Goal: Task Accomplishment & Management: Manage account settings

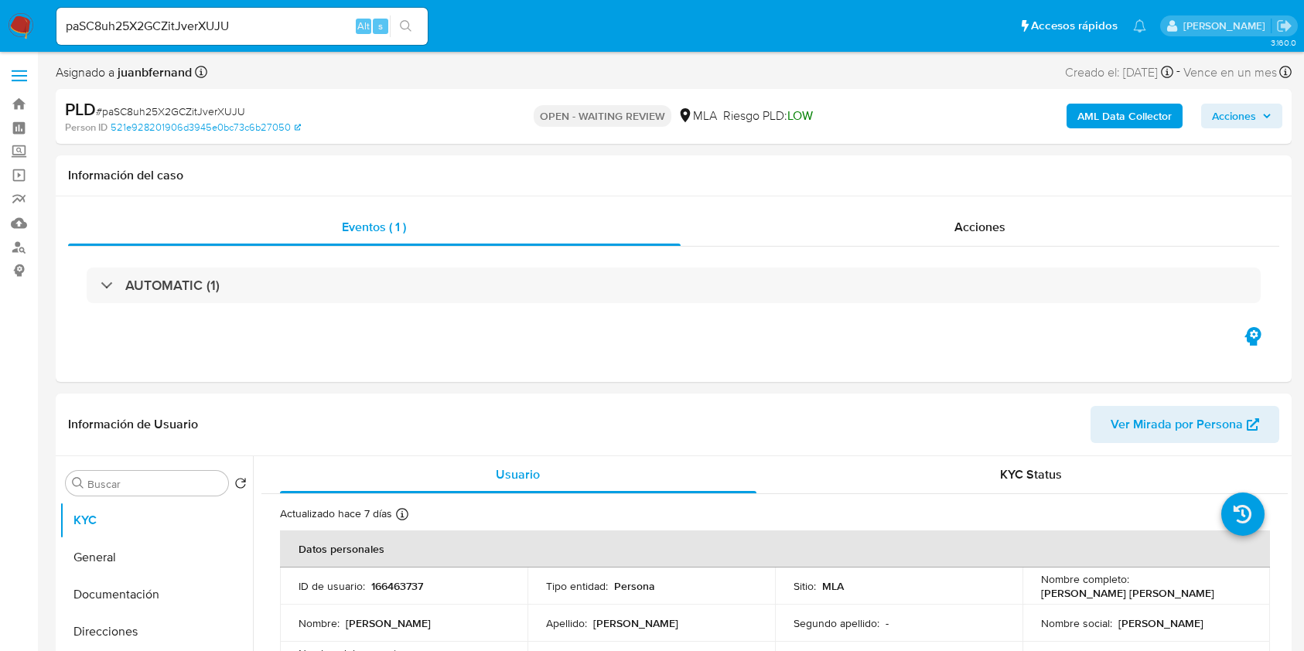
select select "10"
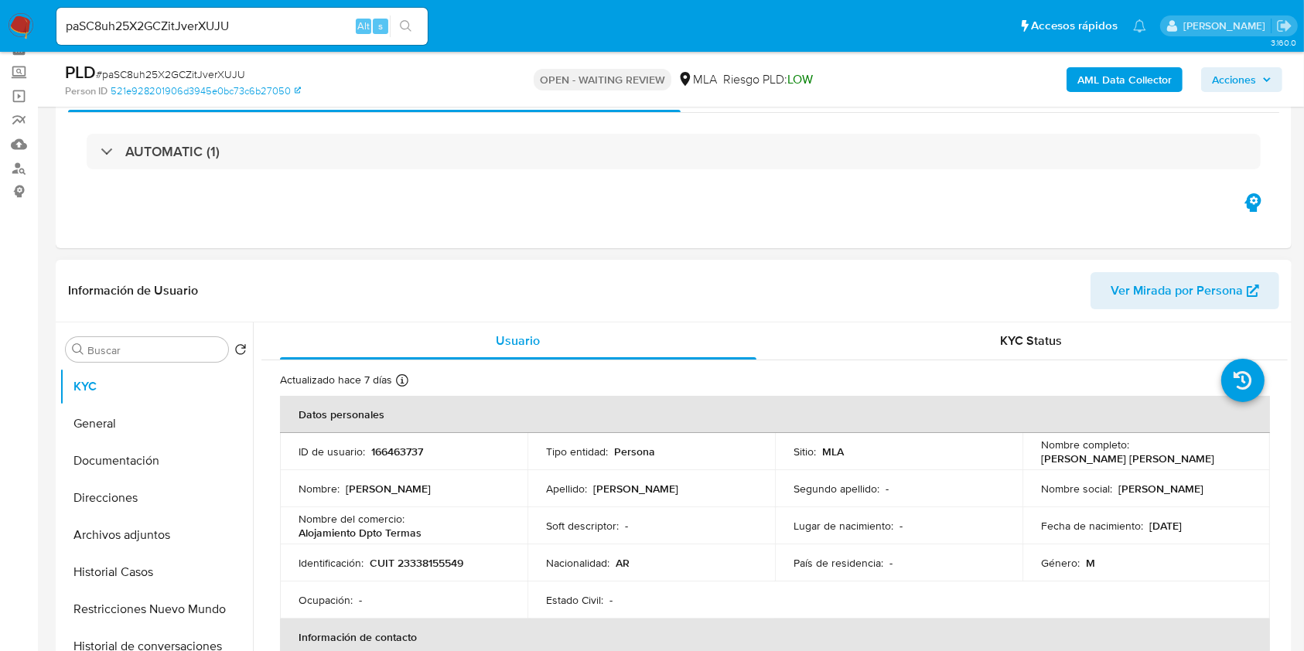
scroll to position [206, 0]
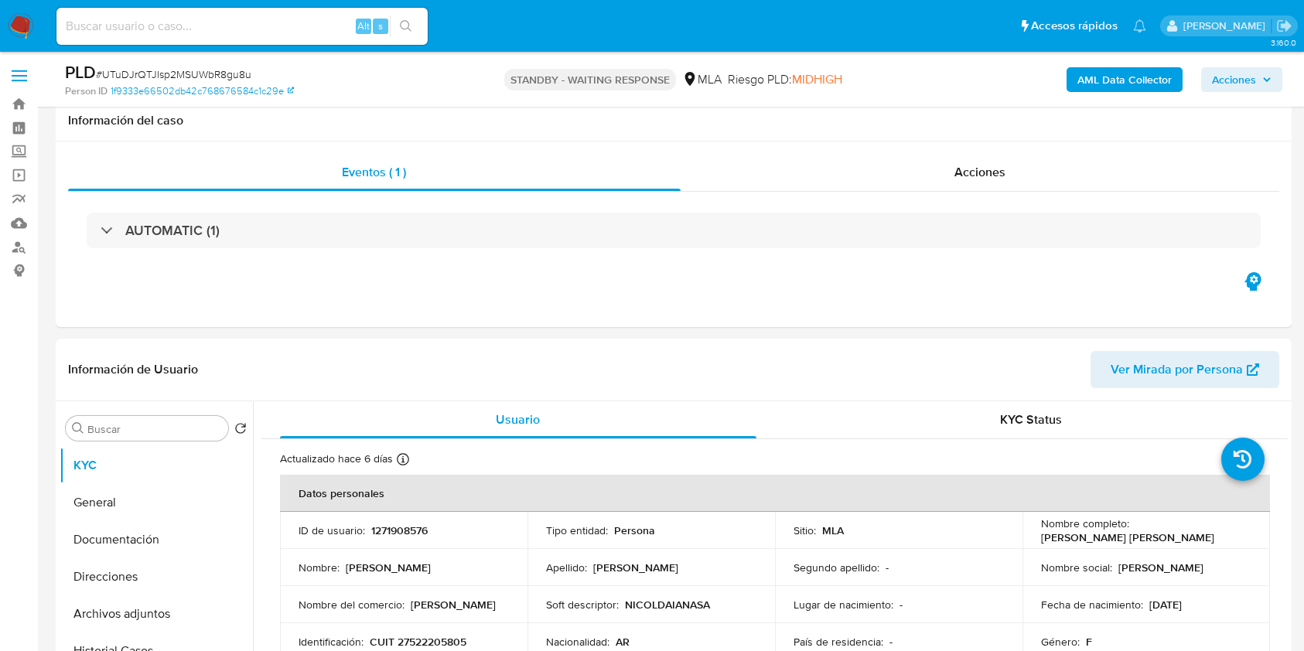
select select "10"
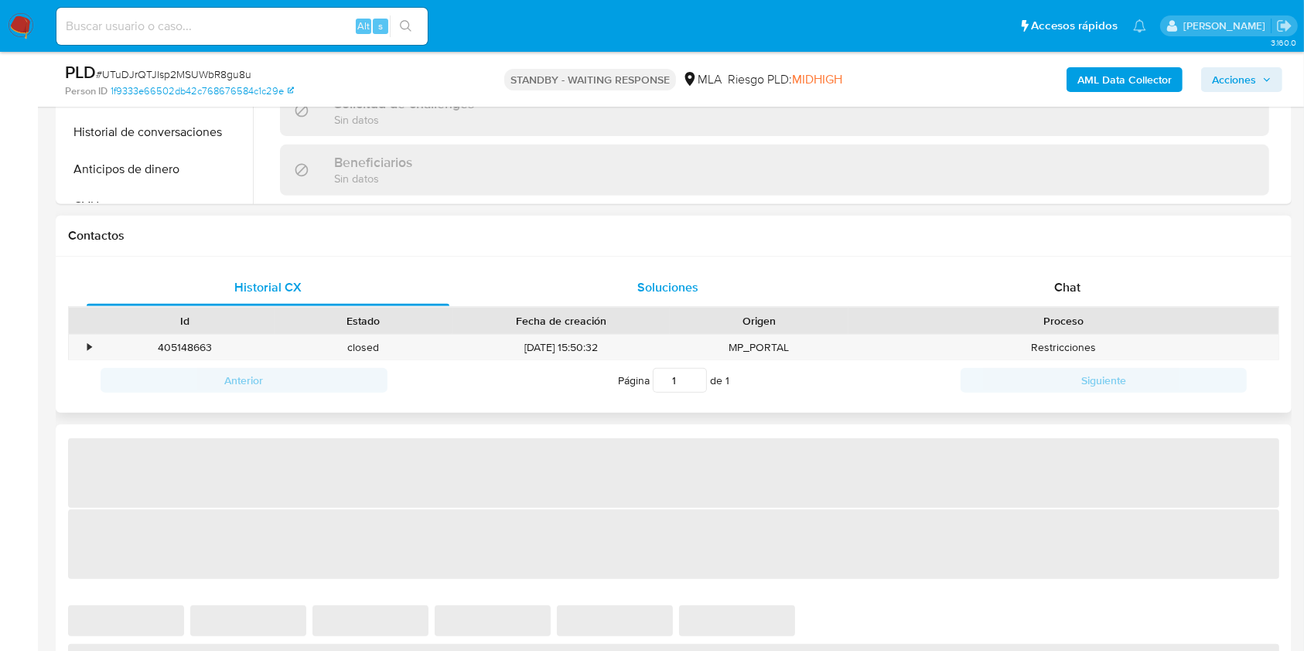
scroll to position [619, 0]
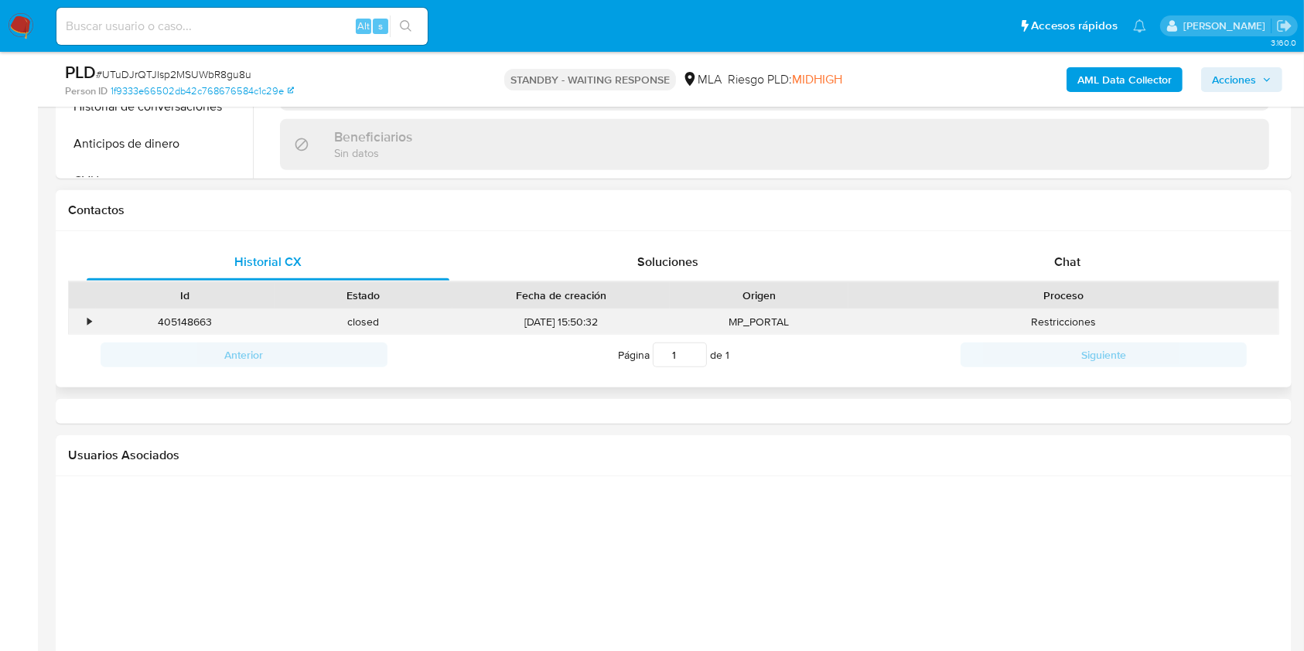
select select "10"
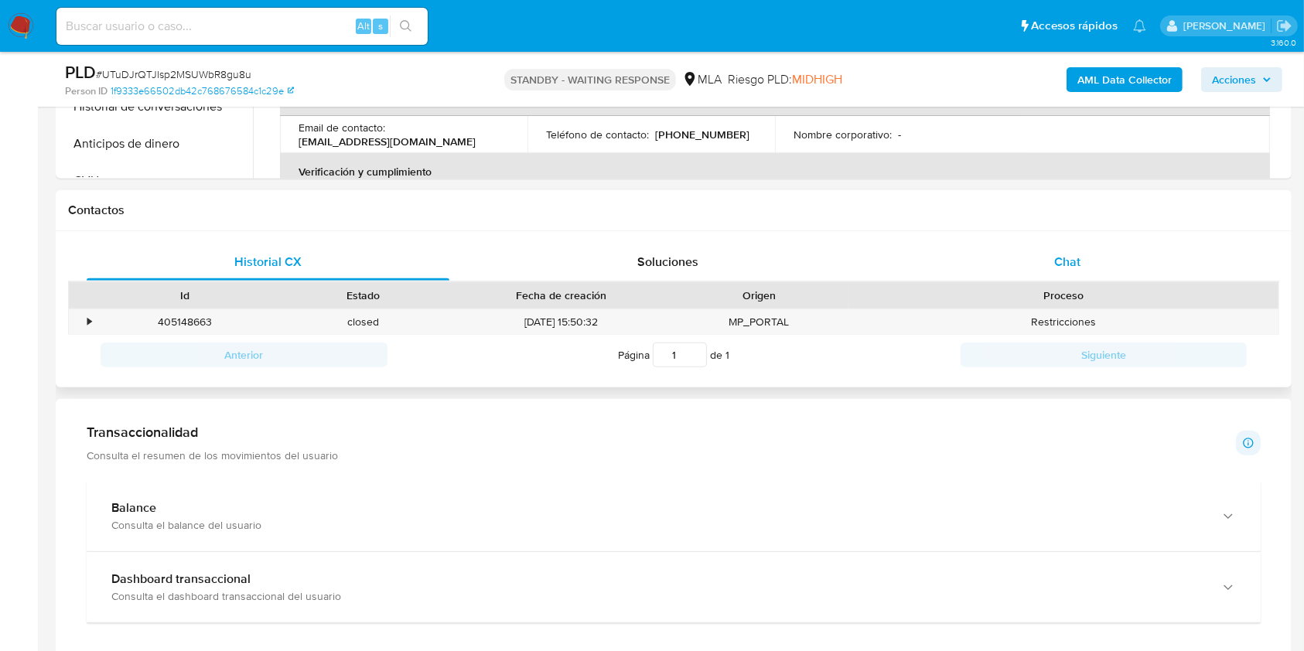
click at [1044, 265] on div "Chat" at bounding box center [1067, 262] width 363 height 37
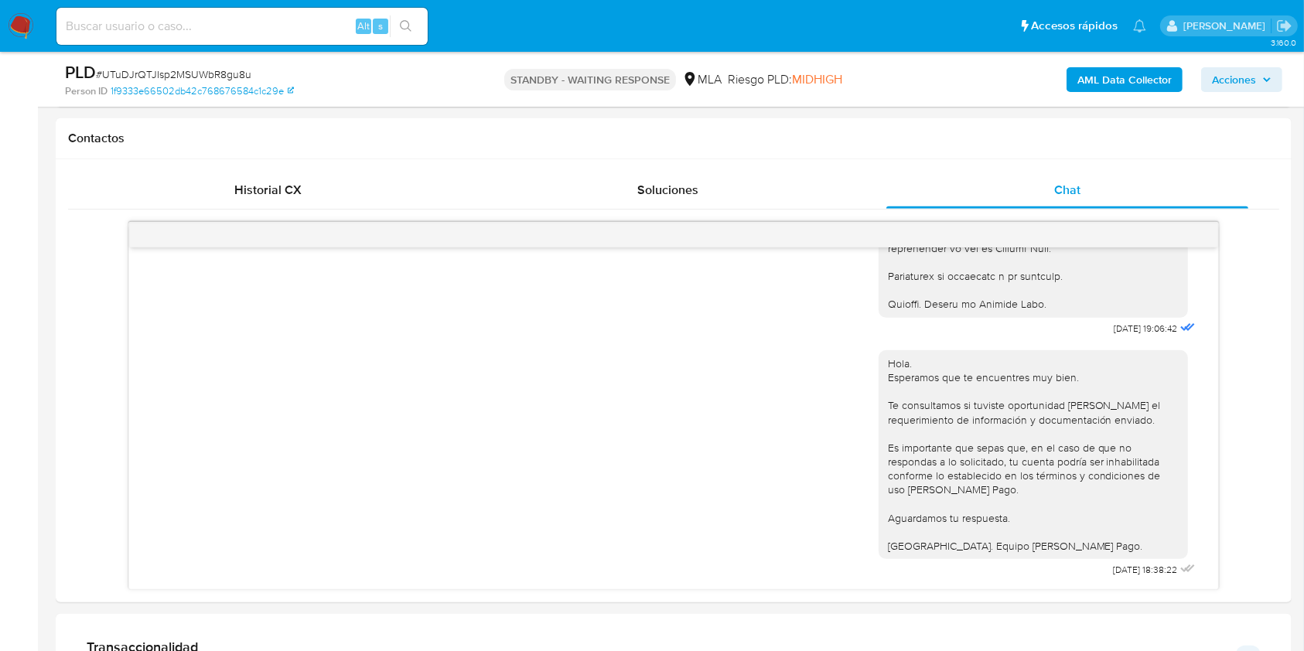
scroll to position [722, 0]
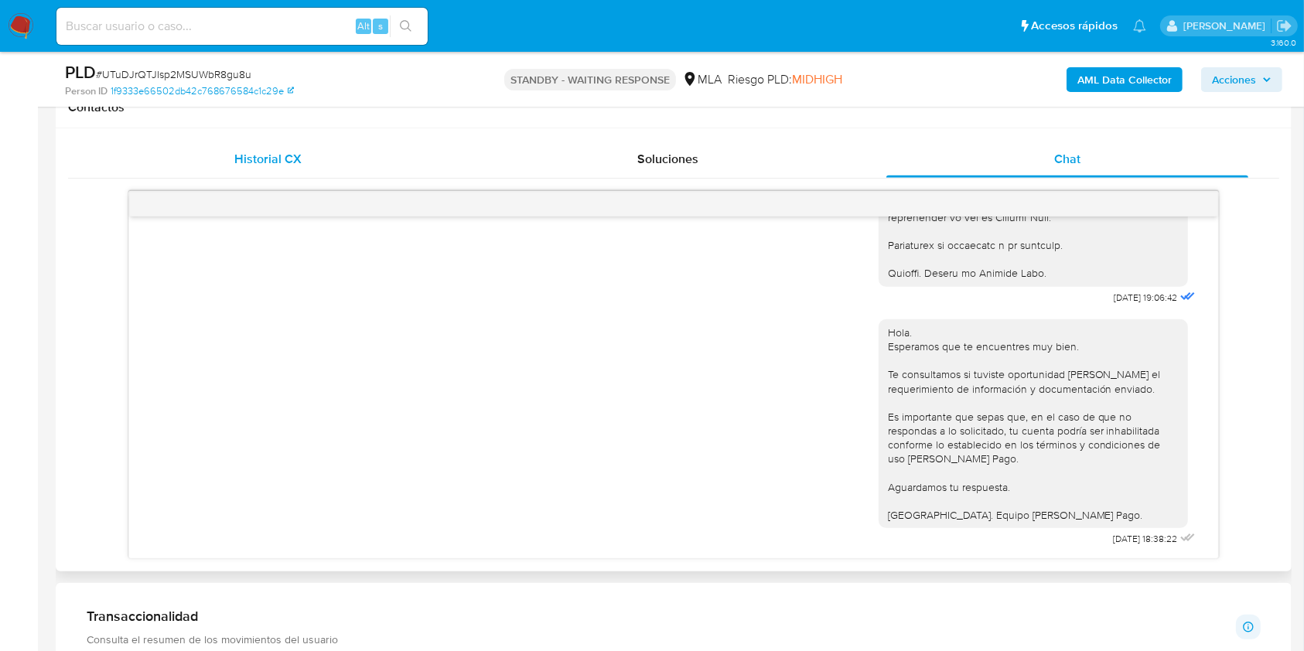
click at [251, 164] on span "Historial CX" at bounding box center [267, 159] width 67 height 18
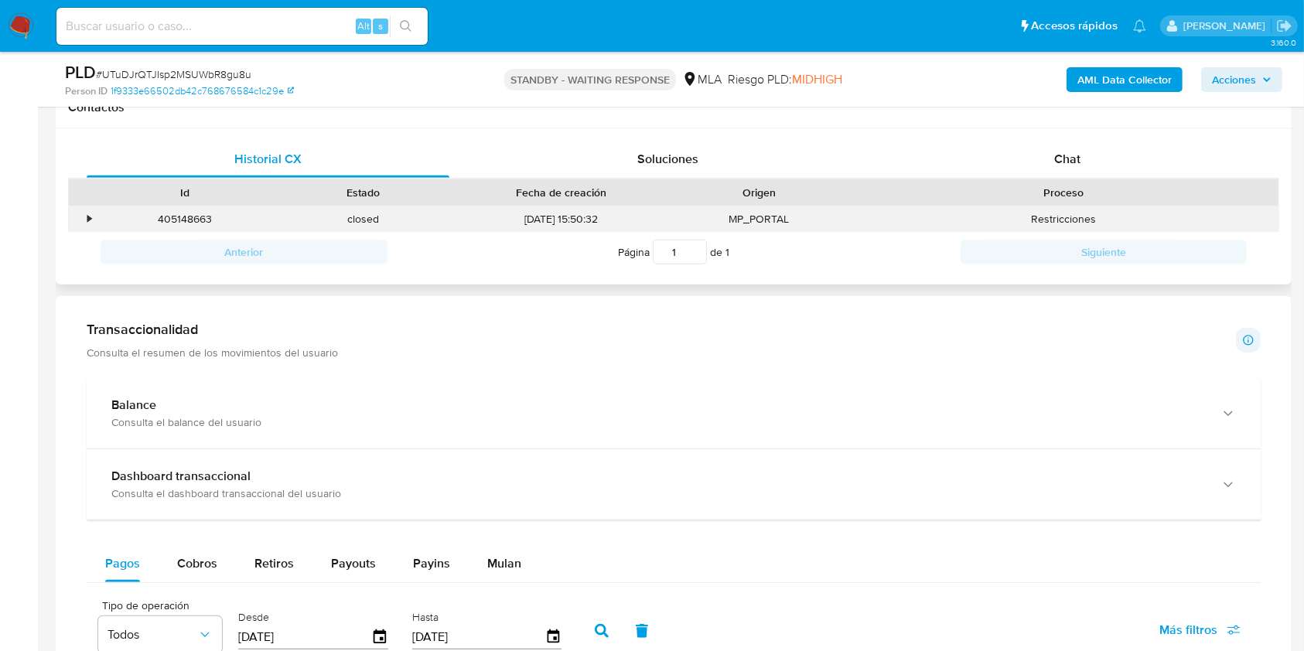
click at [200, 222] on div "405148663" at bounding box center [185, 220] width 179 height 26
copy div "405148663"
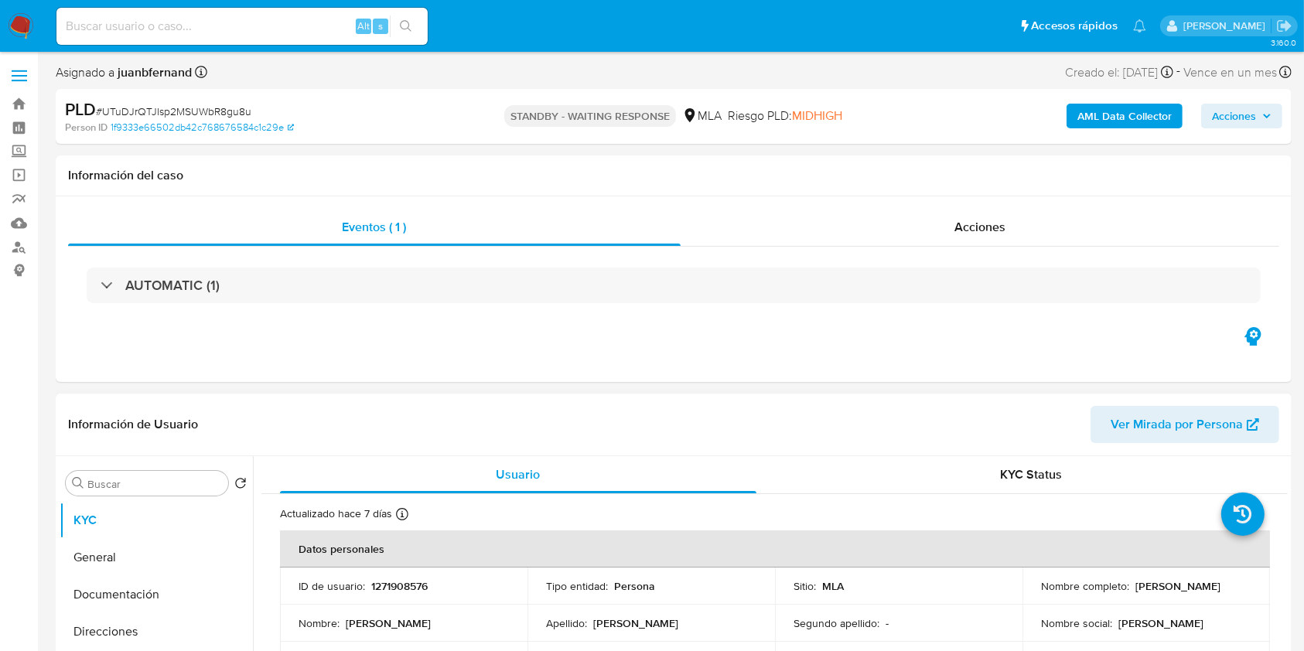
scroll to position [206, 0]
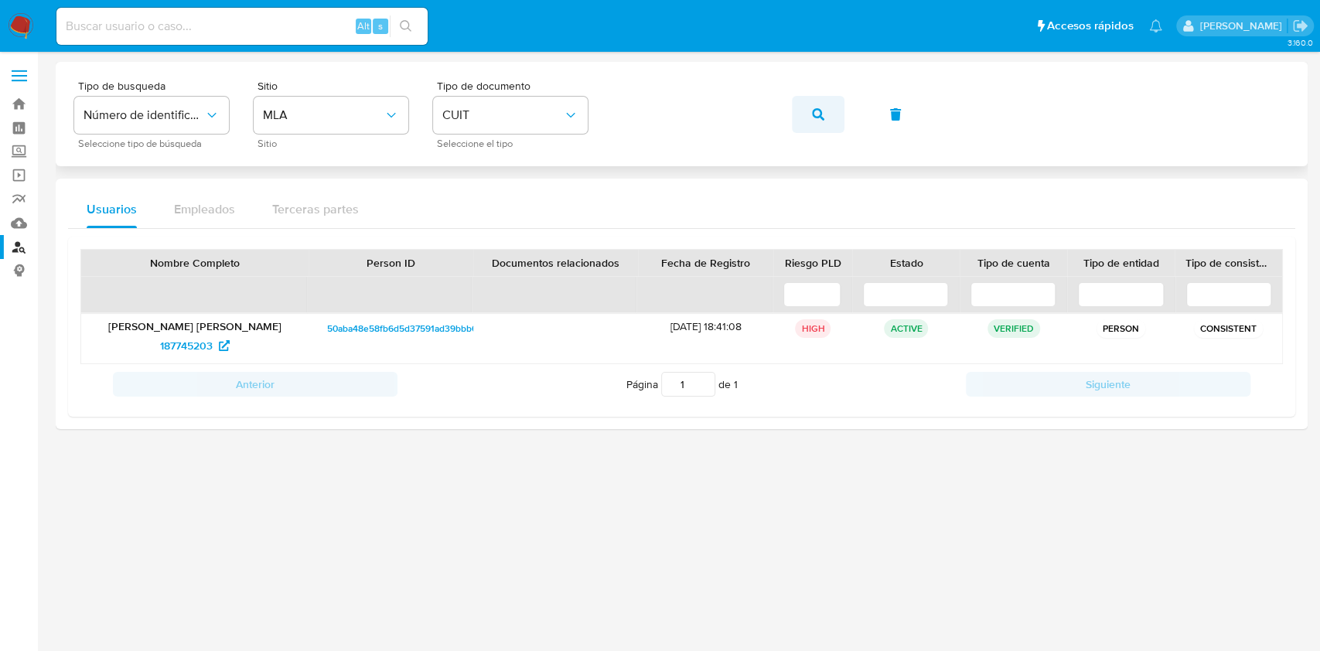
click at [806, 110] on button "button" at bounding box center [818, 114] width 53 height 37
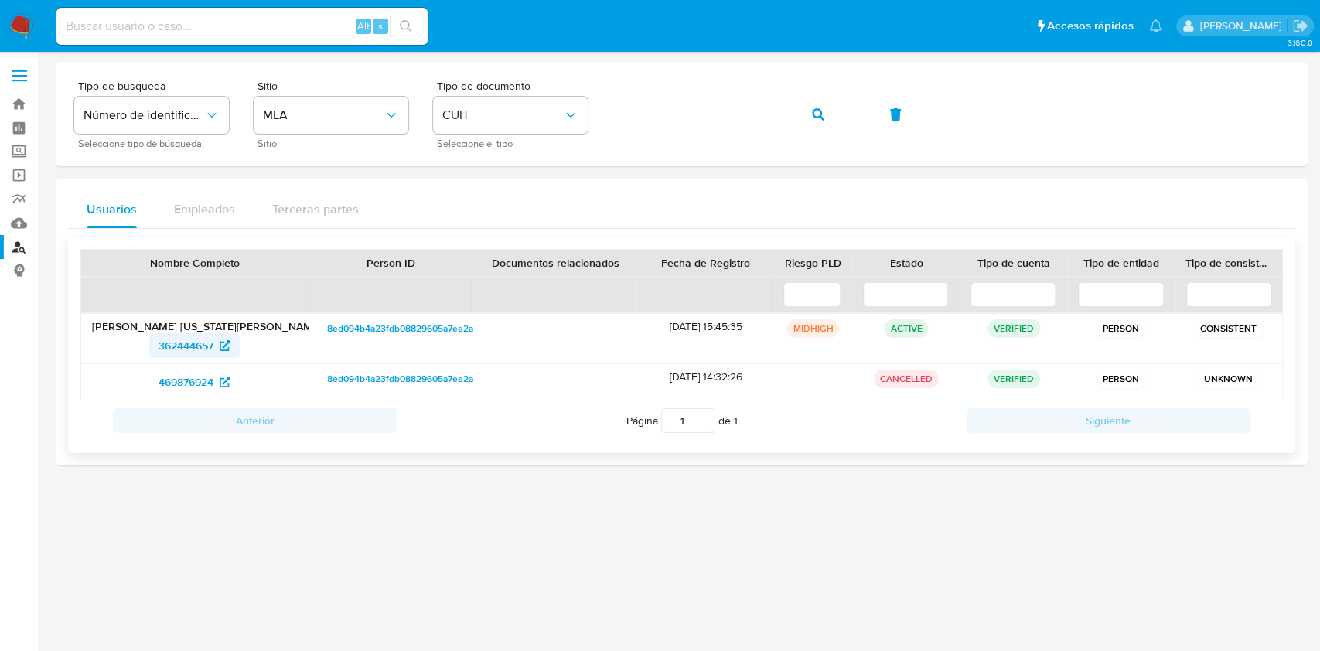
click at [221, 341] on icon at bounding box center [225, 345] width 11 height 11
click at [828, 124] on button "button" at bounding box center [818, 114] width 53 height 37
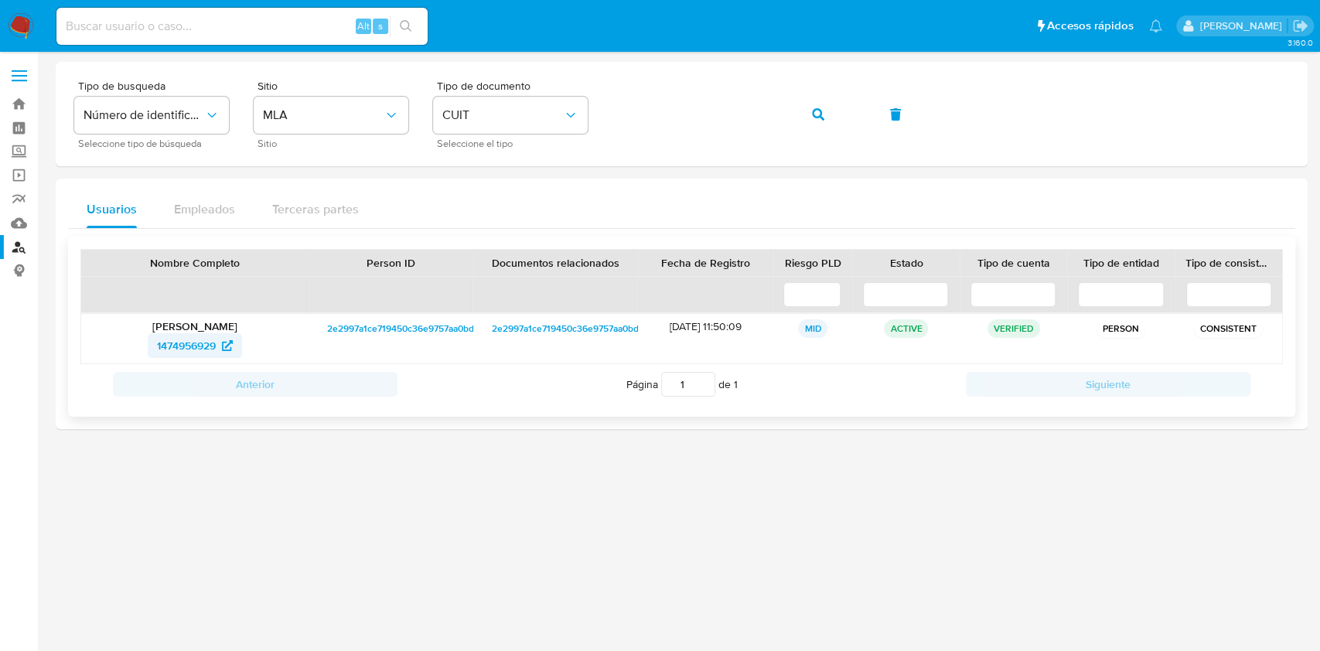
click at [171, 346] on span "1474956929" at bounding box center [186, 345] width 59 height 25
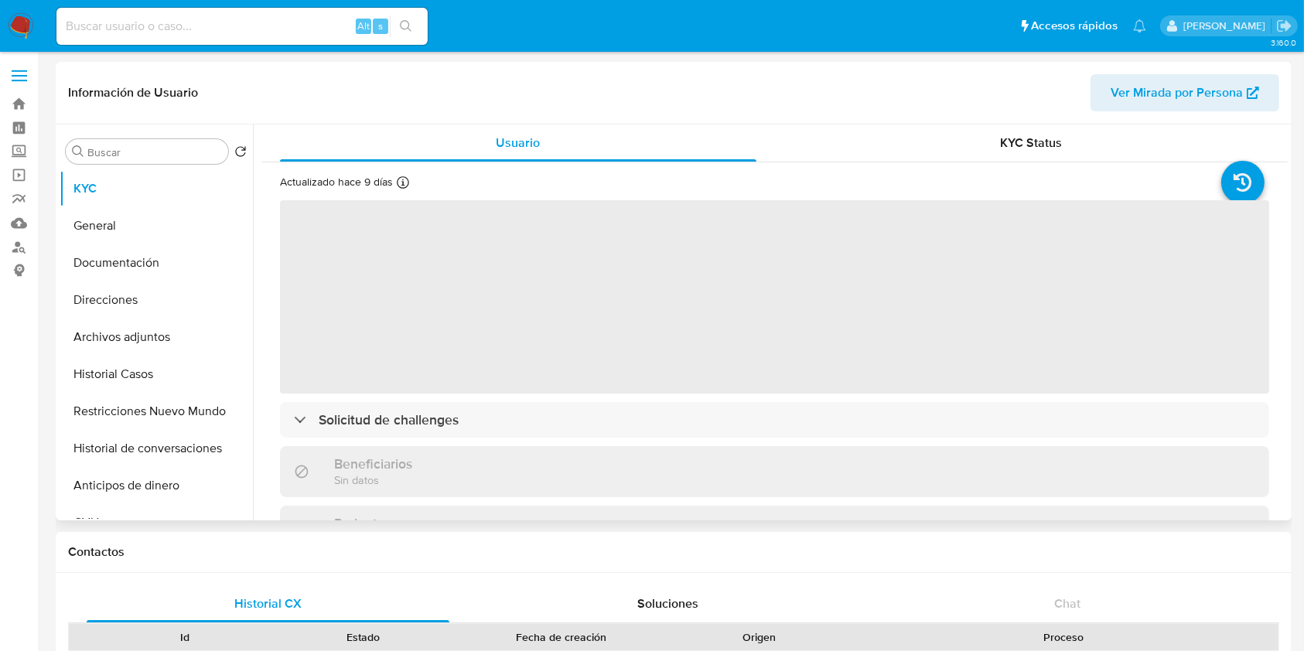
select select "10"
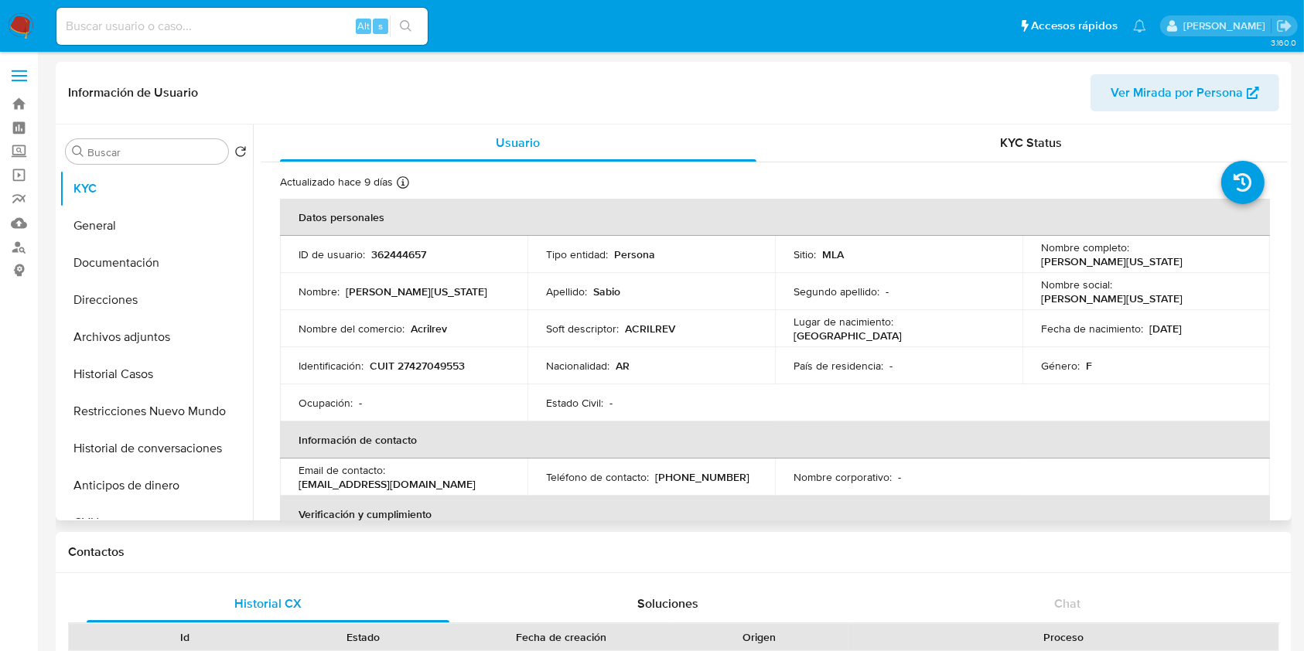
click at [410, 252] on p "362444657" at bounding box center [398, 255] width 55 height 14
copy p "362444657"
click at [439, 356] on td "Identificación : CUIT 27427049553" at bounding box center [404, 365] width 248 height 37
click at [441, 363] on p "CUIT 27427049553" at bounding box center [417, 366] width 95 height 14
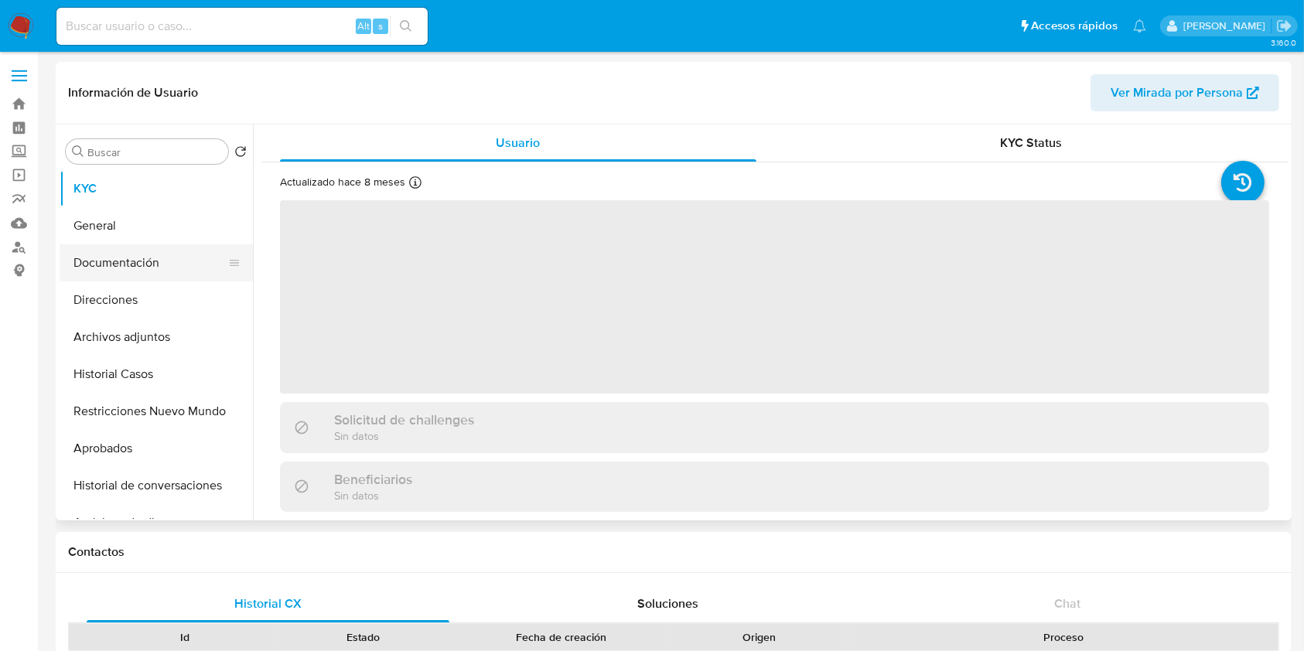
click at [130, 261] on button "Documentación" at bounding box center [150, 262] width 181 height 37
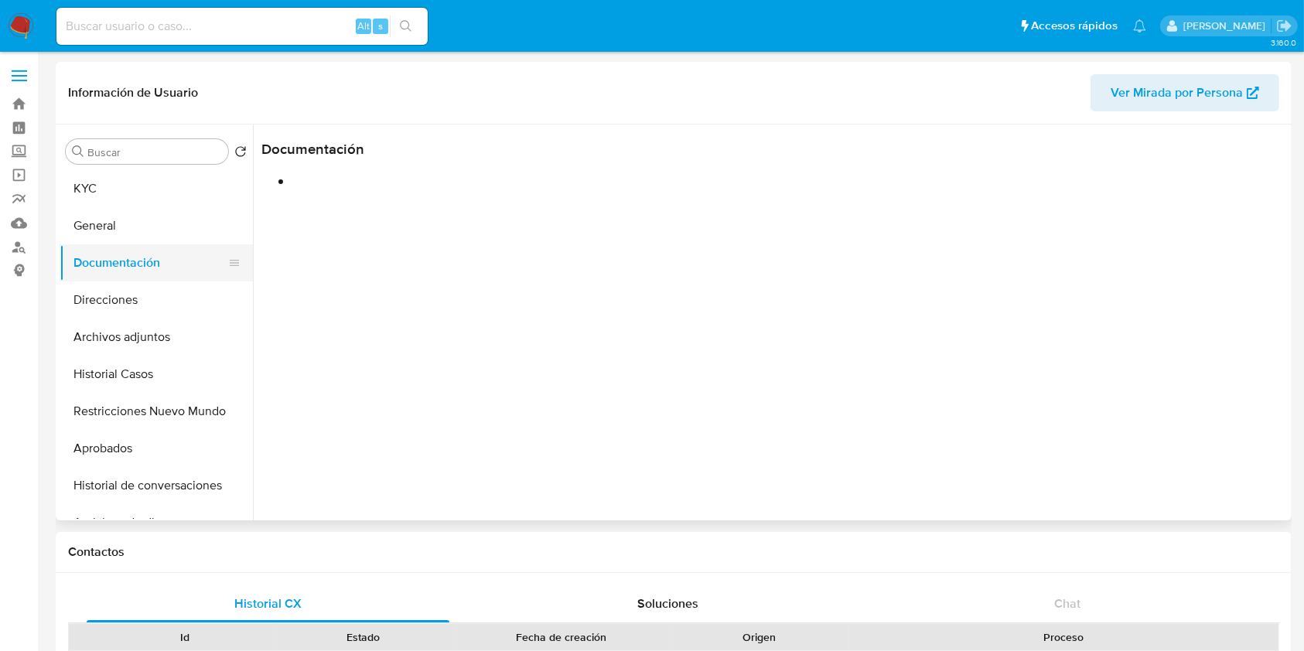
select select "10"
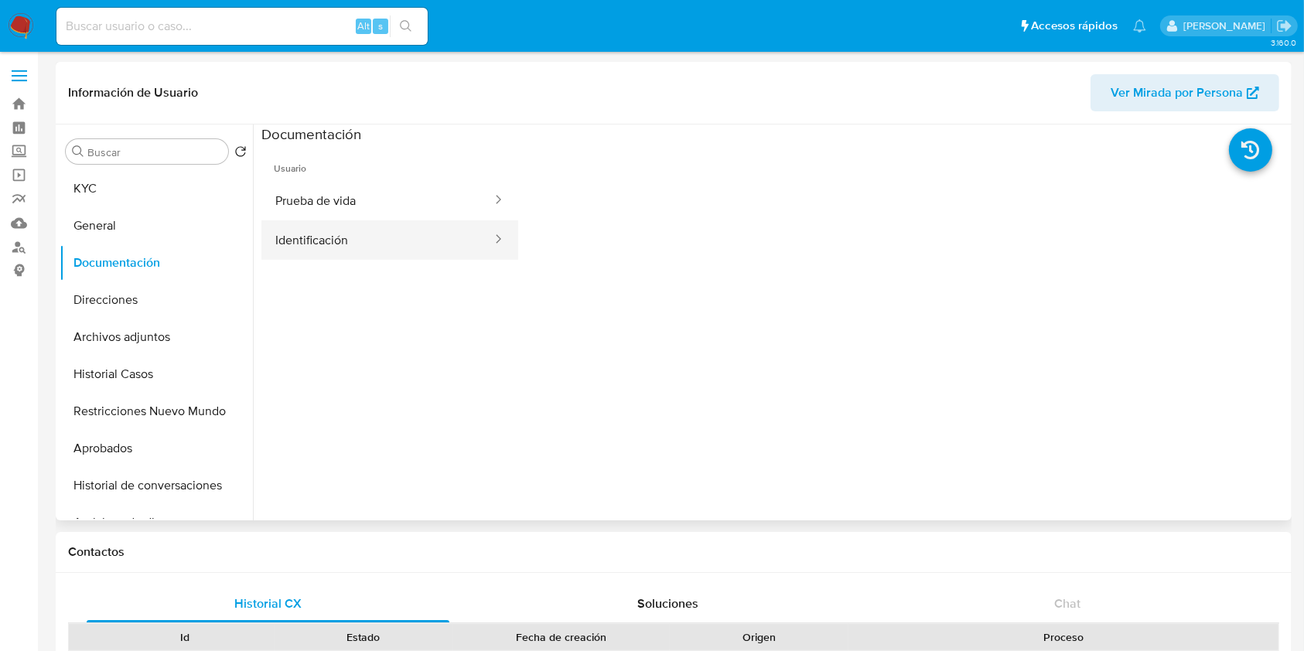
click at [342, 244] on button "Identificación" at bounding box center [377, 239] width 232 height 39
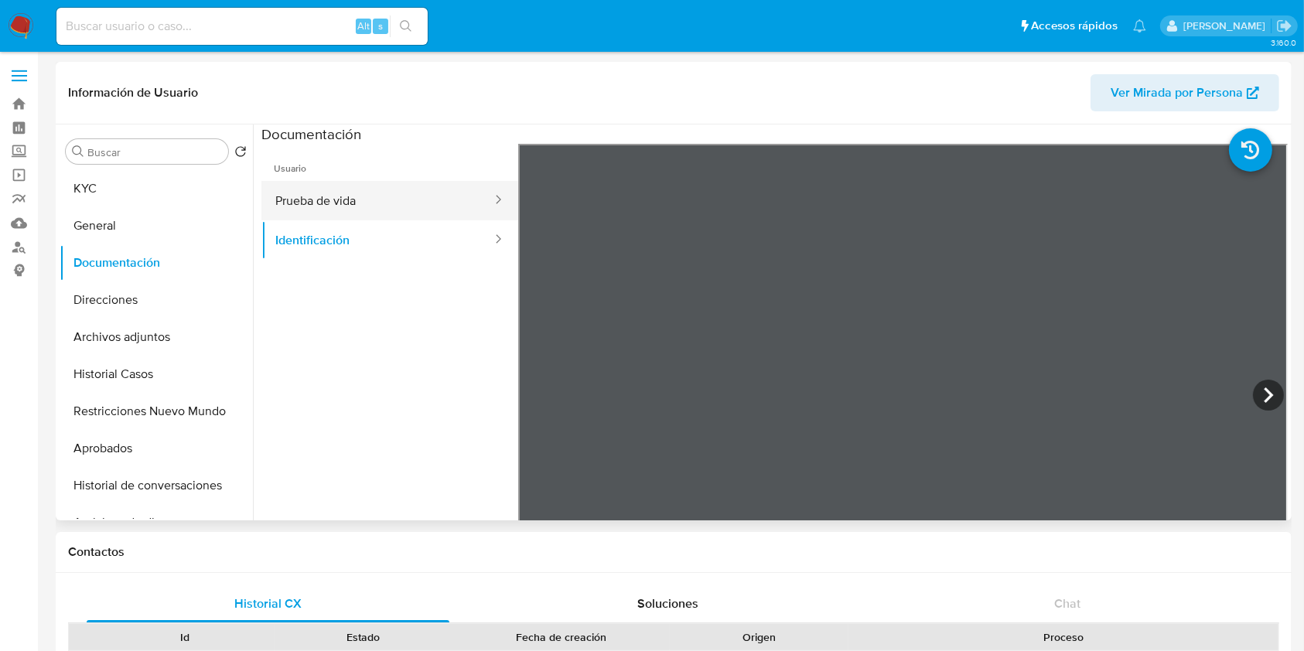
click at [421, 193] on button "Prueba de vida" at bounding box center [377, 200] width 232 height 39
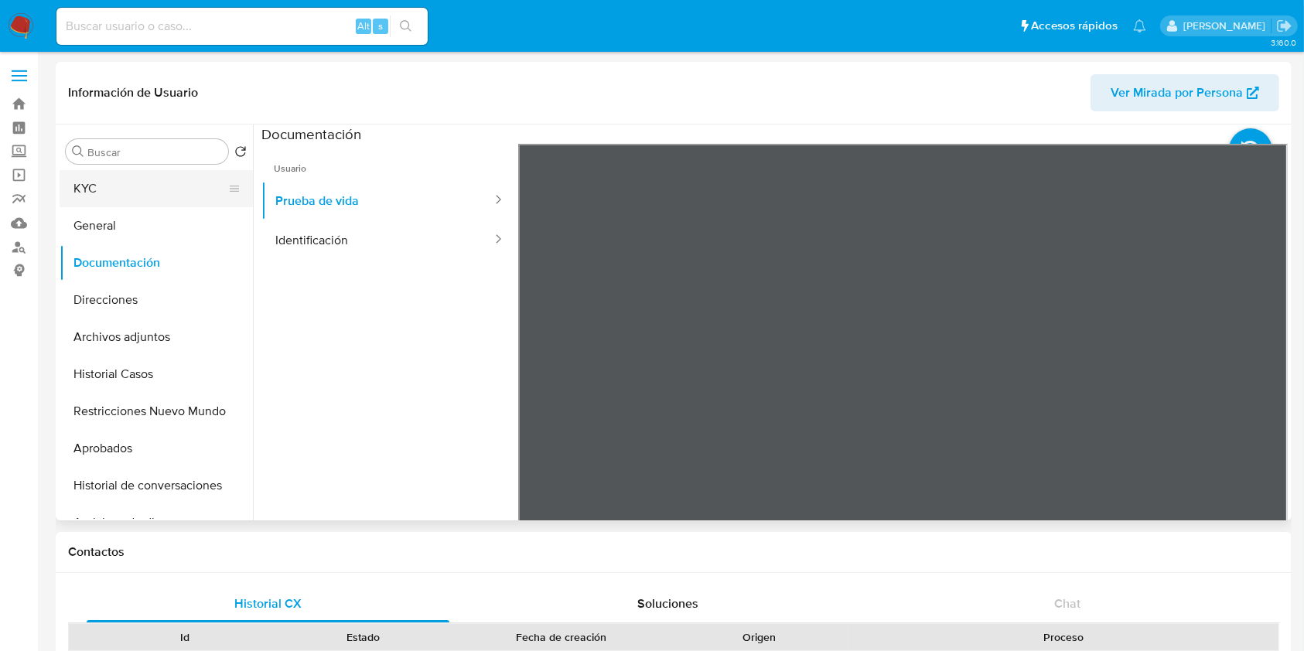
click at [152, 185] on button "KYC" at bounding box center [150, 188] width 181 height 37
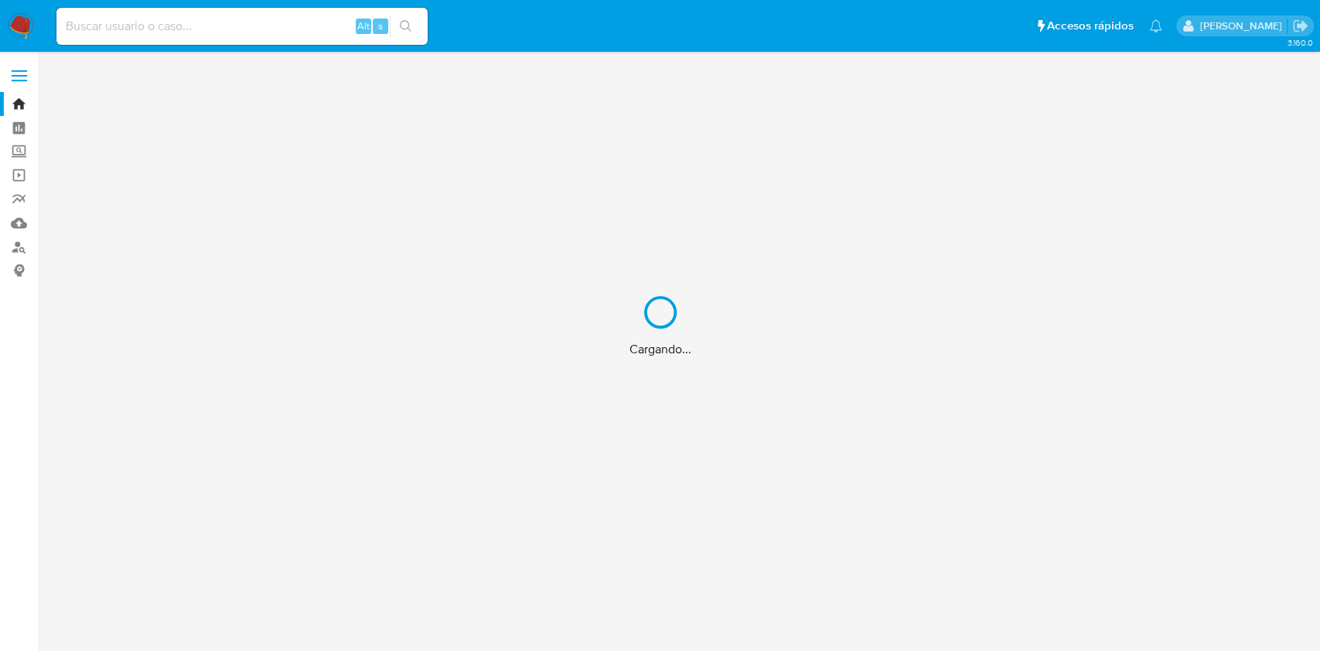
click at [281, 23] on div "Cargando..." at bounding box center [660, 325] width 1320 height 651
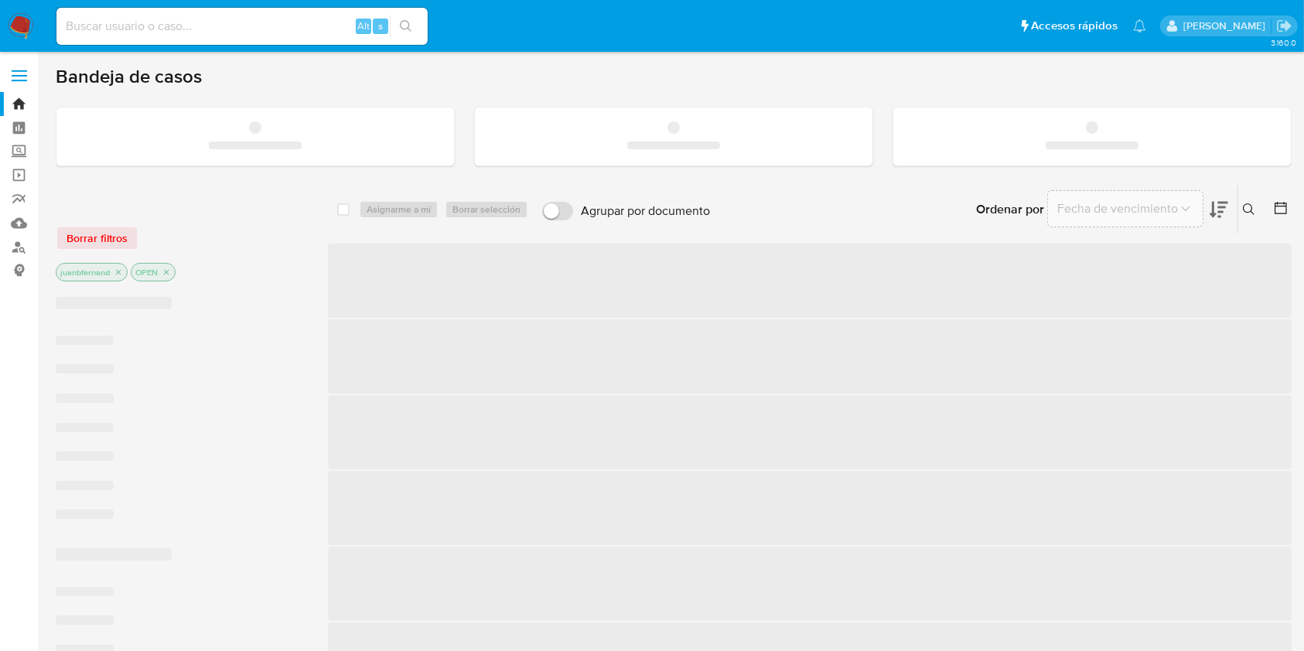
click at [204, 29] on input at bounding box center [241, 26] width 371 height 20
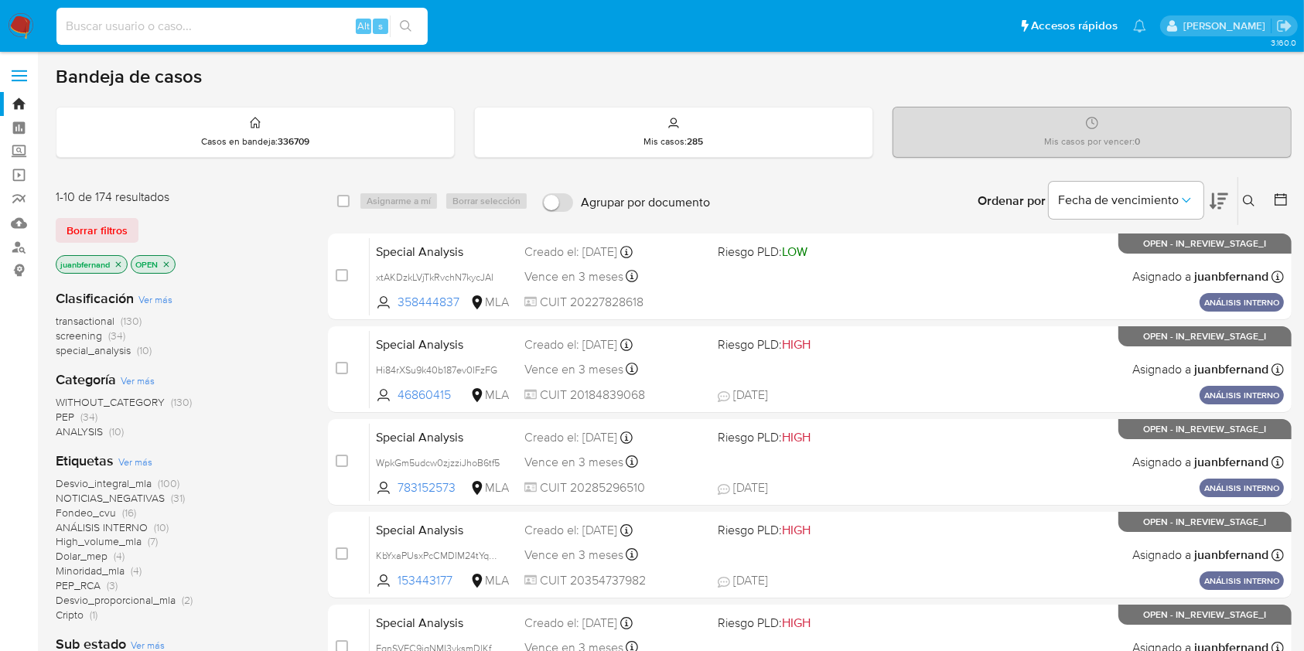
paste input "UTuDJrQTJIsp2MSUWbR8gu8u"
type input "UTuDJrQTJIsp2MSUWbR8gu8u"
click at [419, 25] on button "search-icon" at bounding box center [406, 26] width 32 height 22
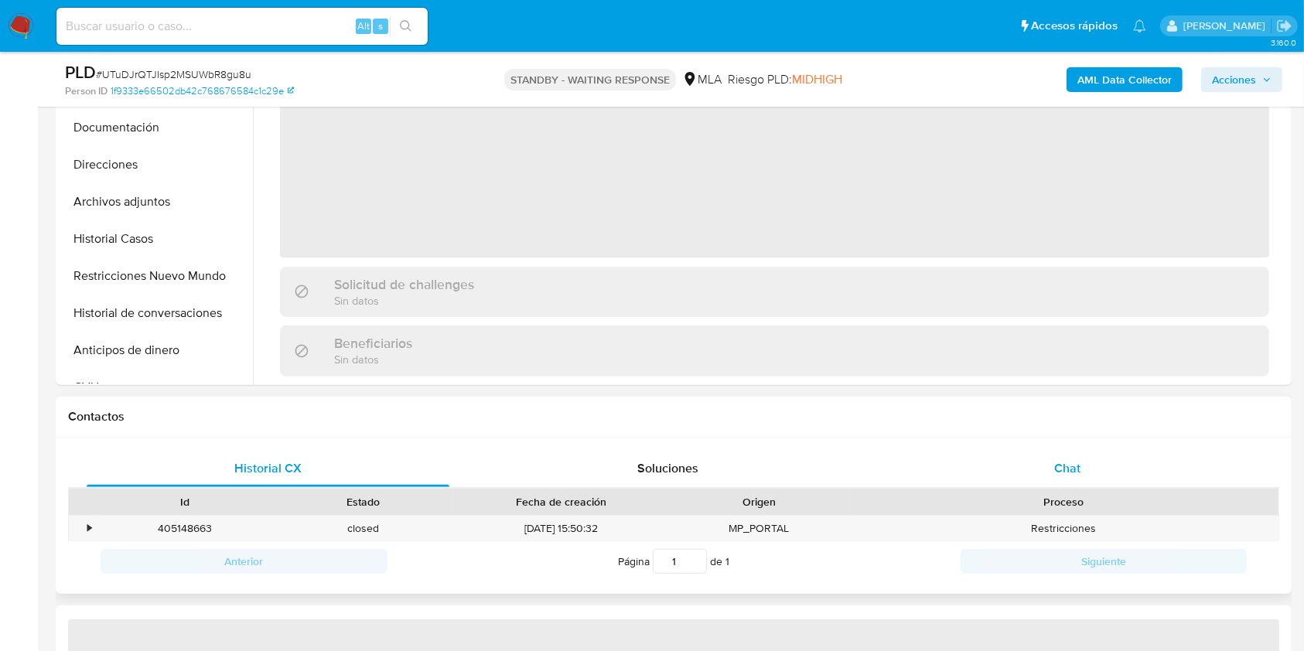
select select "10"
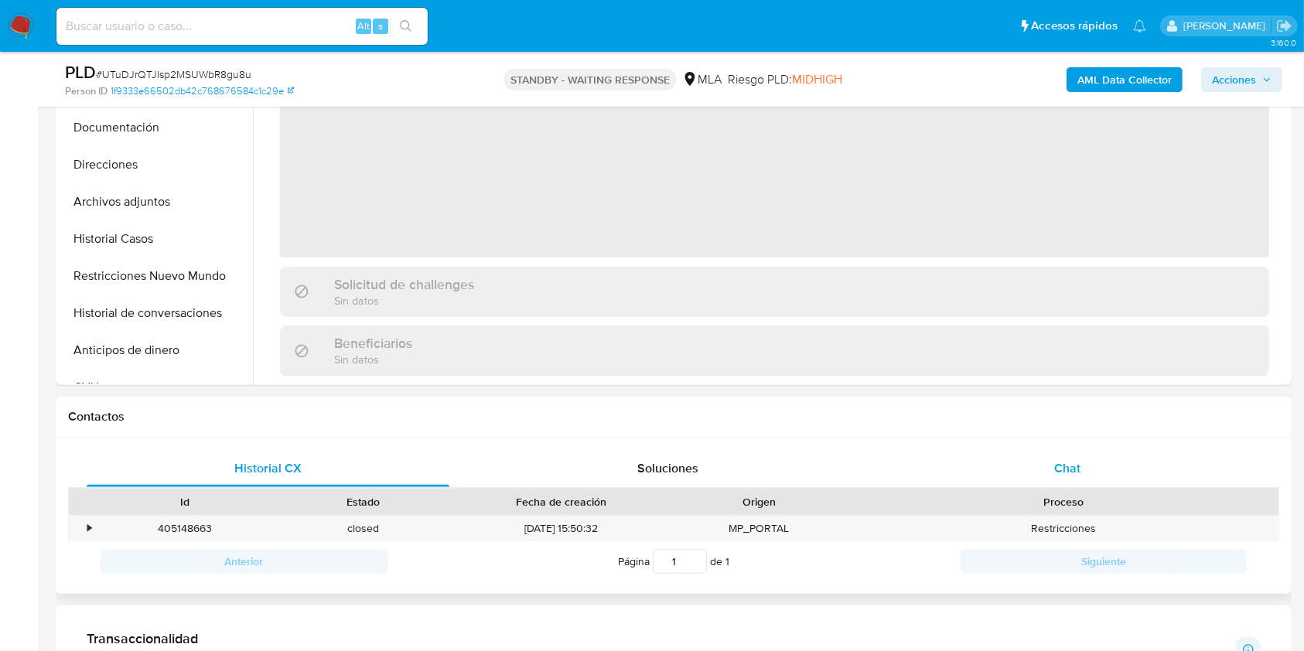
click at [1060, 453] on div "Chat" at bounding box center [1067, 468] width 363 height 37
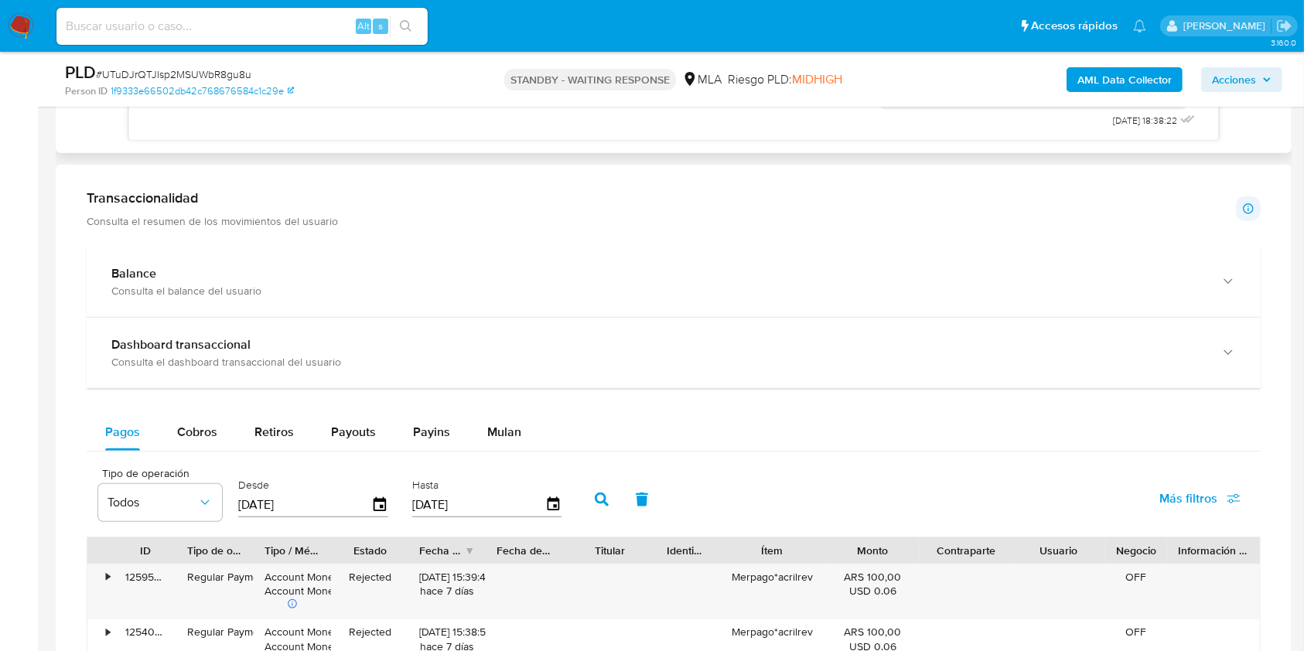
scroll to position [1134, 0]
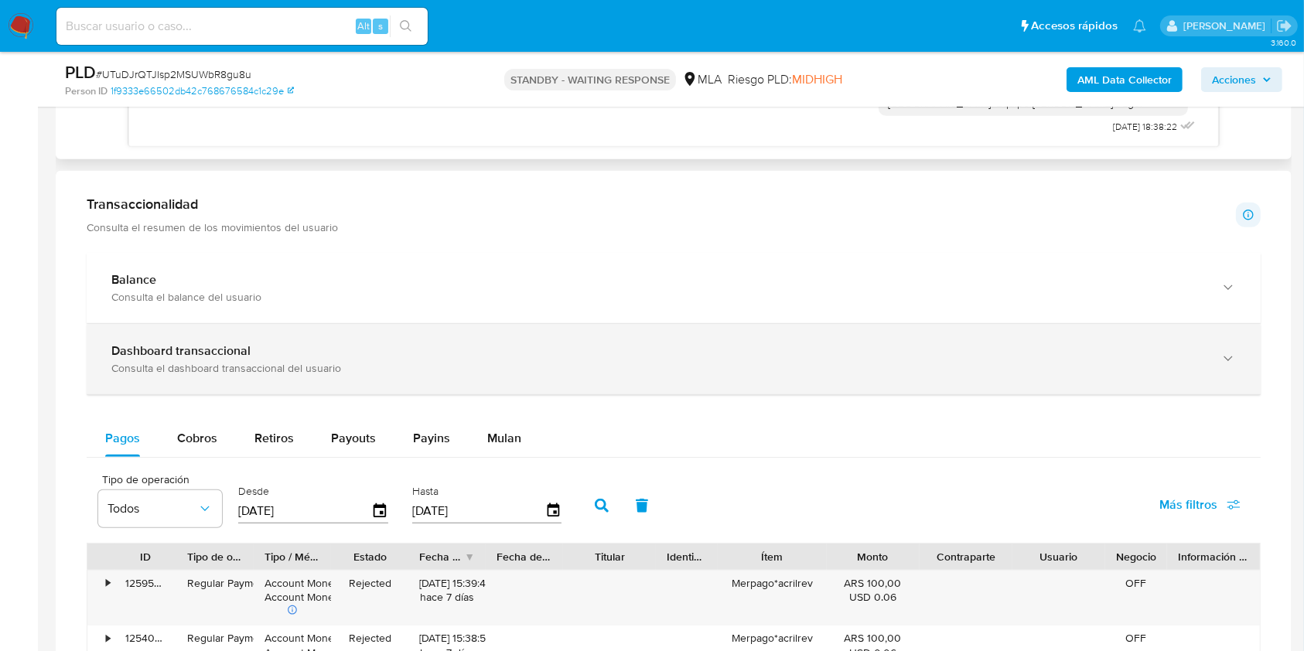
click at [207, 353] on b "Dashboard transaccional" at bounding box center [180, 351] width 139 height 18
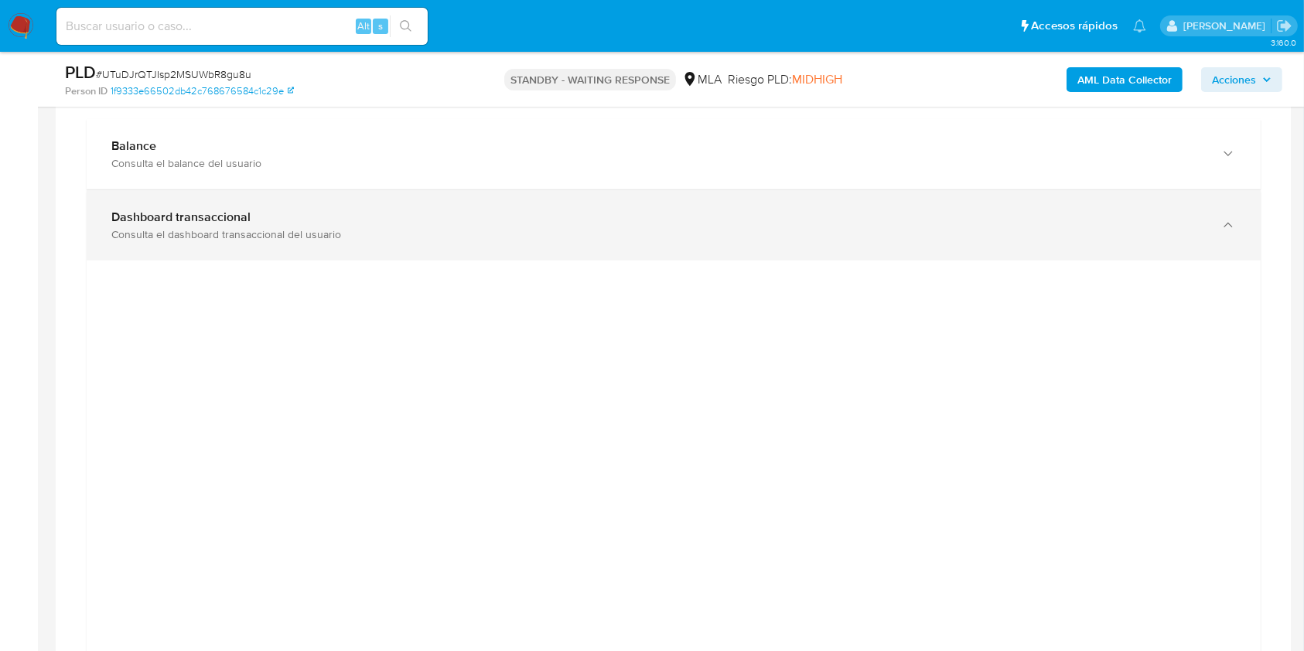
scroll to position [1238, 0]
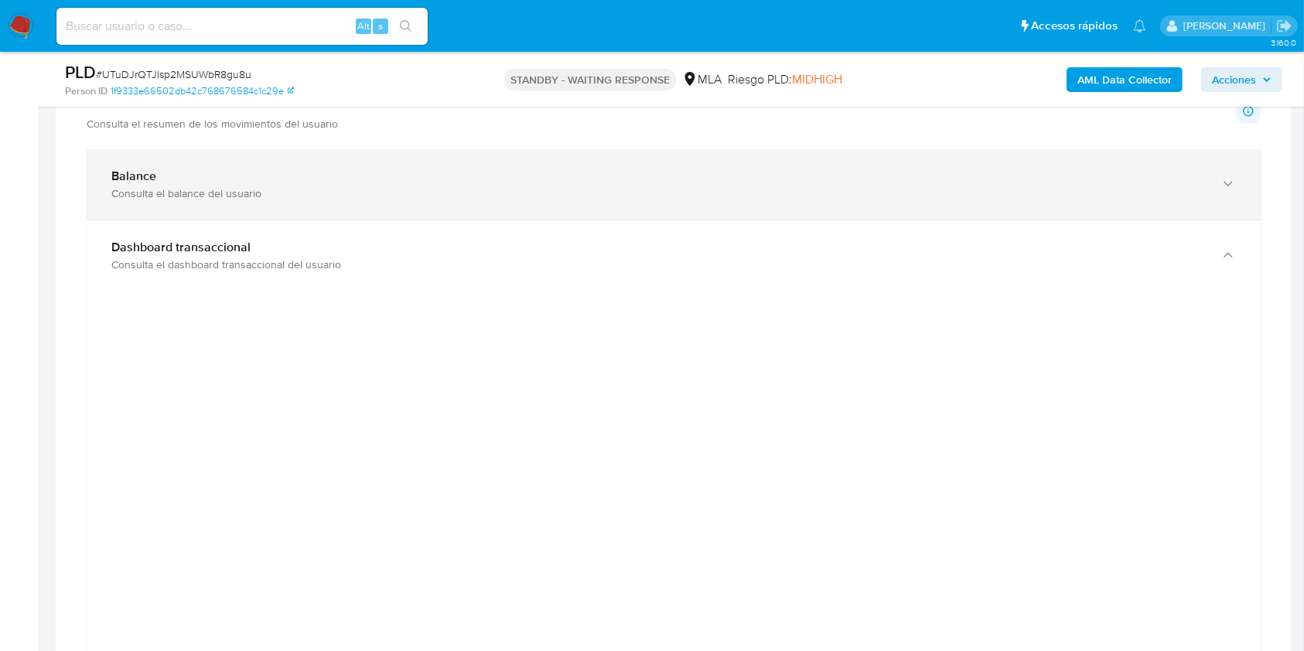
click at [230, 179] on div "Balance" at bounding box center [658, 176] width 1094 height 15
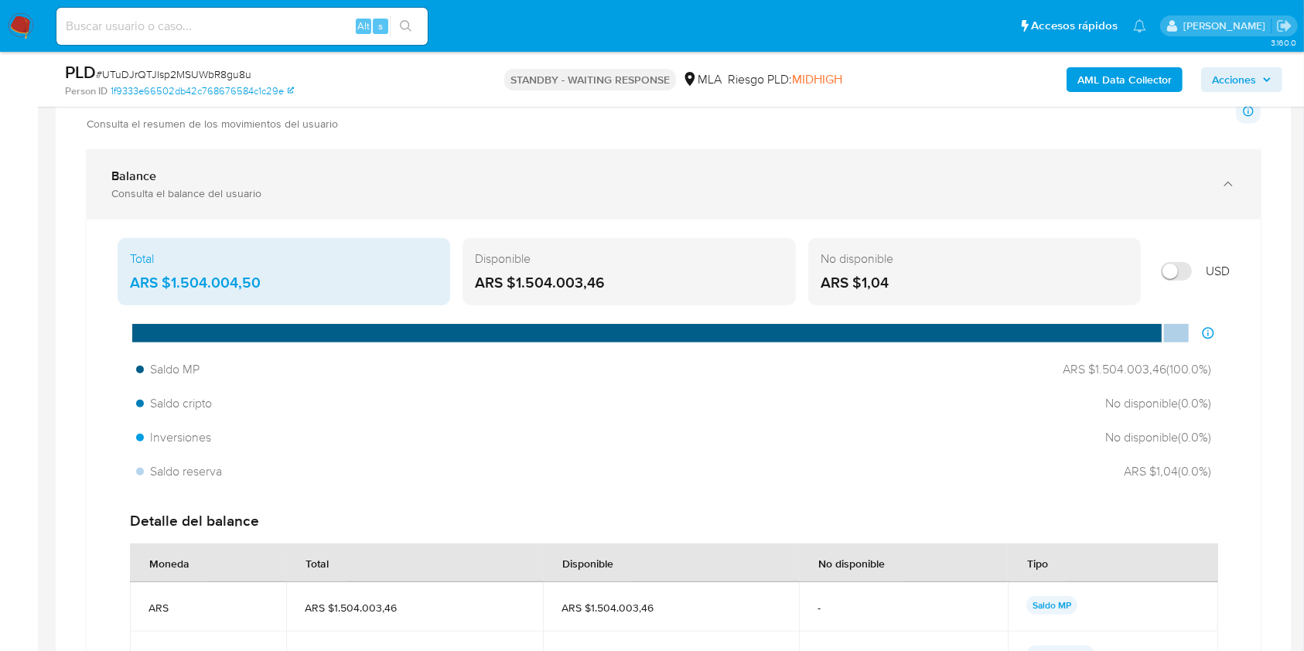
click at [215, 186] on div "Consulta el balance del usuario" at bounding box center [658, 193] width 1094 height 14
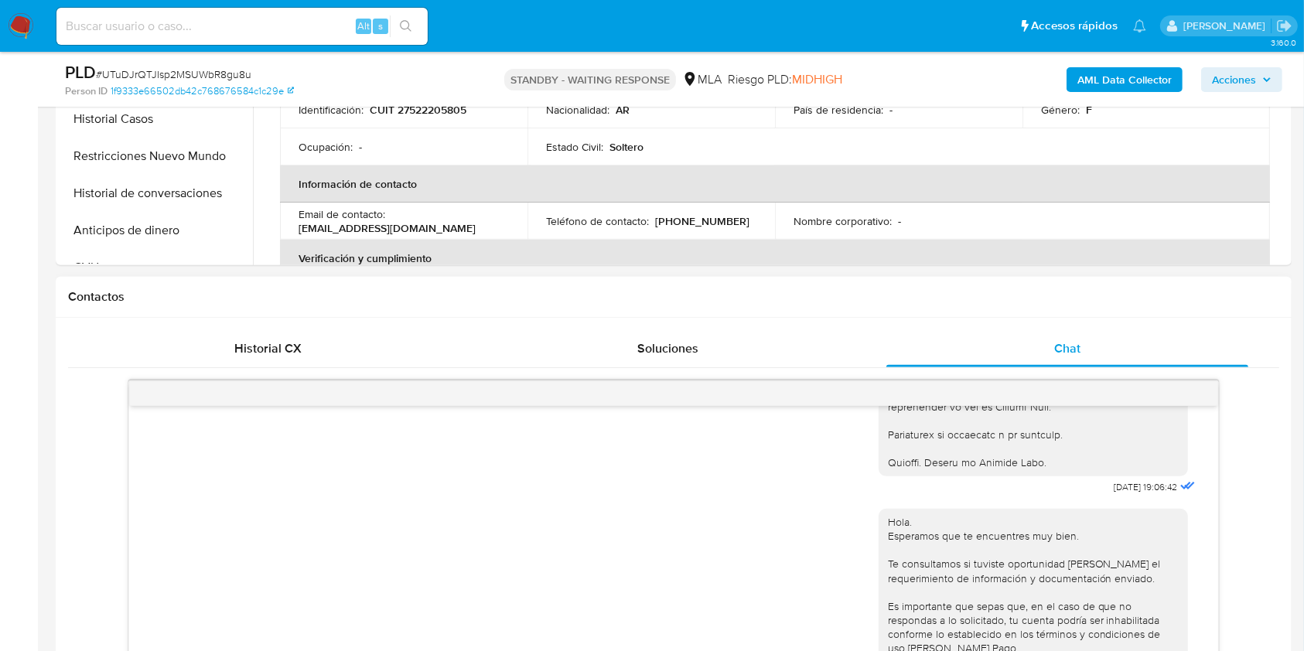
scroll to position [412, 0]
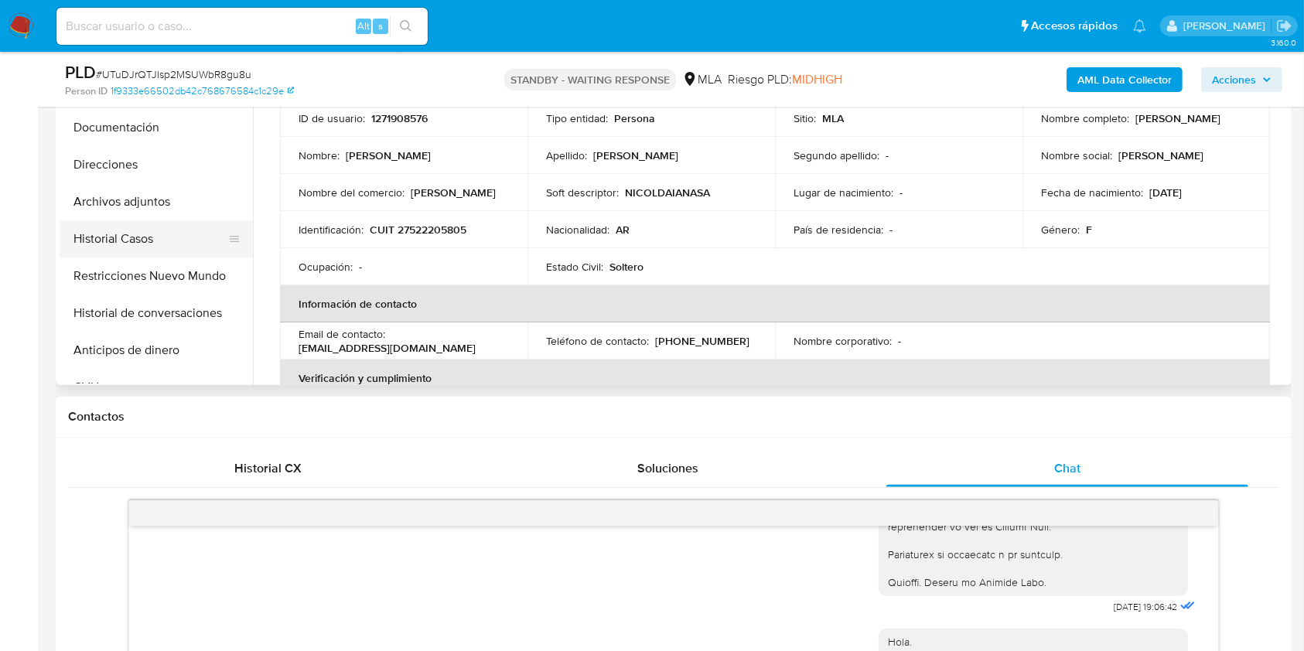
click at [158, 232] on button "Historial Casos" at bounding box center [150, 238] width 181 height 37
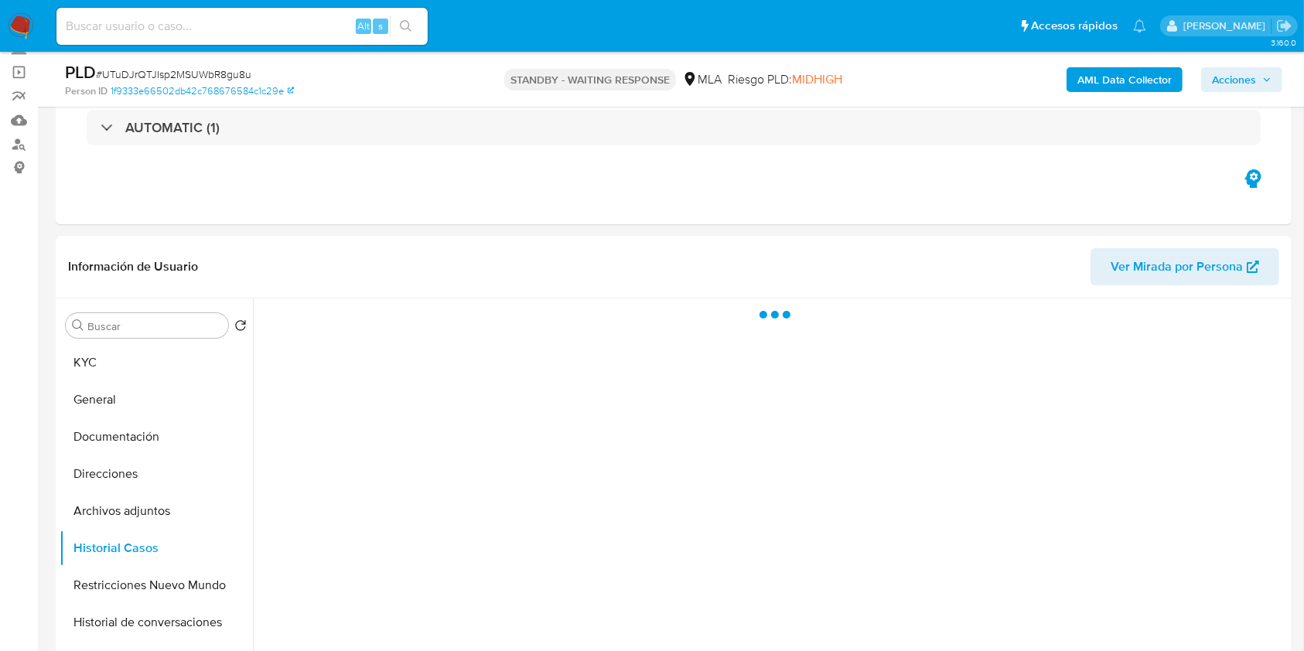
scroll to position [206, 0]
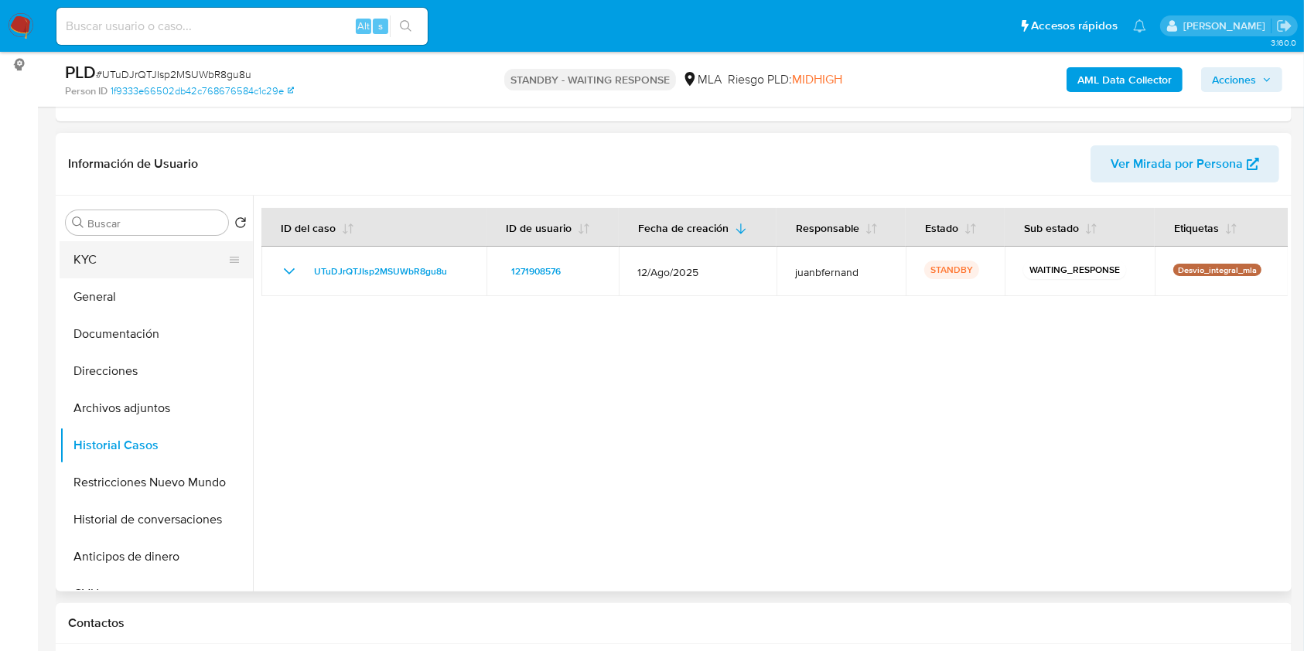
click at [133, 269] on button "KYC" at bounding box center [150, 259] width 181 height 37
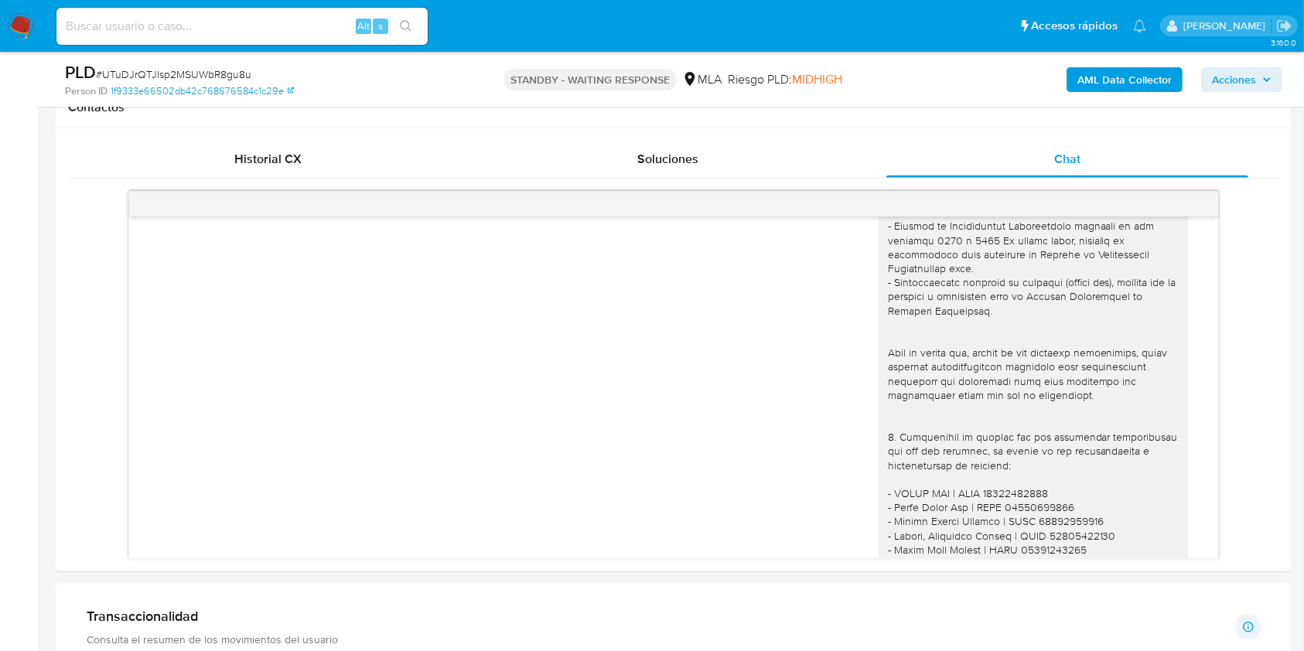
scroll to position [2075, 0]
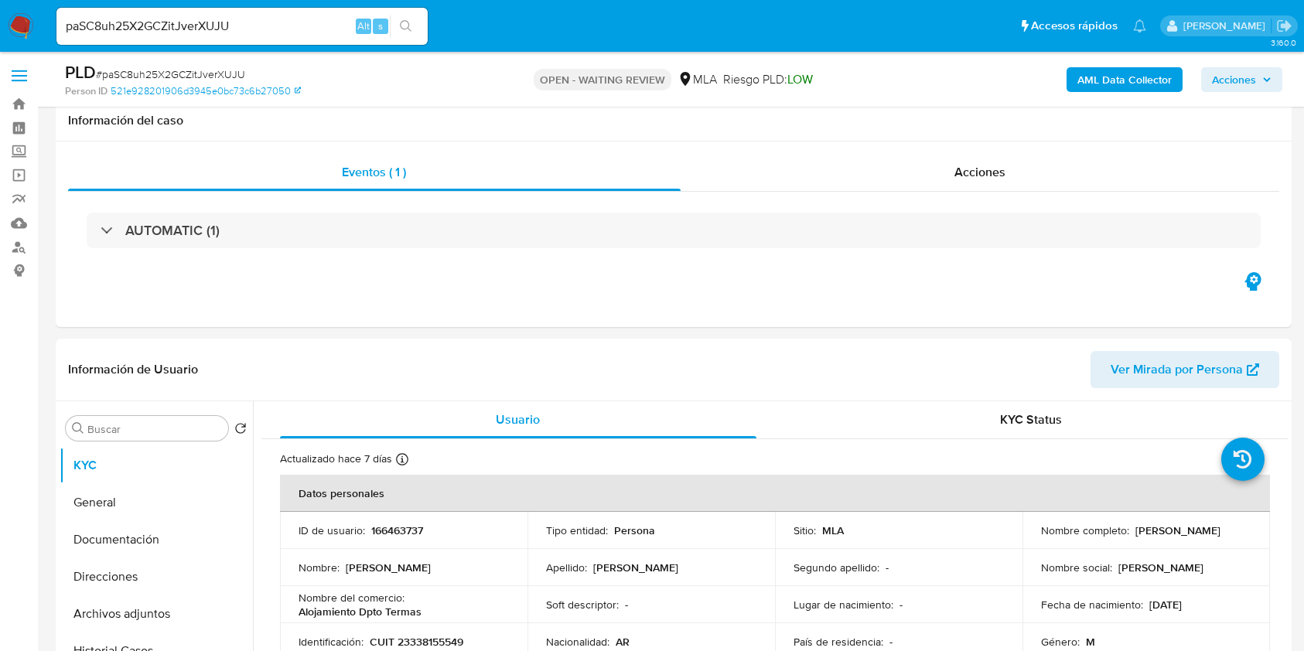
select select "10"
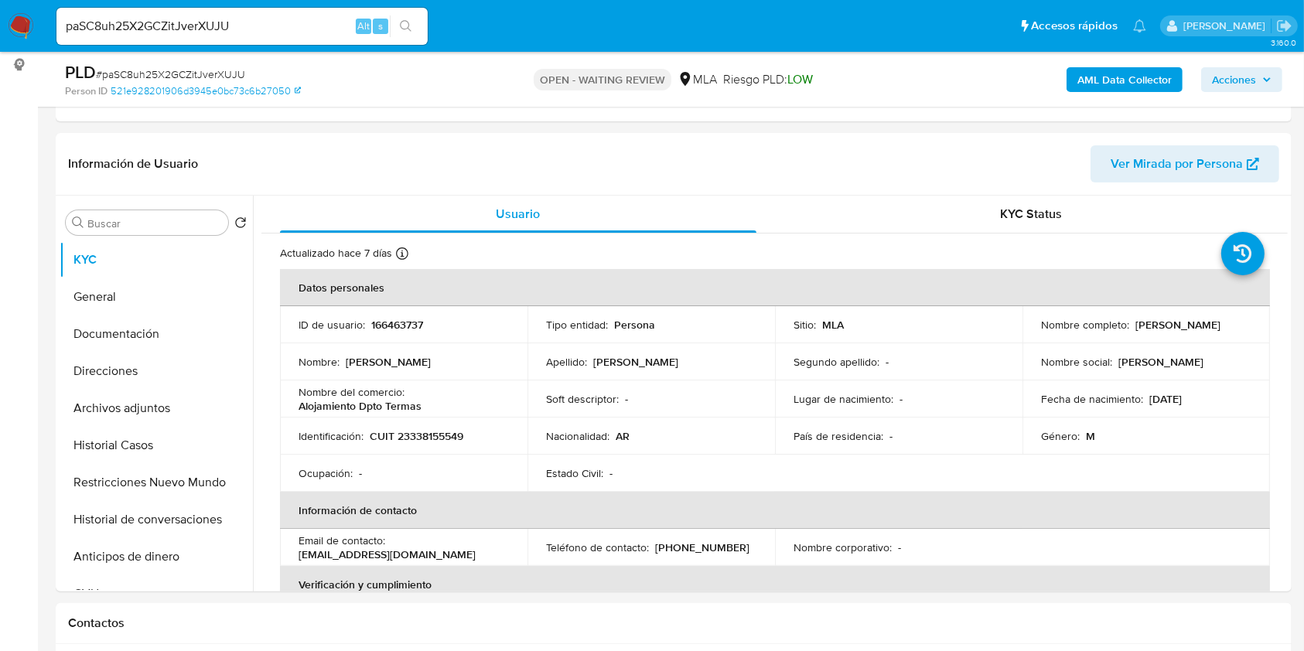
click at [299, 28] on input "paSC8uh25X2GCZitJverXUJU" at bounding box center [241, 26] width 371 height 20
paste input "KBgXBxypLx0xLIa4BjKJ20sN"
type input "KBgXBxypLx0xLIa4BjKJ20sN"
click at [419, 22] on button "search-icon" at bounding box center [406, 26] width 32 height 22
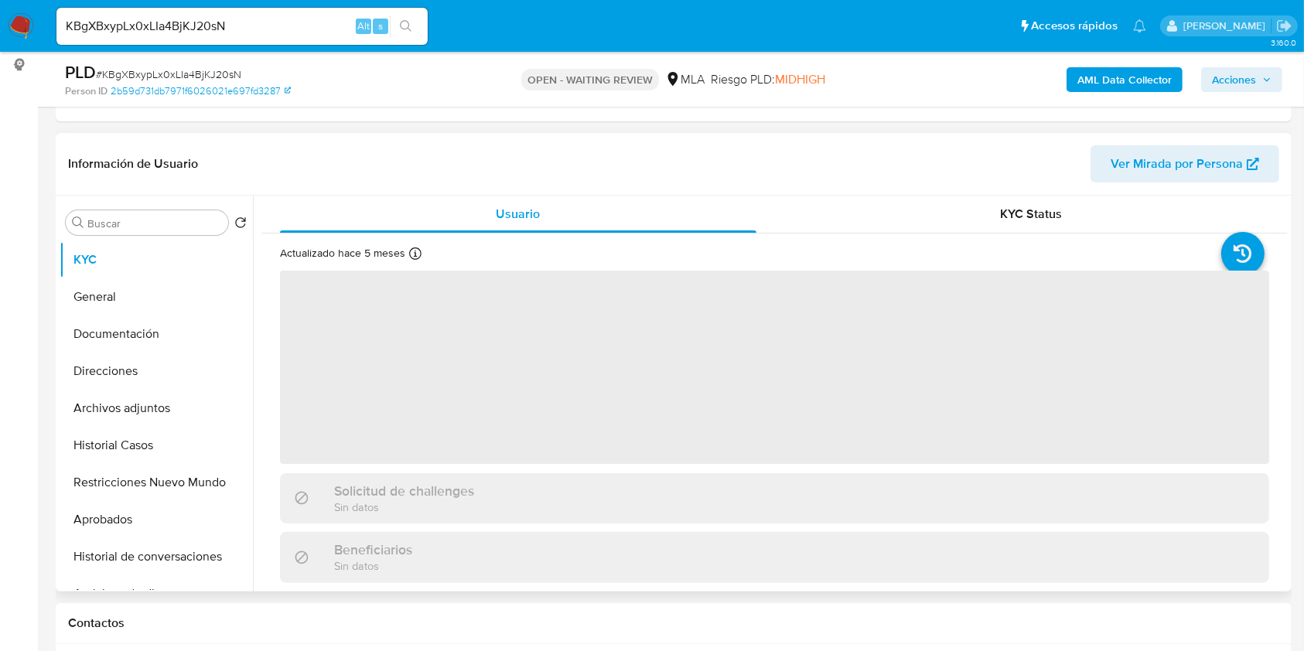
select select "10"
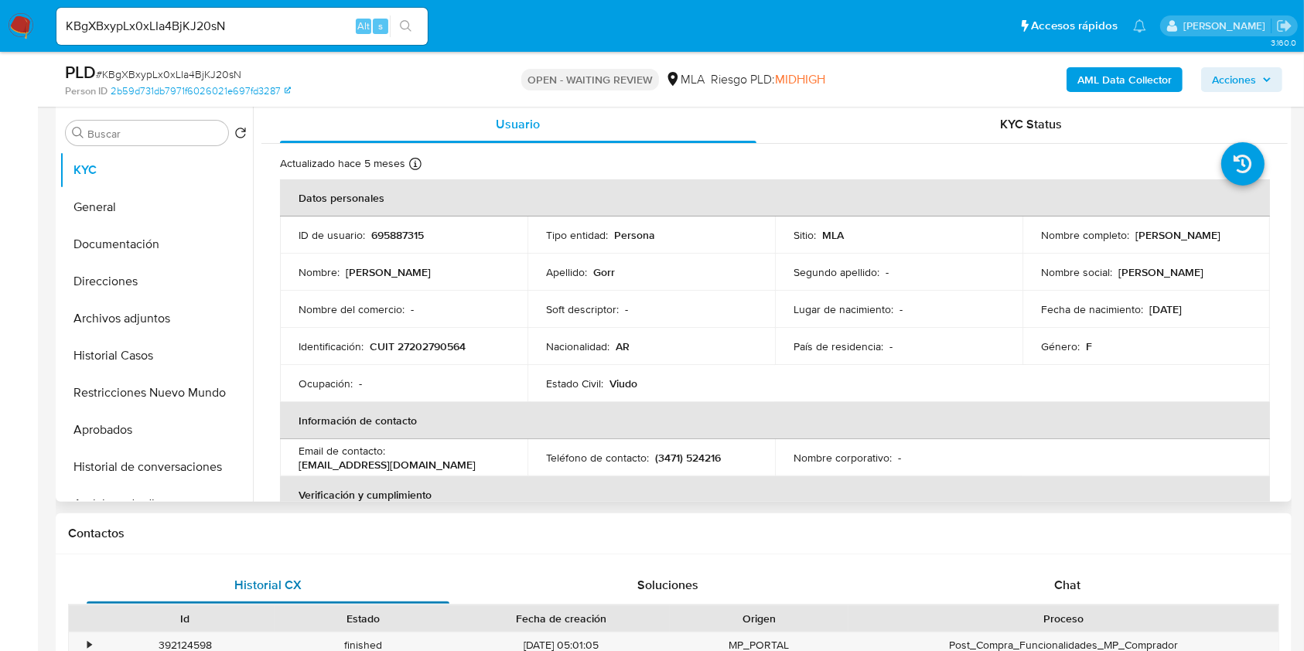
scroll to position [515, 0]
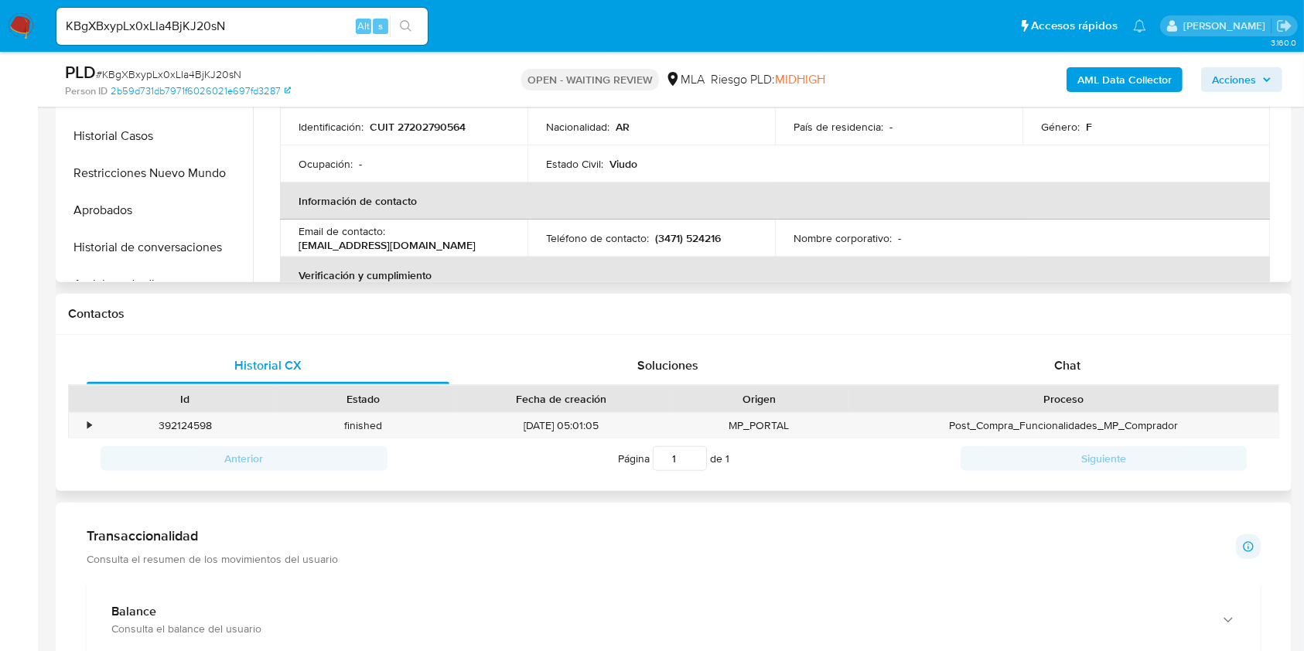
click at [1070, 326] on div "Contactos" at bounding box center [674, 314] width 1236 height 41
click at [1064, 350] on div "Chat" at bounding box center [1067, 365] width 363 height 37
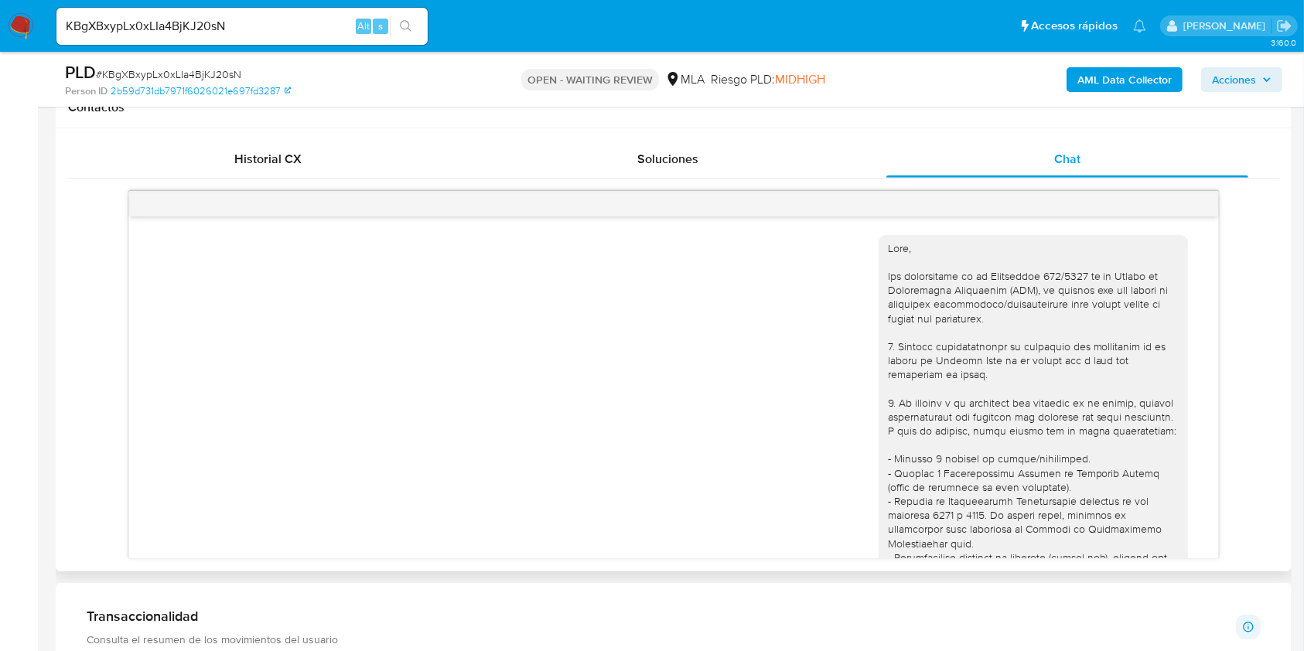
scroll to position [1019, 0]
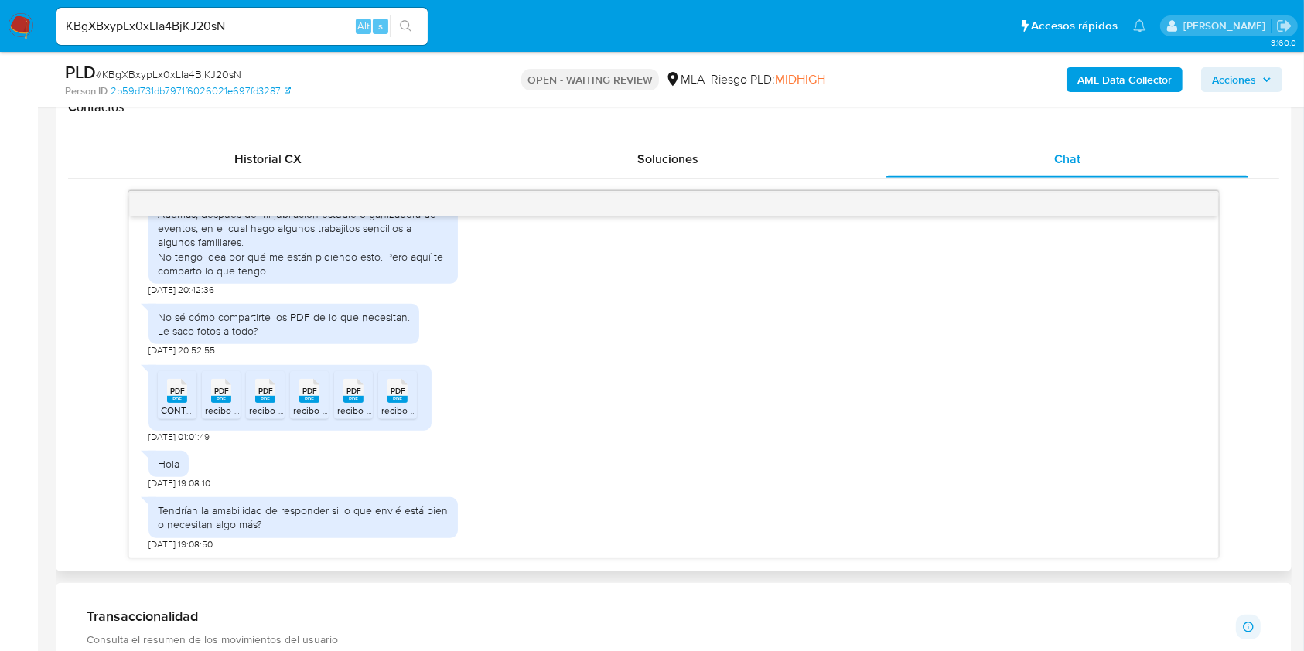
click at [179, 399] on rect at bounding box center [177, 399] width 20 height 7
click at [220, 407] on span "recibo-19504244-27202790564.pdf" at bounding box center [278, 410] width 147 height 13
click at [265, 404] on li "PDF PDF recibo-19609990-27202790564.pdf" at bounding box center [265, 395] width 39 height 48
drag, startPoint x: 312, startPoint y: 399, endPoint x: 347, endPoint y: 411, distance: 36.2
click at [319, 407] on li "PDF PDF recibo-19821159-27202790564.pdf" at bounding box center [309, 395] width 39 height 48
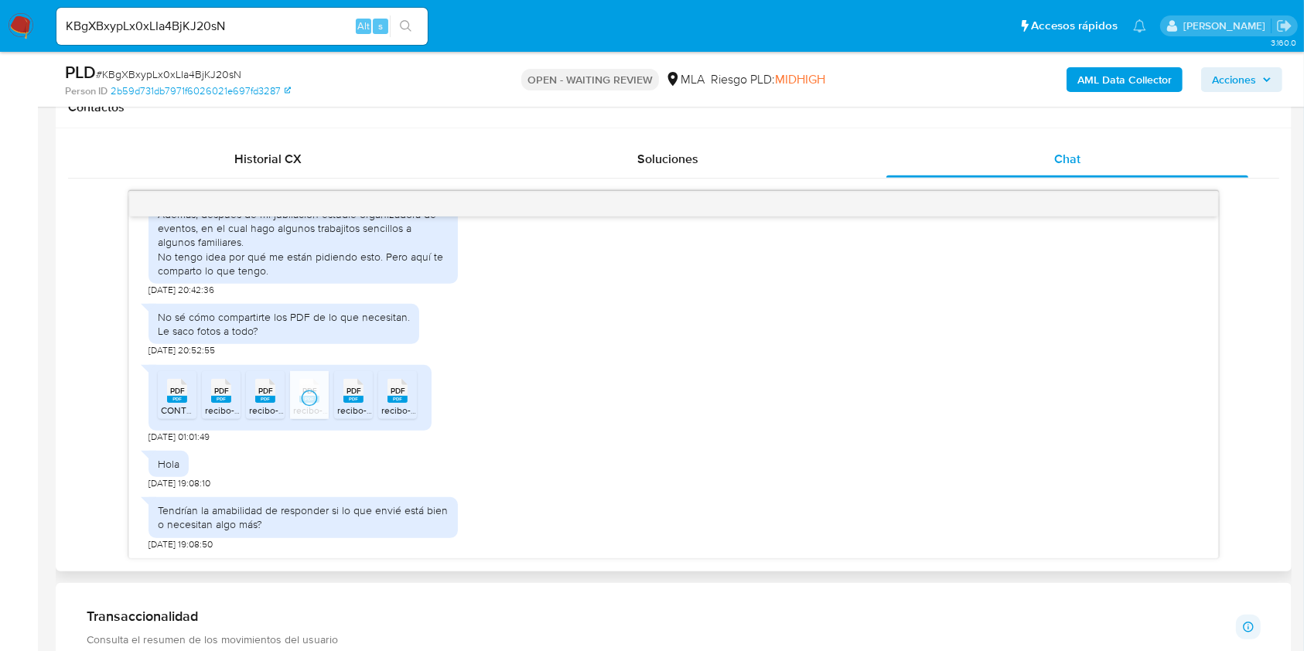
drag, startPoint x: 347, startPoint y: 401, endPoint x: 353, endPoint y: 408, distance: 9.3
click at [353, 408] on li "PDF PDF recibo-19187604-27202790564.pdf" at bounding box center [353, 395] width 39 height 48
drag, startPoint x: 395, startPoint y: 403, endPoint x: 411, endPoint y: 422, distance: 24.2
click at [398, 408] on span "recibo-19398583-27202790564.pdf" at bounding box center [454, 410] width 147 height 13
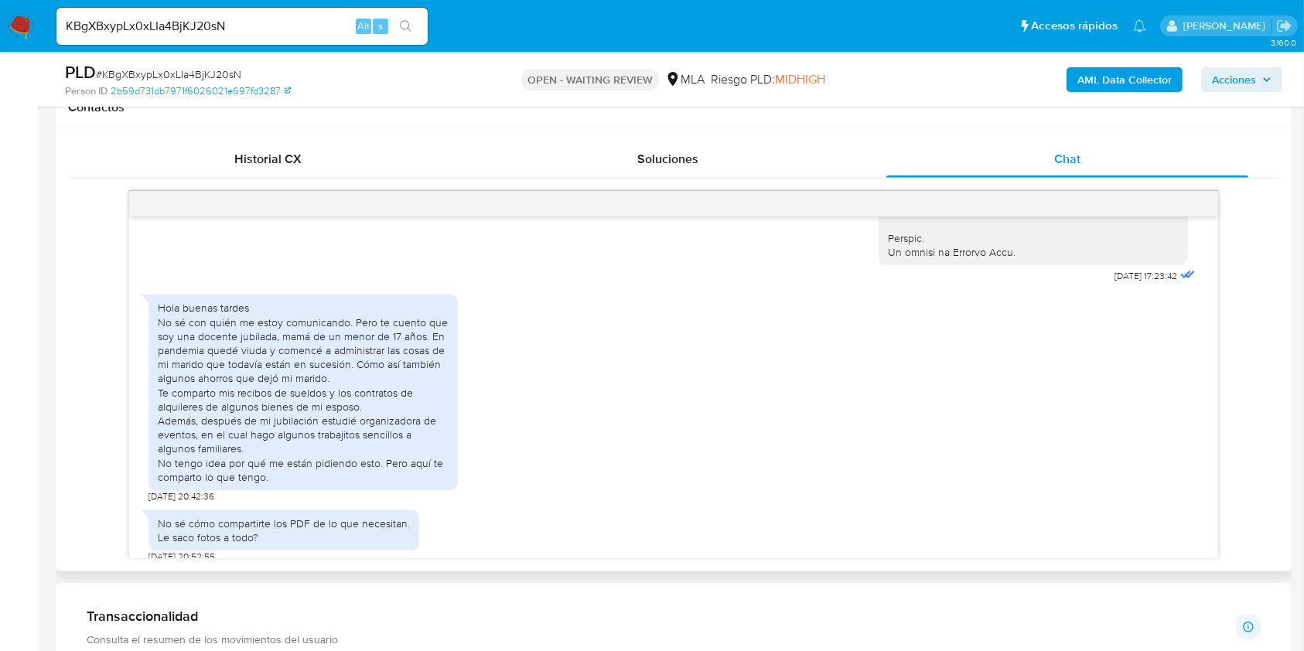
scroll to position [812, 0]
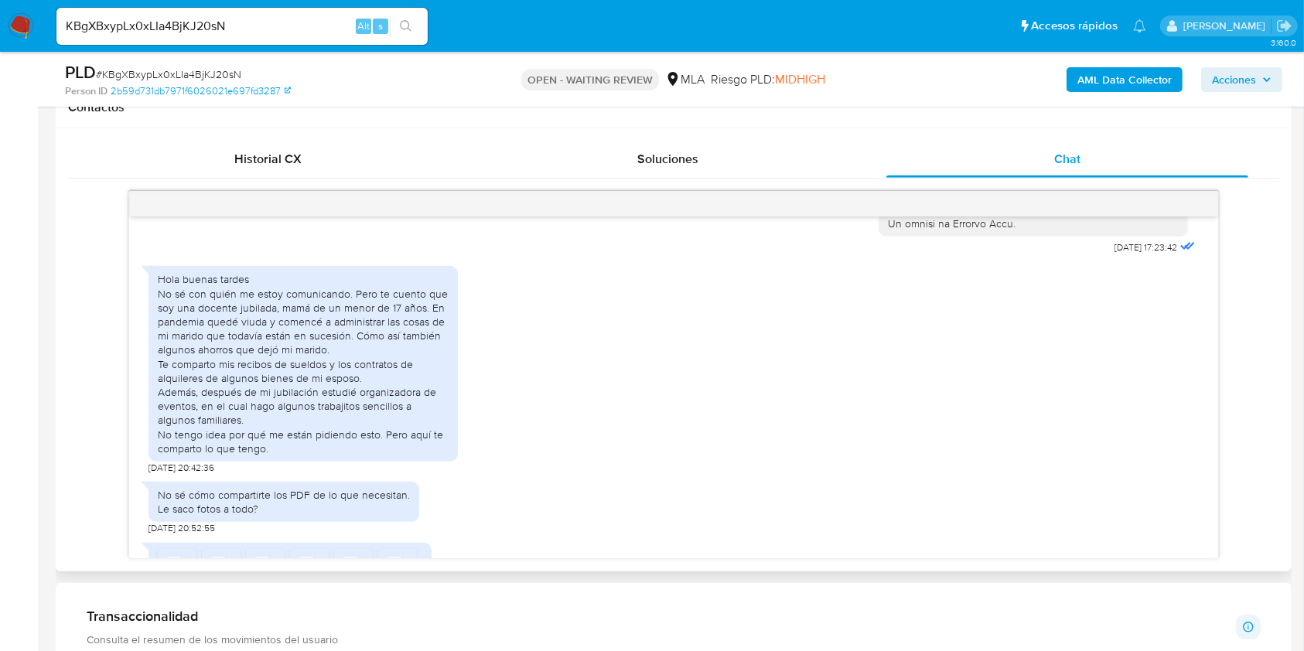
click at [408, 354] on div "Hola buenas tardes No sé con quién me estoy comunicando. Pero te cuento que soy…" at bounding box center [303, 363] width 291 height 183
click at [493, 354] on div "Hola buenas tardes No sé con quién me estoy comunicando. Pero te cuento que soy…" at bounding box center [674, 366] width 1050 height 216
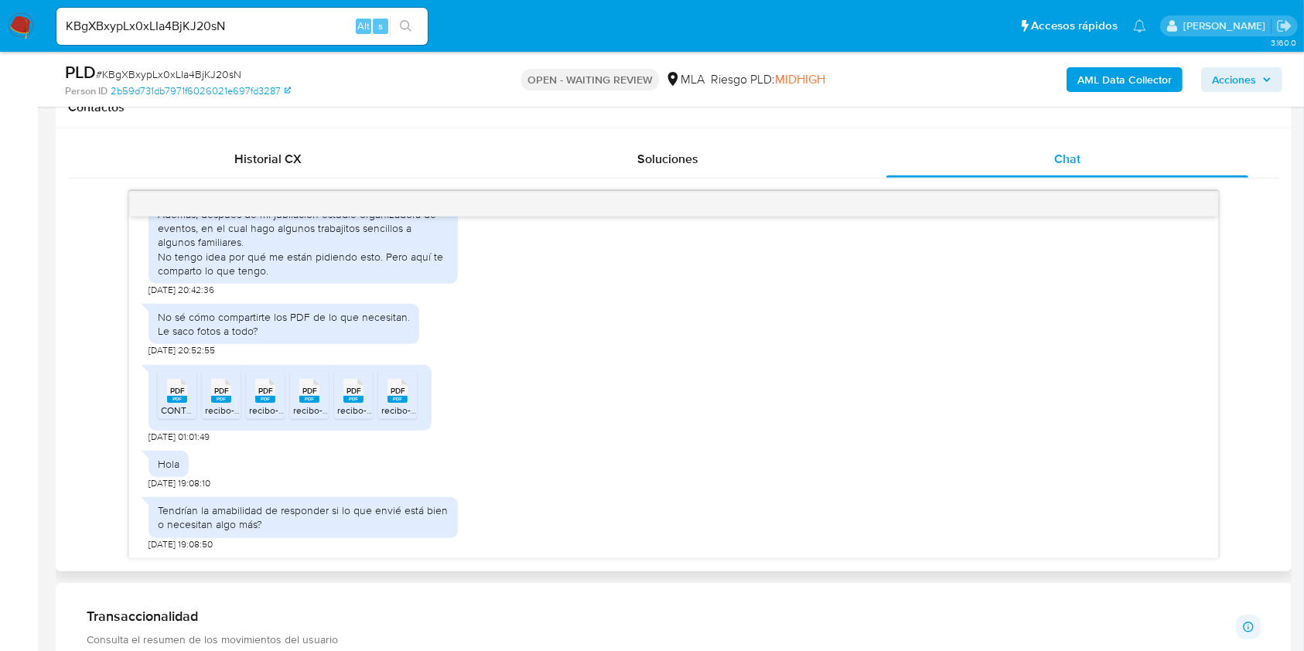
scroll to position [1019, 0]
click at [582, 425] on div "PDF PDF CONTRATO DE LOCACION ARGUELLO (Autoguardado)(1).pdf PDF PDF recibo-1950…" at bounding box center [674, 400] width 1050 height 86
click at [303, 22] on input "KBgXBxypLx0xLIa4BjKJ20sN" at bounding box center [241, 26] width 371 height 20
paste input "paSC8uh25X2GCZitJverXUJU"
click at [289, 20] on input "KBgXBxypLx0xLIa4BjKJ20sNpaSC8uh25X2GCZitJverXUJU" at bounding box center [241, 26] width 371 height 20
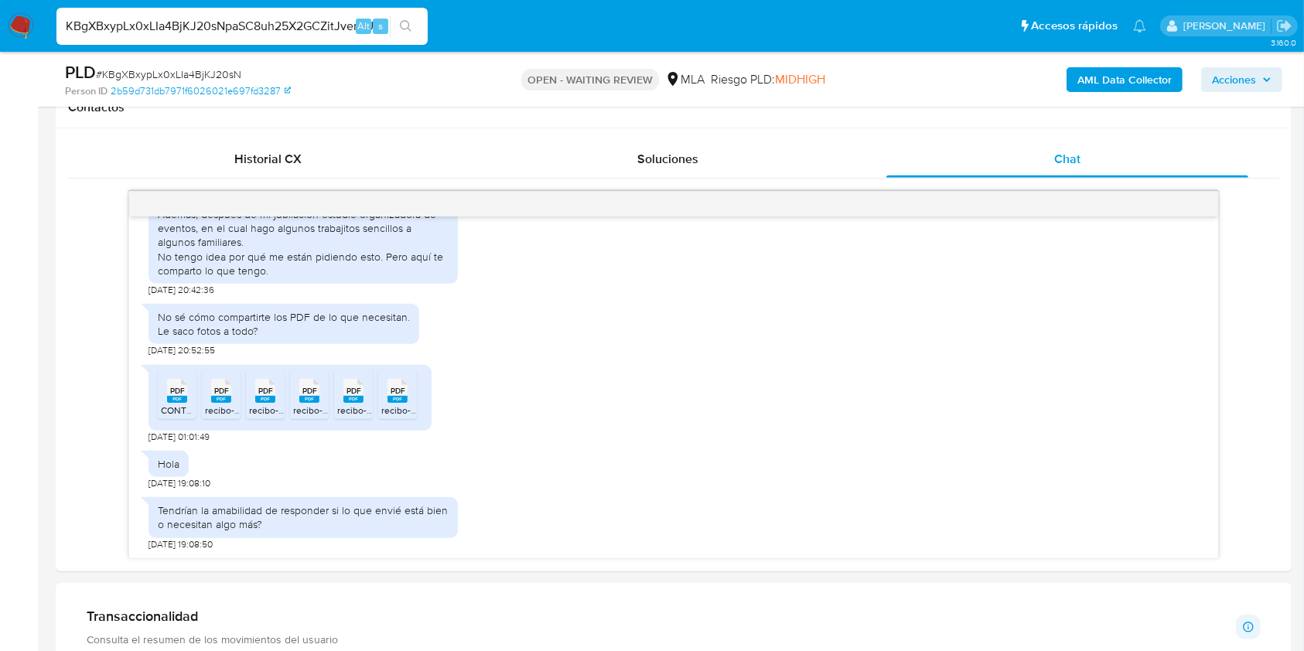
click at [289, 20] on input "KBgXBxypLx0xLIa4BjKJ20sNpaSC8uh25X2GCZitJverXUJU" at bounding box center [241, 26] width 371 height 20
paste input
type input "paSC8uh25X2GCZitJverXUJU"
click at [414, 36] on button "search-icon" at bounding box center [406, 26] width 32 height 22
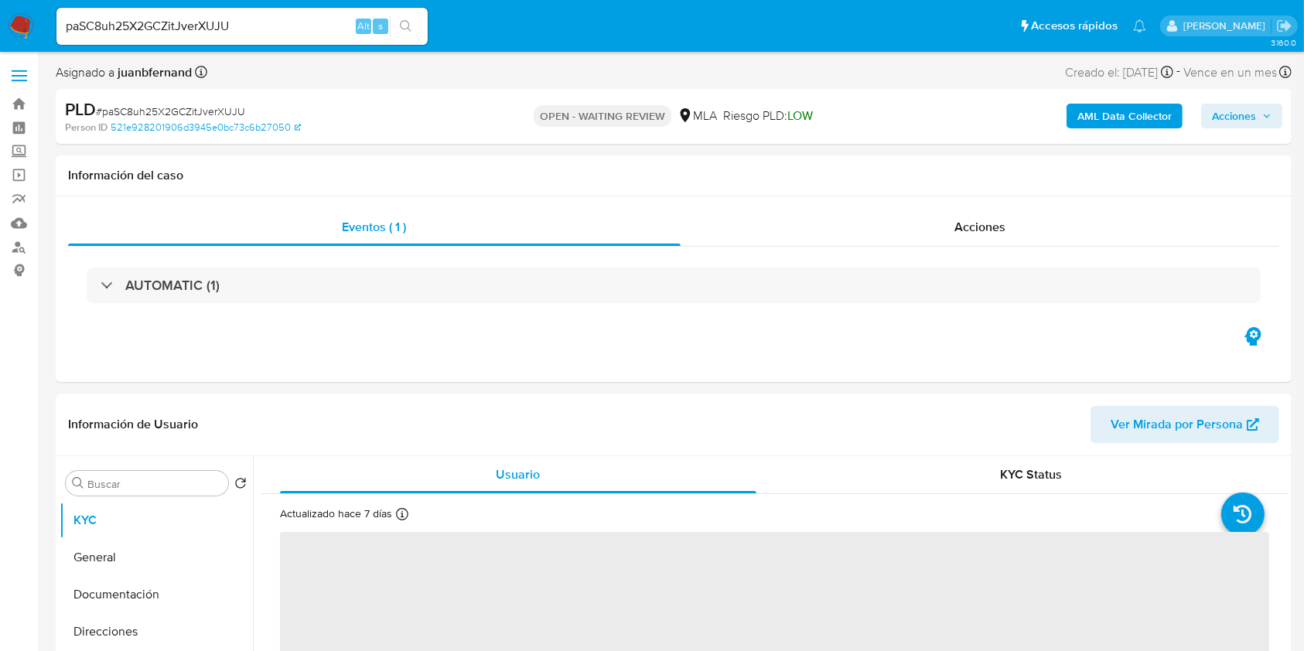
select select "10"
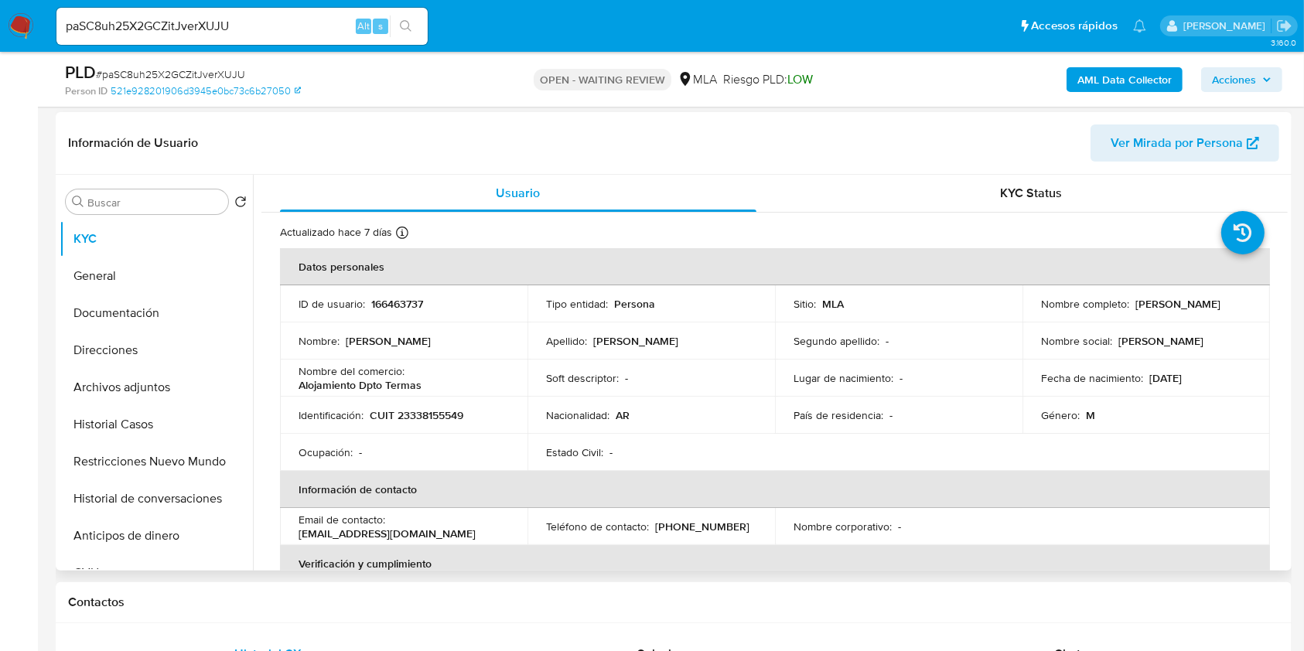
scroll to position [412, 0]
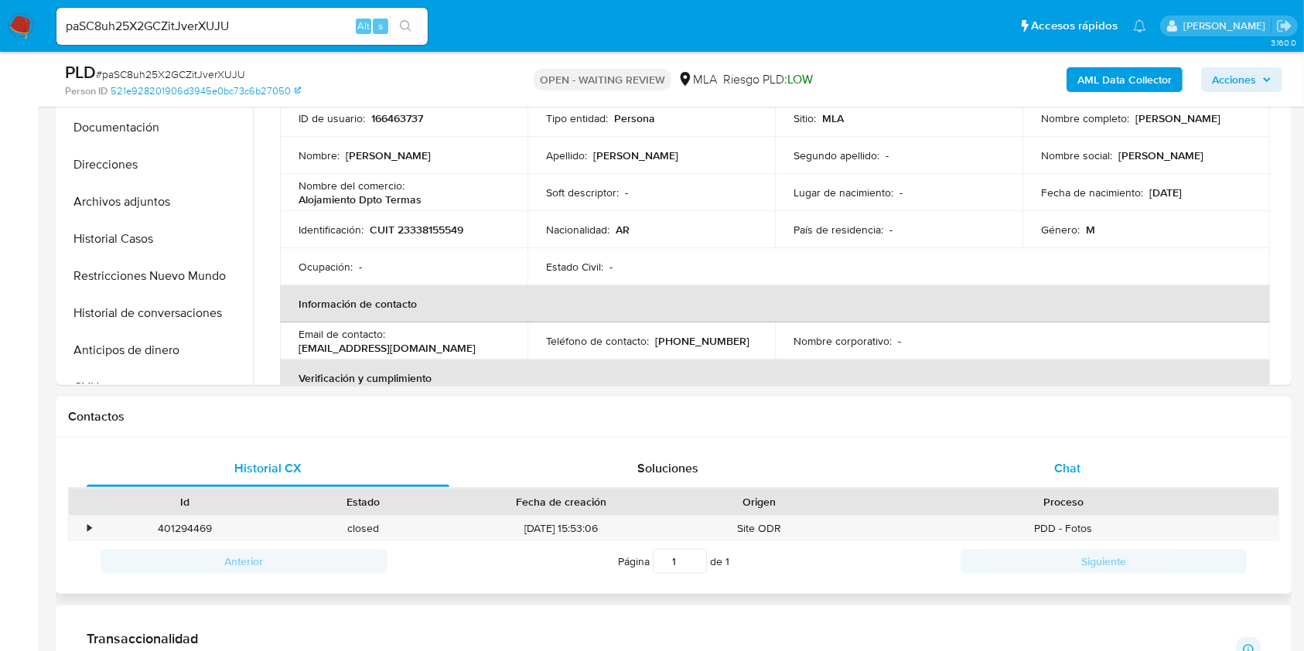
click at [1106, 463] on div "Chat" at bounding box center [1067, 468] width 363 height 37
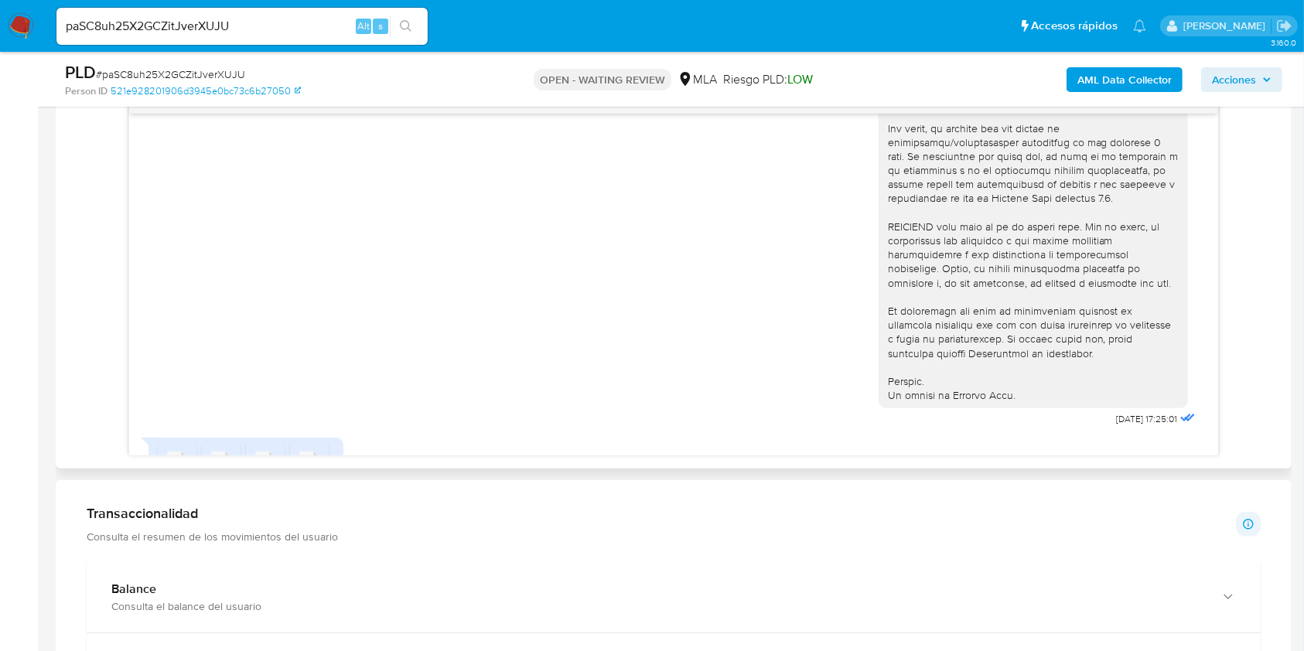
scroll to position [634, 0]
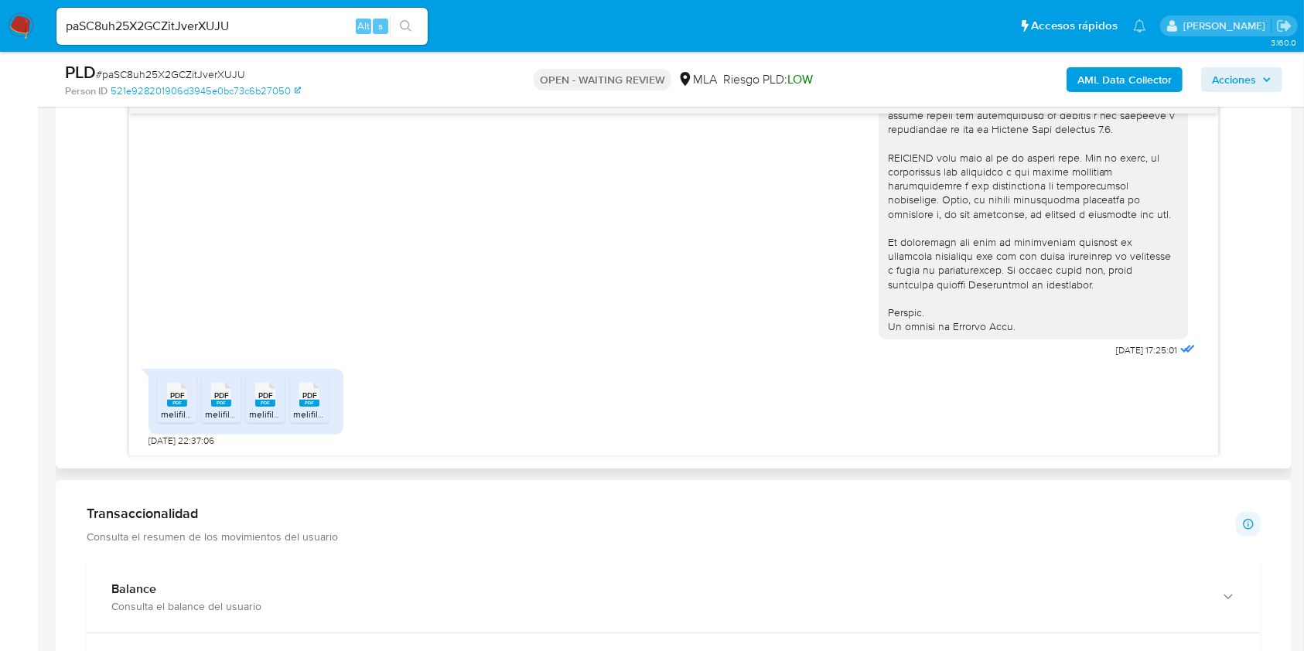
click at [179, 399] on span "PDF" at bounding box center [177, 396] width 15 height 10
click at [223, 398] on span "PDF" at bounding box center [221, 396] width 15 height 10
drag, startPoint x: 270, startPoint y: 405, endPoint x: 296, endPoint y: 410, distance: 26.8
click at [271, 405] on rect at bounding box center [265, 403] width 20 height 7
click at [314, 406] on icon "PDF" at bounding box center [309, 394] width 20 height 27
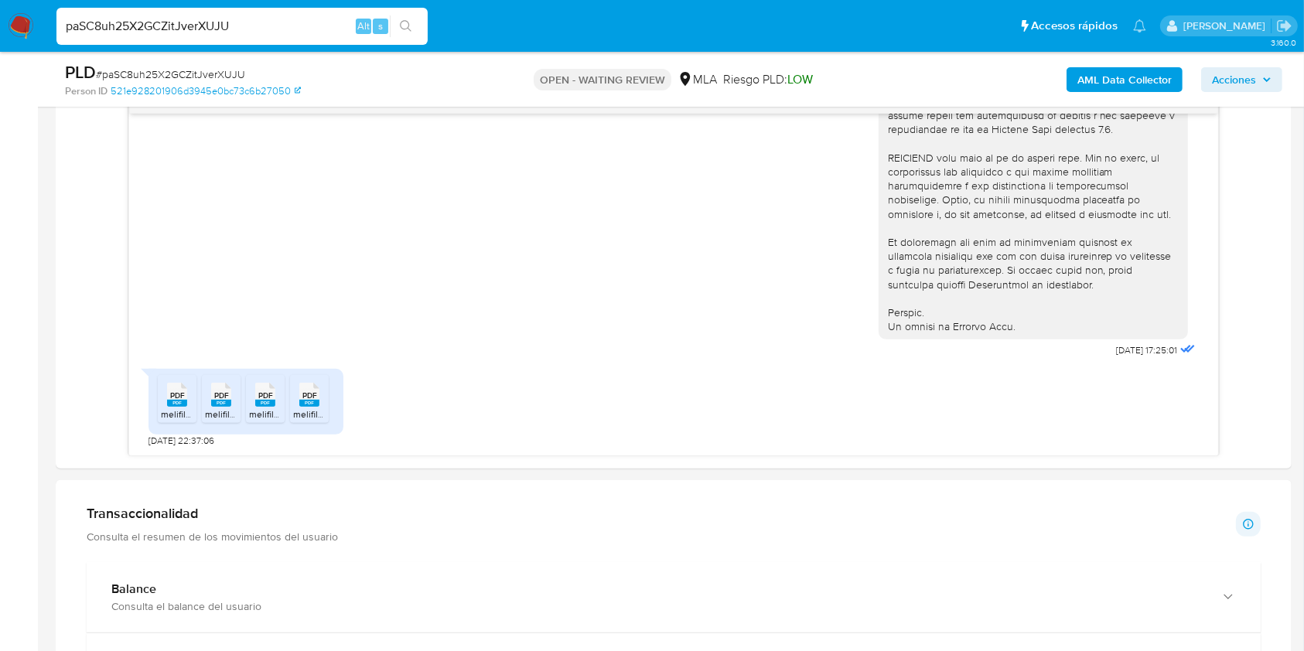
click at [326, 22] on input "paSC8uh25X2GCZitJverXUJU" at bounding box center [241, 26] width 371 height 20
paste input "QZj8GBfFFgJa0sdDbHO80LGN"
type input "QZj8GBfFFgJa0sdDbHO80LGN"
click at [408, 29] on icon "search-icon" at bounding box center [406, 26] width 12 height 12
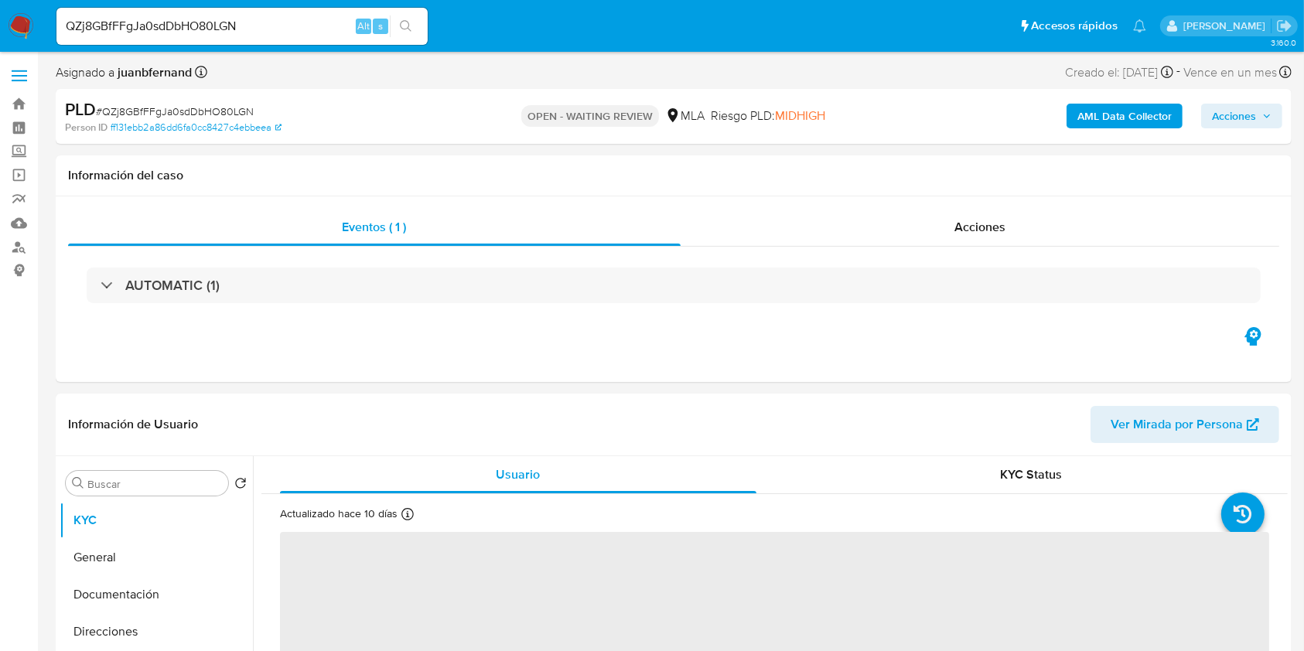
select select "10"
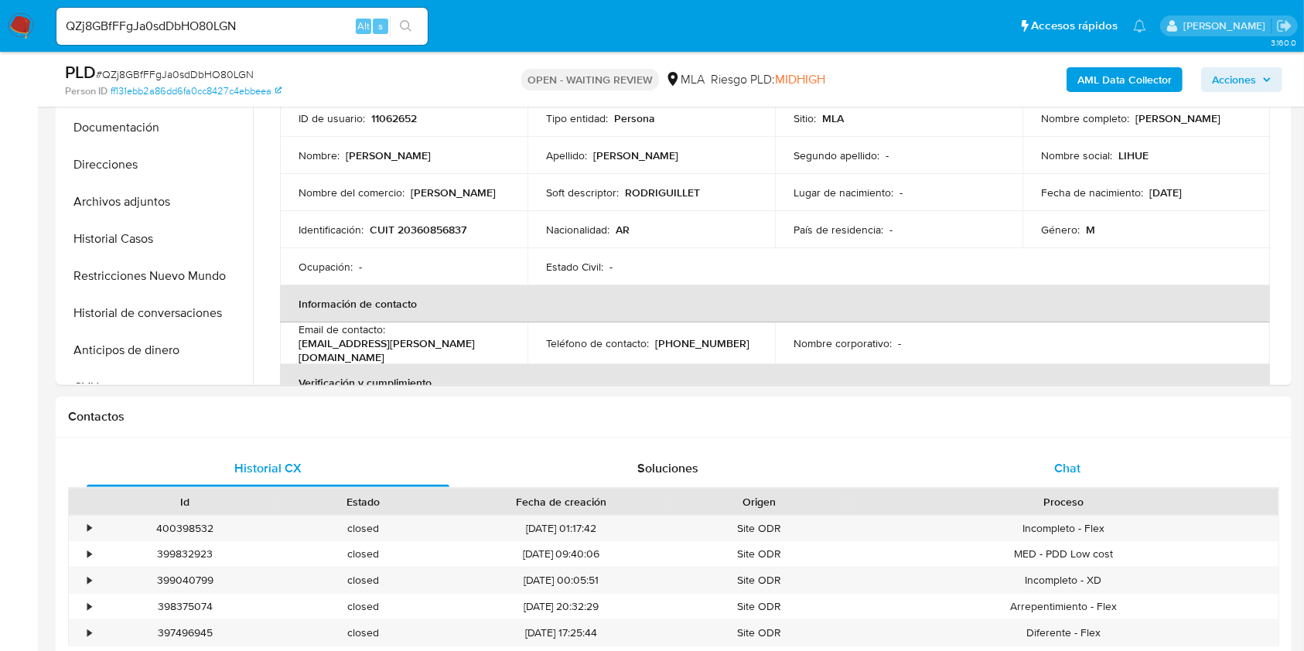
click at [1067, 454] on div "Chat" at bounding box center [1067, 468] width 363 height 37
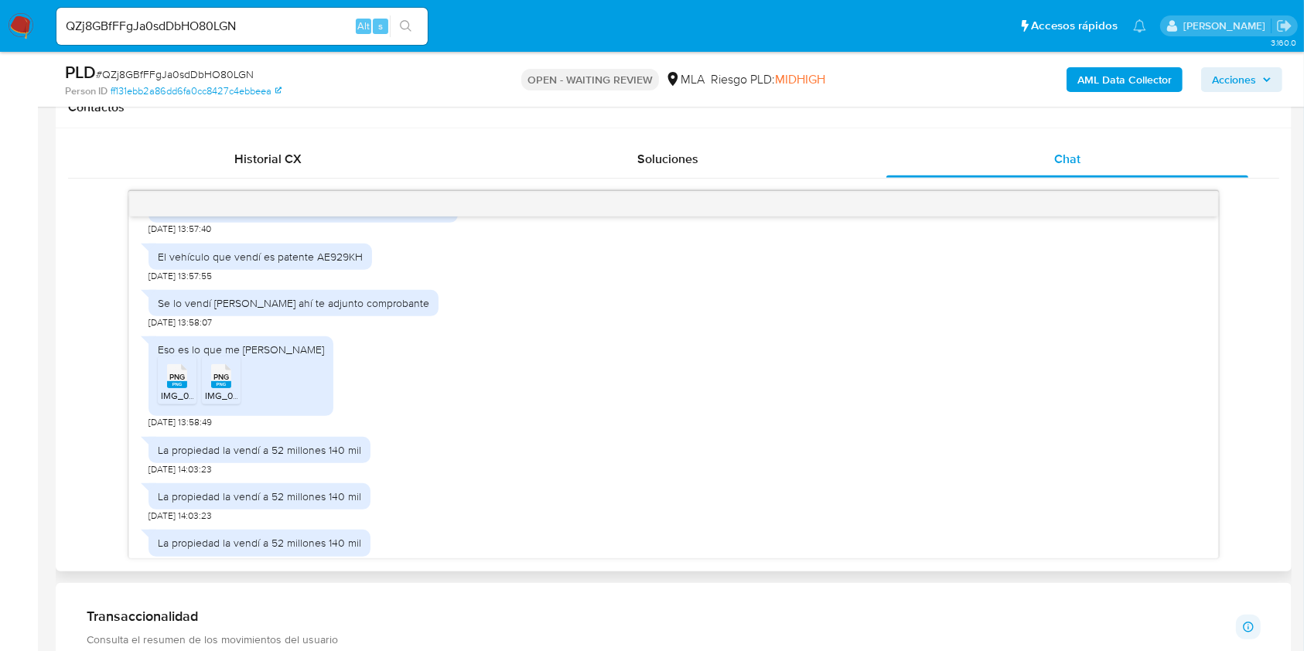
scroll to position [1031, 0]
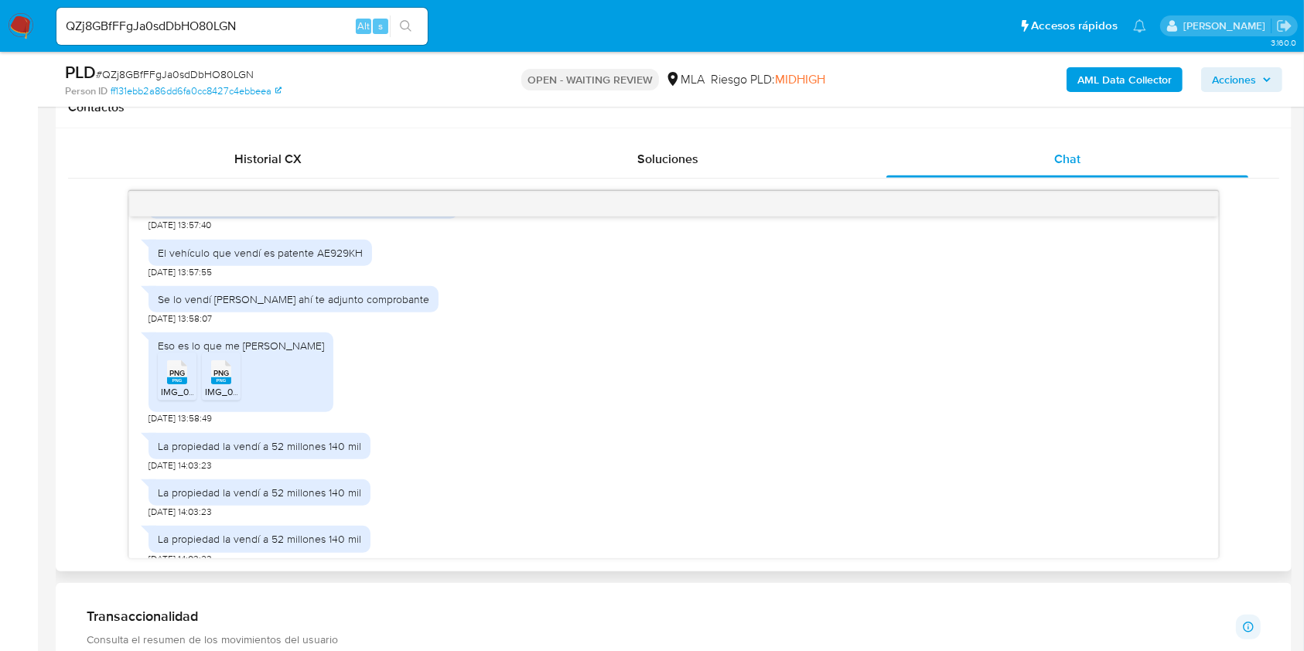
click at [174, 384] on rect at bounding box center [177, 380] width 20 height 7
click at [211, 384] on rect at bounding box center [221, 380] width 20 height 7
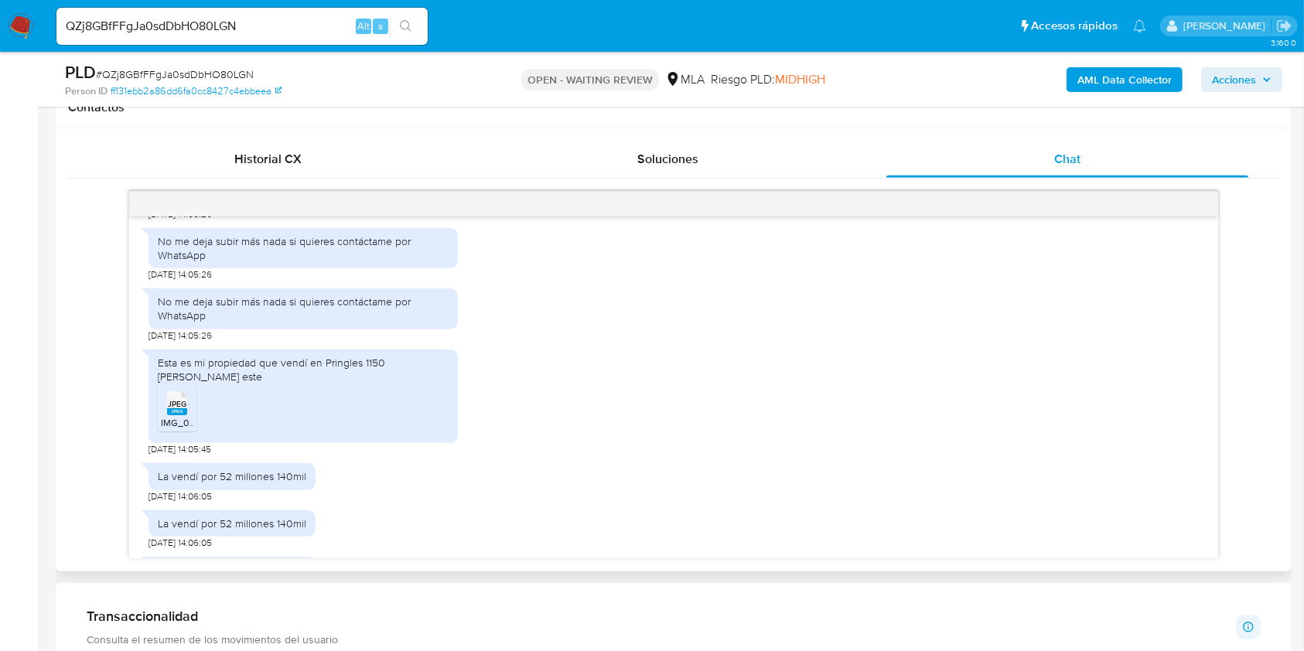
scroll to position [1856, 0]
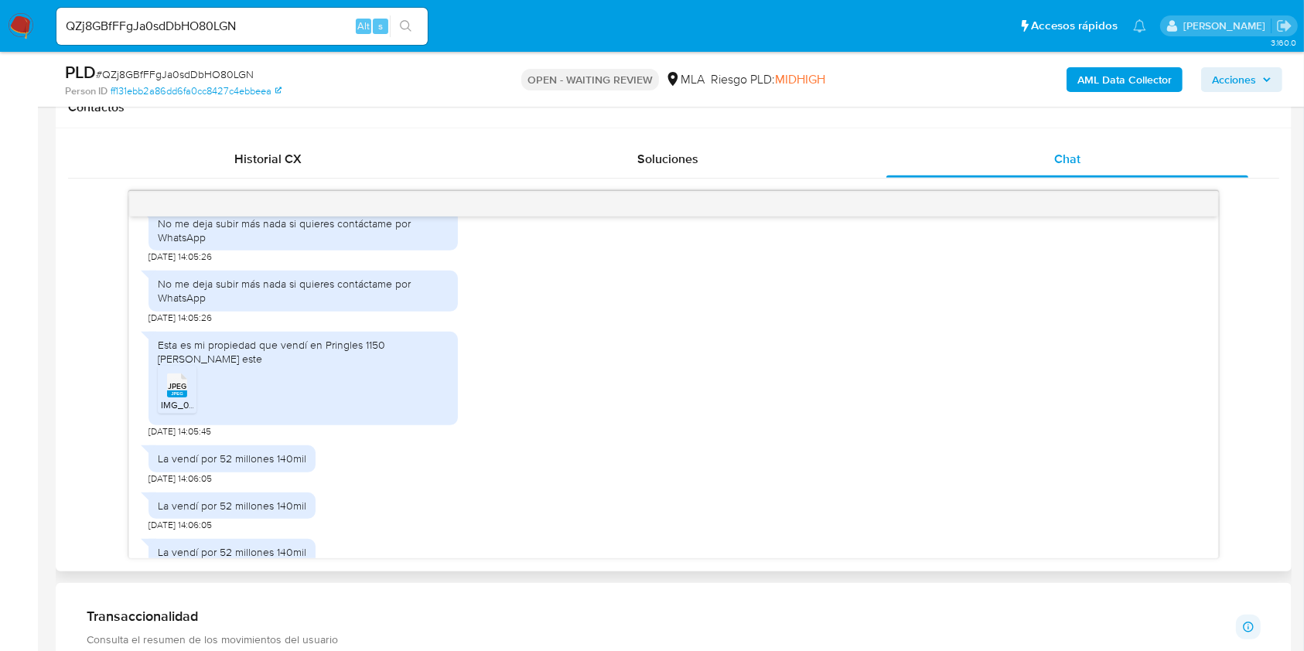
click at [183, 398] on rect at bounding box center [177, 394] width 20 height 7
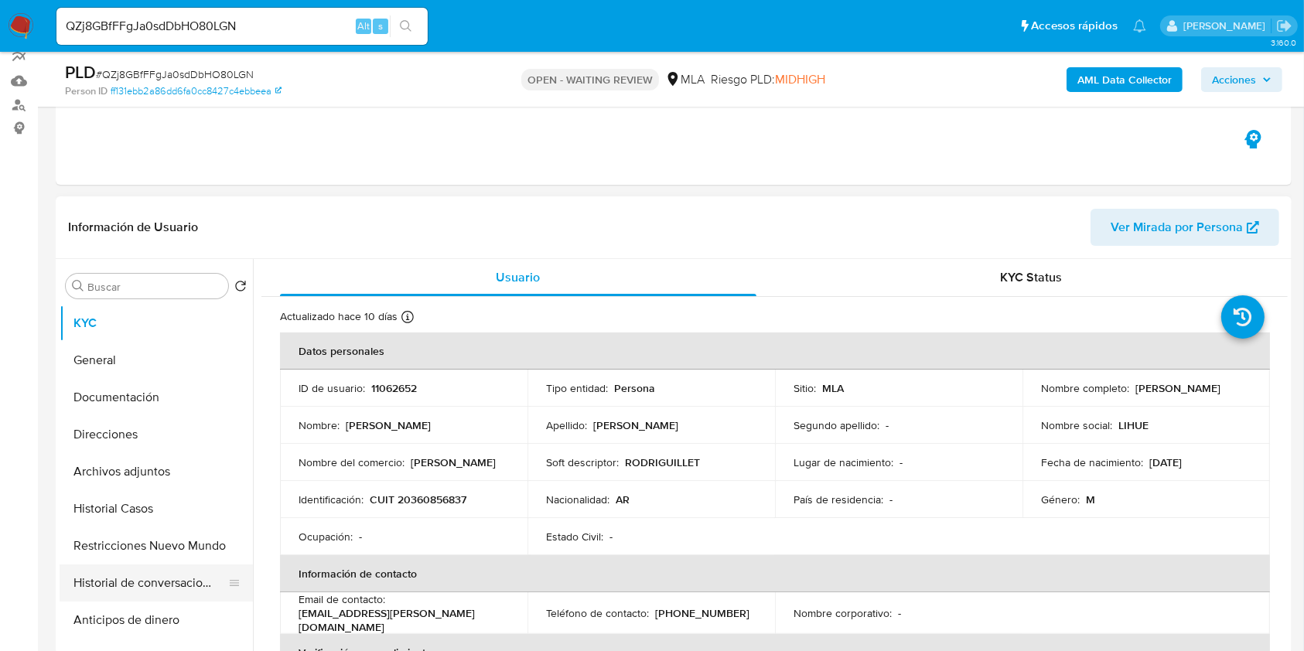
scroll to position [309, 0]
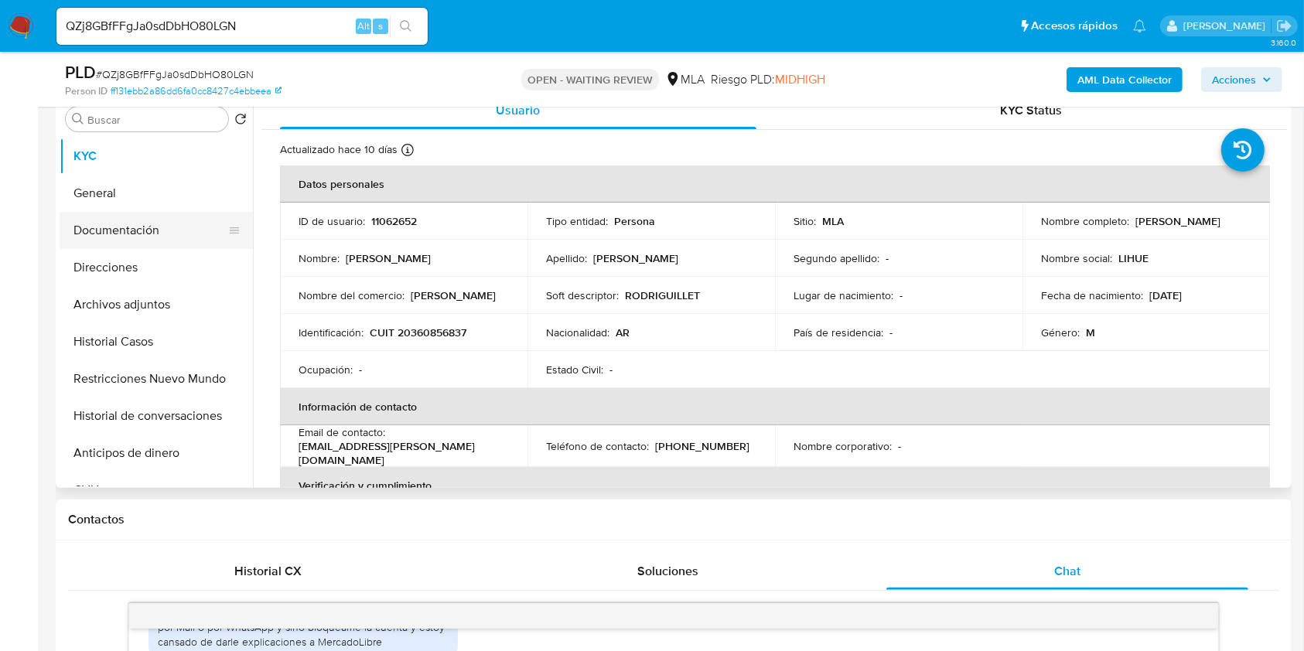
click at [170, 236] on button "Documentación" at bounding box center [150, 230] width 181 height 37
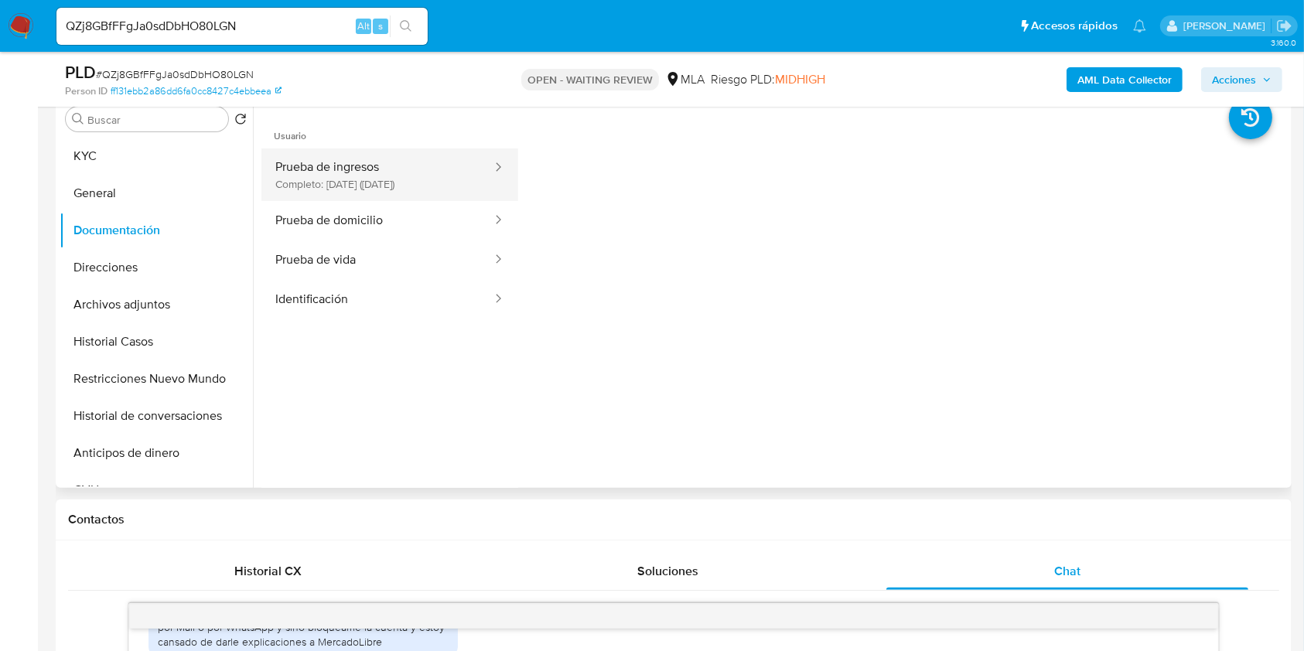
click at [439, 178] on button "Prueba de ingresos Completo: 08/06/2025 (hace 3 meses)" at bounding box center [377, 175] width 232 height 53
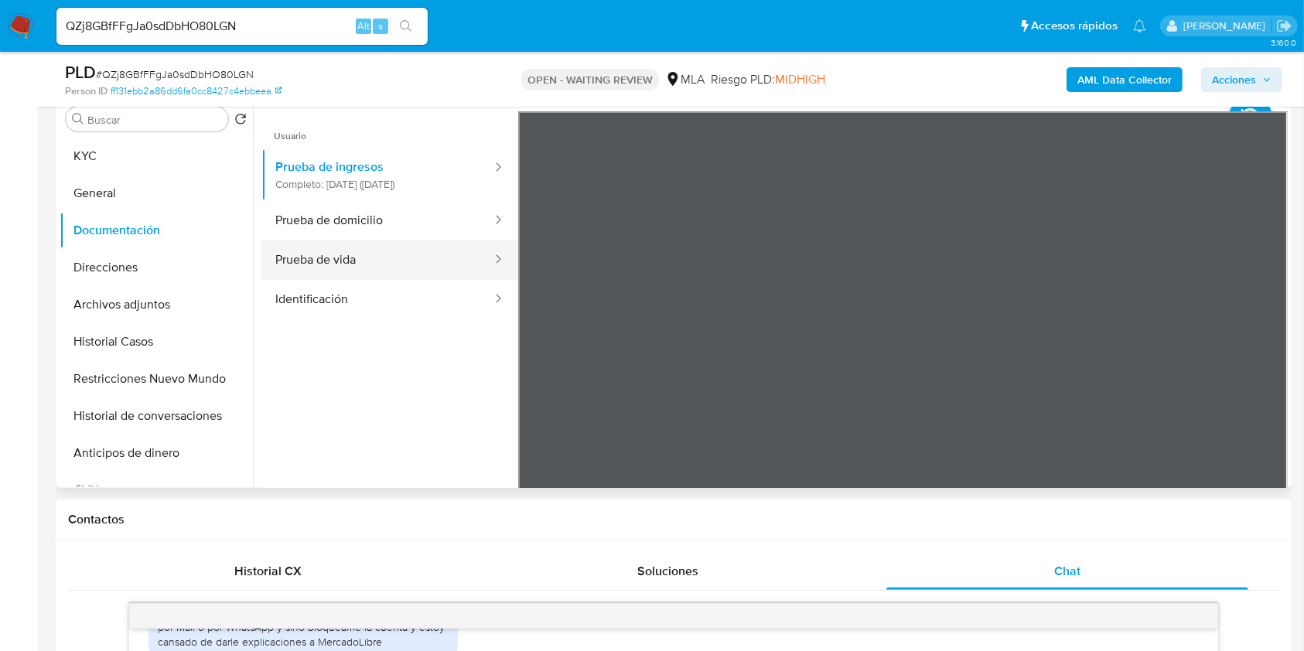
click at [346, 247] on button "Prueba de vida" at bounding box center [377, 260] width 232 height 39
click at [296, 23] on input "QZj8GBfFFgJa0sdDbHO80LGN" at bounding box center [241, 26] width 371 height 20
drag, startPoint x: 296, startPoint y: 23, endPoint x: 334, endPoint y: 34, distance: 39.4
click at [297, 23] on input "QZj8GBfFFgJa0sdDbHO80LGN" at bounding box center [241, 26] width 371 height 20
paste input "auT7TSwuUs2hyeVzZa4GUCU9"
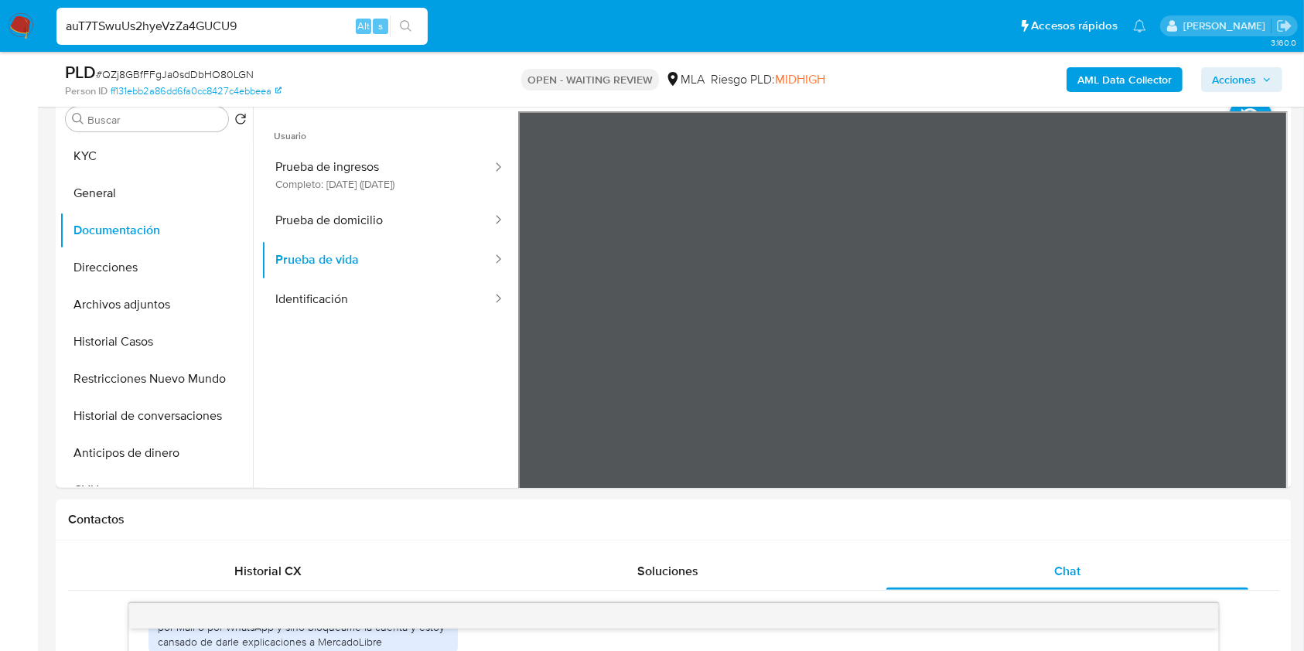
click at [422, 32] on input "auT7TSwuUs2hyeVzZa4GUCU9" at bounding box center [241, 26] width 371 height 20
type input "auT7TSwuUs2hyeVzZa4GUCU9"
click at [408, 32] on icon "search-icon" at bounding box center [406, 26] width 12 height 12
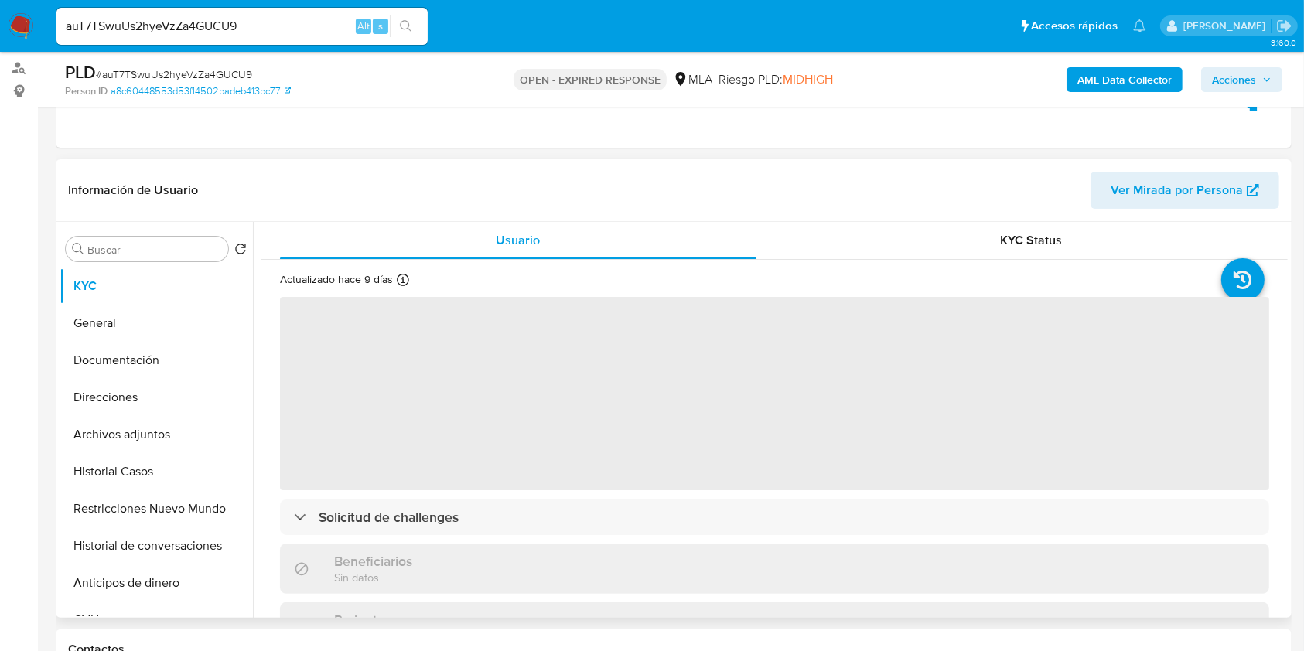
scroll to position [412, 0]
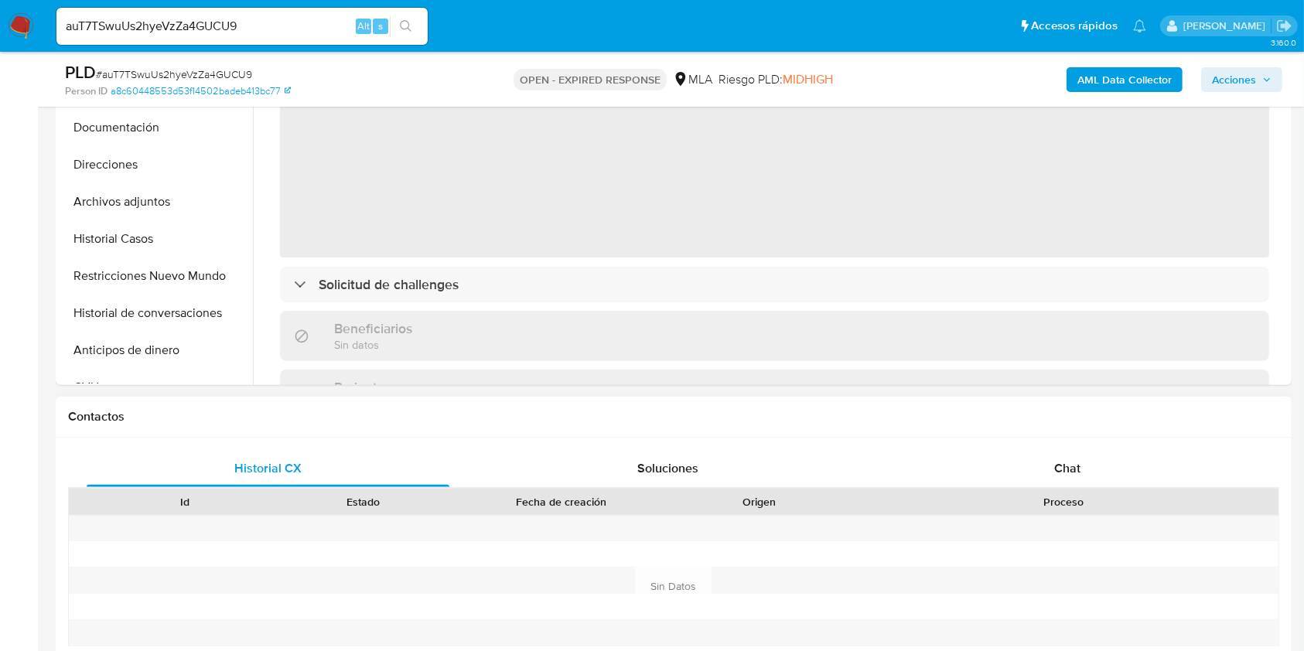
select select "10"
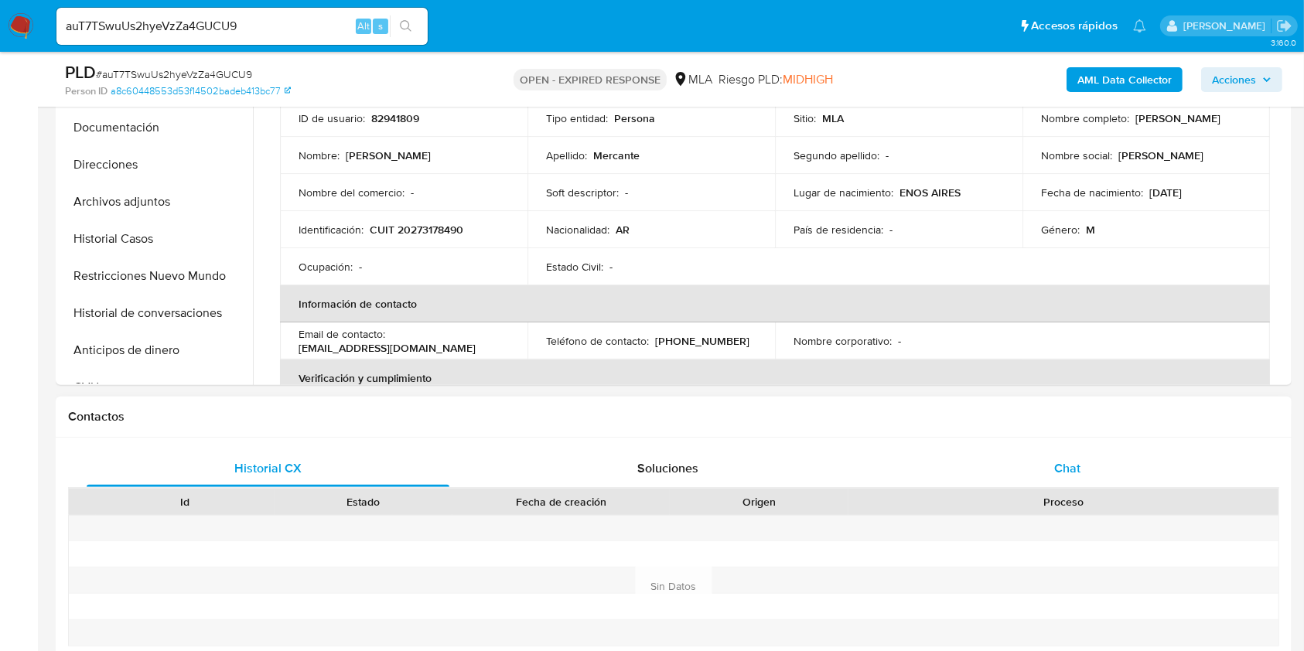
click at [1137, 469] on div "Chat" at bounding box center [1067, 468] width 363 height 37
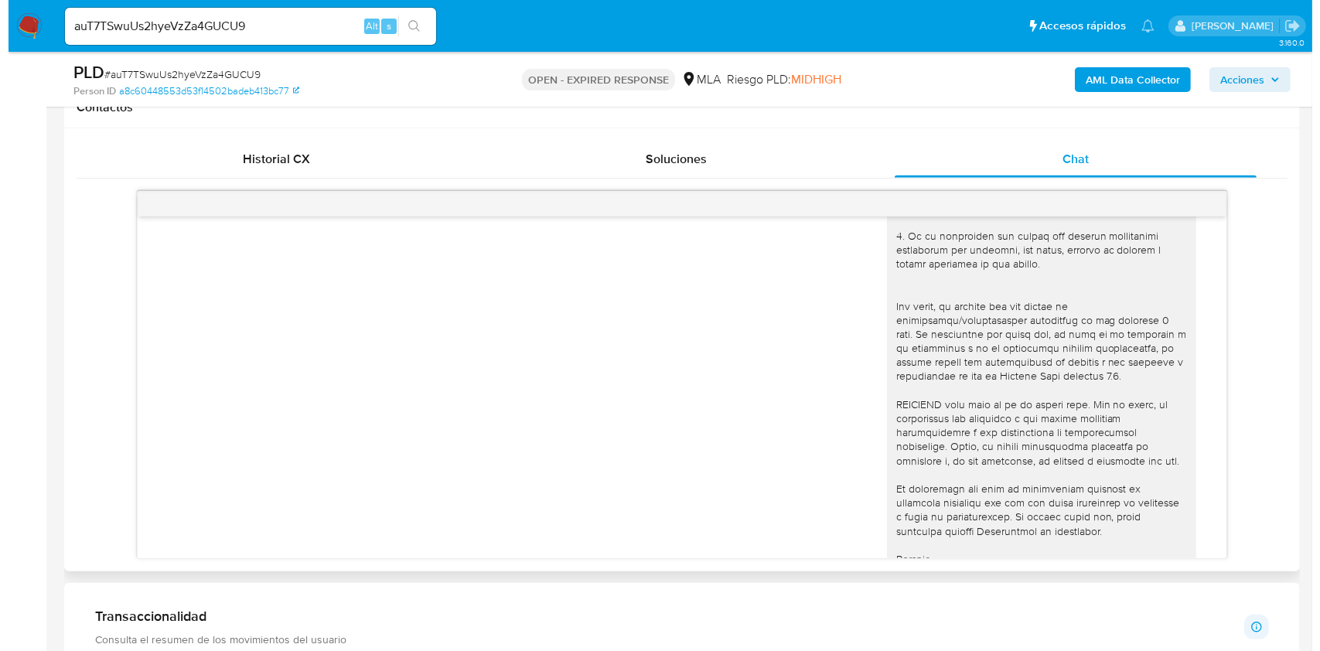
scroll to position [0, 0]
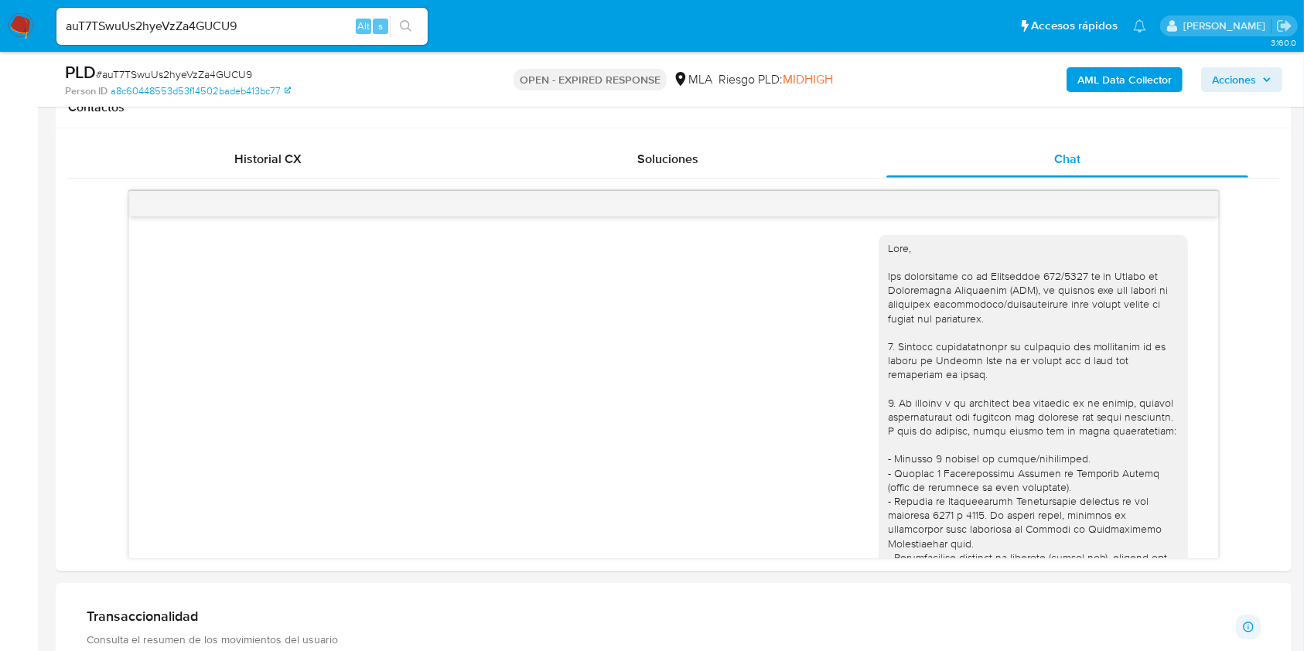
click at [1110, 82] on b "AML Data Collector" at bounding box center [1124, 79] width 94 height 25
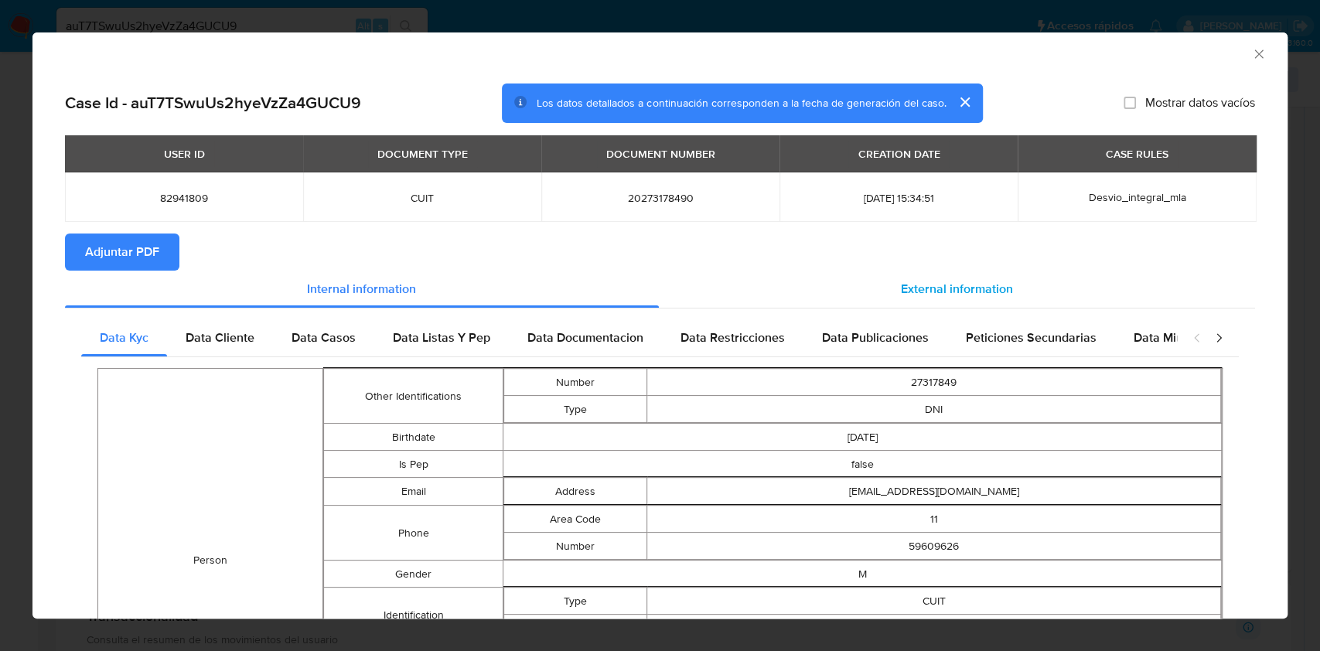
click at [942, 302] on div "External information" at bounding box center [957, 289] width 597 height 37
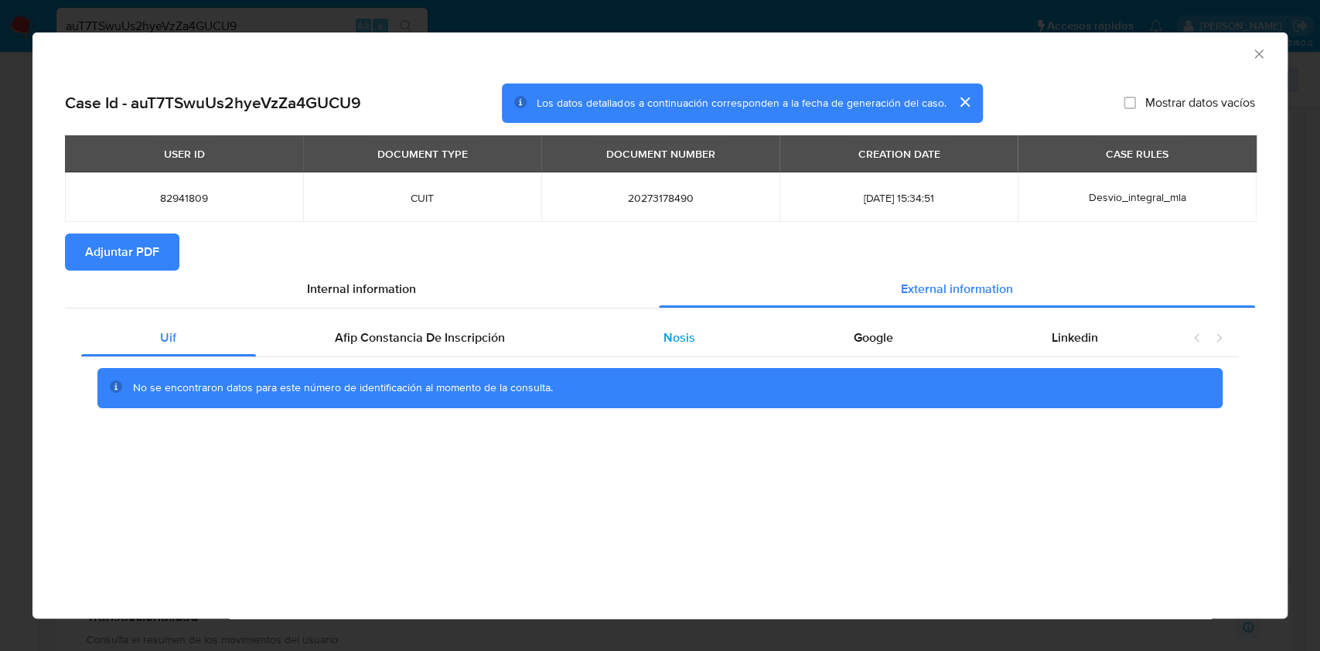
click at [654, 321] on div "Nosis" at bounding box center [680, 337] width 190 height 37
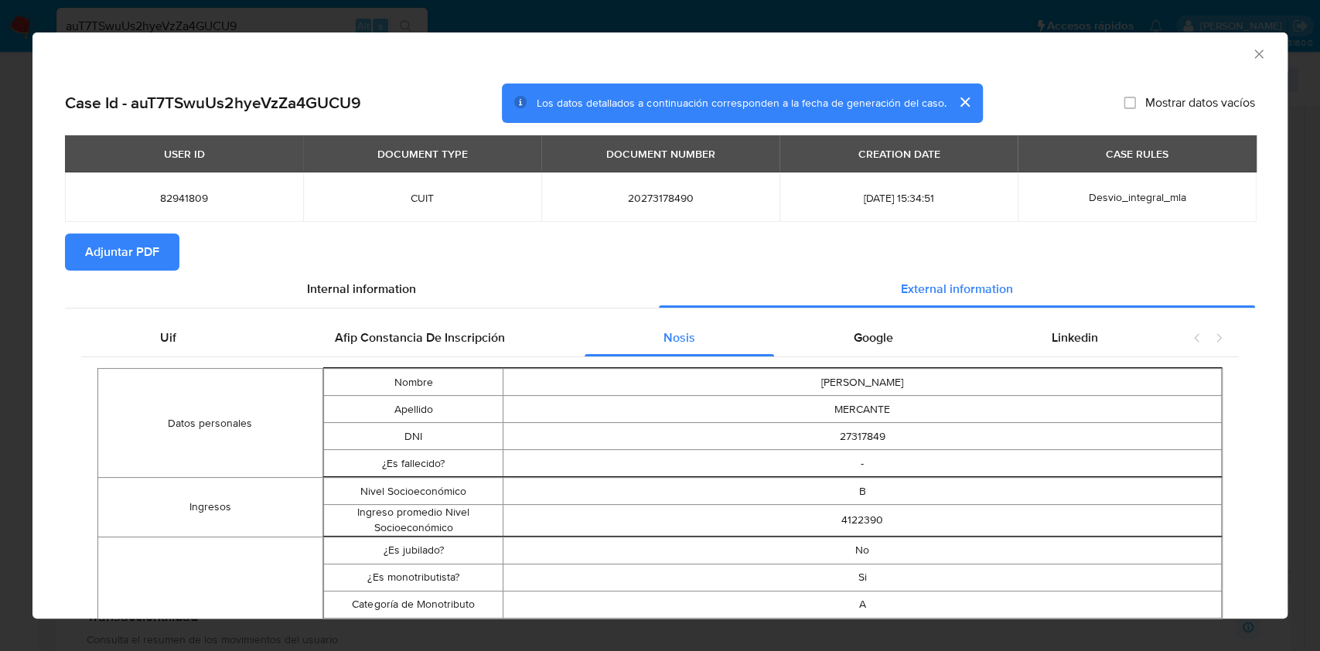
click at [640, 195] on span "20273178490" at bounding box center [660, 198] width 201 height 14
copy span "20273178490"
click at [1231, 54] on div "AML Data Collector" at bounding box center [647, 51] width 1208 height 17
click at [1251, 52] on icon "Cerrar ventana" at bounding box center [1258, 53] width 15 height 15
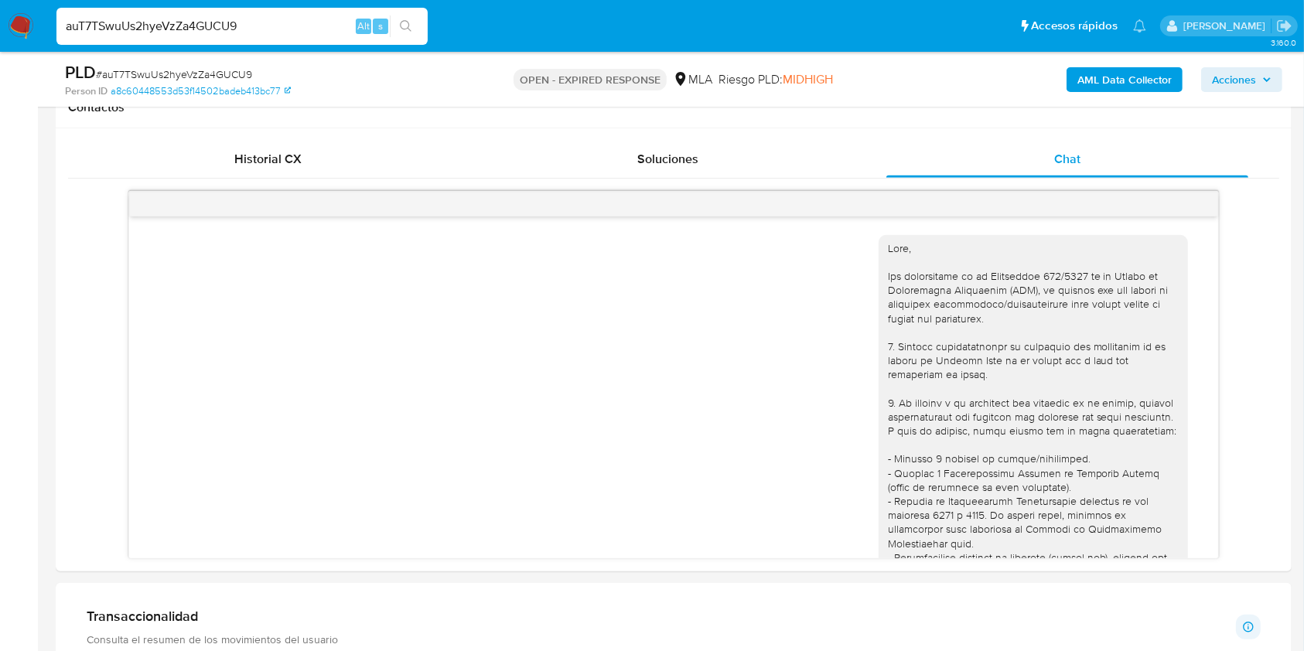
click at [274, 20] on input "auT7TSwuUs2hyeVzZa4GUCU9" at bounding box center [241, 26] width 371 height 20
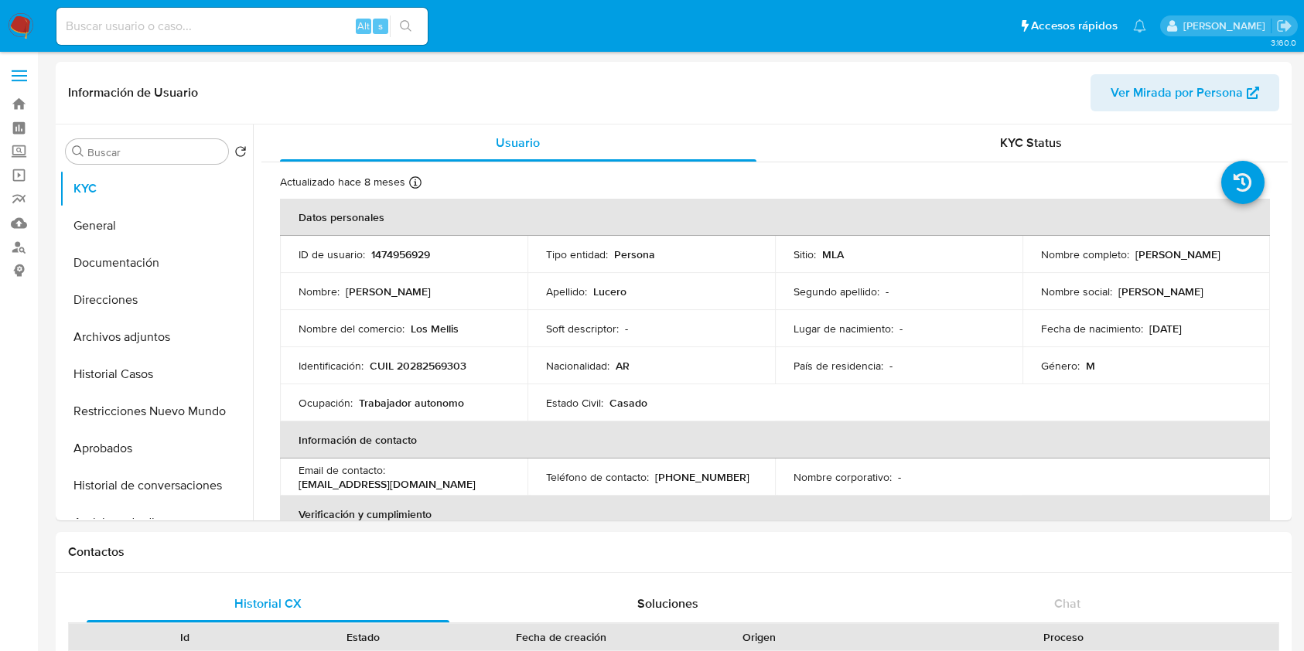
select select "10"
click at [314, 30] on input at bounding box center [241, 26] width 371 height 20
paste input "FJooFJx79sTegDaC5xzFq4ad"
type input "FJooFJx79sTegDaC5xzFq4ad"
click at [401, 32] on icon "search-icon" at bounding box center [406, 26] width 12 height 12
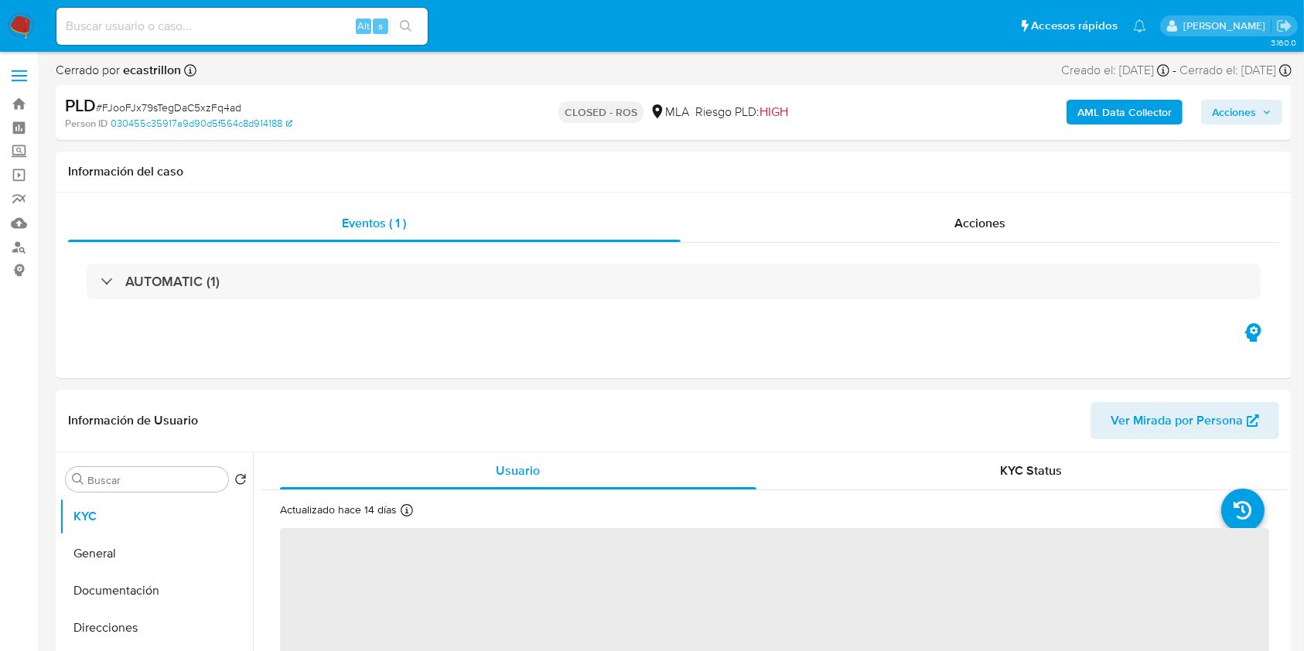
select select "10"
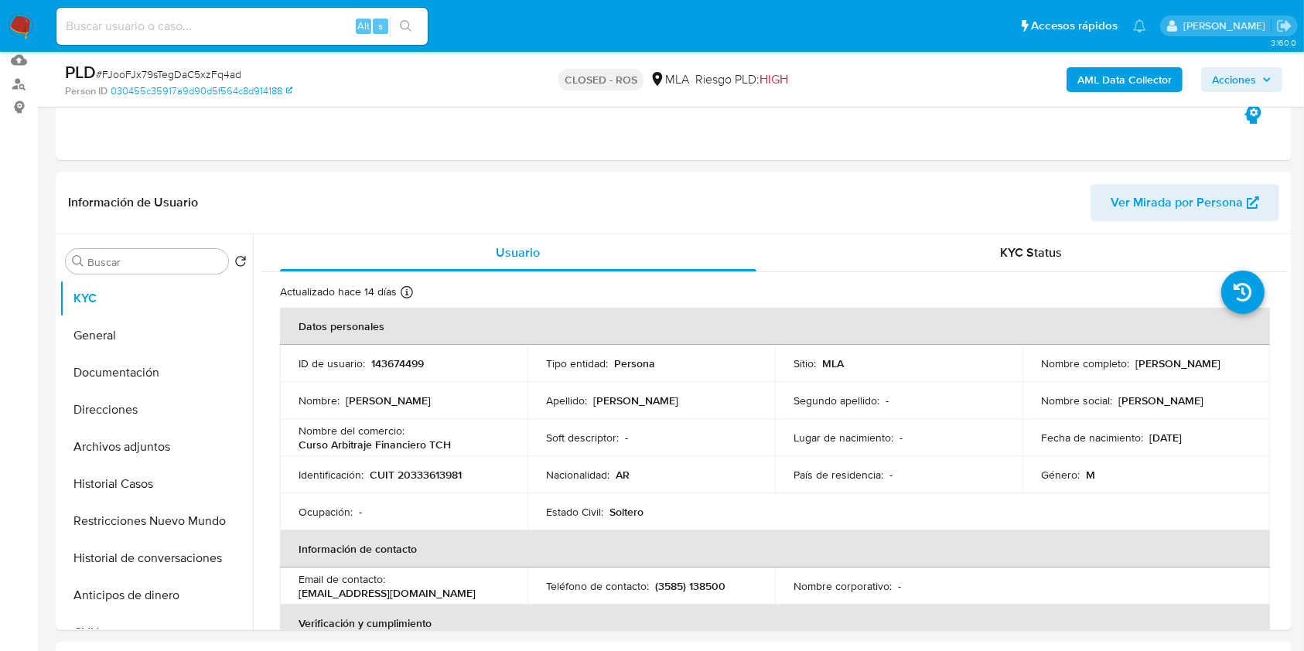
scroll to position [412, 0]
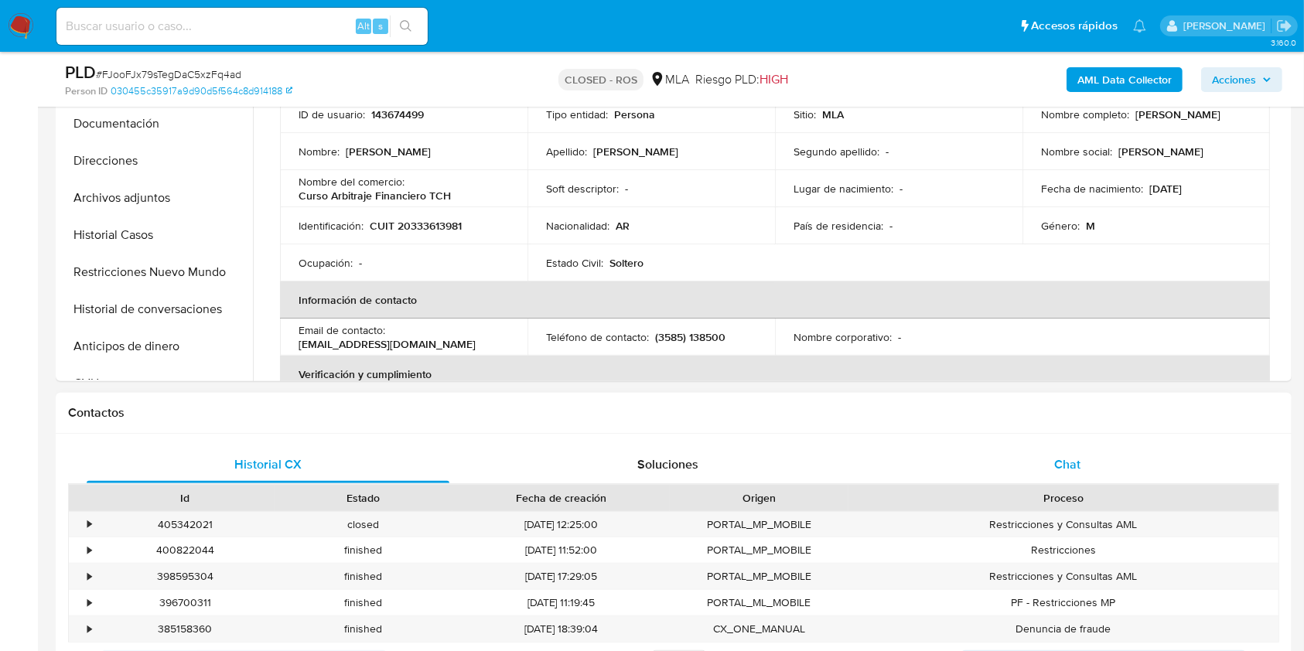
drag, startPoint x: 1156, startPoint y: 450, endPoint x: 1132, endPoint y: 446, distance: 24.3
click at [1156, 451] on div "Chat" at bounding box center [1067, 464] width 363 height 37
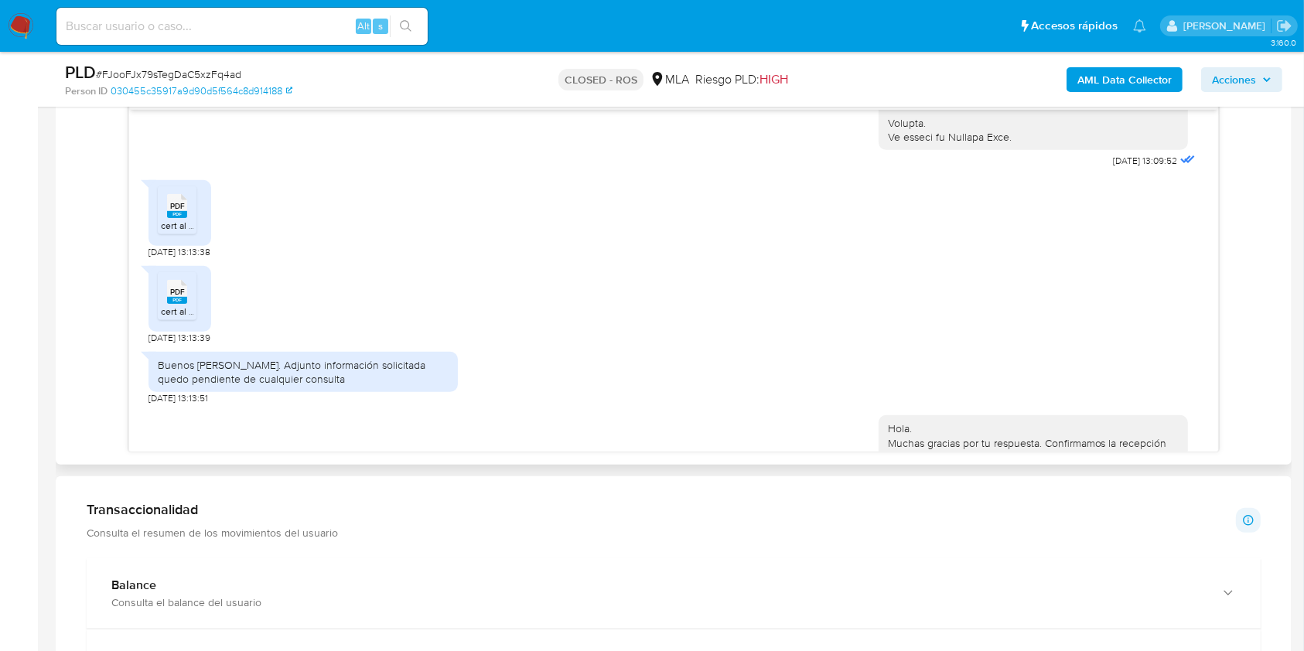
scroll to position [1192, 0]
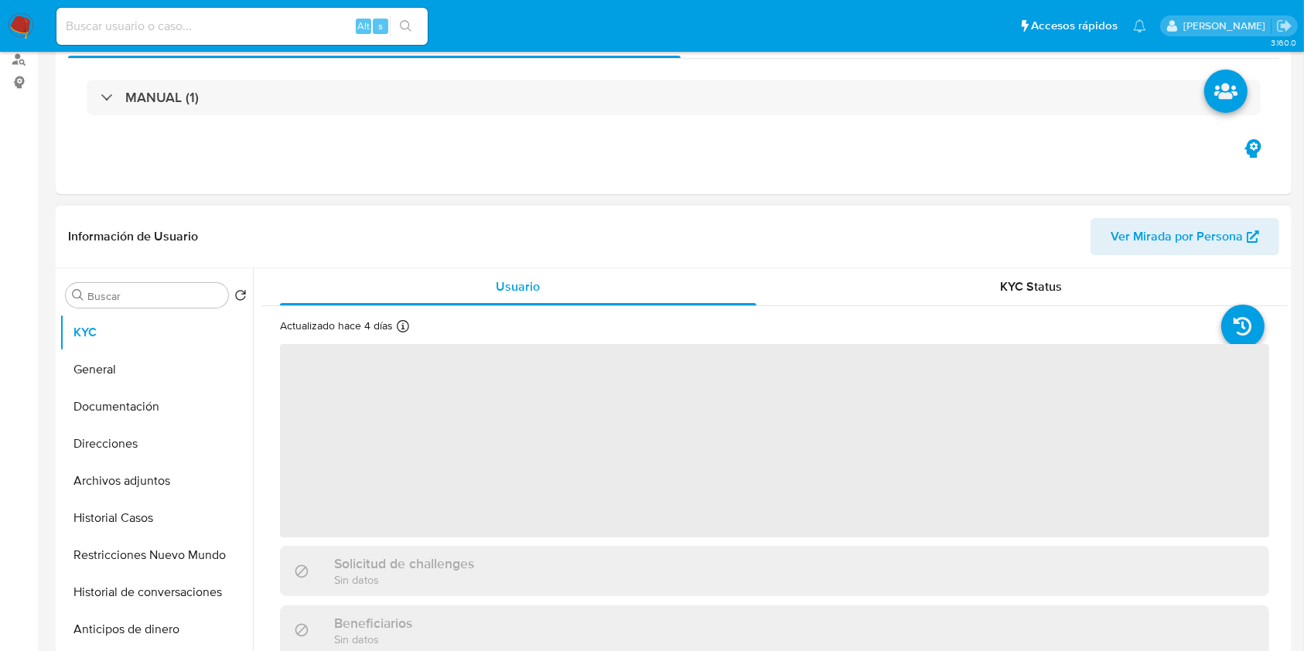
scroll to position [515, 0]
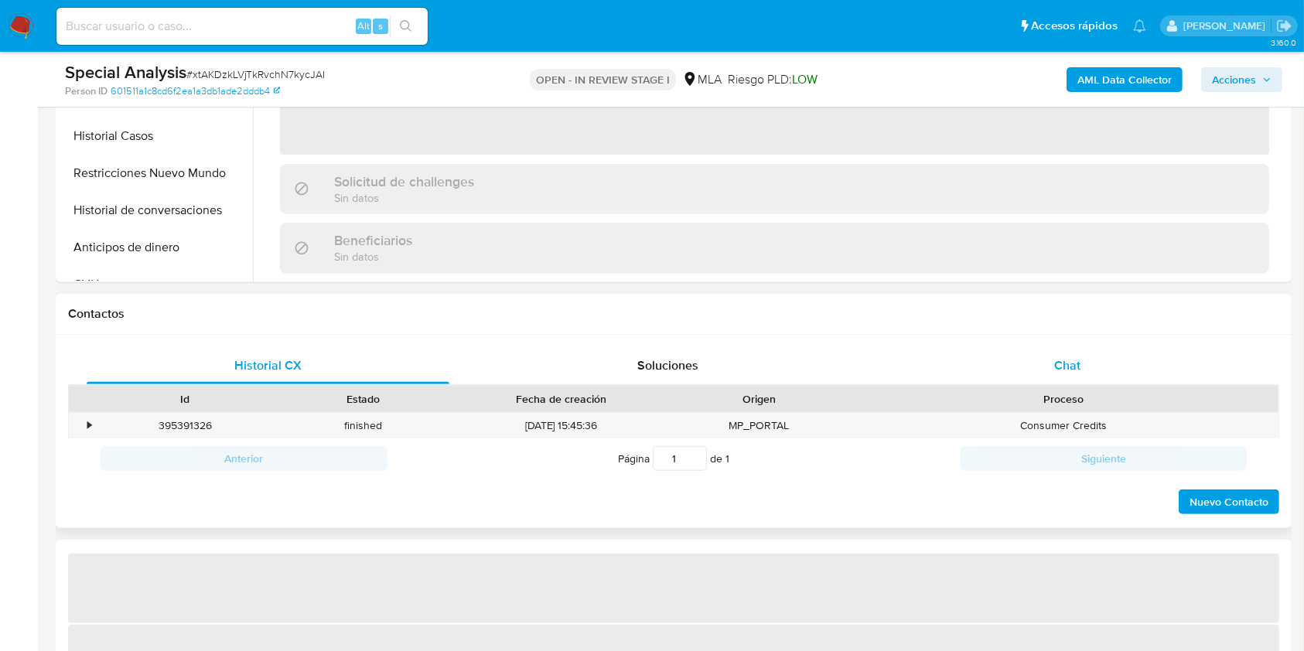
select select "10"
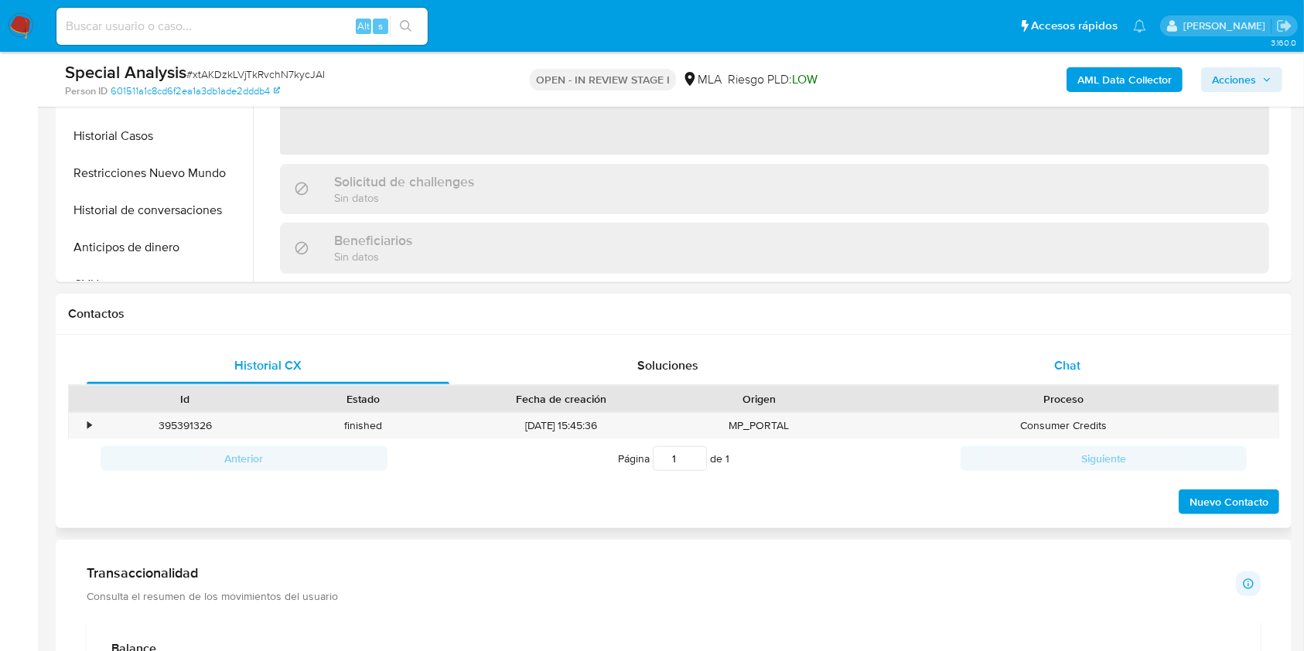
click at [1109, 356] on div "Chat" at bounding box center [1067, 365] width 363 height 37
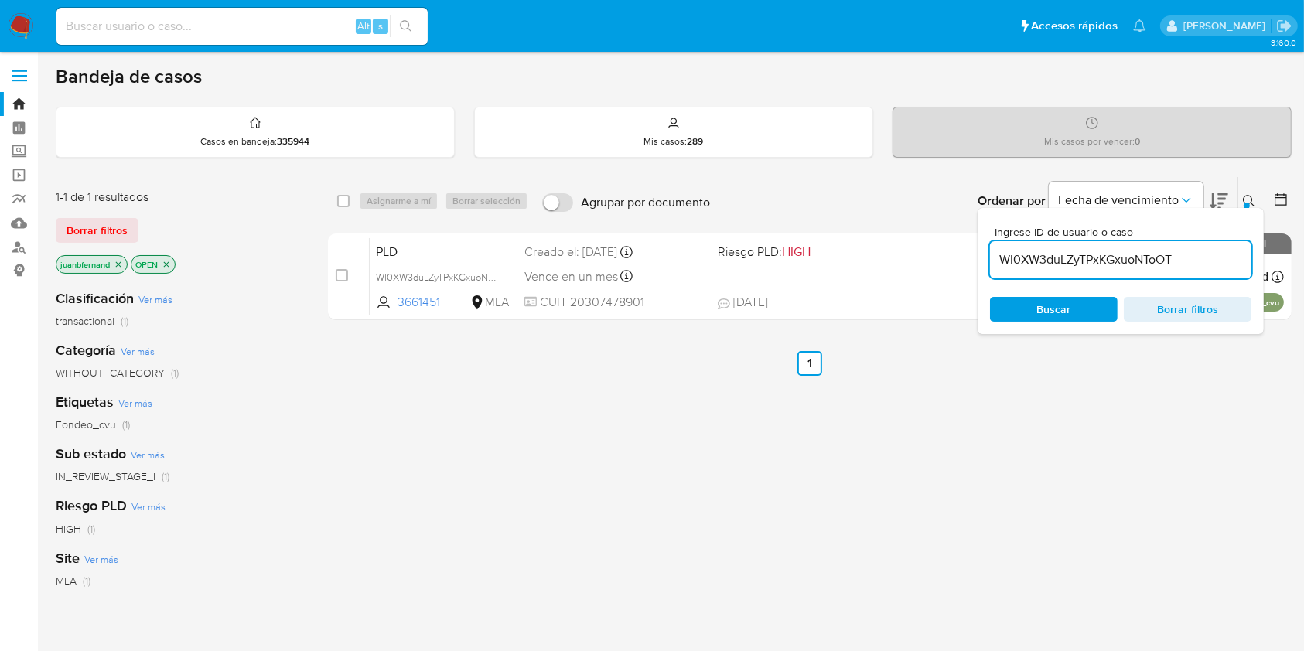
click at [1225, 257] on input "WI0XW3duLZyTPxKGxuoNToOT" at bounding box center [1120, 260] width 261 height 20
paste input "auT7TSwuUs2hyeVzZa4GUCU9"
type input "auT7TSwuUs2hyeVzZa4GUCU9"
click at [342, 200] on input "checkbox" at bounding box center [343, 201] width 12 height 12
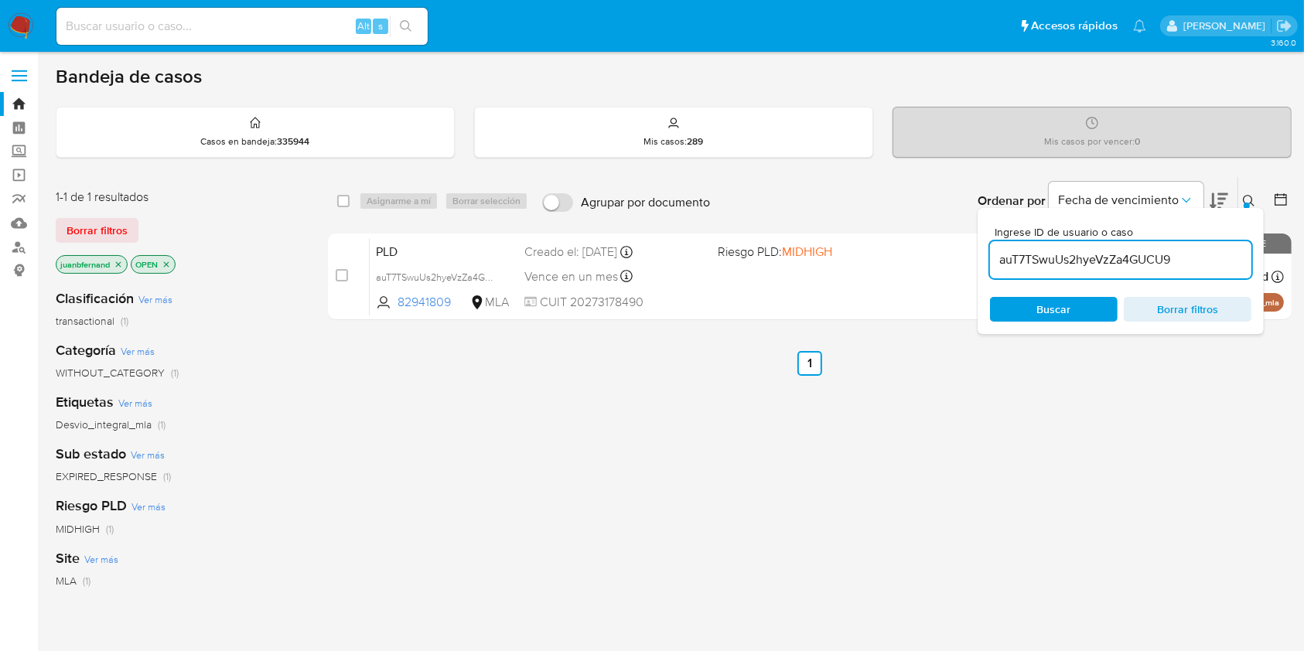
checkbox input "true"
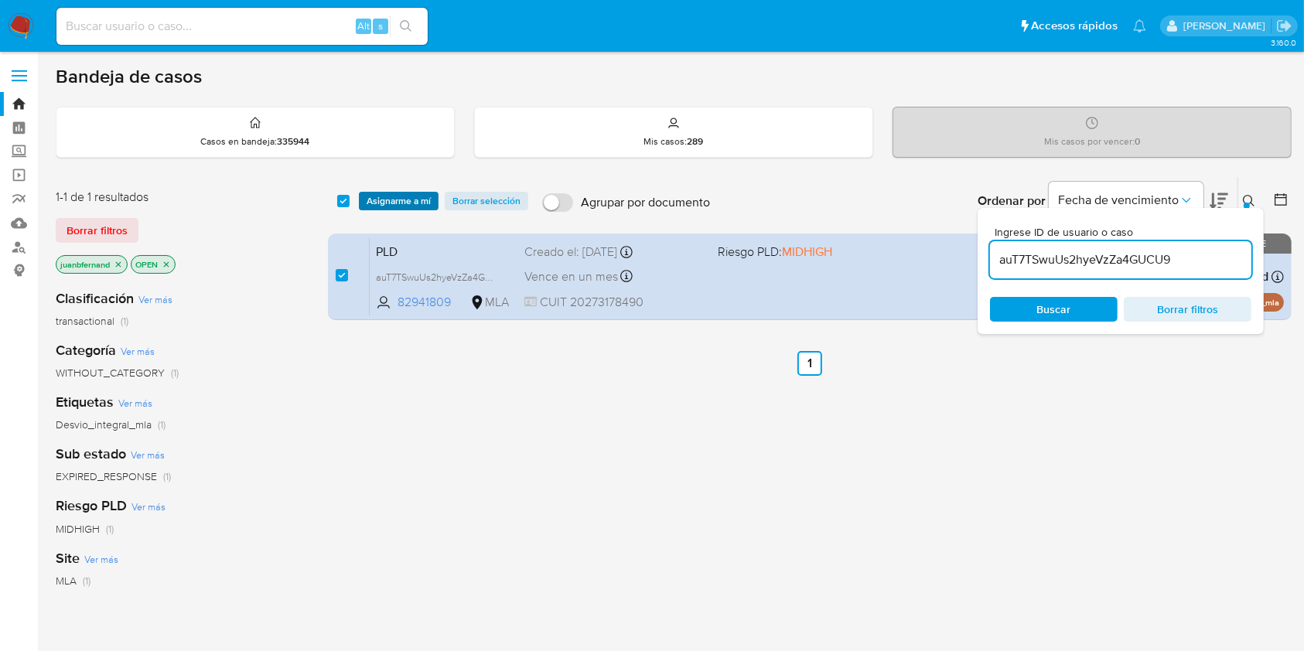
click at [397, 200] on span "Asignarme a mí" at bounding box center [399, 200] width 64 height 15
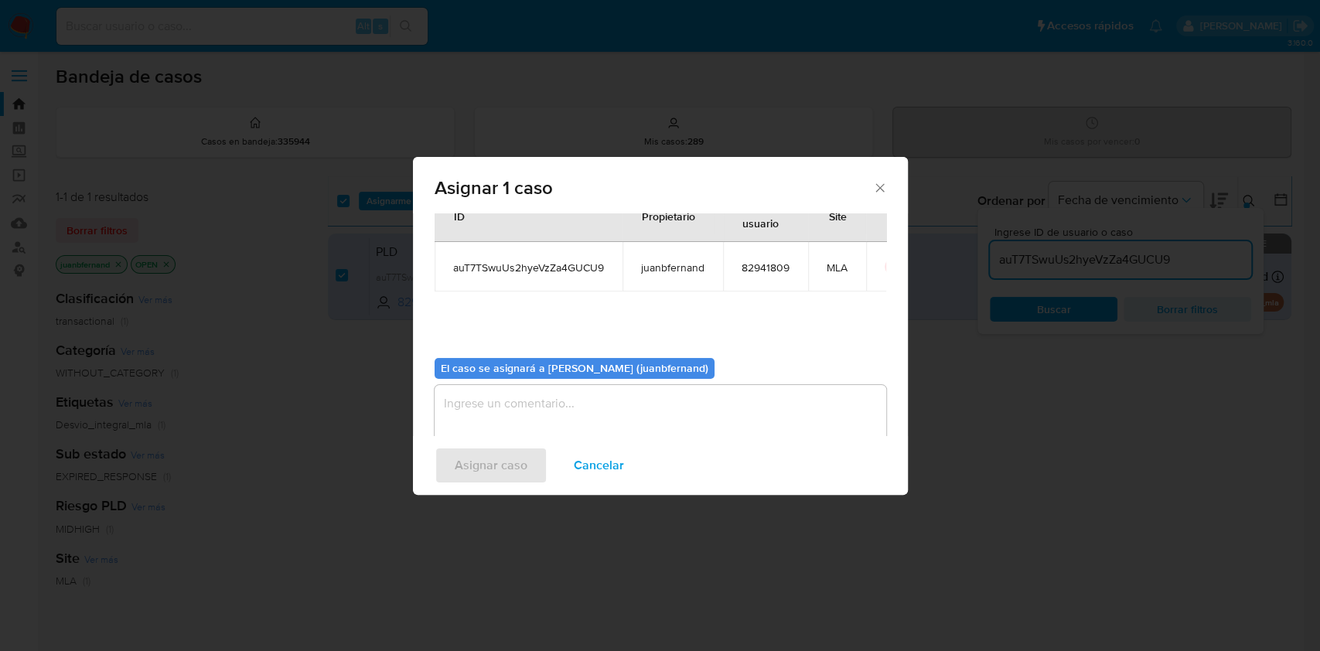
scroll to position [79, 0]
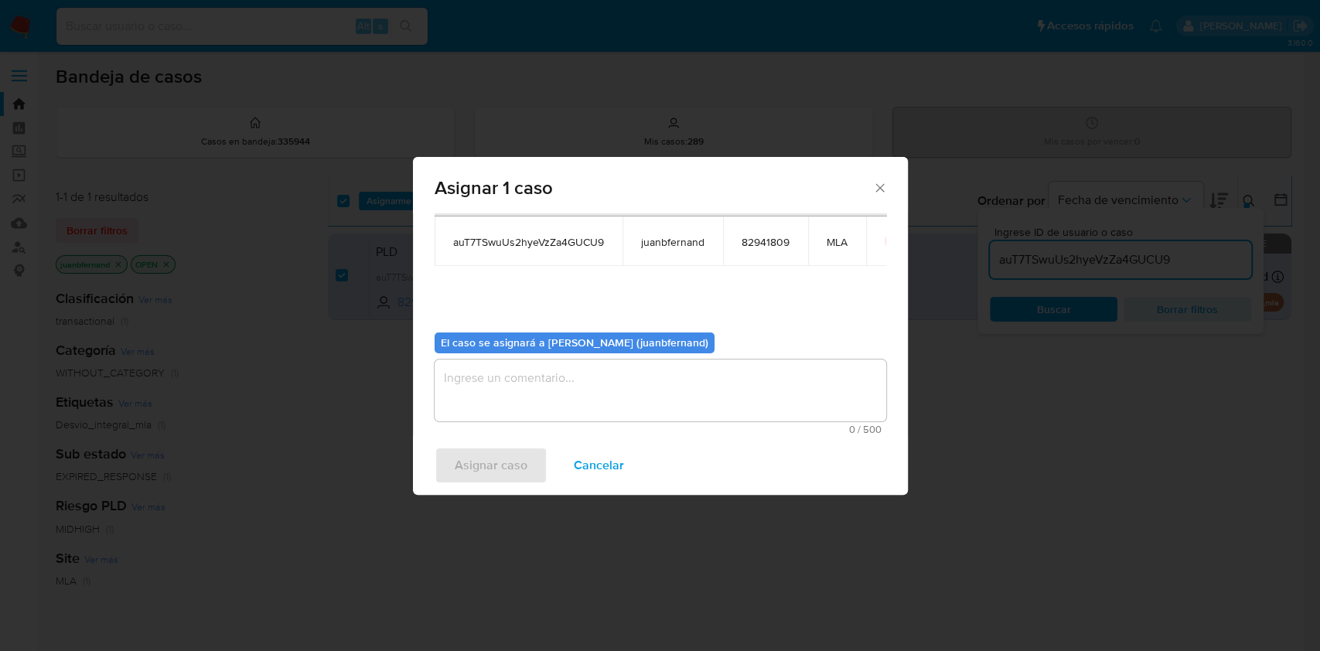
drag, startPoint x: 600, startPoint y: 394, endPoint x: 576, endPoint y: 430, distance: 42.9
click at [600, 395] on textarea "assign-modal" at bounding box center [661, 391] width 452 height 62
click at [529, 461] on button "Asignar caso" at bounding box center [491, 465] width 113 height 37
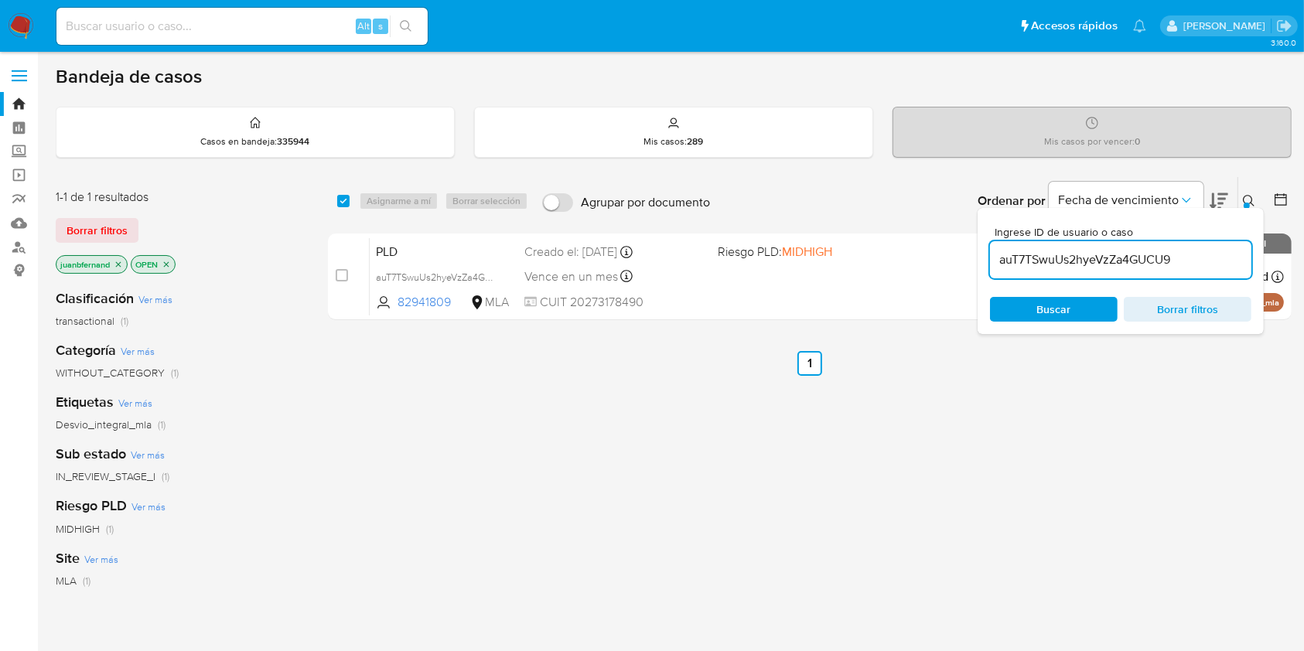
click at [1192, 256] on input "auT7TSwuUs2hyeVzZa4GUCU9" at bounding box center [1120, 260] width 261 height 20
paste input "Dh3SrCcS9iqj0iKHZJGmsopt"
type input "Dh3SrCcS9iqj0iKHZJGmsopt"
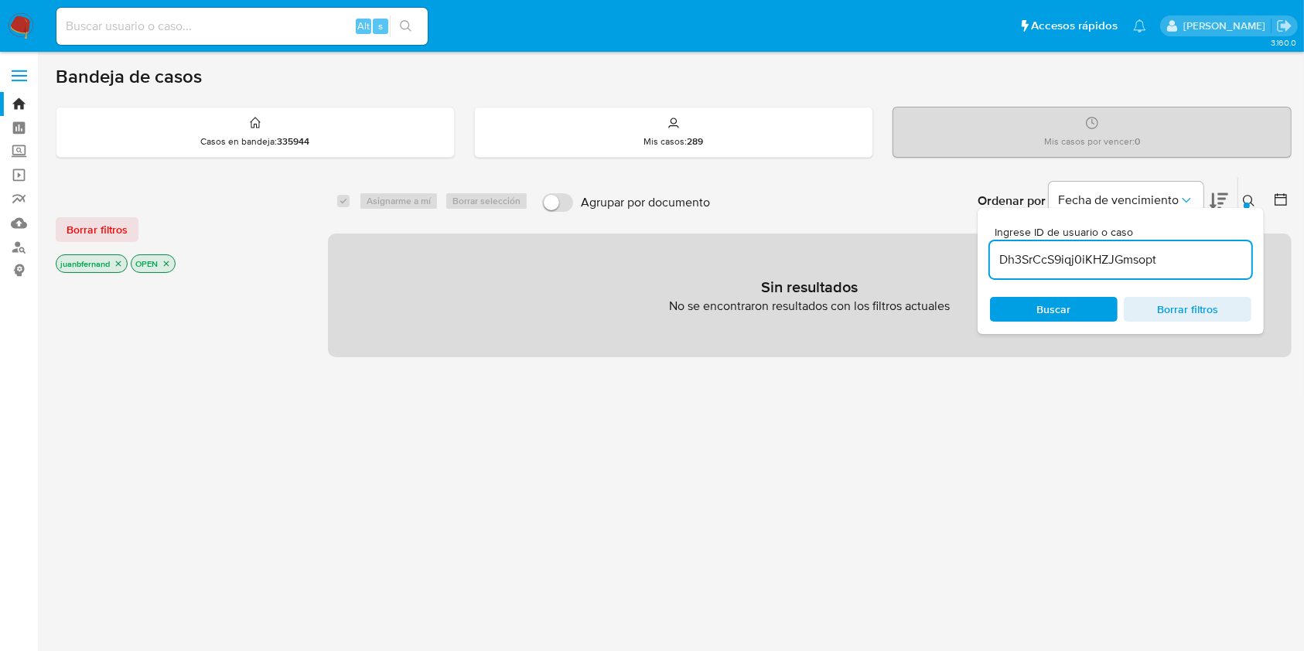
click at [120, 263] on icon "close-filter" at bounding box center [118, 263] width 9 height 9
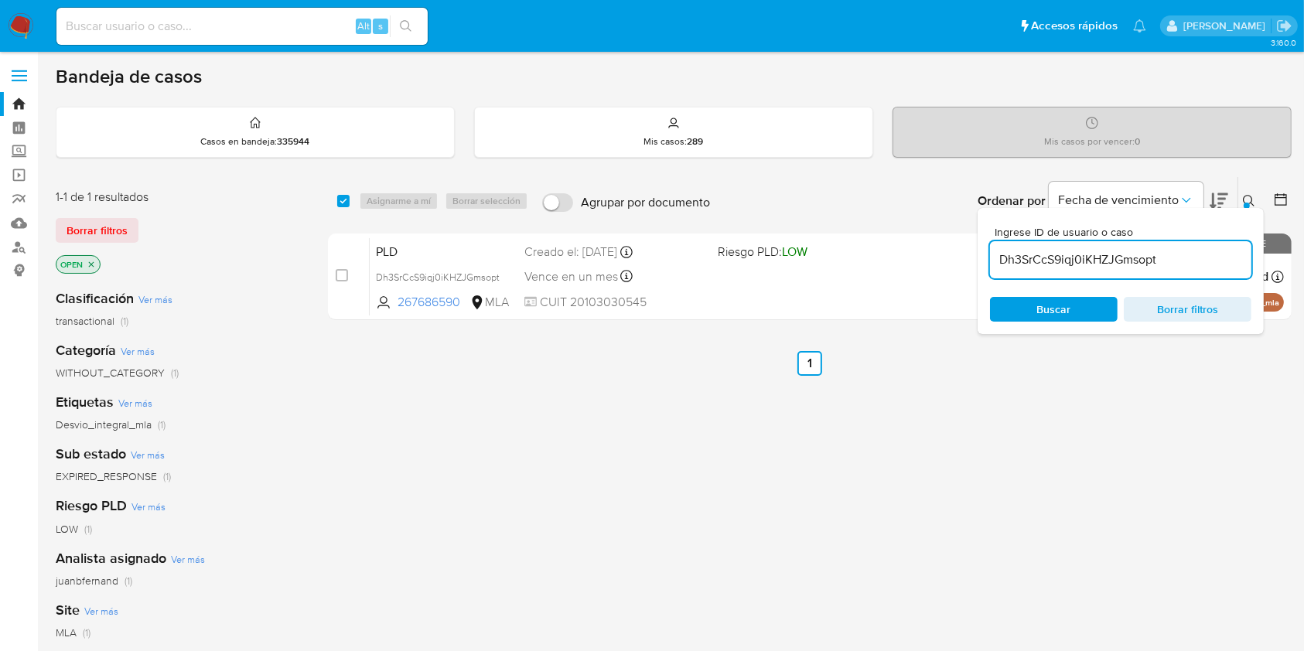
click at [1201, 263] on input "Dh3SrCcS9iqj0iKHZJGmsopt" at bounding box center [1120, 260] width 261 height 20
click at [340, 197] on input "checkbox" at bounding box center [343, 201] width 12 height 12
checkbox input "true"
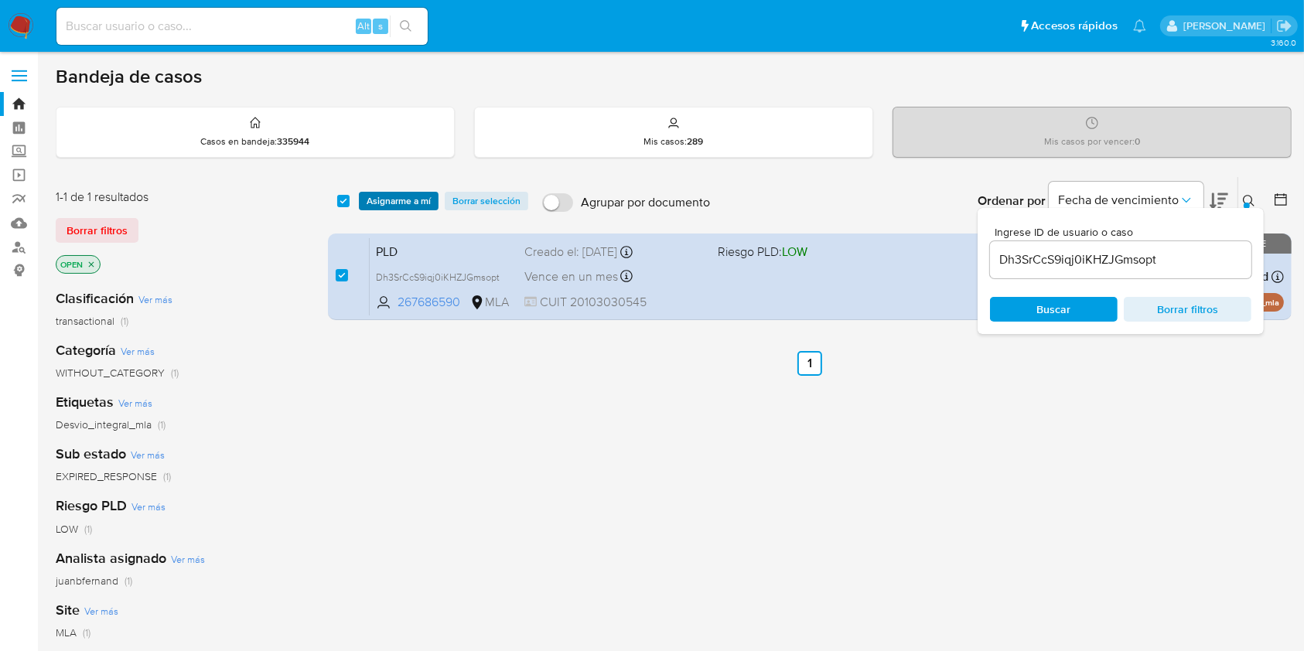
click at [379, 197] on span "Asignarme a mí" at bounding box center [399, 200] width 64 height 15
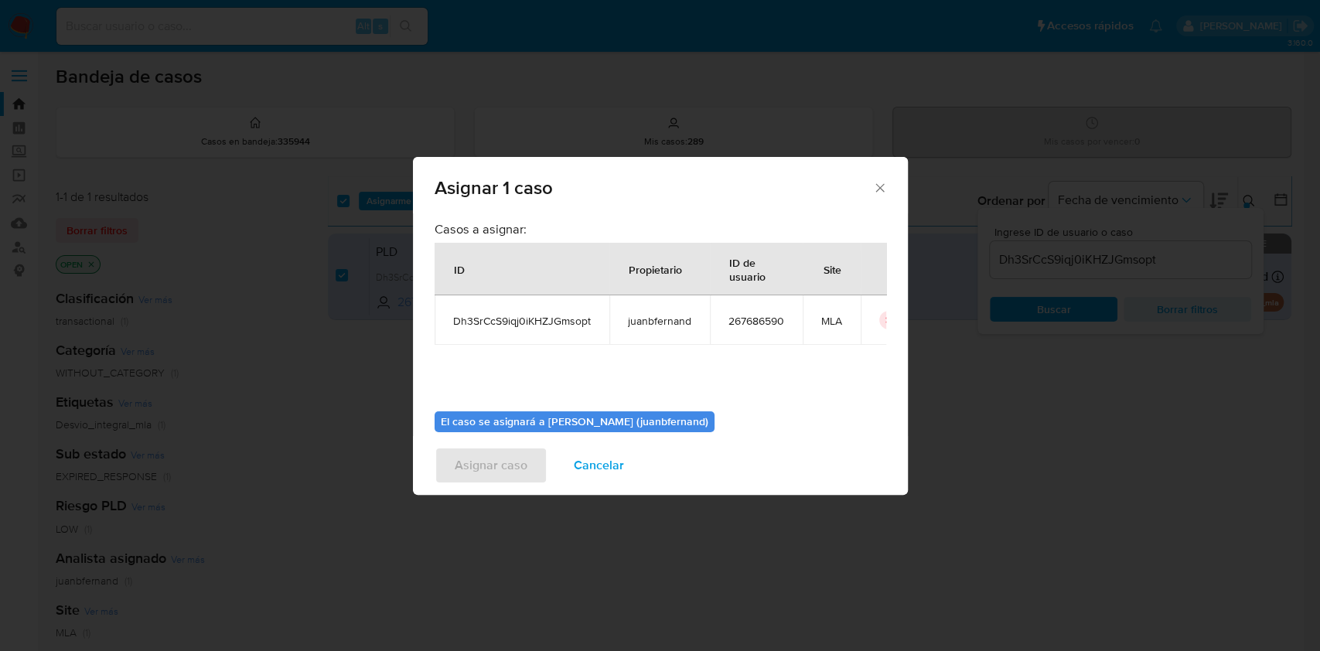
scroll to position [79, 0]
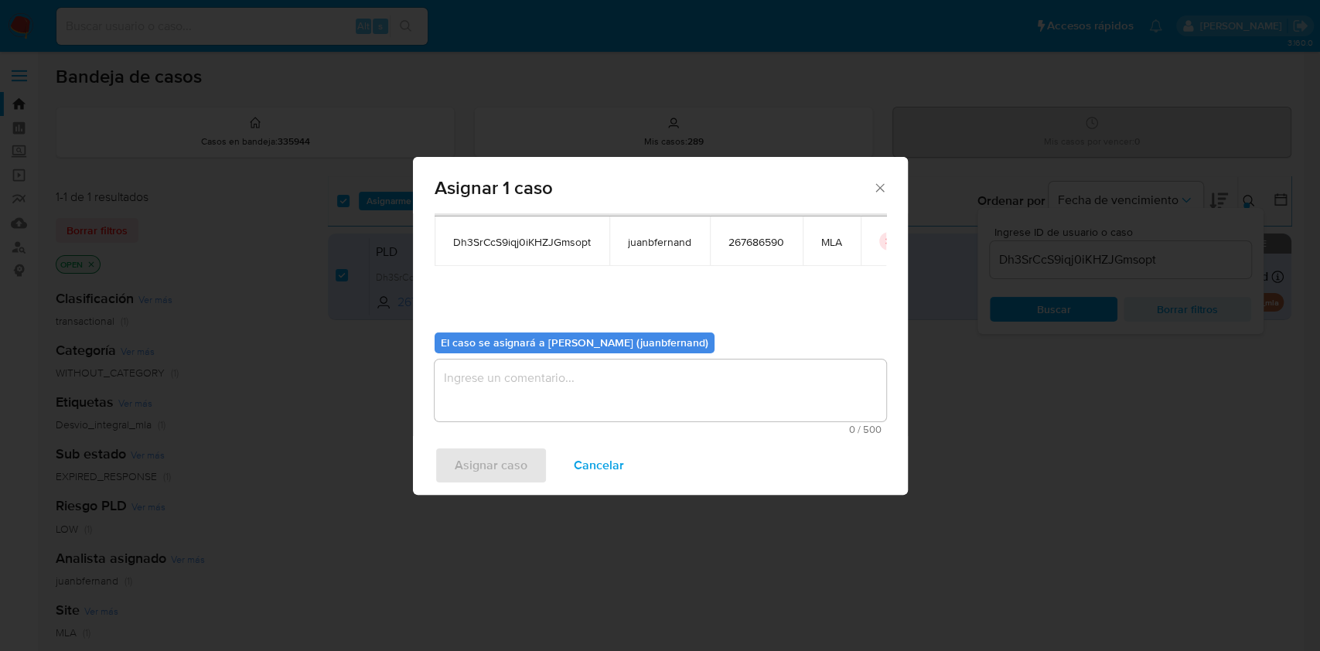
click at [545, 386] on textarea "assign-modal" at bounding box center [661, 391] width 452 height 62
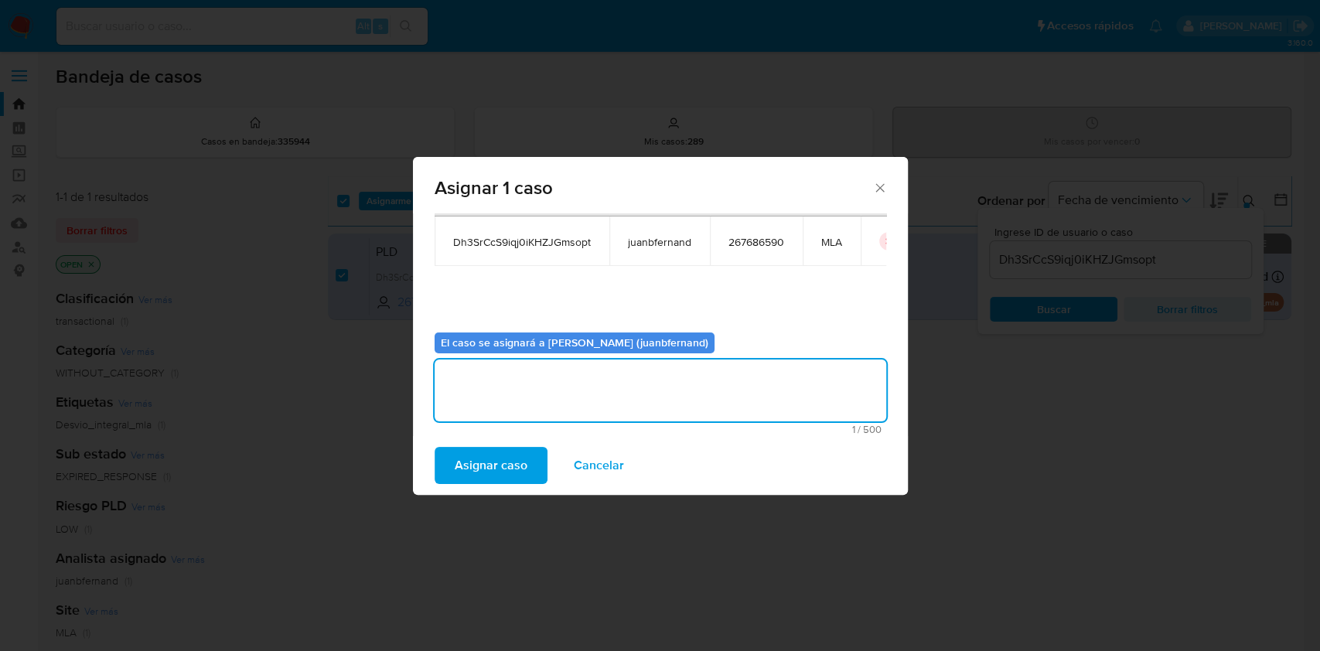
click at [532, 449] on button "Asignar caso" at bounding box center [491, 465] width 113 height 37
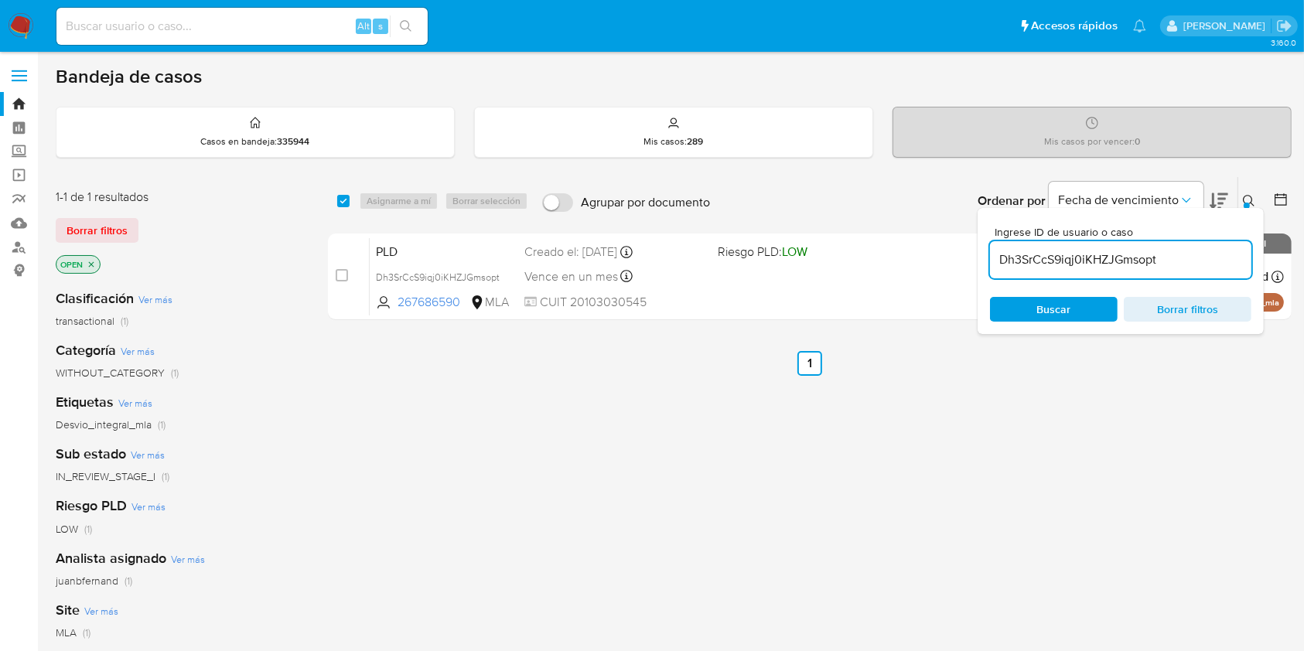
click at [1175, 261] on input "Dh3SrCcS9iqj0iKHZJGmsopt" at bounding box center [1120, 260] width 261 height 20
click at [1176, 261] on input "Dh3SrCcS9iqj0iKHZJGmsopt" at bounding box center [1120, 260] width 261 height 20
paste input "SFL9G5dtaAgTlqarZpT6ru9f"
type input "SFL9G5dtaAgTlqarZpT6ru9f"
click at [345, 203] on input "checkbox" at bounding box center [343, 201] width 12 height 12
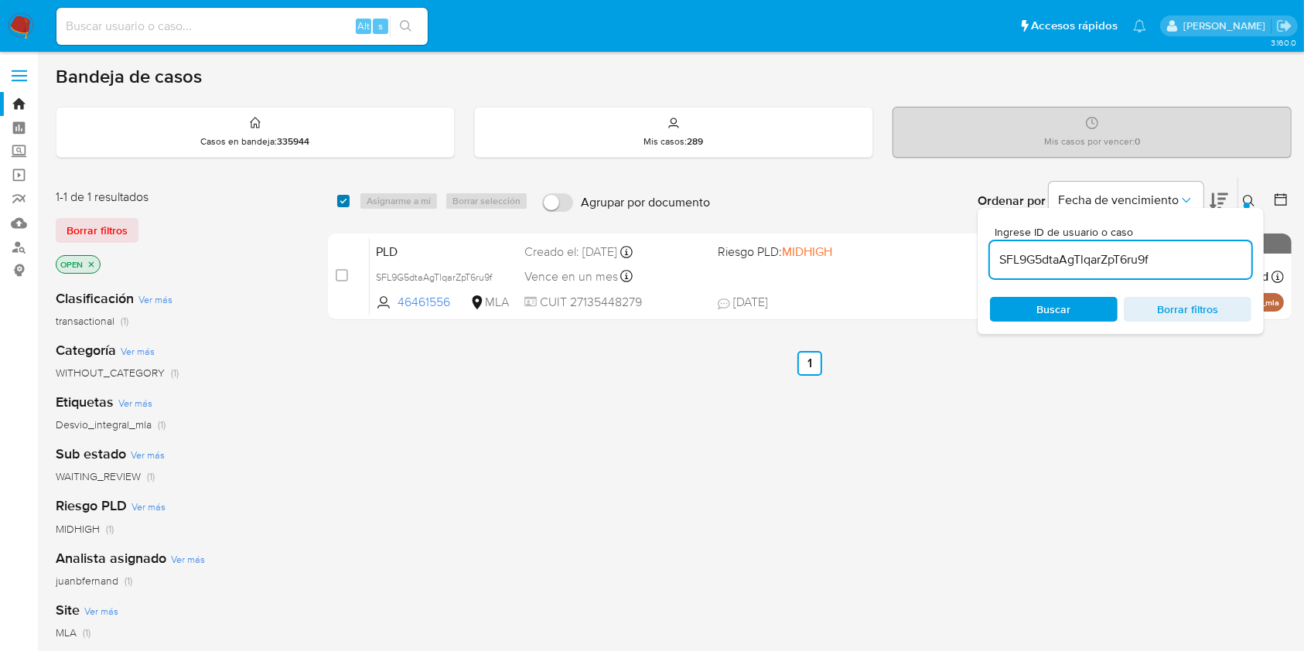
checkbox input "true"
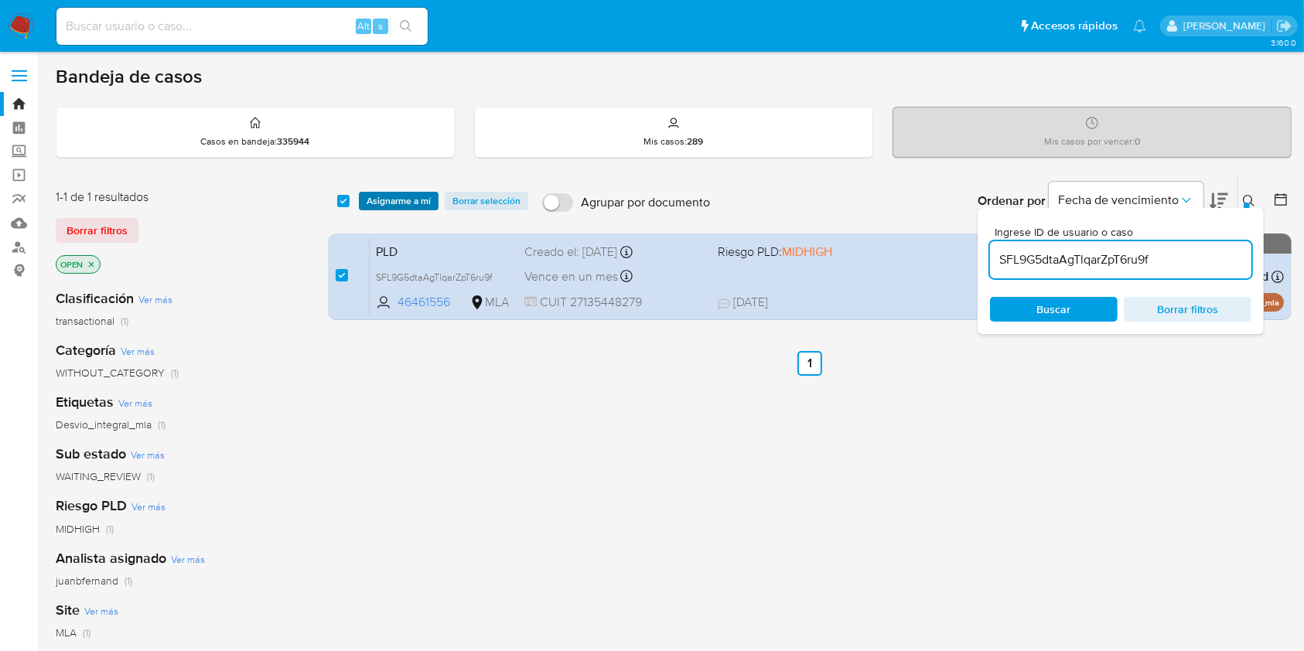
click at [428, 200] on span "Asignarme a mí" at bounding box center [399, 200] width 64 height 15
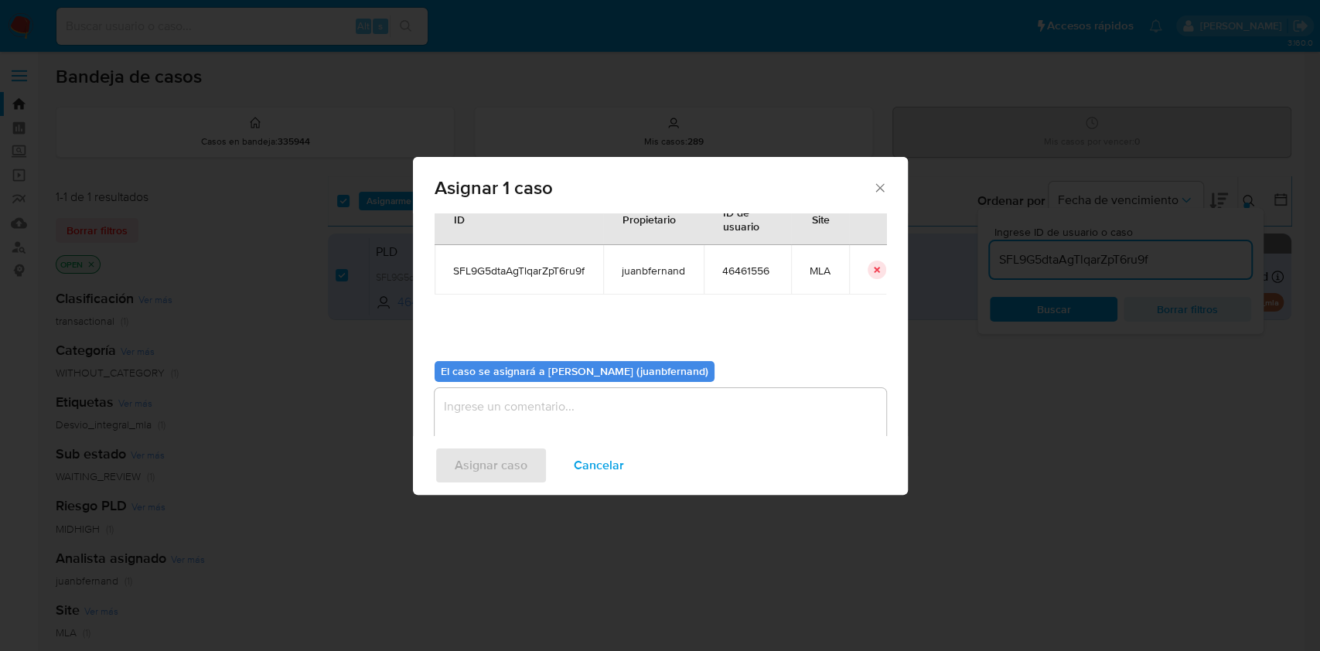
scroll to position [79, 0]
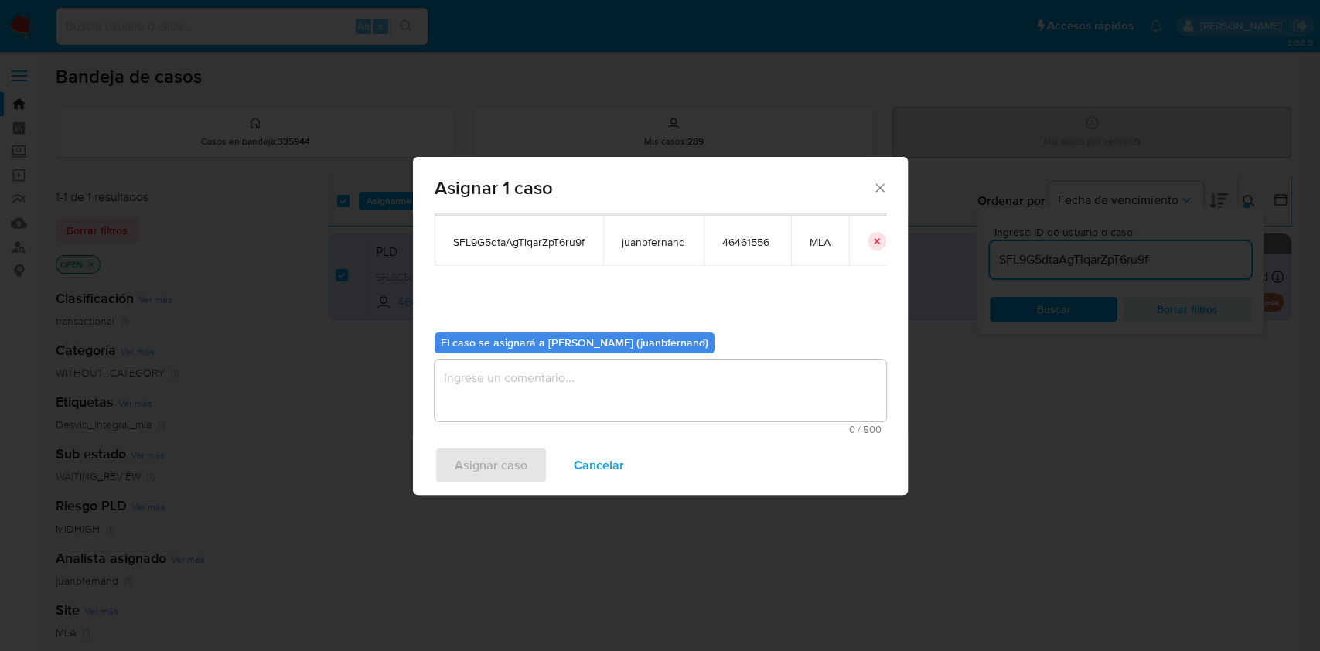
click at [568, 401] on textarea "assign-modal" at bounding box center [661, 391] width 452 height 62
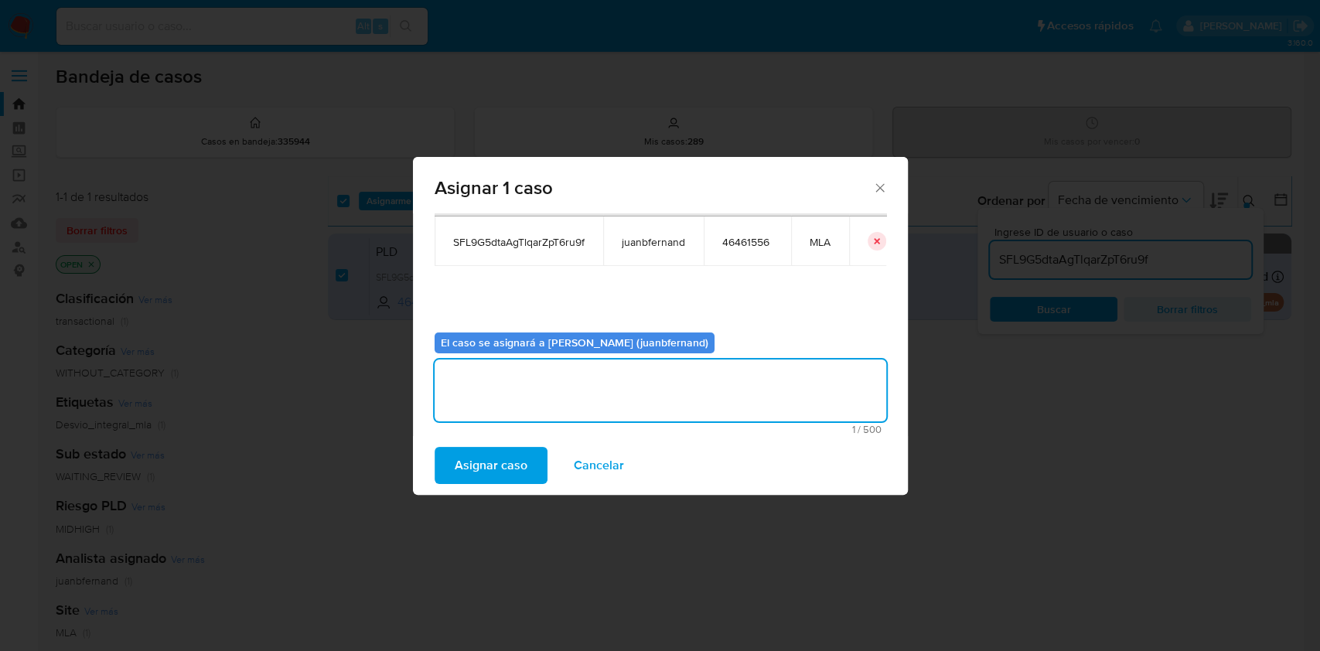
click at [514, 452] on span "Asignar caso" at bounding box center [491, 466] width 73 height 34
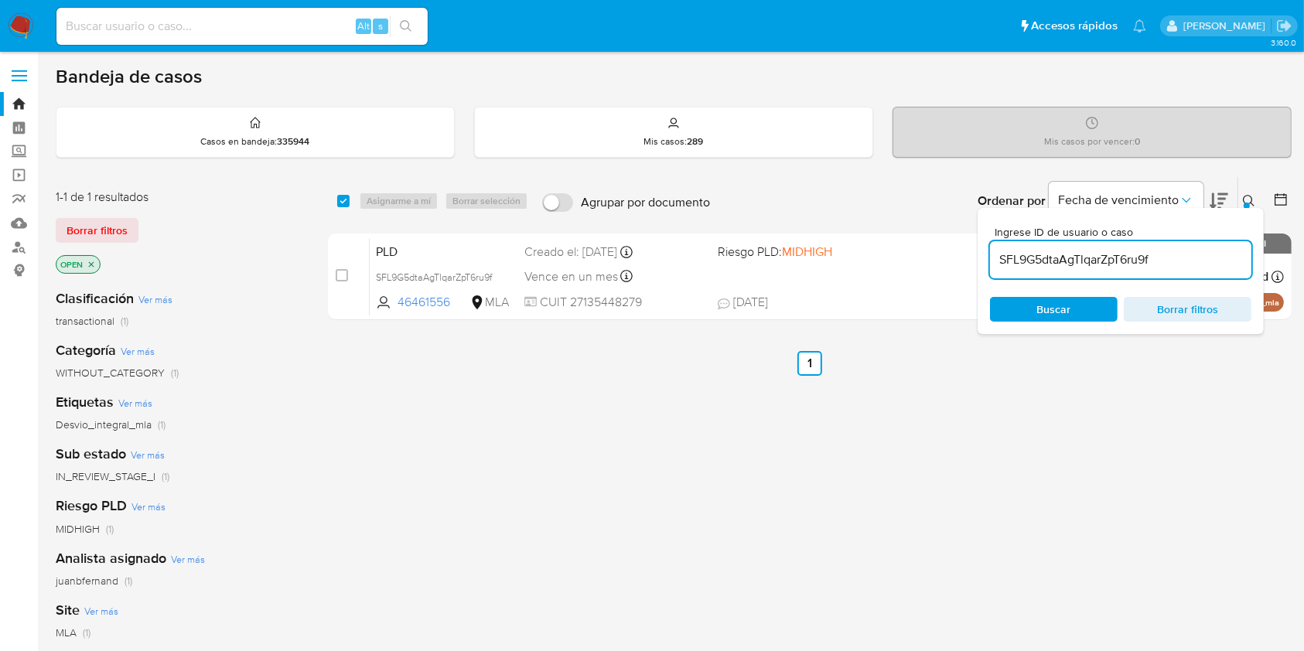
click at [1200, 251] on input "SFL9G5dtaAgTlqarZpT6ru9f" at bounding box center [1120, 260] width 261 height 20
paste input "yEWDIIb5geiMoqb7Lo9nZJmh"
type input "yEWDIIb5geiMoqb7Lo9nZJmh"
click at [338, 196] on div "select-all-cases-checkbox Asignarme a mí Borrar selección Agrupar por documento…" at bounding box center [810, 201] width 964 height 48
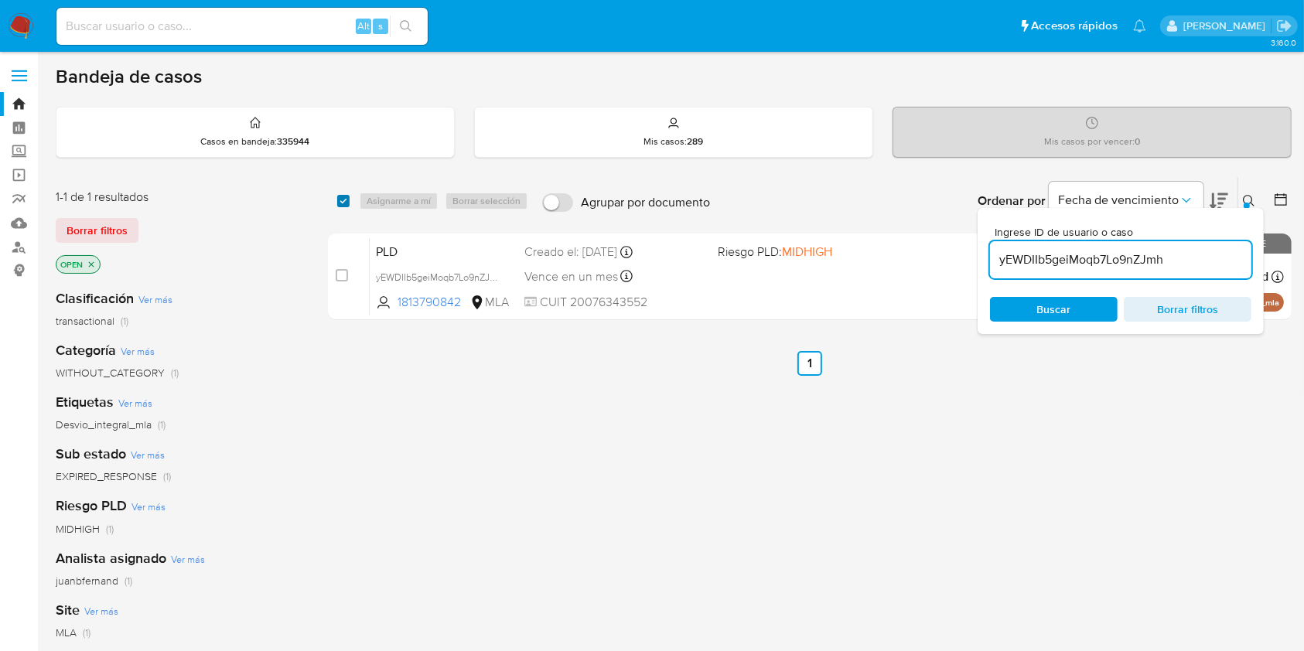
click at [340, 197] on input "checkbox" at bounding box center [343, 201] width 12 height 12
checkbox input "true"
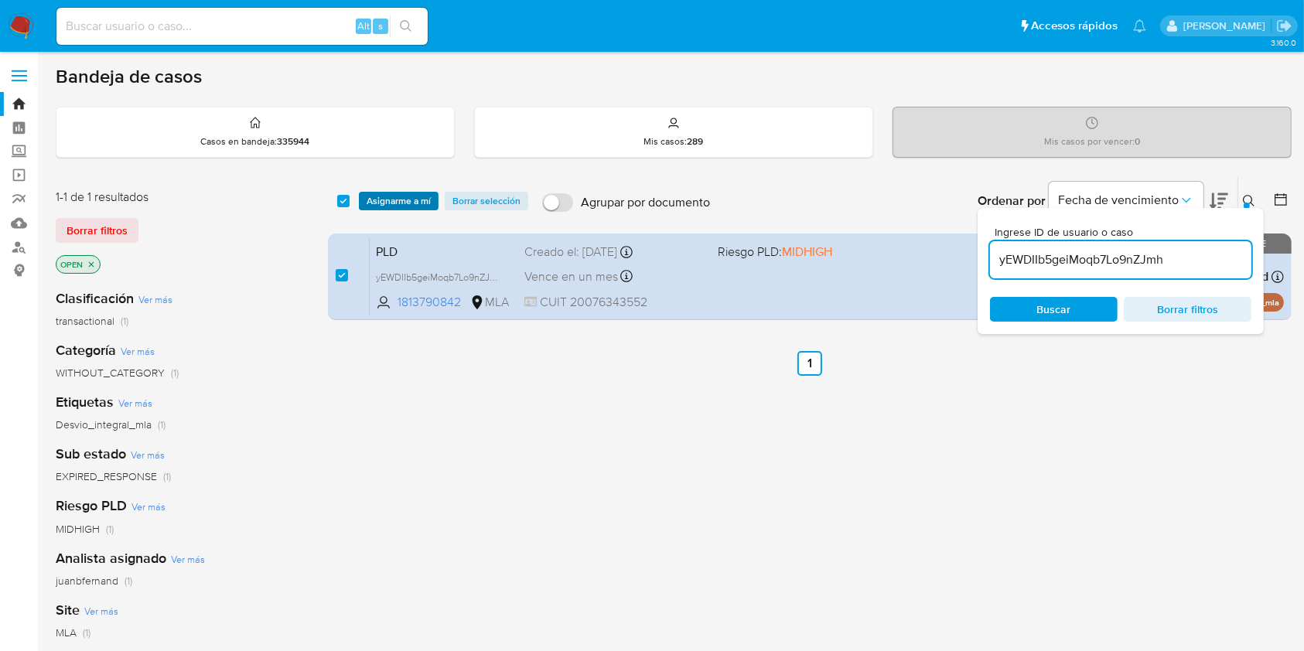
click at [384, 207] on span "Asignarme a mí" at bounding box center [399, 200] width 64 height 15
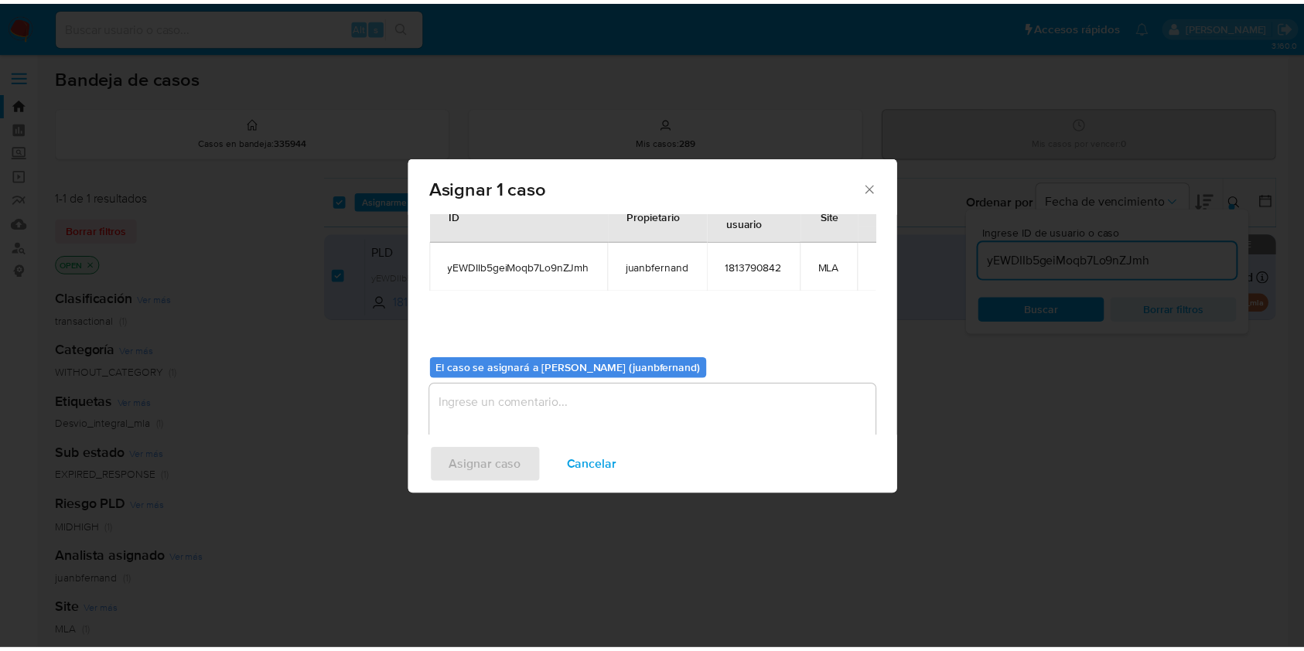
scroll to position [79, 0]
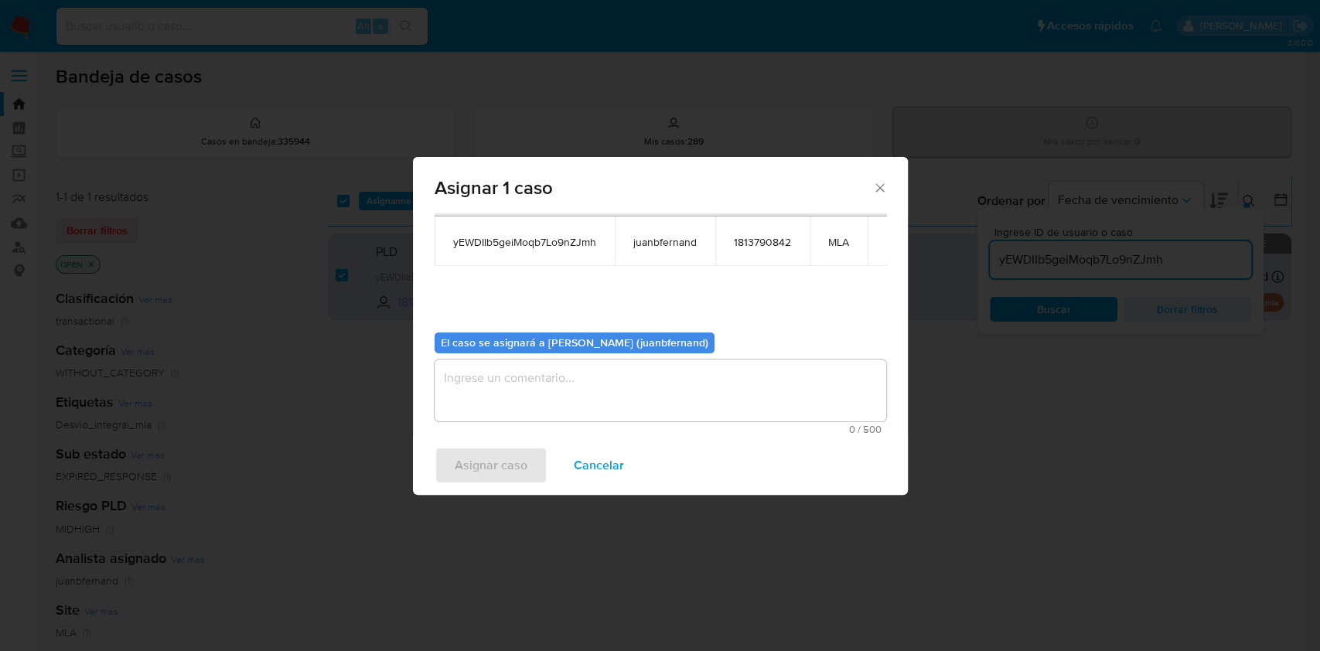
click at [621, 423] on div "0 / 500 500 caracteres restantes" at bounding box center [661, 397] width 452 height 75
click at [628, 401] on textarea "assign-modal" at bounding box center [661, 391] width 452 height 62
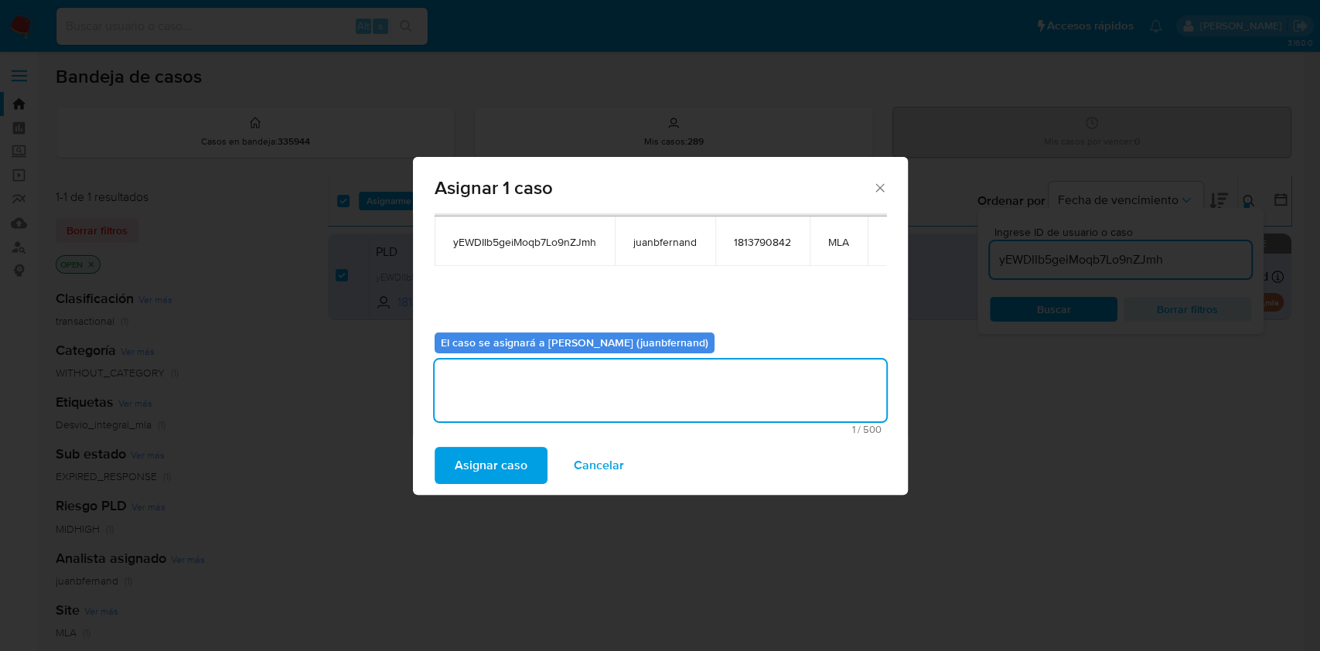
click at [533, 468] on button "Asignar caso" at bounding box center [491, 465] width 113 height 37
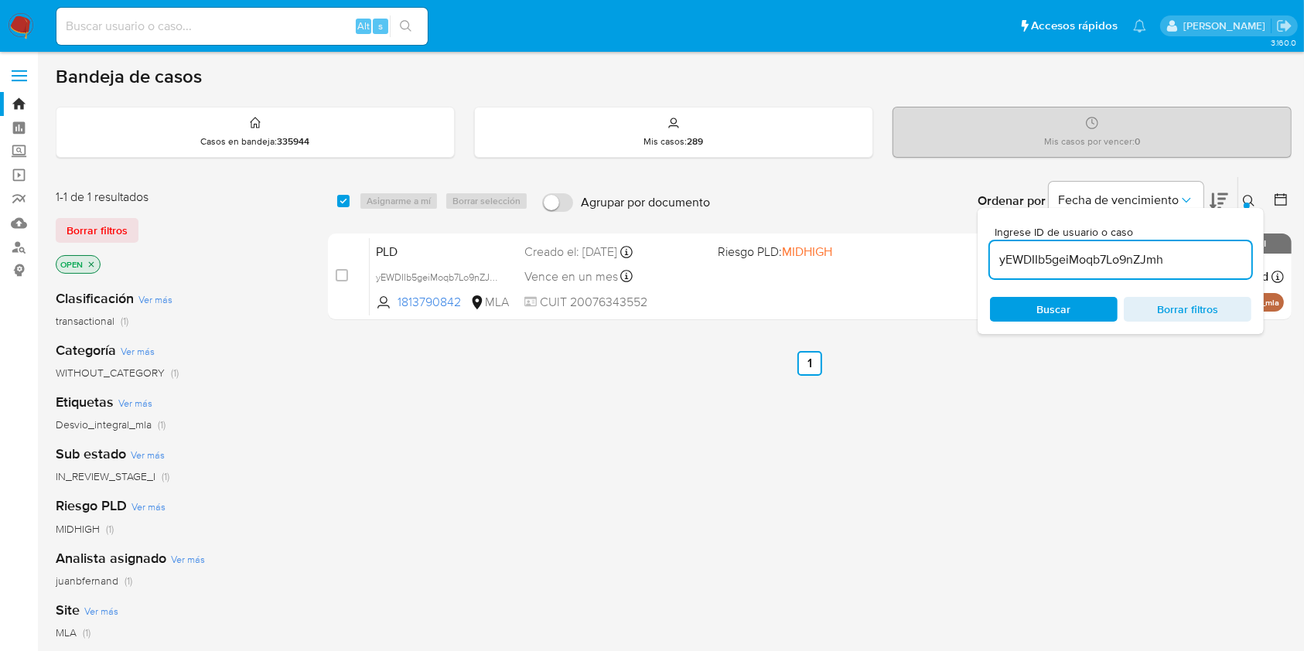
click at [1201, 247] on div "yEWDIIb5geiMoqb7Lo9nZJmh" at bounding box center [1120, 259] width 261 height 37
click at [1201, 253] on input "yEWDIIb5geiMoqb7Lo9nZJmh" at bounding box center [1120, 260] width 261 height 20
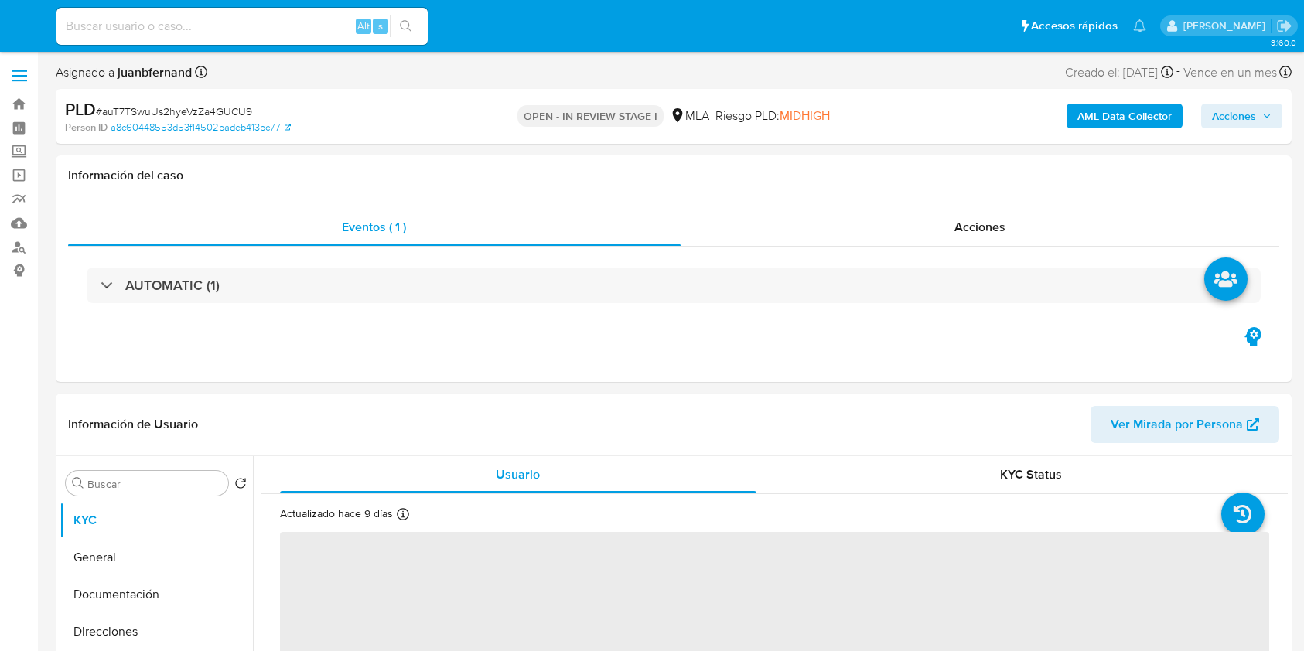
select select "10"
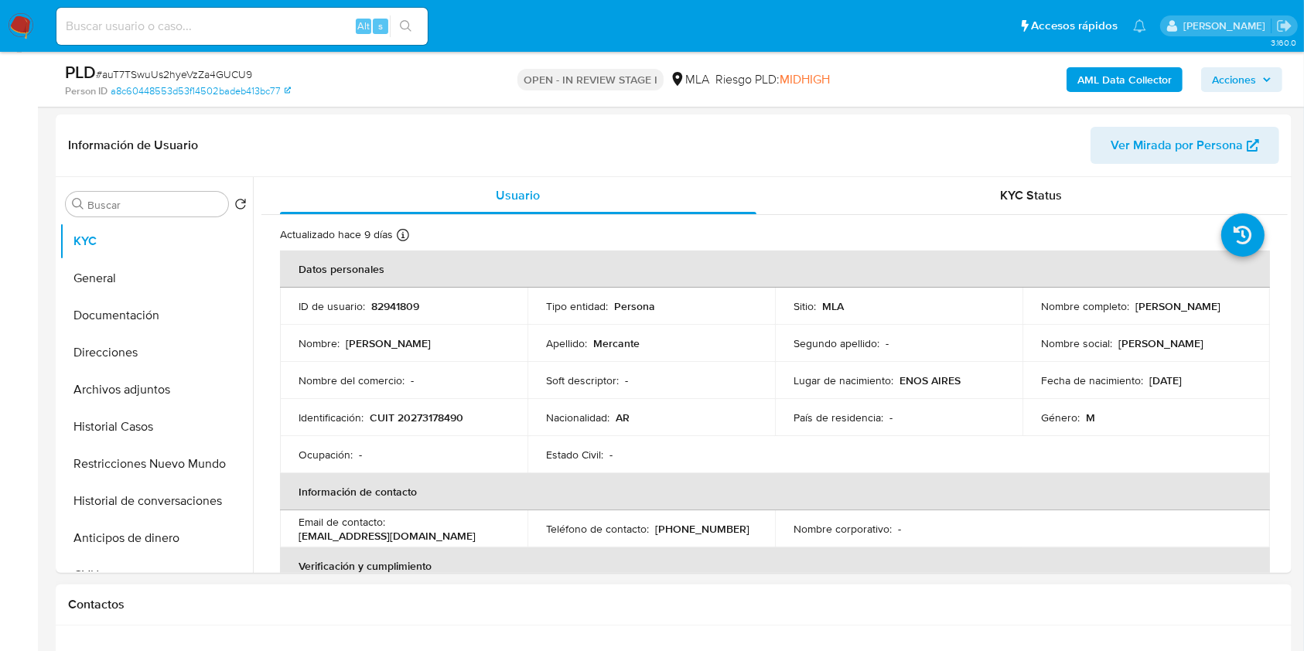
scroll to position [515, 0]
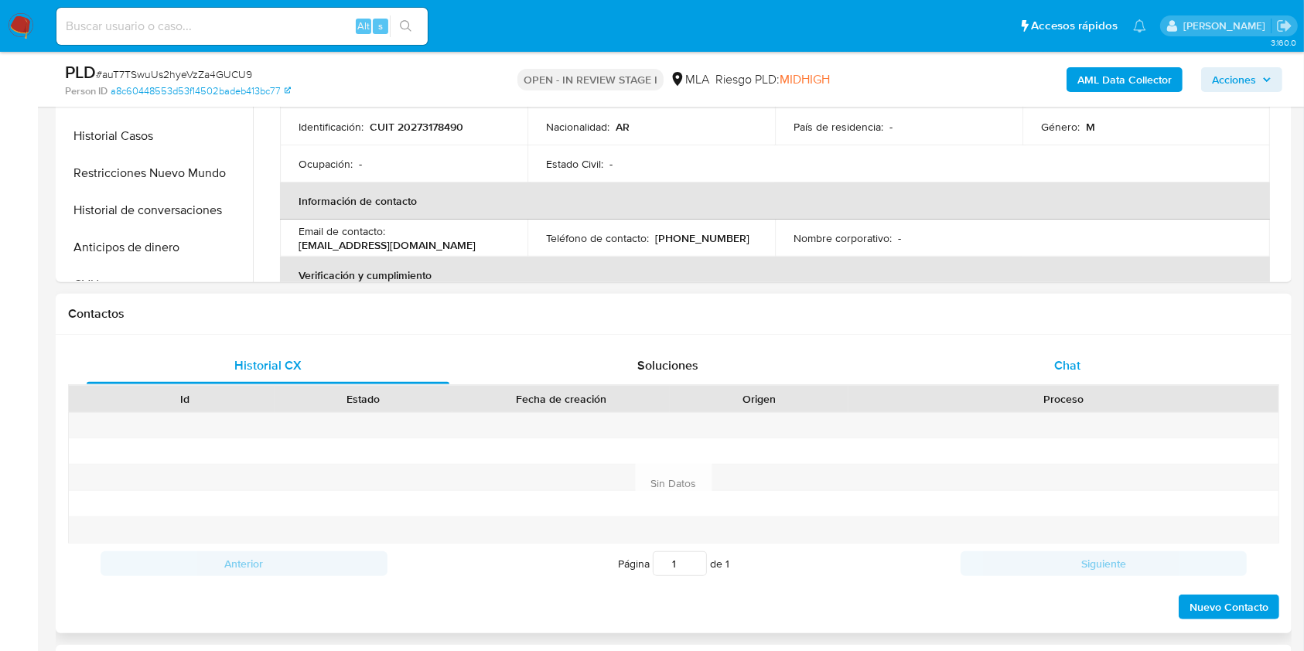
click at [1034, 357] on div "Chat" at bounding box center [1067, 365] width 363 height 37
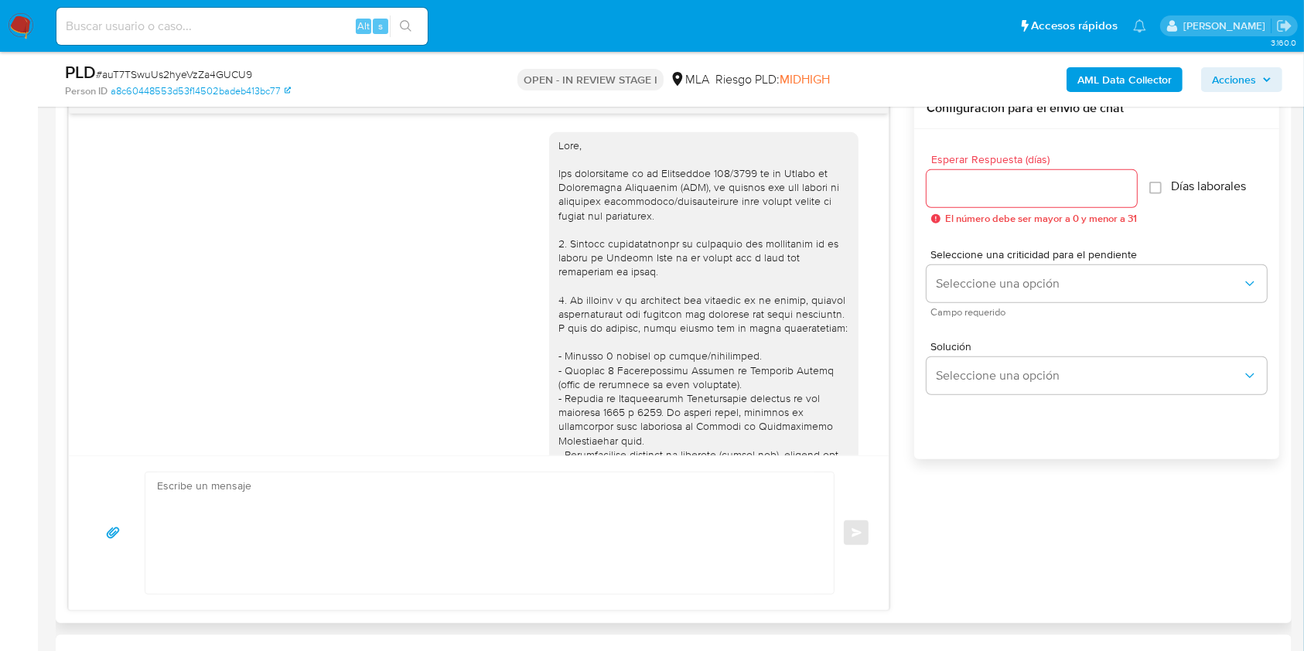
scroll to position [874, 0]
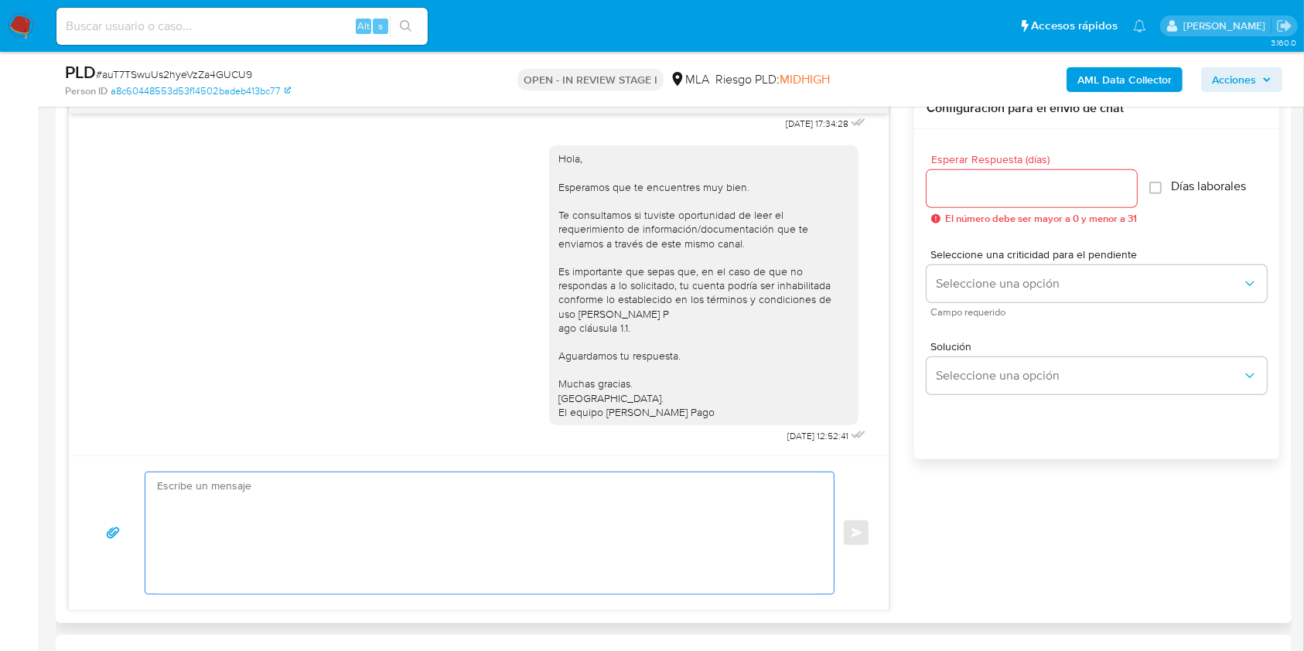
click at [300, 503] on textarea at bounding box center [485, 533] width 657 height 121
paste textarea "Hola. Esperamos que te encuentres muy bien. Te consultamos si tuviste oportunid…"
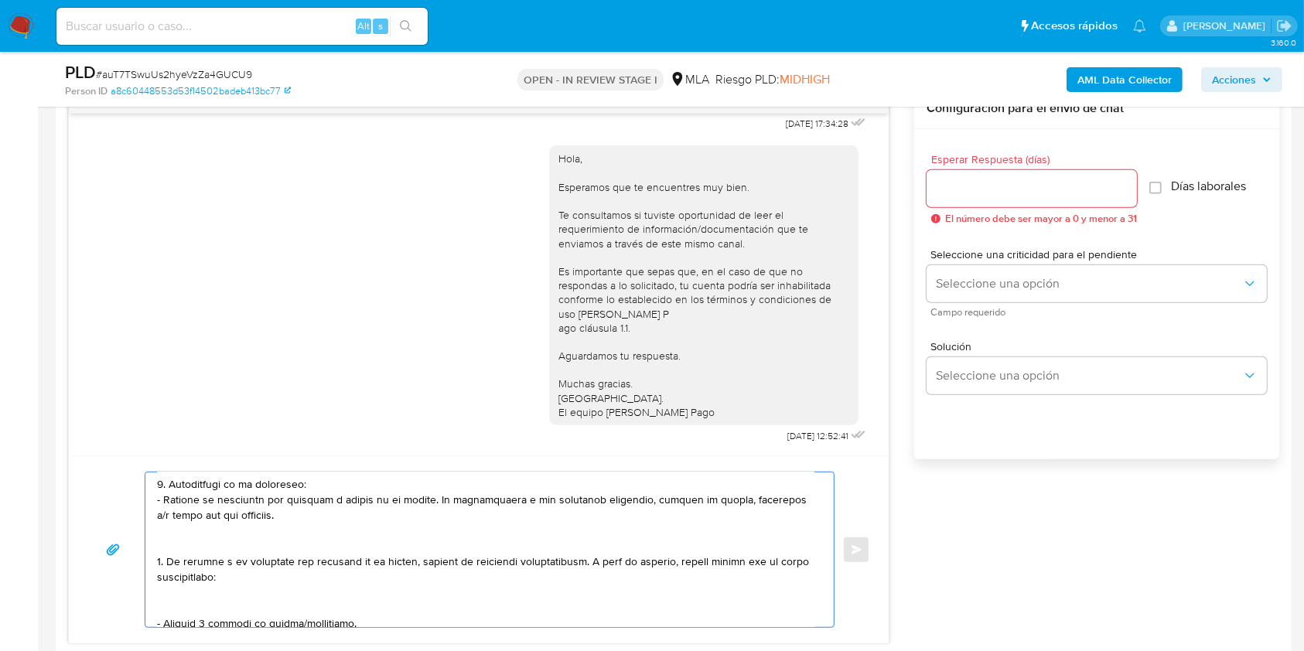
scroll to position [206, 0]
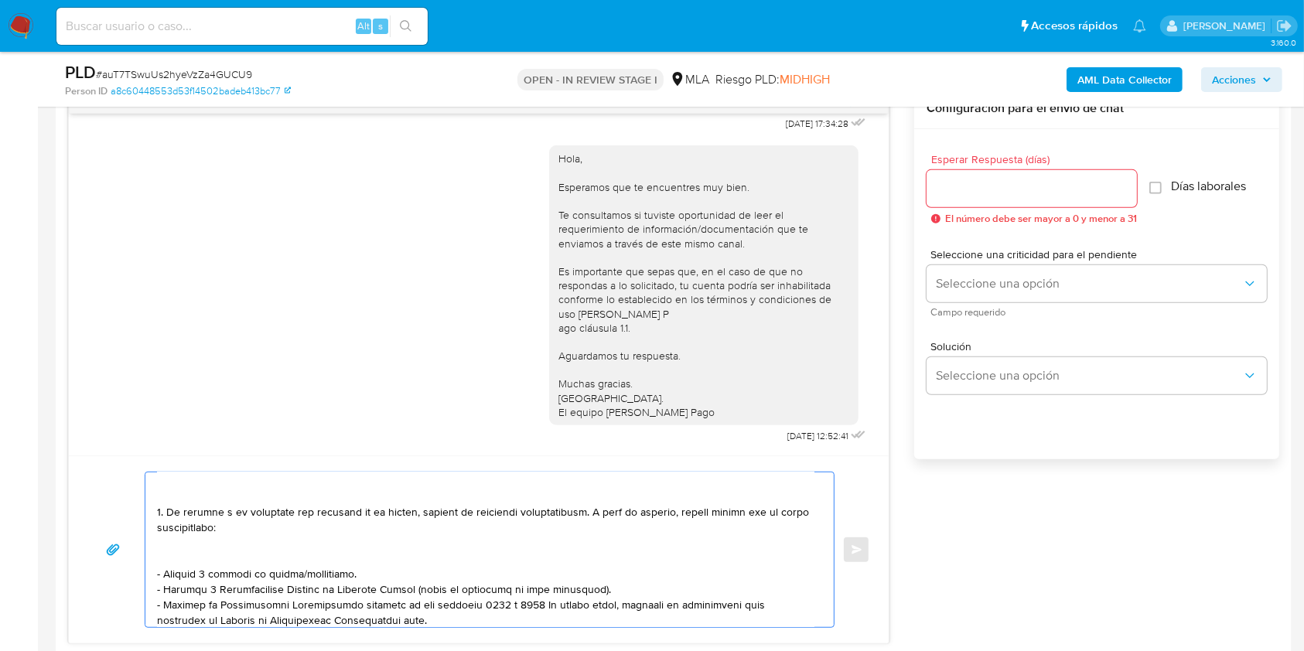
click at [312, 556] on textarea at bounding box center [485, 550] width 657 height 155
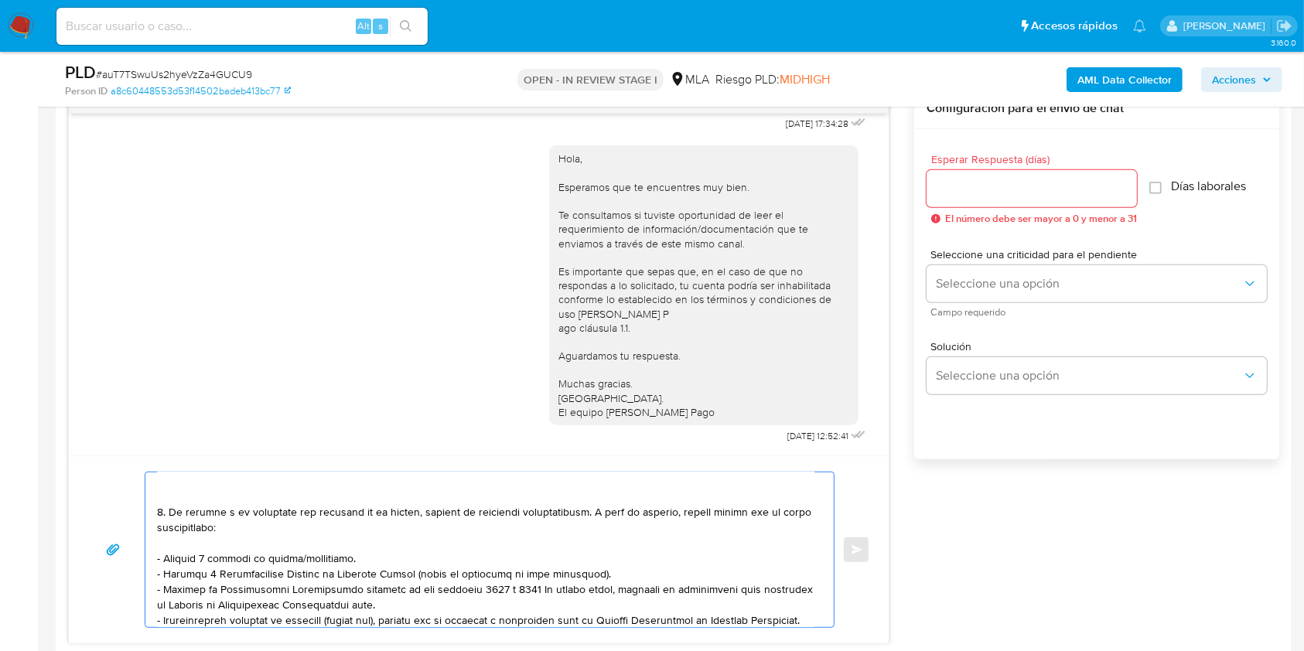
click at [319, 568] on textarea at bounding box center [485, 550] width 657 height 155
click at [318, 568] on textarea at bounding box center [485, 550] width 657 height 155
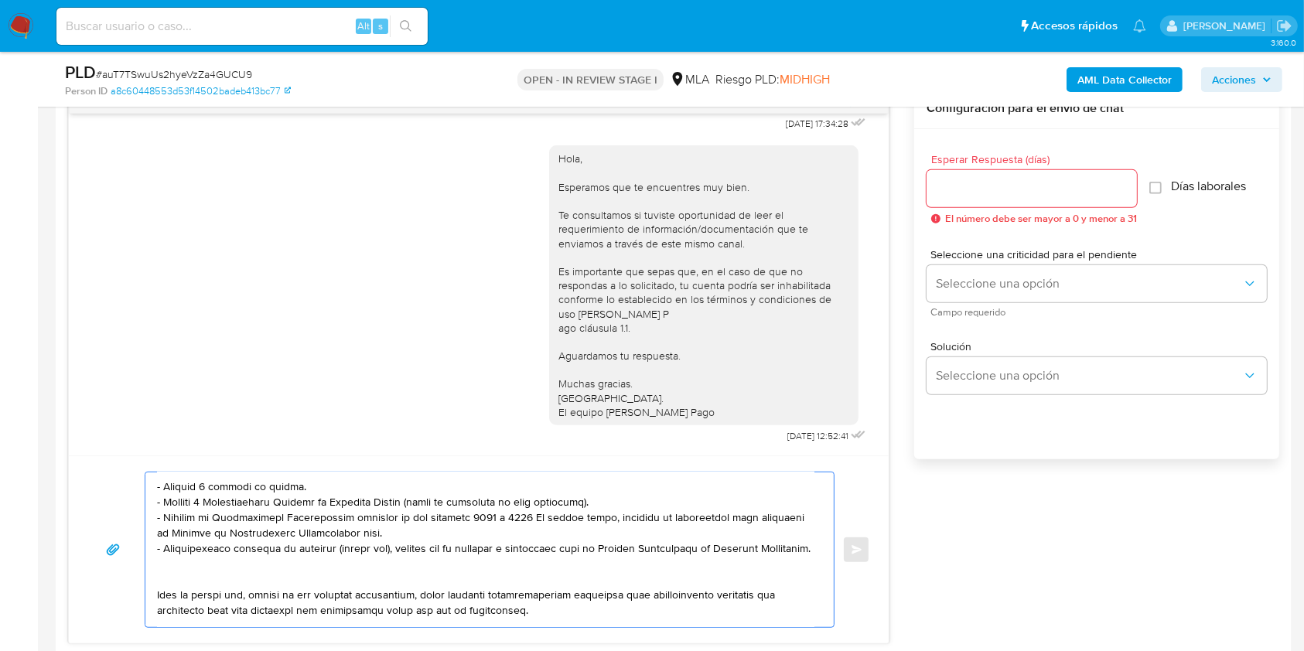
scroll to position [309, 0]
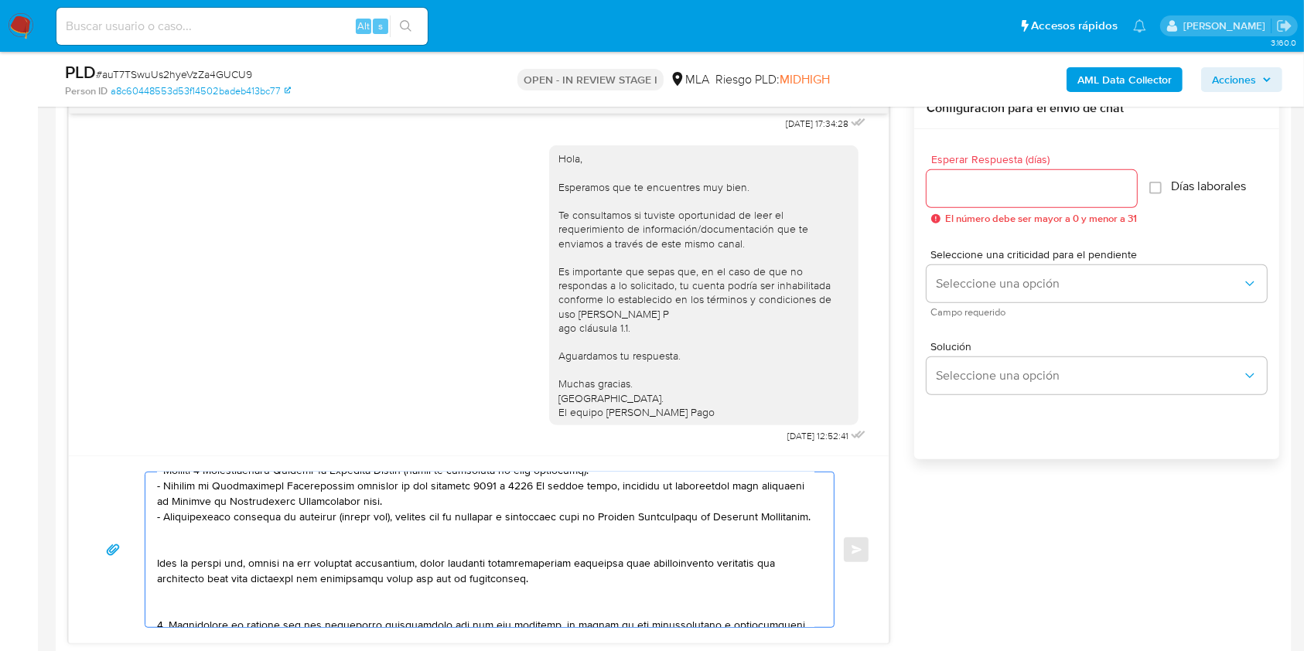
click at [196, 553] on textarea at bounding box center [485, 550] width 657 height 155
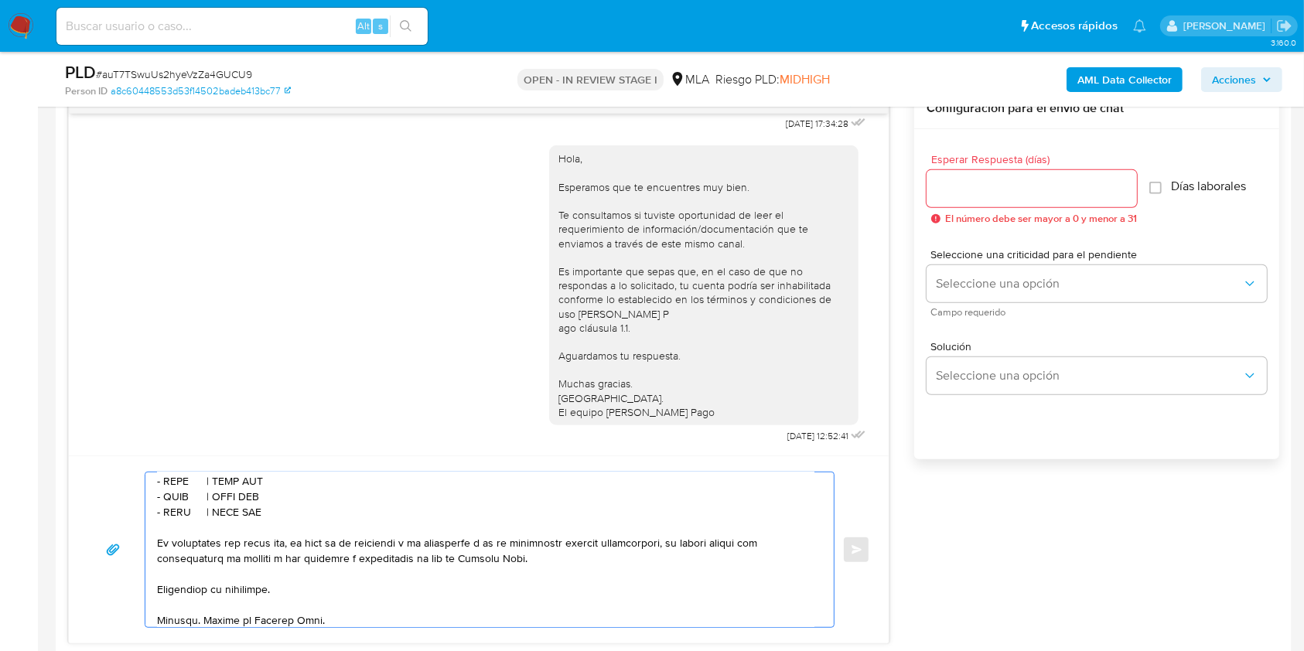
scroll to position [412, 0]
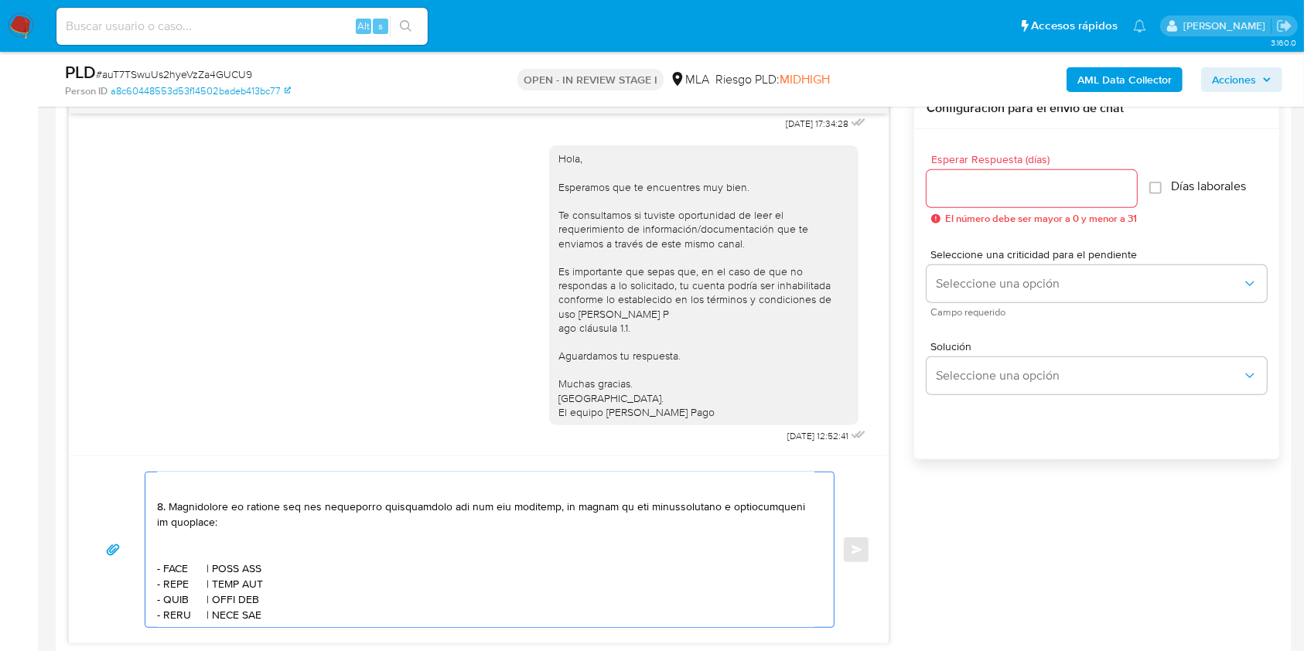
click at [193, 572] on textarea at bounding box center [485, 550] width 657 height 155
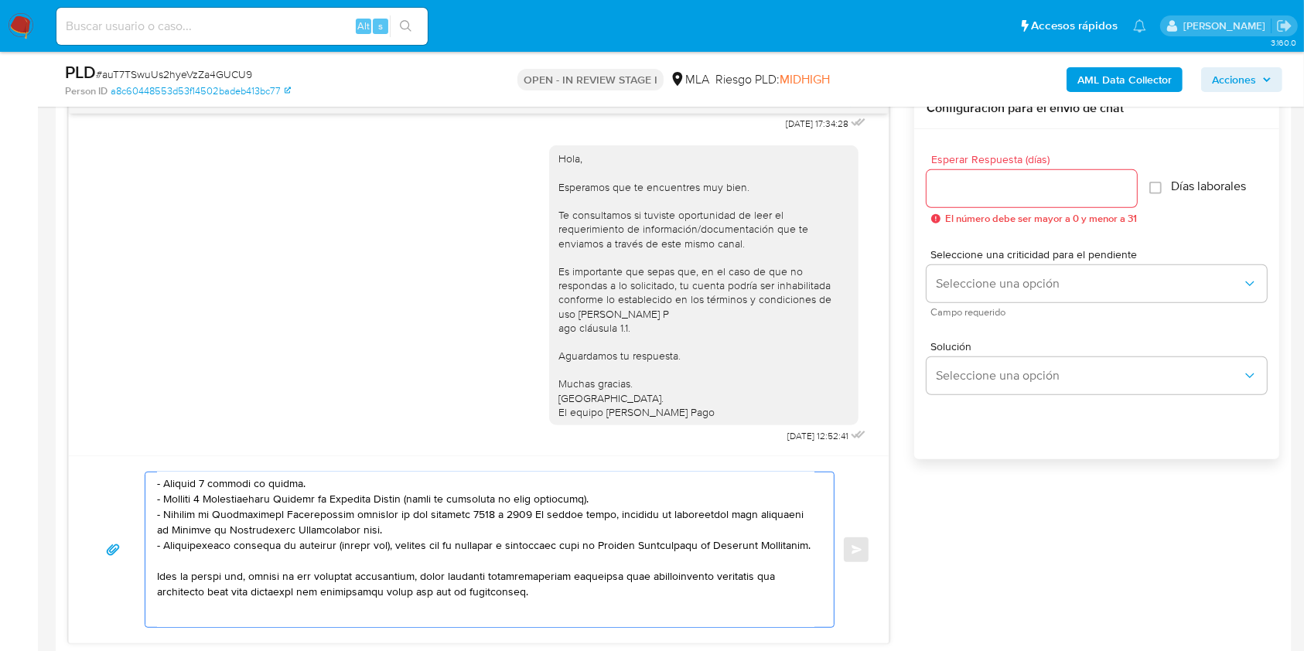
scroll to position [206, 0]
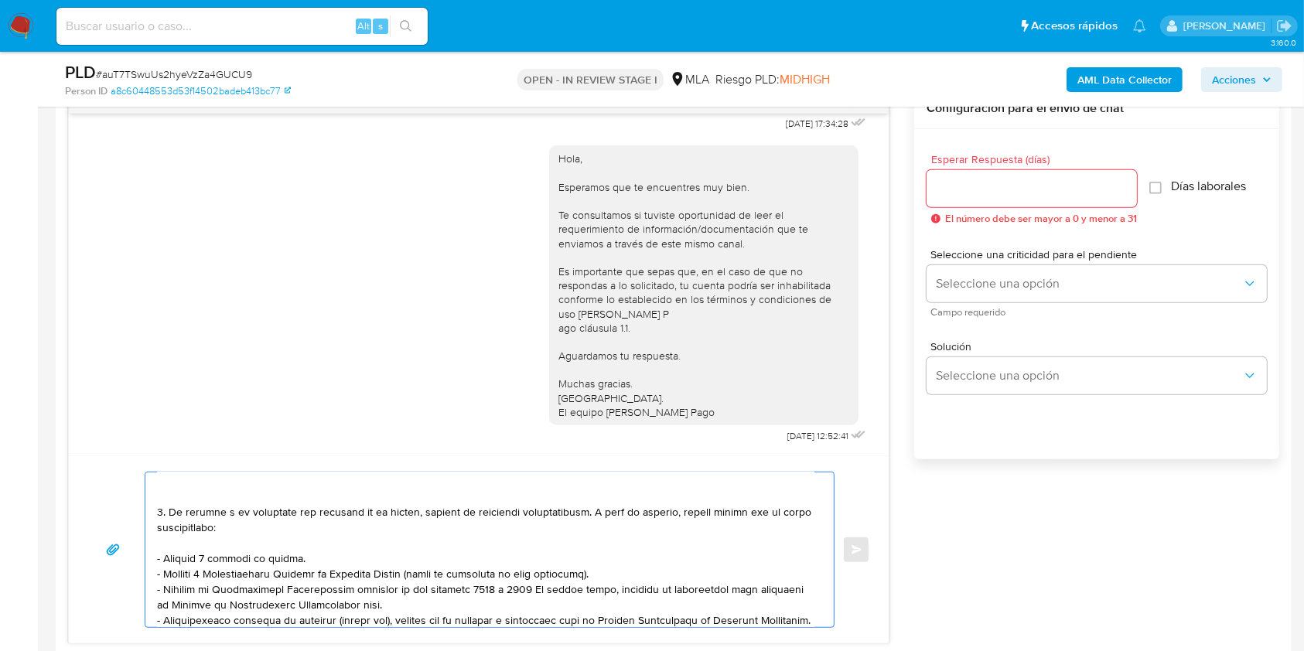
drag, startPoint x: 175, startPoint y: 514, endPoint x: 514, endPoint y: 522, distance: 339.6
click at [514, 522] on textarea at bounding box center [485, 550] width 657 height 155
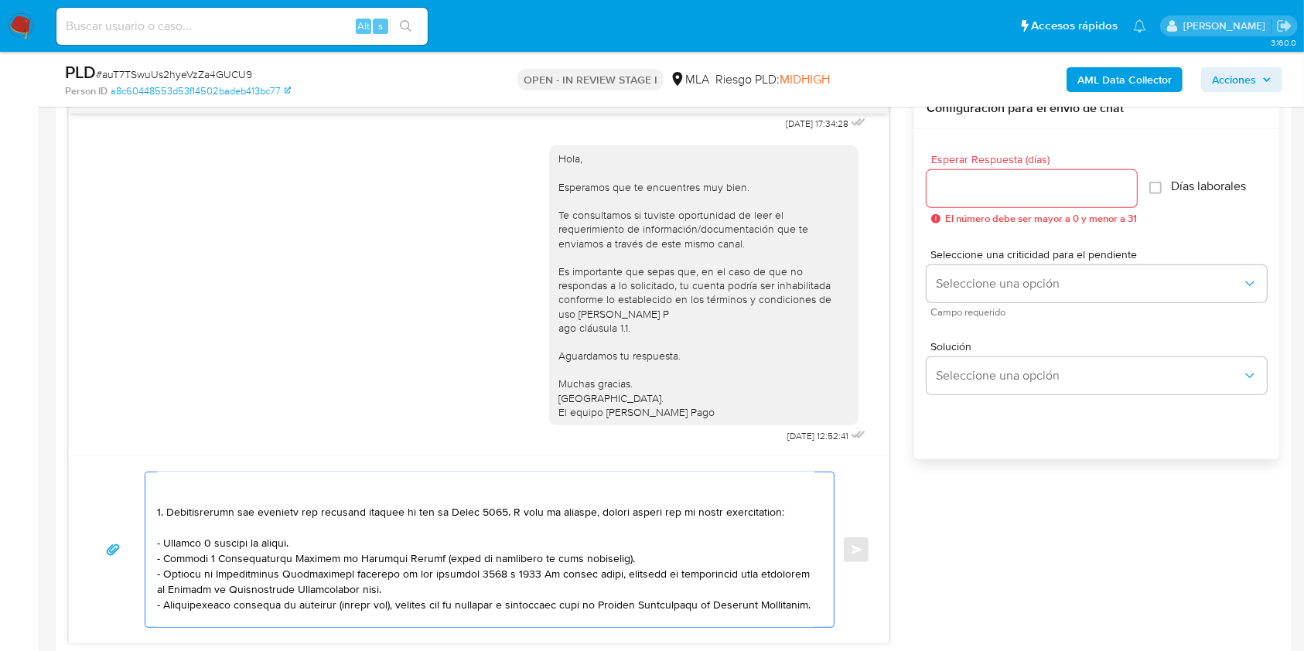
click at [342, 521] on textarea at bounding box center [485, 550] width 657 height 155
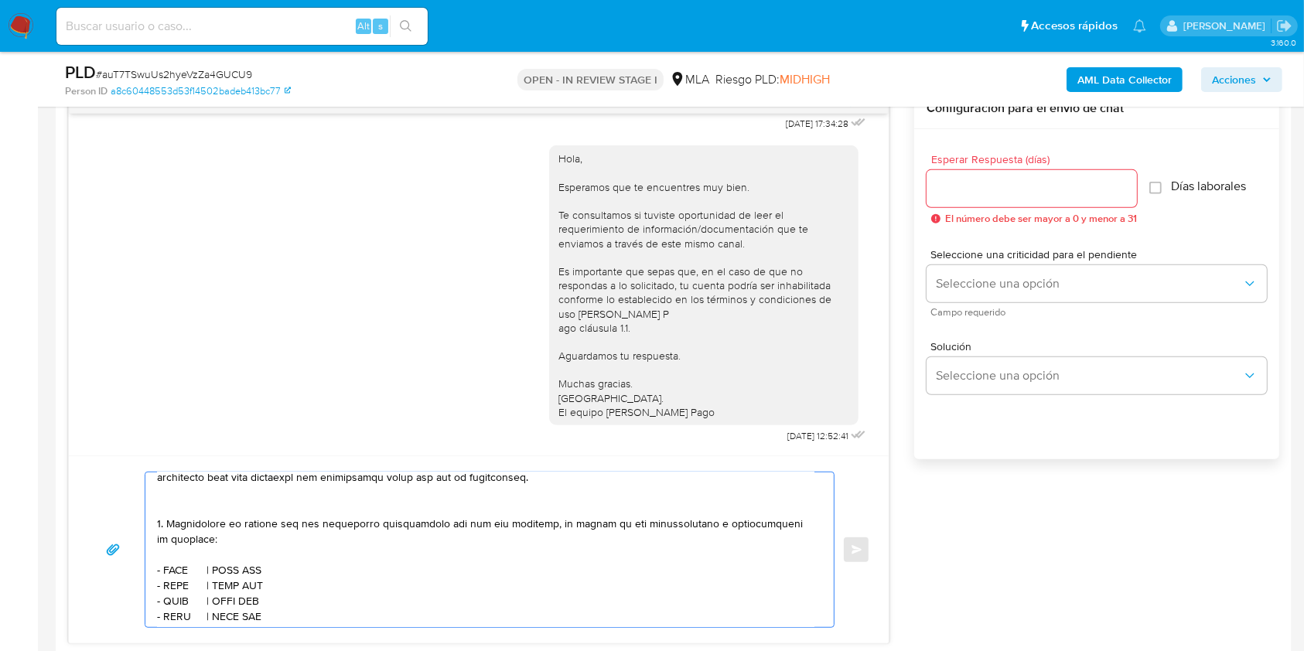
scroll to position [412, 0]
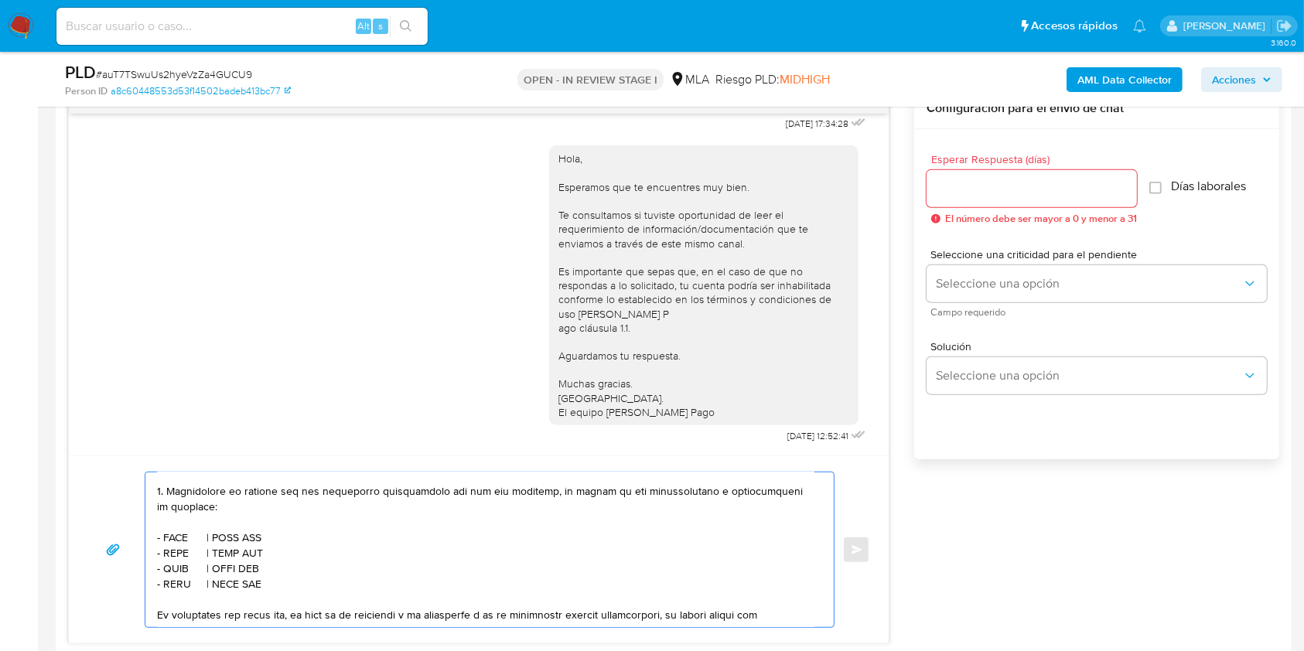
click at [173, 575] on textarea at bounding box center [485, 550] width 657 height 155
paste textarea "Delsur Autos S.a."
click at [285, 577] on textarea at bounding box center [485, 550] width 657 height 155
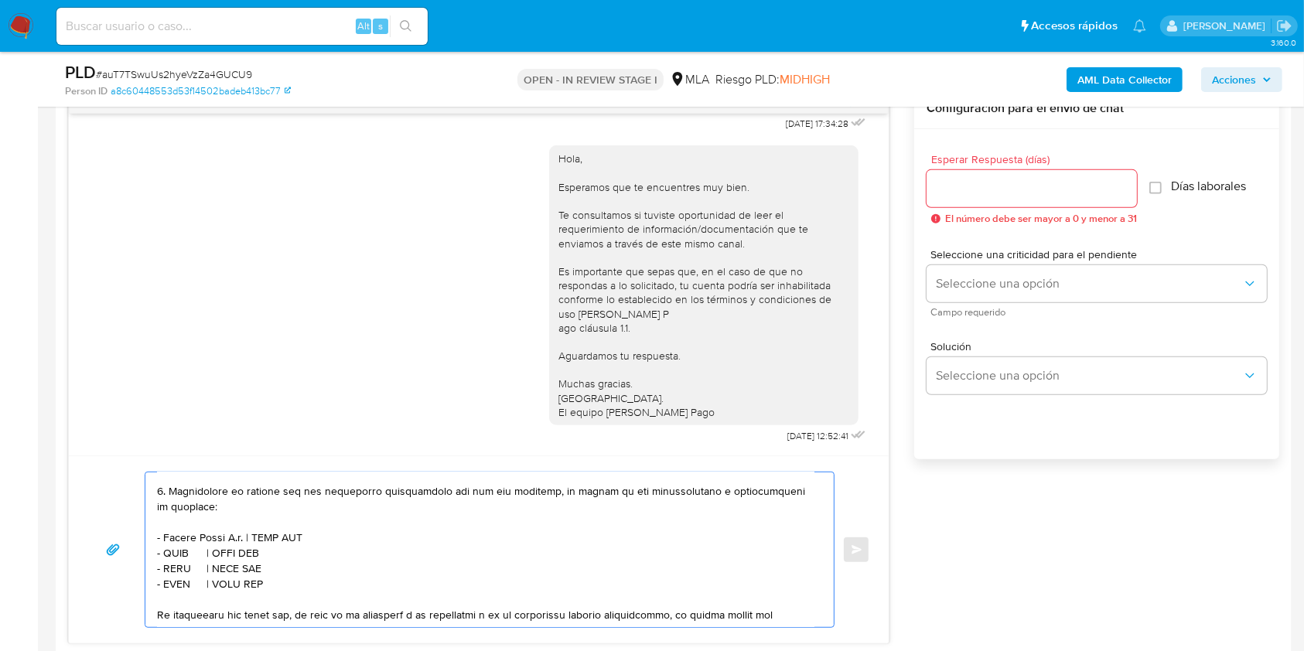
paste textarea "30708656018"
click at [172, 597] on textarea at bounding box center [485, 550] width 657 height 155
paste textarea "Carlos Osvaldo Tronchet"
click at [328, 591] on textarea at bounding box center [485, 550] width 657 height 155
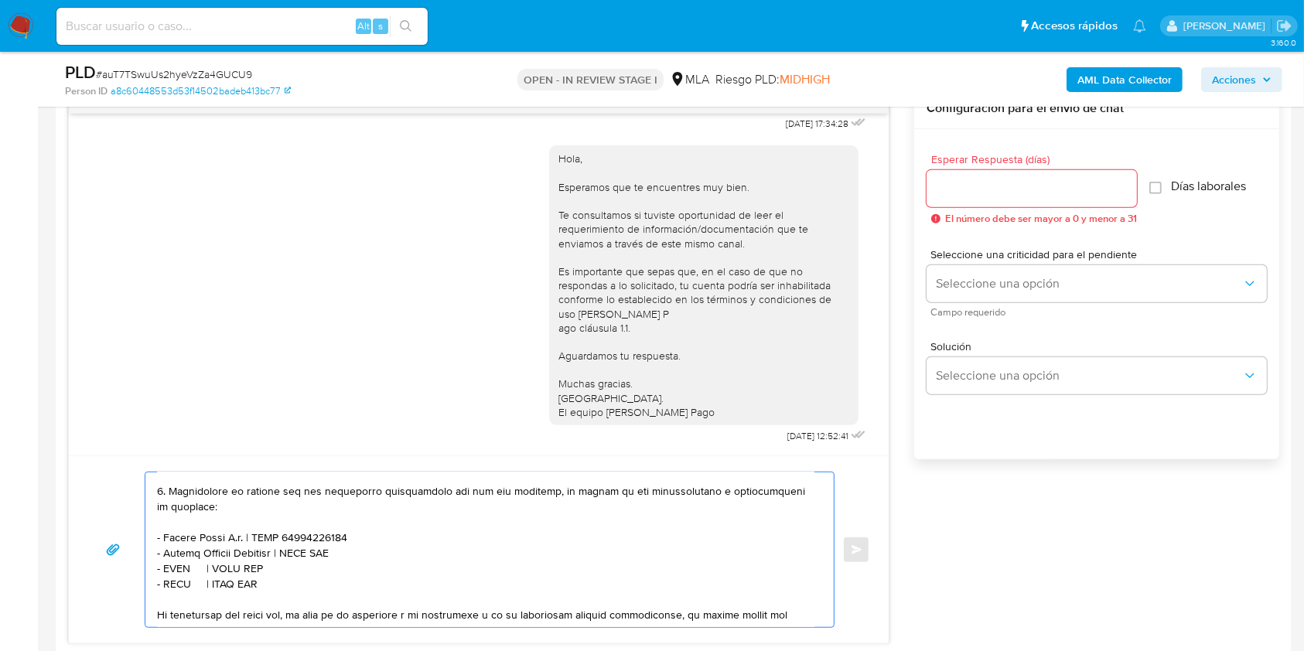
click at [329, 591] on textarea at bounding box center [485, 550] width 657 height 155
paste textarea "20128353179"
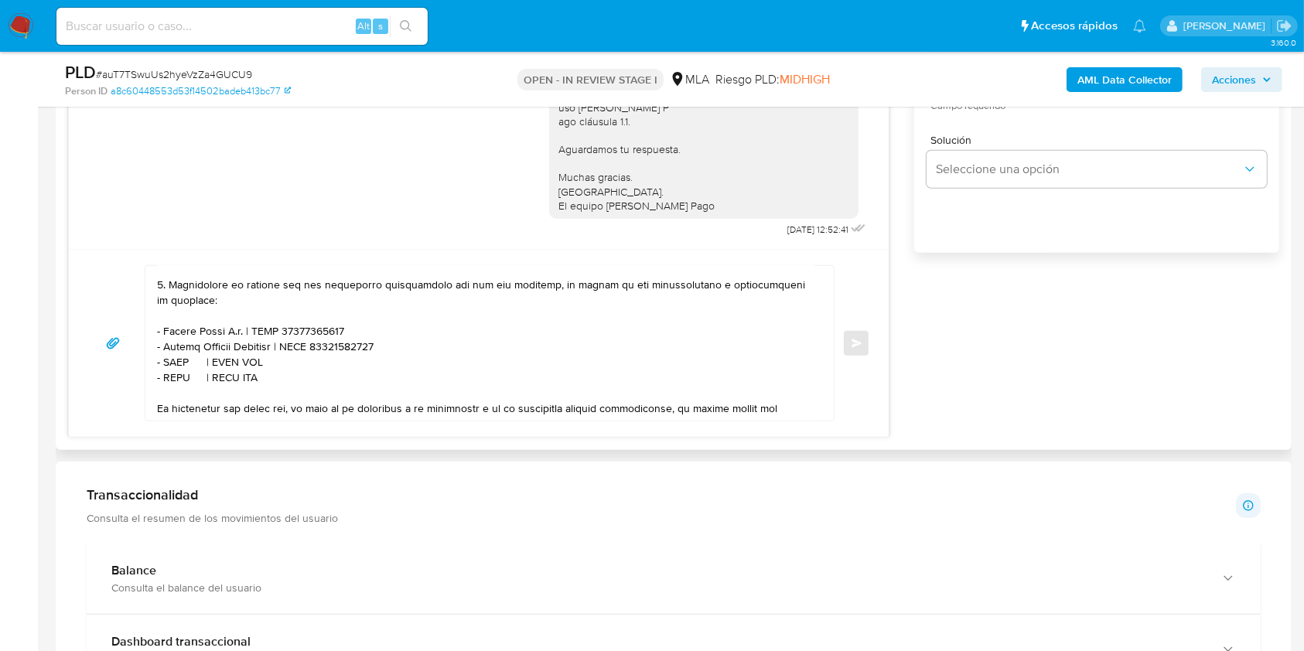
scroll to position [515, 0]
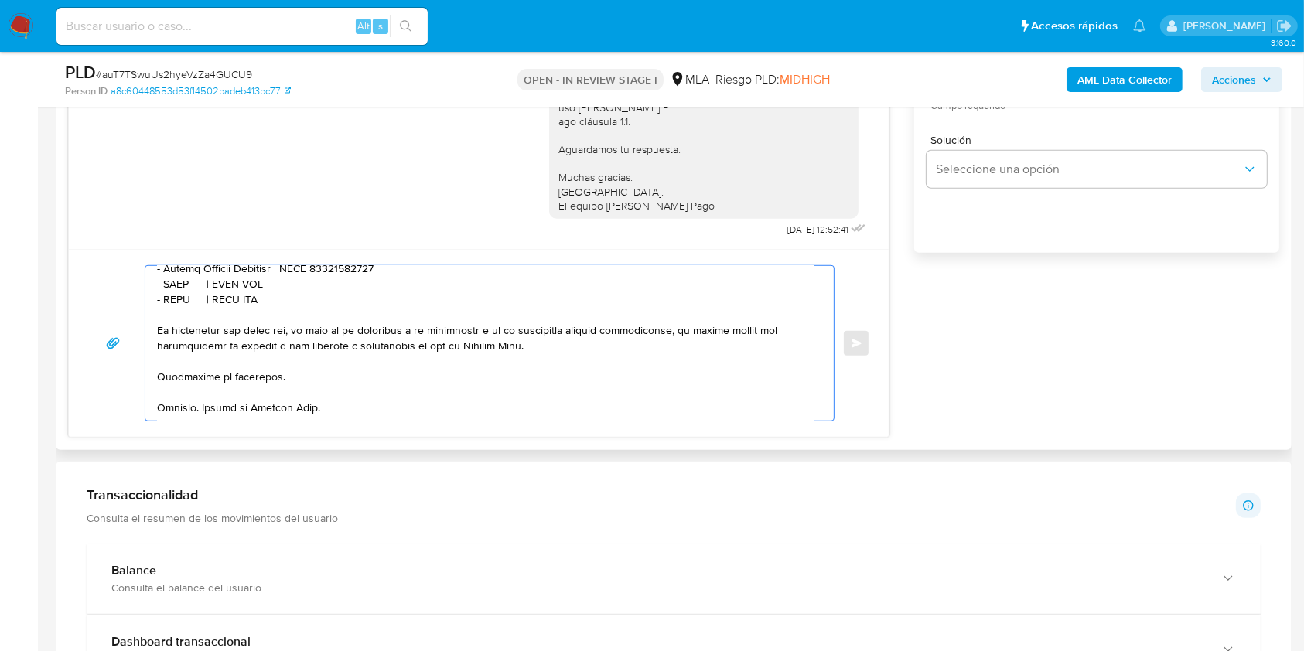
drag, startPoint x: 272, startPoint y: 315, endPoint x: 109, endPoint y: 298, distance: 164.1
click at [109, 298] on div "Enviar" at bounding box center [478, 343] width 783 height 156
click at [302, 384] on textarea at bounding box center [485, 343] width 657 height 155
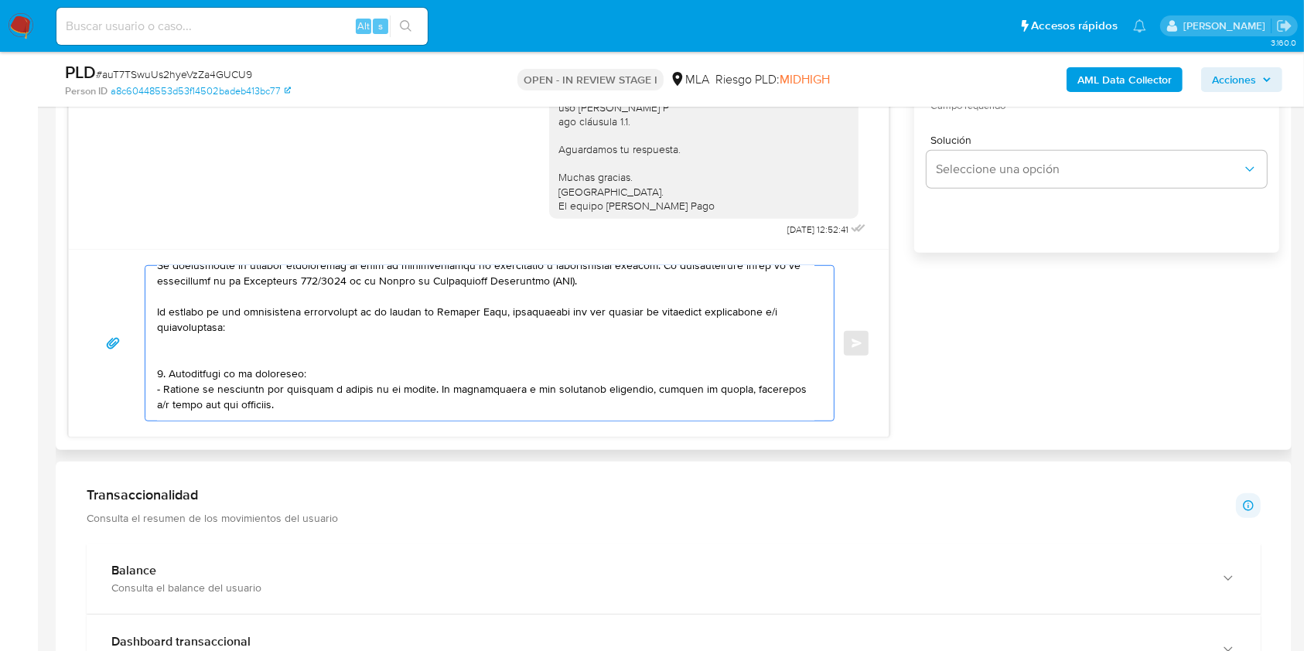
scroll to position [103, 0]
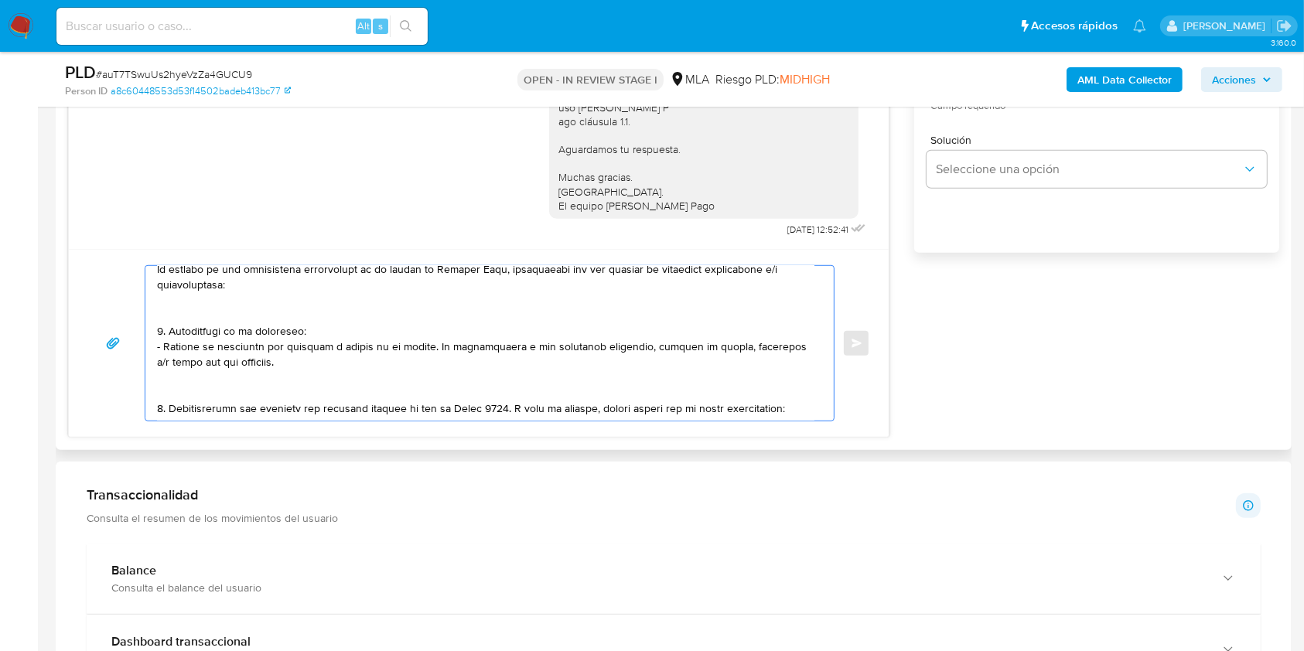
drag, startPoint x: 316, startPoint y: 363, endPoint x: 418, endPoint y: 356, distance: 103.1
click at [418, 356] on textarea at bounding box center [485, 343] width 657 height 155
click at [414, 370] on textarea at bounding box center [485, 343] width 657 height 155
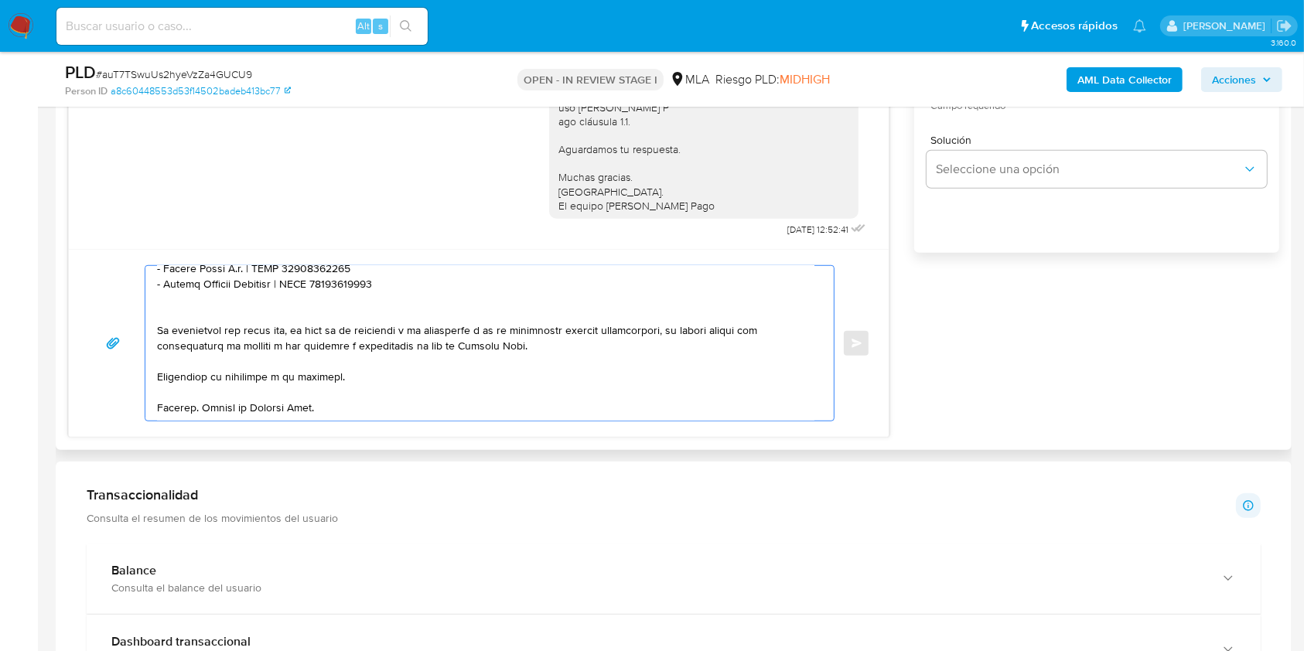
scroll to position [928, 0]
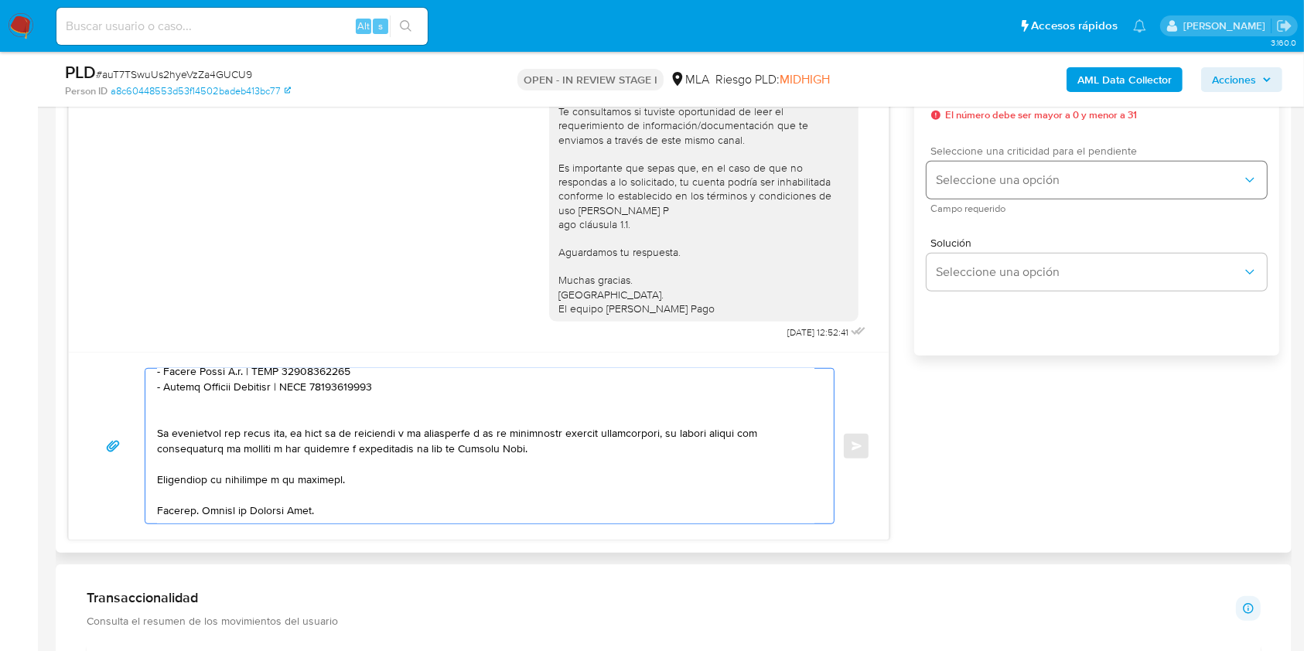
type textarea "Hola. Esperamos que te encuentres muy bien. Te consultamos si tuviste oportunid…"
click at [985, 186] on span "Seleccione una opción" at bounding box center [1089, 179] width 306 height 15
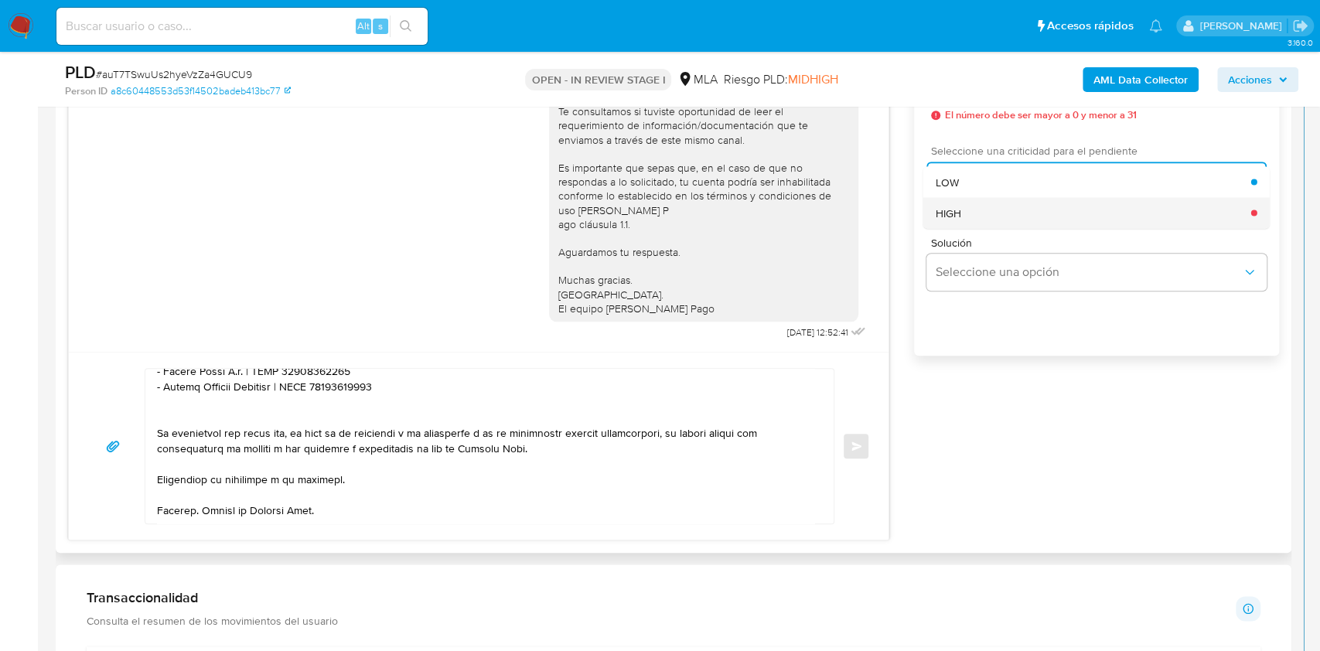
click at [988, 214] on div "HIGH" at bounding box center [1094, 212] width 316 height 31
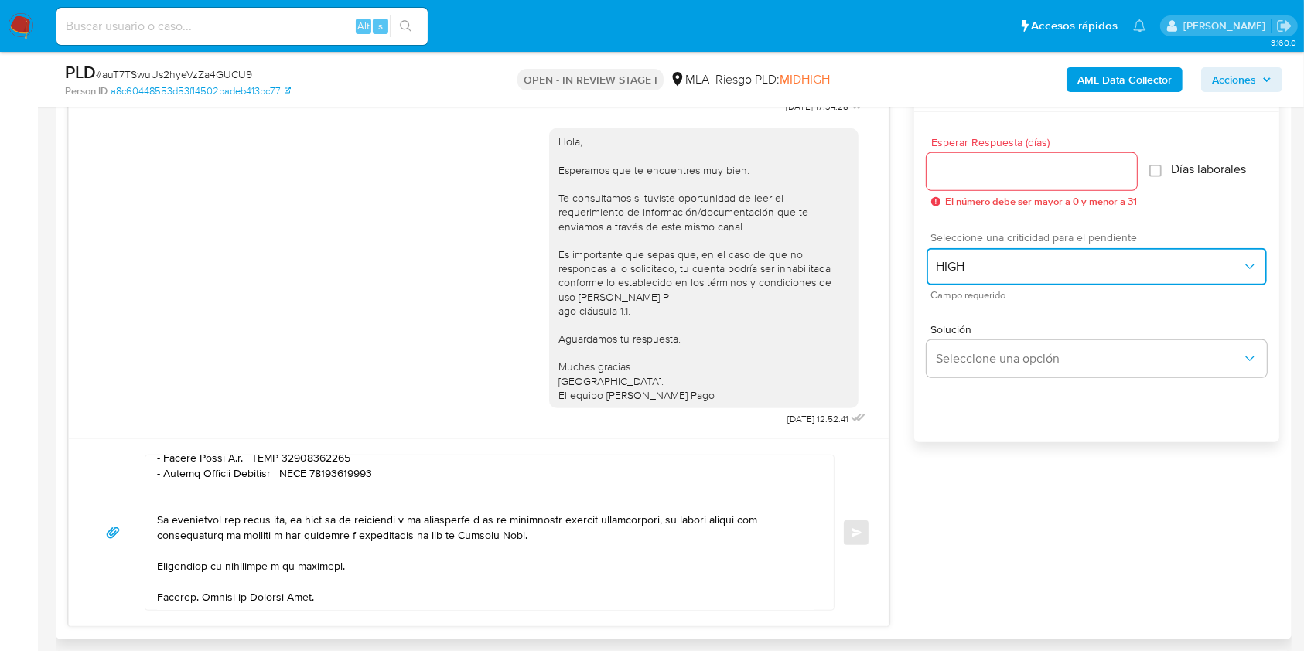
scroll to position [722, 0]
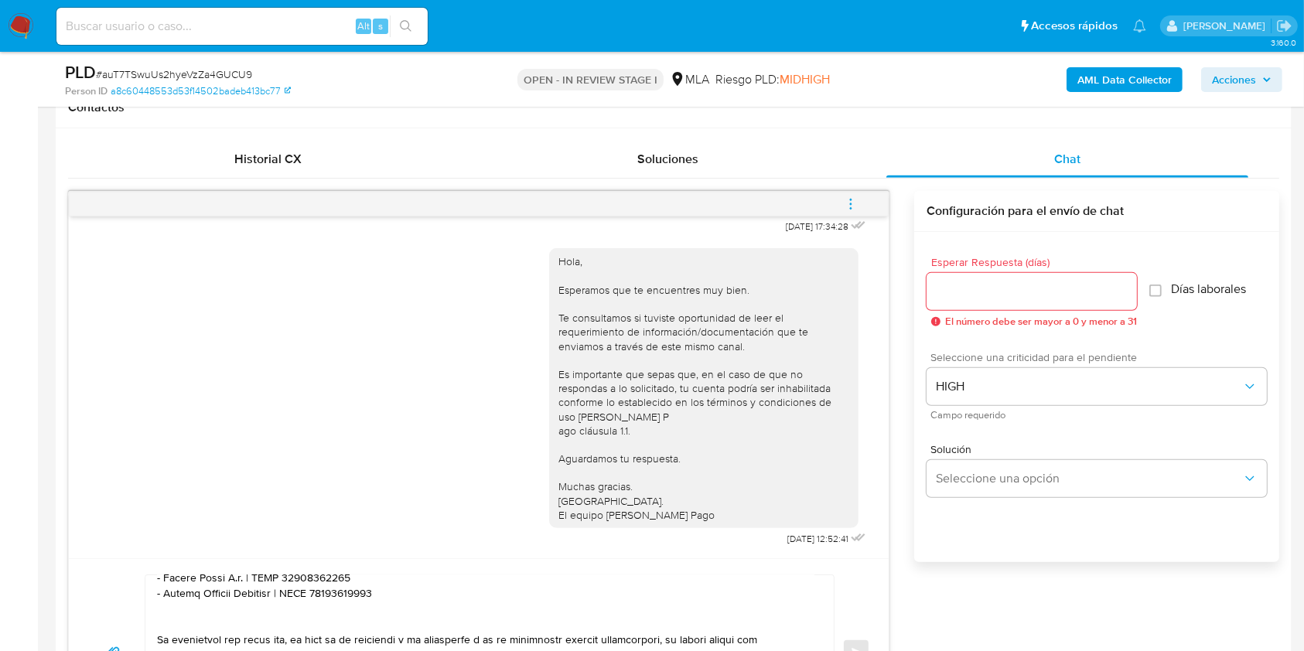
click at [974, 287] on input "Esperar Respuesta (días)" at bounding box center [1032, 292] width 210 height 20
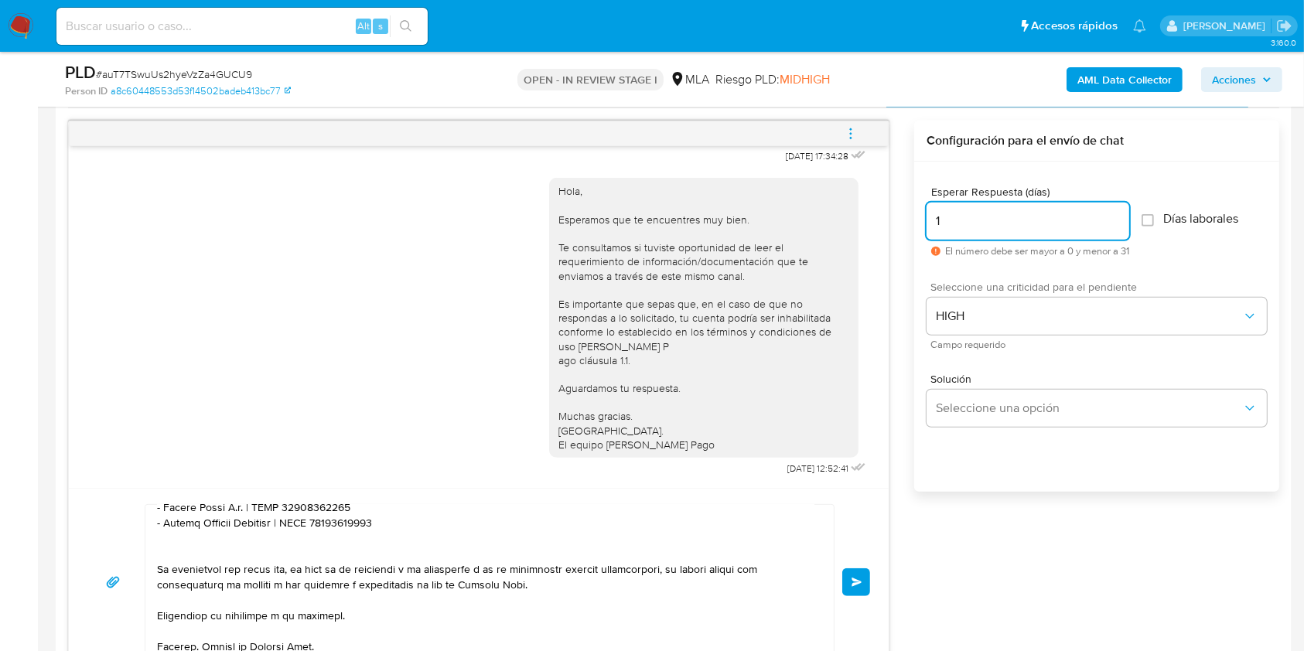
scroll to position [825, 0]
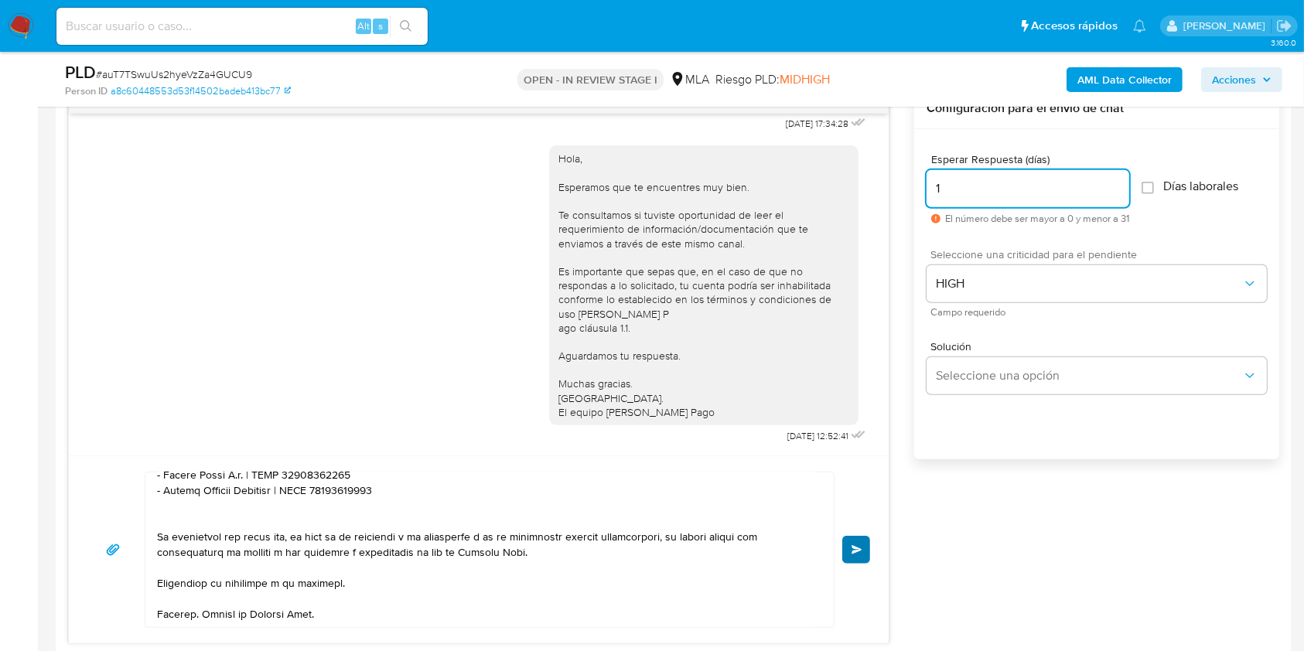
type input "1"
click at [853, 551] on span "Enviar" at bounding box center [857, 549] width 11 height 9
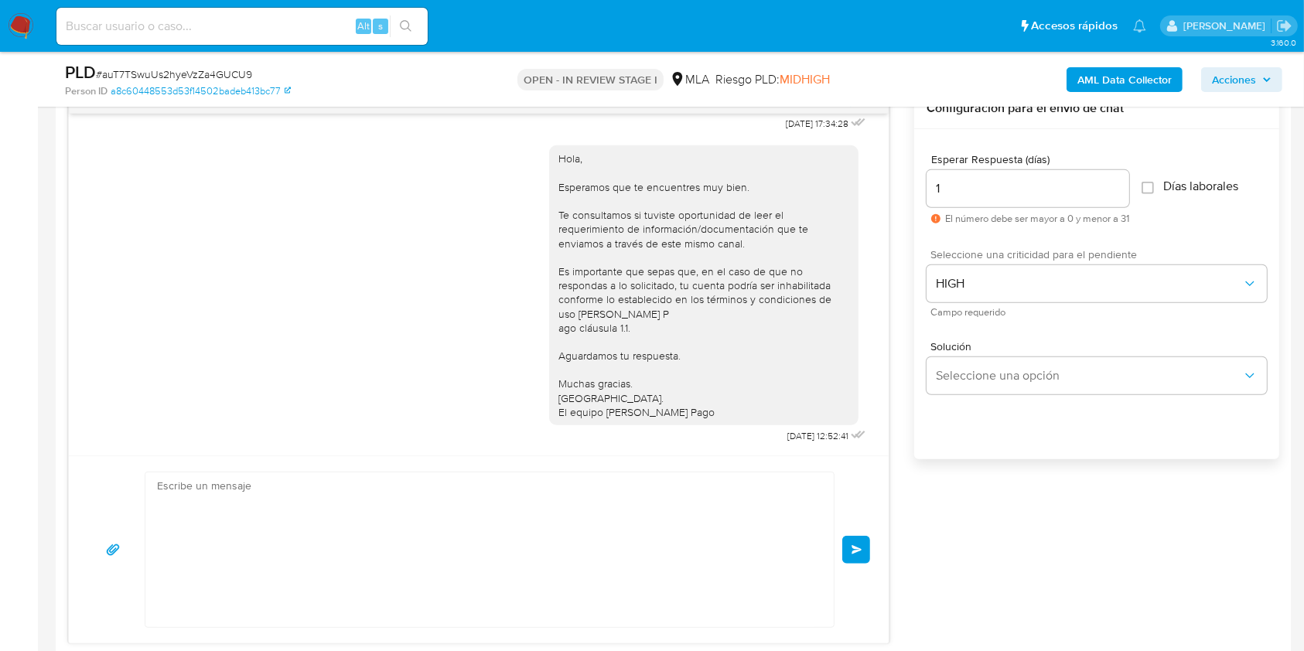
scroll to position [0, 0]
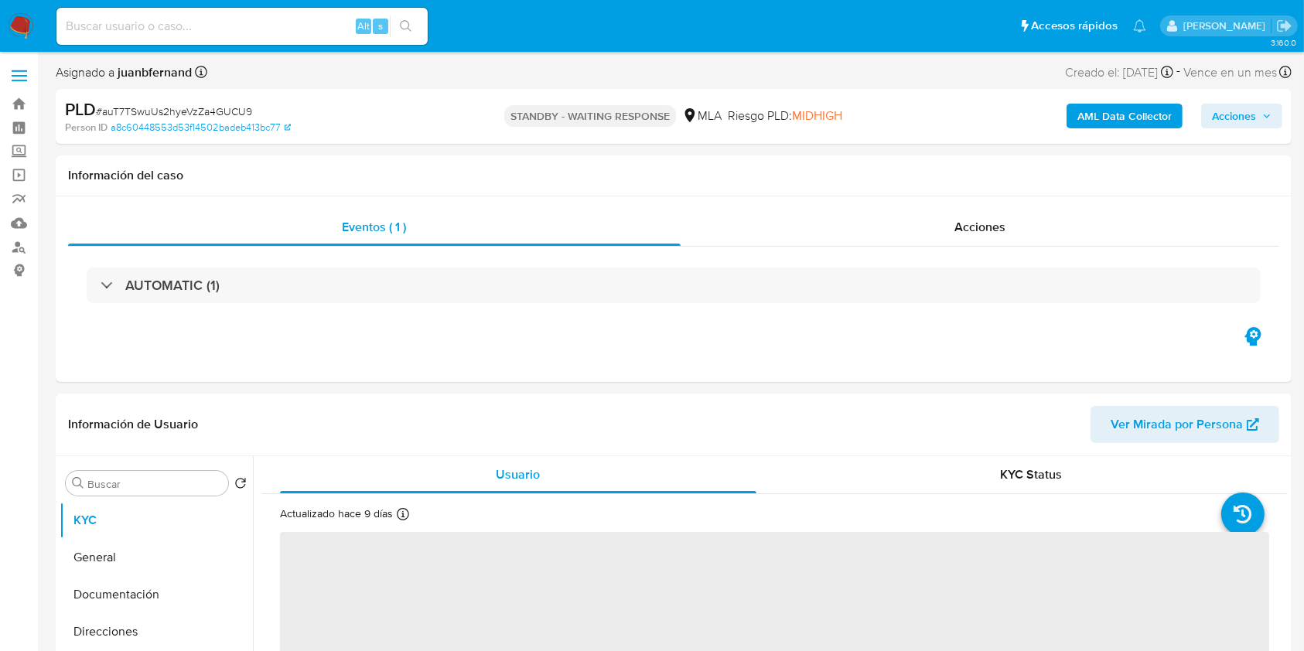
select select "10"
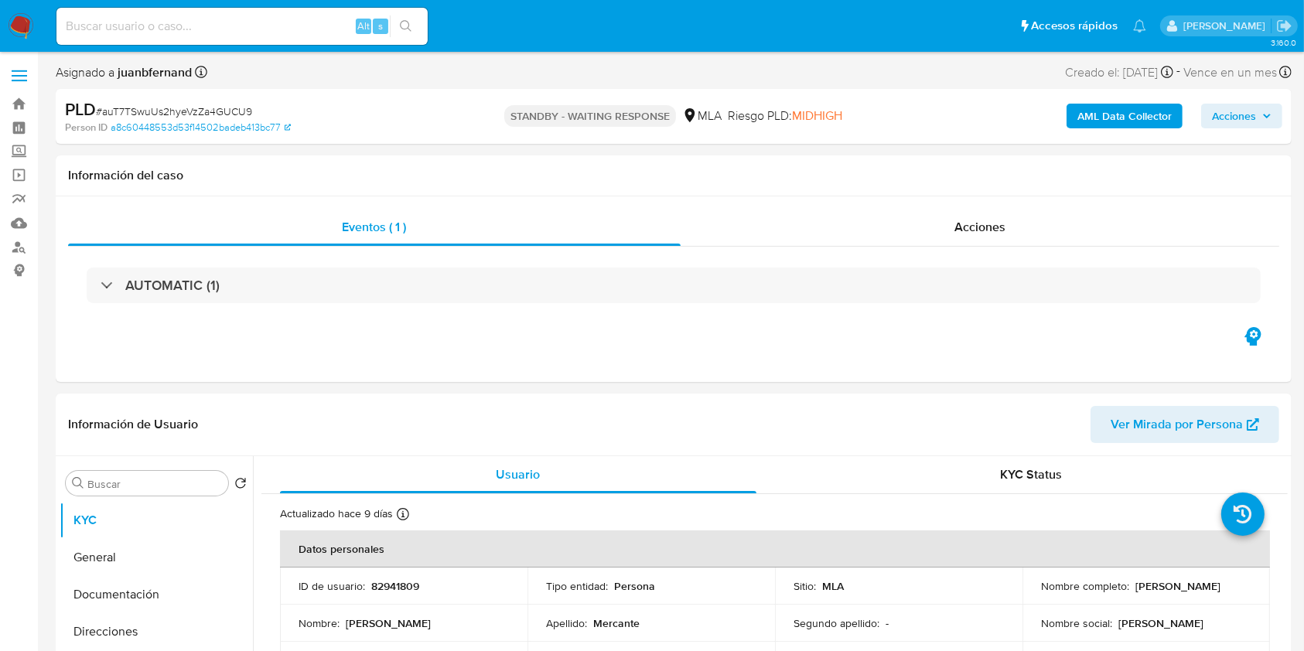
click at [308, 13] on div "Alt s" at bounding box center [241, 26] width 371 height 37
click at [310, 19] on input at bounding box center [241, 26] width 371 height 20
paste input "Dh3SrCcS9iqj0iKHZJGmsopt"
type input "Dh3SrCcS9iqj0iKHZJGmsopt"
click at [411, 23] on icon "search-icon" at bounding box center [406, 26] width 12 height 12
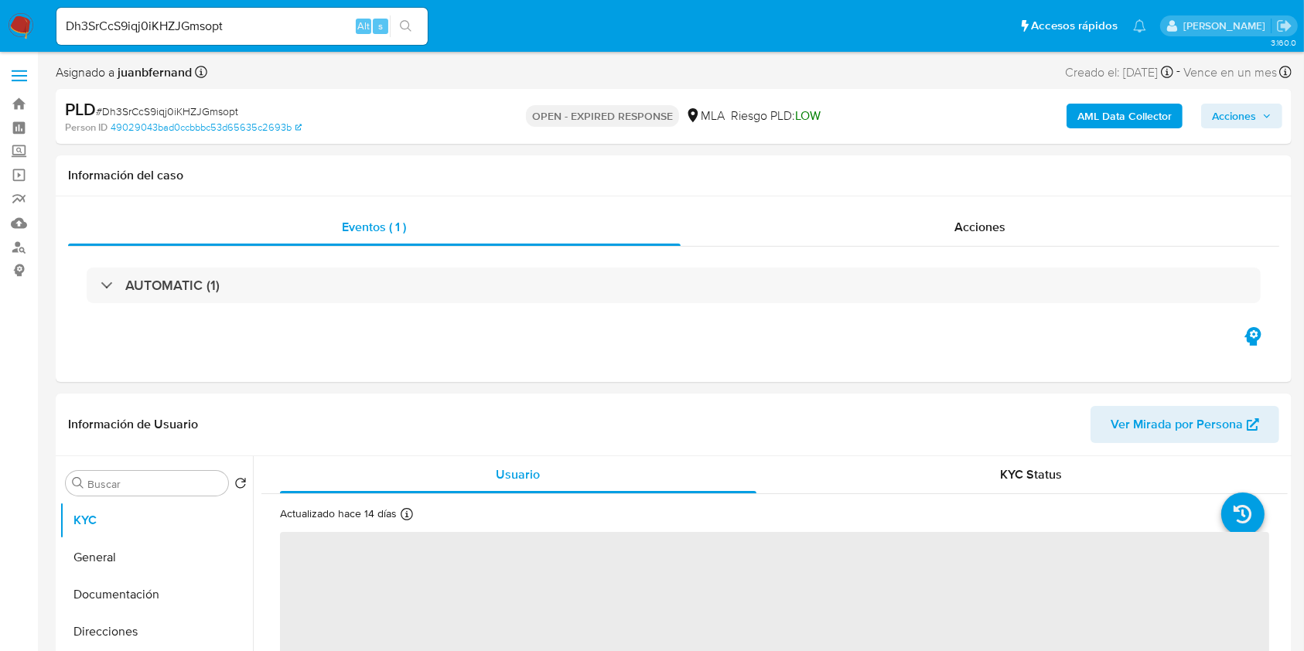
select select "10"
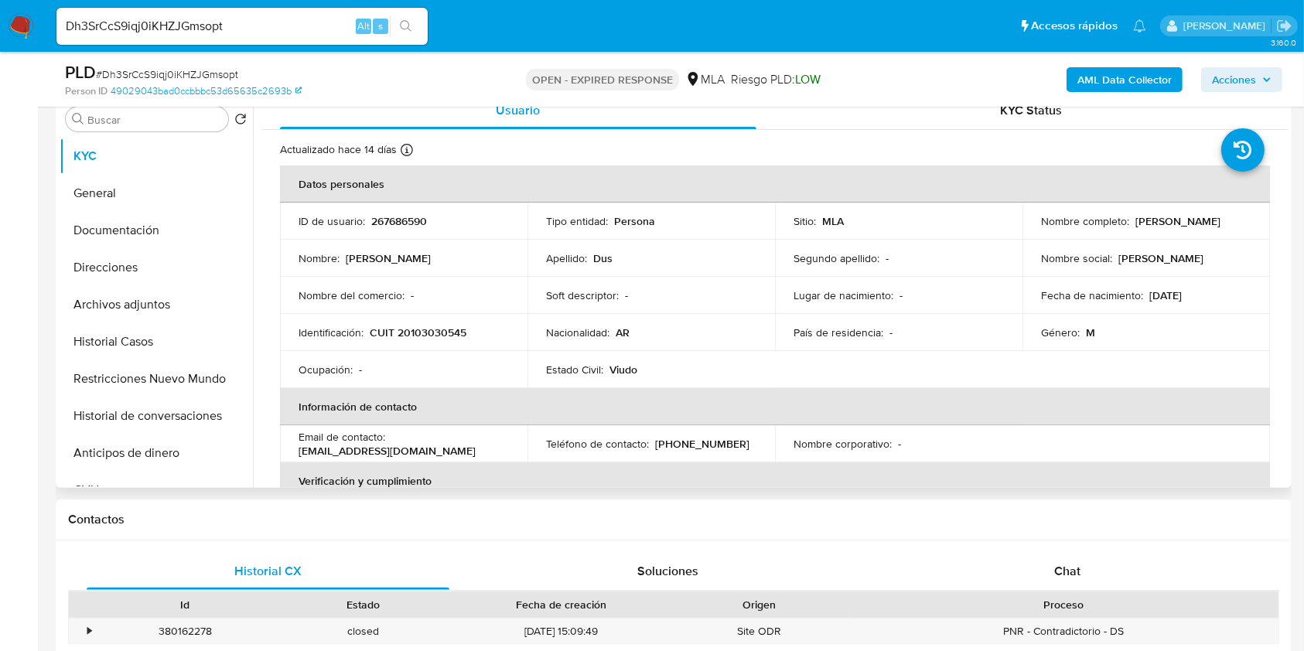
scroll to position [309, 0]
click at [450, 330] on p "CUIT 20103030545" at bounding box center [418, 333] width 97 height 14
copy p "20103030545"
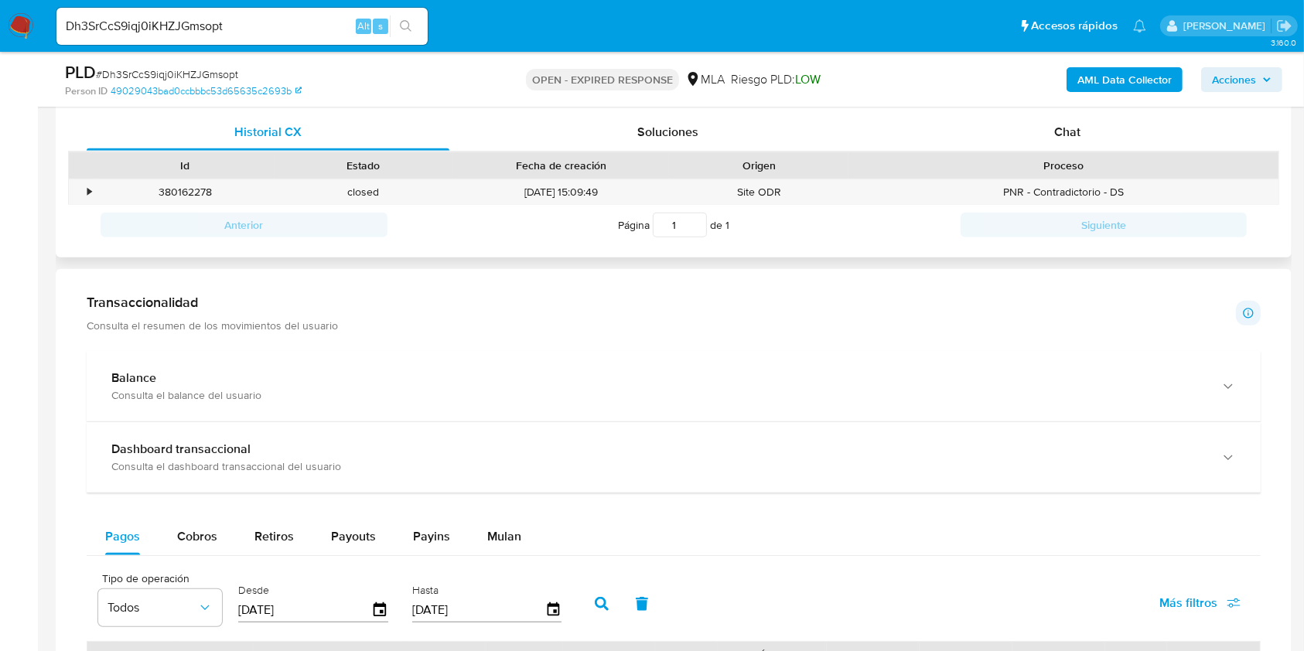
scroll to position [722, 0]
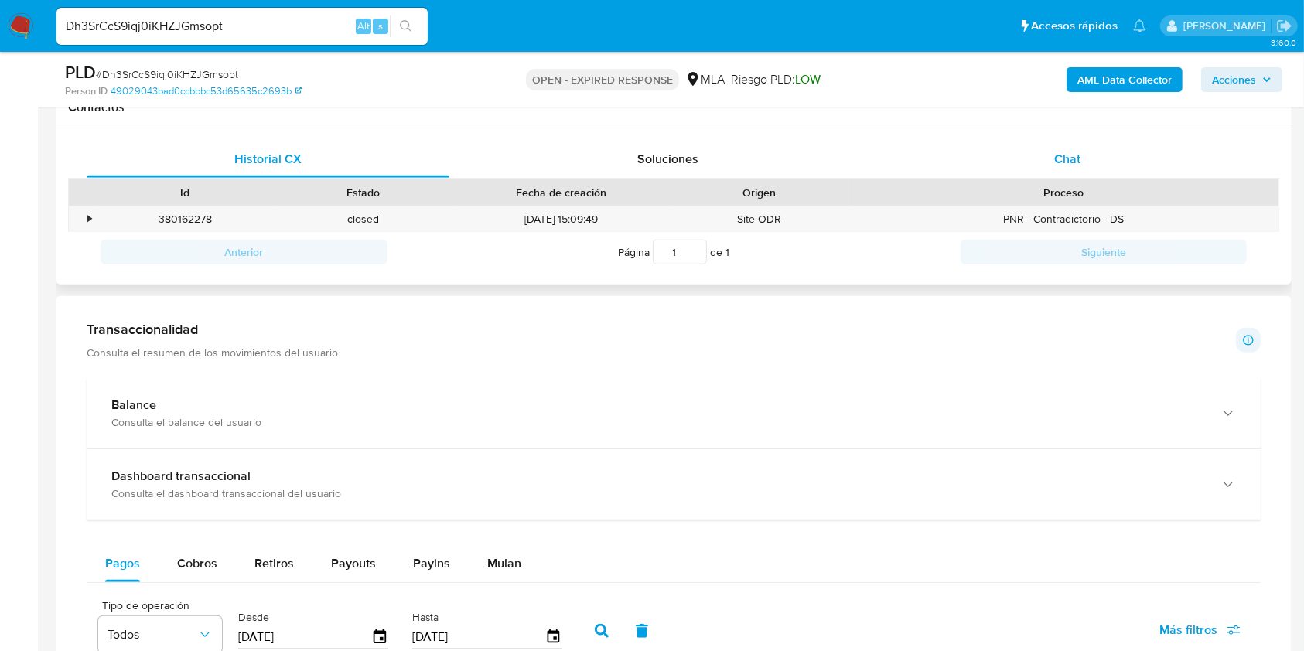
click at [1094, 157] on div "Chat" at bounding box center [1067, 159] width 363 height 37
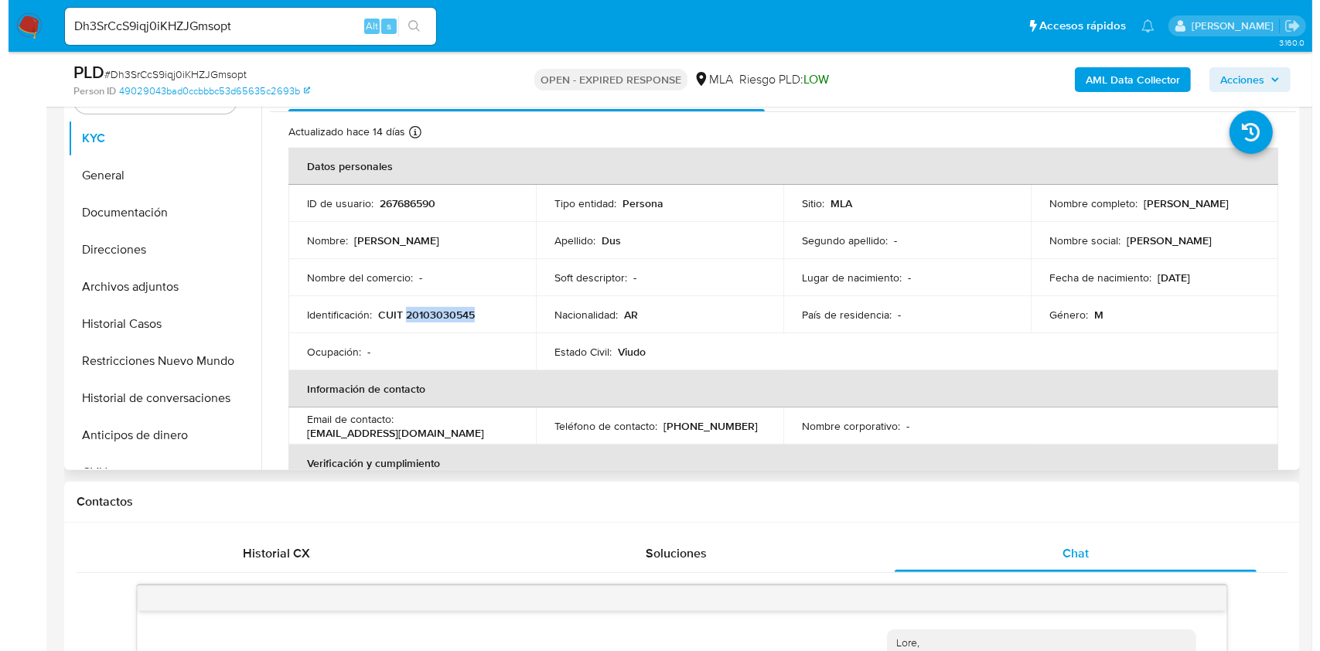
scroll to position [206, 0]
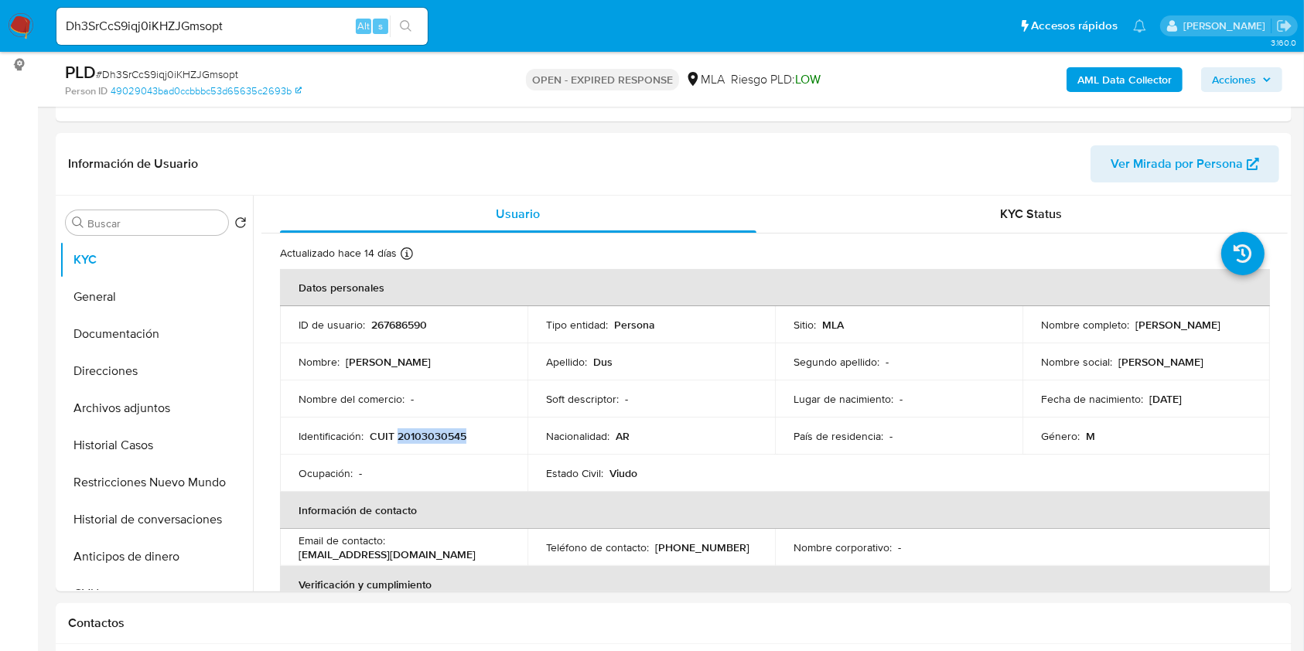
click at [1095, 85] on b "AML Data Collector" at bounding box center [1124, 79] width 94 height 25
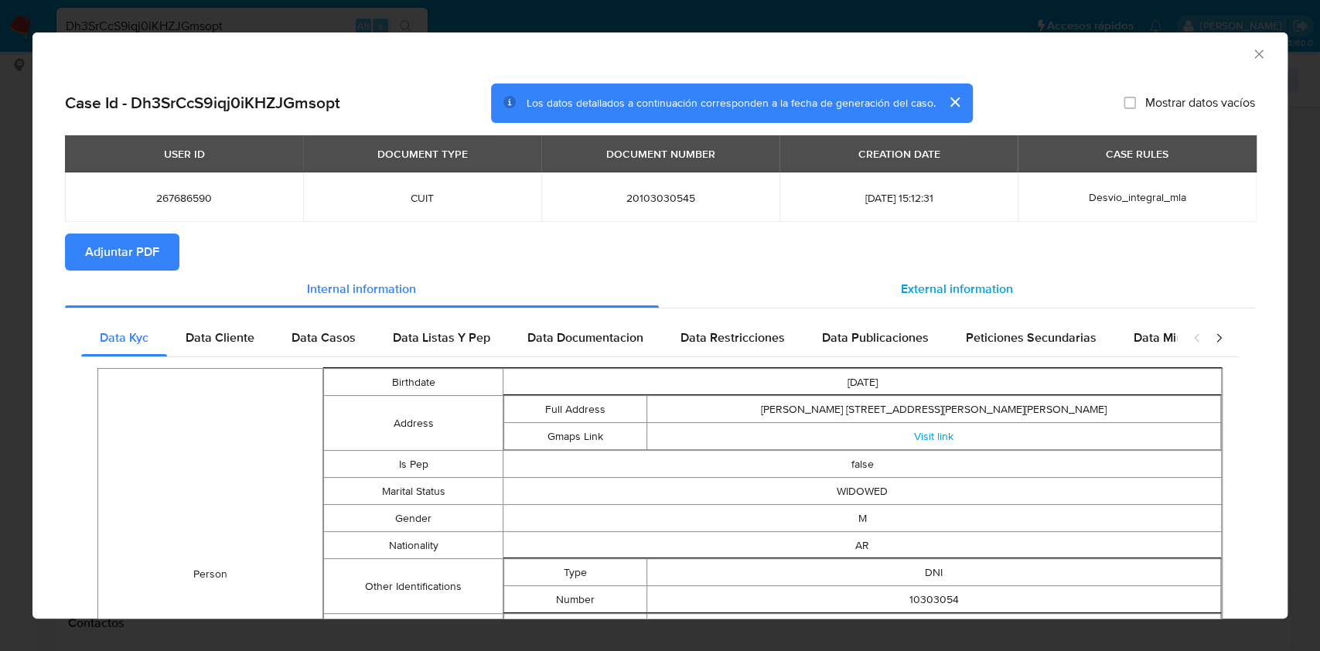
click at [1002, 289] on div "External information" at bounding box center [957, 289] width 597 height 37
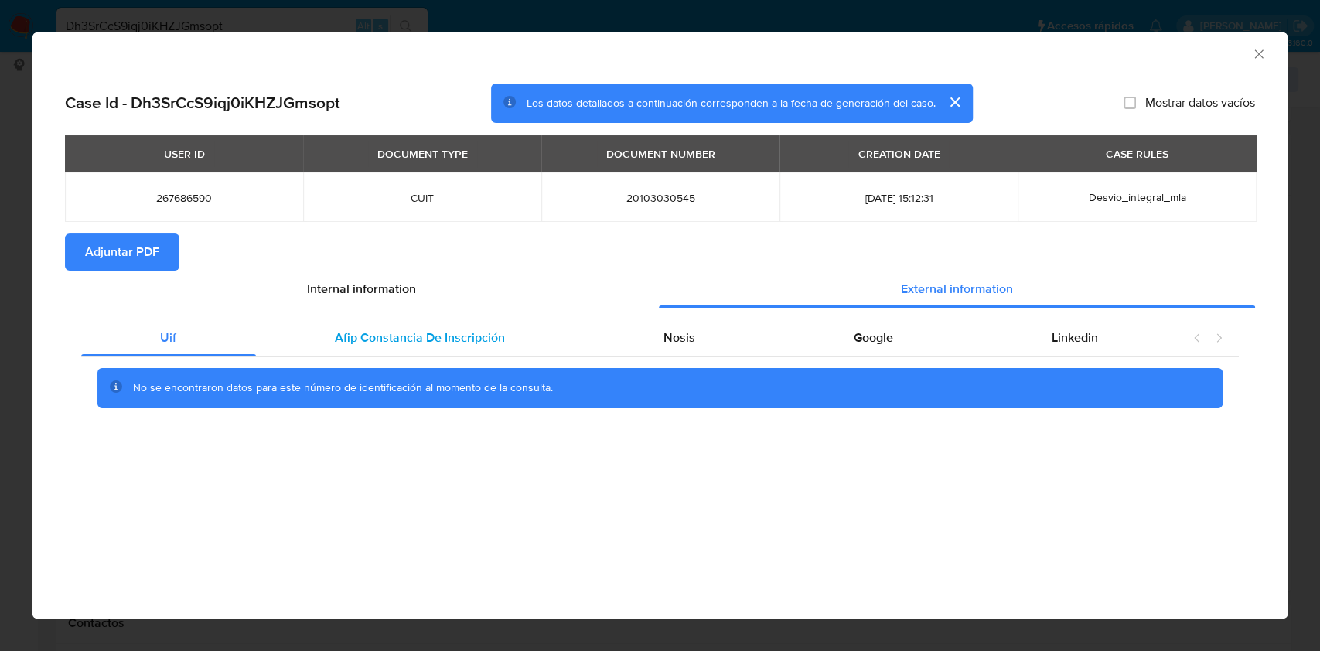
click at [435, 339] on span "Afip Constancia De Inscripción" at bounding box center [420, 338] width 170 height 18
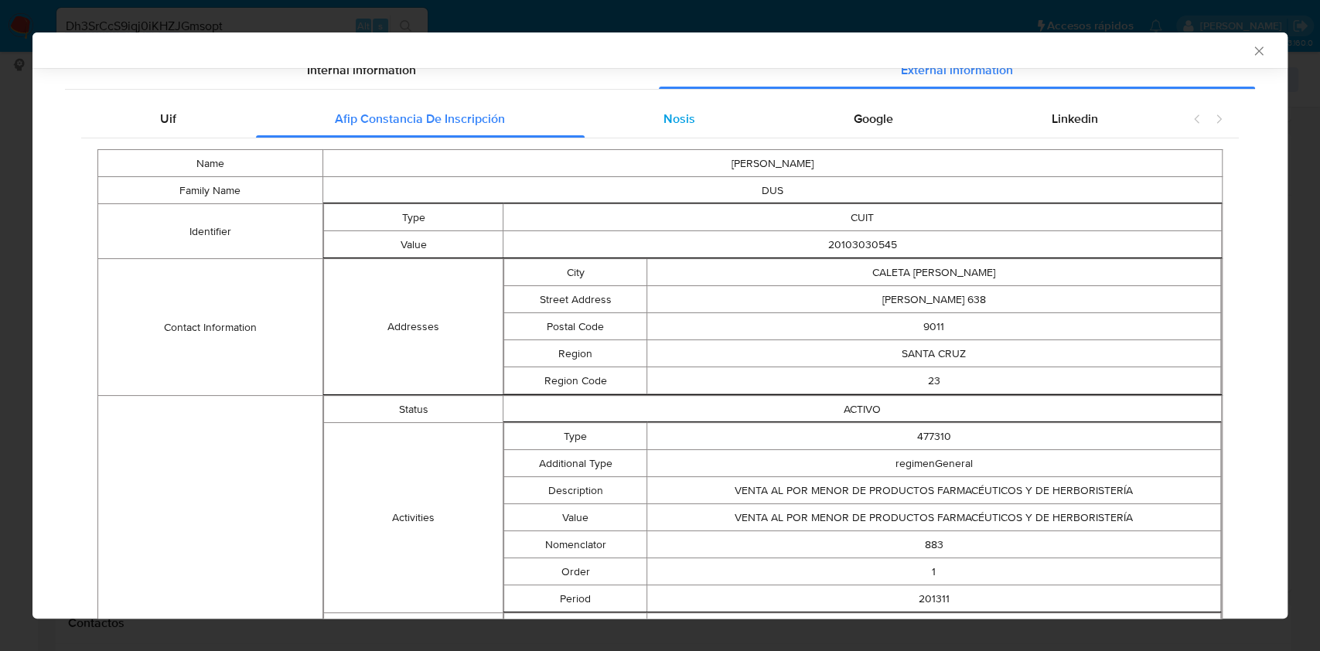
scroll to position [0, 0]
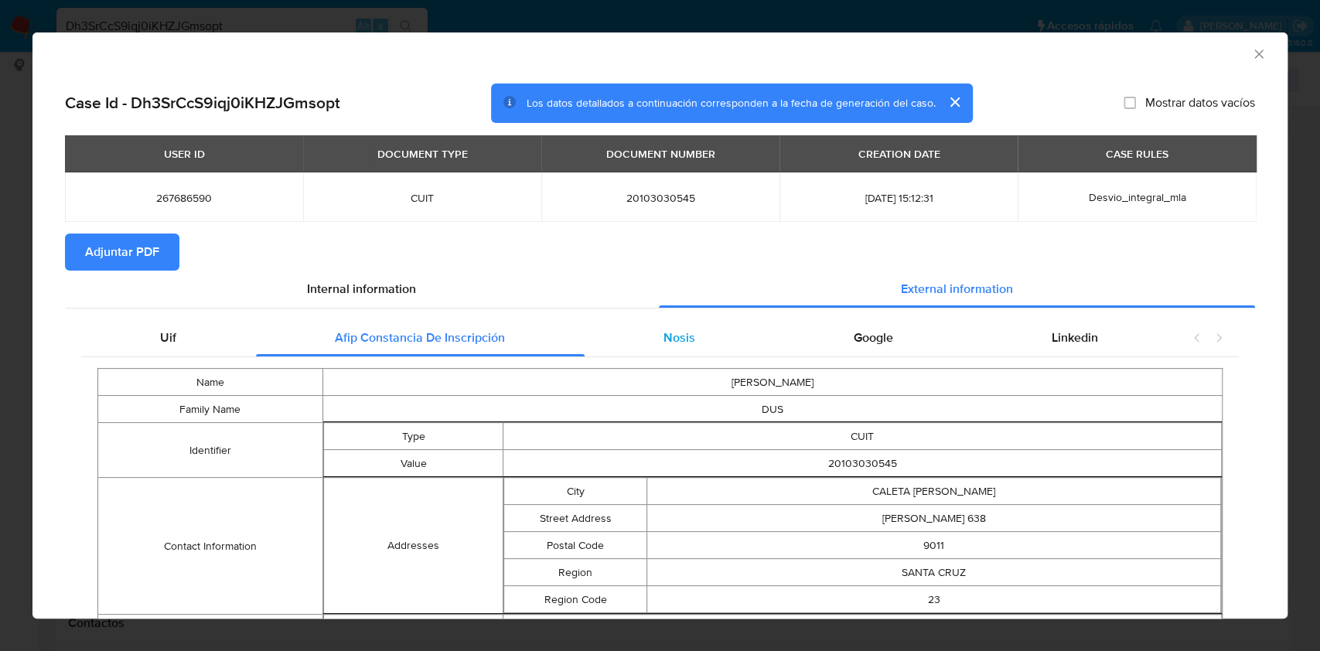
drag, startPoint x: 661, startPoint y: 327, endPoint x: 617, endPoint y: 321, distance: 44.5
click at [661, 326] on div "Nosis" at bounding box center [680, 337] width 190 height 37
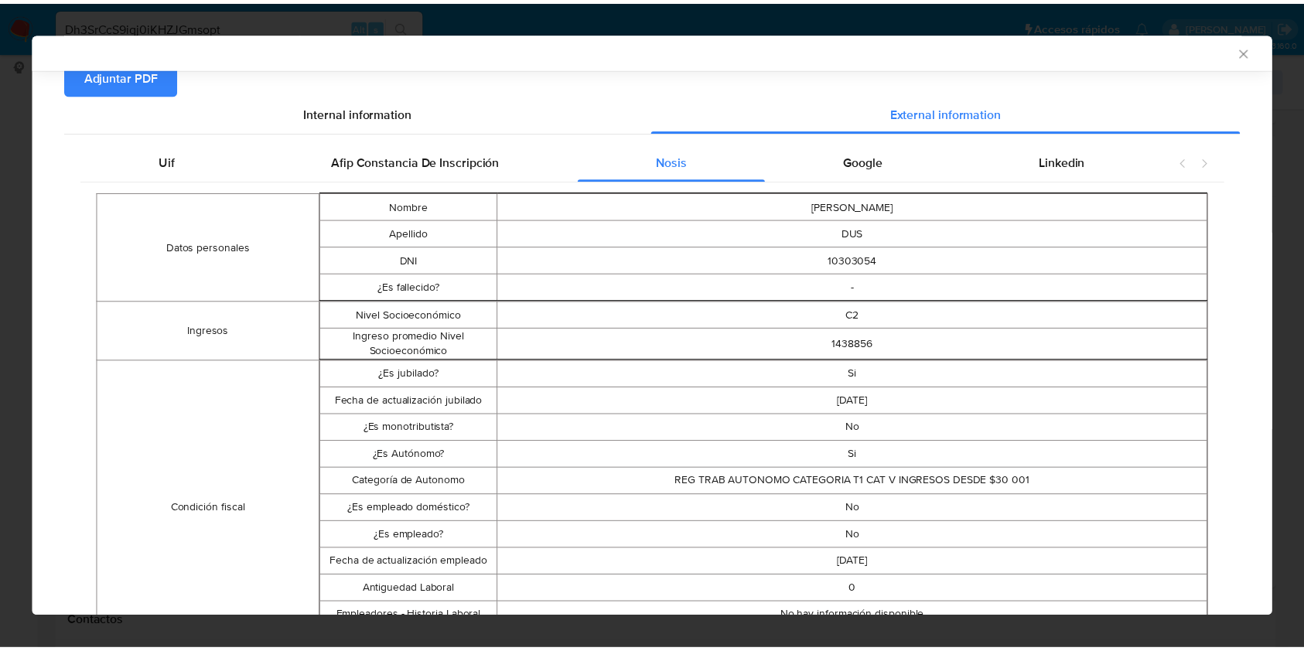
scroll to position [203, 0]
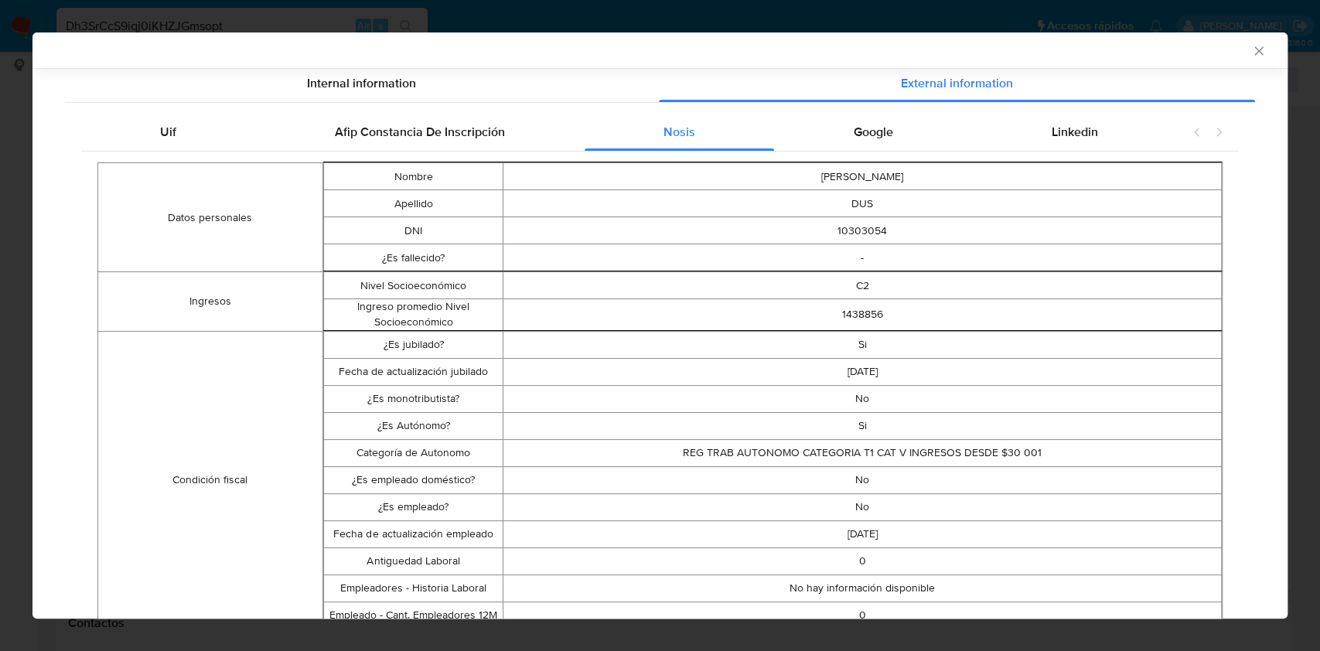
click at [1251, 46] on icon "Cerrar ventana" at bounding box center [1258, 50] width 15 height 15
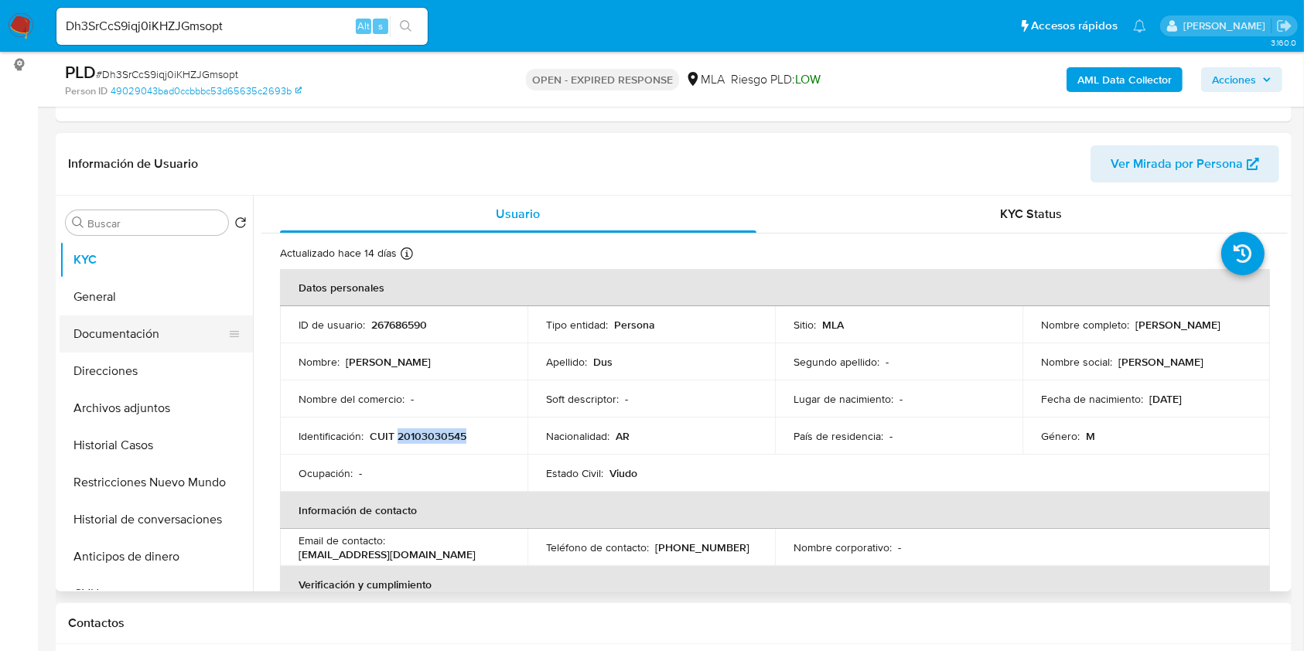
click at [97, 331] on button "Documentación" at bounding box center [150, 334] width 181 height 37
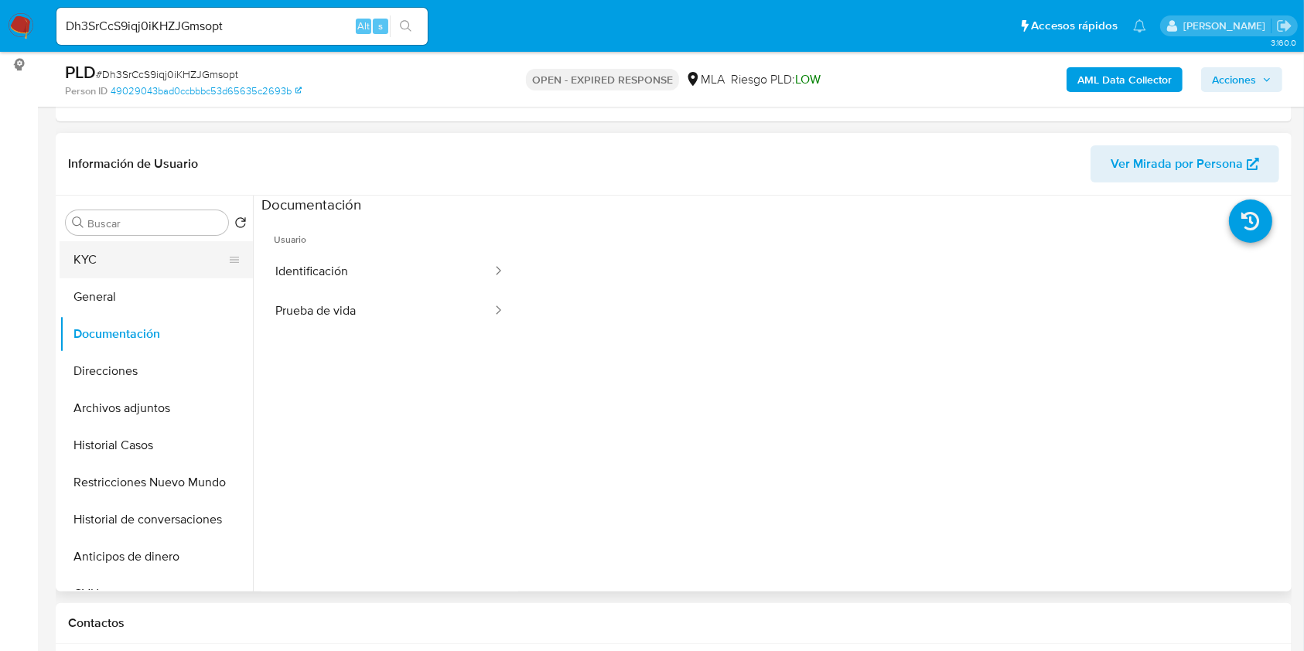
click at [121, 257] on button "KYC" at bounding box center [150, 259] width 181 height 37
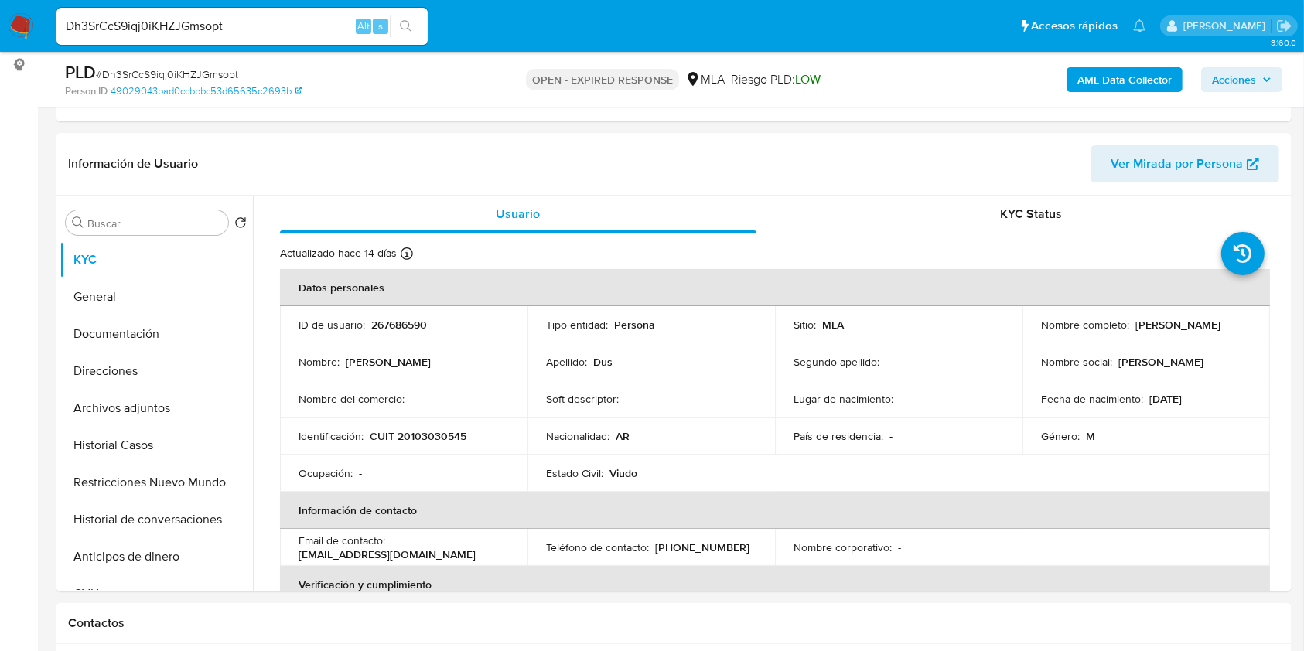
click at [285, 23] on input "Dh3SrCcS9iqj0iKHZJGmsopt" at bounding box center [241, 26] width 371 height 20
click at [266, 22] on input "Dh3SrCcS9iqj0iKHZJGmsopt" at bounding box center [241, 26] width 371 height 20
click at [230, 71] on span "# Dh3SrCcS9iqj0iKHZJGmsopt" at bounding box center [167, 74] width 142 height 15
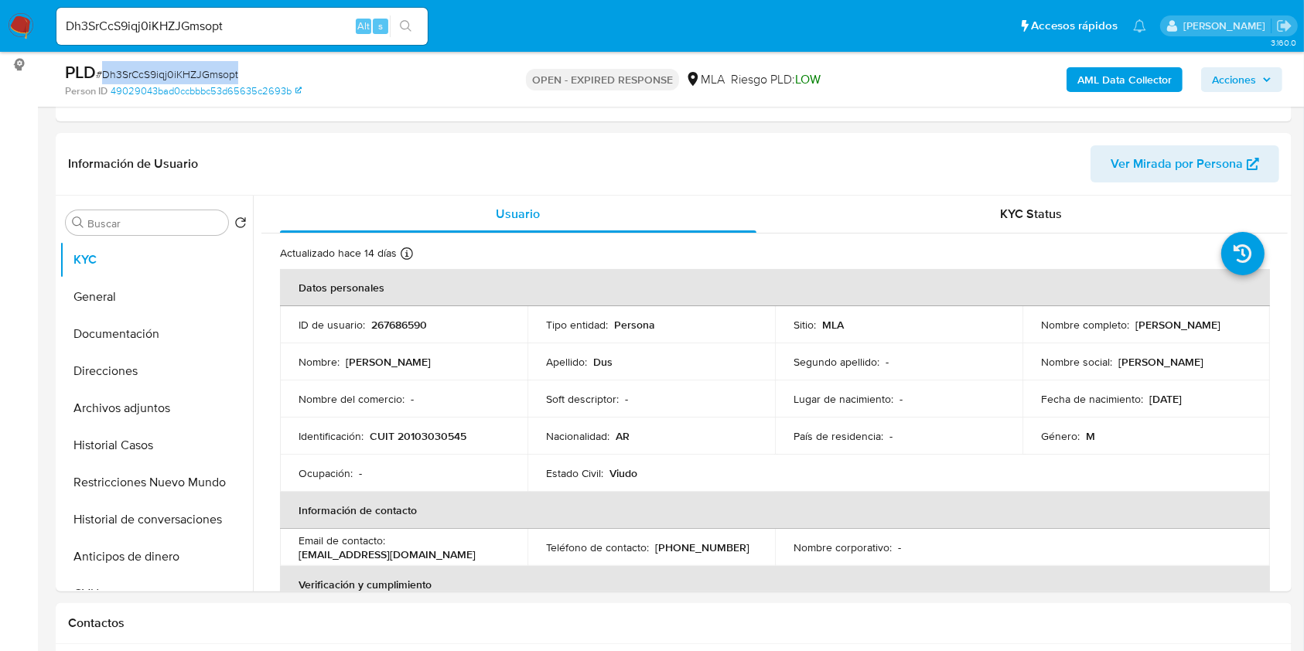
click at [230, 71] on span "# Dh3SrCcS9iqj0iKHZJGmsopt" at bounding box center [167, 74] width 142 height 15
copy span "Dh3SrCcS9iqj0iKHZJGmsopt"
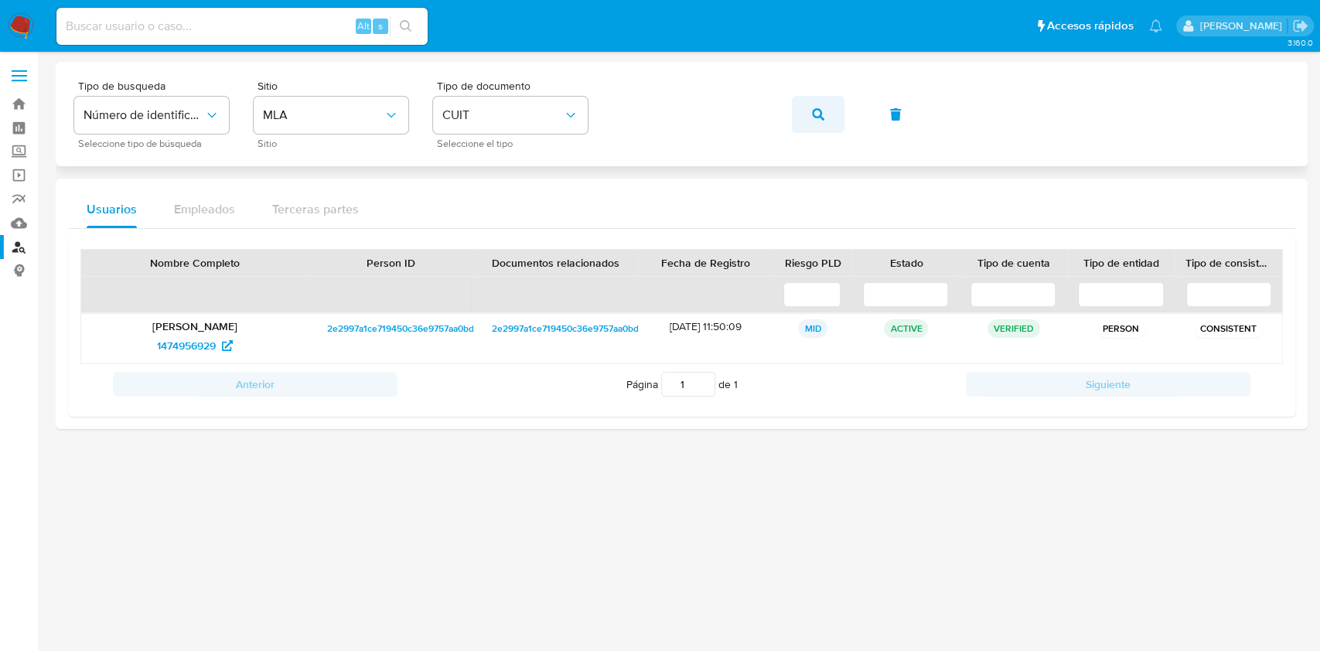
click at [798, 110] on button "button" at bounding box center [818, 114] width 53 height 37
click at [204, 346] on span "2211764576" at bounding box center [187, 345] width 56 height 25
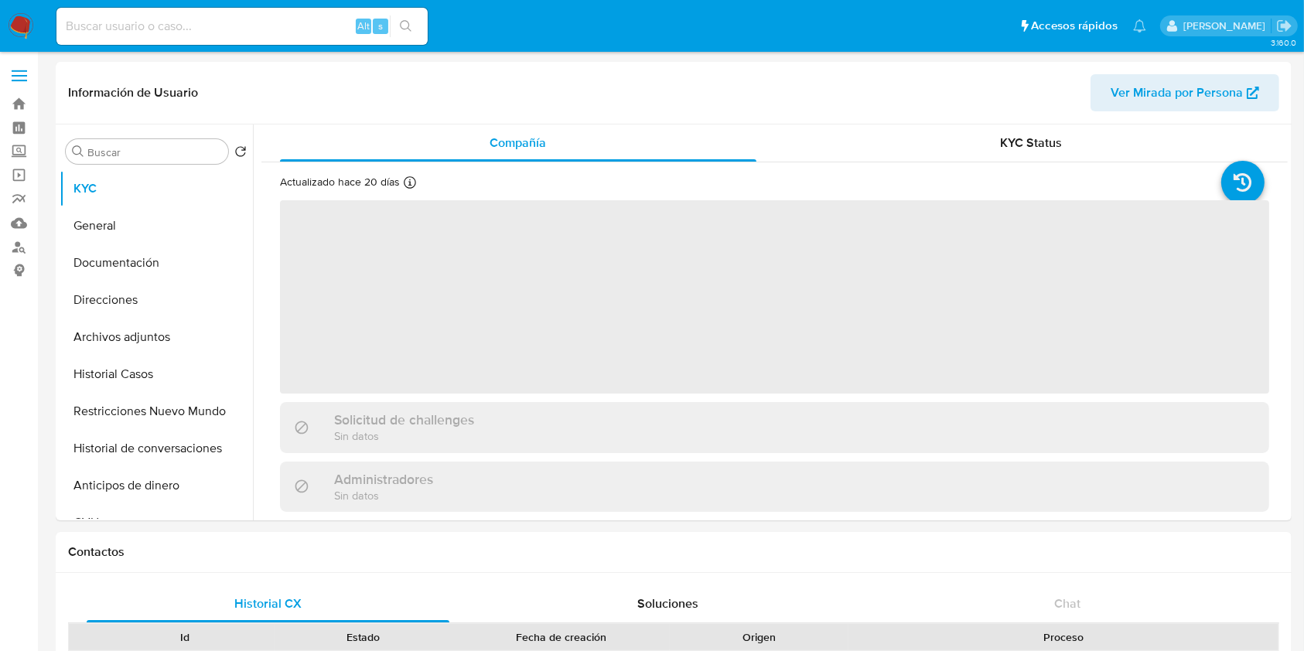
select select "10"
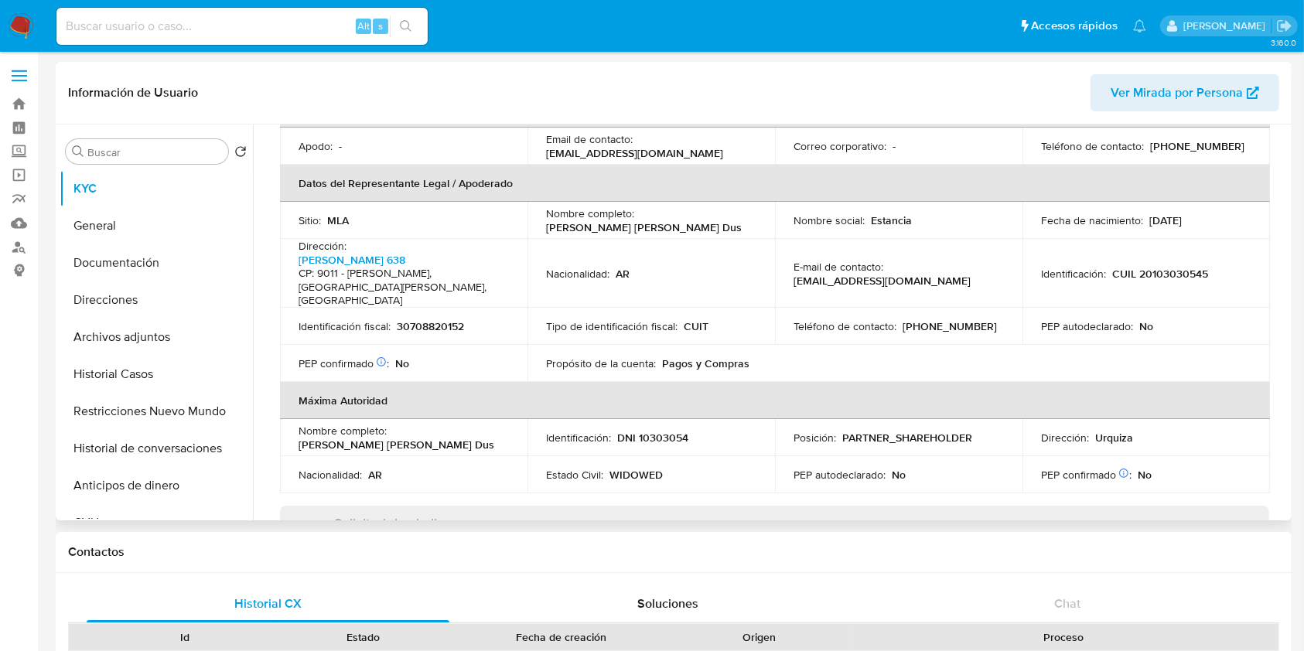
scroll to position [515, 0]
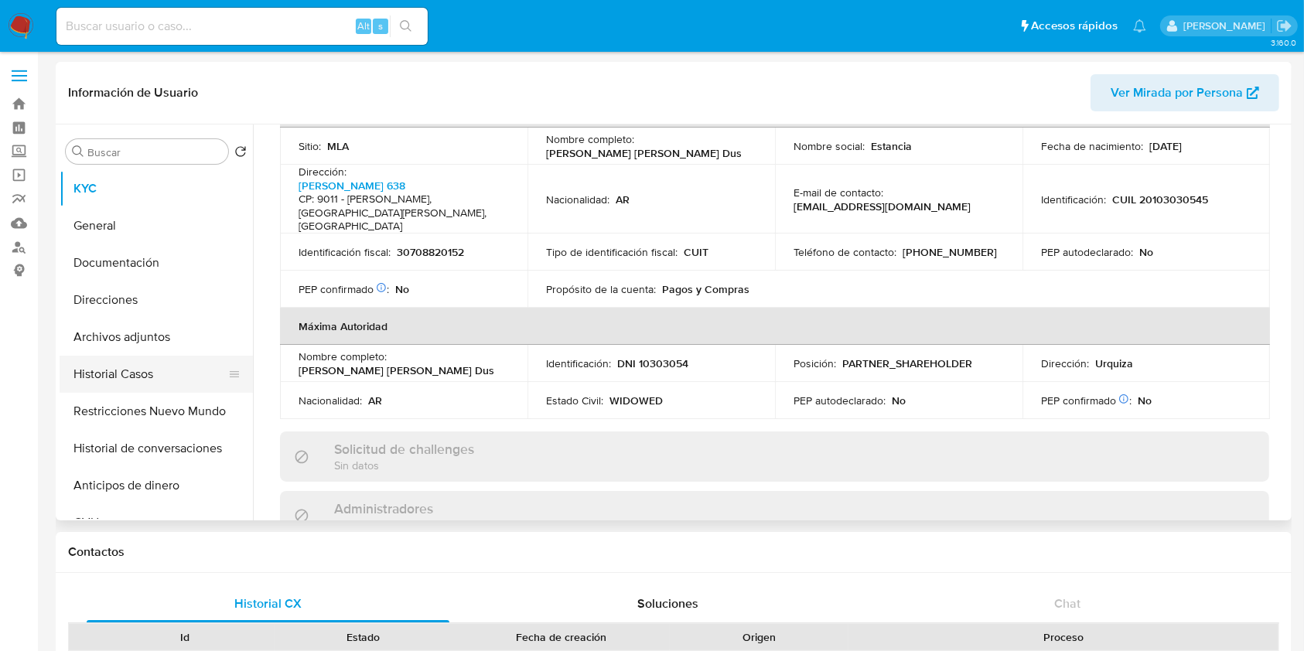
click at [111, 374] on button "Historial Casos" at bounding box center [150, 374] width 181 height 37
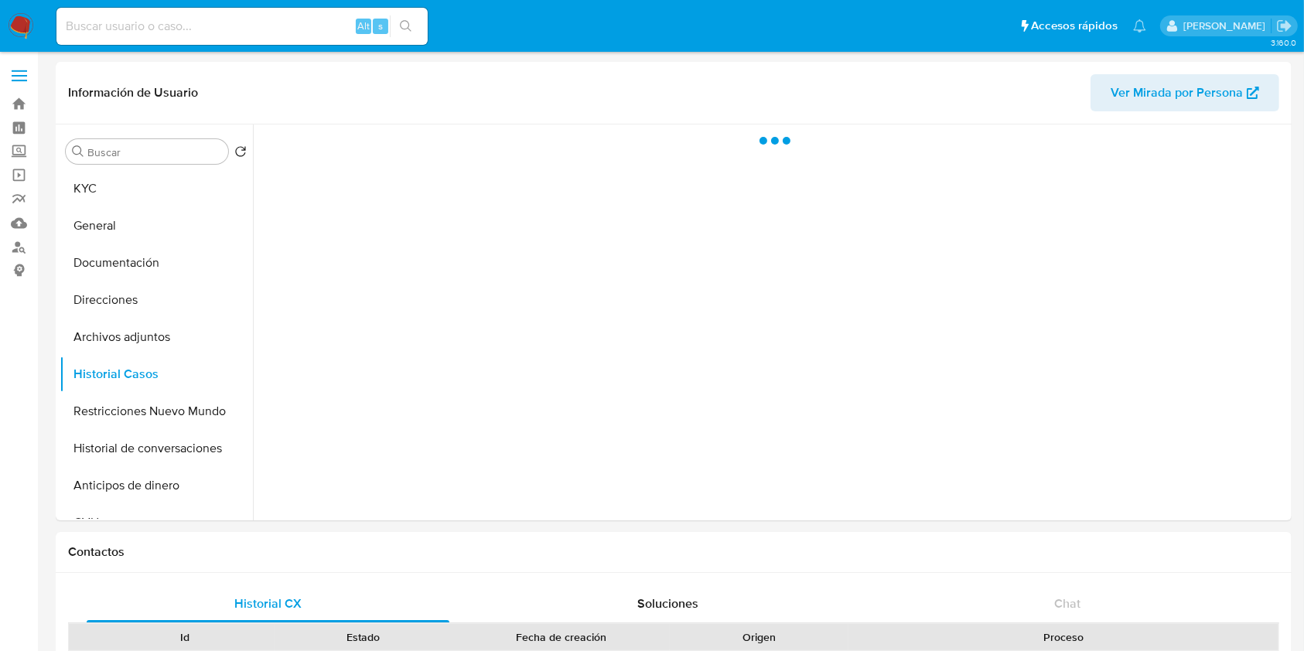
scroll to position [0, 0]
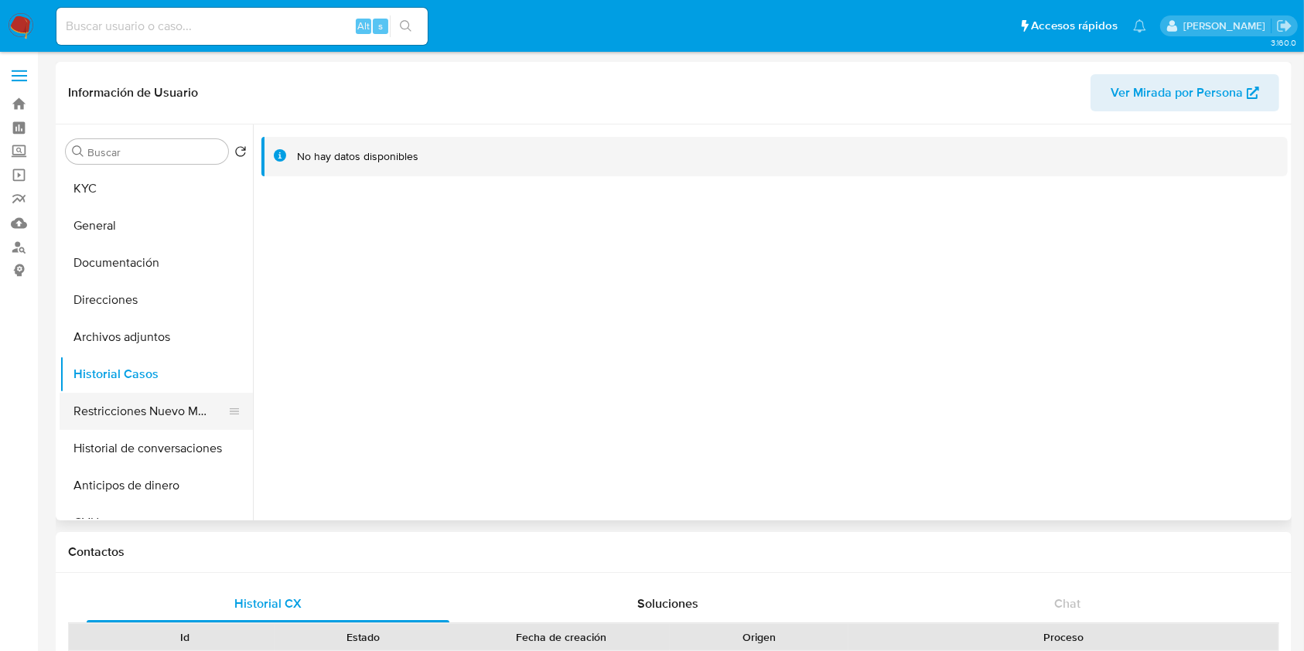
click at [152, 405] on button "Restricciones Nuevo Mundo" at bounding box center [150, 411] width 181 height 37
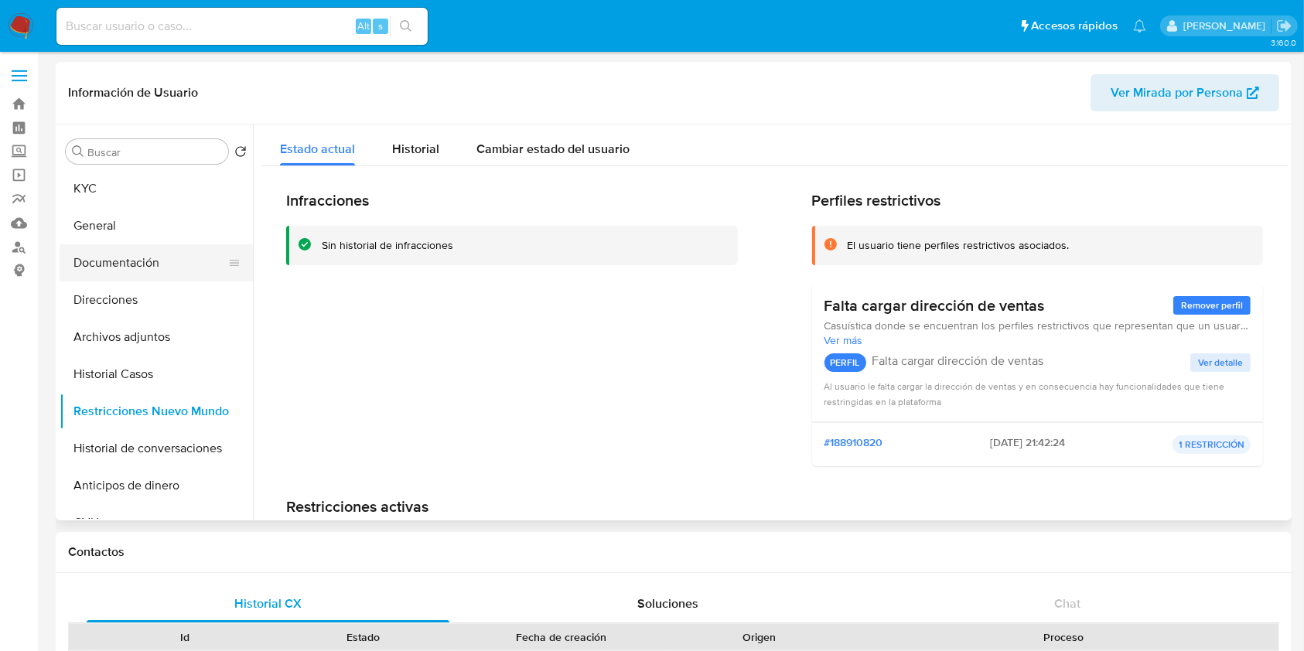
click at [166, 257] on button "Documentación" at bounding box center [150, 262] width 181 height 37
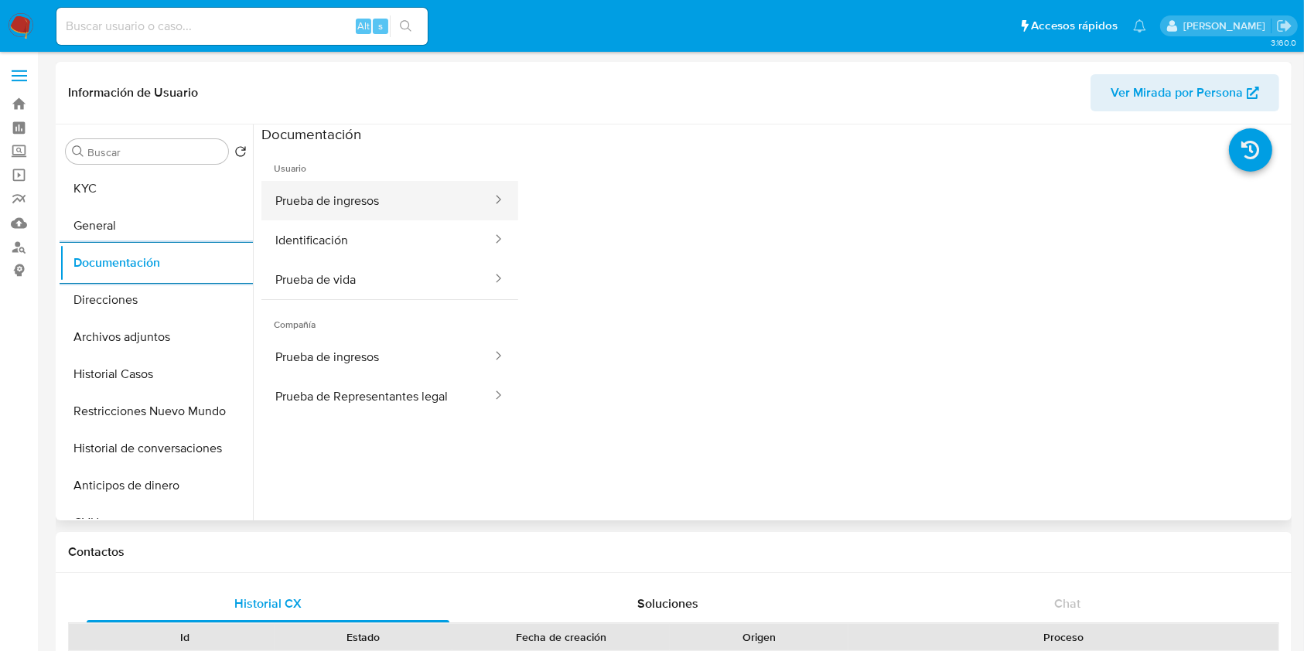
click at [436, 207] on button "Prueba de ingresos" at bounding box center [377, 200] width 232 height 39
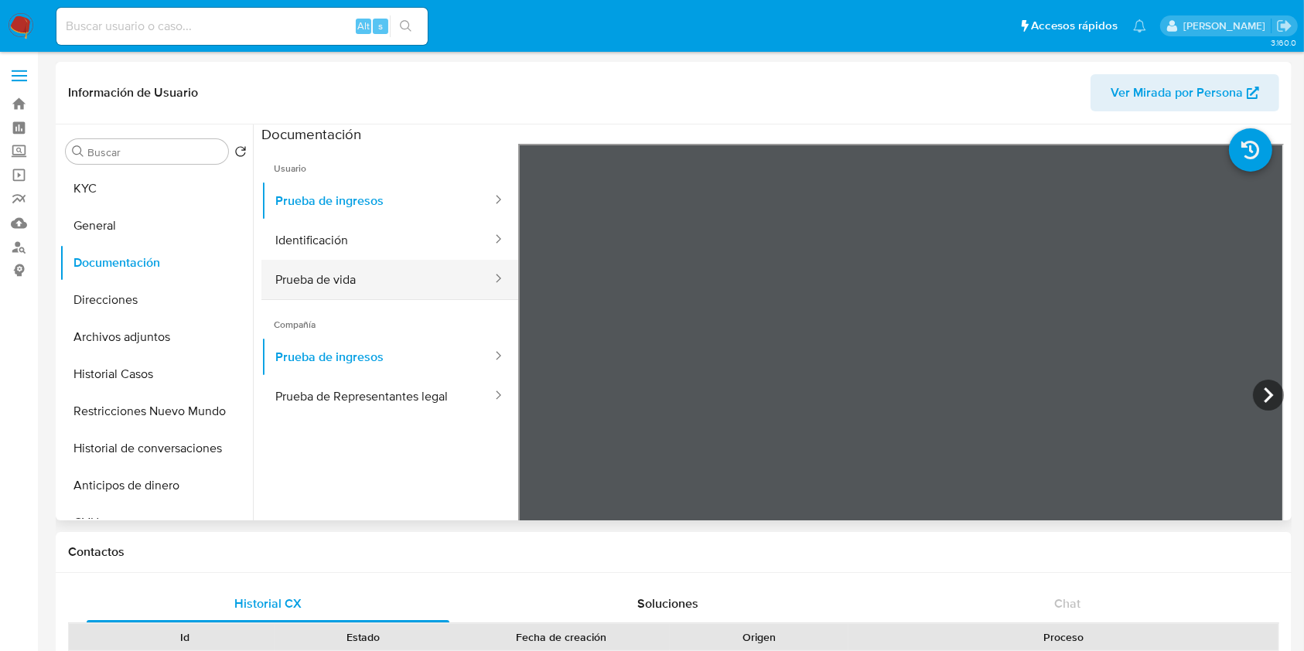
click at [312, 280] on button "Prueba de vida" at bounding box center [377, 279] width 232 height 39
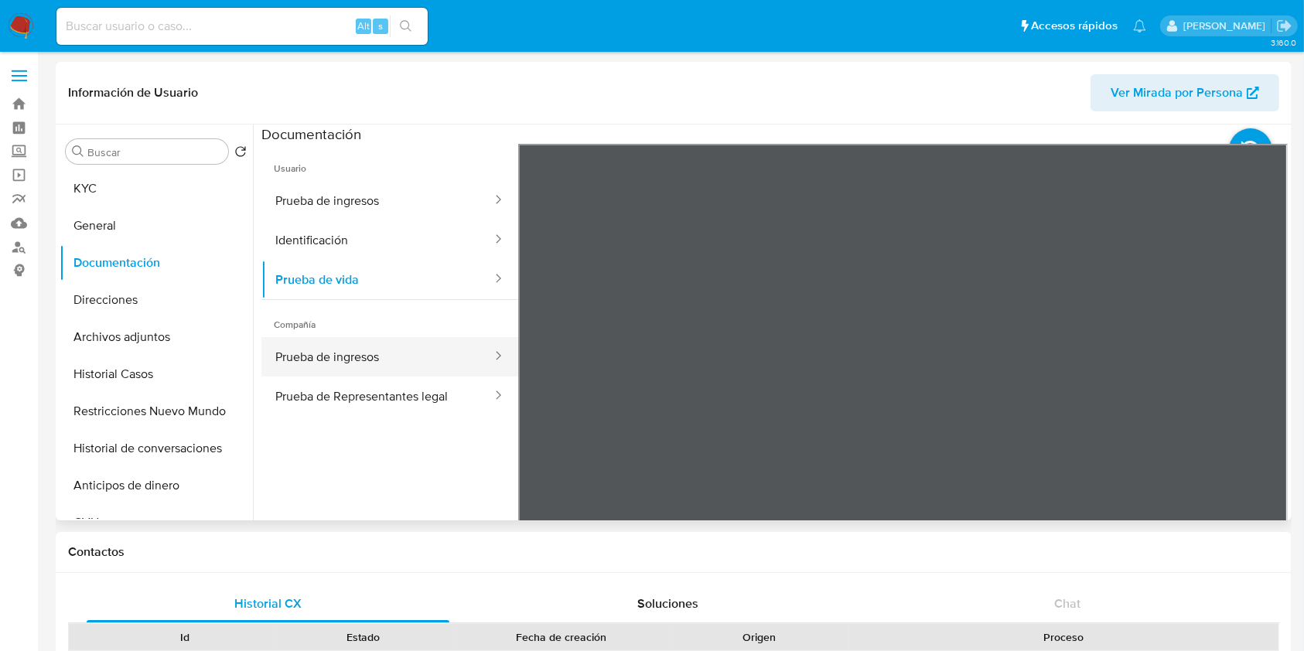
click at [374, 349] on button "Prueba de ingresos" at bounding box center [377, 356] width 232 height 39
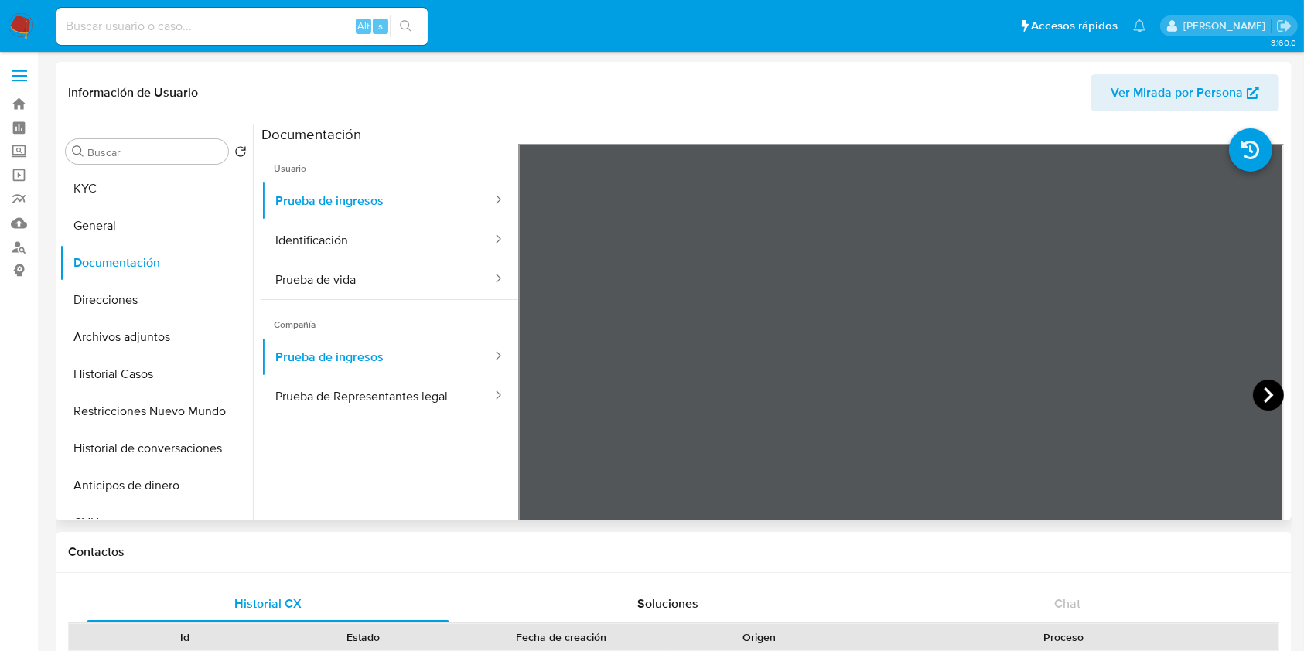
click at [1264, 390] on icon at bounding box center [1268, 395] width 31 height 31
click at [1257, 390] on icon at bounding box center [1268, 395] width 31 height 31
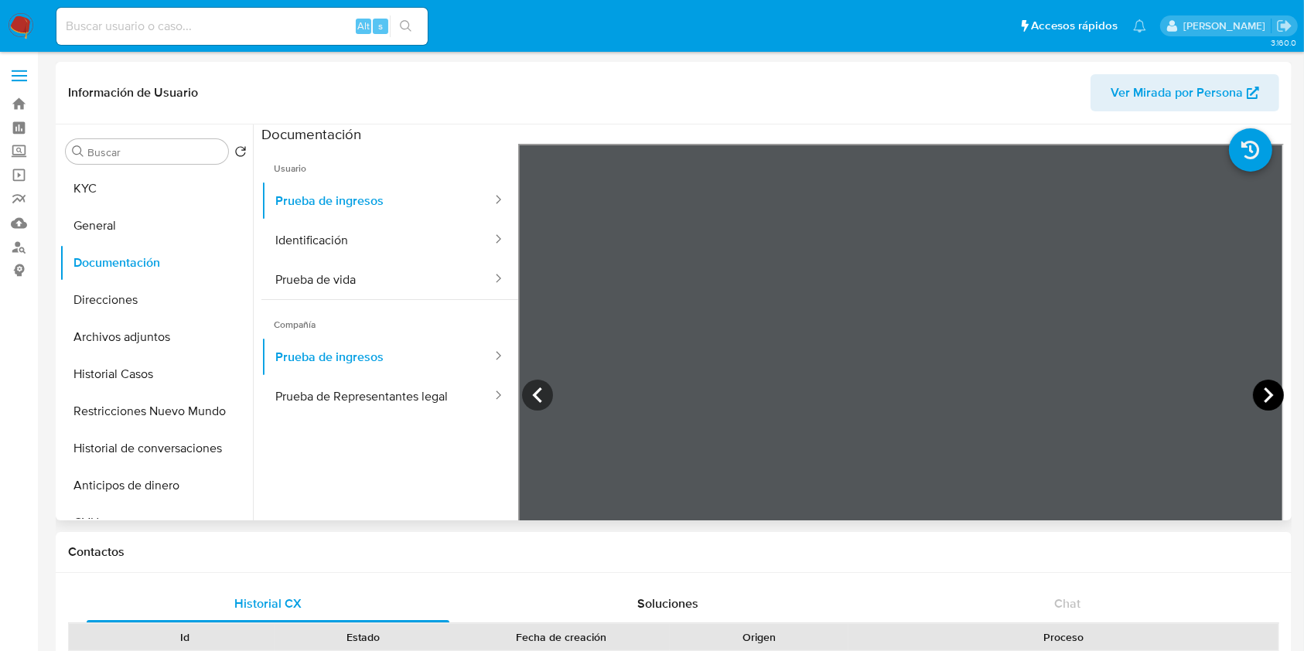
click at [1257, 390] on icon at bounding box center [1268, 395] width 31 height 31
click at [408, 397] on button "Prueba de Representantes legal" at bounding box center [377, 396] width 232 height 39
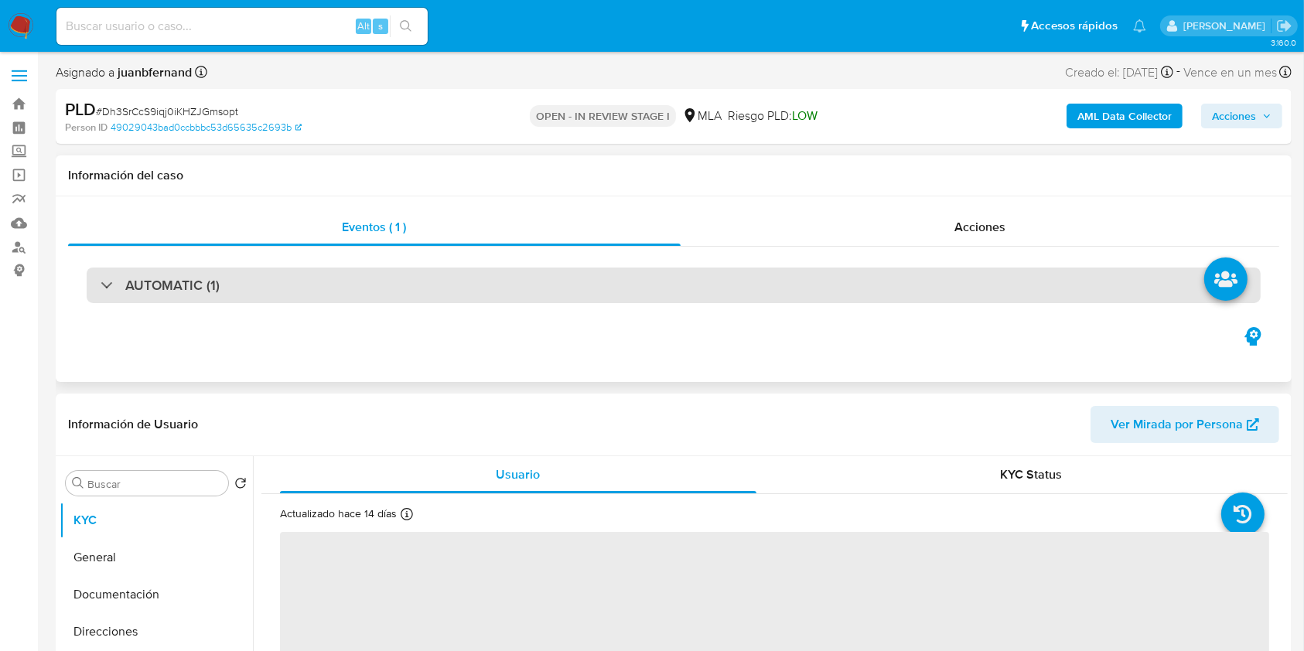
click at [111, 282] on div "AUTOMATIC (1)" at bounding box center [160, 285] width 119 height 17
select select "10"
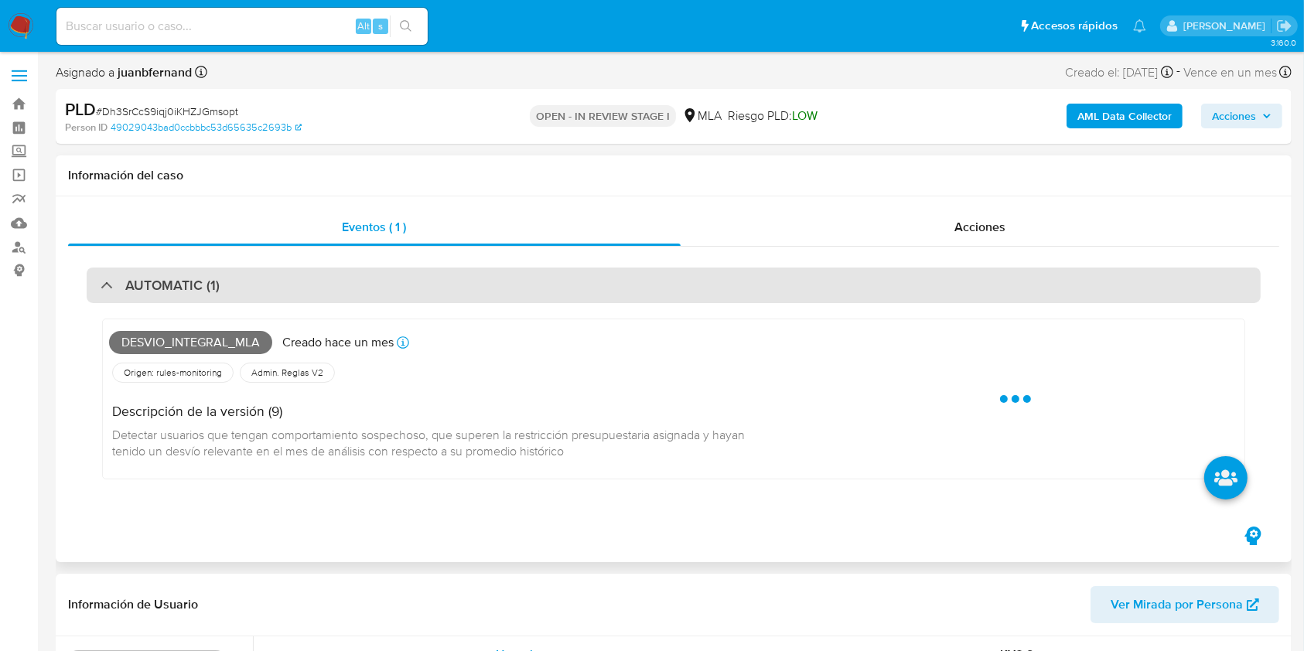
click at [111, 282] on div "AUTOMATIC (1)" at bounding box center [160, 285] width 119 height 17
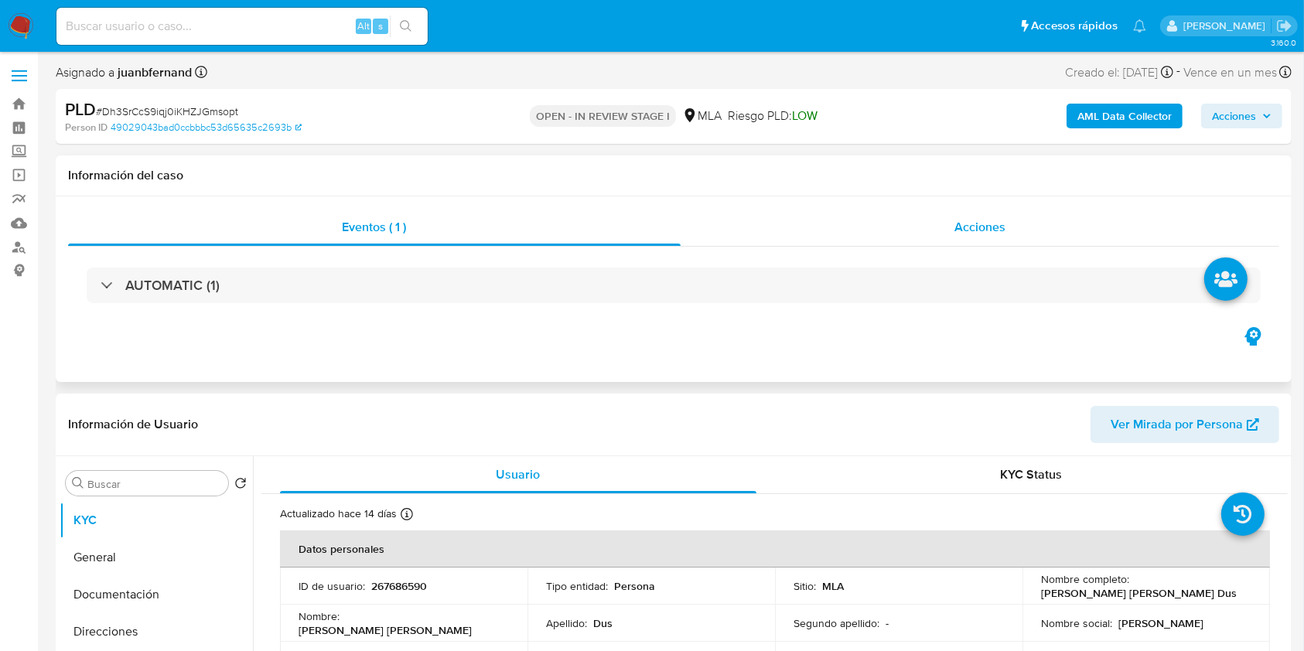
click at [991, 230] on span "Acciones" at bounding box center [979, 227] width 51 height 18
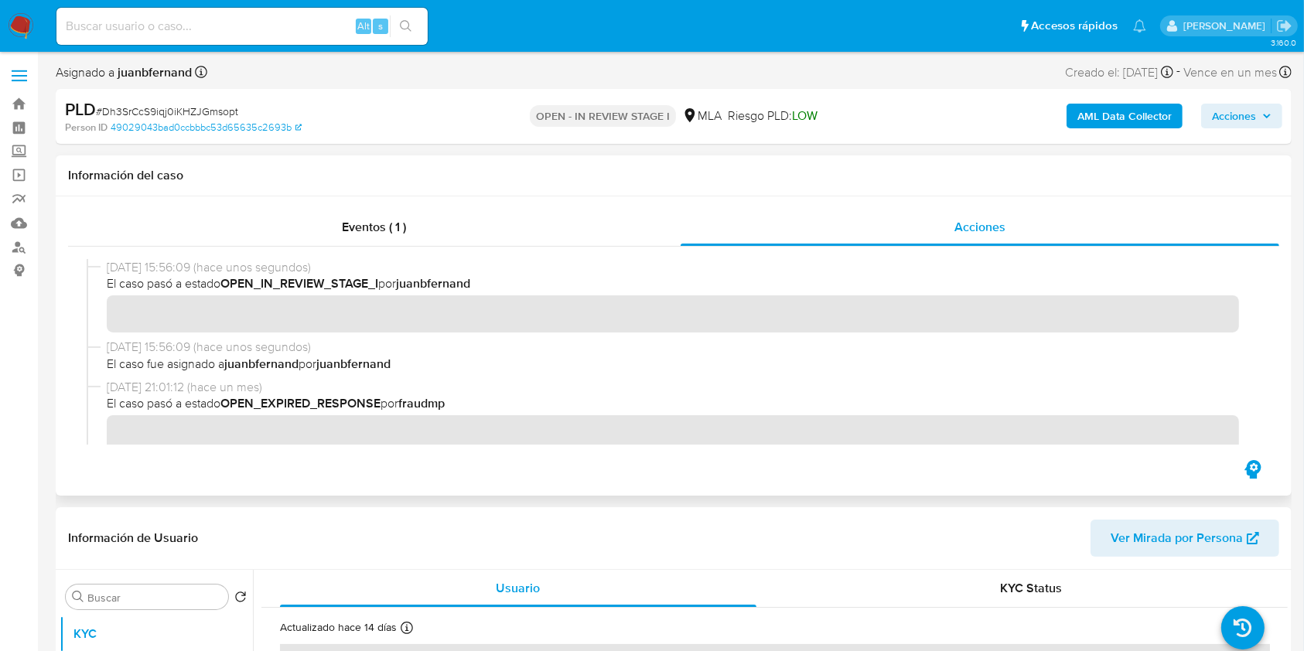
scroll to position [515, 0]
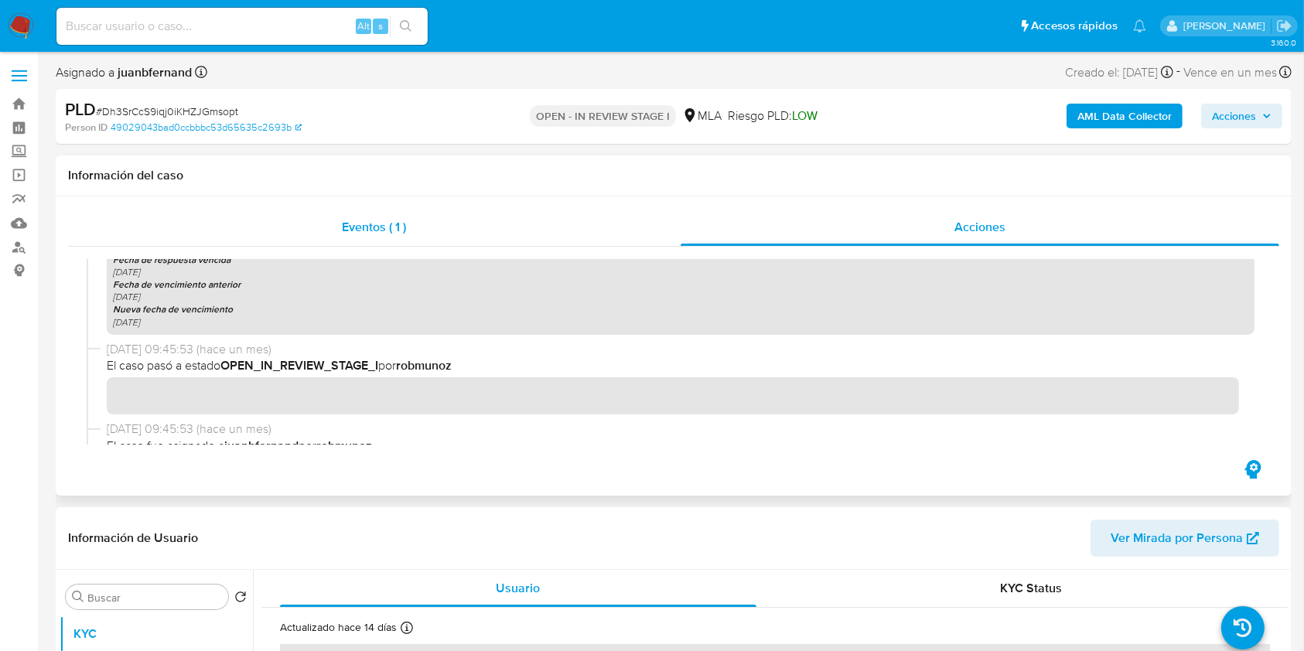
click at [421, 213] on div "Eventos ( 1 )" at bounding box center [374, 227] width 613 height 37
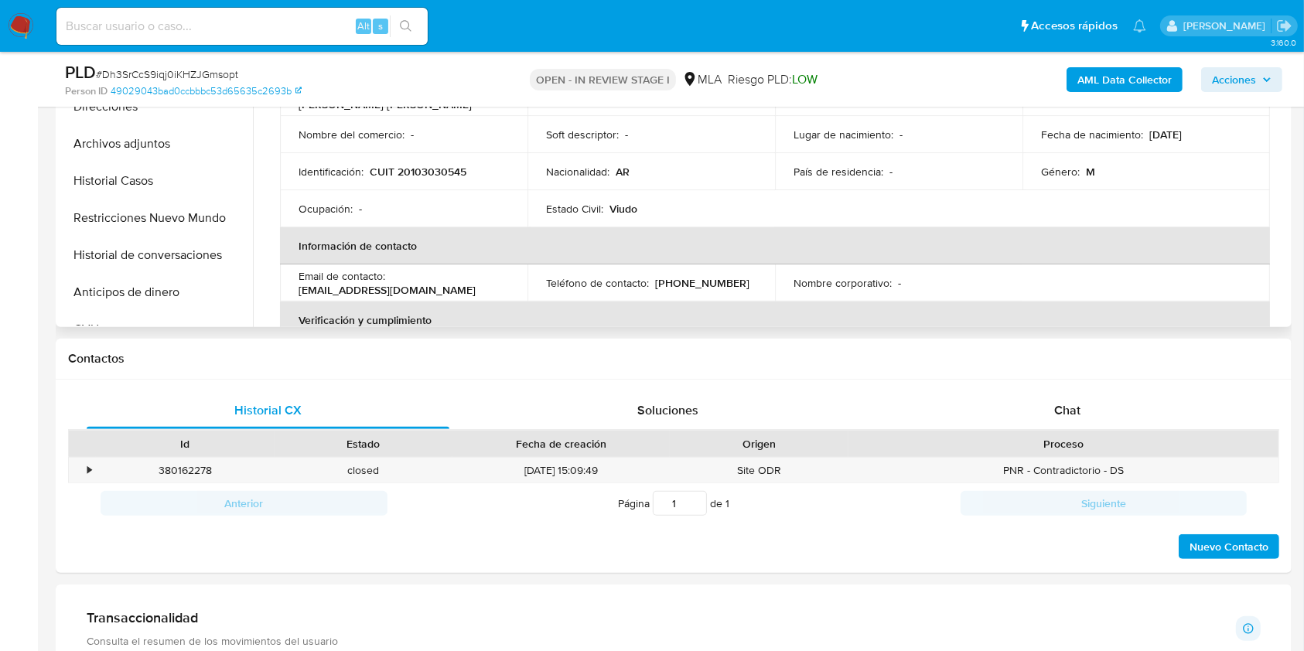
scroll to position [722, 0]
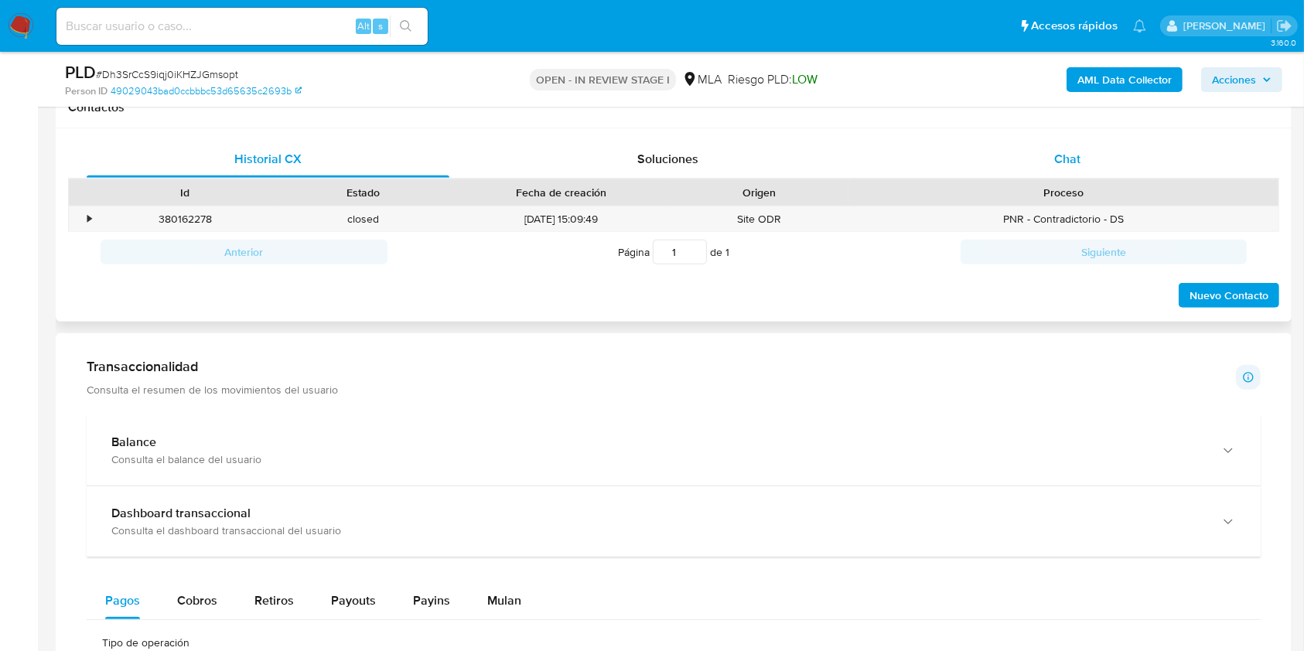
click at [1063, 158] on span "Chat" at bounding box center [1067, 159] width 26 height 18
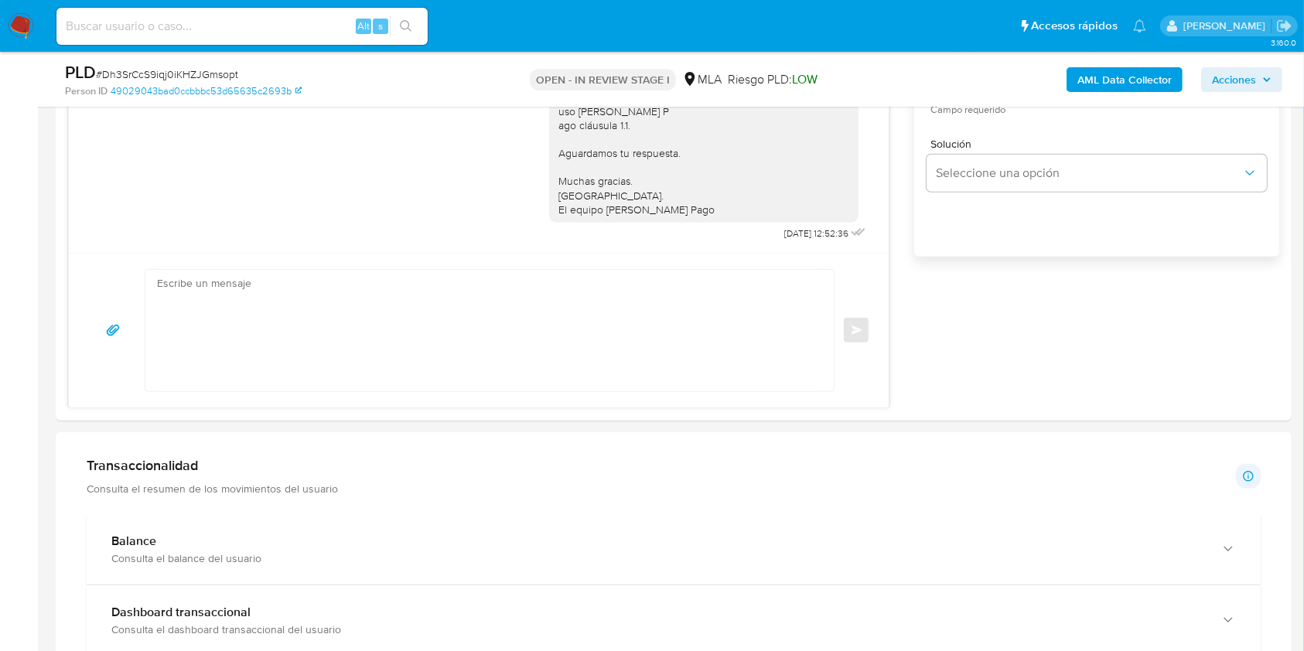
scroll to position [1031, 0]
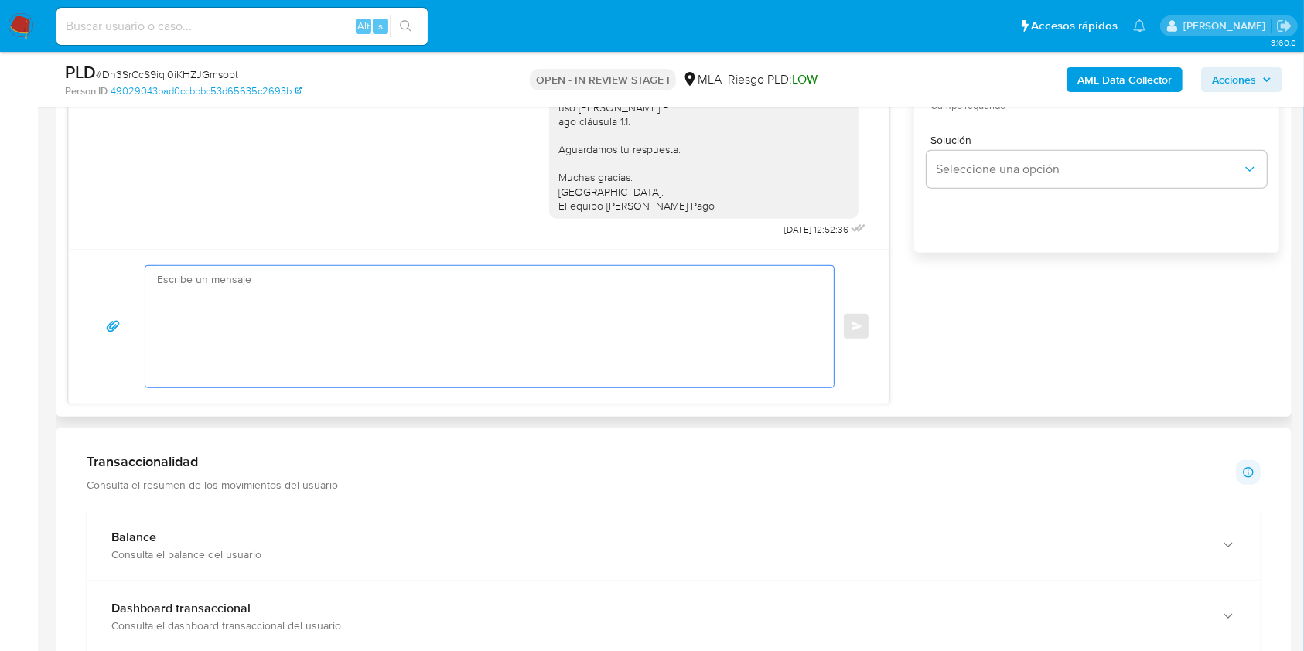
click at [371, 354] on textarea at bounding box center [485, 326] width 657 height 121
paste textarea "Hola. Esperamos que te encuentres muy bien. Te consultamos si tuviste oportunid…"
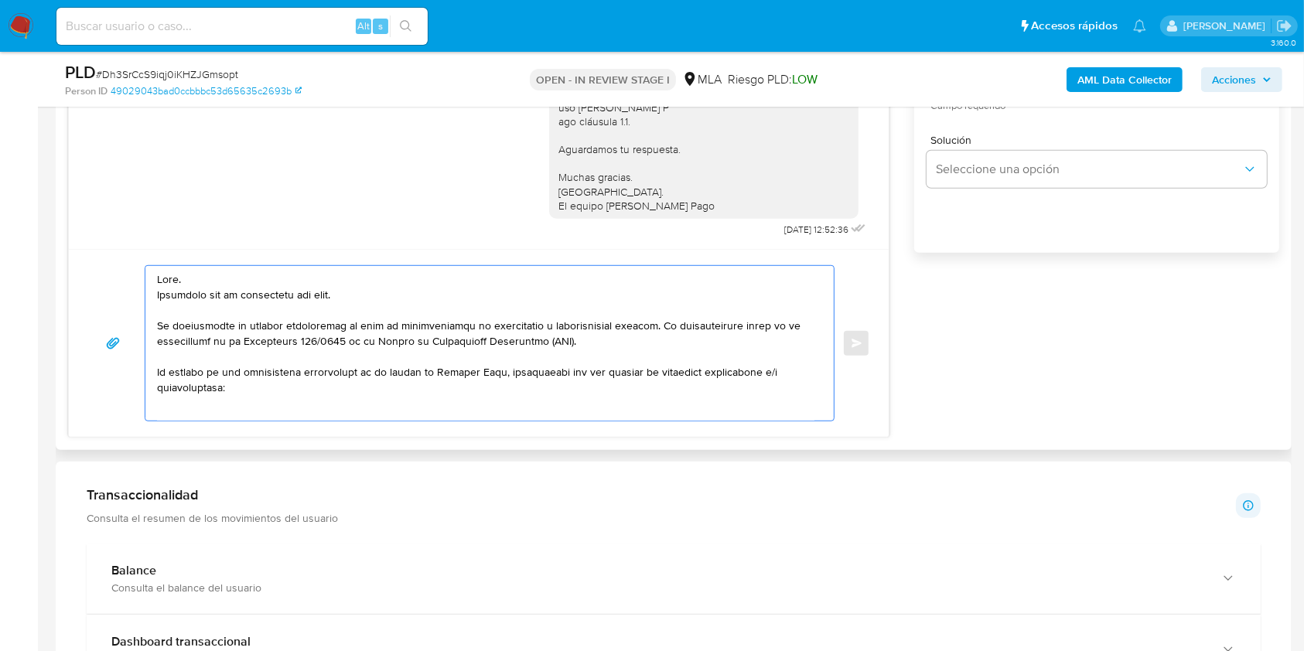
scroll to position [594, 0]
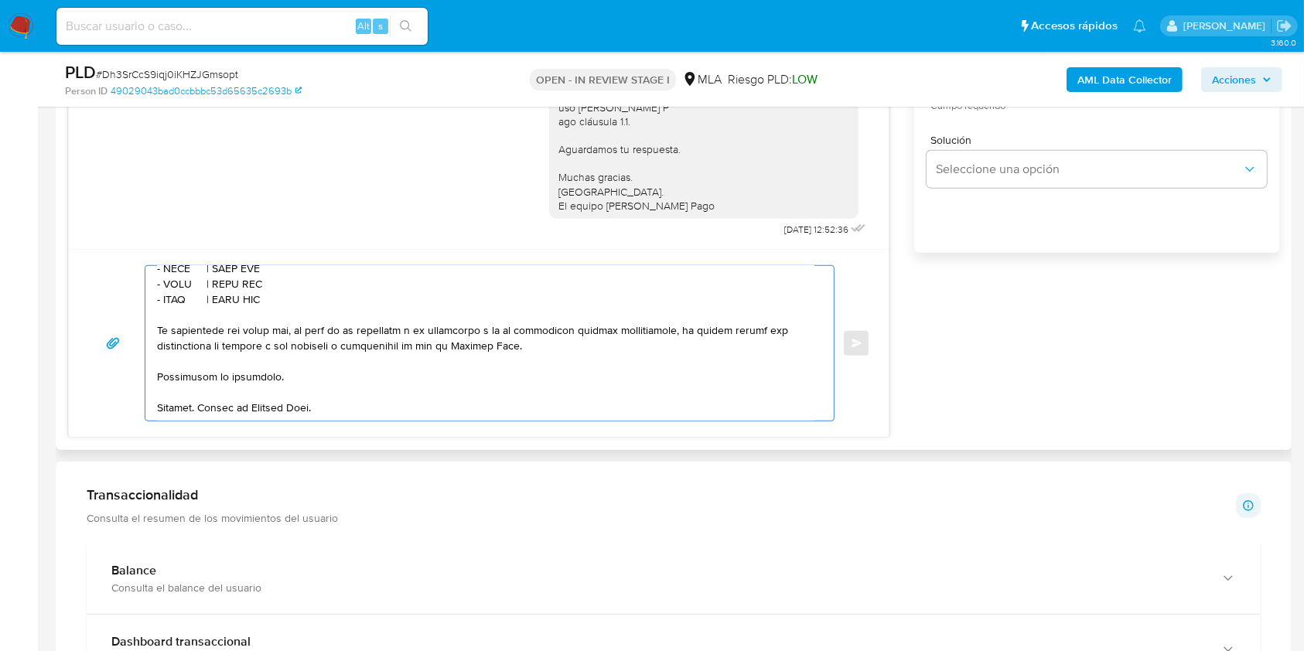
click at [336, 366] on textarea at bounding box center [485, 343] width 657 height 155
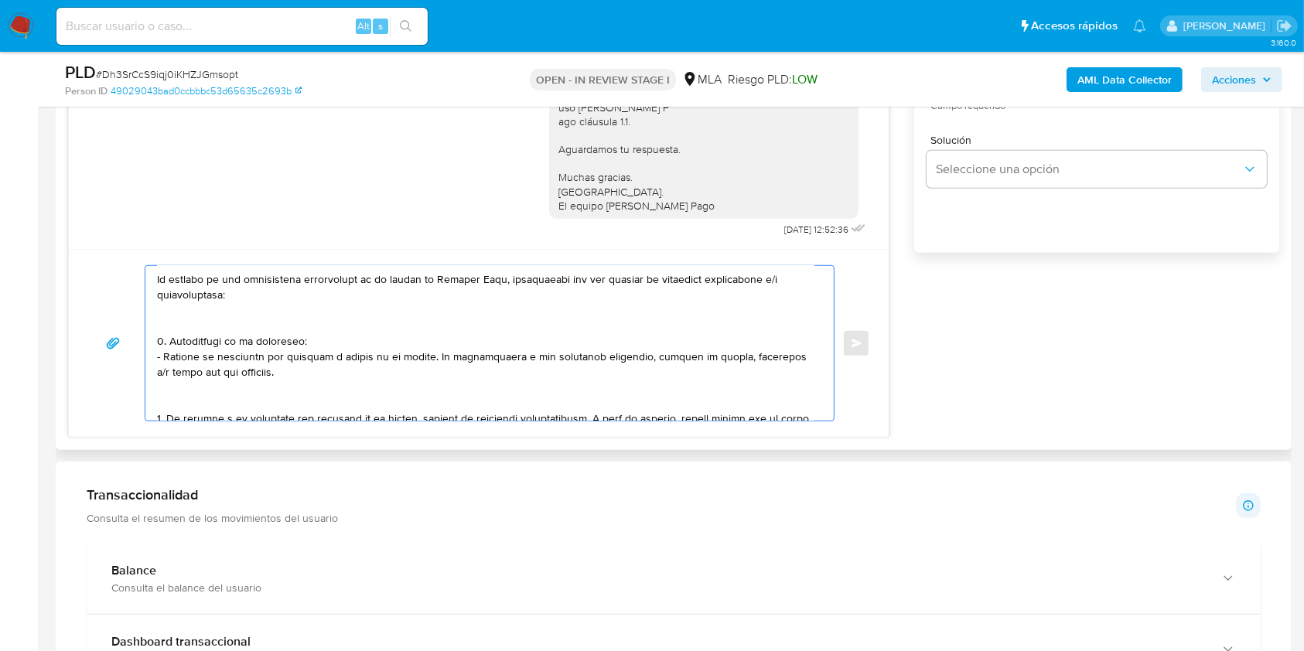
scroll to position [206, 0]
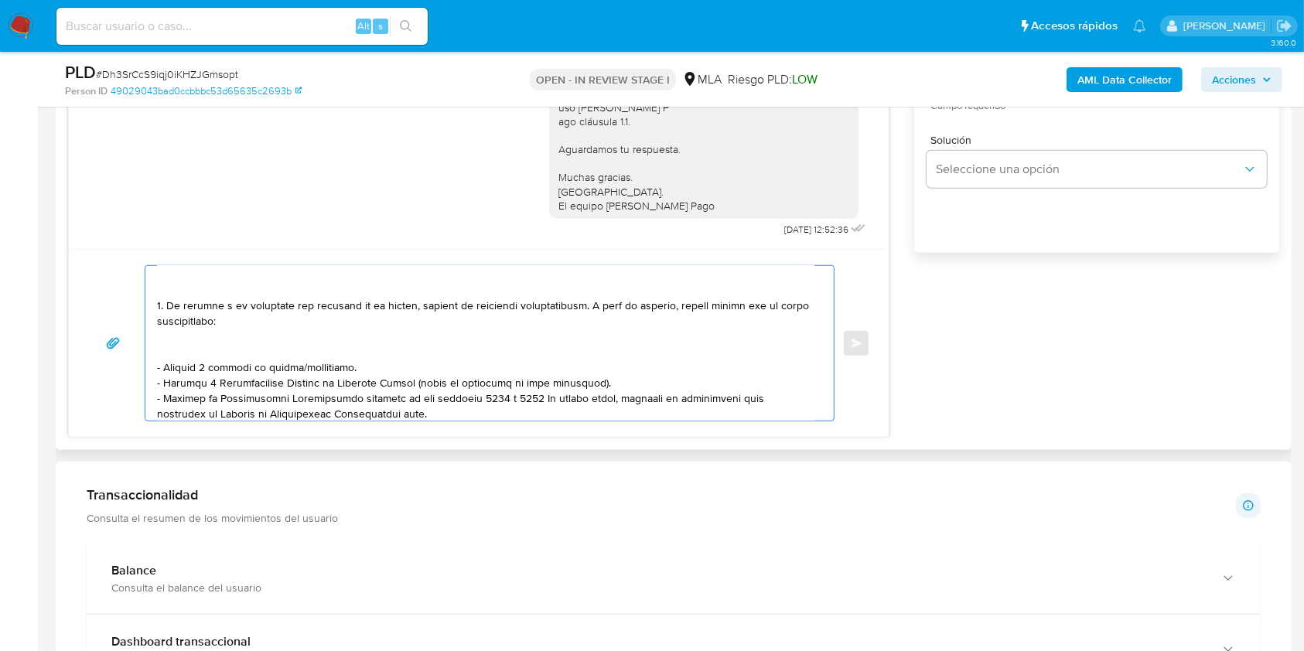
click at [237, 350] on textarea at bounding box center [485, 343] width 657 height 155
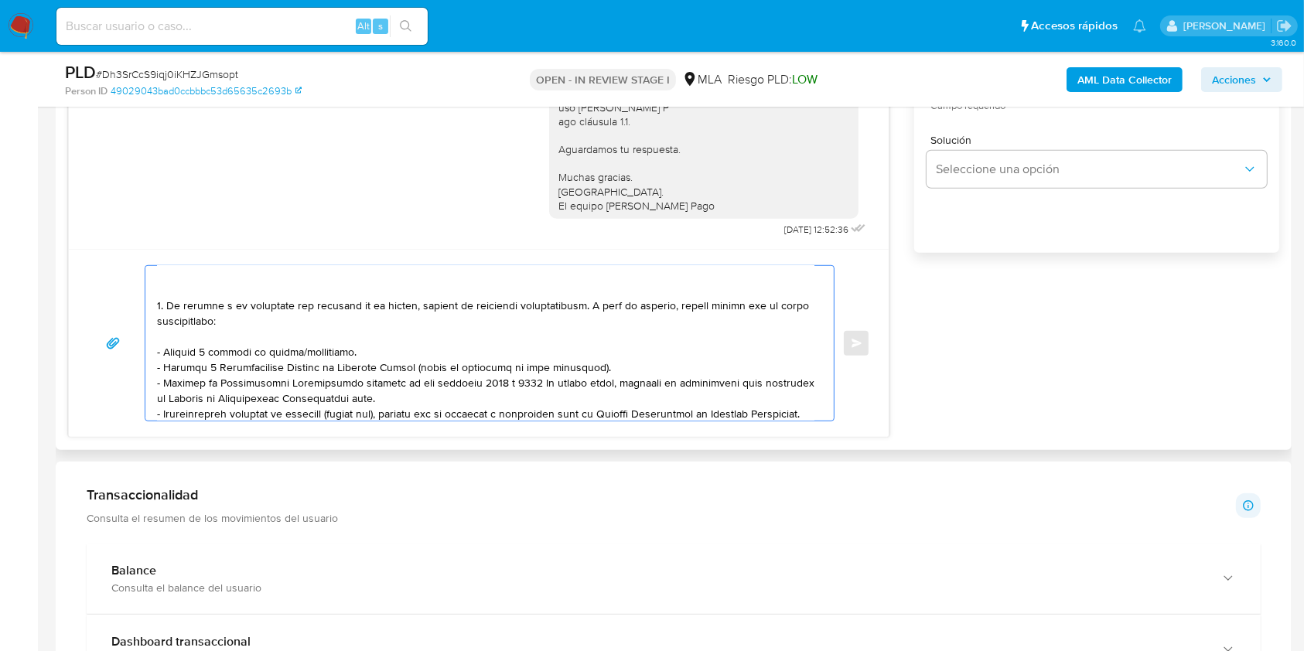
click at [367, 358] on textarea at bounding box center [485, 343] width 657 height 155
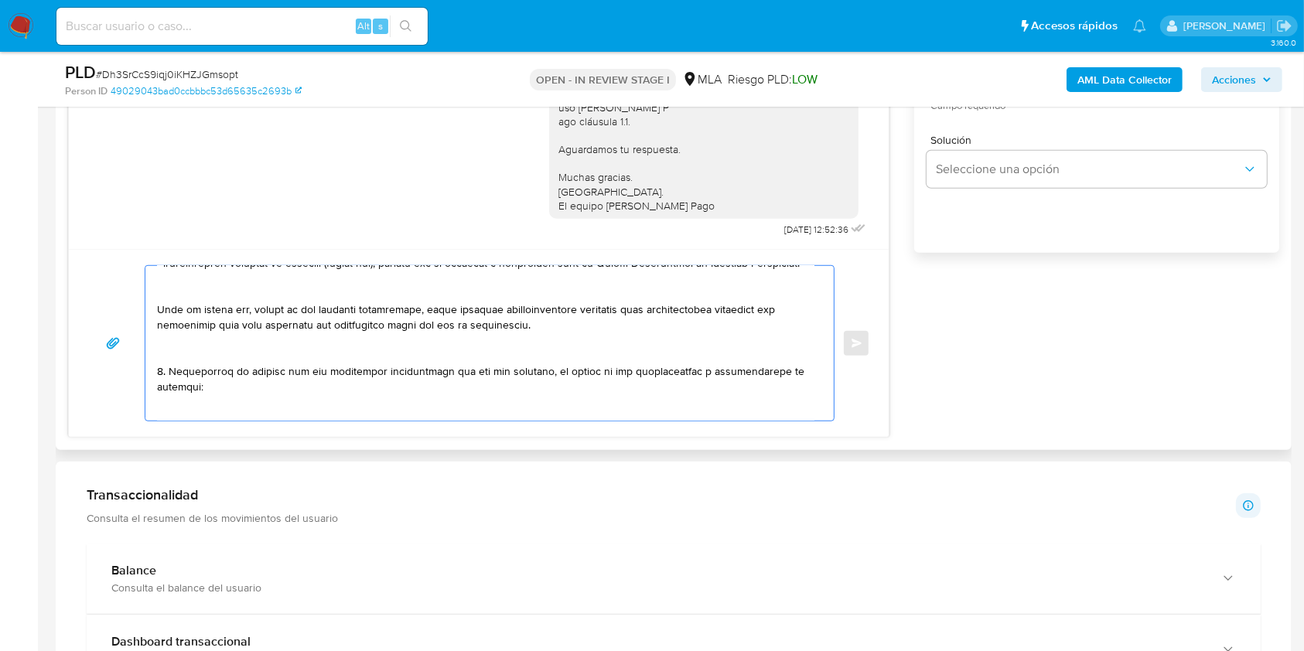
scroll to position [309, 0]
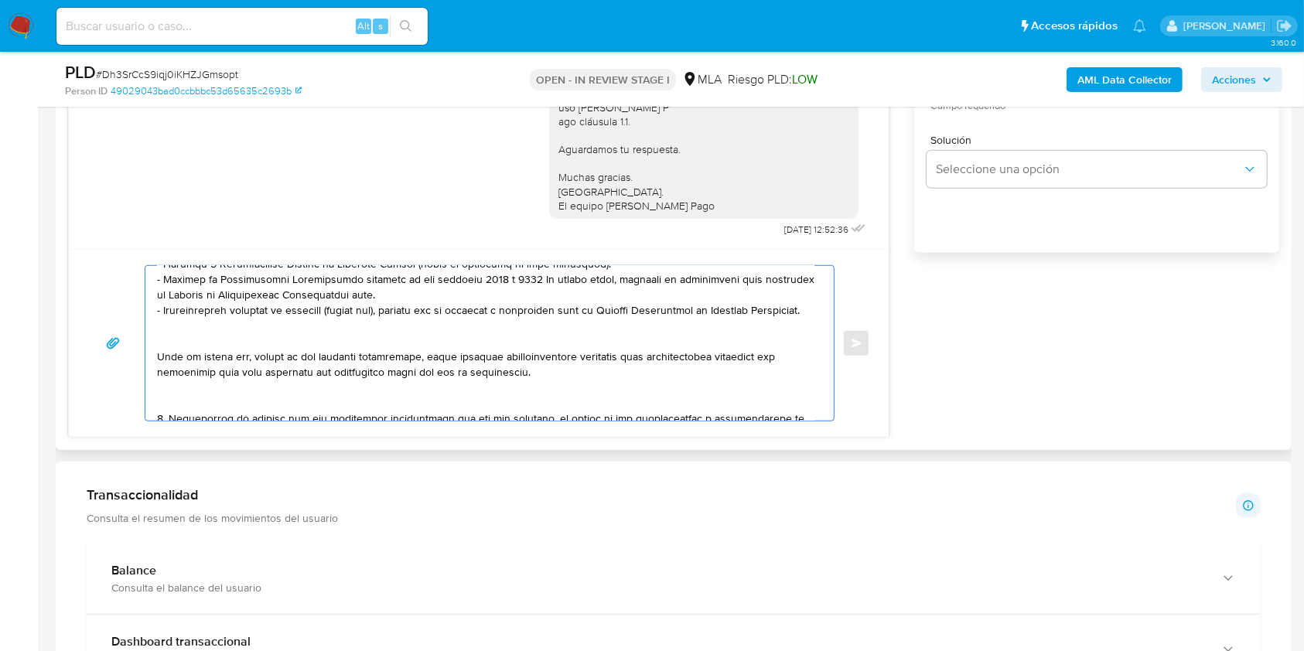
click at [198, 341] on textarea at bounding box center [485, 343] width 657 height 155
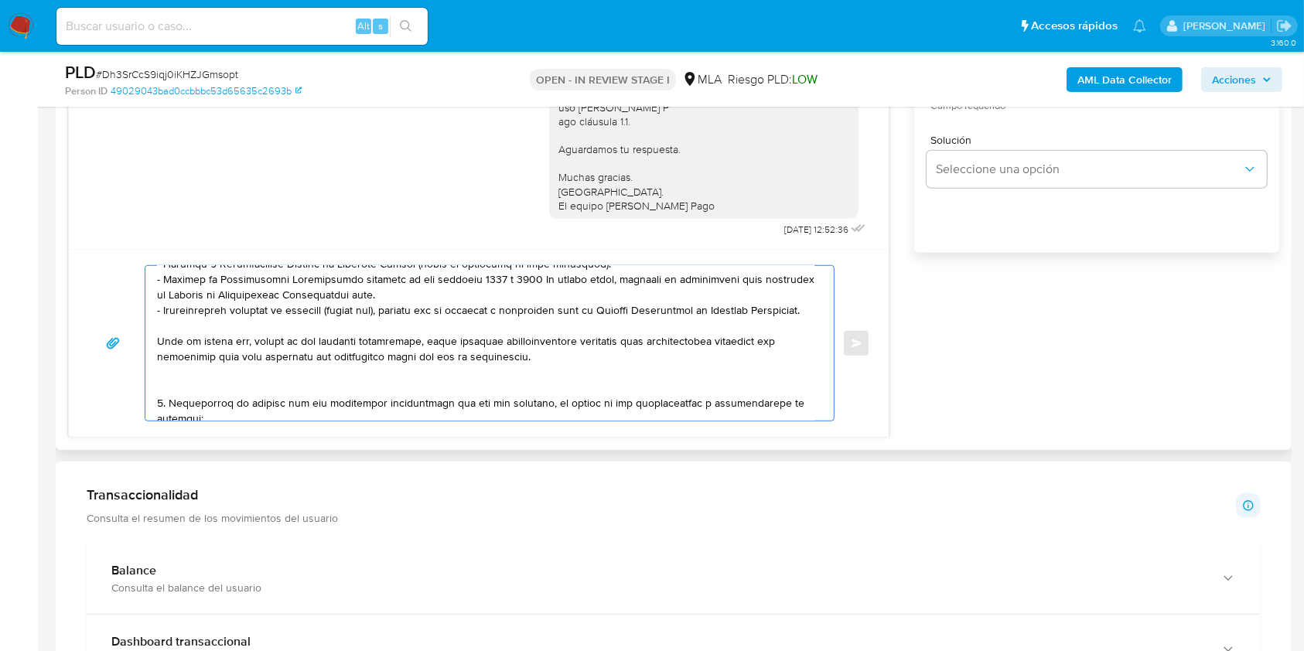
scroll to position [206, 0]
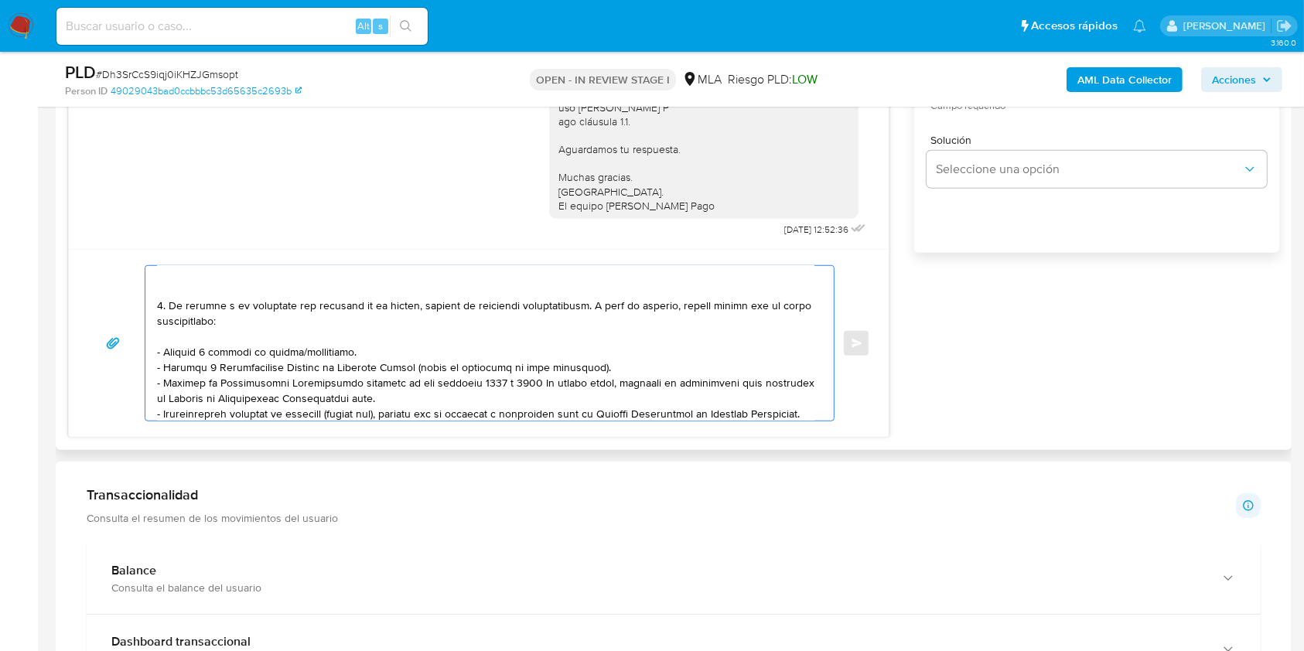
drag, startPoint x: 173, startPoint y: 309, endPoint x: 514, endPoint y: 307, distance: 341.1
click at [514, 307] on textarea at bounding box center [485, 343] width 657 height 155
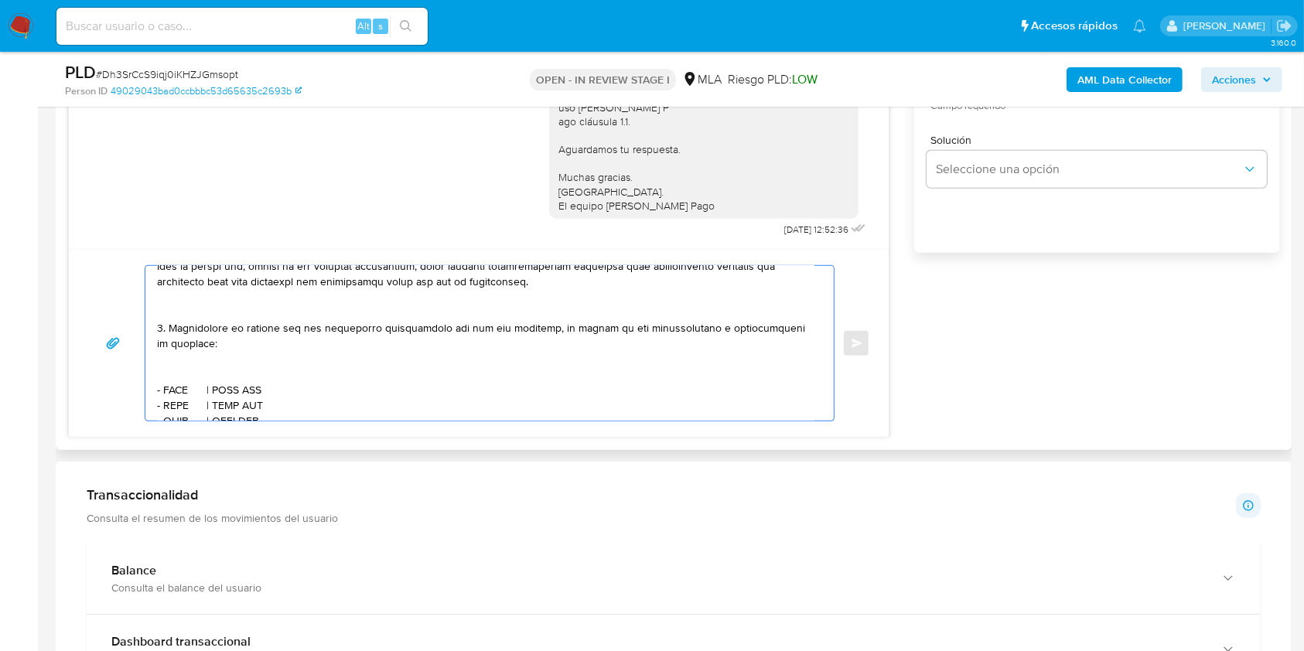
scroll to position [412, 0]
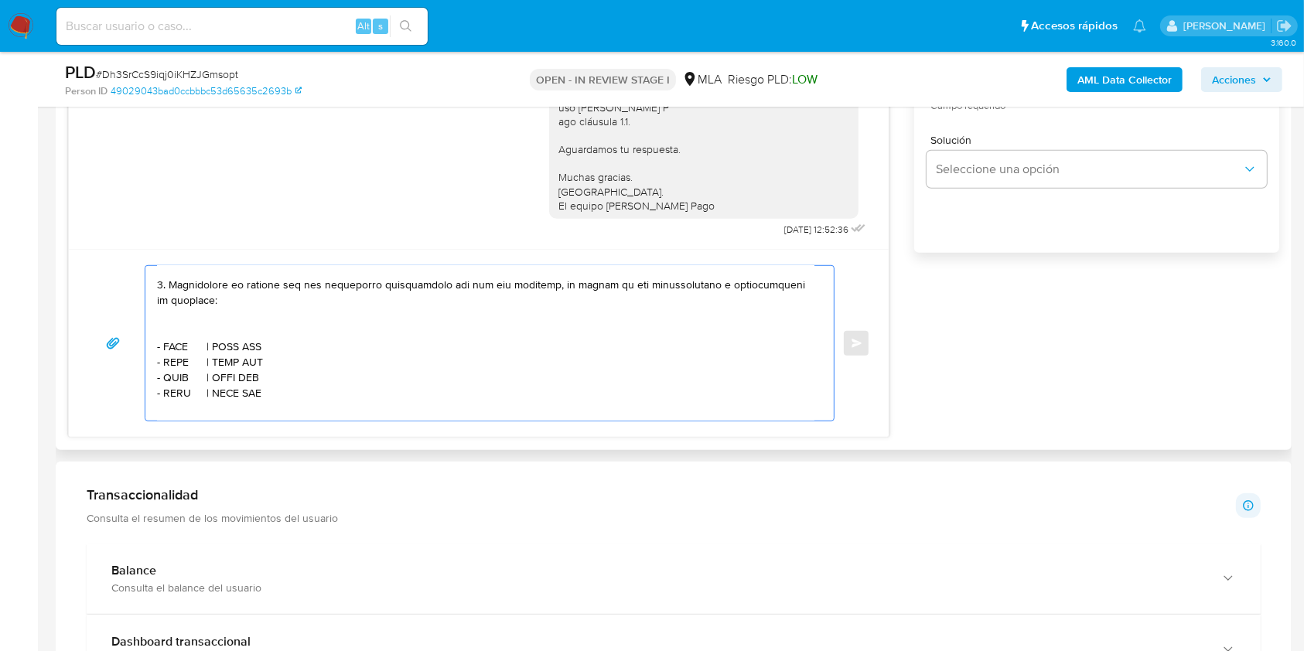
click at [244, 356] on textarea at bounding box center [485, 343] width 657 height 155
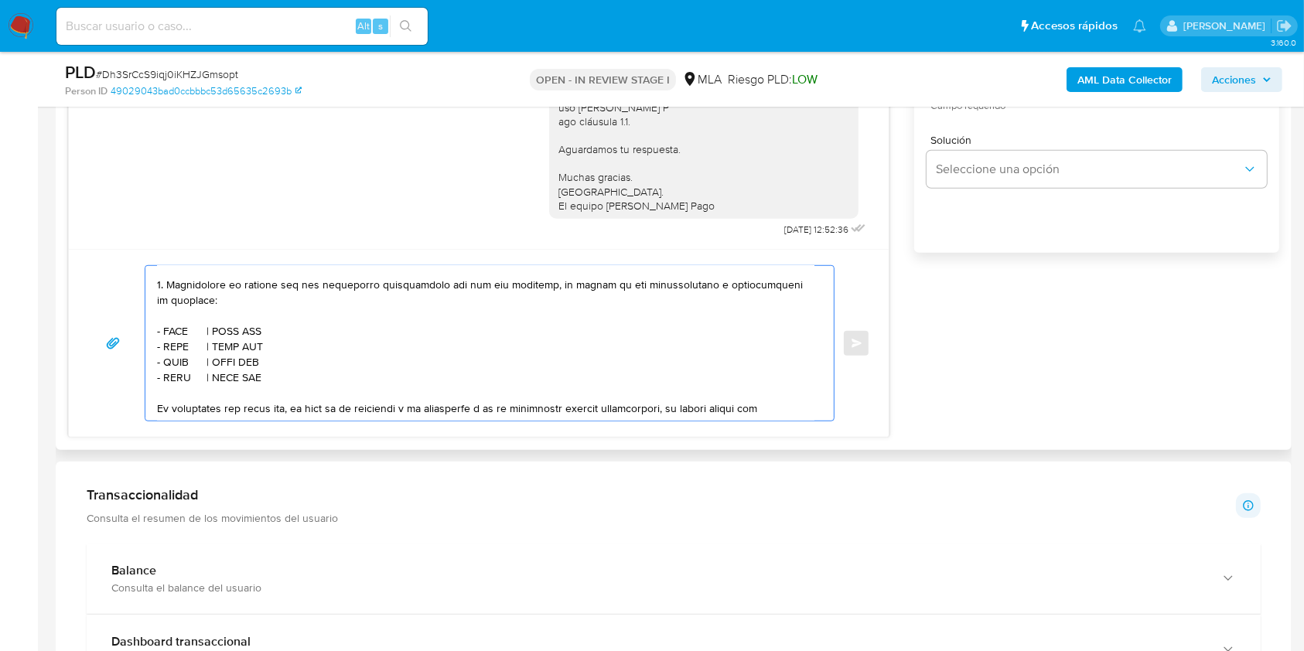
click at [181, 372] on textarea at bounding box center [485, 343] width 657 height 155
paste textarea "ESTANCIA EL TAMARISCO SOCIEDAD SIMPLE"
click at [425, 374] on textarea at bounding box center [485, 343] width 657 height 155
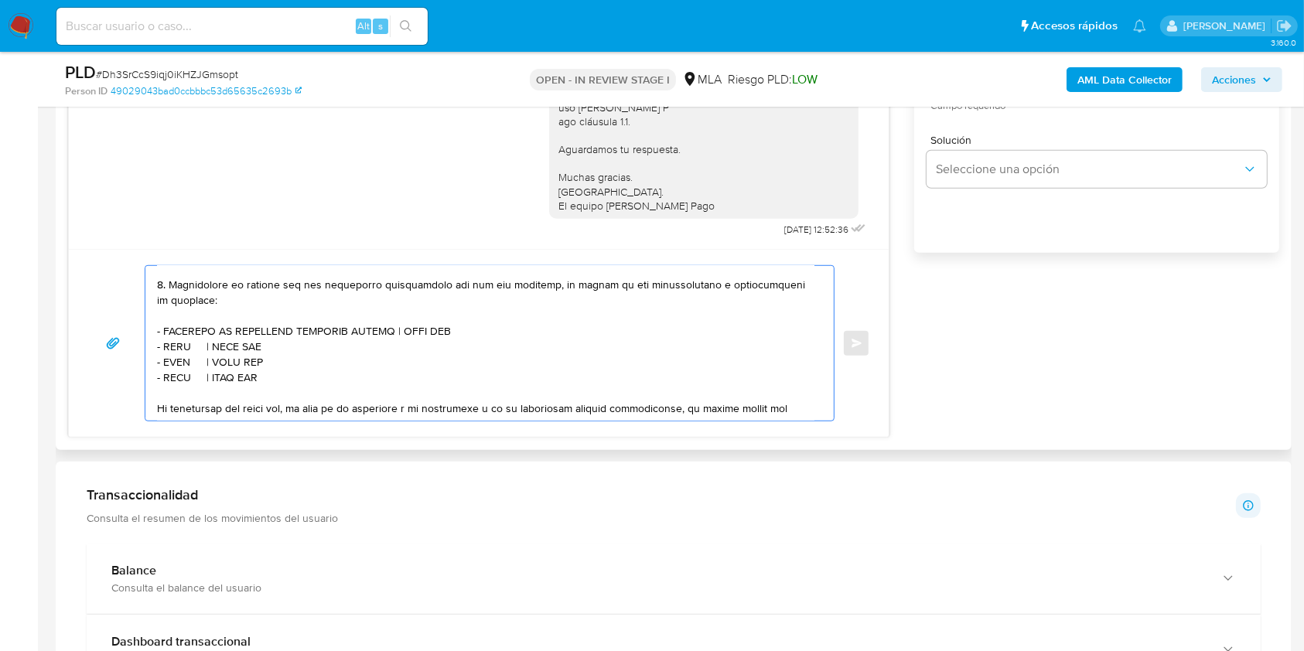
paste textarea "30708820152"
click at [183, 389] on textarea at bounding box center [485, 343] width 657 height 155
paste textarea "YESICA ADRIANA DUS"
click at [315, 392] on textarea at bounding box center [485, 343] width 657 height 155
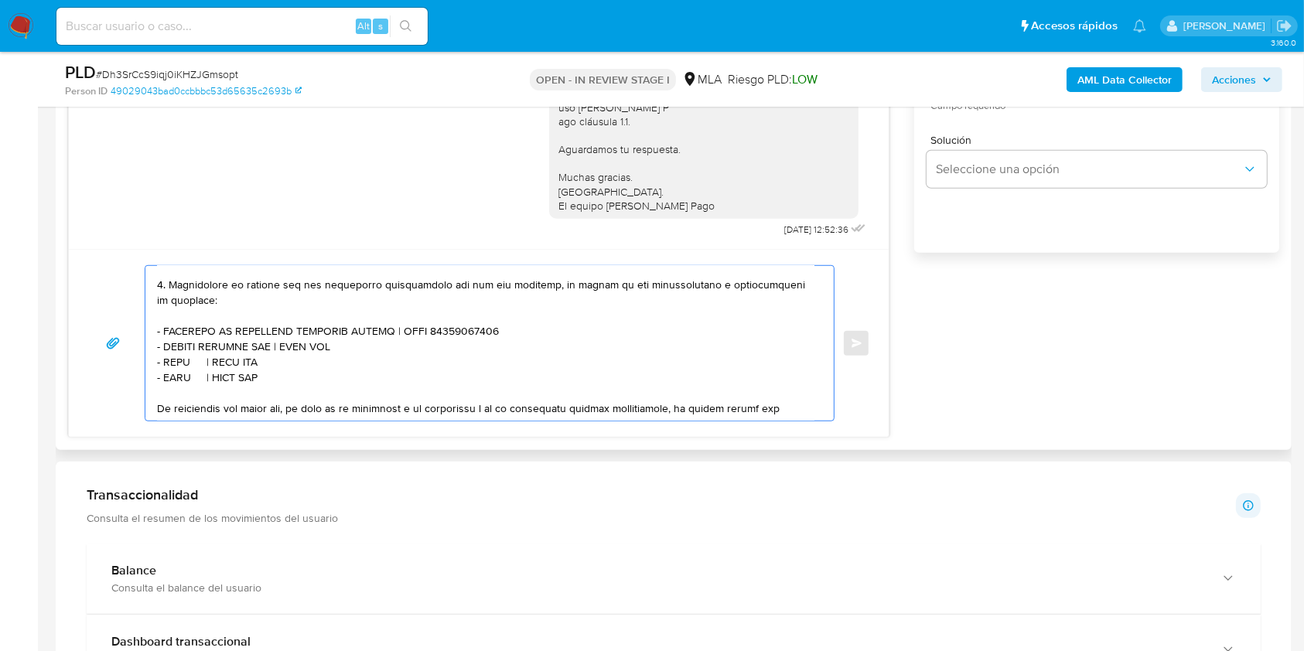
click at [315, 392] on textarea at bounding box center [485, 343] width 657 height 155
paste textarea "27281807523"
click at [172, 401] on textarea at bounding box center [485, 343] width 657 height 155
paste textarea "Abington Sa"
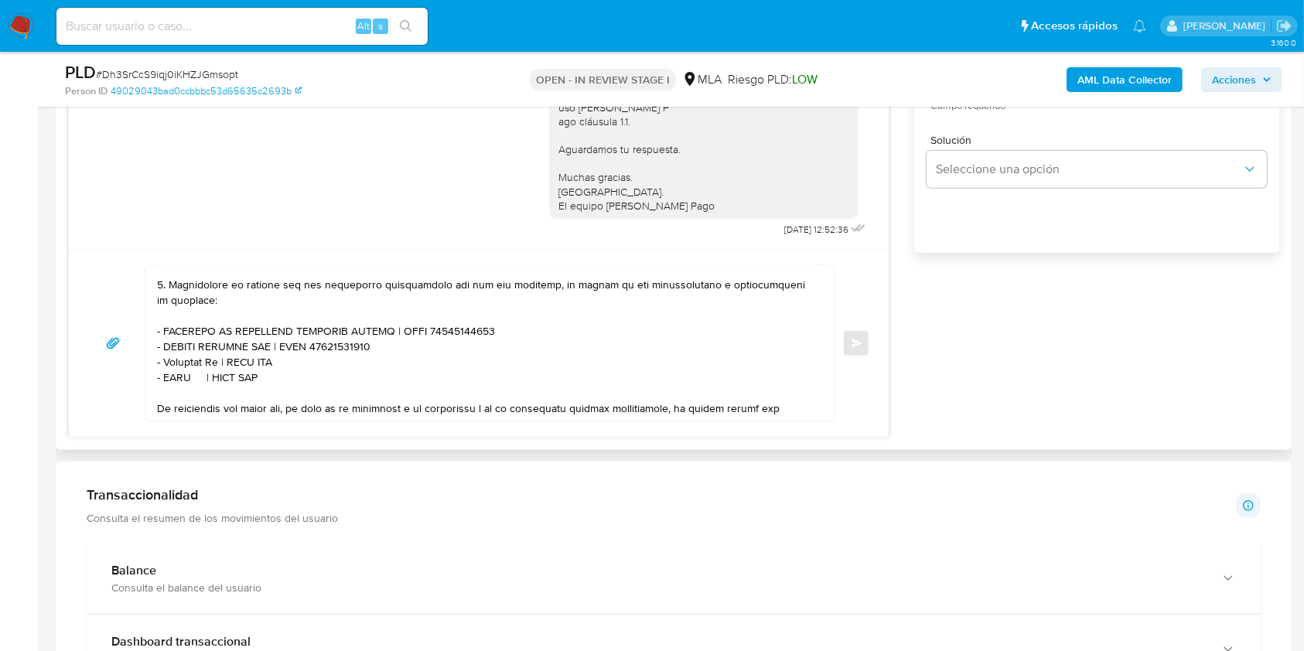
click at [266, 401] on textarea at bounding box center [485, 343] width 657 height 155
paste textarea "30714546666"
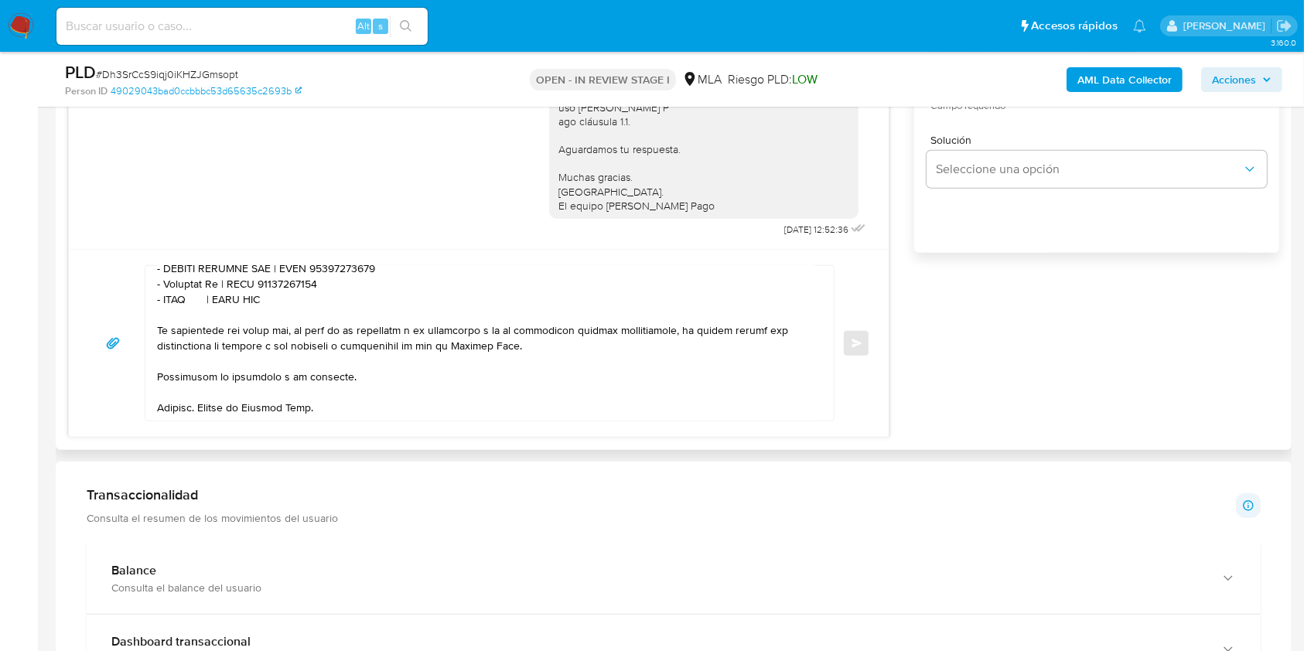
click at [181, 323] on textarea at bounding box center [485, 343] width 657 height 155
paste textarea "Lopez Analia Esther"
click at [307, 314] on textarea at bounding box center [485, 343] width 657 height 155
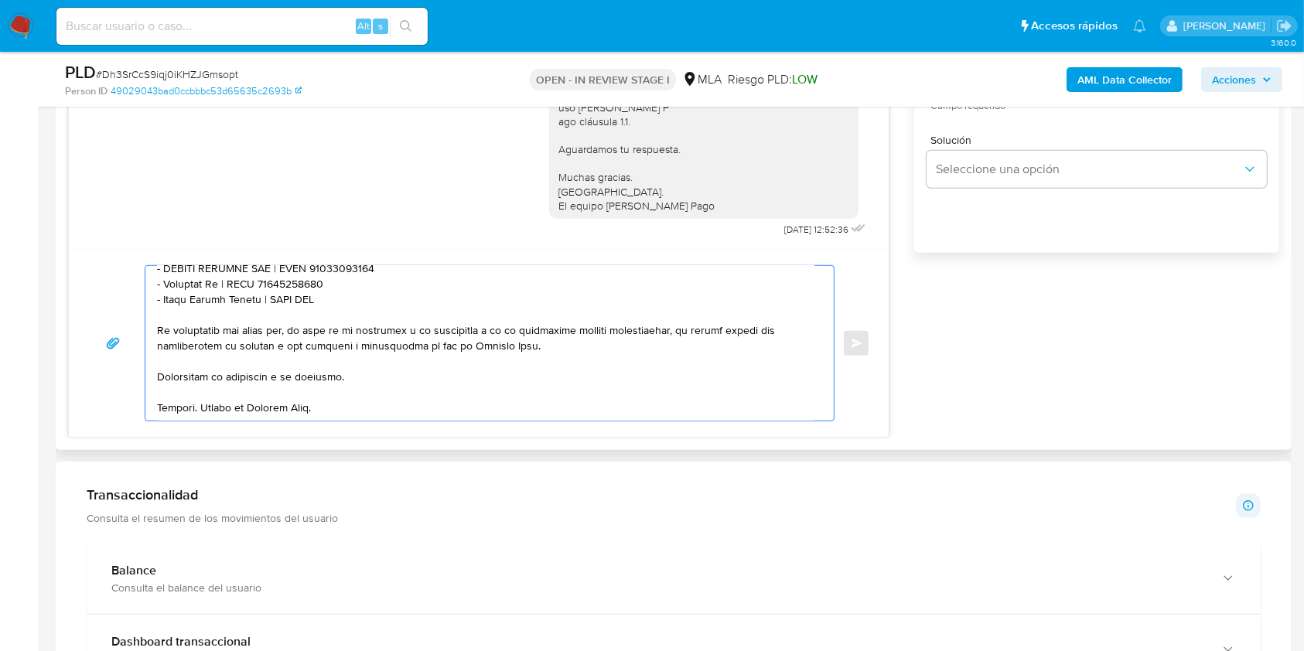
paste textarea "27224803031"
click at [416, 316] on textarea at bounding box center [485, 343] width 657 height 155
click at [375, 396] on textarea at bounding box center [485, 343] width 657 height 155
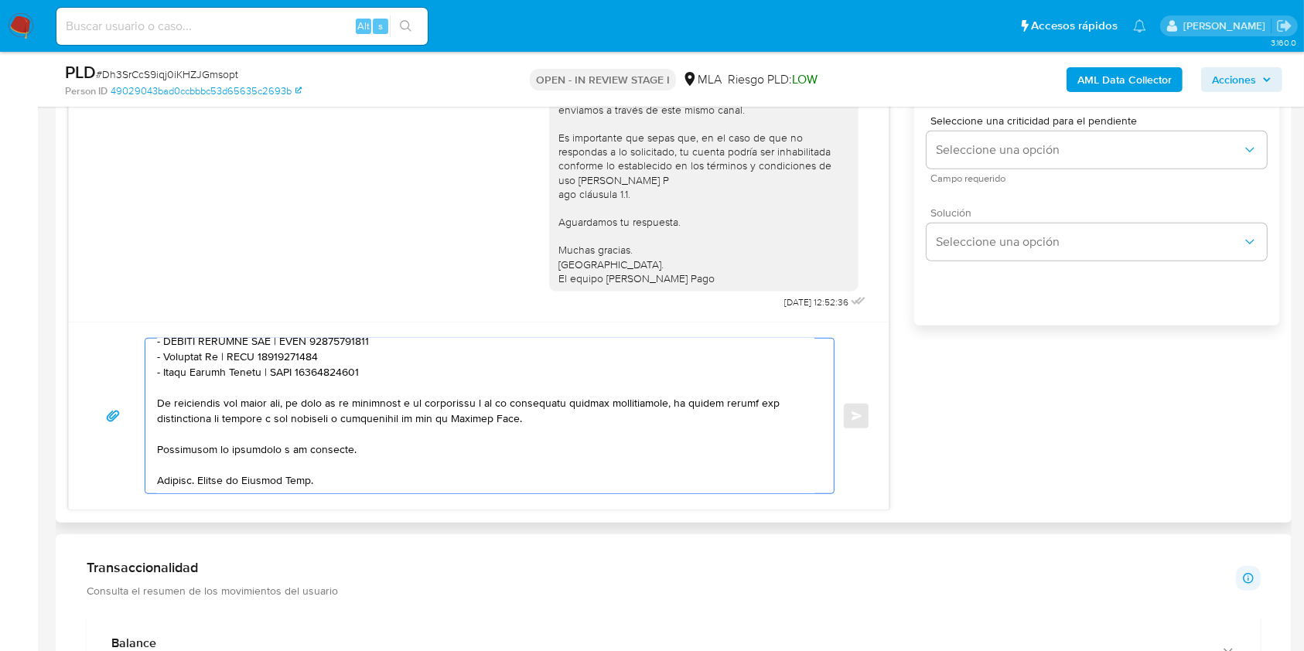
scroll to position [928, 0]
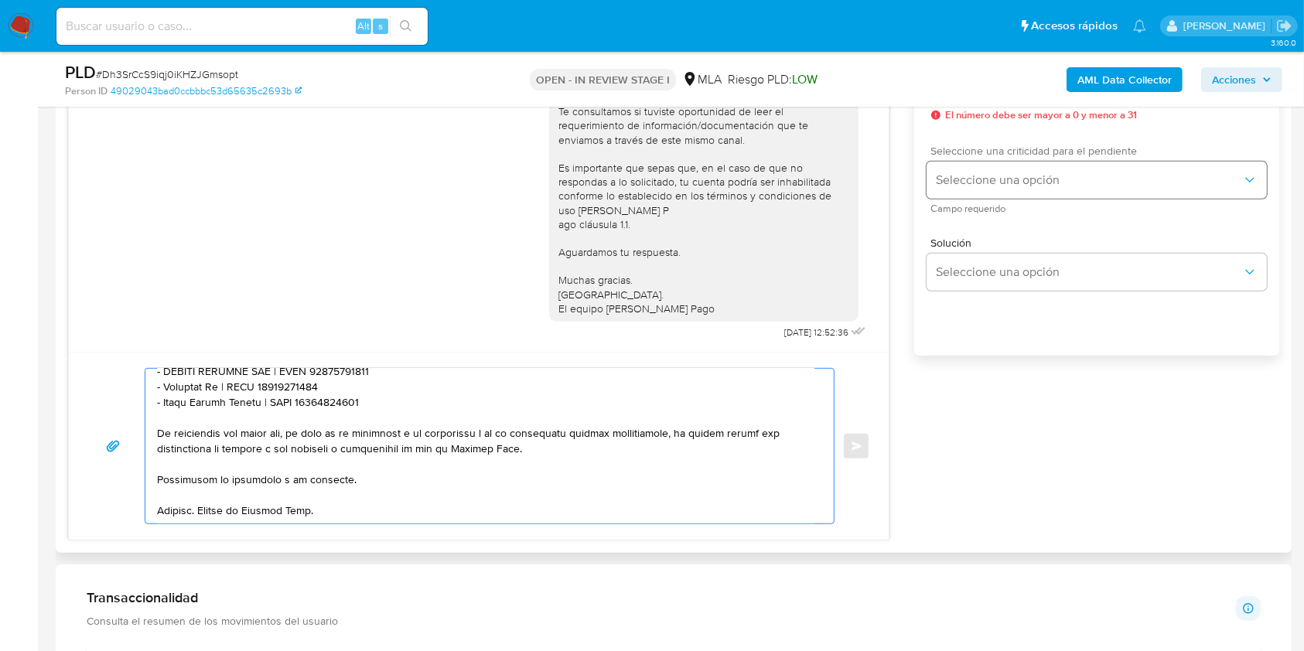
type textarea "Hola. Esperamos que te encuentres muy bien. Te consultamos si tuviste oportunid…"
click at [979, 192] on button "Seleccione una opción" at bounding box center [1097, 180] width 340 height 37
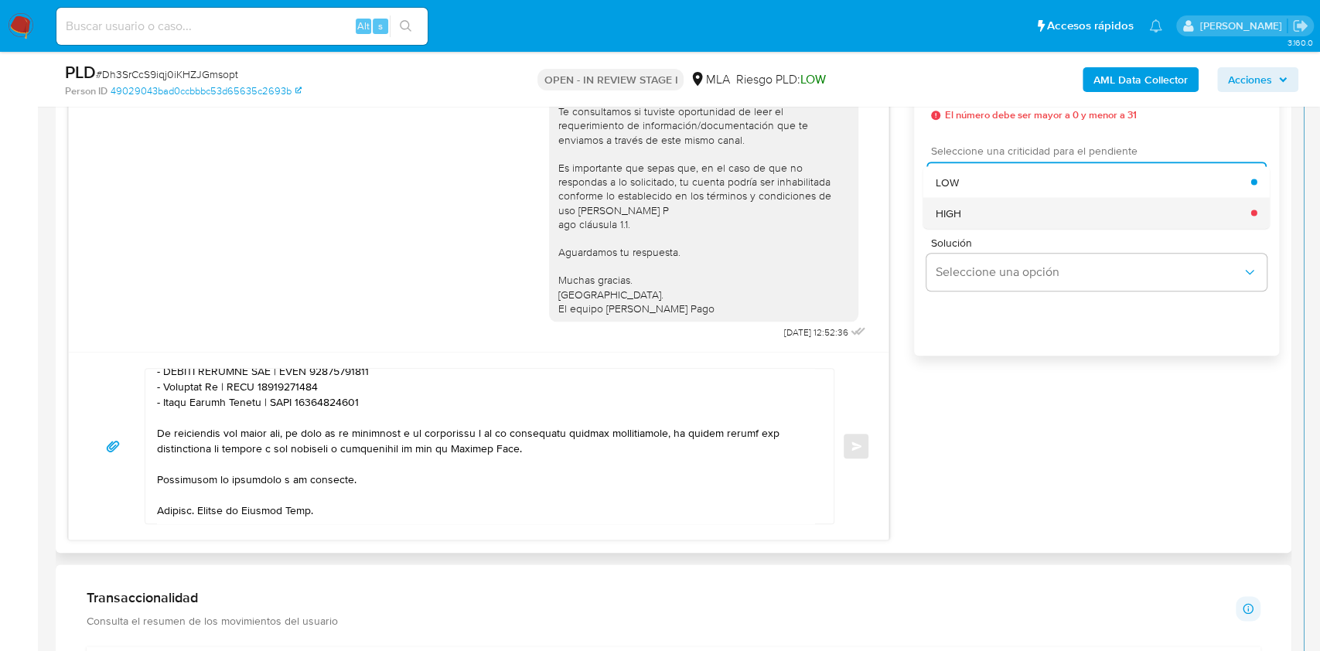
click at [966, 224] on div "HIGH" at bounding box center [1094, 212] width 316 height 31
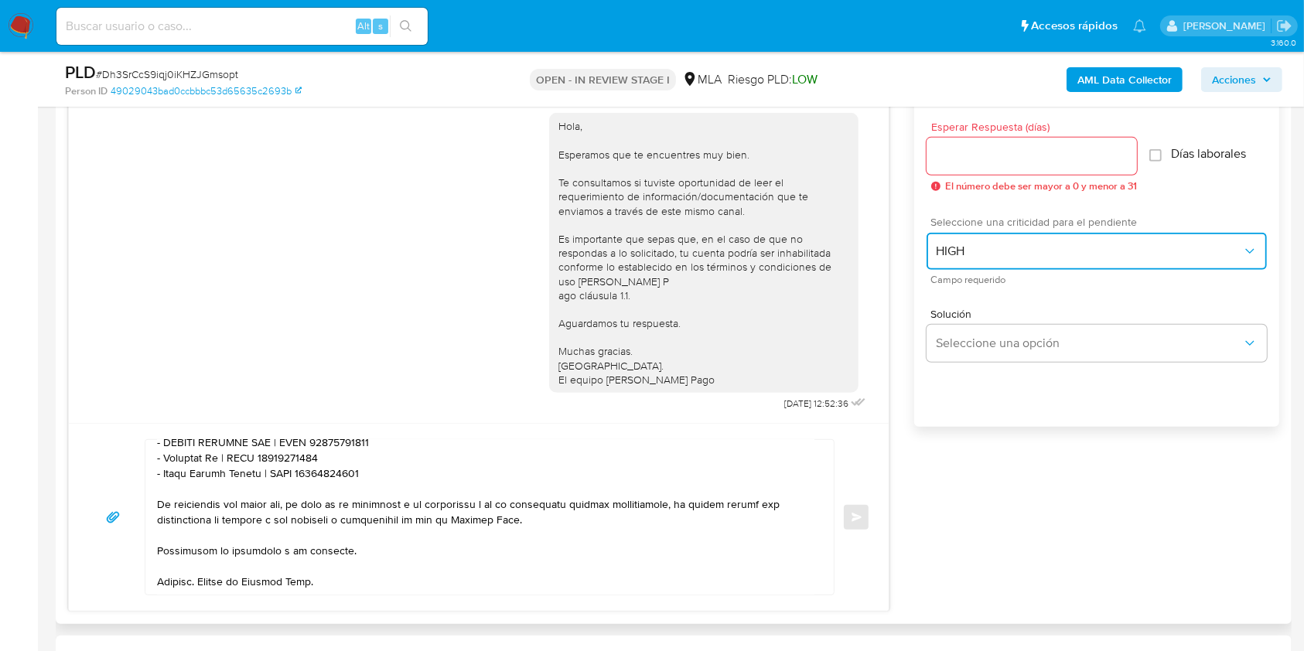
scroll to position [825, 0]
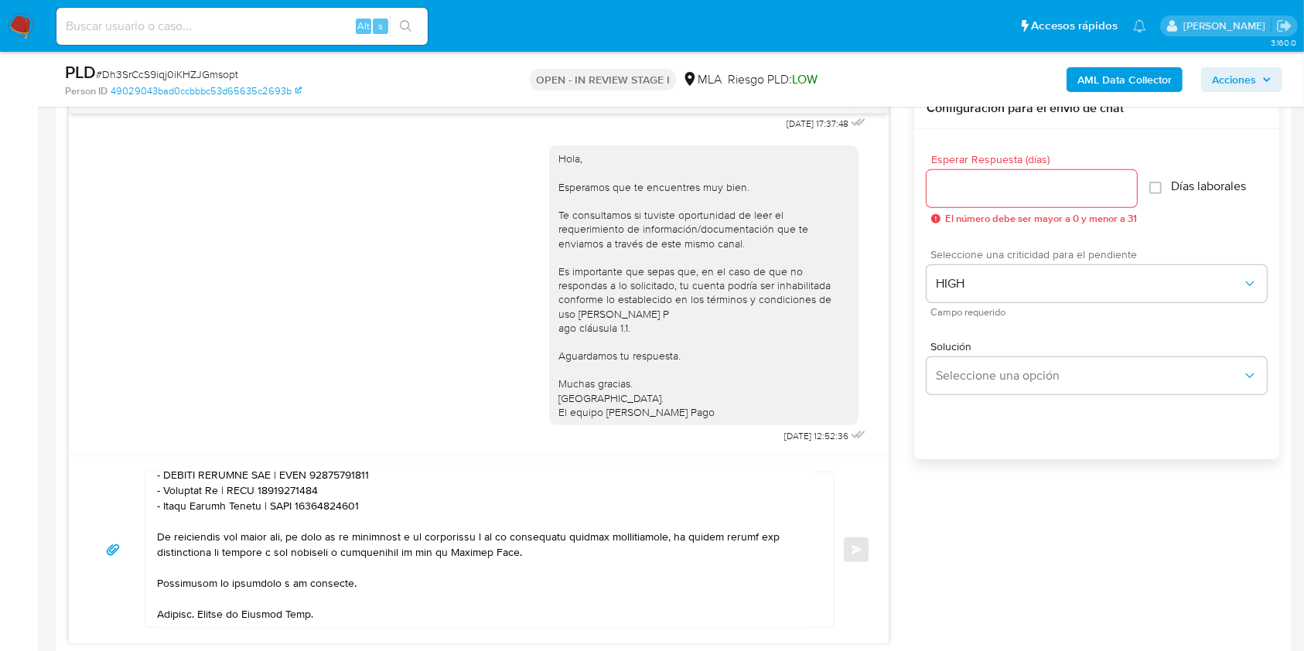
click at [978, 192] on input "Esperar Respuesta (días)" at bounding box center [1032, 189] width 210 height 20
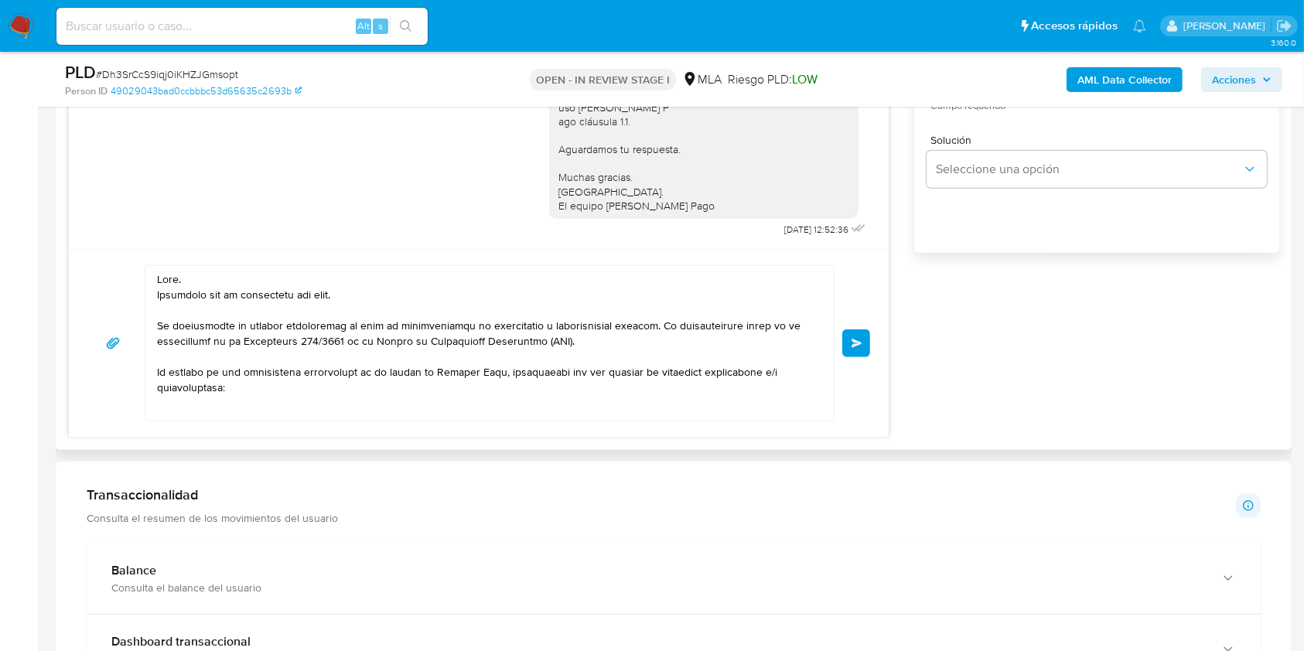
scroll to position [551, 0]
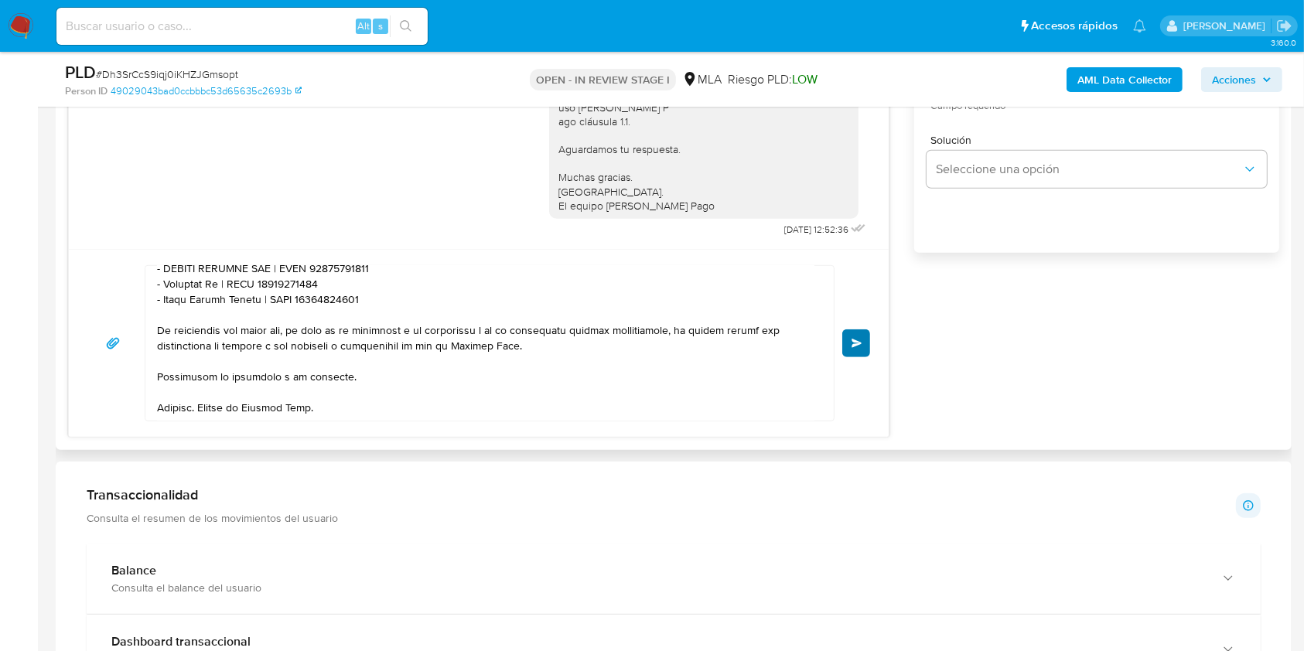
type input "1"
click at [859, 345] on span "Enviar" at bounding box center [857, 343] width 11 height 9
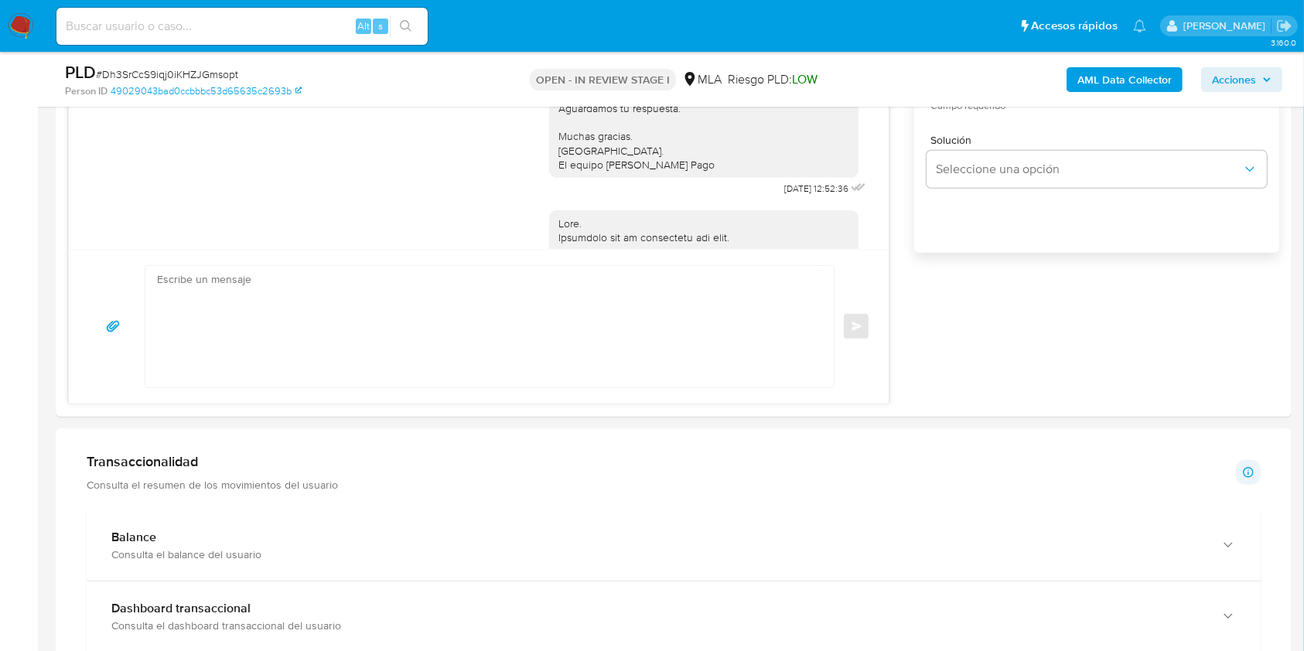
scroll to position [1736, 0]
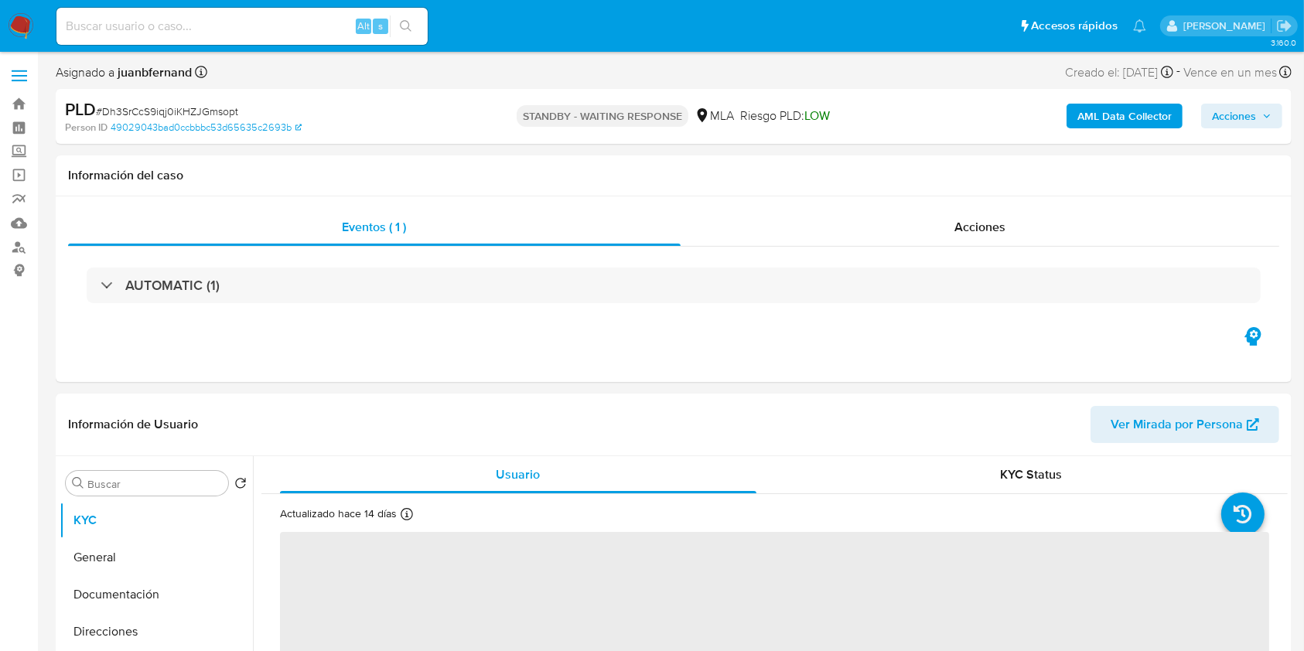
select select "10"
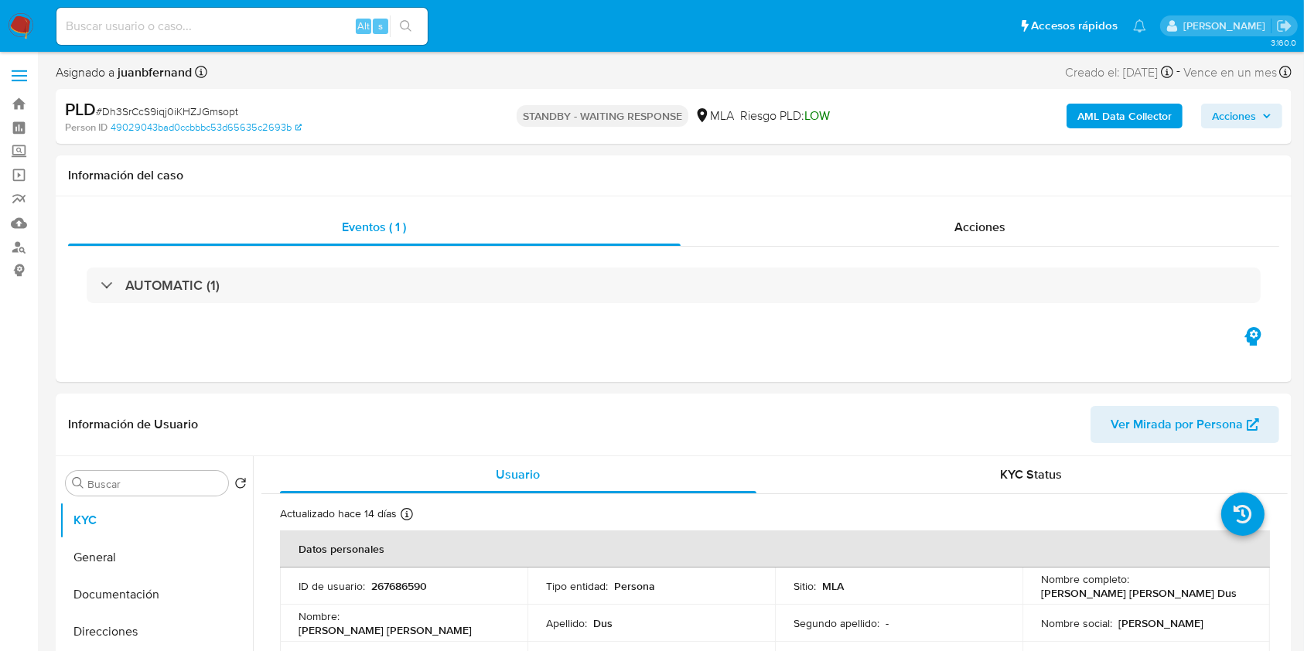
click at [300, 31] on input at bounding box center [241, 26] width 371 height 20
click at [300, 30] on input at bounding box center [241, 26] width 371 height 20
paste input "SFL9G5dtaAgTlqarZpT6ru9f"
type input "SFL9G5dtaAgTlqarZpT6ru9f"
click at [429, 35] on li "SFL9G5dtaAgTlqarZpT6ru9f Alt s" at bounding box center [242, 25] width 379 height 39
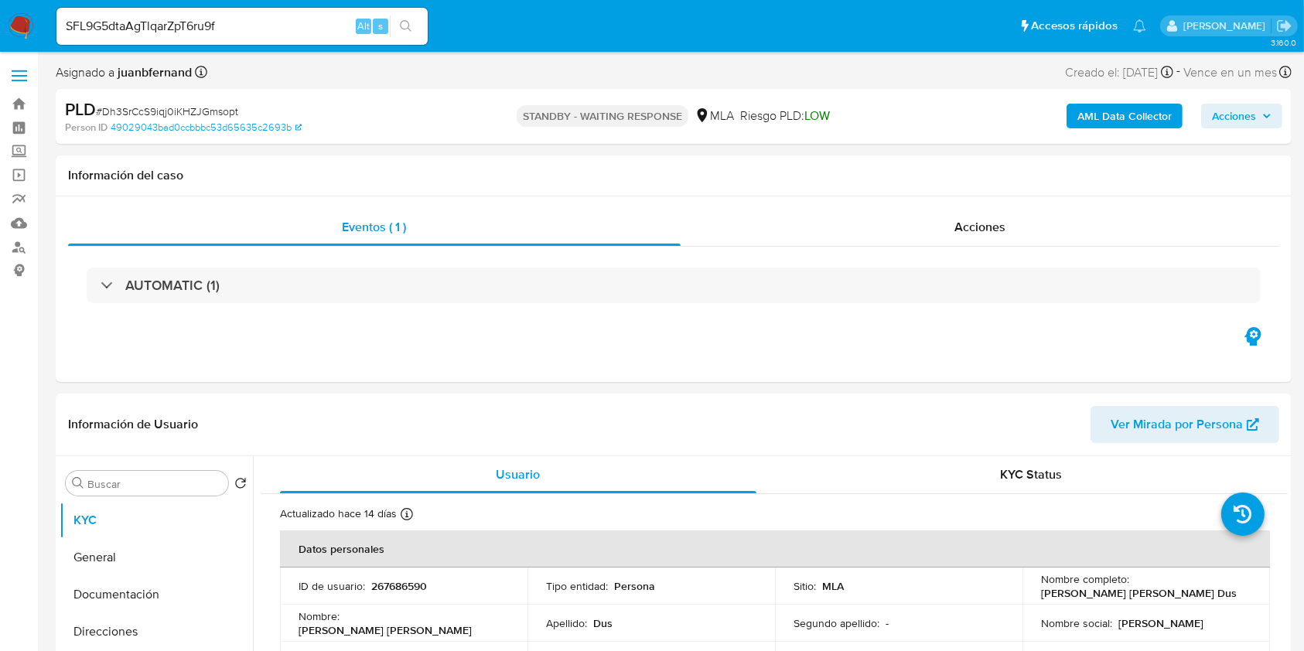
click at [400, 29] on icon "search-icon" at bounding box center [406, 26] width 12 height 12
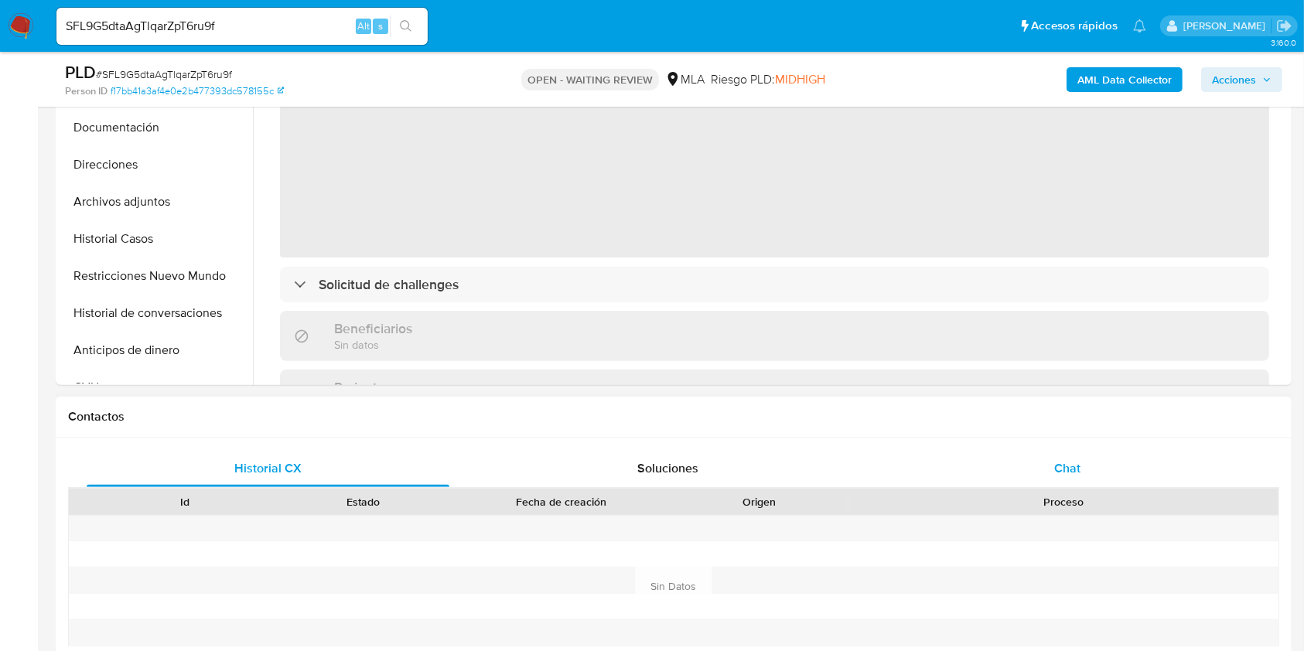
click at [1046, 463] on div "Chat" at bounding box center [1067, 468] width 363 height 37
select select "10"
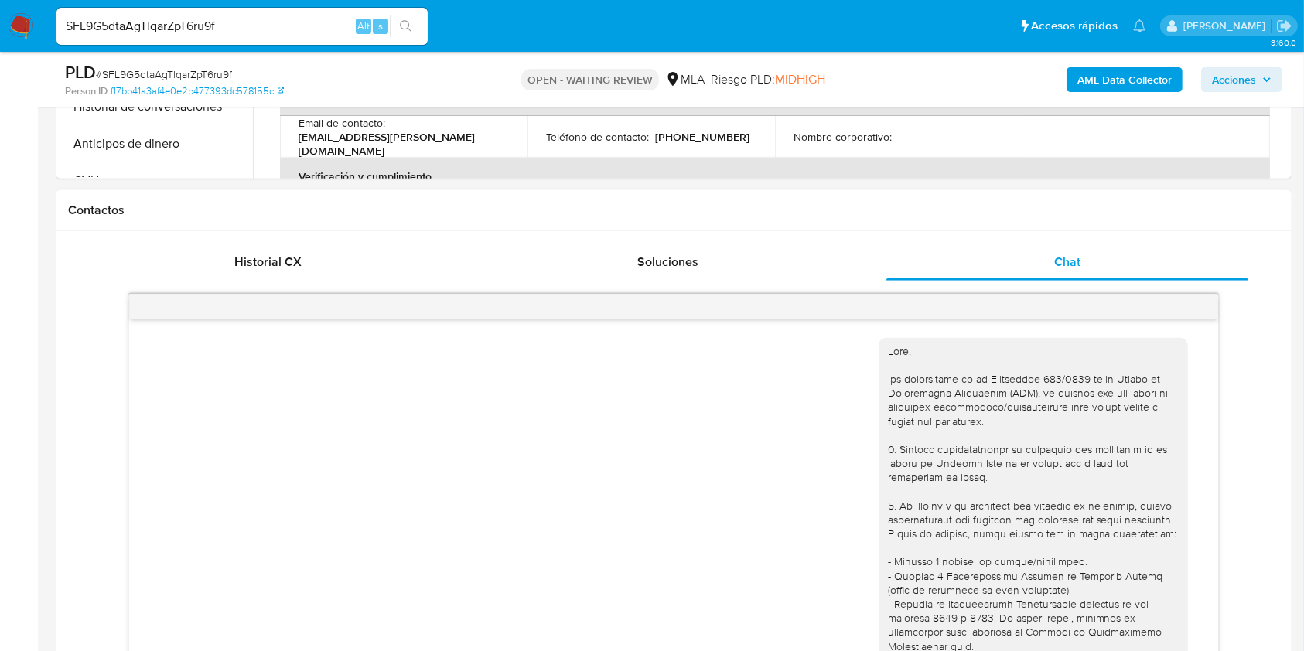
scroll to position [795, 0]
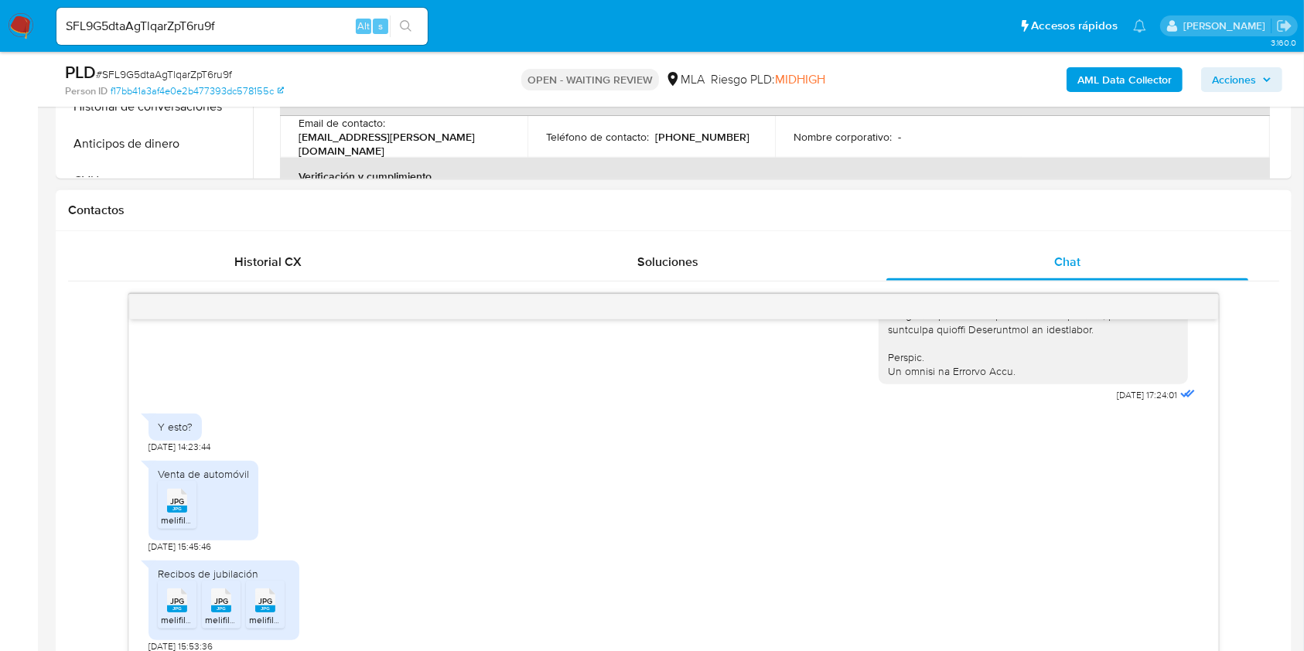
click at [179, 509] on rect at bounding box center [177, 509] width 20 height 7
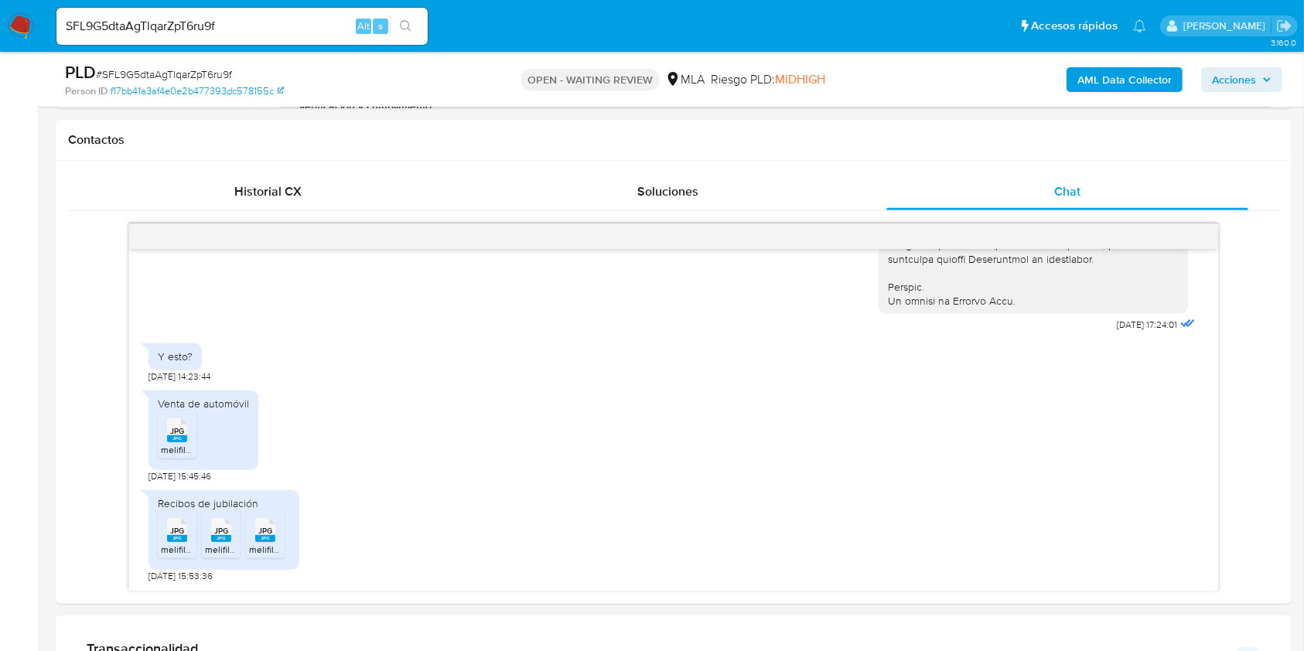
scroll to position [722, 0]
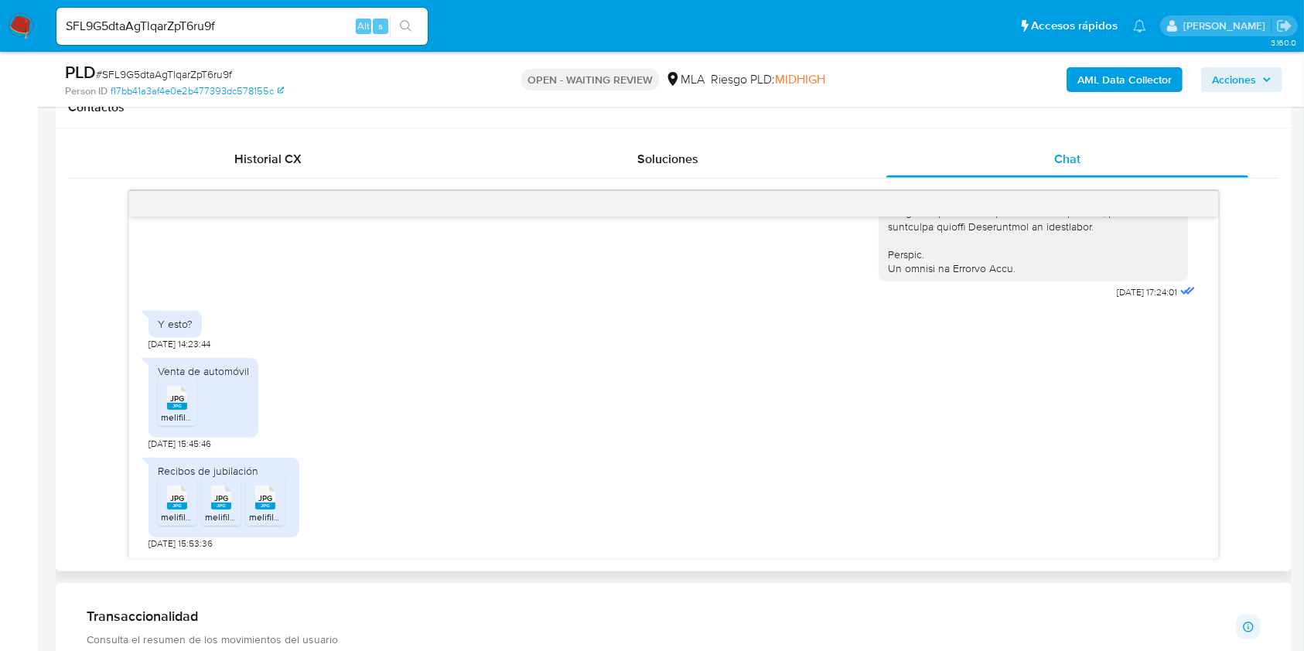
click at [178, 504] on rect at bounding box center [177, 506] width 20 height 7
click at [231, 510] on div "JPG JPG" at bounding box center [221, 496] width 32 height 30
drag, startPoint x: 264, startPoint y: 505, endPoint x: 328, endPoint y: 492, distance: 65.5
click at [264, 504] on rect at bounding box center [265, 506] width 20 height 7
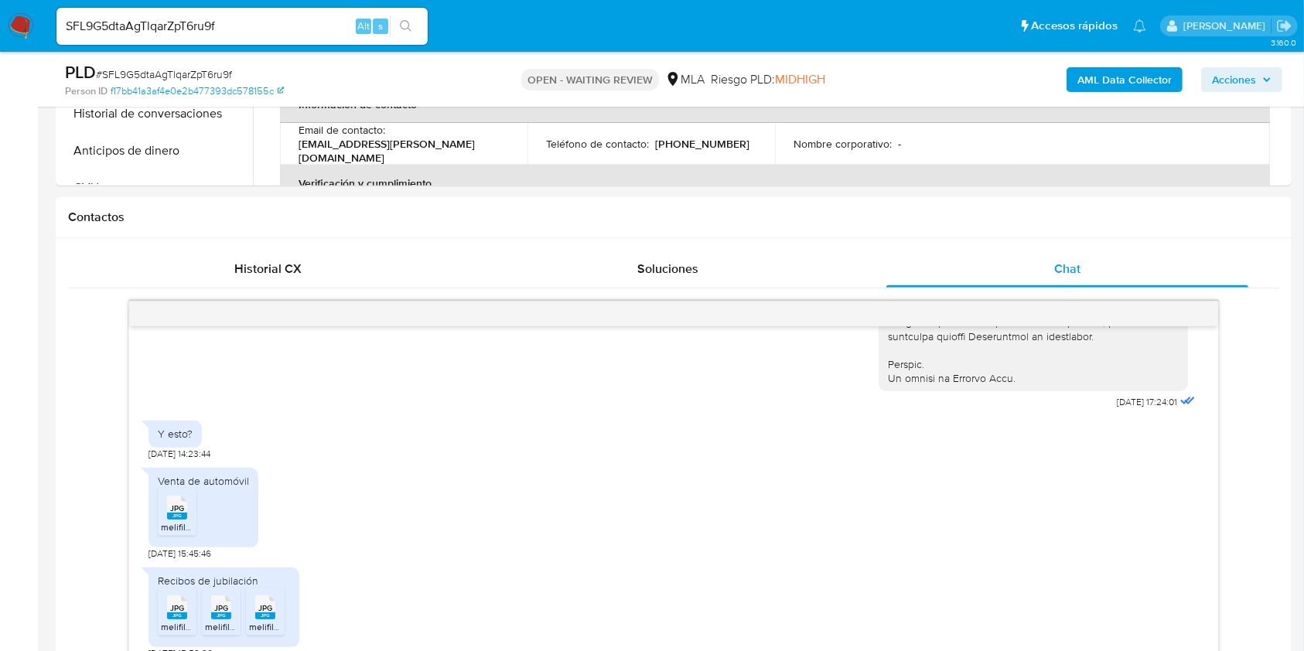
scroll to position [412, 0]
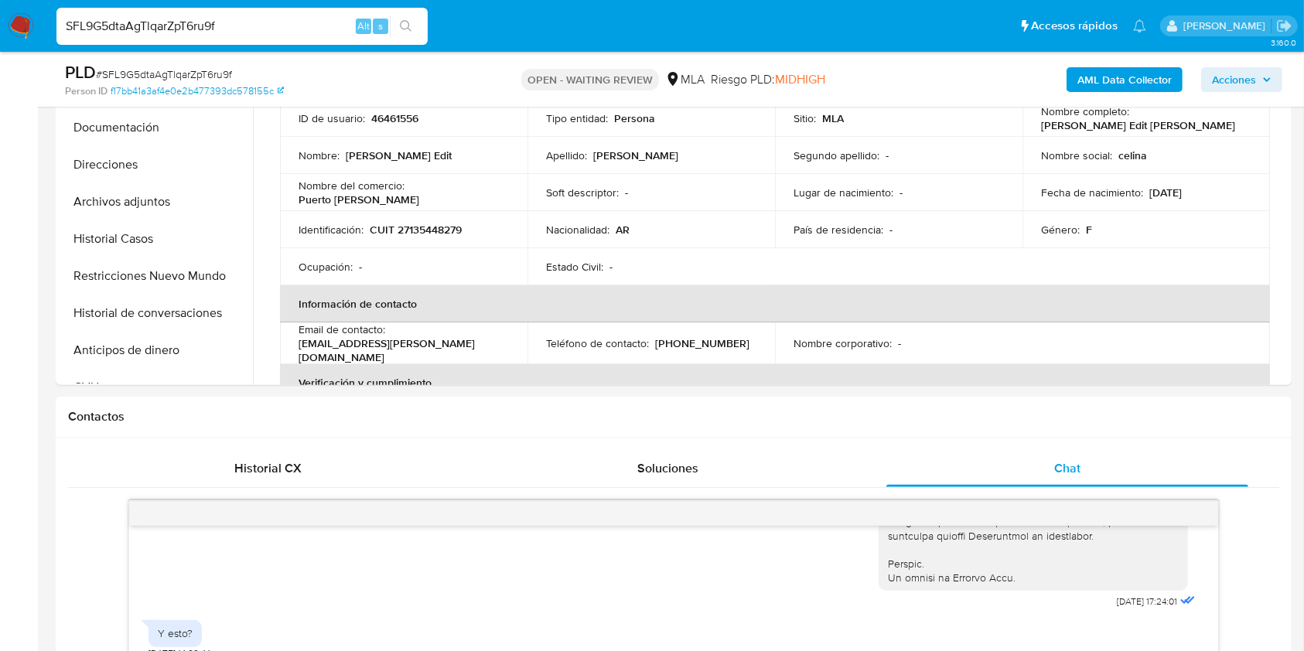
click at [244, 29] on input "SFL9G5dtaAgTlqarZpT6ru9f" at bounding box center [241, 26] width 371 height 20
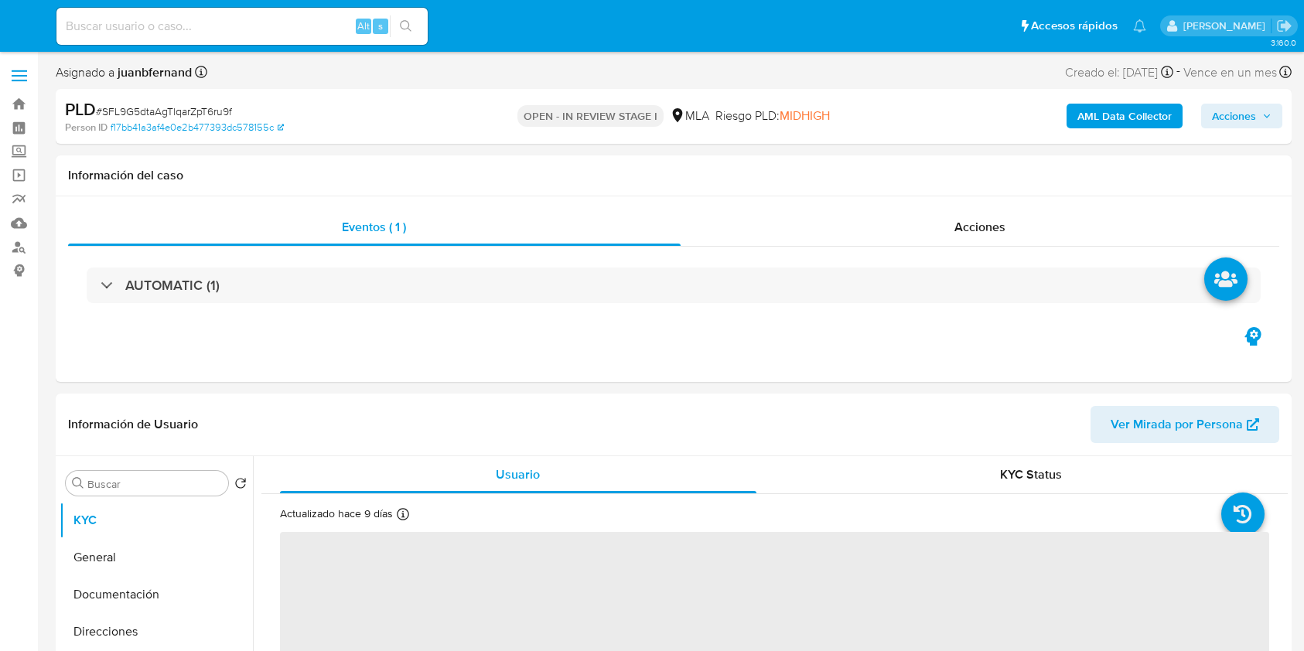
select select "10"
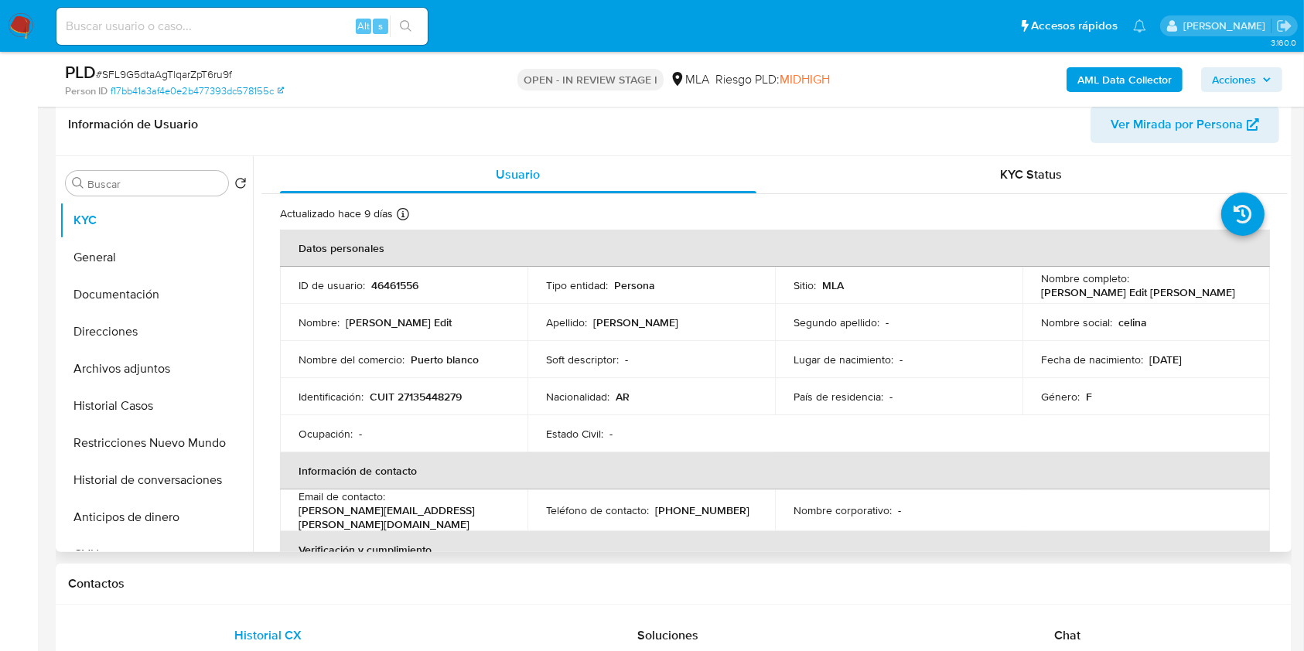
scroll to position [515, 0]
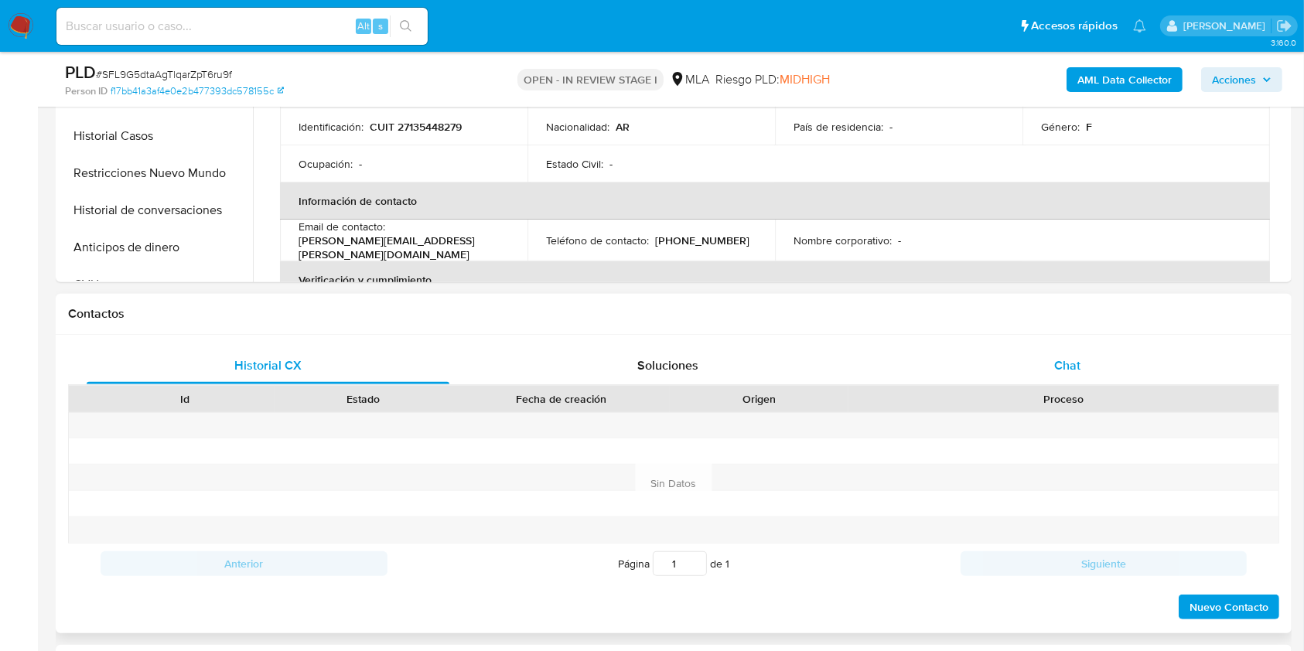
click at [1045, 353] on div "Chat" at bounding box center [1067, 365] width 363 height 37
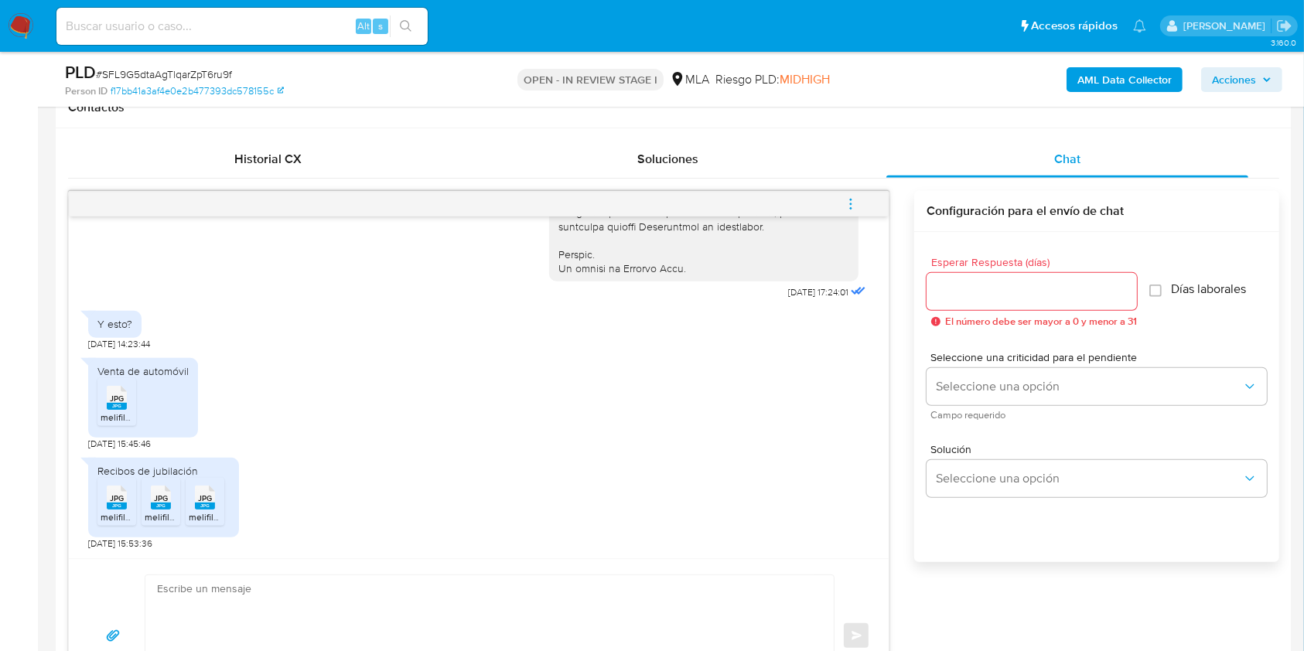
scroll to position [825, 0]
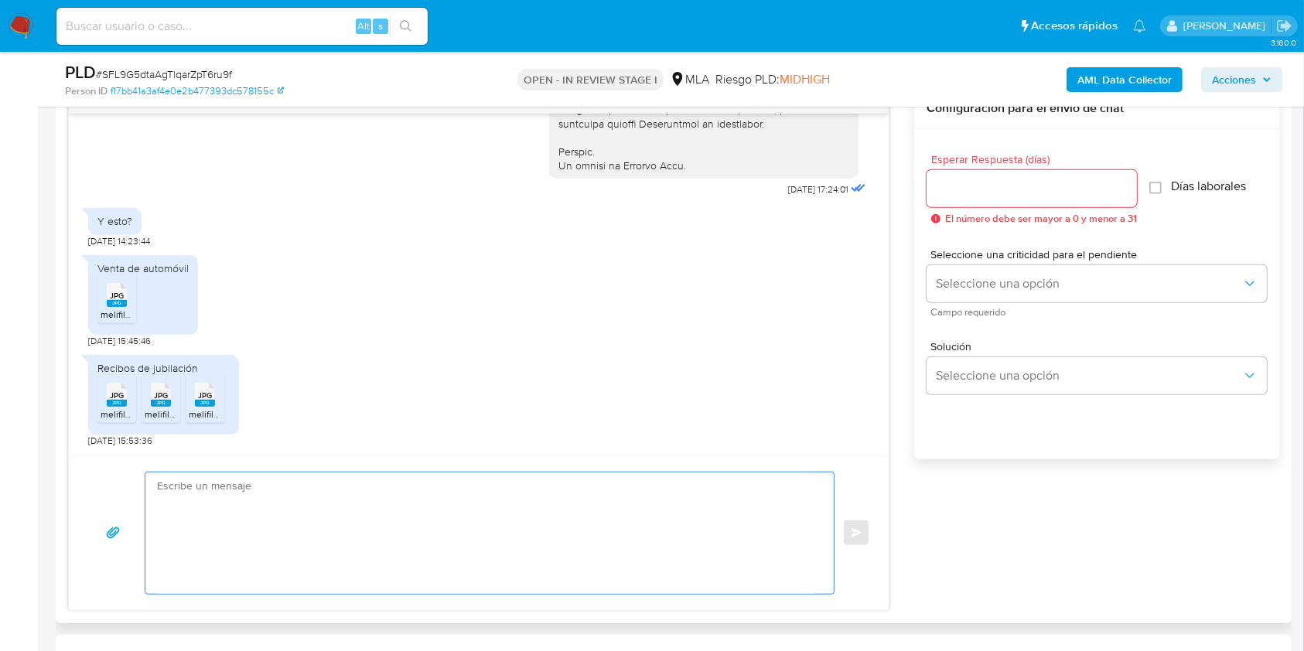
click at [258, 514] on textarea at bounding box center [485, 533] width 657 height 121
paste textarea "Hola. Muchas gracias por tu respuesta. No obstante, es necesario que adjuntes d…"
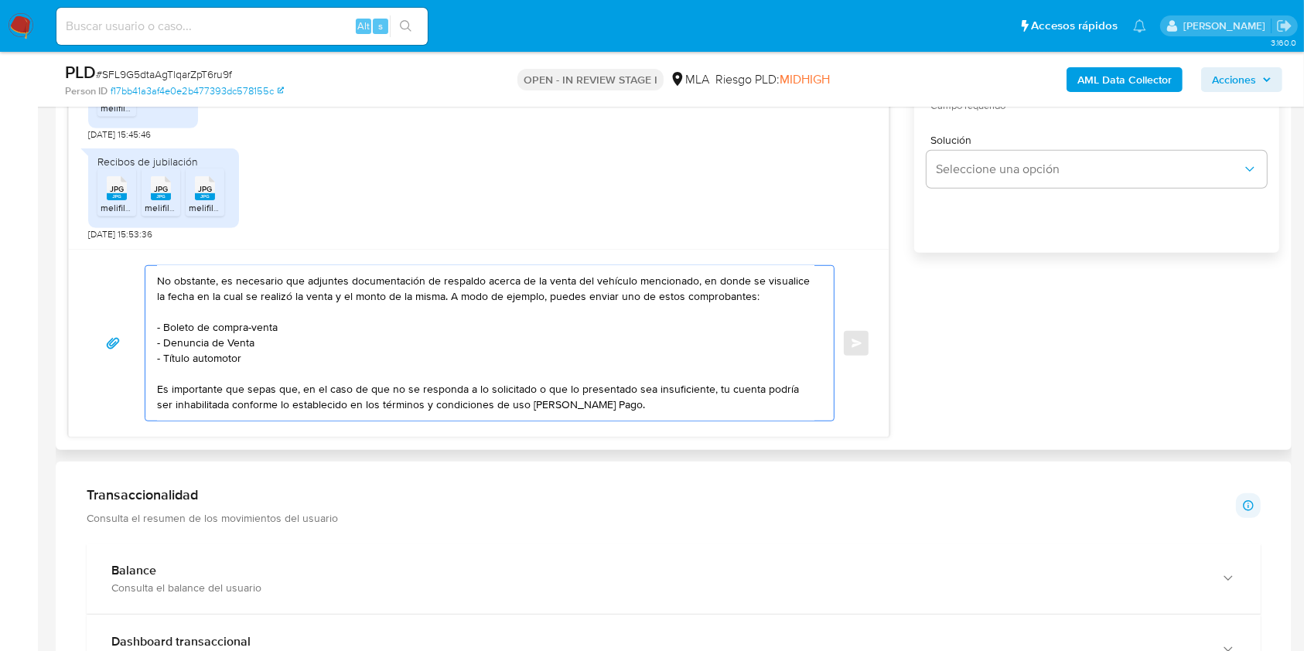
scroll to position [0, 0]
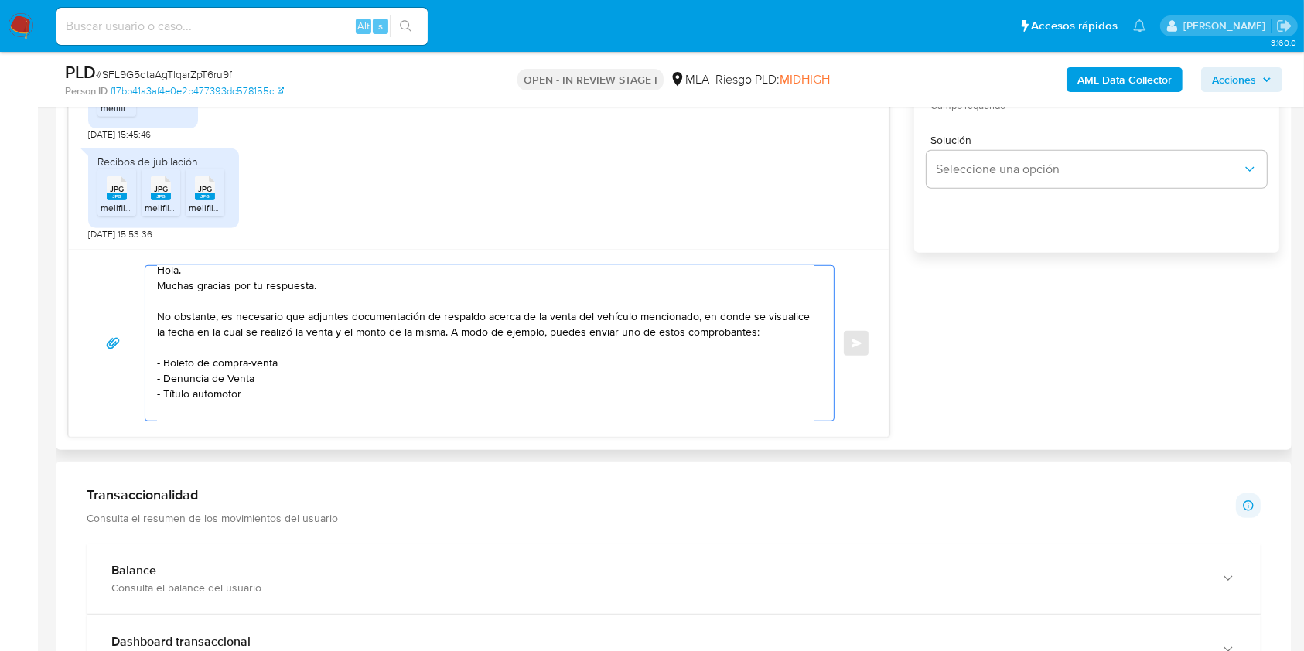
drag, startPoint x: 266, startPoint y: 405, endPoint x: 138, endPoint y: 405, distance: 128.4
click at [138, 405] on div "Hola. Muchas gracias por tu respuesta. No obstante, es necesario que adjuntes d…" at bounding box center [478, 343] width 783 height 156
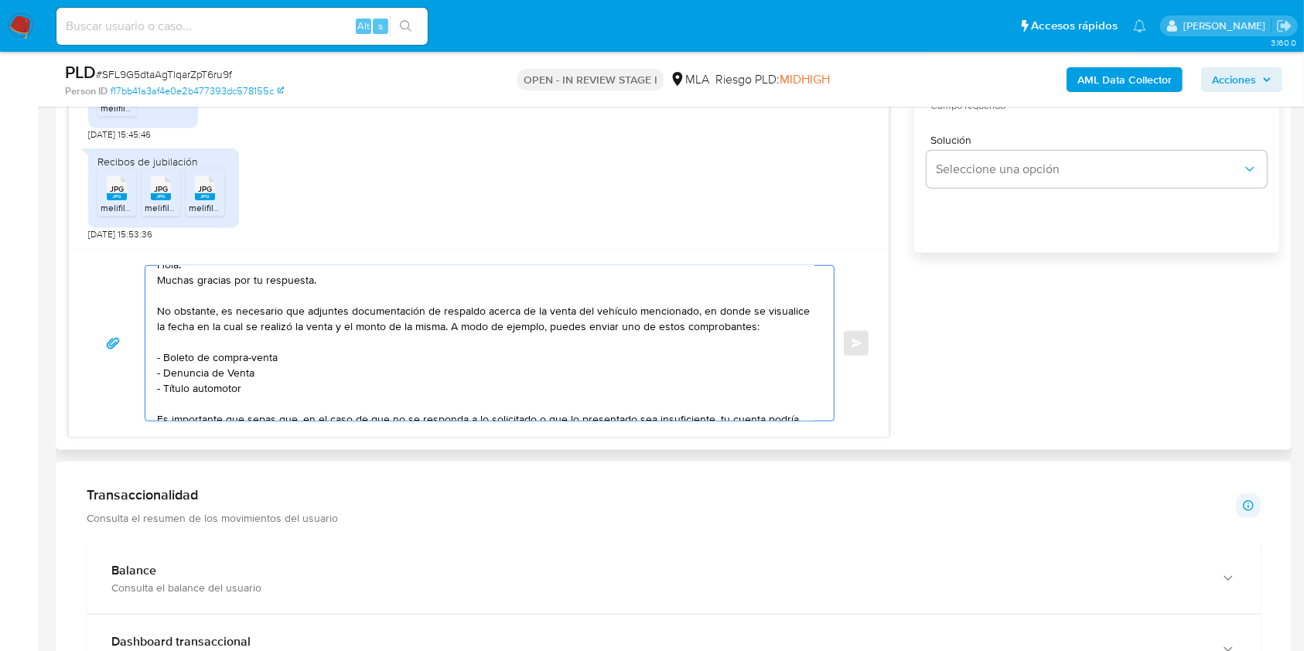
click at [231, 386] on textarea "Hola. Muchas gracias por tu respuesta. No obstante, es necesario que adjuntes d…" at bounding box center [485, 343] width 657 height 155
drag, startPoint x: 231, startPoint y: 386, endPoint x: 143, endPoint y: 388, distance: 88.2
click at [146, 388] on div "Hola. Muchas gracias por tu respuesta. No obstante, es necesario que adjuntes d…" at bounding box center [485, 343] width 681 height 155
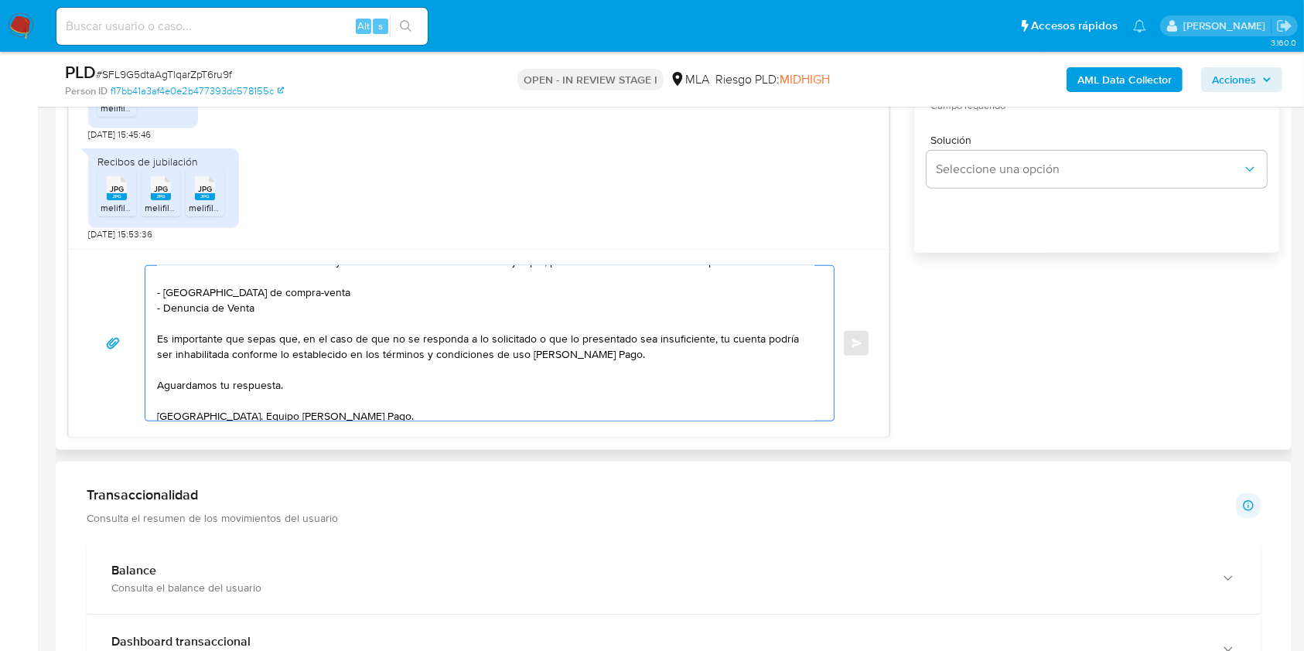
scroll to position [109, 0]
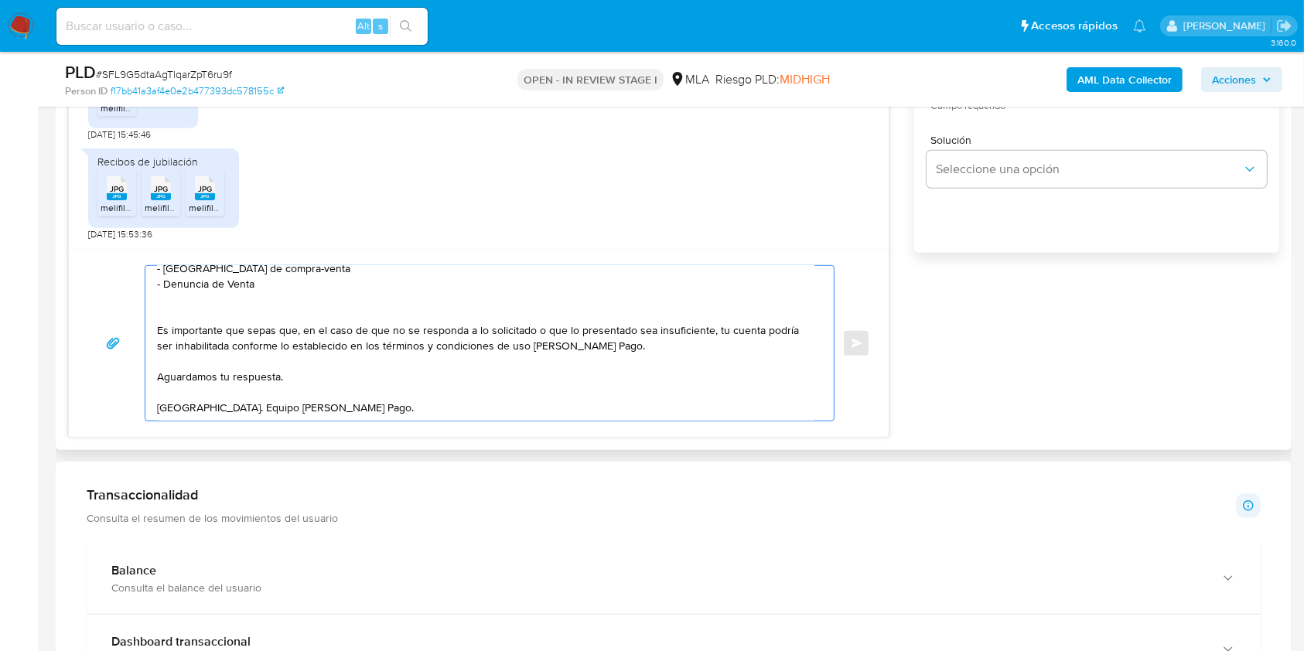
click at [408, 368] on textarea "Hola. Muchas gracias por tu respuesta. No obstante, es necesario que adjuntes d…" at bounding box center [485, 343] width 657 height 155
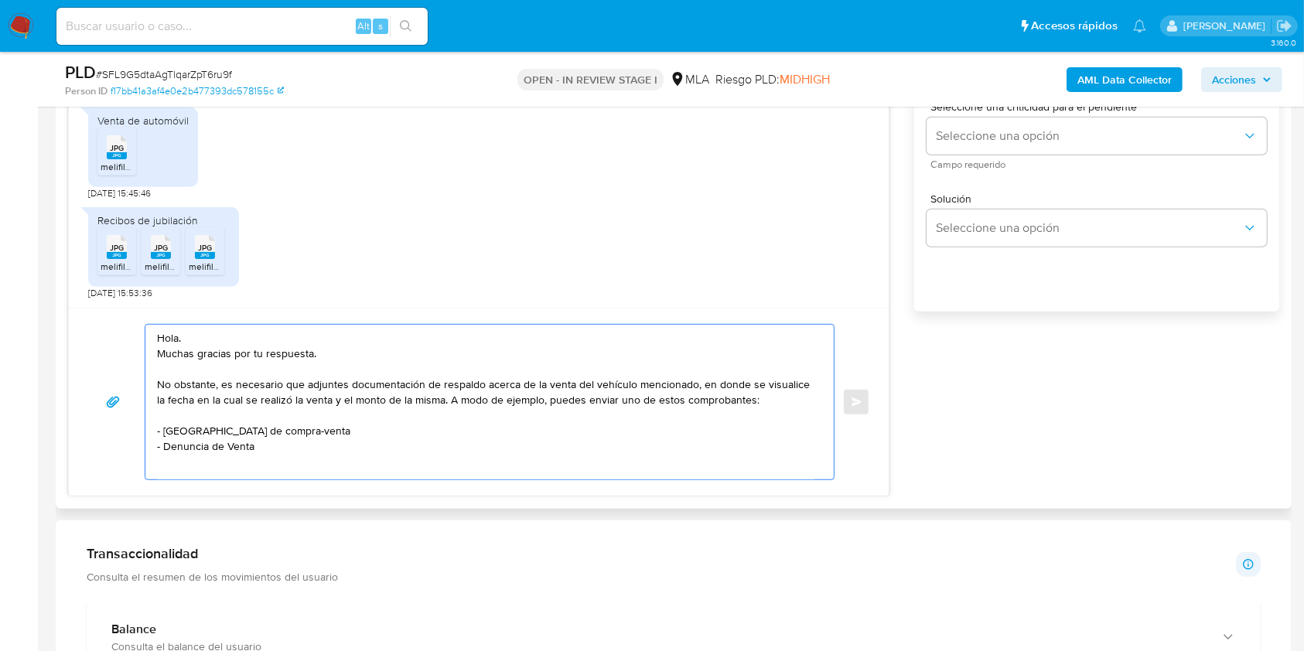
scroll to position [928, 0]
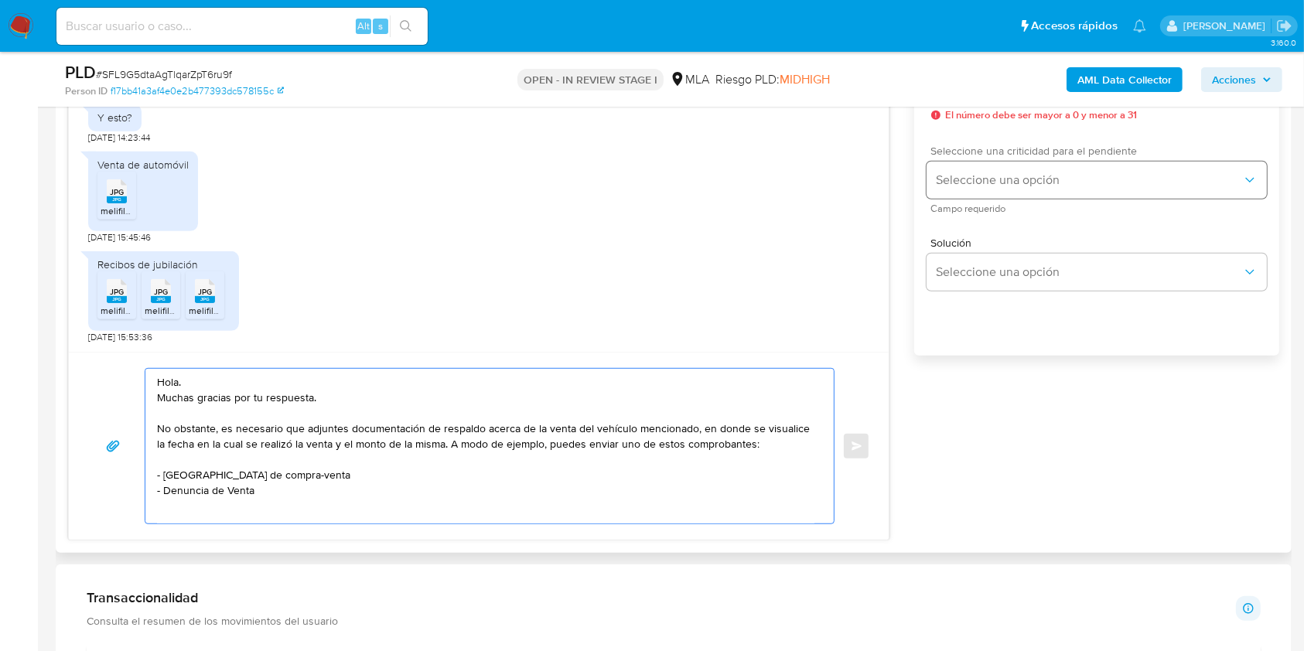
type textarea "Hola. Muchas gracias por tu respuesta. No obstante, es necesario que adjuntes d…"
click at [1003, 191] on button "Seleccione una opción" at bounding box center [1097, 180] width 340 height 37
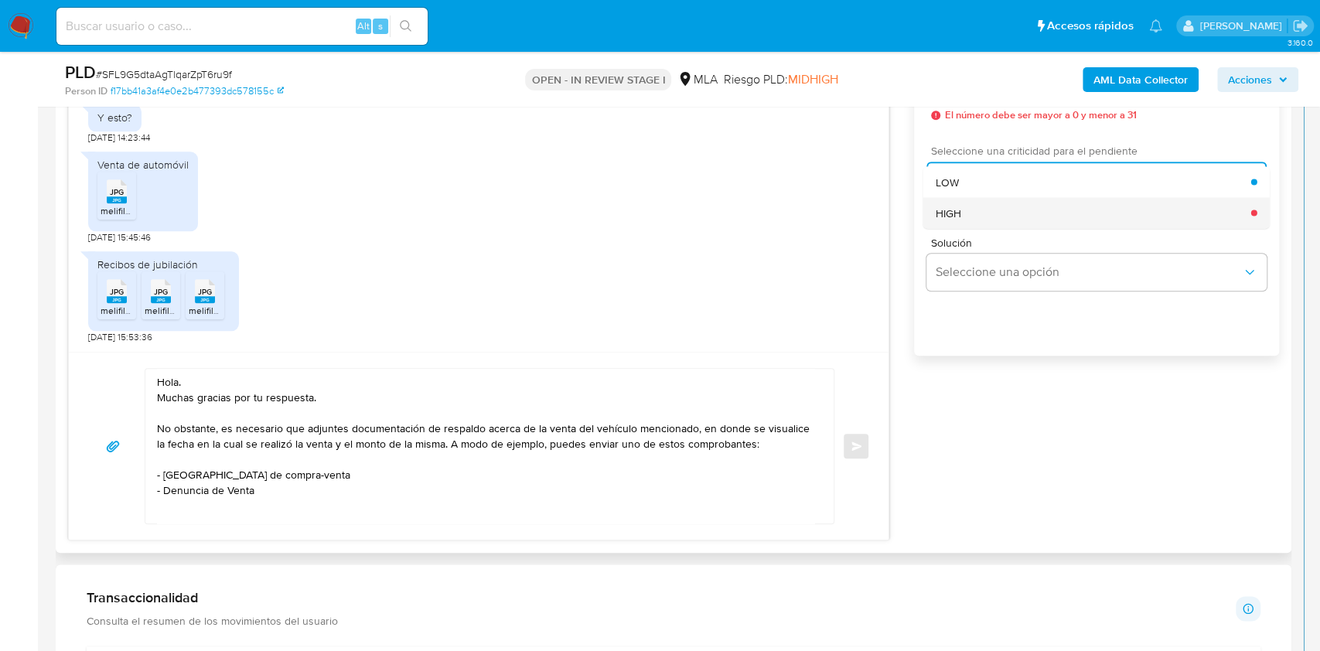
click at [989, 217] on div "HIGH" at bounding box center [1094, 212] width 316 height 31
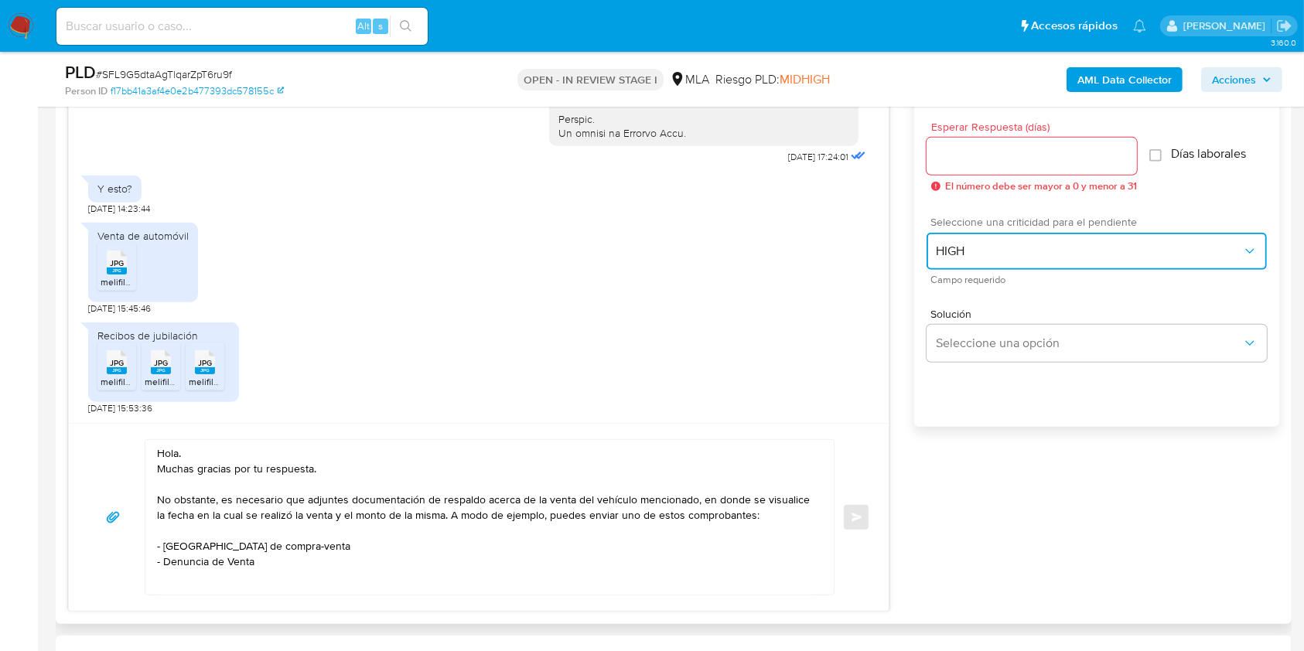
scroll to position [825, 0]
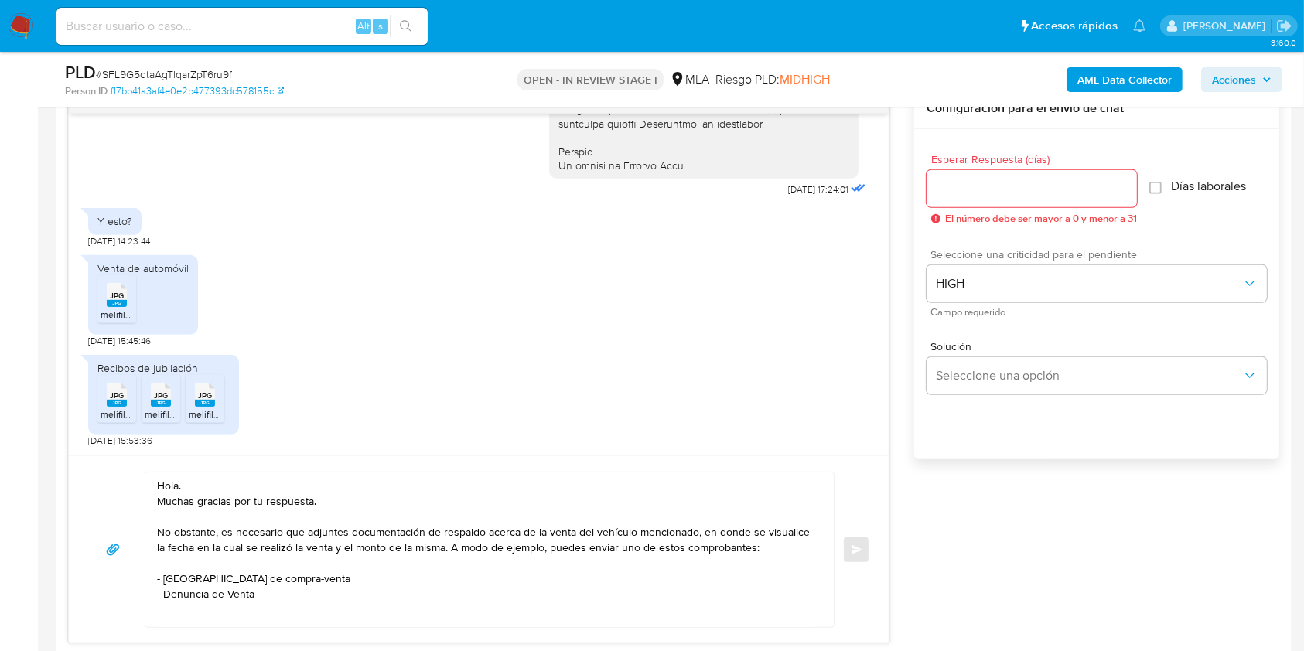
click at [988, 203] on div at bounding box center [1032, 188] width 210 height 37
click at [995, 189] on input "Esperar Respuesta (días)" at bounding box center [1032, 189] width 210 height 20
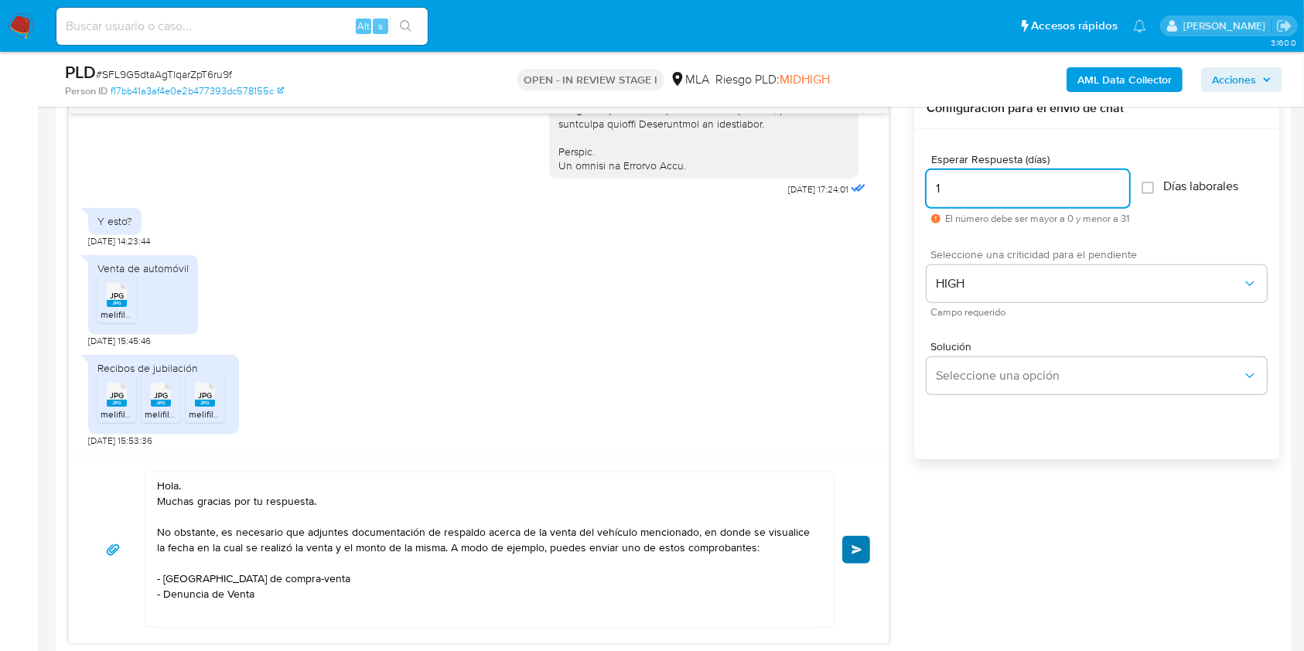
type input "1"
click at [861, 549] on span "Enviar" at bounding box center [857, 549] width 11 height 9
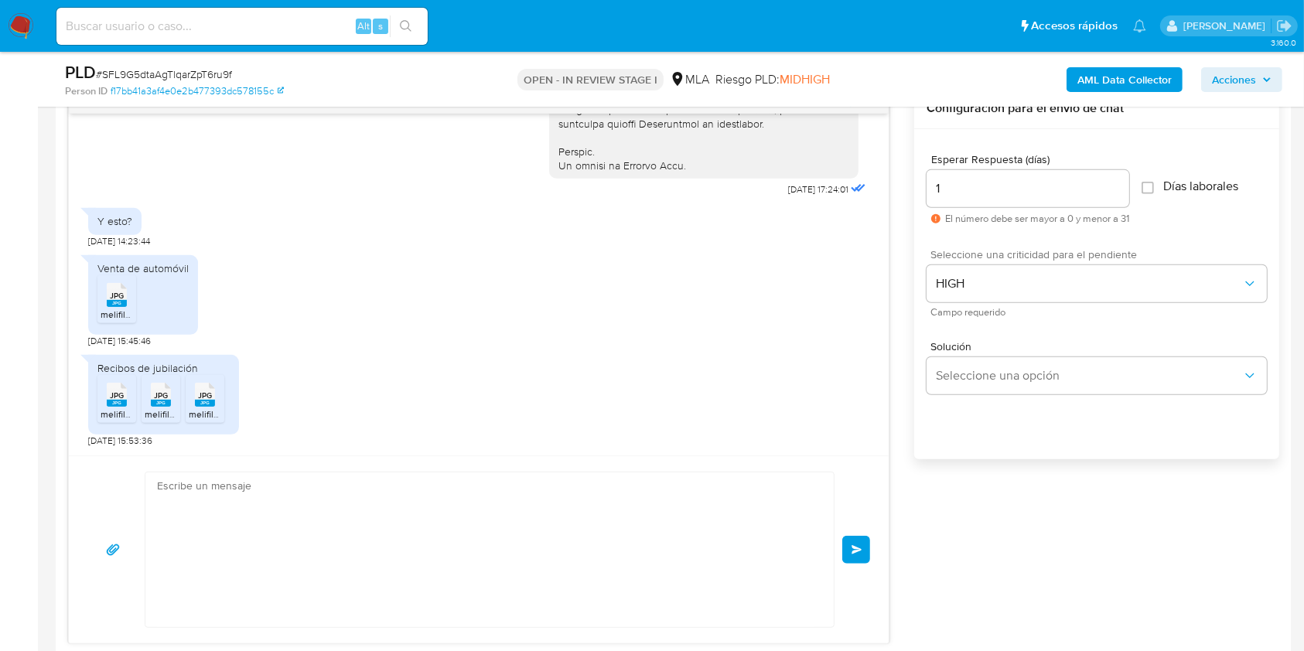
scroll to position [1135, 0]
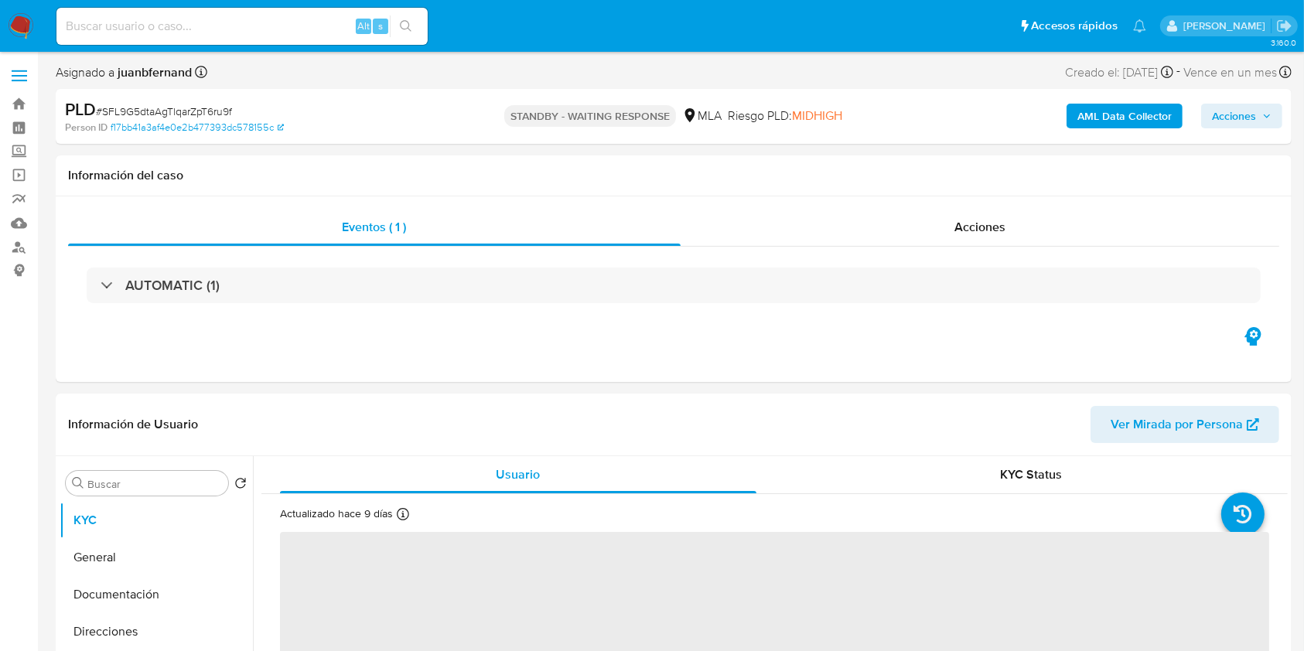
select select "10"
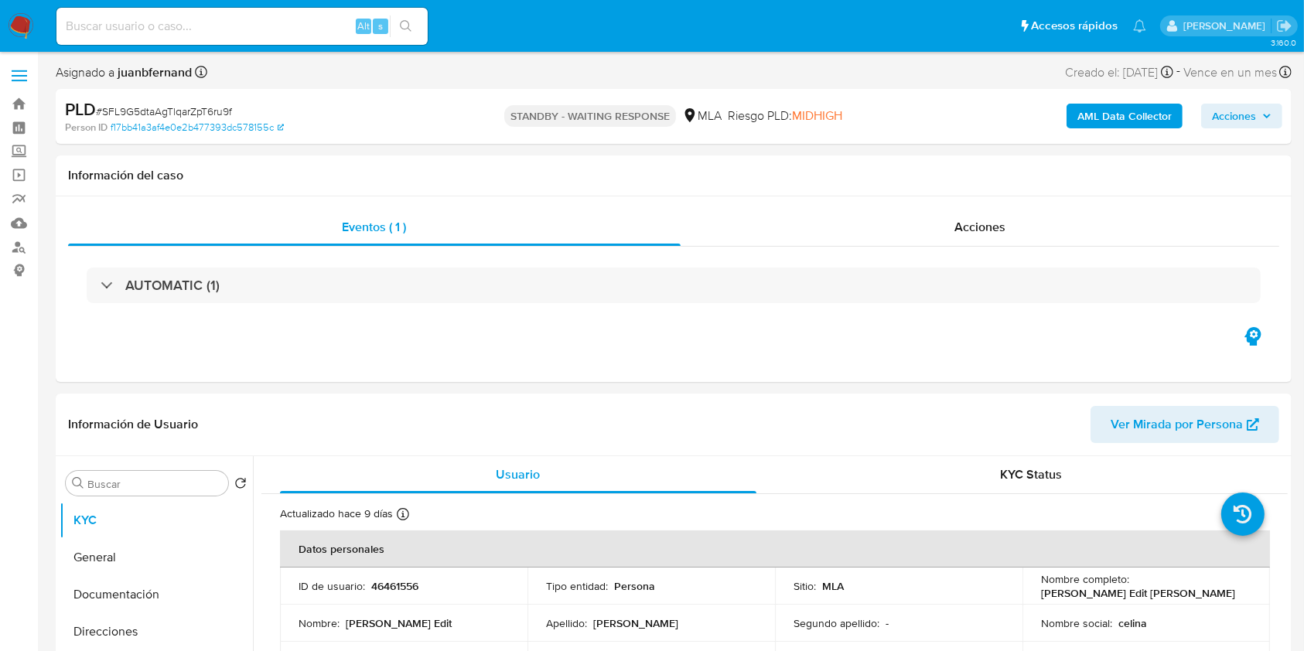
click at [287, 24] on input at bounding box center [241, 26] width 371 height 20
paste input "yEWDIIb5geiMoqb7Lo9nZJmh"
type input "yEWDIIb5geiMoqb7Lo9nZJmh"
click at [403, 22] on icon "search-icon" at bounding box center [406, 26] width 12 height 12
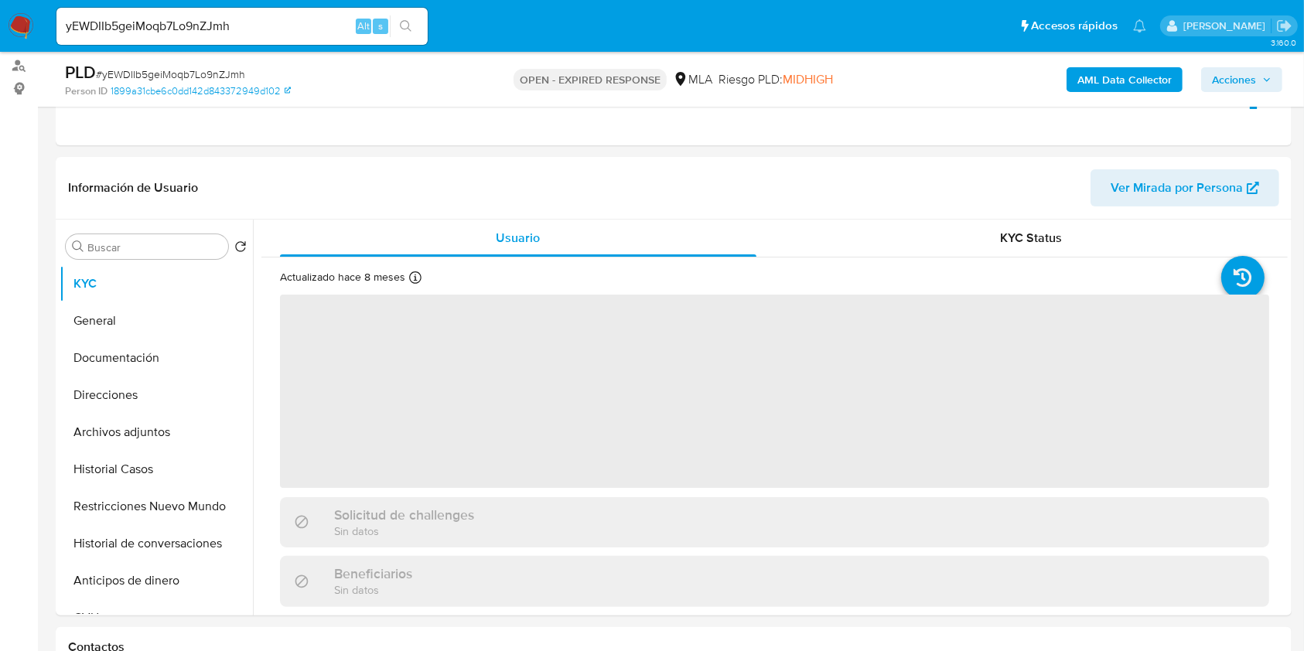
scroll to position [412, 0]
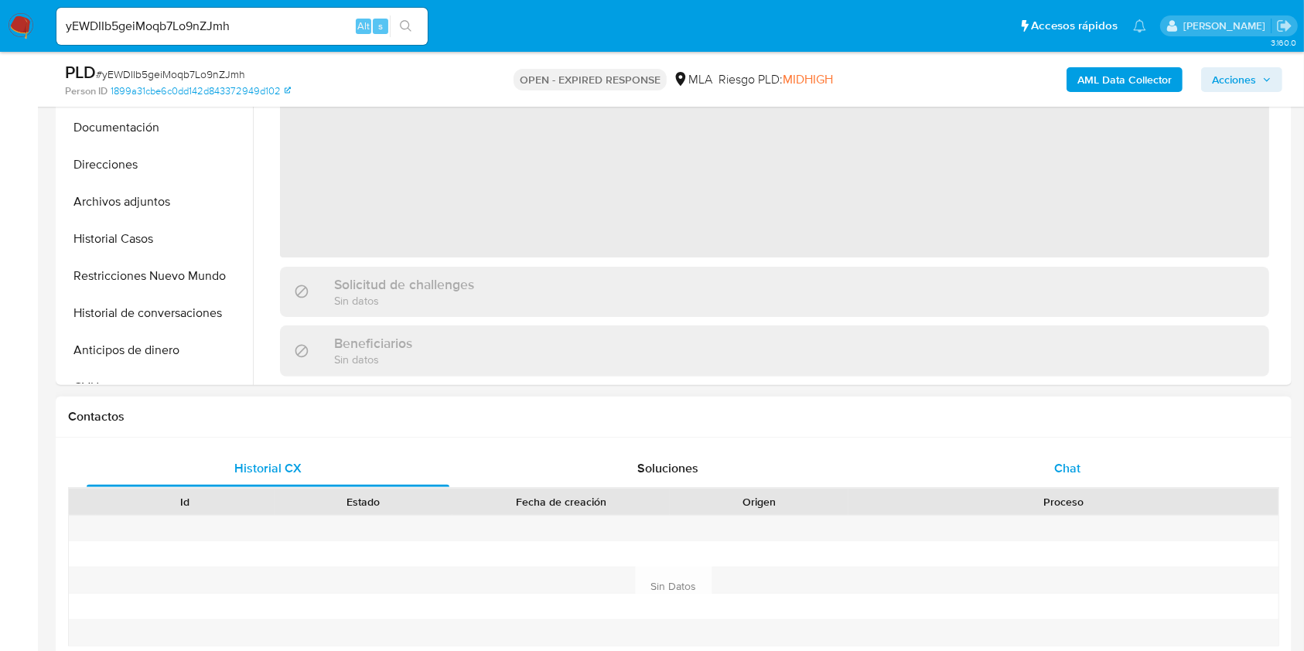
select select "10"
click at [1096, 475] on div "Chat" at bounding box center [1067, 468] width 363 height 37
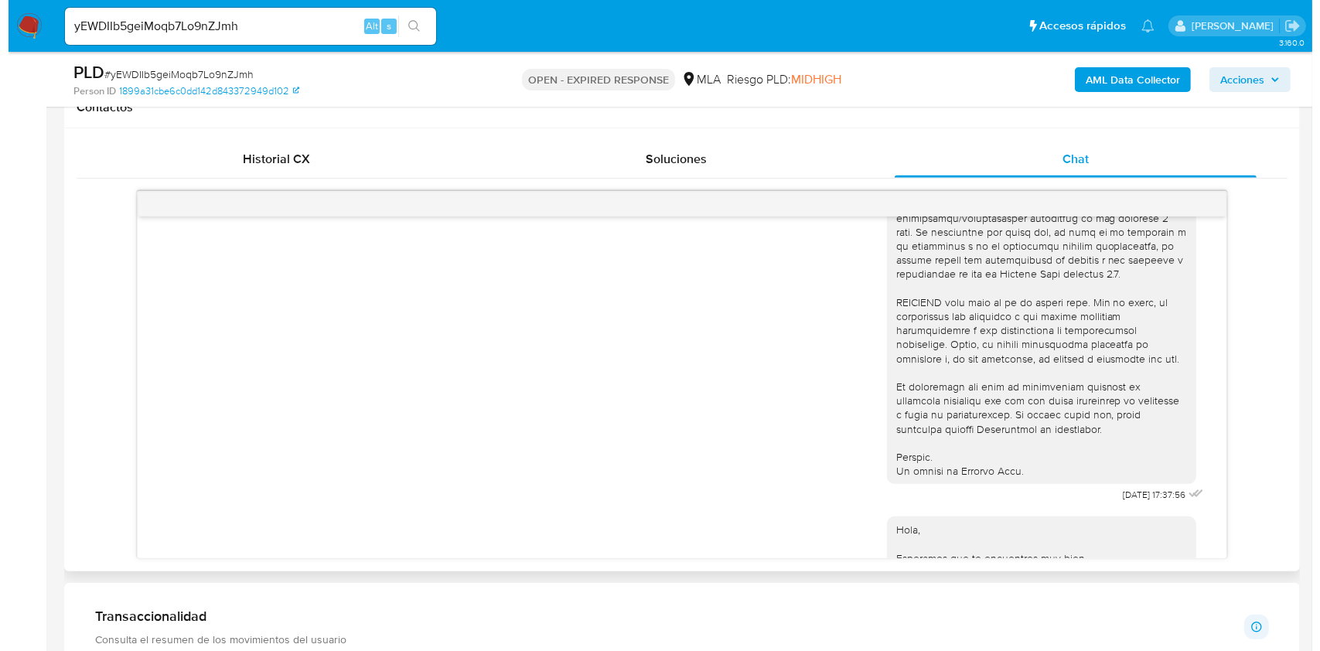
scroll to position [255, 0]
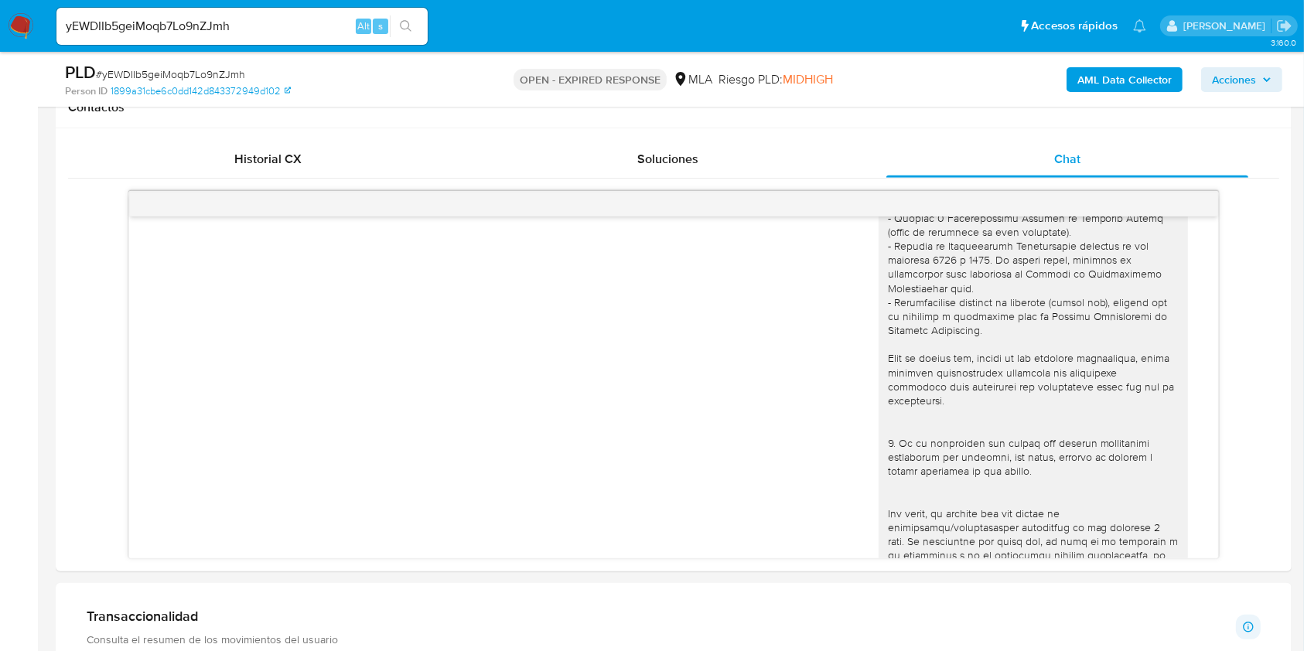
click at [1098, 87] on b "AML Data Collector" at bounding box center [1124, 79] width 94 height 25
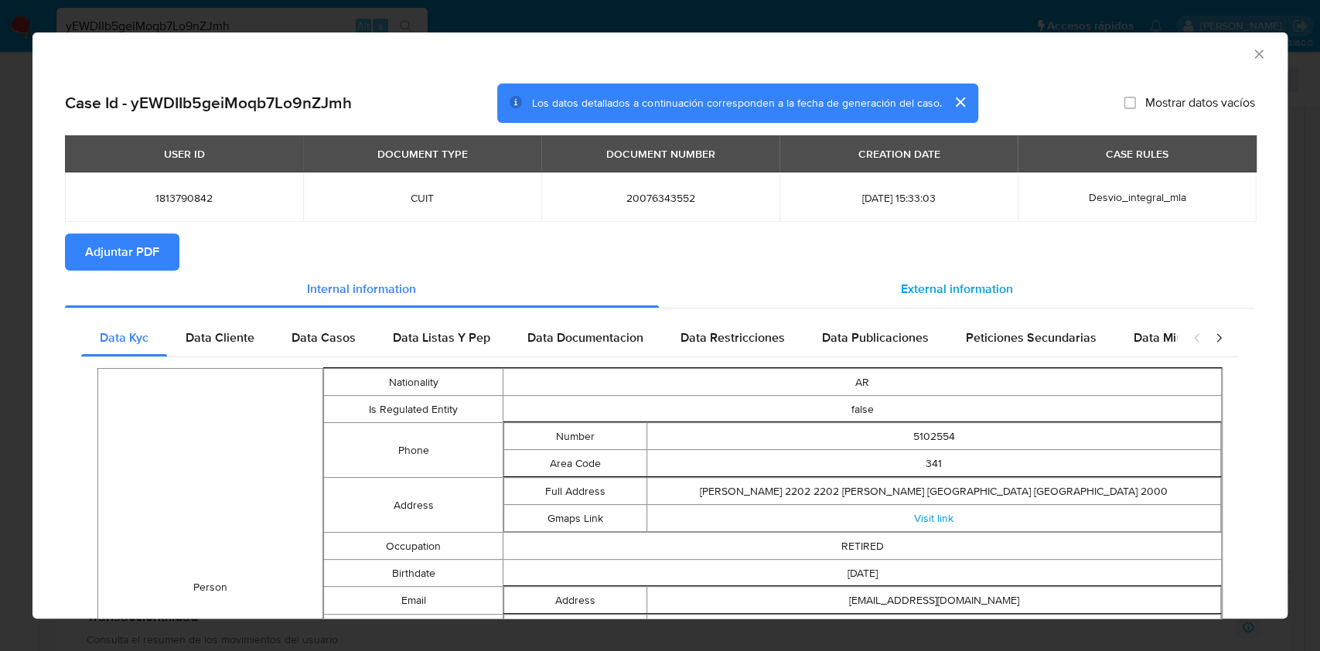
drag, startPoint x: 824, startPoint y: 285, endPoint x: 813, endPoint y: 284, distance: 10.9
click at [824, 284] on div "External information" at bounding box center [957, 289] width 597 height 37
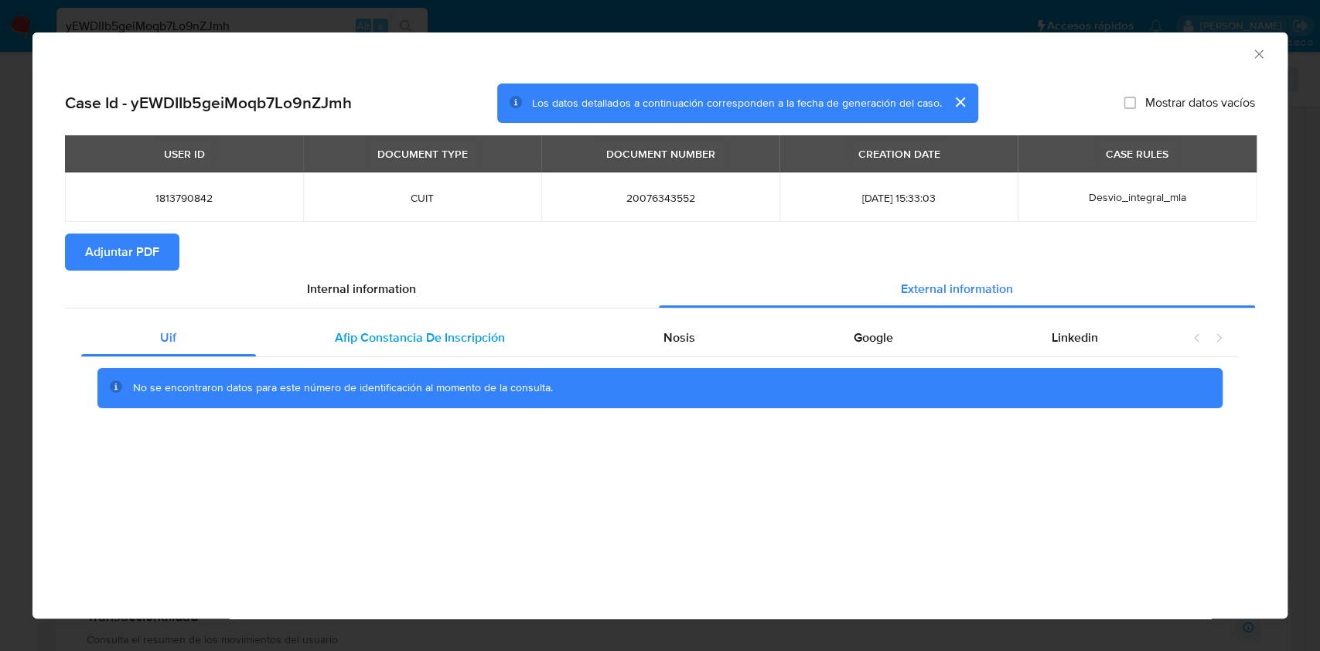
click at [373, 340] on span "Afip Constancia De Inscripción" at bounding box center [420, 338] width 170 height 18
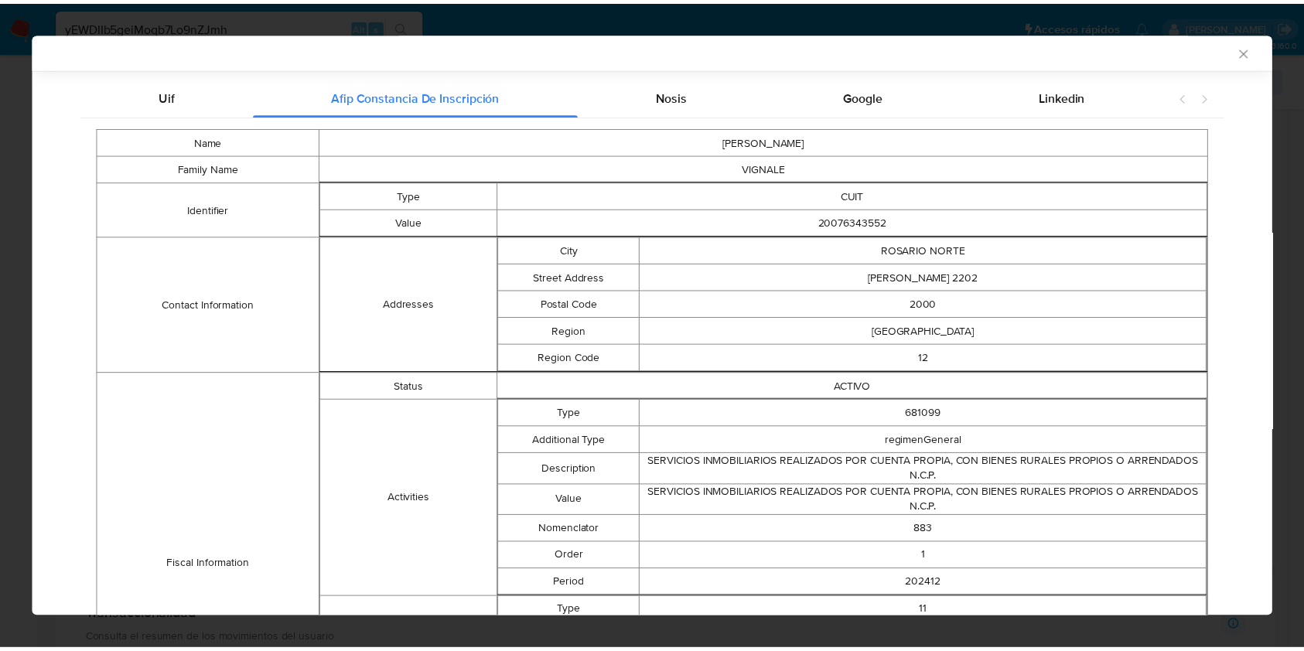
scroll to position [224, 0]
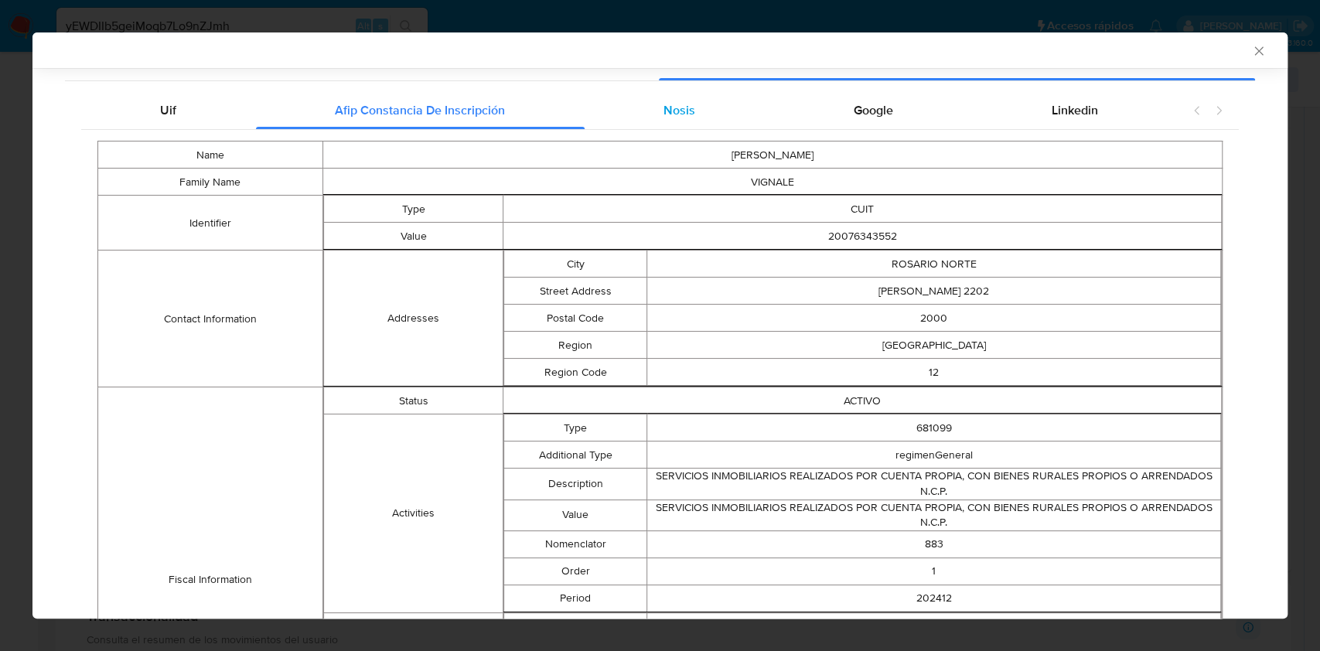
click at [664, 102] on span "Nosis" at bounding box center [680, 110] width 32 height 18
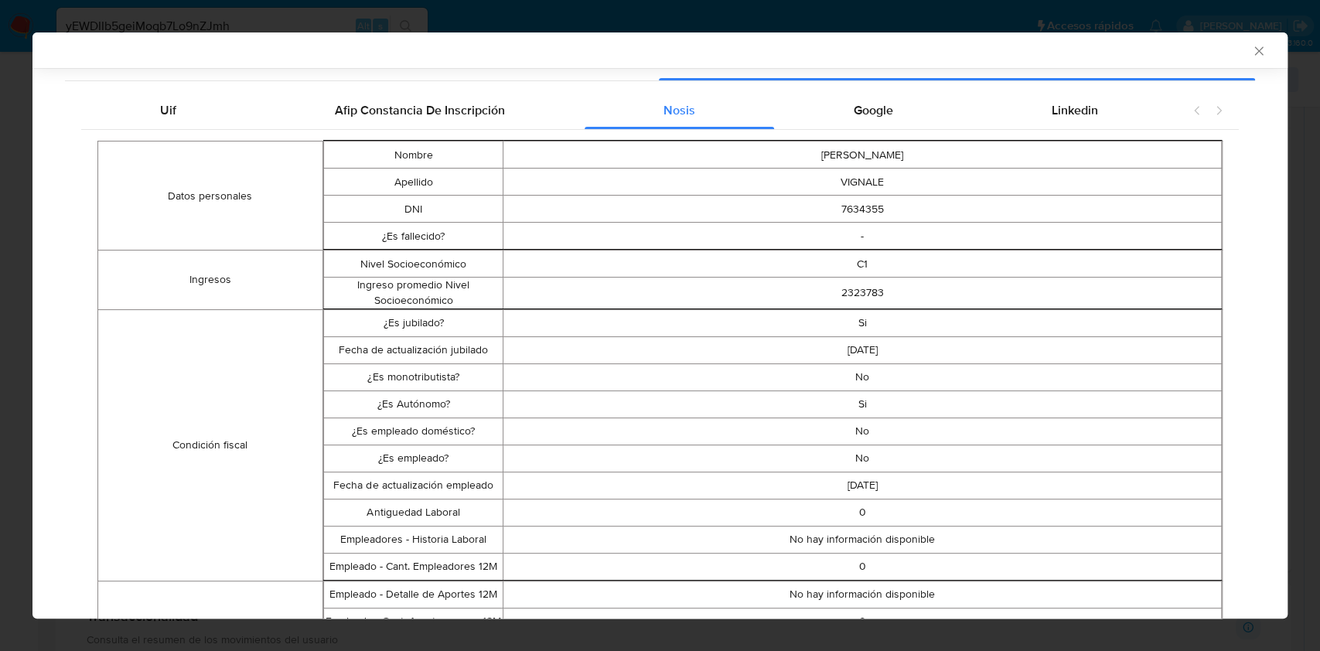
click at [1251, 51] on icon "Cerrar ventana" at bounding box center [1258, 50] width 15 height 15
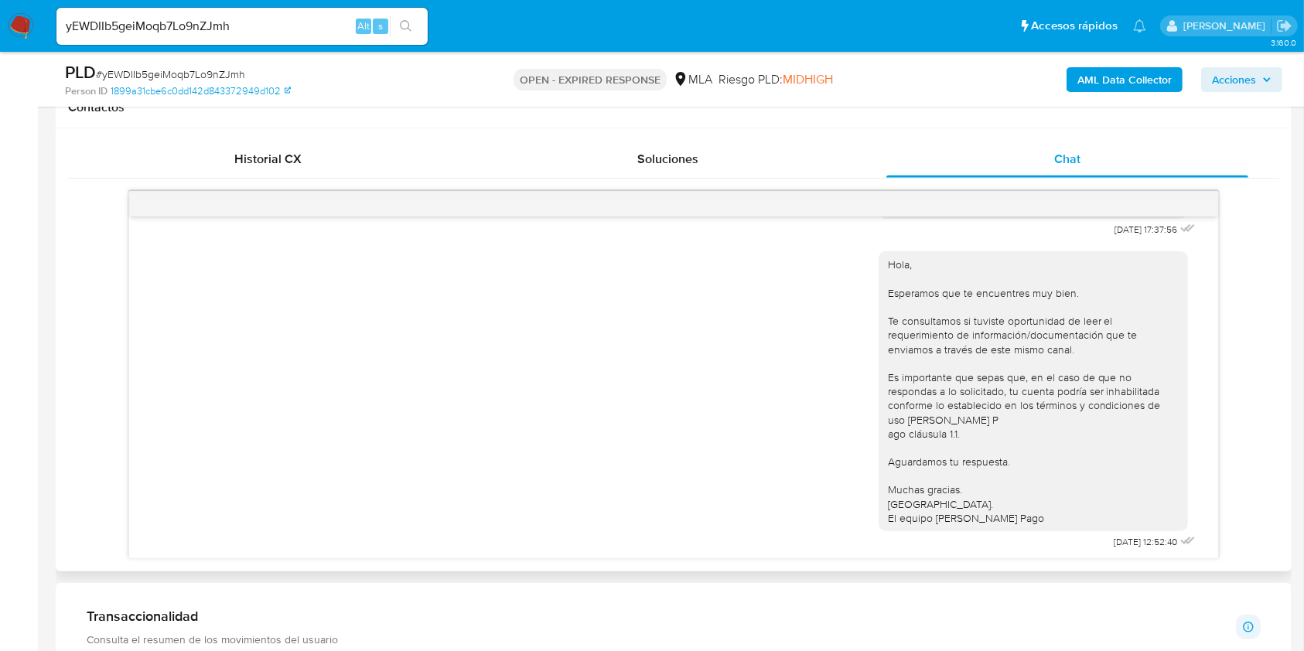
scroll to position [874, 0]
click at [282, 26] on input "yEWDIIb5geiMoqb7Lo9nZJmh" at bounding box center [241, 26] width 371 height 20
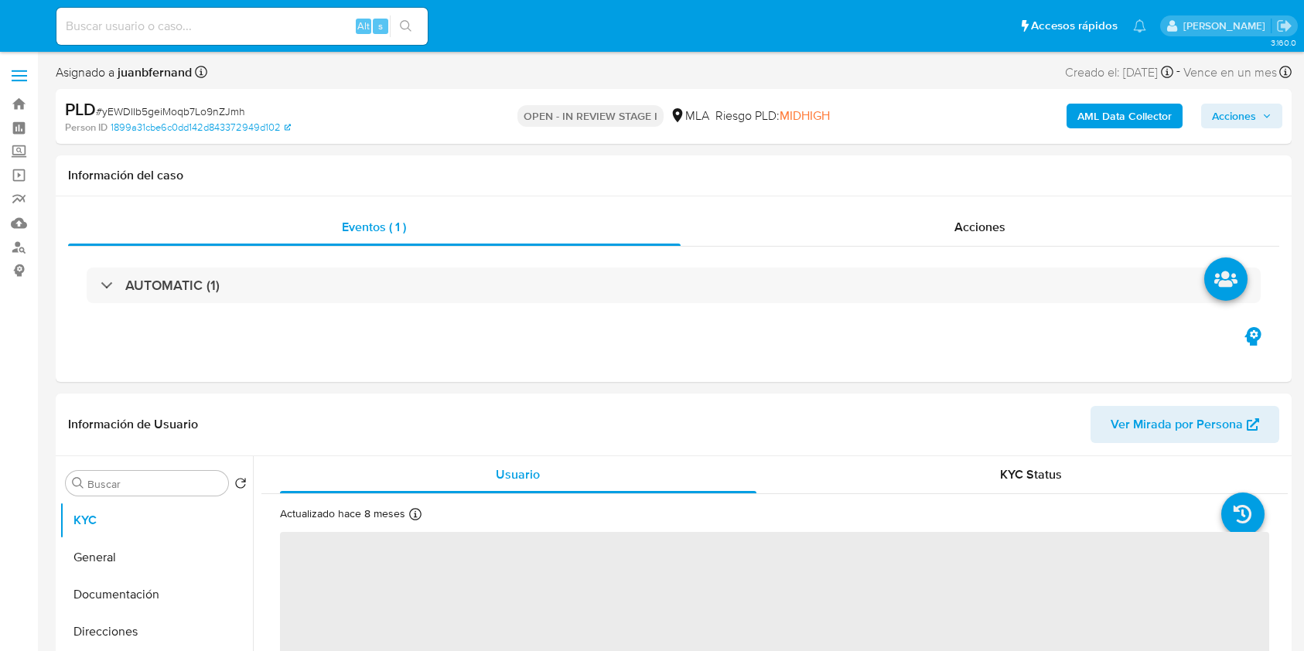
select select "10"
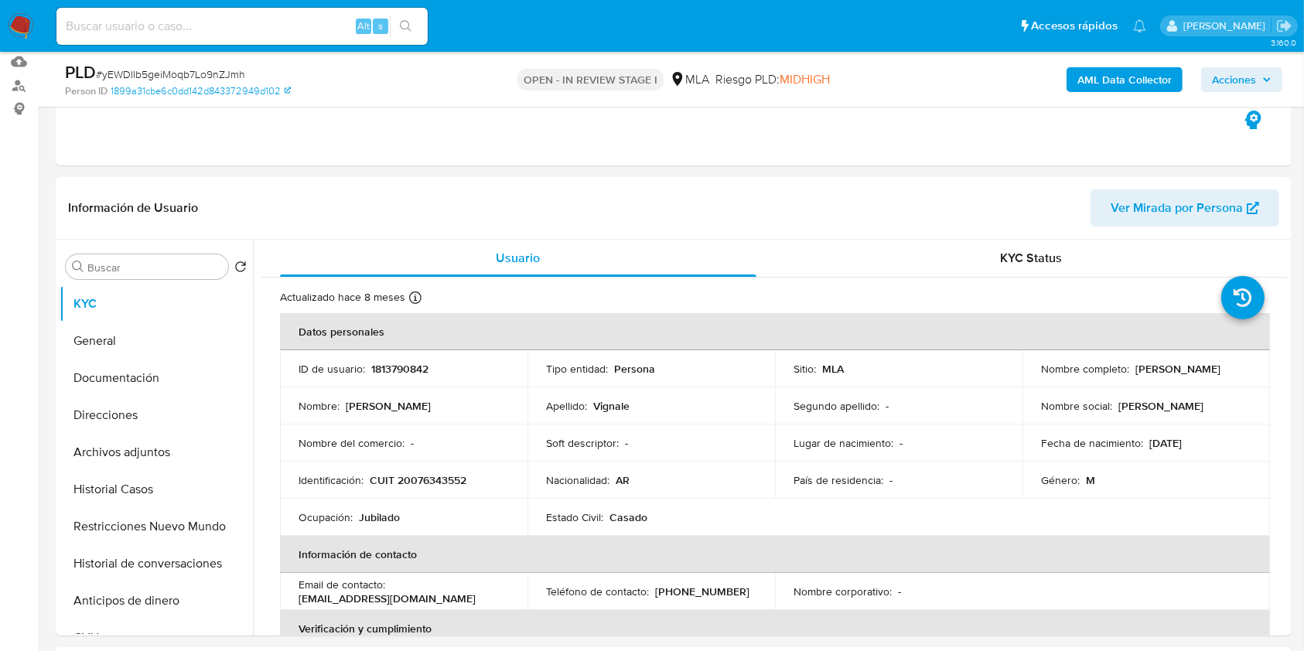
scroll to position [309, 0]
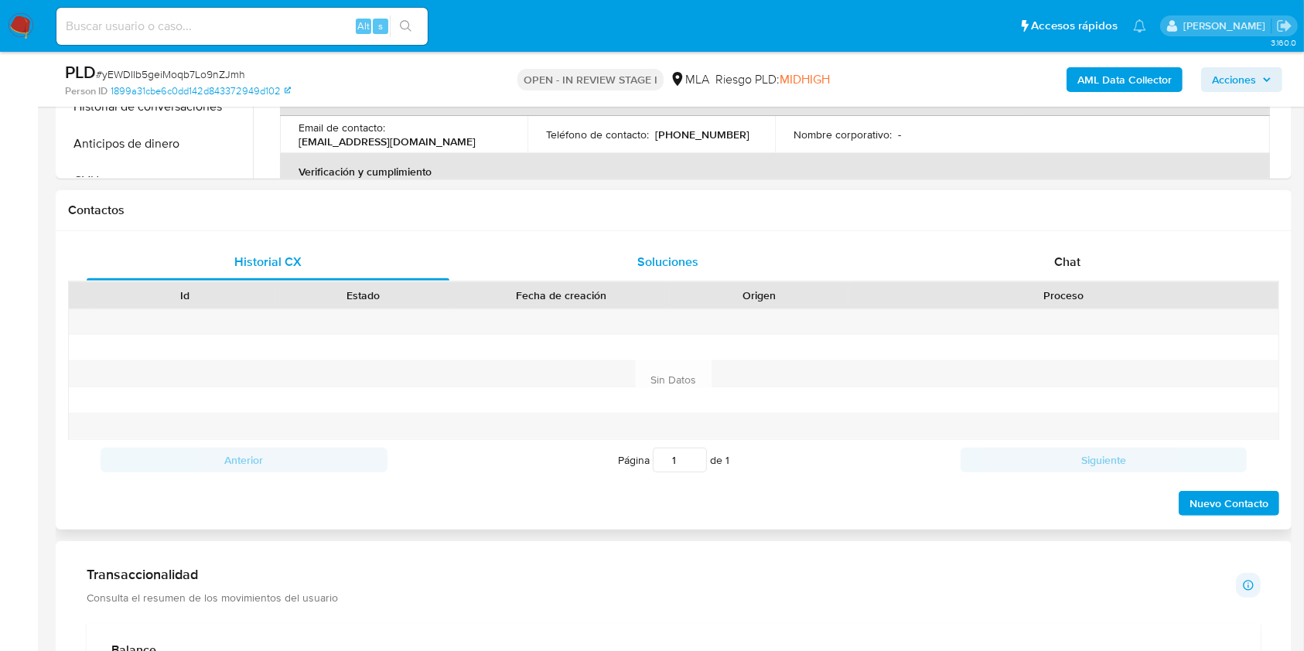
drag, startPoint x: 1074, startPoint y: 248, endPoint x: 753, endPoint y: 244, distance: 321.0
click at [1074, 248] on div "Chat" at bounding box center [1067, 262] width 363 height 37
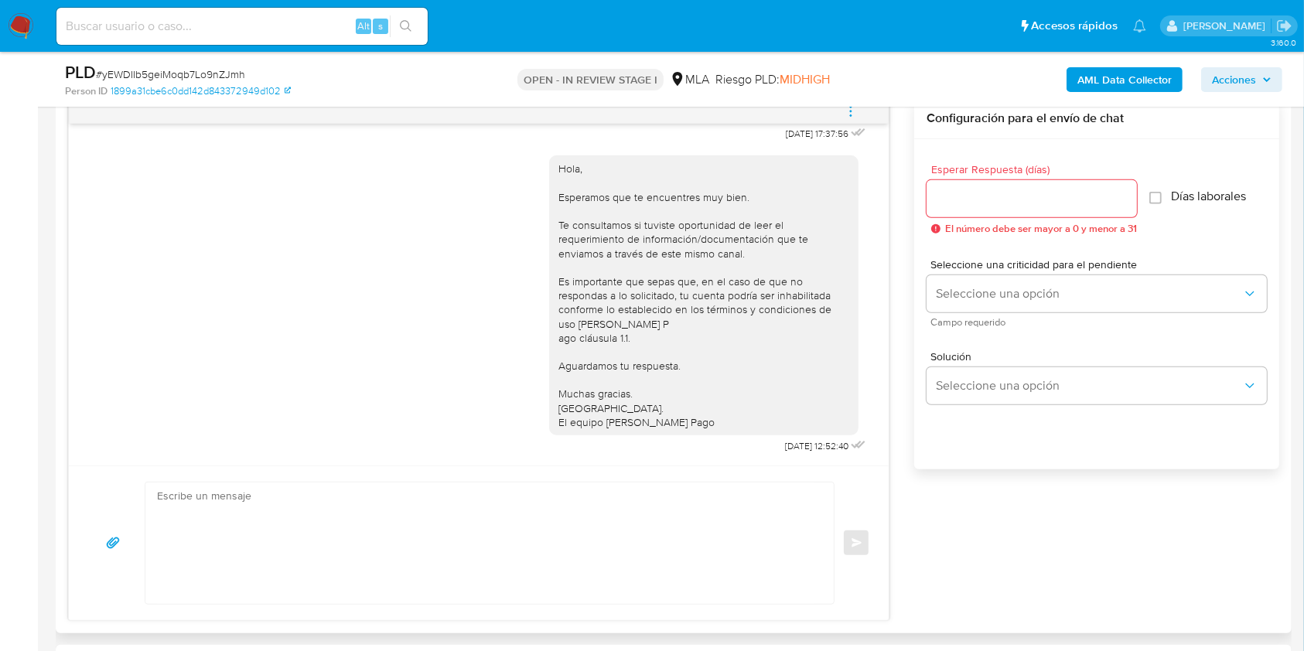
scroll to position [825, 0]
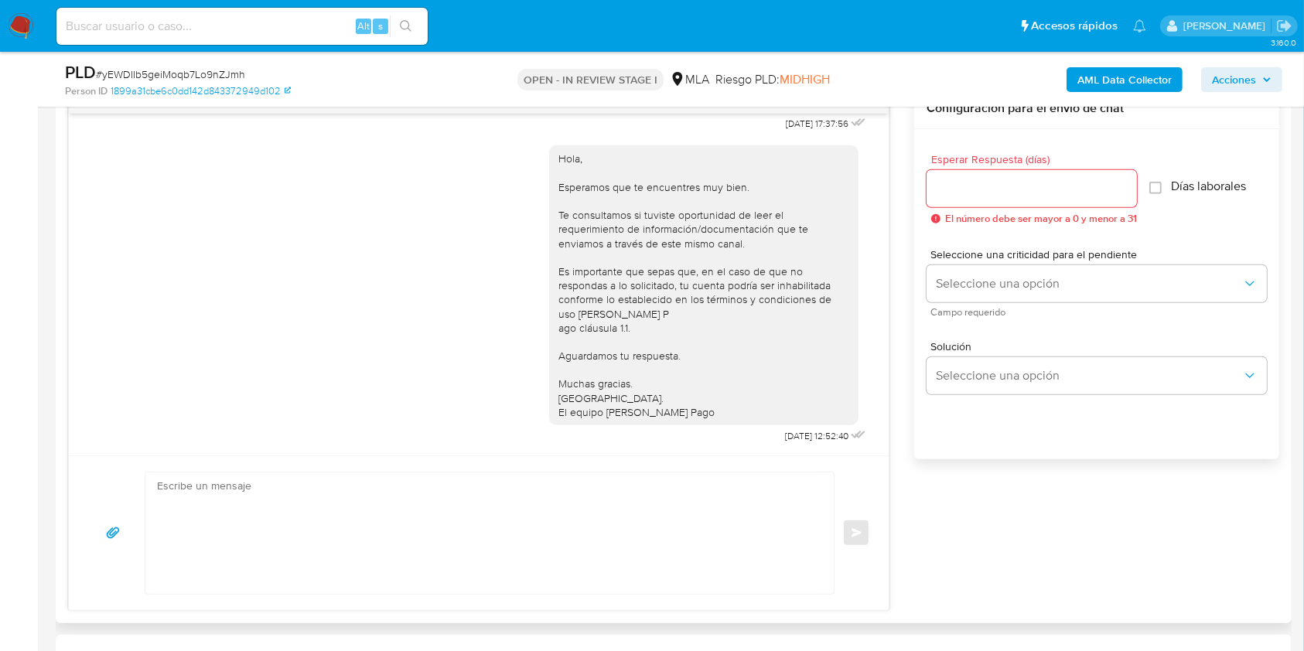
click at [527, 477] on textarea at bounding box center [485, 533] width 657 height 121
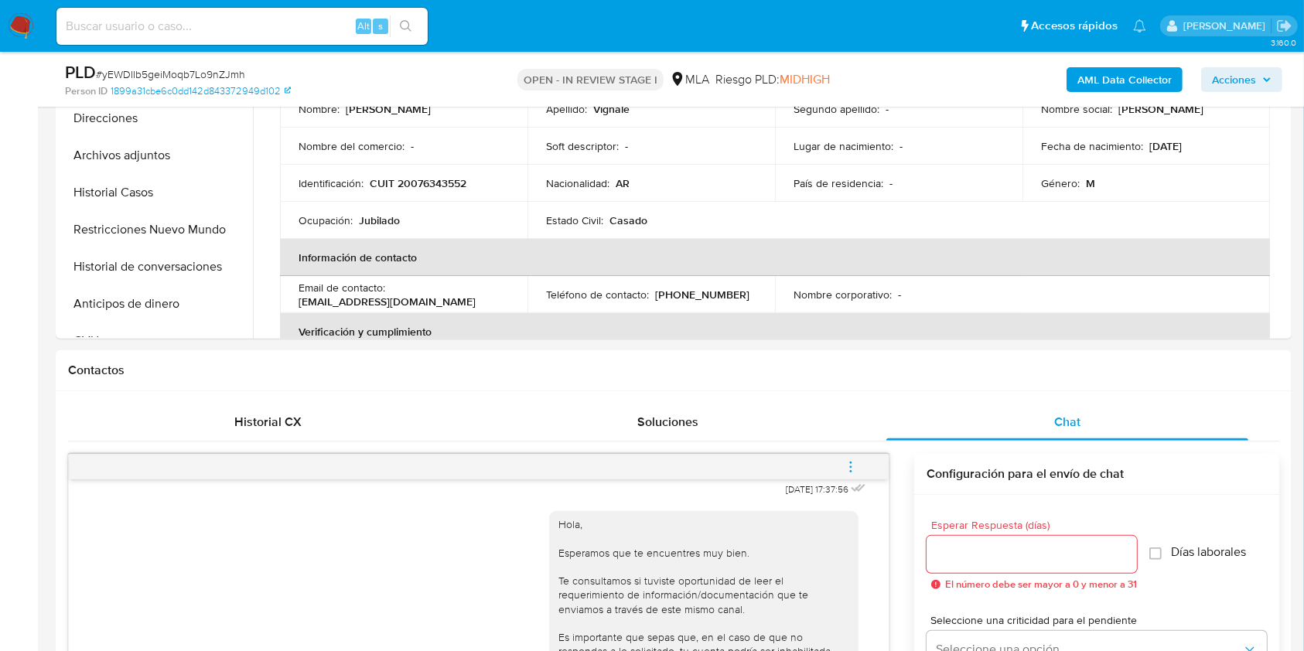
scroll to position [206, 0]
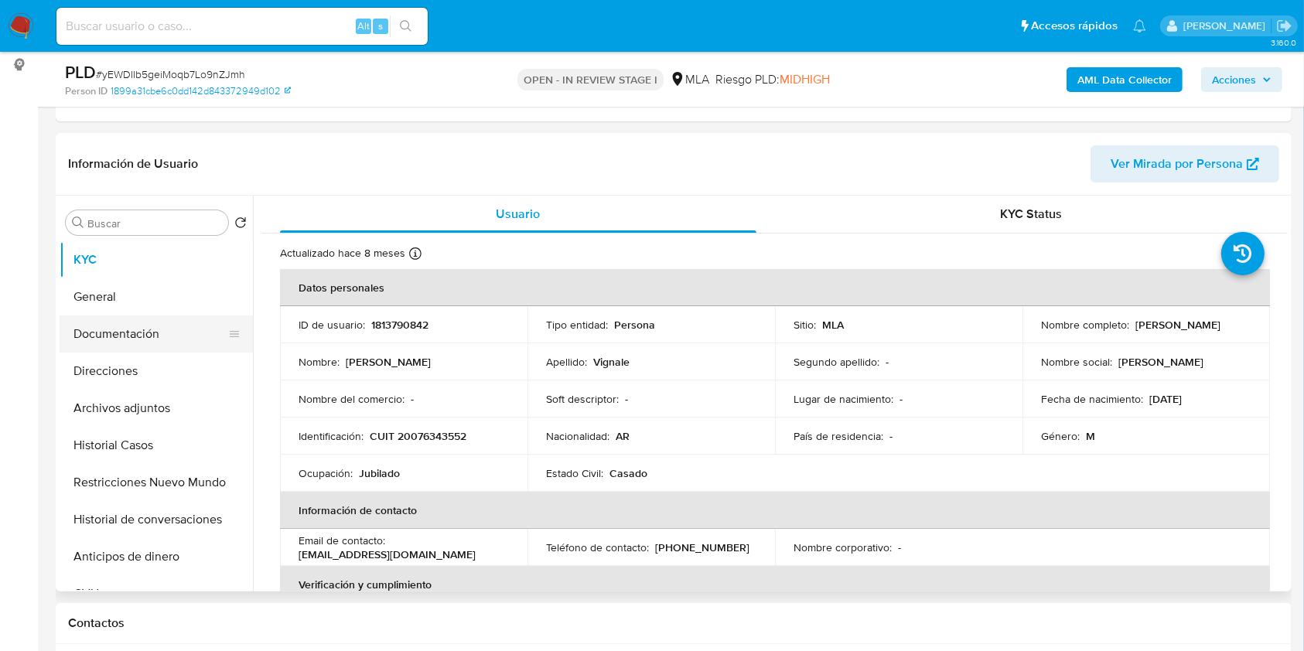
click at [131, 337] on button "Documentación" at bounding box center [150, 334] width 181 height 37
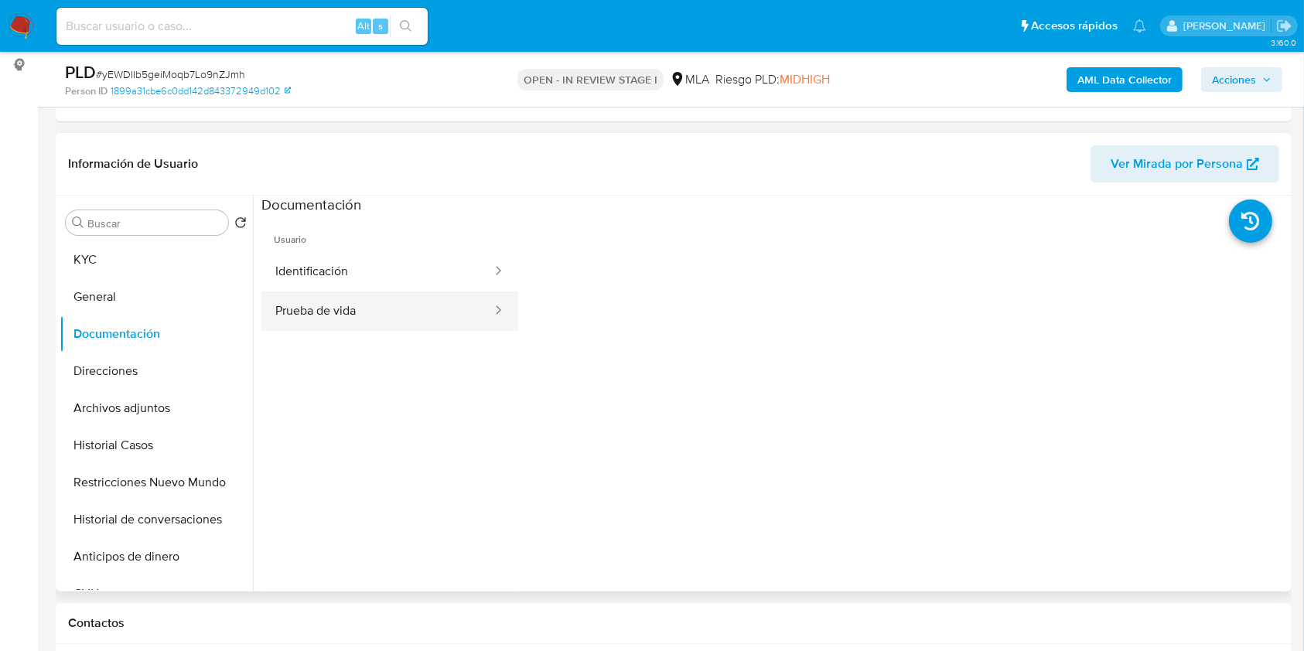
click at [439, 315] on button "Prueba de vida" at bounding box center [377, 311] width 232 height 39
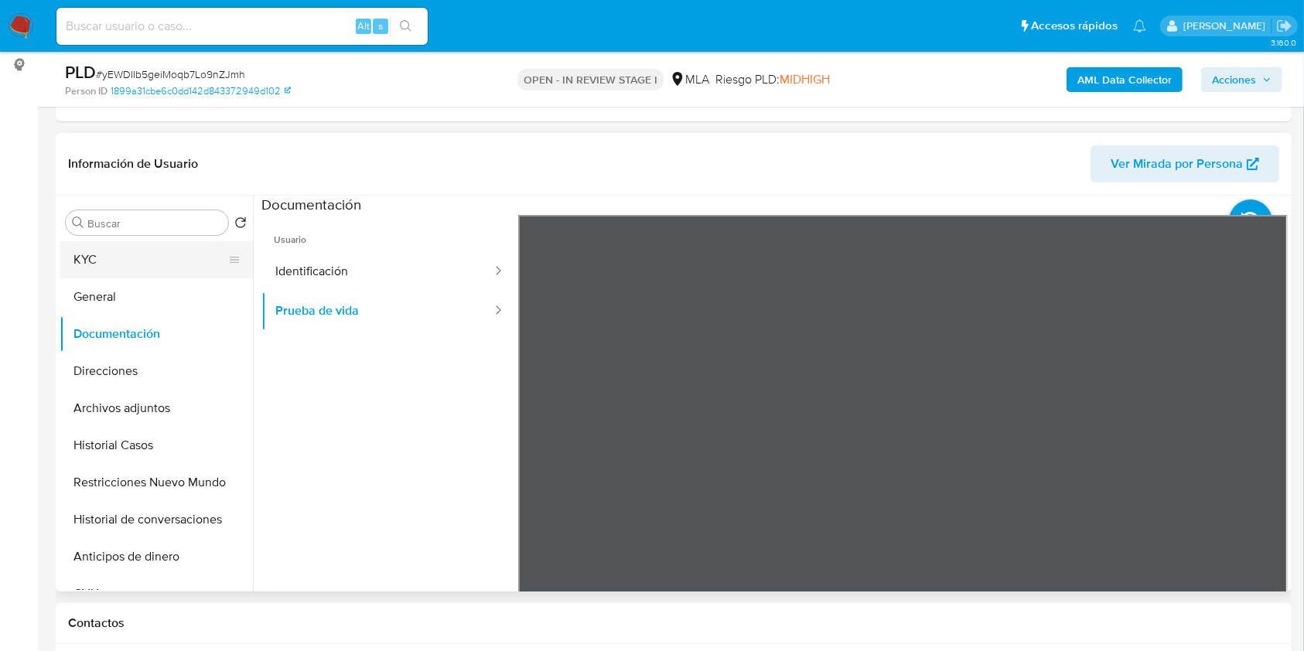
click at [121, 242] on button "KYC" at bounding box center [150, 259] width 181 height 37
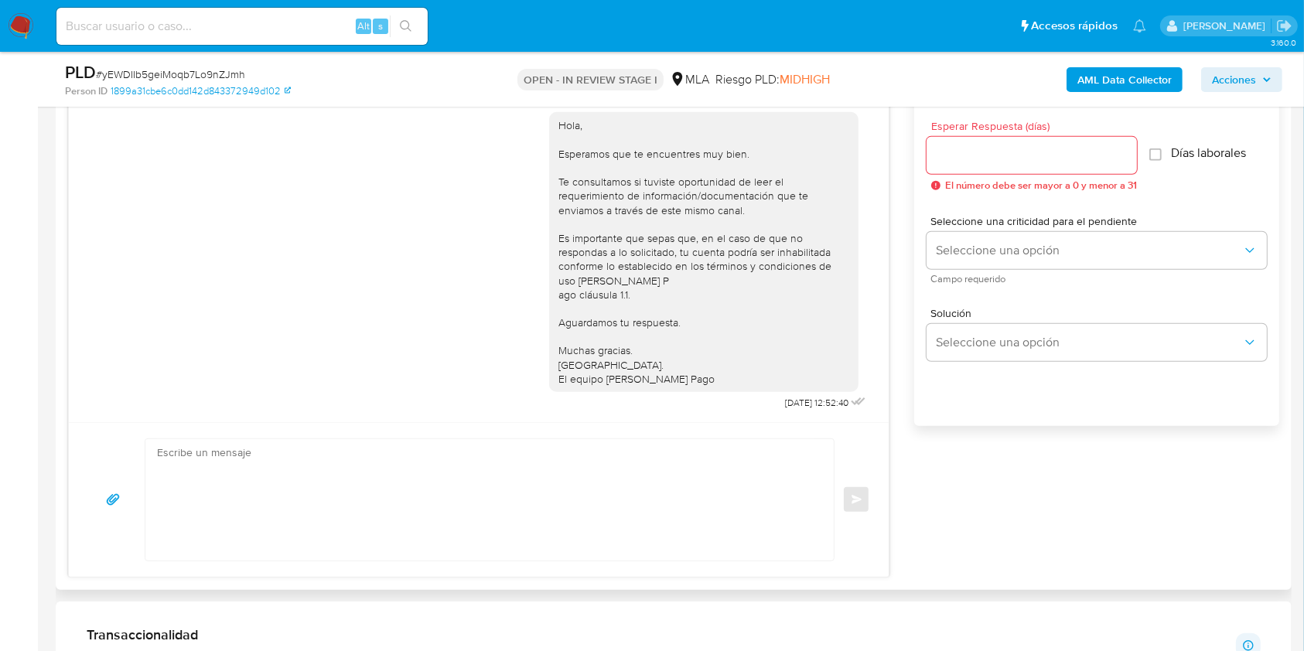
scroll to position [928, 0]
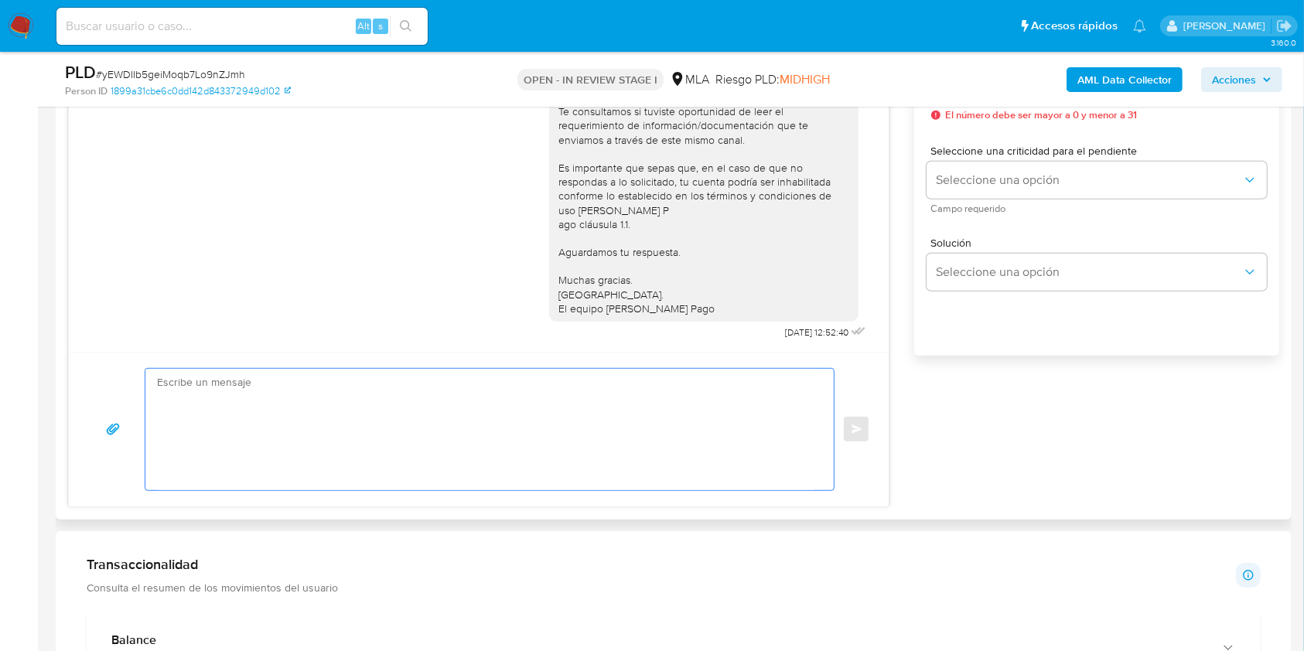
click at [225, 459] on textarea at bounding box center [485, 429] width 657 height 121
paste textarea "Lore. Ipsumdolo sit am consectetu adi elit. Se doeiusmodte in utlabor etdolorem…"
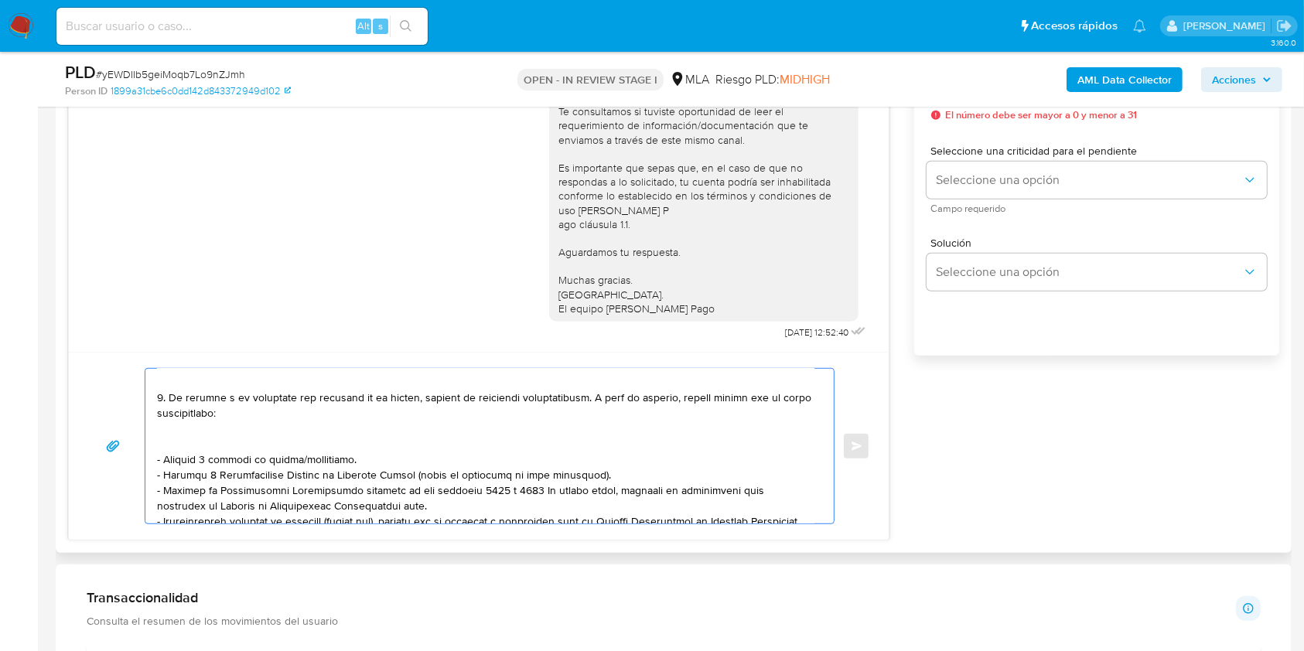
scroll to position [0, 0]
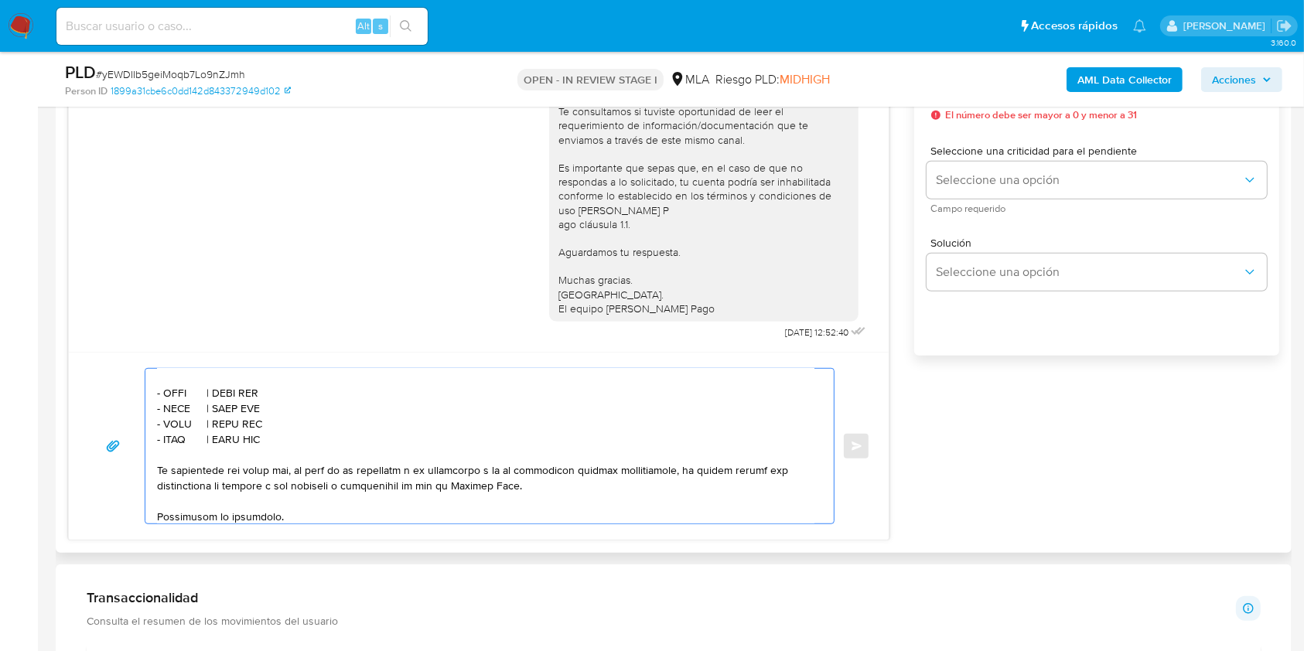
click at [202, 391] on textarea at bounding box center [485, 446] width 657 height 155
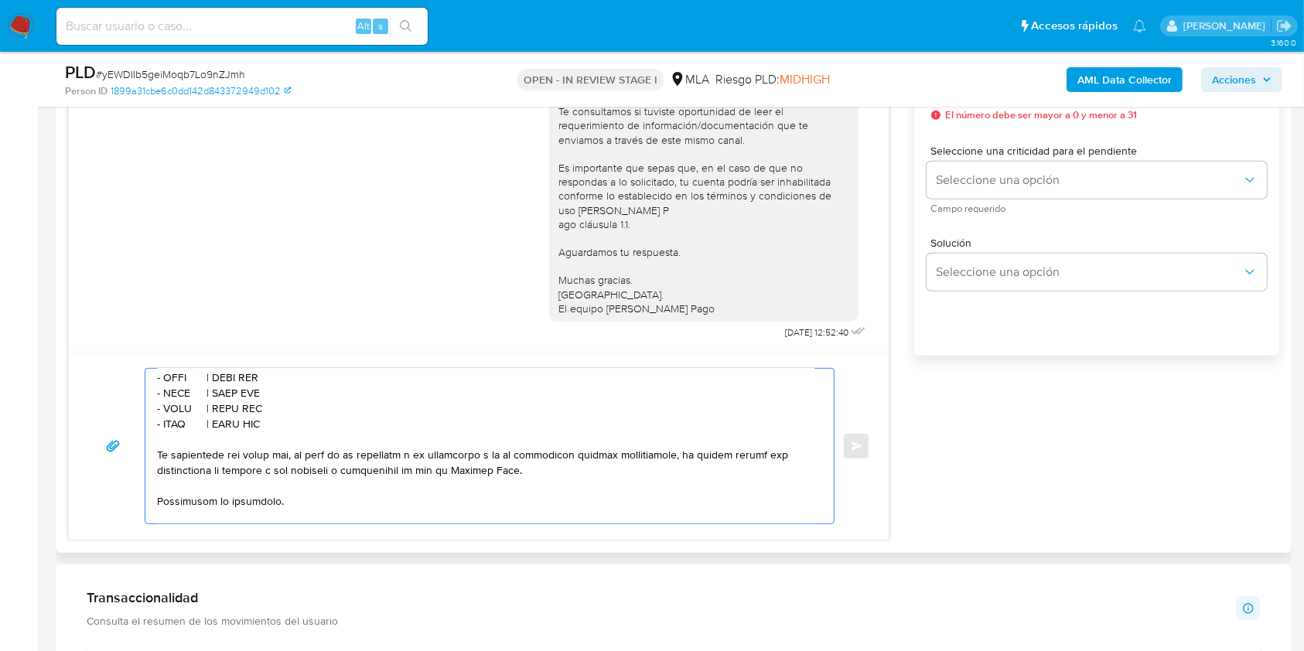
scroll to position [500, 0]
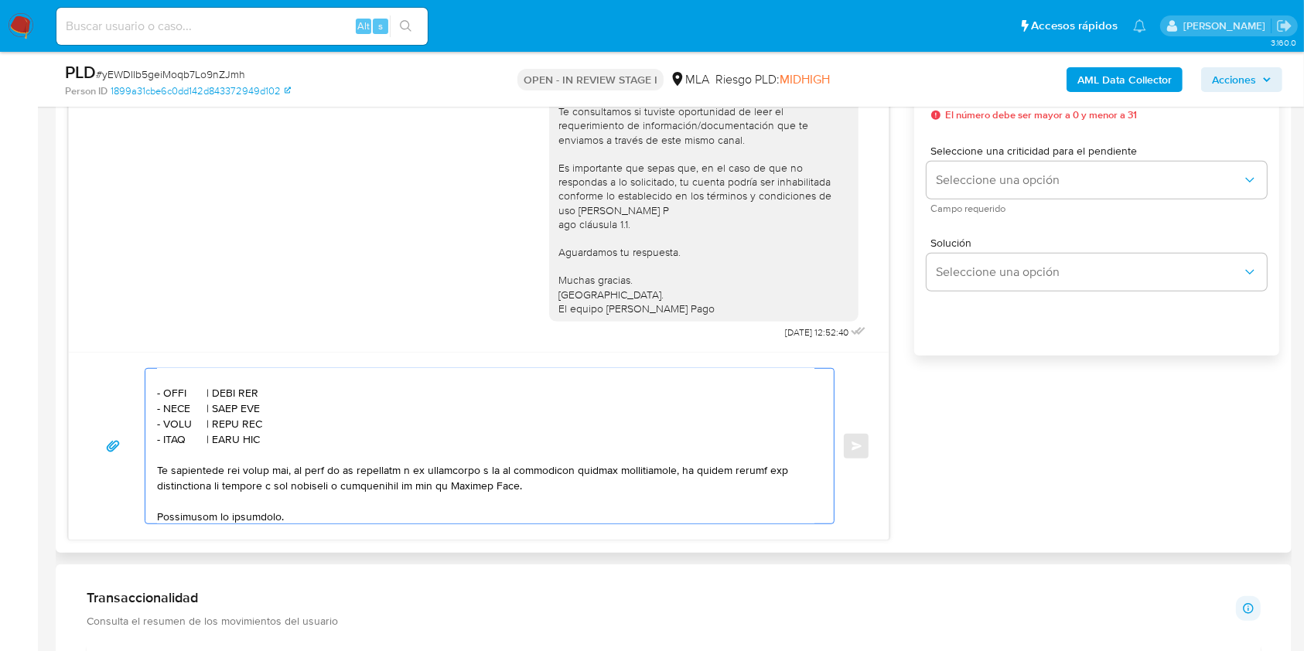
click at [166, 412] on textarea at bounding box center [485, 446] width 657 height 155
click at [178, 414] on textarea at bounding box center [485, 446] width 657 height 155
paste textarea "[PERSON_NAME]"
click at [328, 415] on textarea at bounding box center [485, 446] width 657 height 155
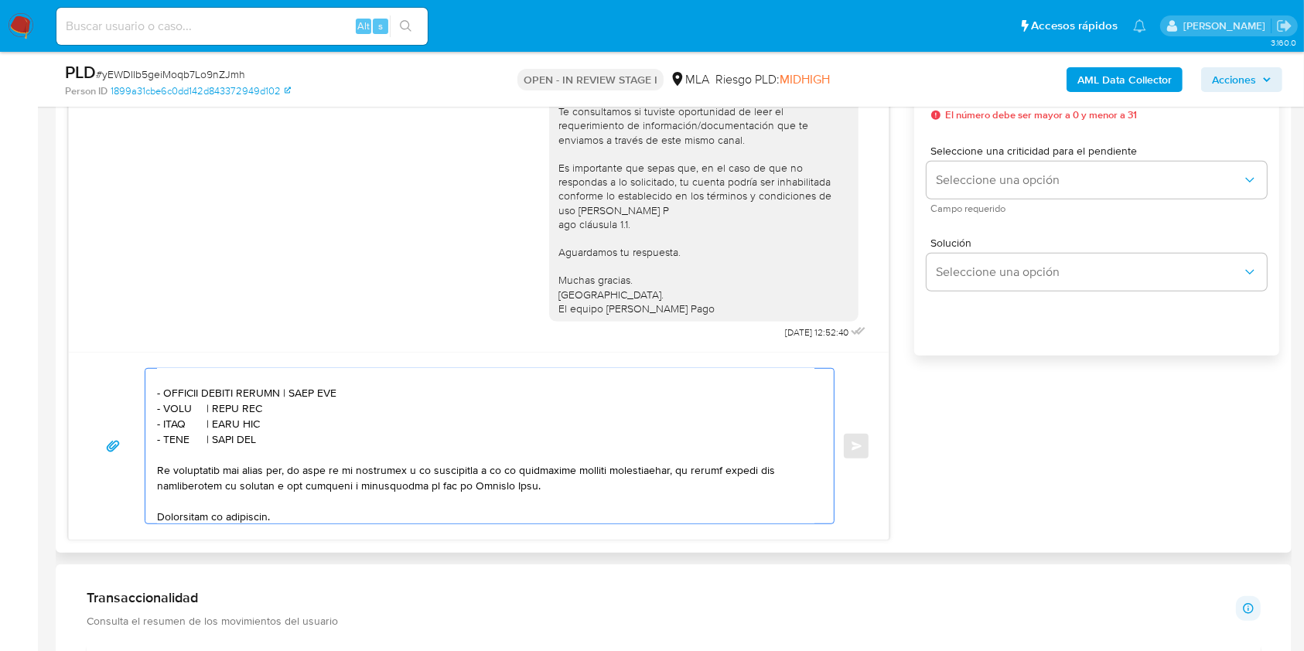
click at [340, 418] on textarea at bounding box center [485, 446] width 657 height 155
click at [341, 418] on textarea at bounding box center [485, 446] width 657 height 155
paste textarea "27398265055"
click at [176, 432] on textarea at bounding box center [485, 446] width 657 height 155
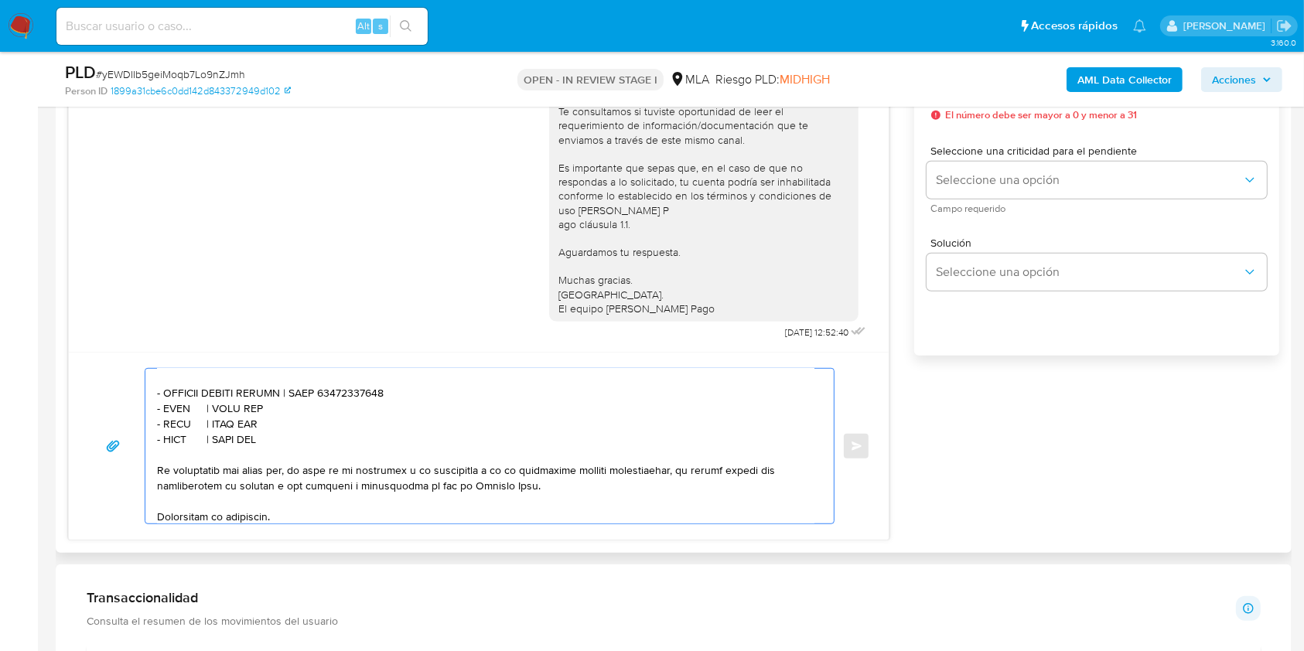
paste textarea "[PERSON_NAME] [PERSON_NAME]"
click at [333, 435] on textarea at bounding box center [485, 446] width 657 height 155
paste textarea "20362934428"
click at [174, 454] on textarea at bounding box center [485, 446] width 657 height 155
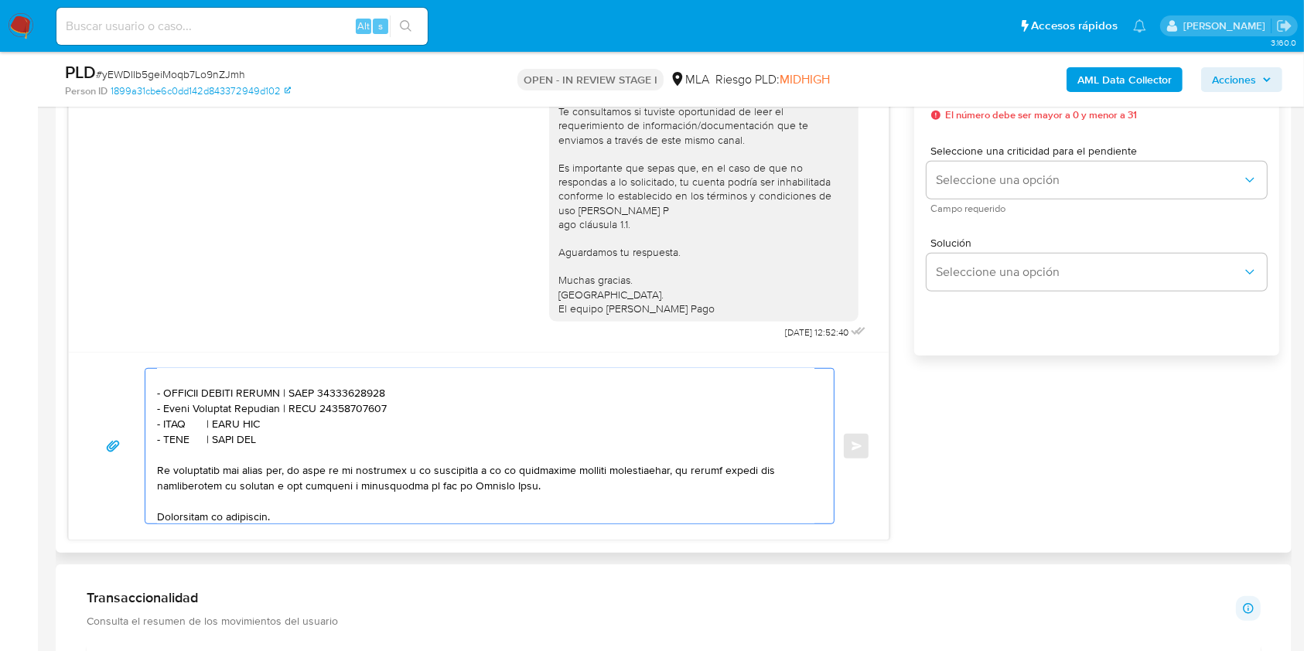
click at [174, 453] on textarea at bounding box center [485, 446] width 657 height 155
paste textarea "[PERSON_NAME]"
click at [265, 451] on textarea at bounding box center [485, 446] width 657 height 155
paste textarea "20422511297"
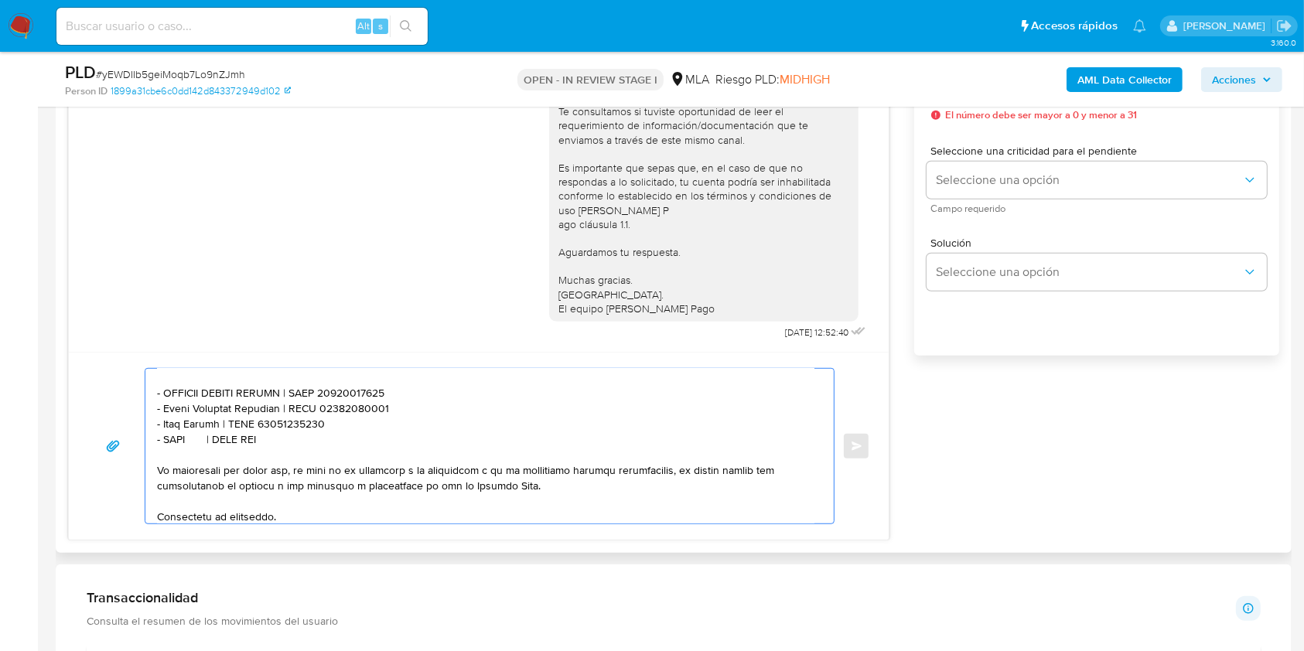
drag, startPoint x: 278, startPoint y: 465, endPoint x: 135, endPoint y: 463, distance: 143.9
click at [135, 463] on div "Enviar" at bounding box center [478, 446] width 783 height 156
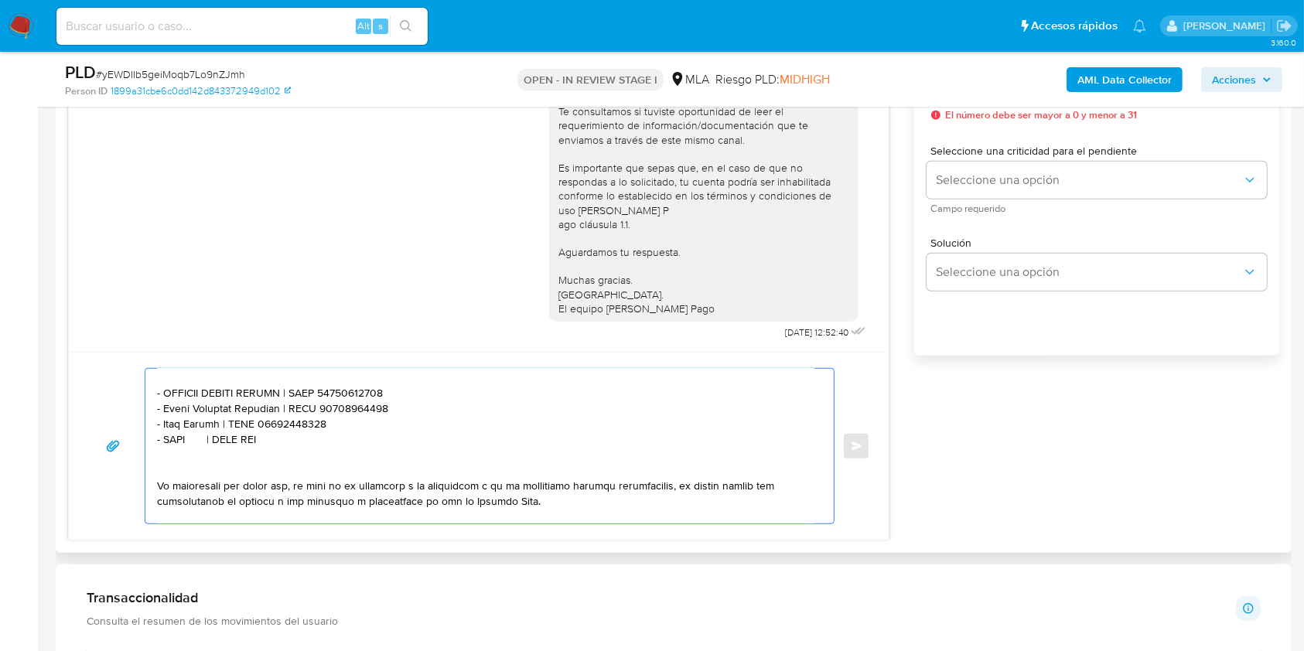
paste textarea "- XXXX | CUIT XXX"
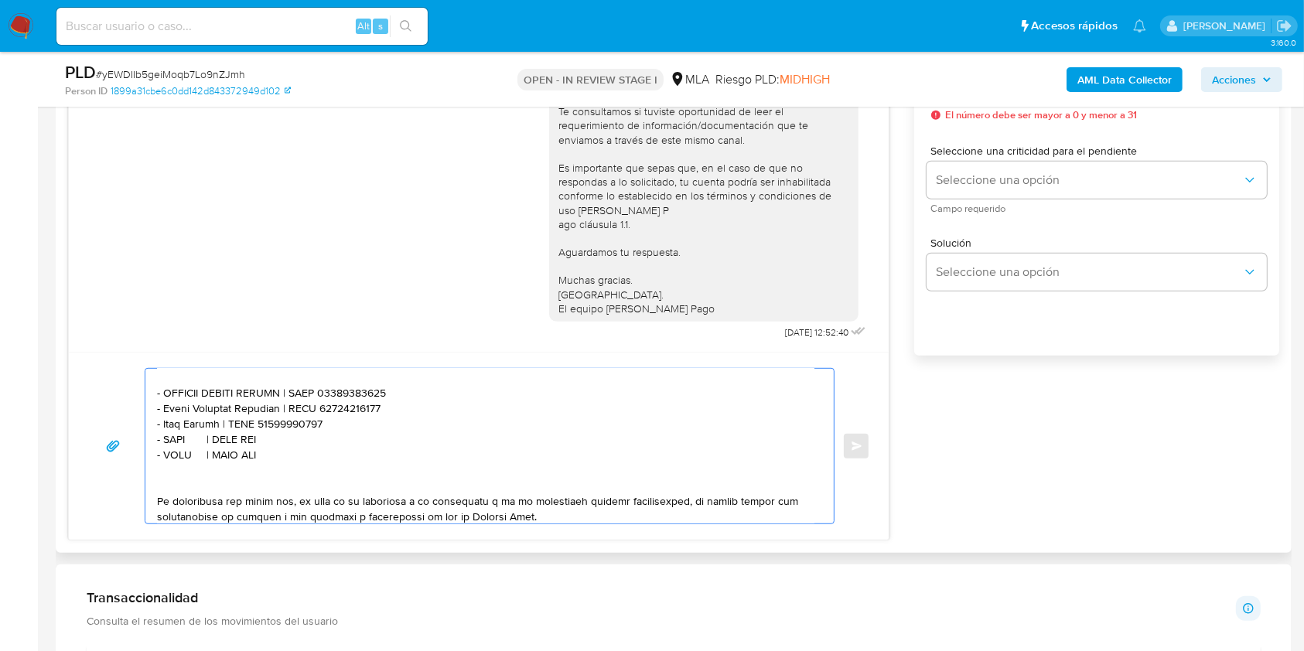
paste textarea "- XXXX | CUIT XXX"
click at [179, 466] on textarea at bounding box center [485, 446] width 657 height 155
paste textarea "[PERSON_NAME]"
click at [281, 463] on textarea at bounding box center [485, 446] width 657 height 155
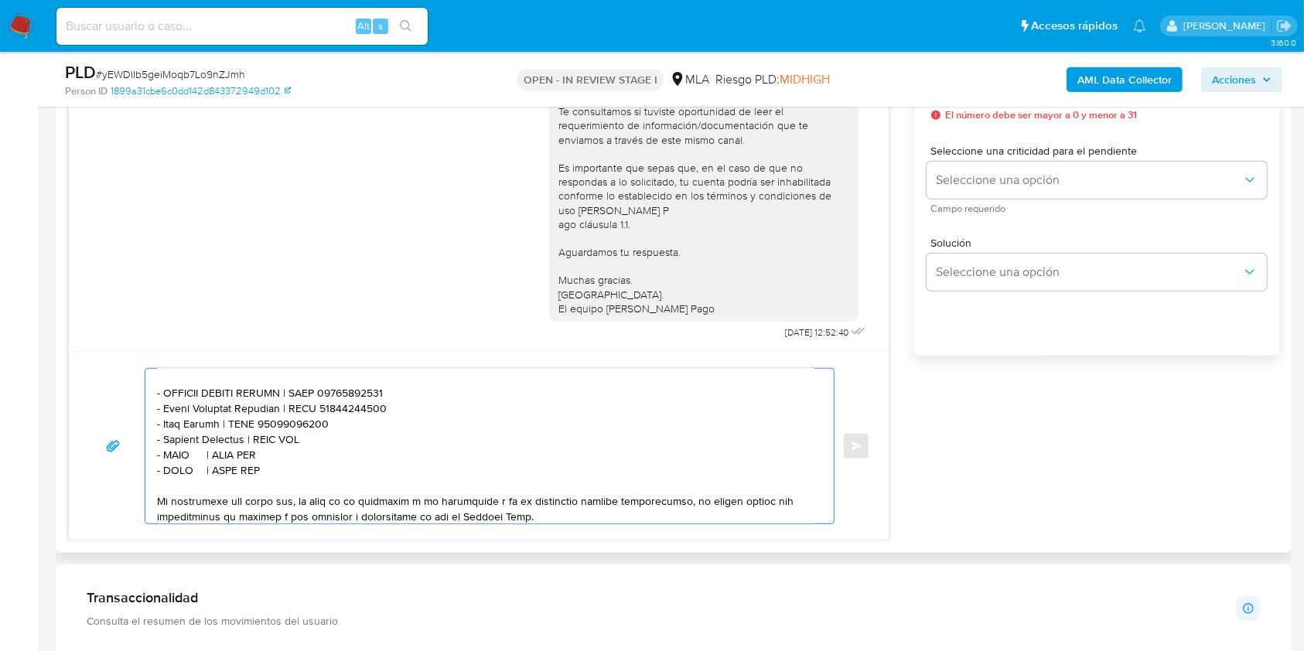
click at [281, 462] on textarea at bounding box center [485, 446] width 657 height 155
paste textarea "27408562622"
click at [172, 483] on textarea at bounding box center [485, 446] width 657 height 155
paste textarea "[PERSON_NAME] [PERSON_NAME]"
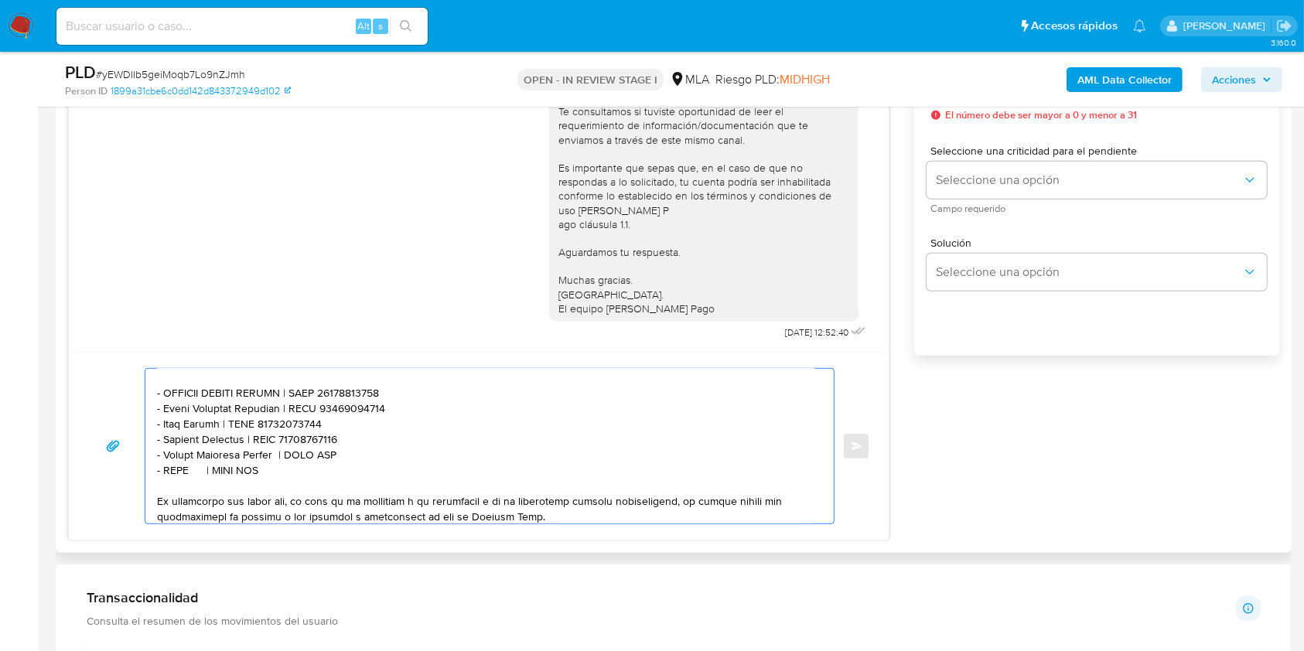
click at [322, 480] on textarea at bounding box center [485, 446] width 657 height 155
paste textarea "27398097756"
click at [177, 500] on textarea at bounding box center [485, 446] width 657 height 155
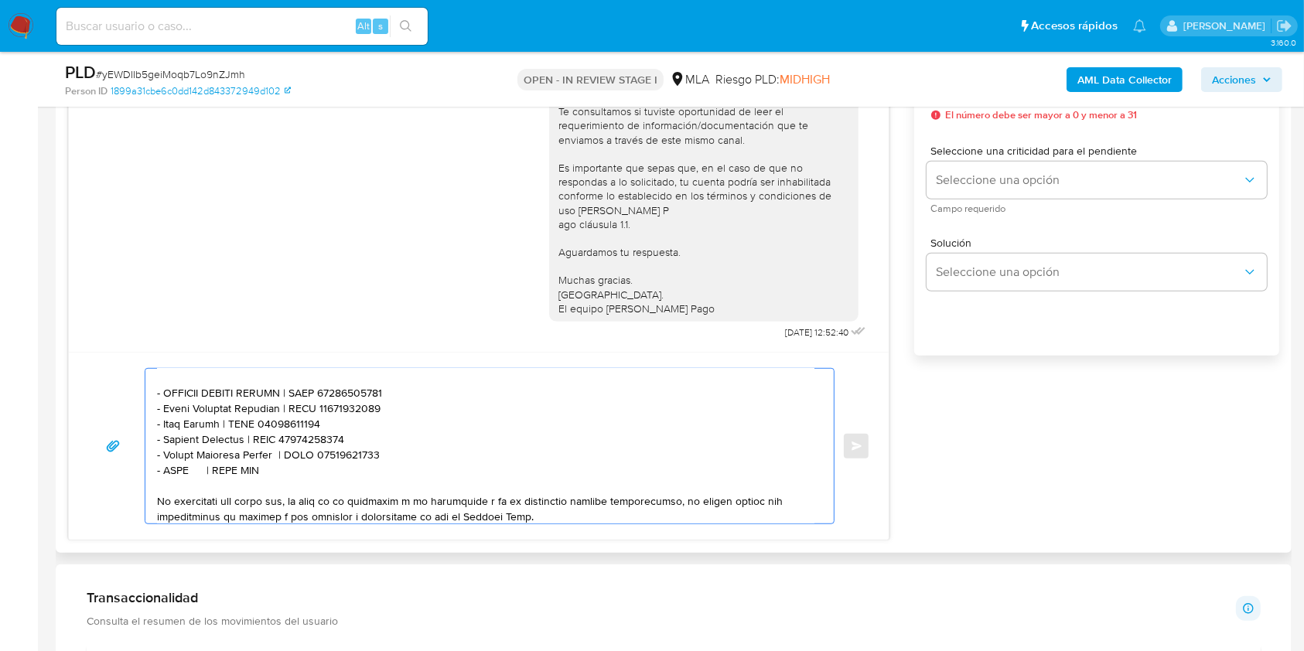
paste textarea "Response Sa"
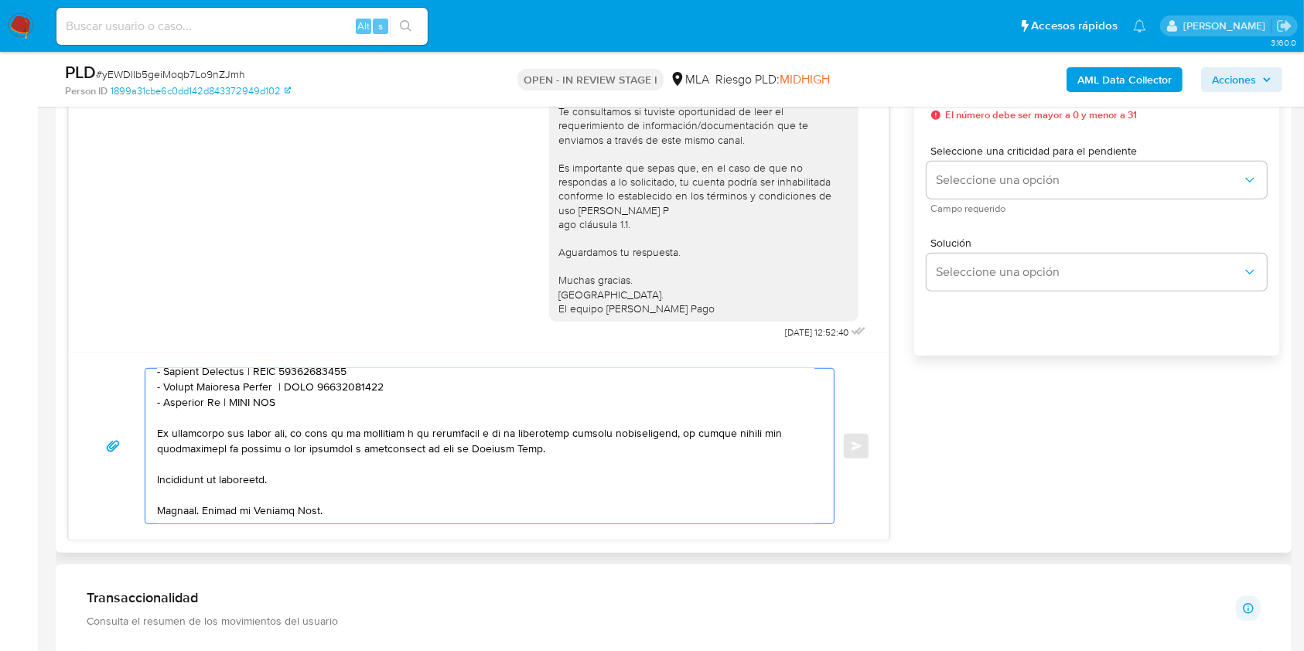
click at [265, 389] on textarea at bounding box center [485, 446] width 657 height 155
paste textarea "30714165301"
click at [298, 476] on textarea at bounding box center [485, 446] width 657 height 155
click at [281, 475] on textarea at bounding box center [485, 446] width 657 height 155
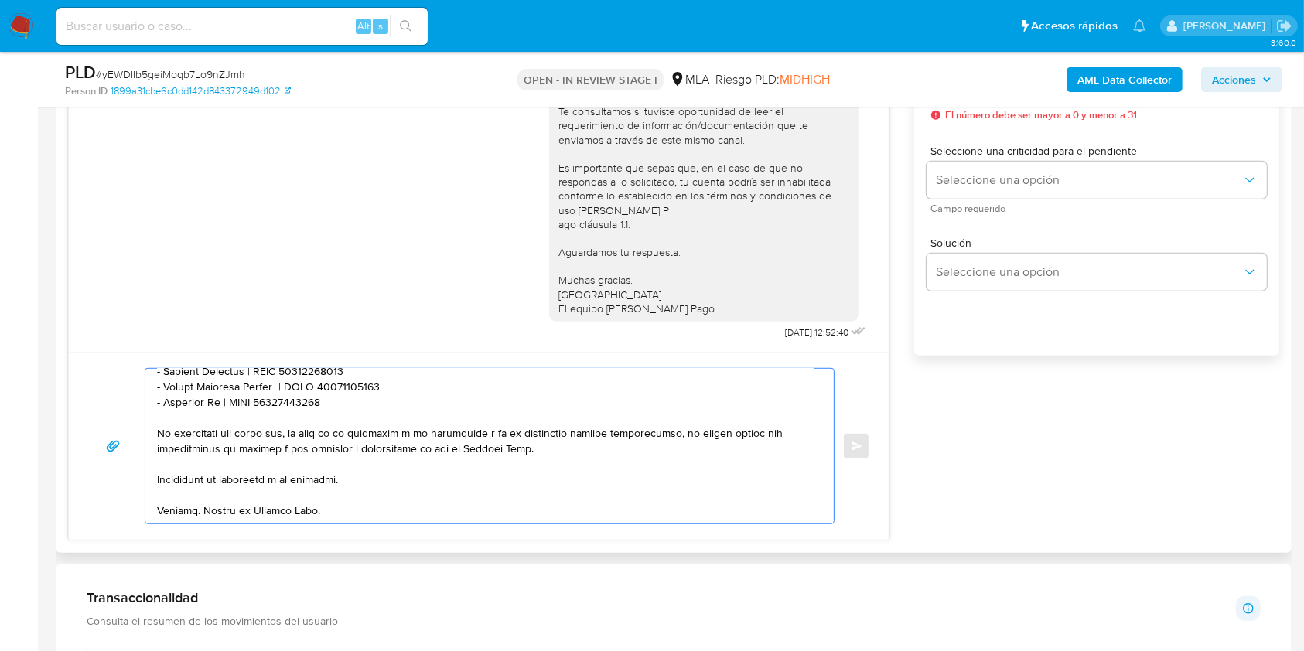
click at [361, 475] on textarea at bounding box center [485, 446] width 657 height 155
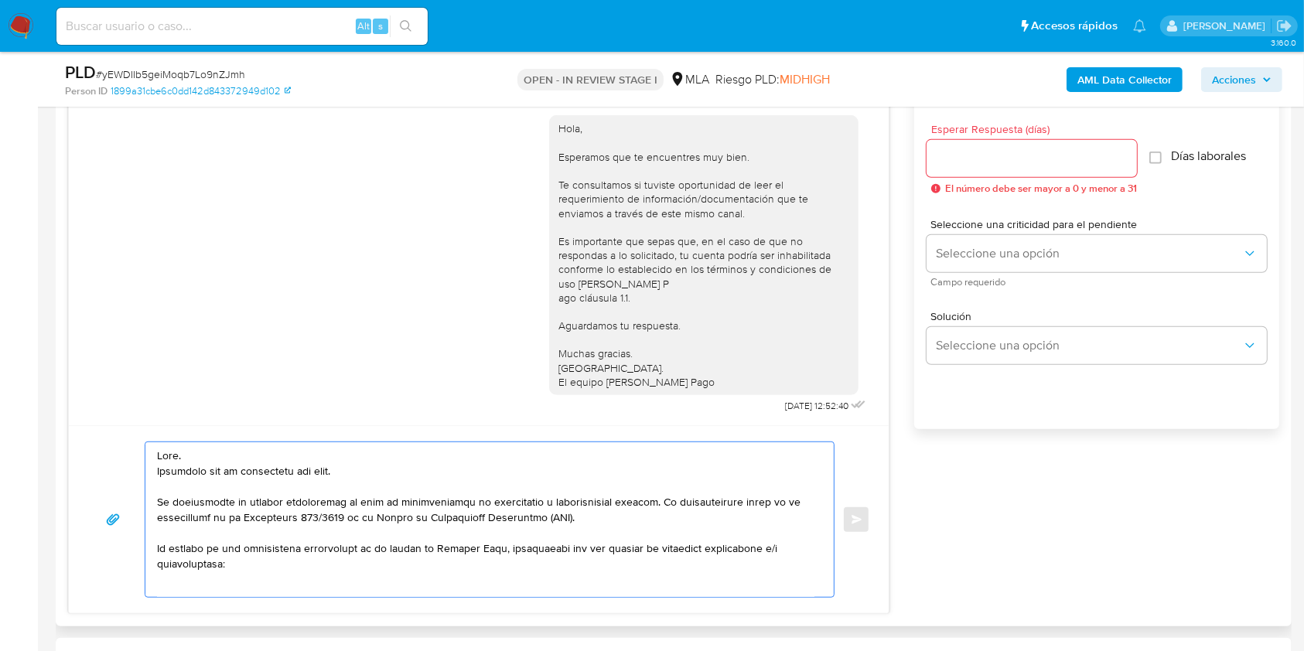
scroll to position [825, 0]
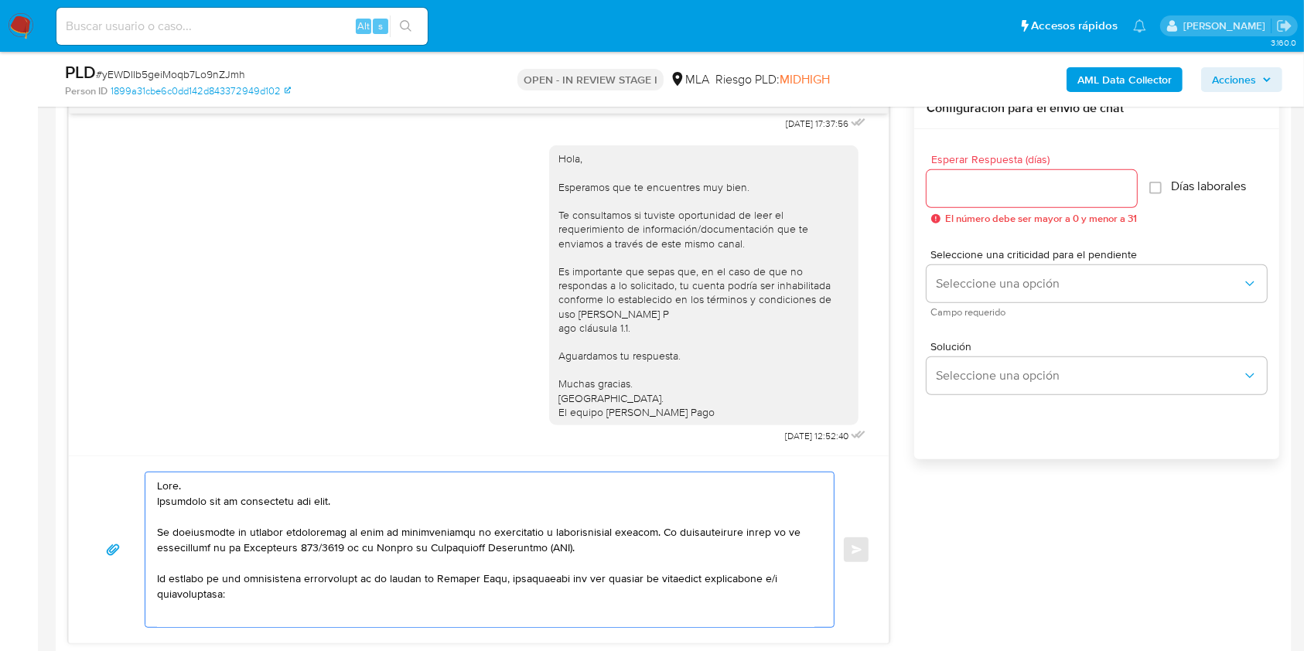
type textarea "Lore. Ipsumdolo sit am consectetu adi elit. Se doeiusmodte in utlabor etdolorem…"
click at [974, 160] on span "Esperar Respuesta (días)" at bounding box center [1036, 160] width 210 height 12
click at [974, 179] on input "Esperar Respuesta (días)" at bounding box center [1032, 189] width 210 height 20
click at [959, 201] on div at bounding box center [1032, 188] width 210 height 37
drag, startPoint x: 968, startPoint y: 195, endPoint x: 973, endPoint y: 207, distance: 13.5
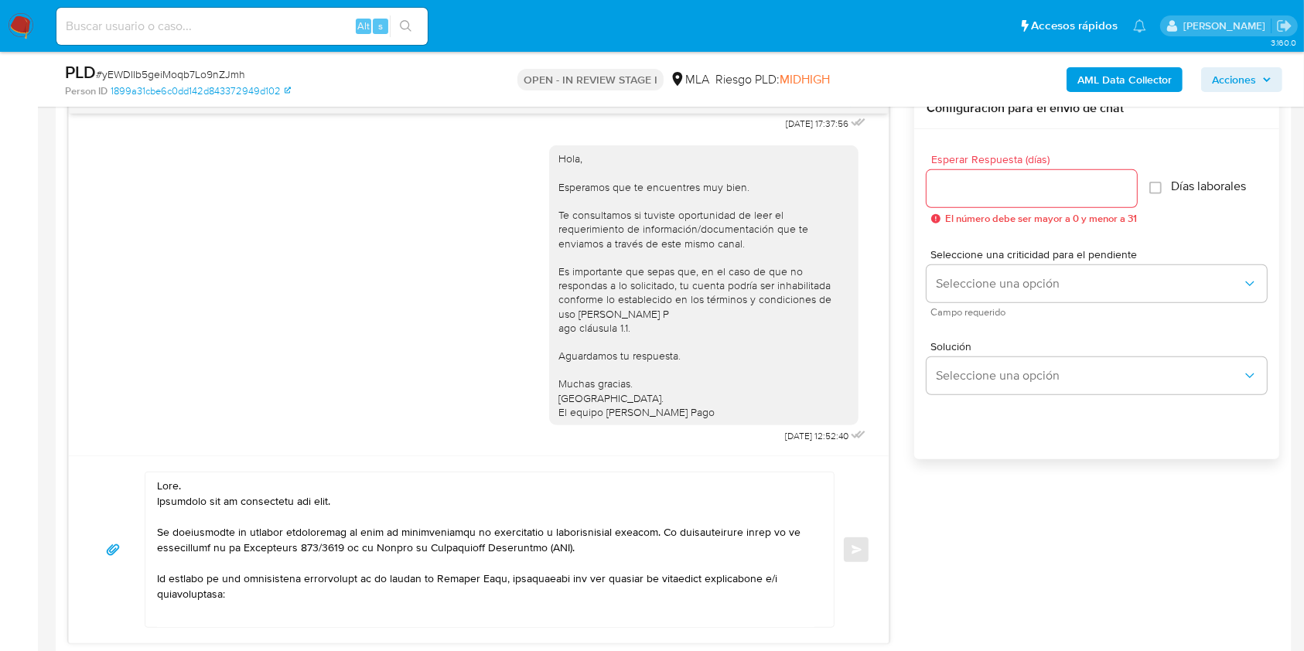
click at [968, 195] on input "Esperar Respuesta (días)" at bounding box center [1032, 189] width 210 height 20
type input "1"
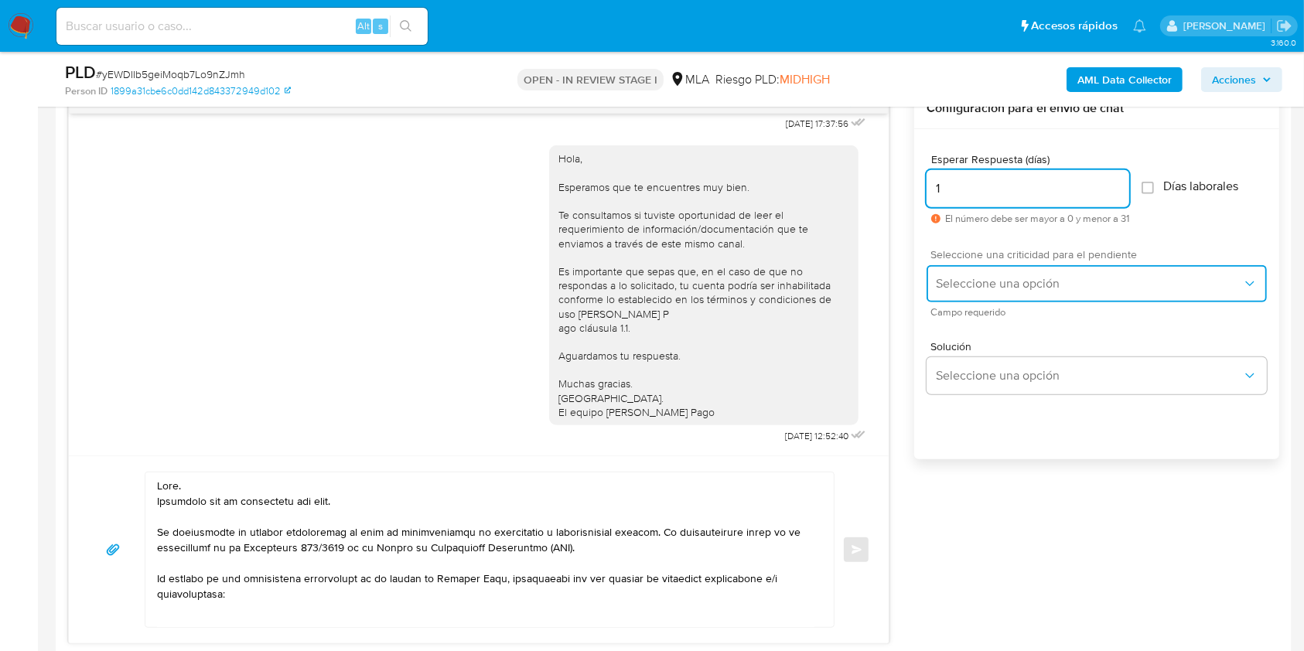
click at [982, 285] on span "Seleccione una opción" at bounding box center [1089, 283] width 306 height 15
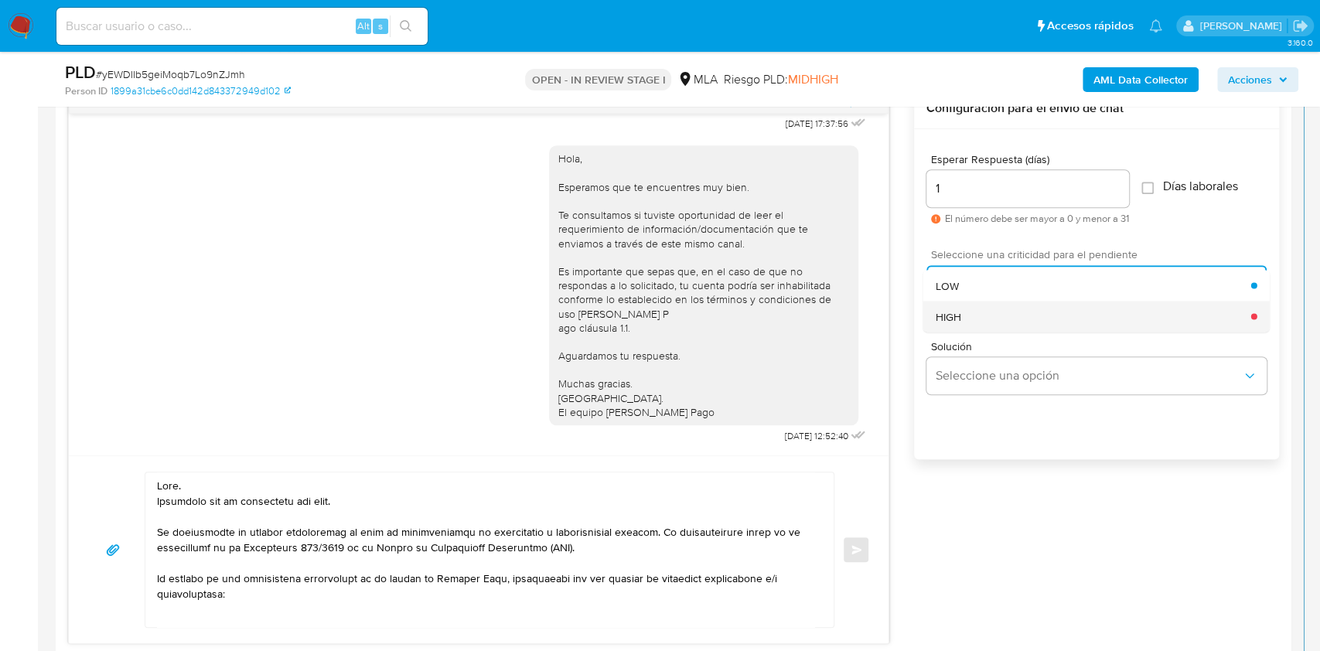
click at [975, 318] on div "HIGH" at bounding box center [1094, 316] width 316 height 31
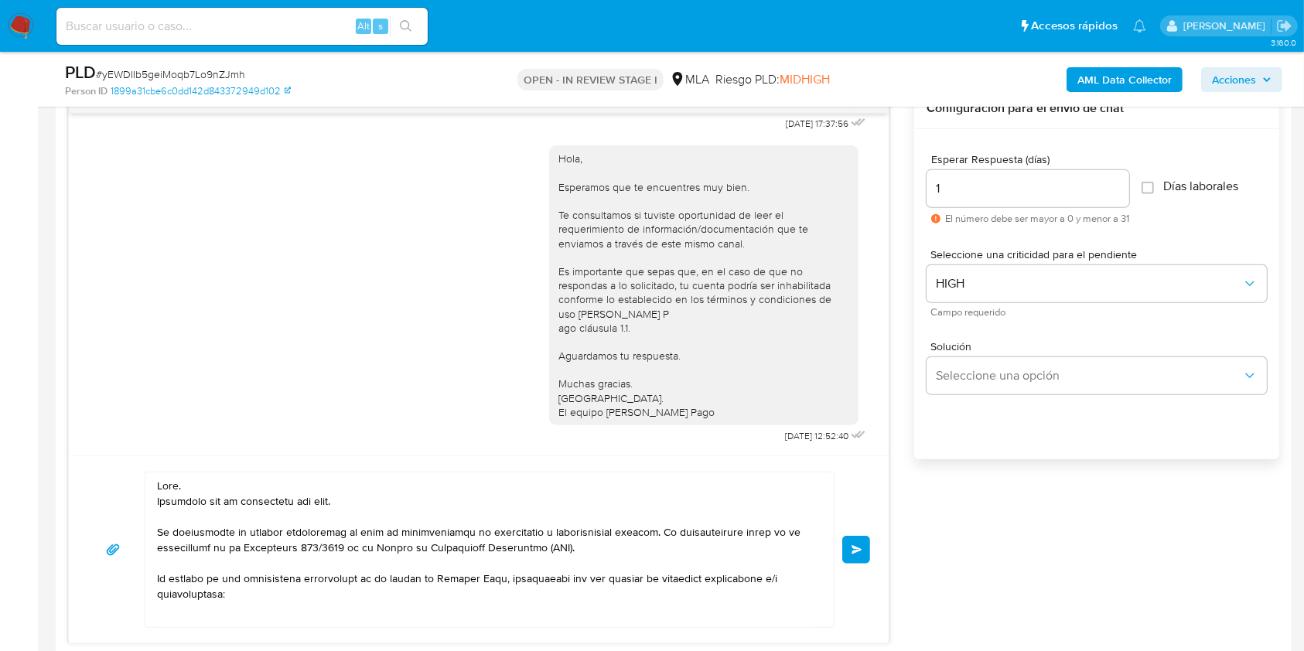
click at [869, 548] on button "Enviar" at bounding box center [856, 550] width 28 height 28
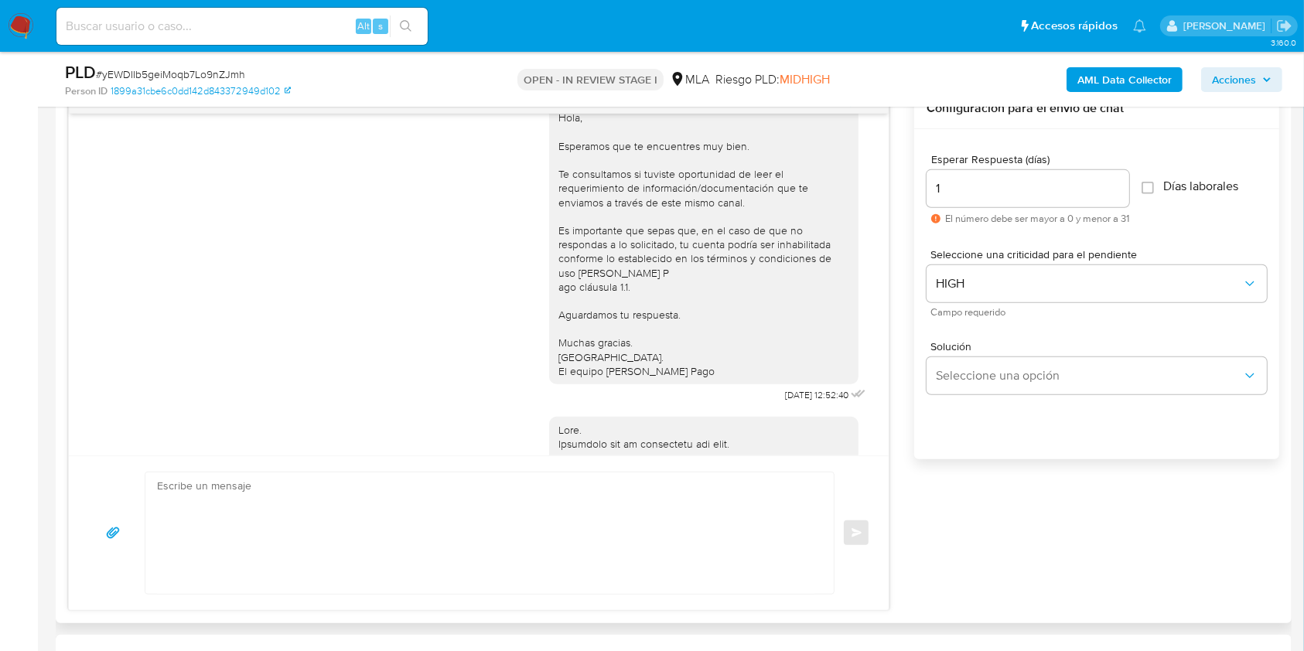
scroll to position [1777, 0]
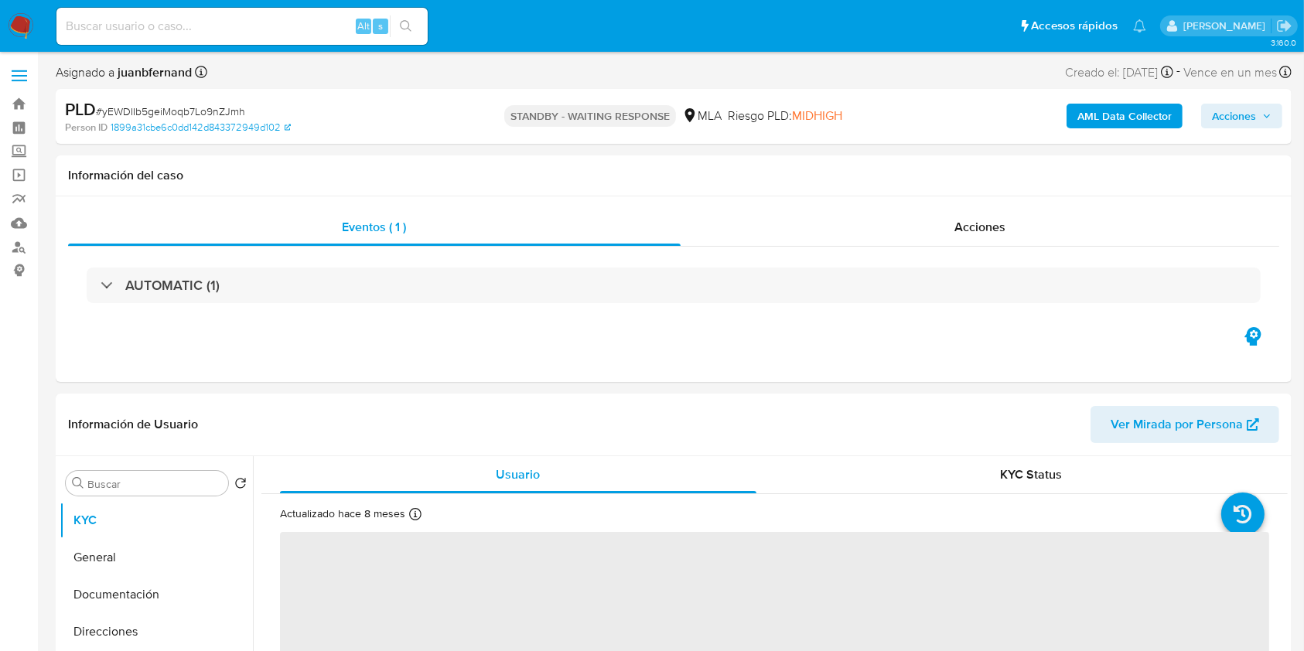
select select "10"
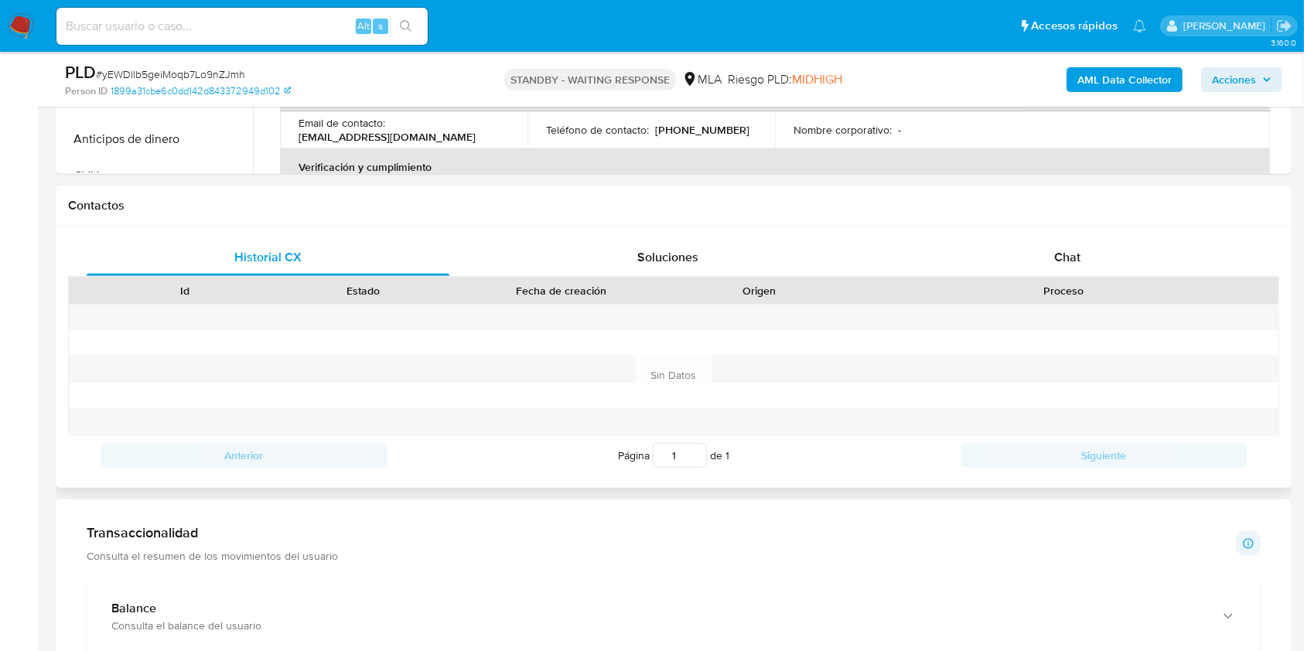
scroll to position [619, 0]
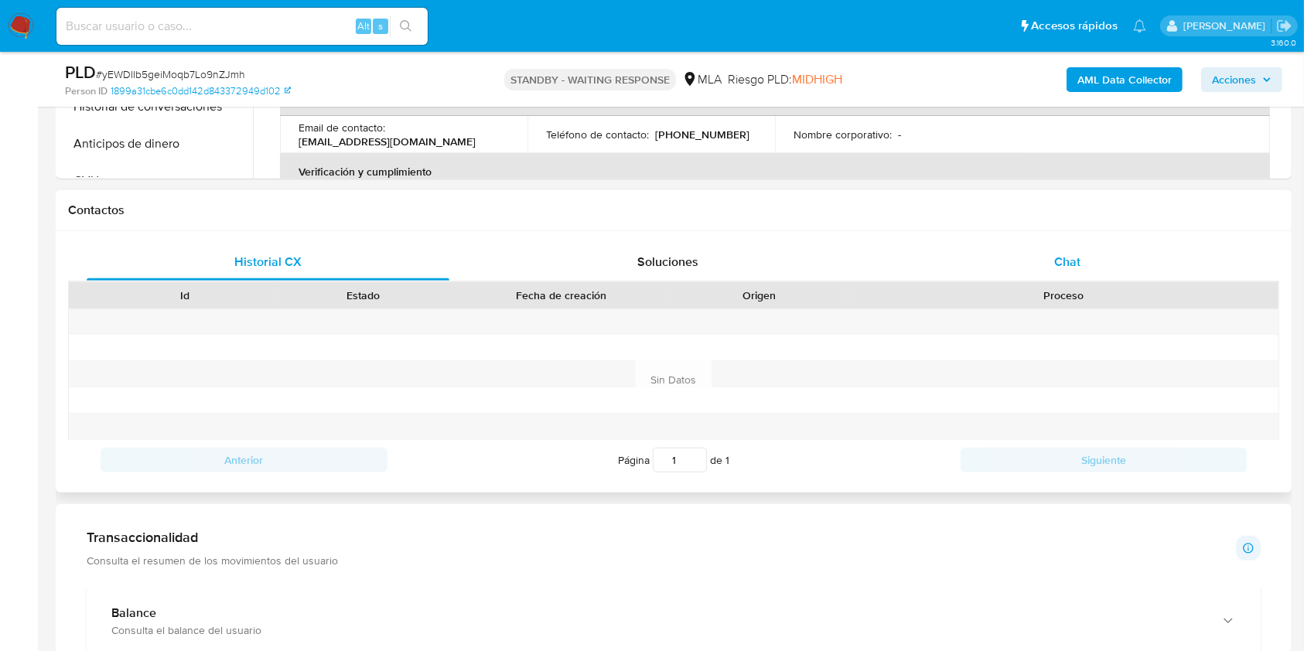
click at [1091, 264] on div "Chat" at bounding box center [1067, 262] width 363 height 37
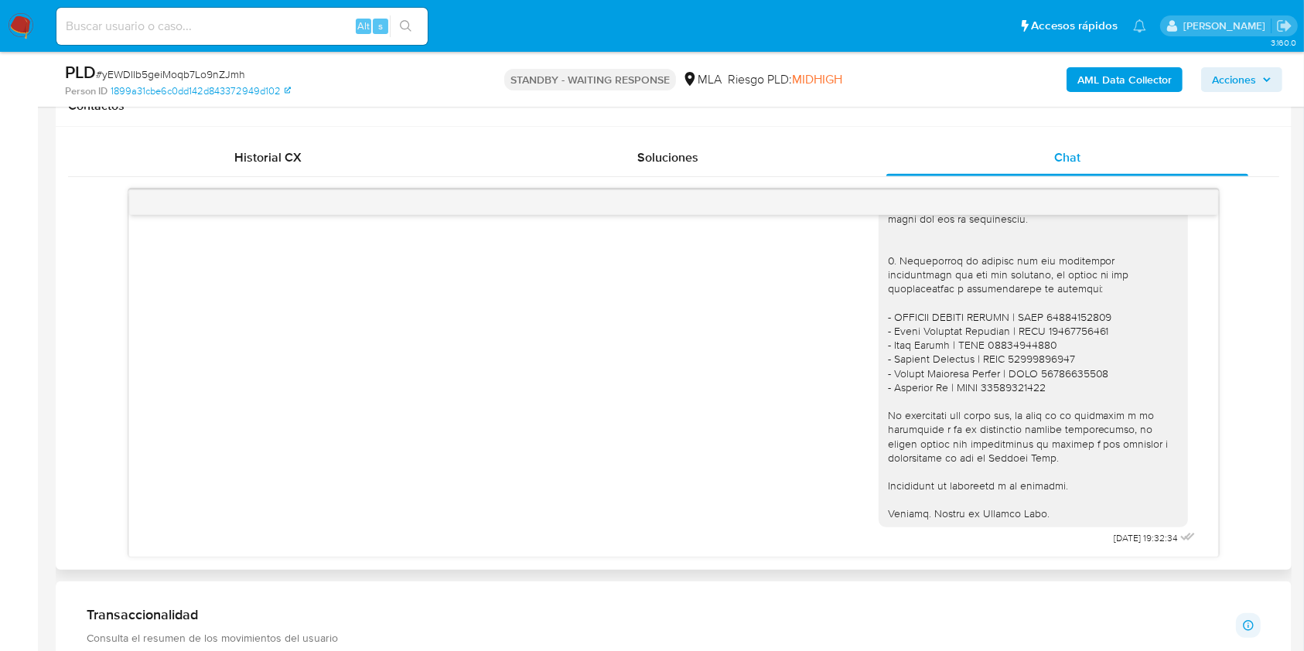
scroll to position [825, 0]
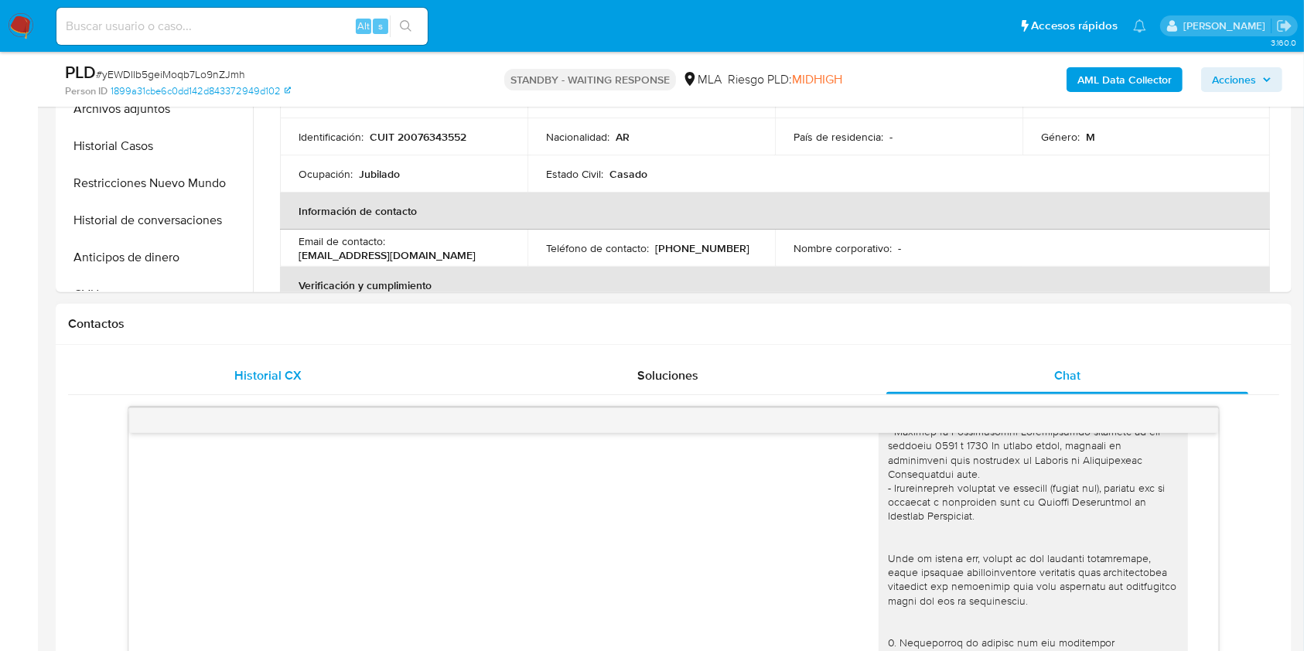
scroll to position [412, 0]
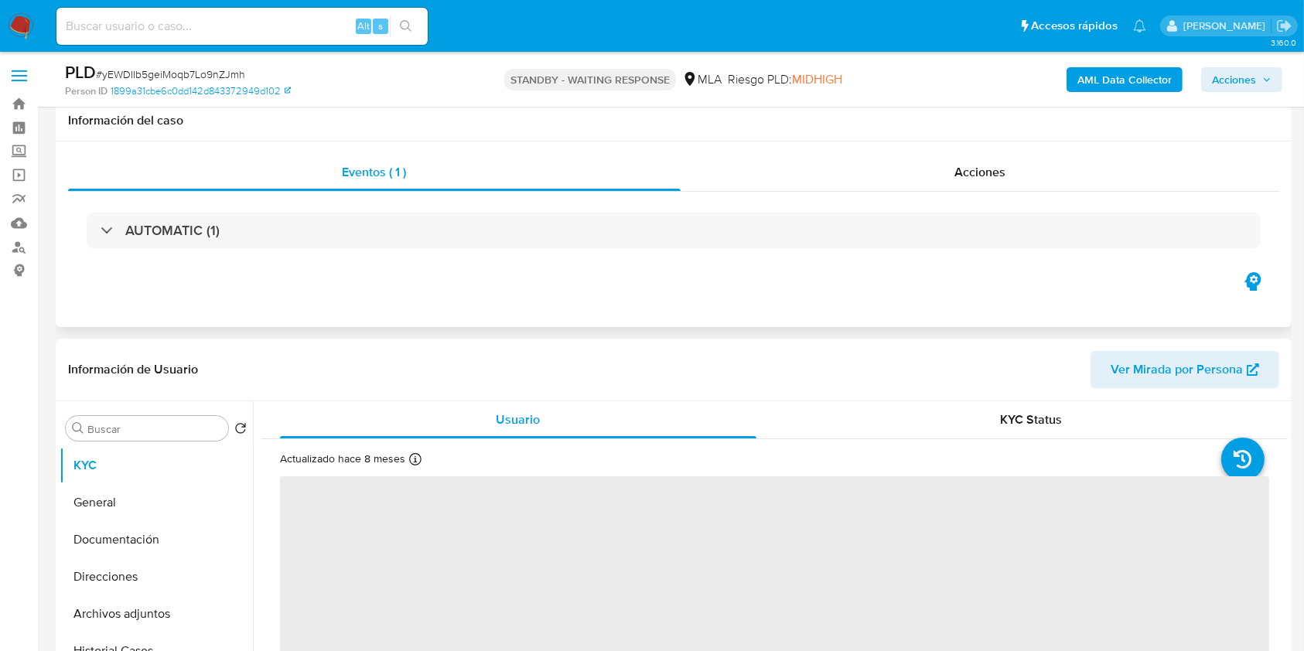
scroll to position [412, 0]
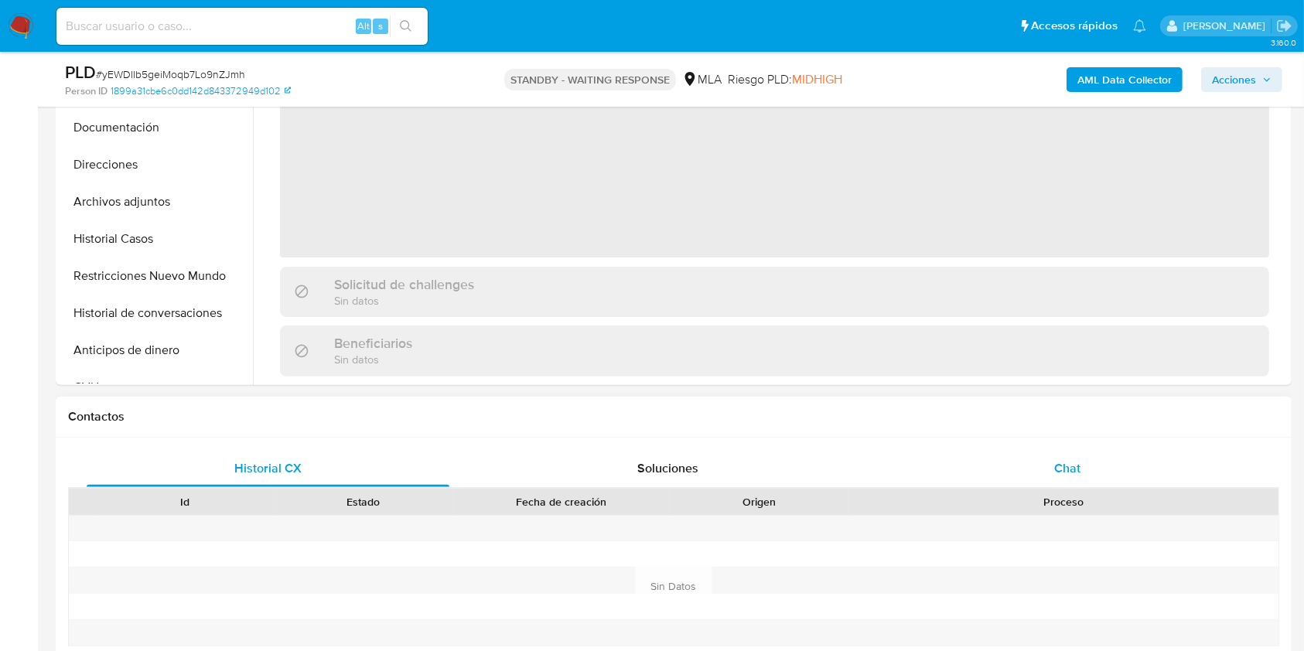
click at [1114, 452] on div "Chat" at bounding box center [1067, 468] width 363 height 37
select select "10"
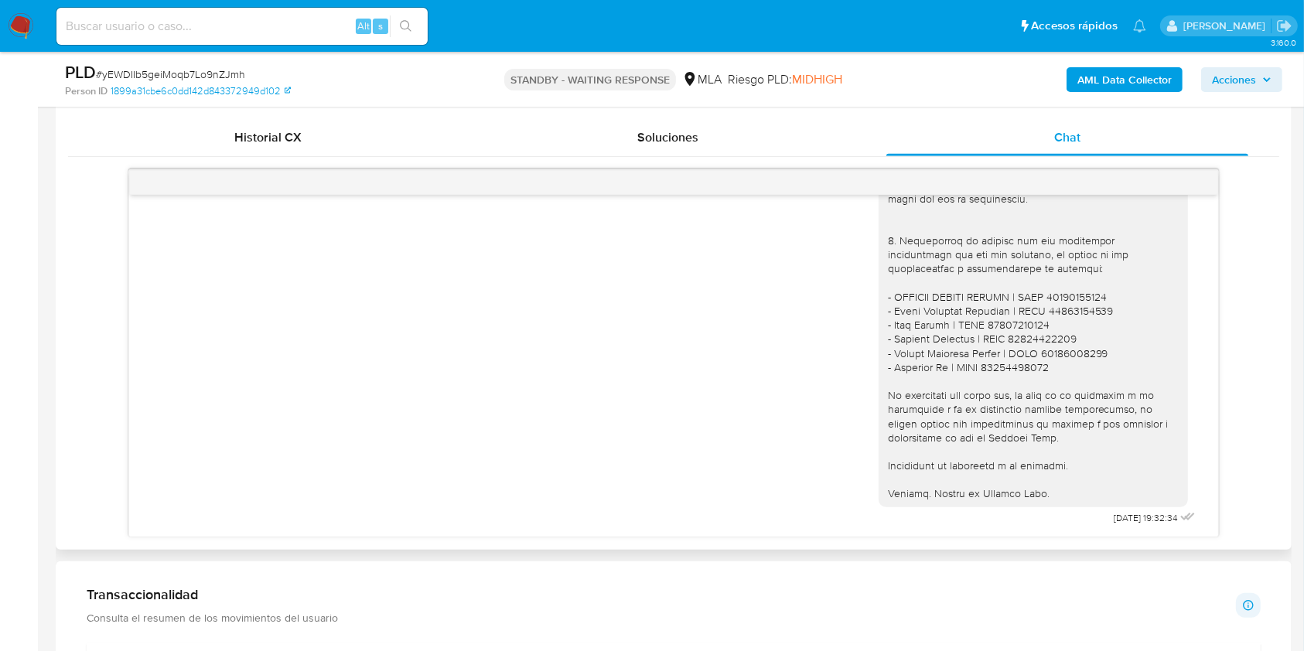
scroll to position [619, 0]
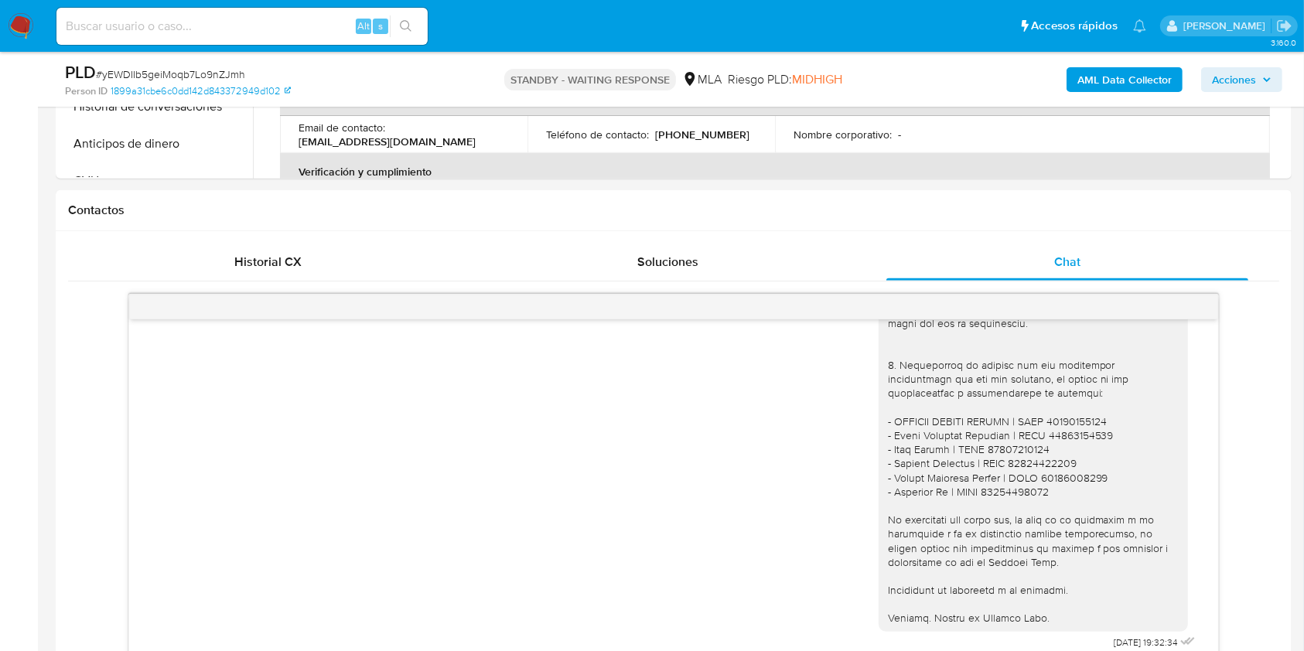
click at [219, 78] on span "# yEWDIIb5geiMoqb7Lo9nZJmh" at bounding box center [170, 74] width 149 height 15
click at [219, 77] on span "# yEWDIIb5geiMoqb7Lo9nZJmh" at bounding box center [170, 74] width 149 height 15
copy span "yEWDIIb5geiMoqb7Lo9nZJmh"
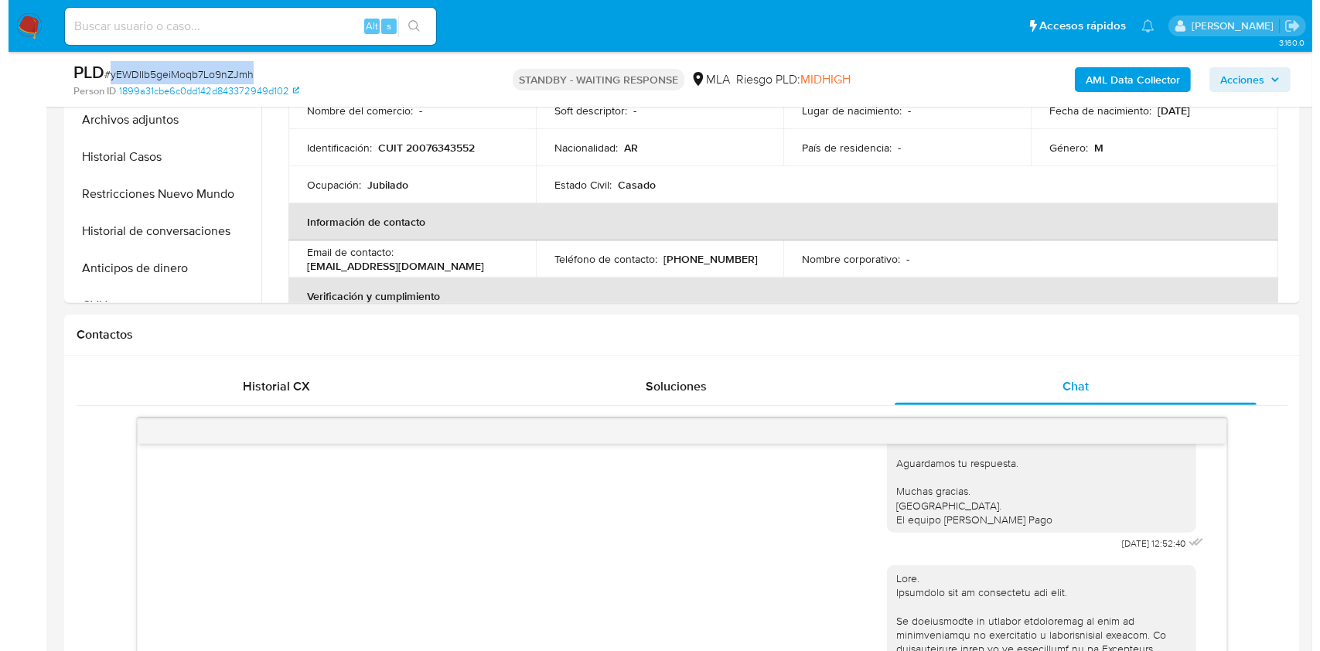
scroll to position [309, 0]
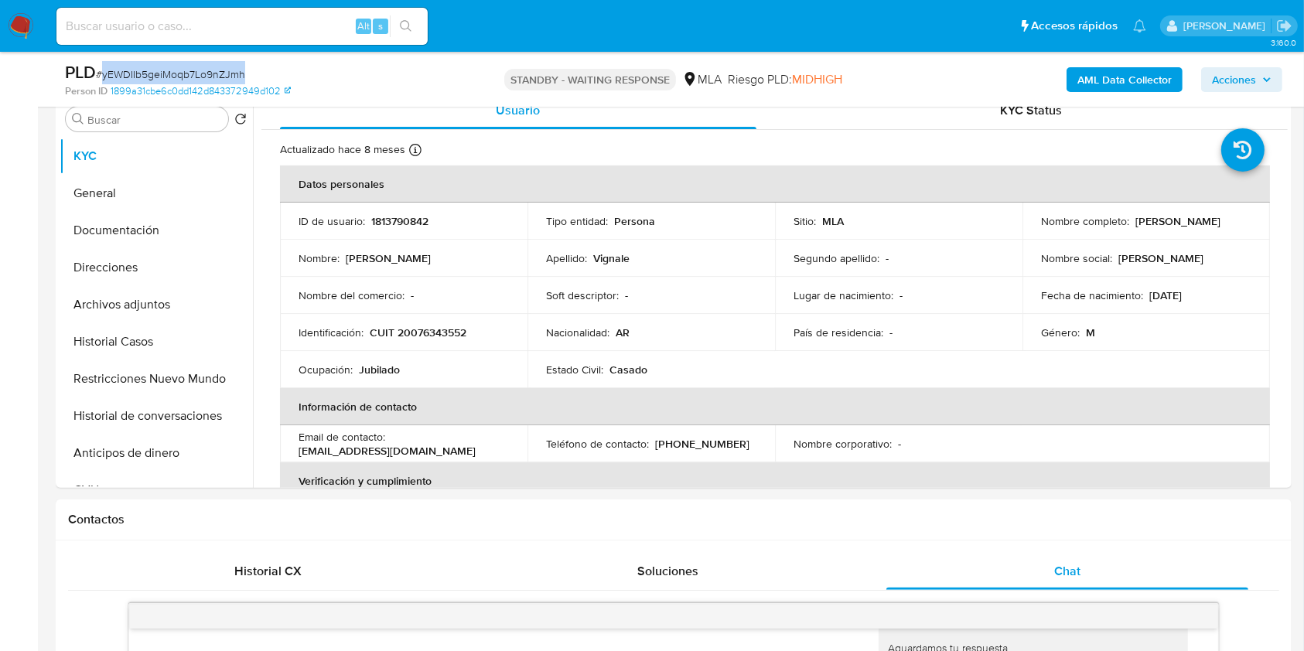
click at [1123, 72] on b "AML Data Collector" at bounding box center [1124, 79] width 94 height 25
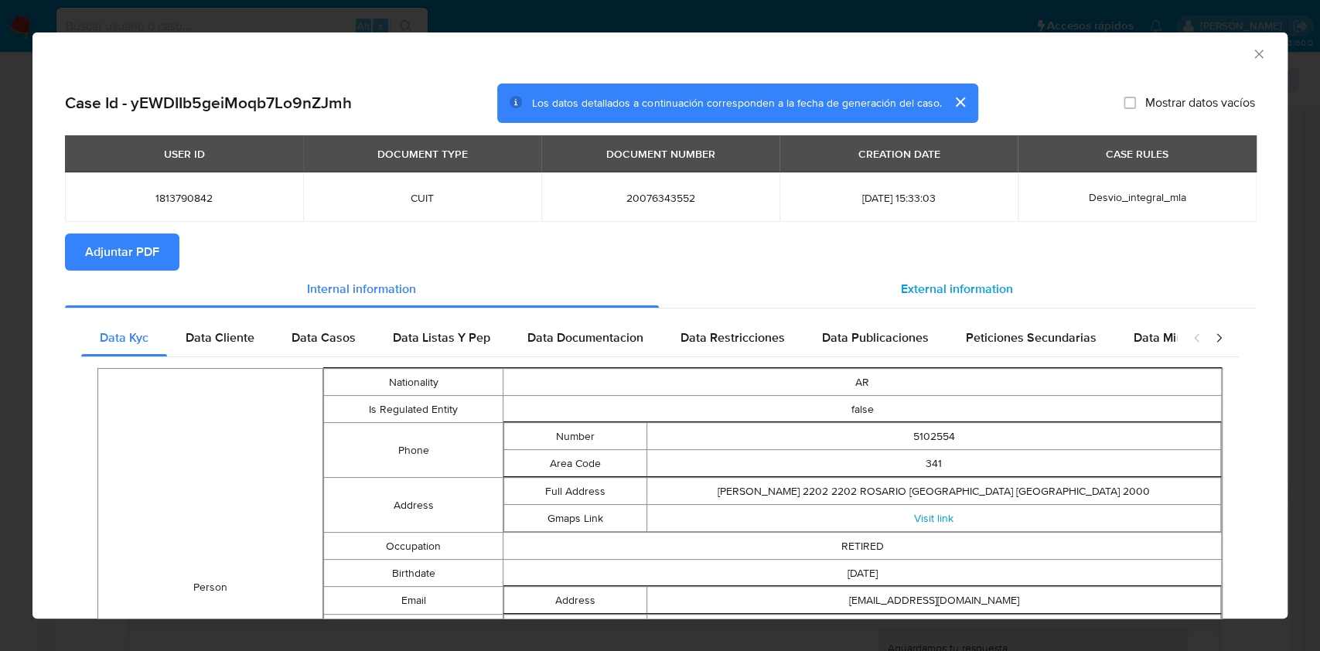
click at [1092, 271] on div "External information" at bounding box center [957, 289] width 597 height 37
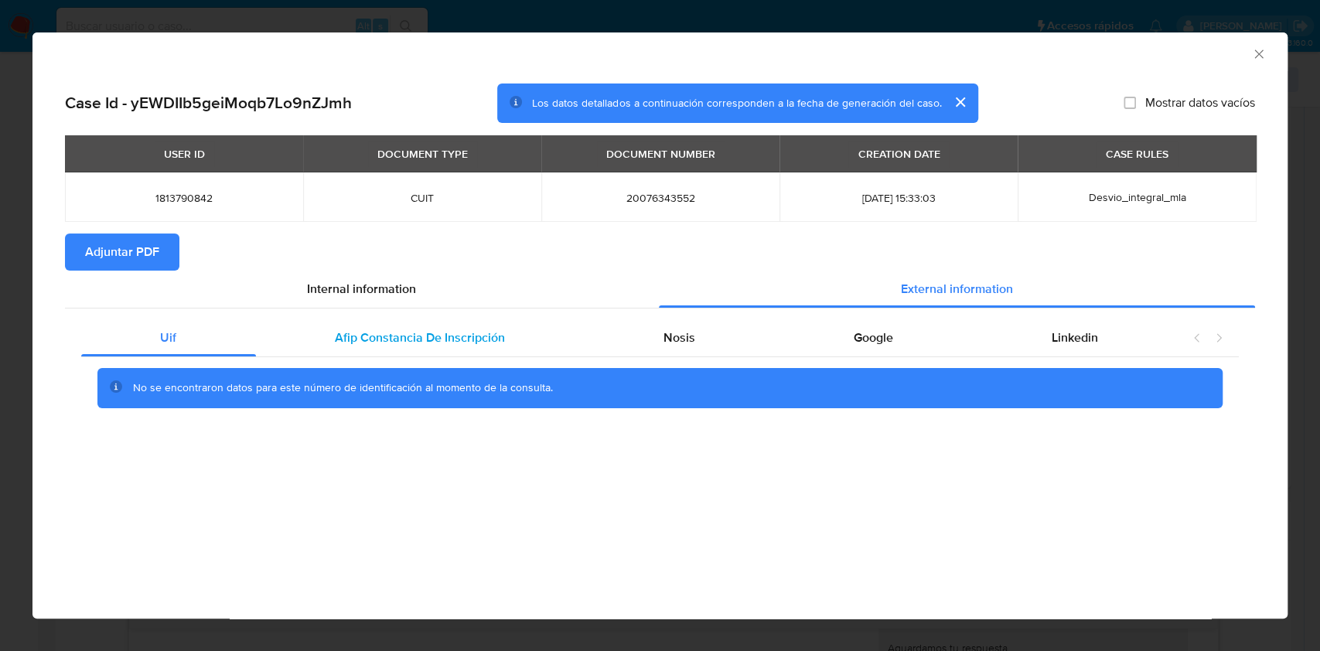
click at [420, 323] on div "Afip Constancia De Inscripción" at bounding box center [420, 337] width 329 height 37
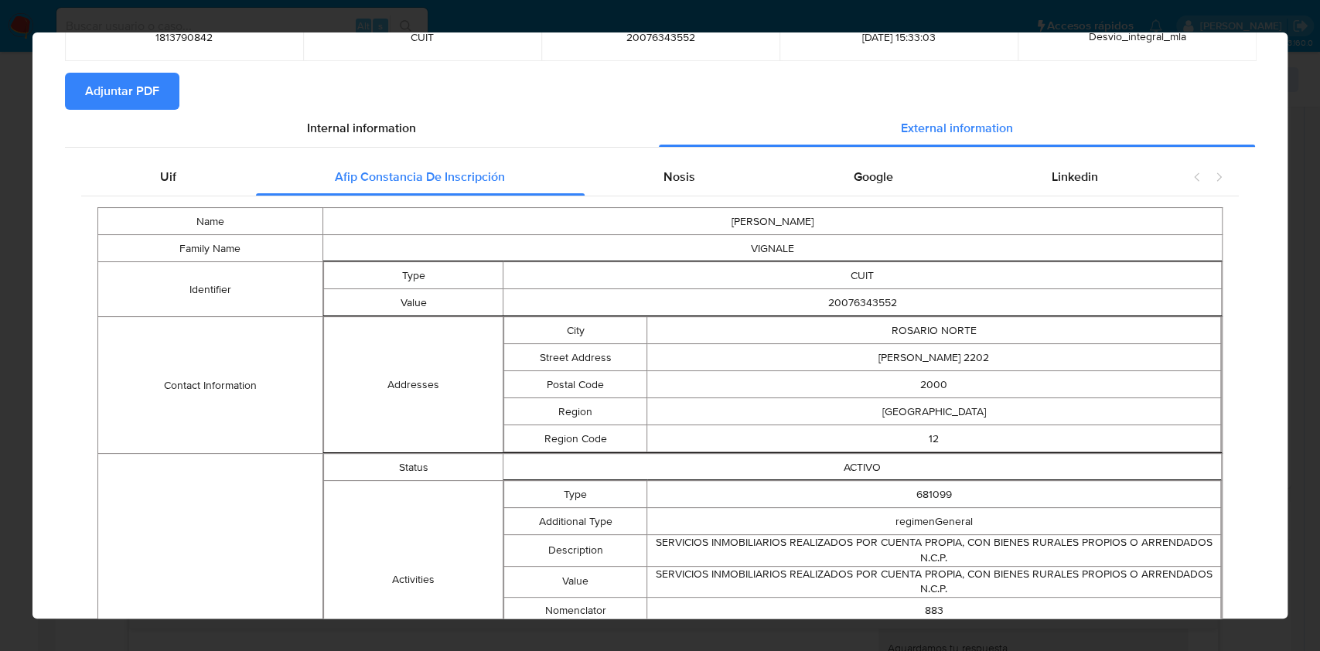
scroll to position [0, 0]
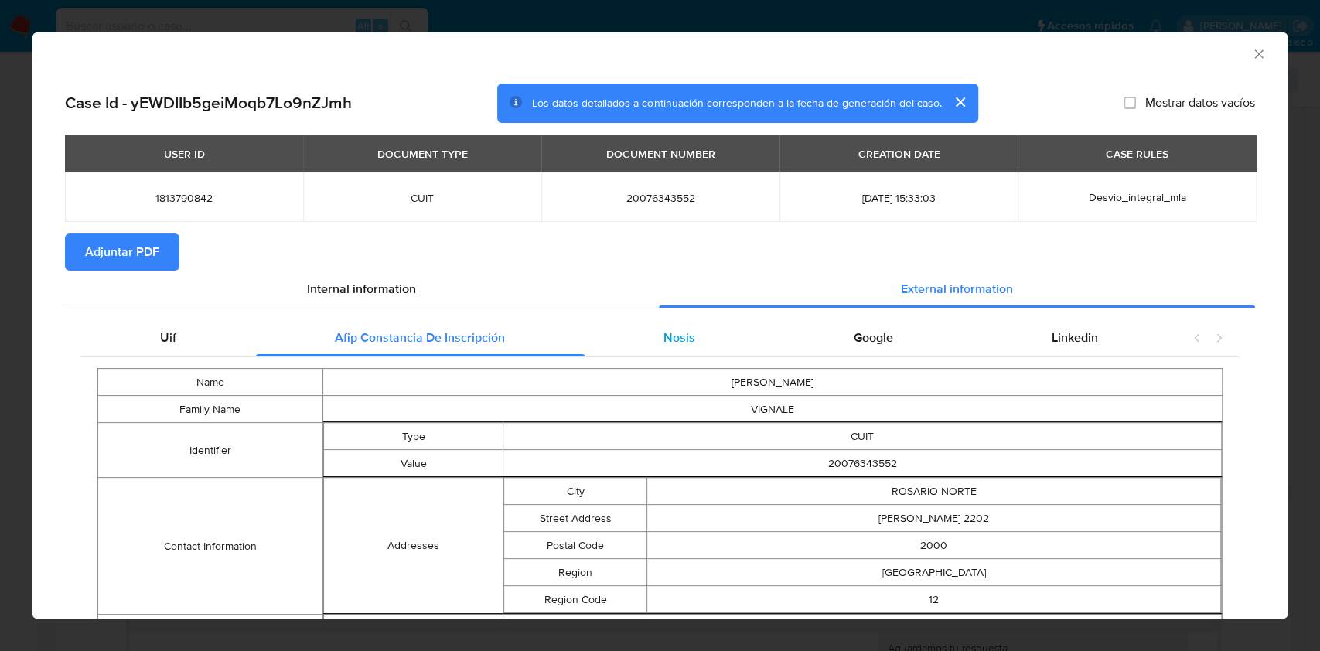
click at [669, 331] on span "Nosis" at bounding box center [680, 338] width 32 height 18
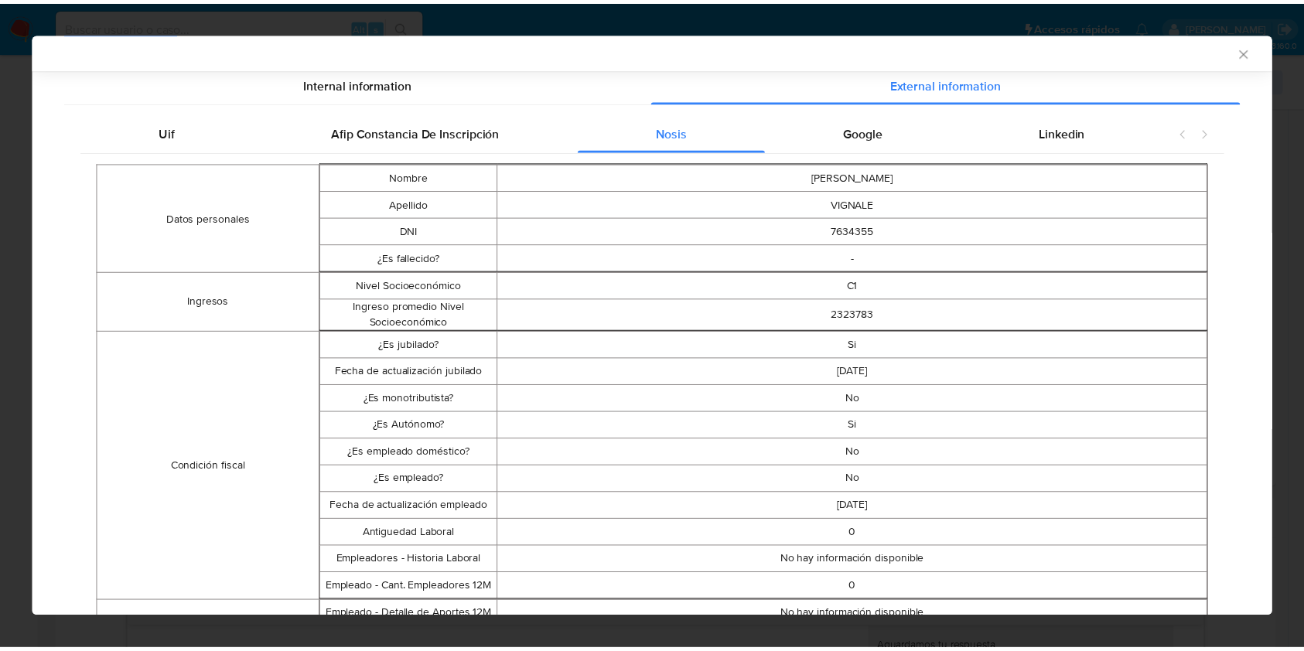
scroll to position [408, 0]
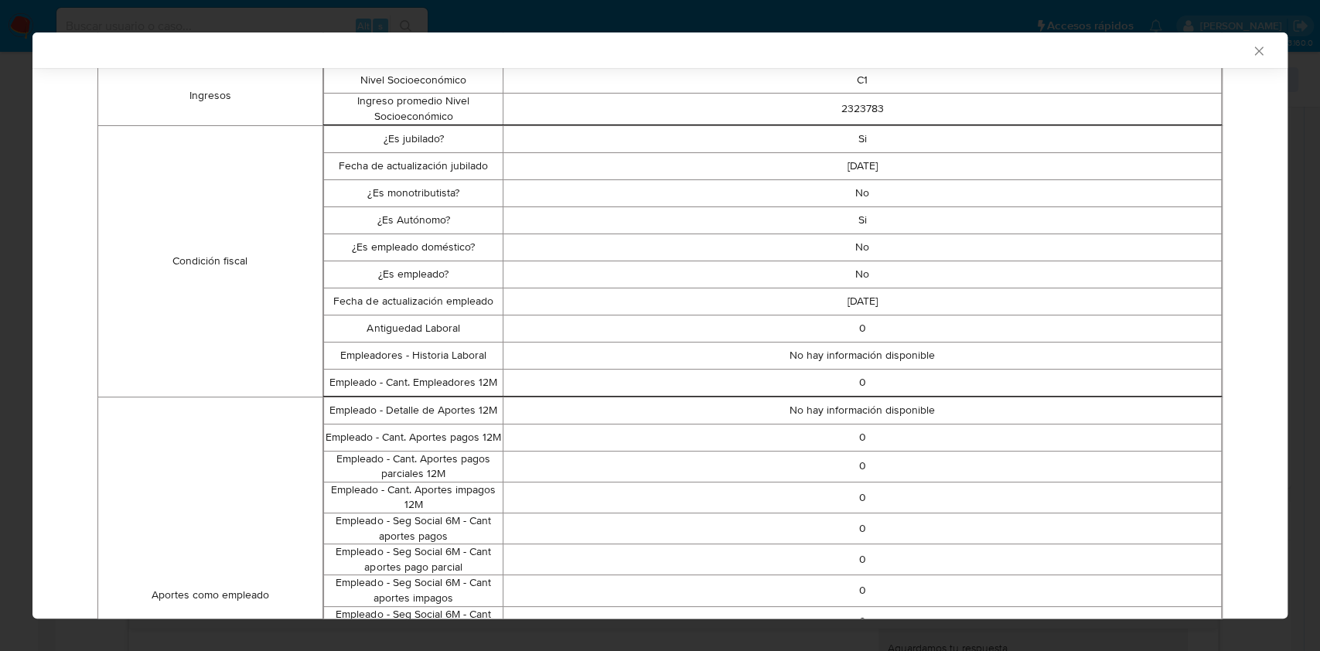
click at [1251, 52] on icon "Cerrar ventana" at bounding box center [1258, 50] width 15 height 15
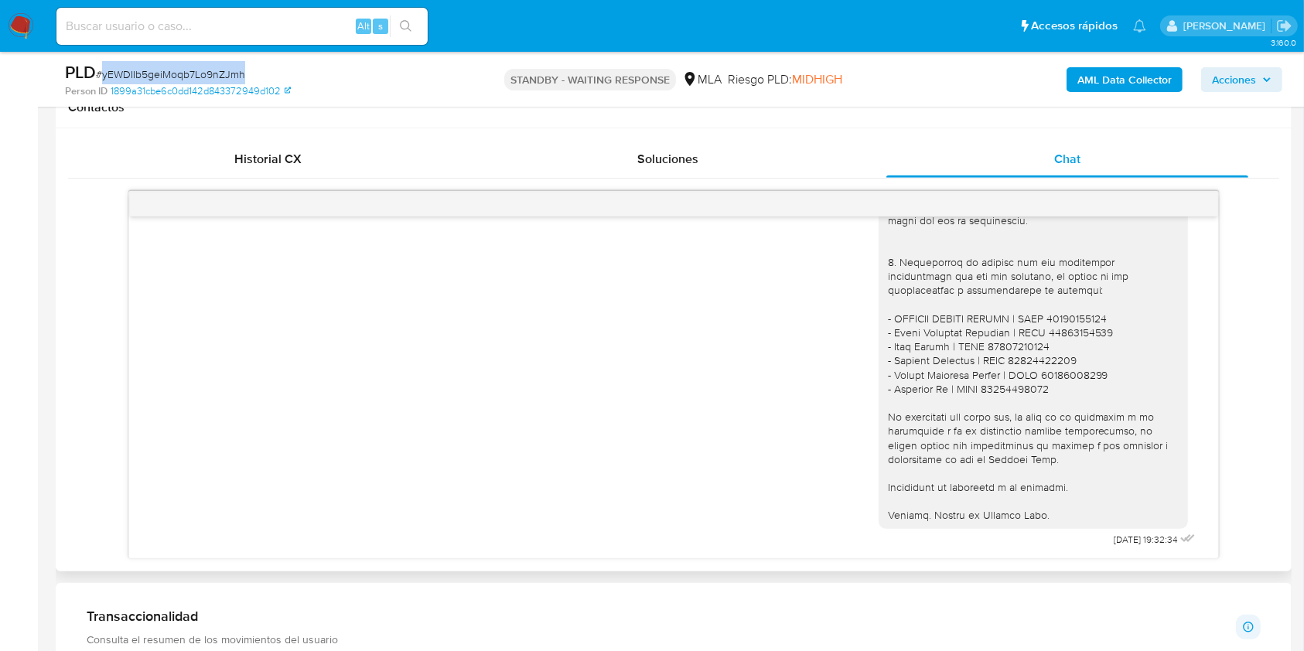
scroll to position [1777, 0]
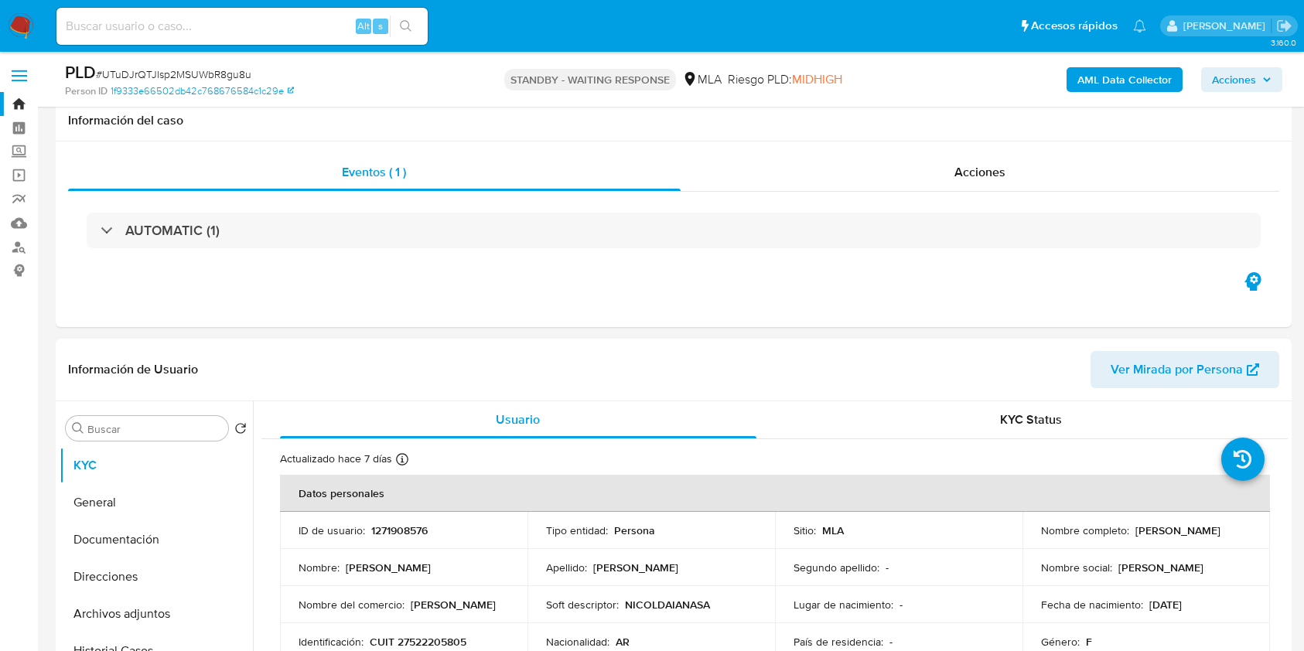
select select "10"
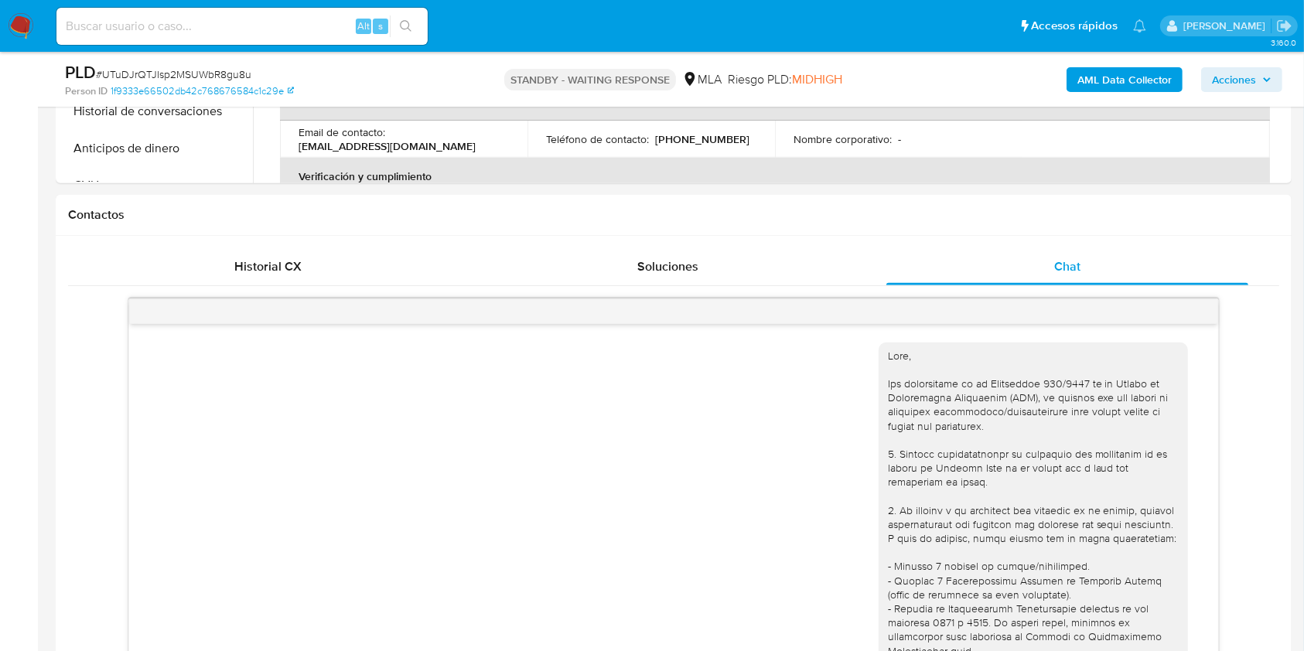
scroll to position [206, 0]
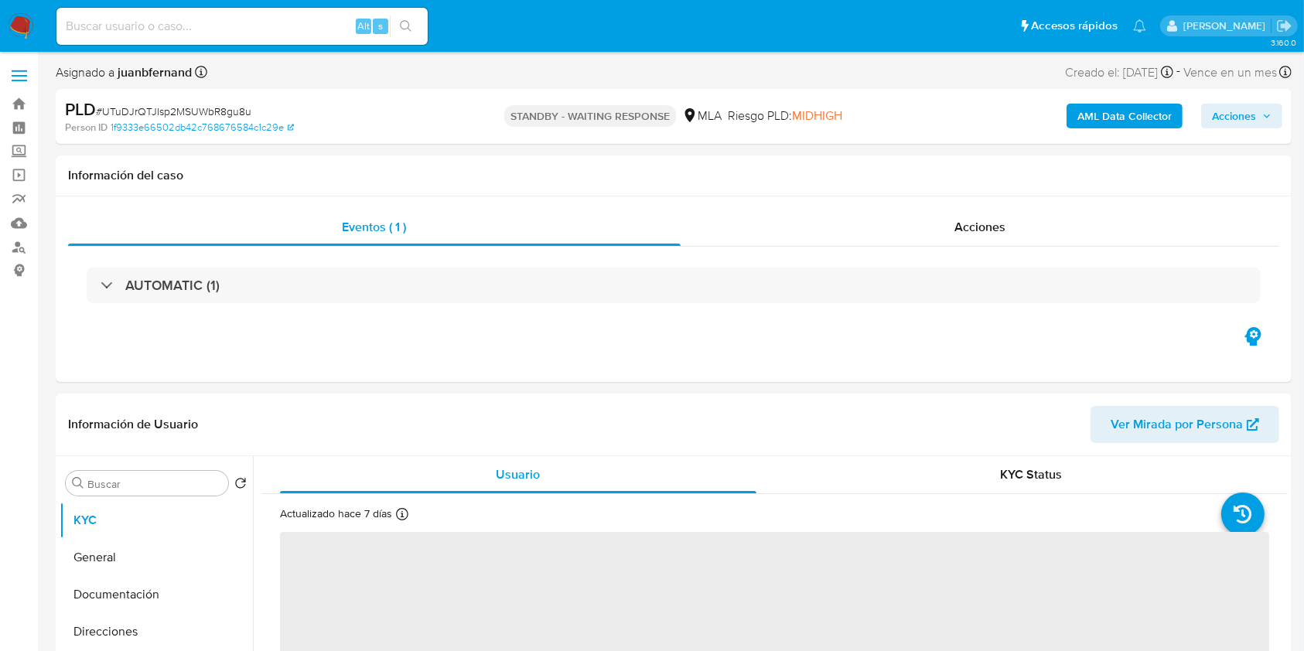
select select "10"
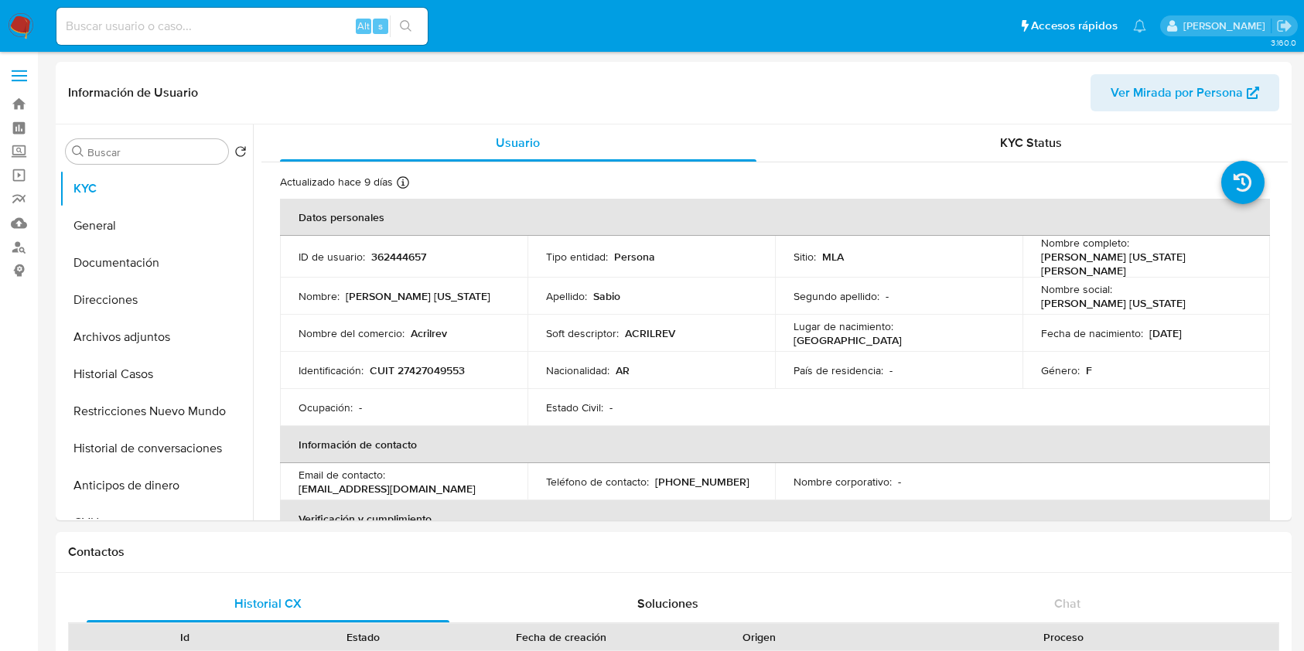
select select "10"
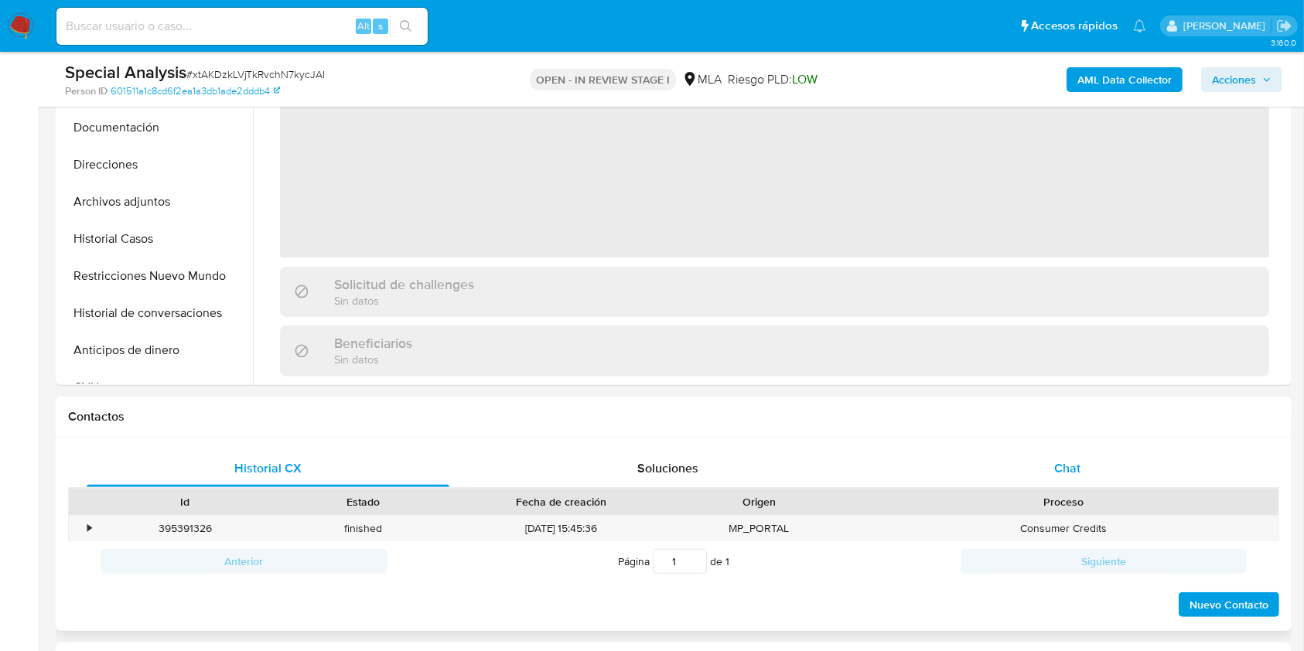
select select "10"
click at [1105, 459] on div "Chat" at bounding box center [1067, 468] width 363 height 37
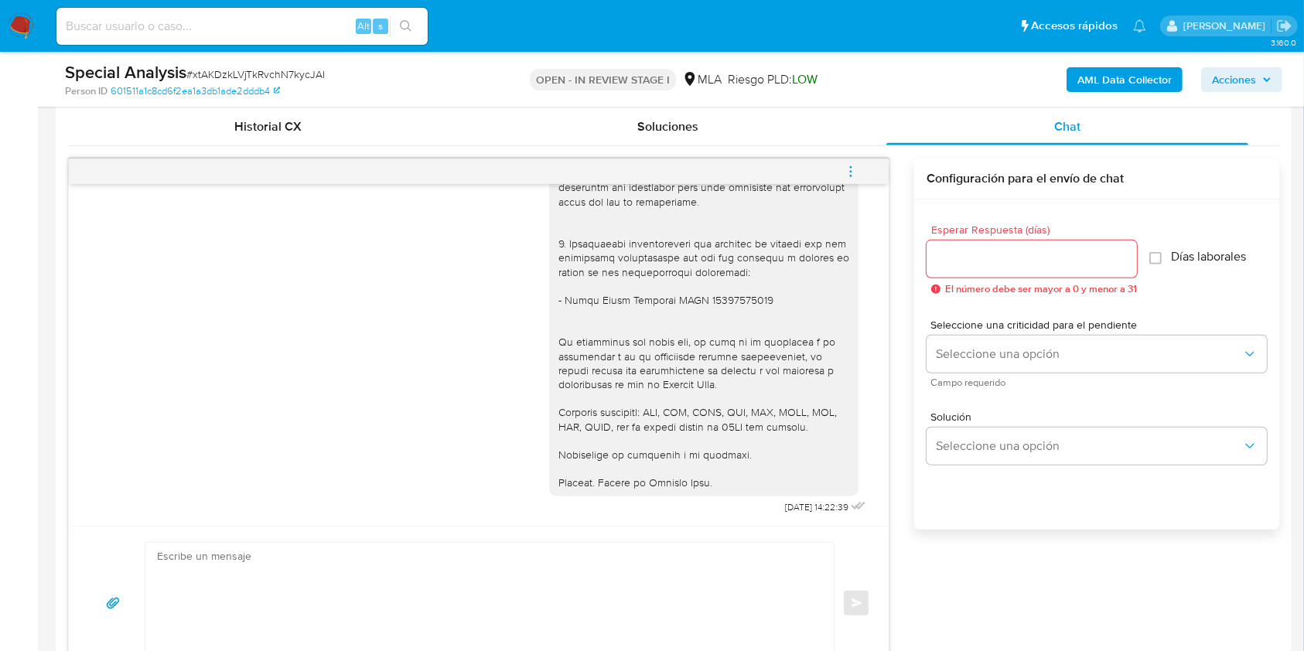
scroll to position [722, 0]
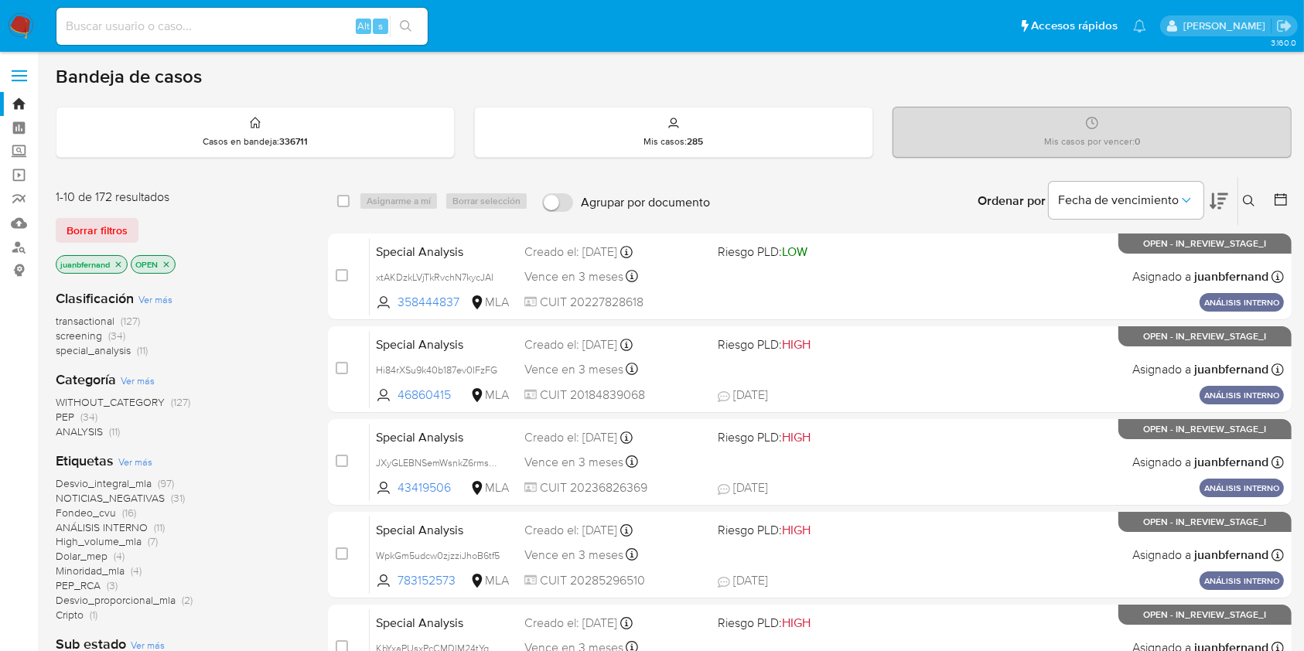
click at [294, 9] on div "Alt s" at bounding box center [241, 26] width 371 height 37
click at [306, 19] on input at bounding box center [241, 26] width 371 height 20
paste input "Gn9zIAdsR6AwfPPmaJ6Lx7bZ"
click at [389, 33] on input "Gn9zIAdsR6AwfPPmaJ6Lx7bZ" at bounding box center [241, 26] width 371 height 20
type input "Gn9zIAdsR6AwfPPmaJ6Lx7bZ"
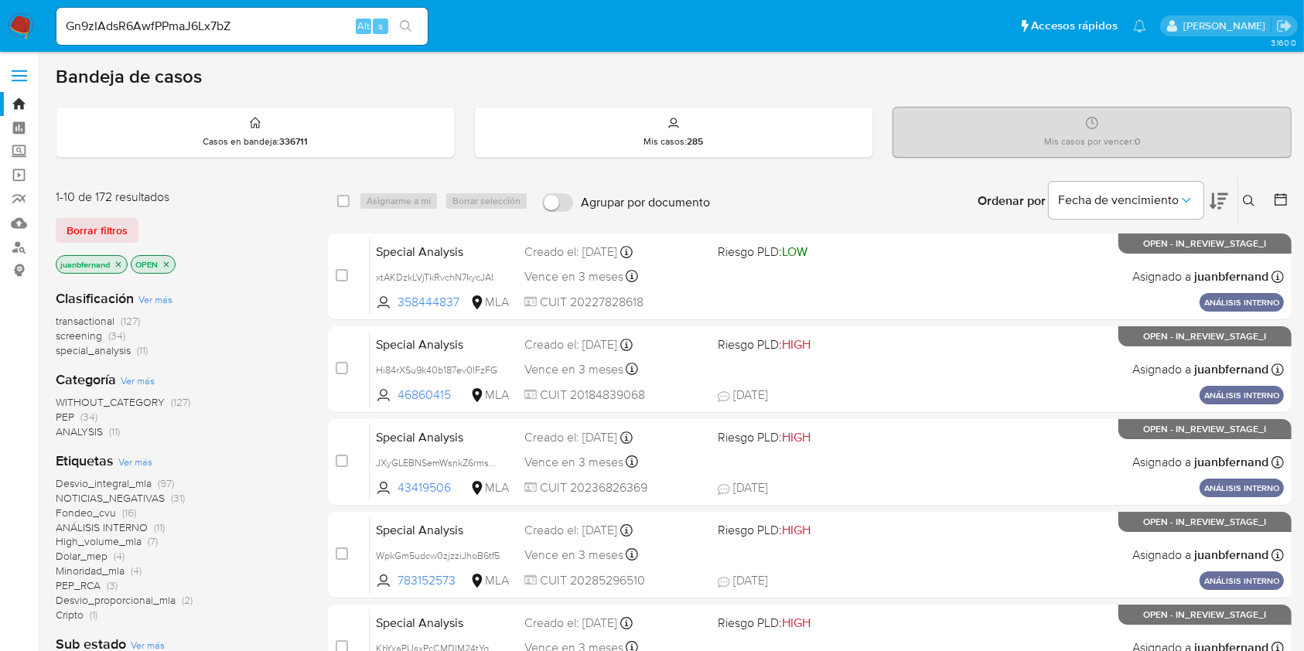
click at [402, 30] on icon "search-icon" at bounding box center [406, 26] width 12 height 12
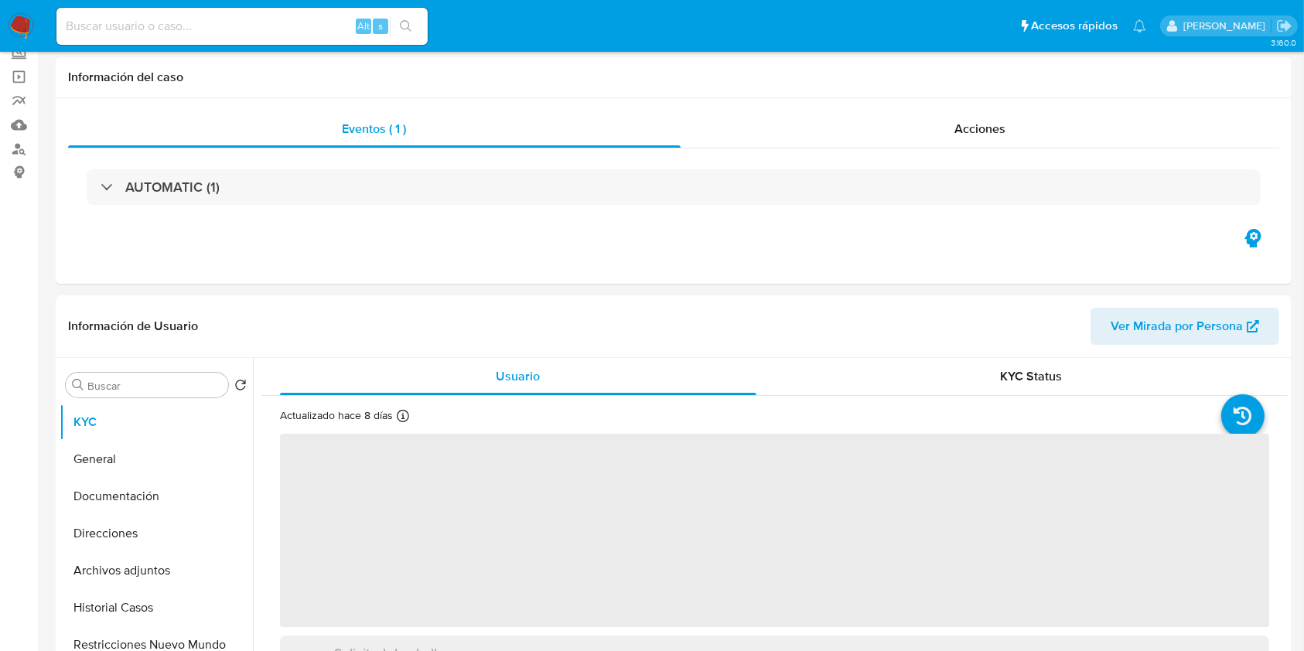
select select "10"
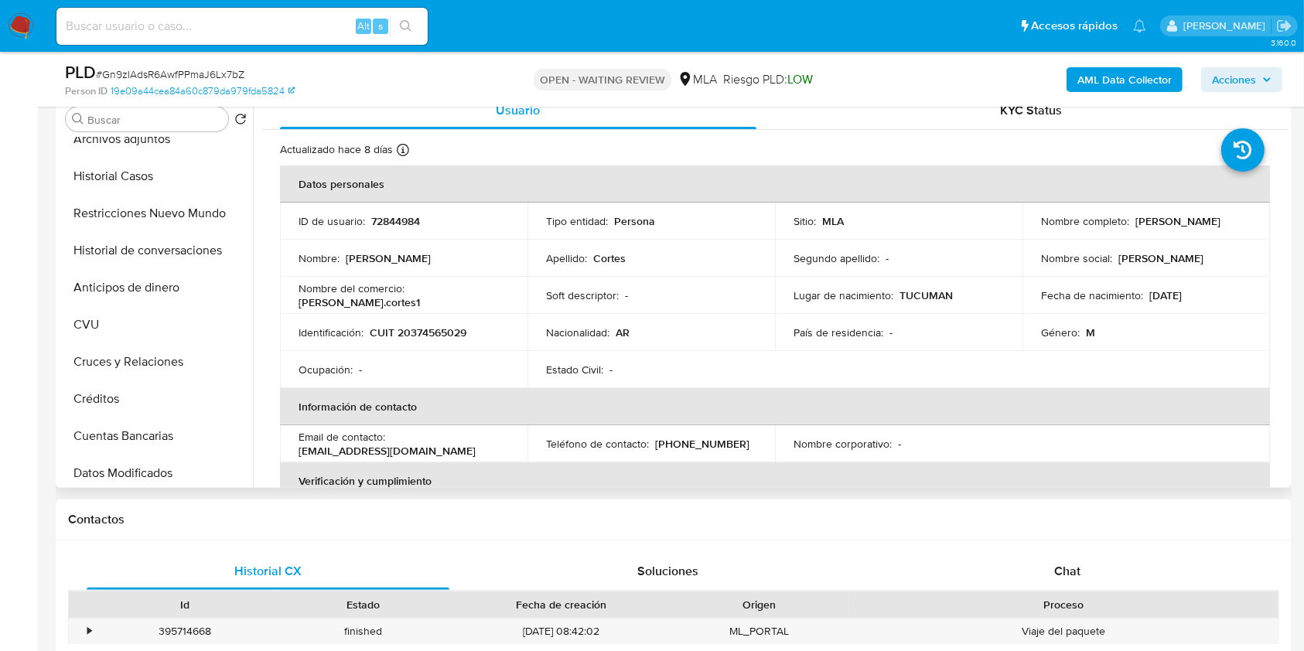
scroll to position [206, 0]
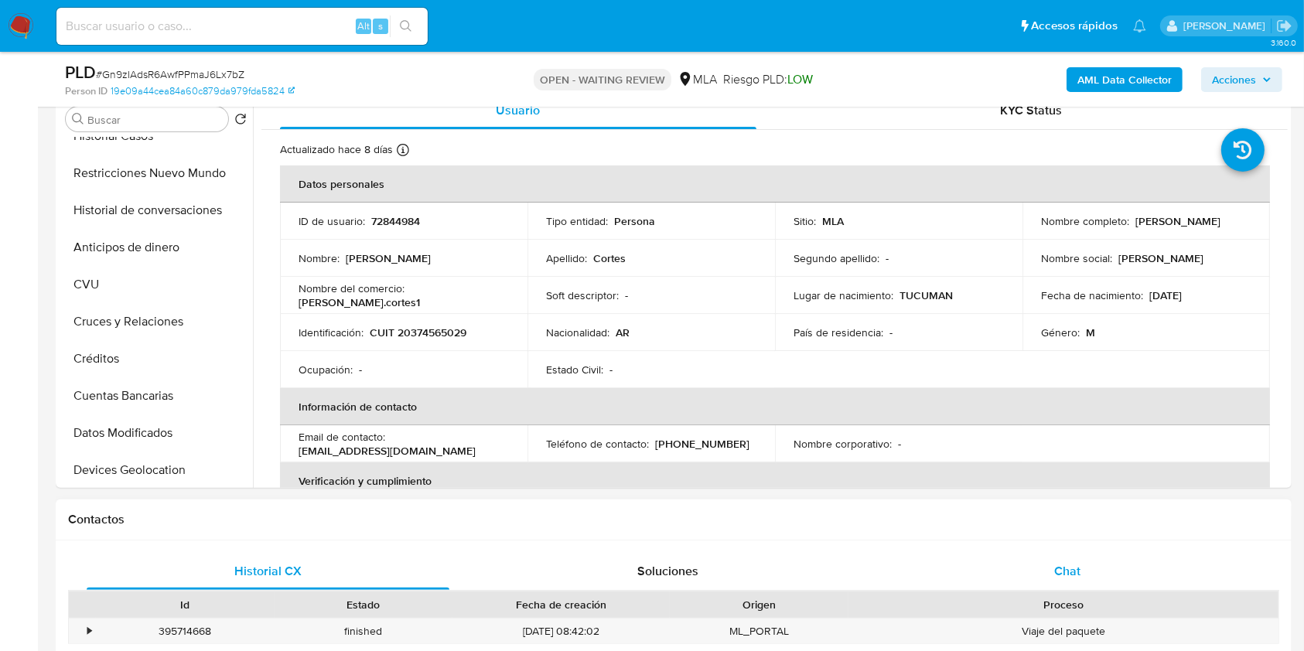
click at [1114, 558] on div "Chat" at bounding box center [1067, 571] width 363 height 37
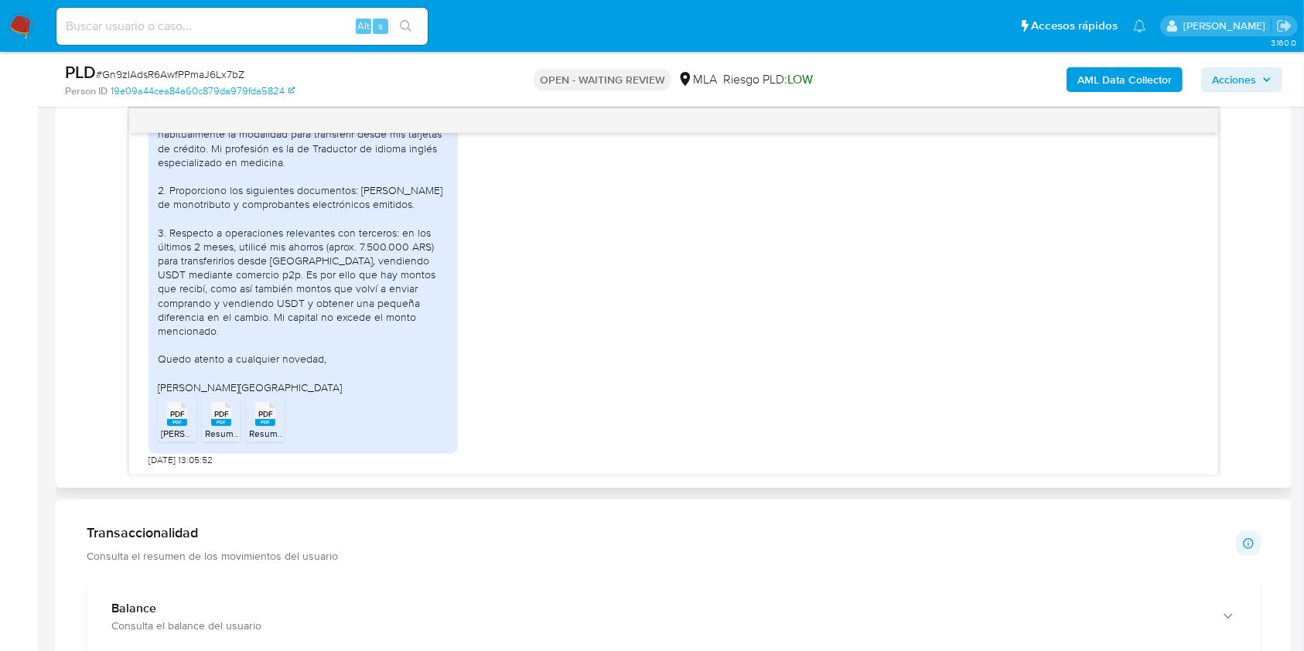
scroll to position [722, 0]
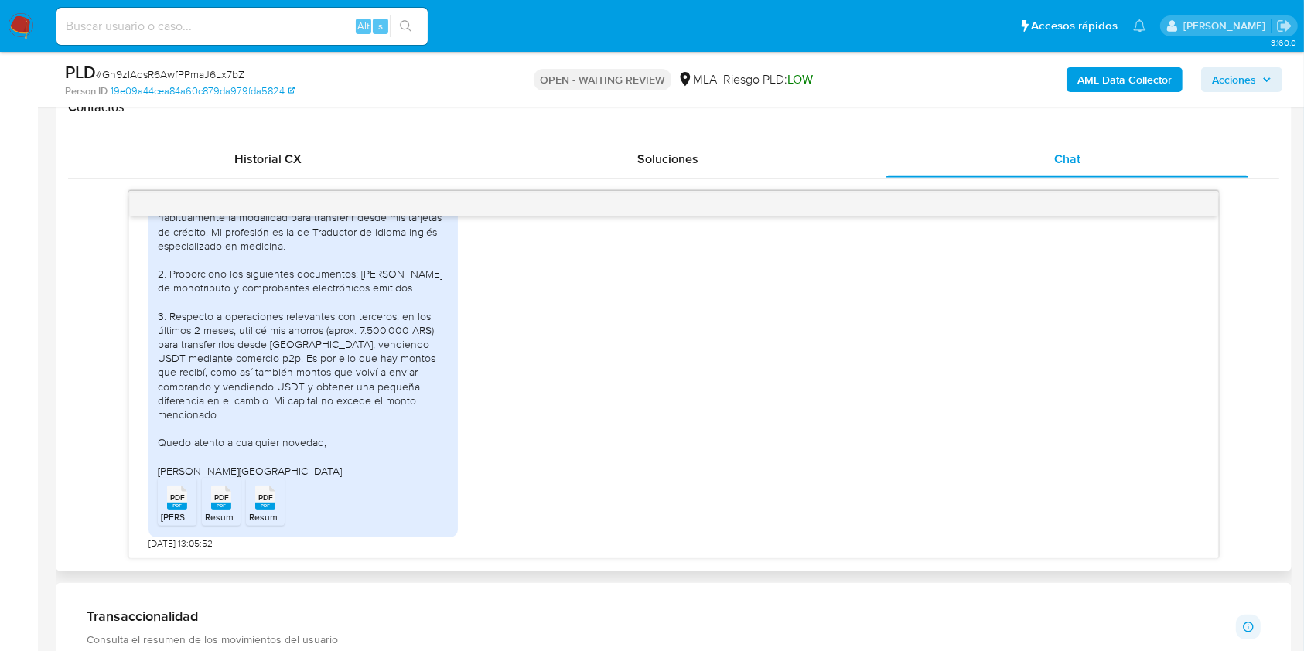
click at [172, 510] on icon "PDF" at bounding box center [177, 497] width 20 height 27
click at [217, 505] on rect at bounding box center [221, 506] width 20 height 7
click at [266, 510] on icon "PDF" at bounding box center [265, 497] width 20 height 27
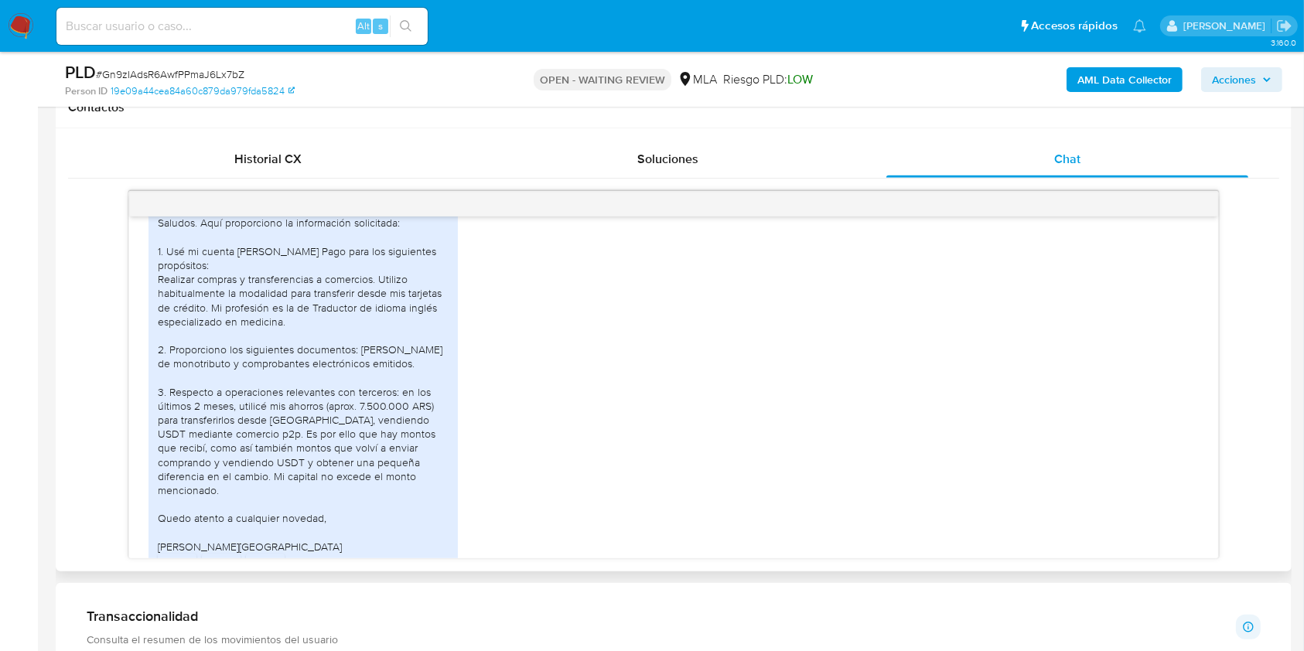
scroll to position [971, 0]
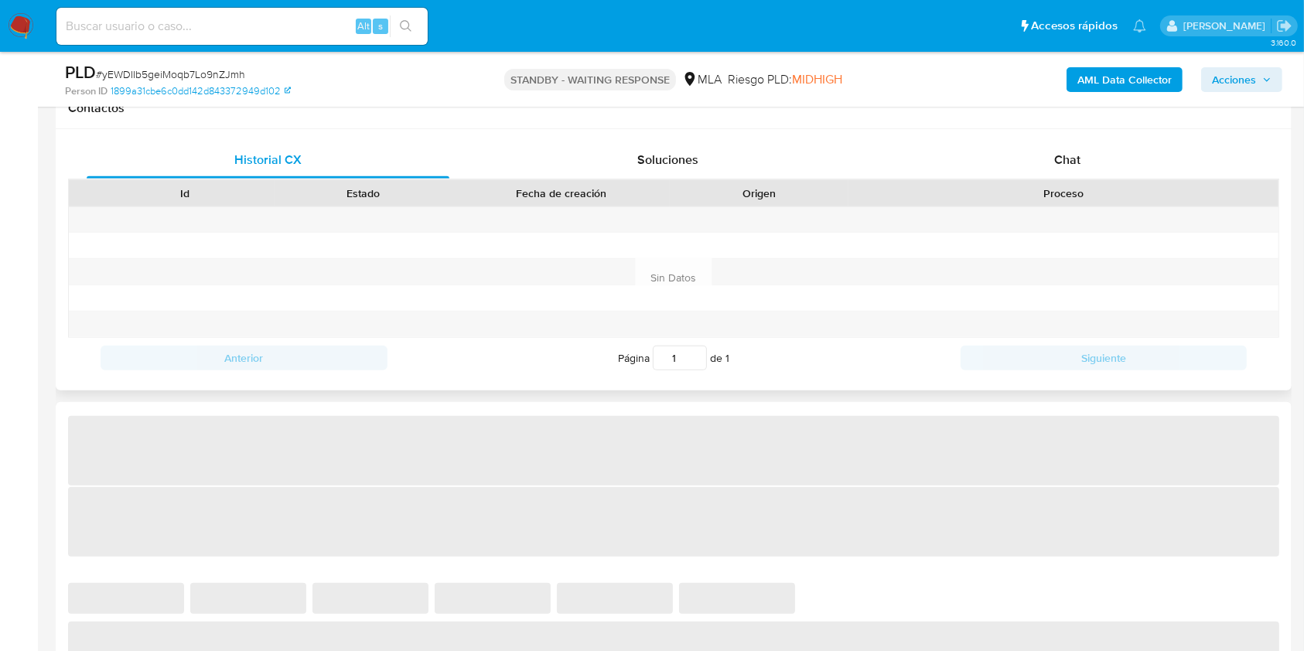
scroll to position [722, 0]
select select "10"
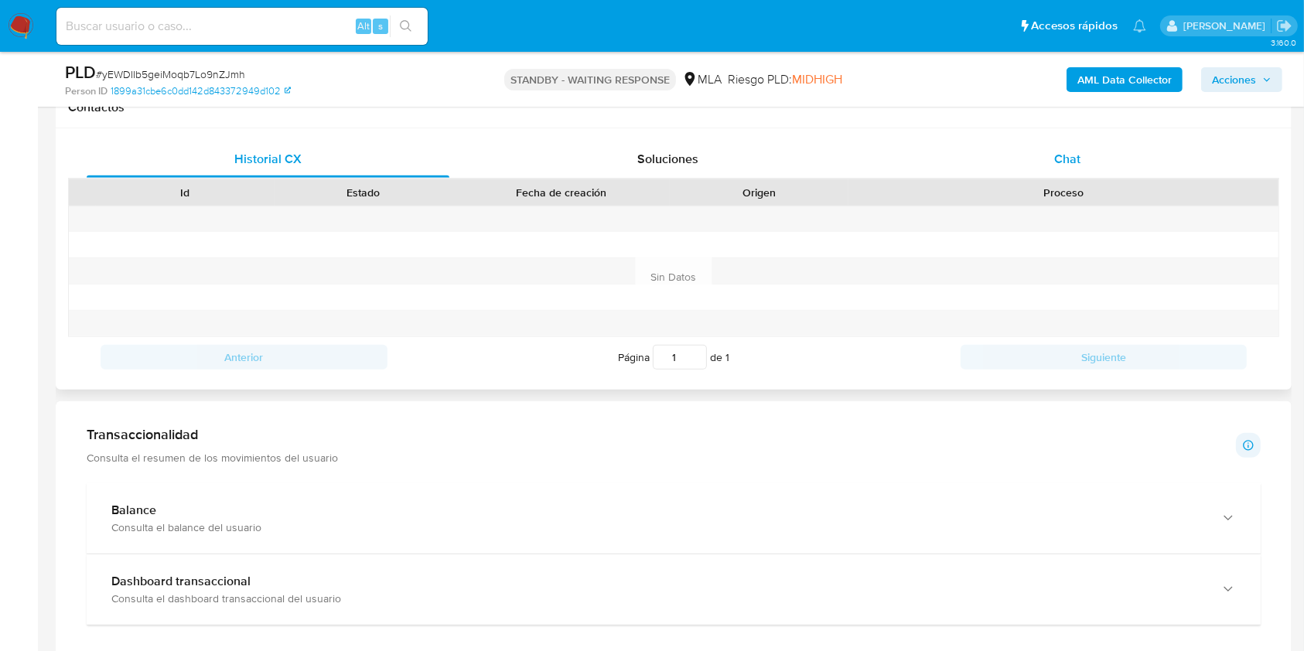
click at [1127, 162] on div "Chat" at bounding box center [1067, 159] width 363 height 37
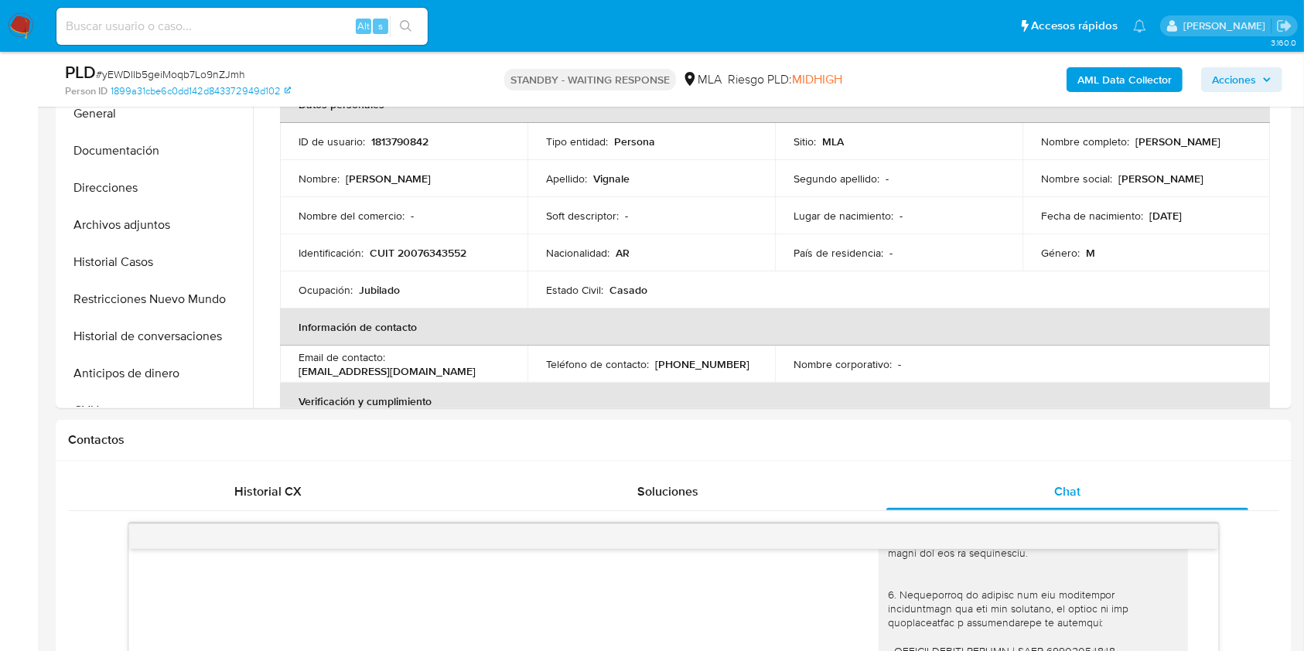
scroll to position [0, 0]
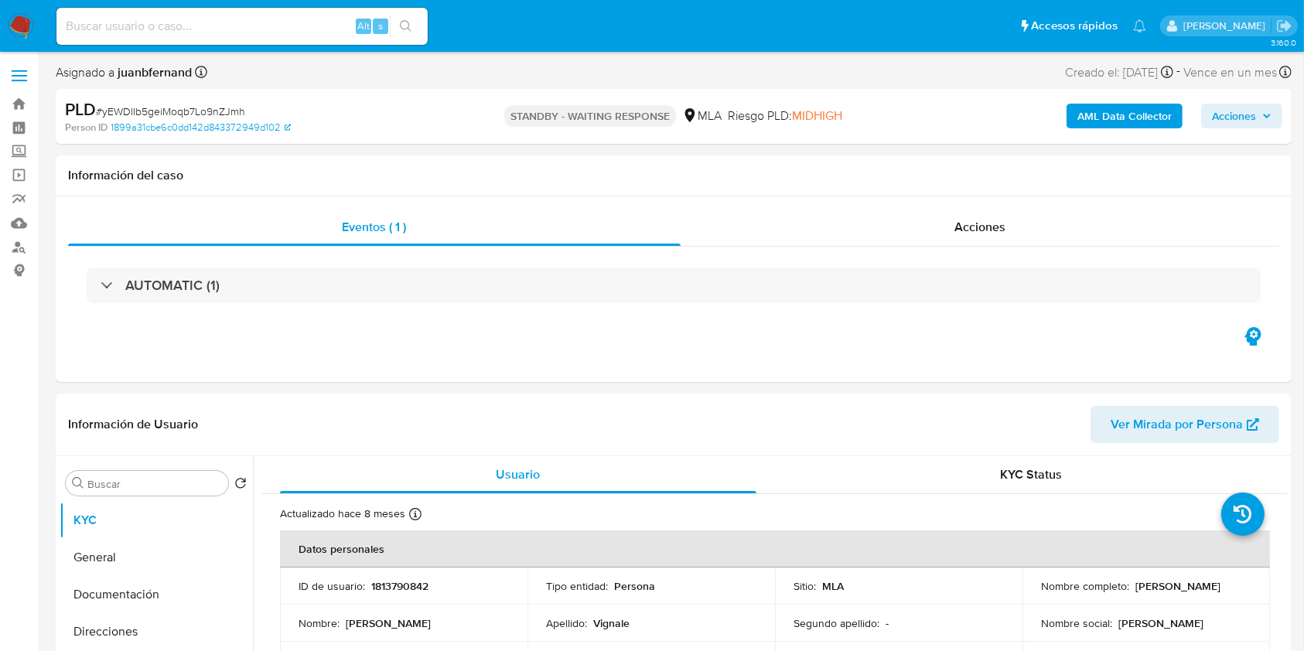
click at [203, 111] on span "# yEWDIIb5geiMoqb7Lo9nZJmh" at bounding box center [170, 111] width 149 height 15
copy span "yEWDIIb5geiMoqb7Lo9nZJmh"
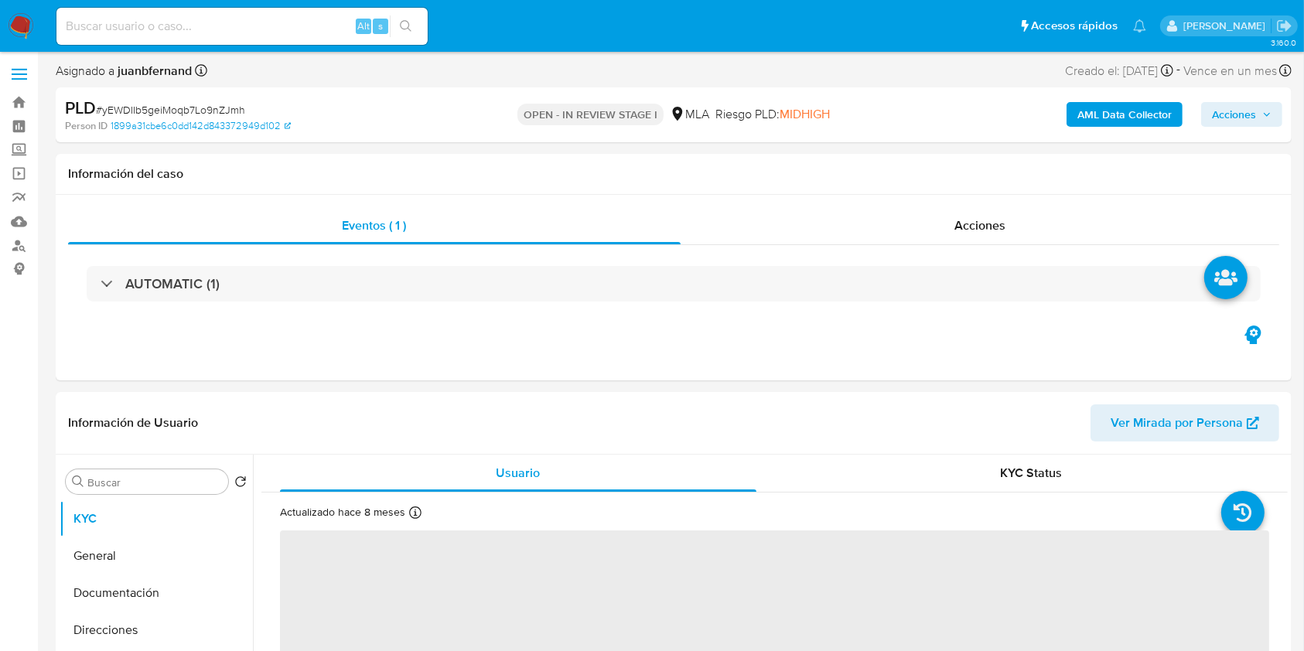
select select "10"
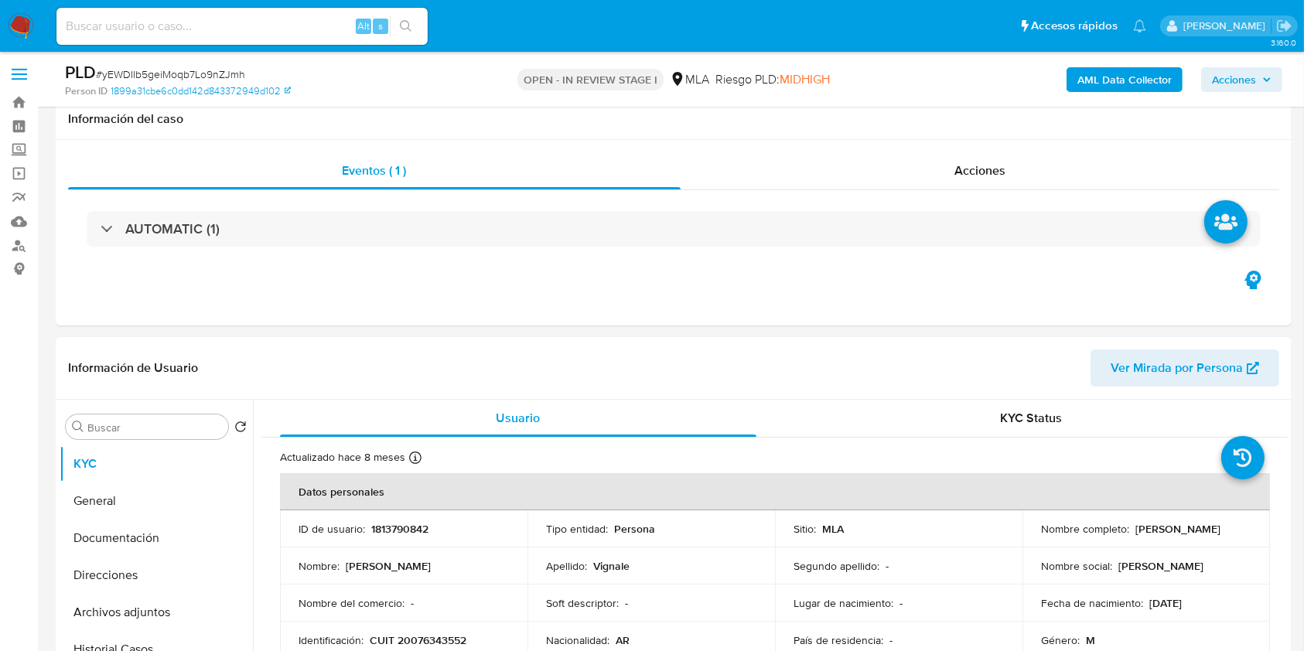
scroll to position [515, 0]
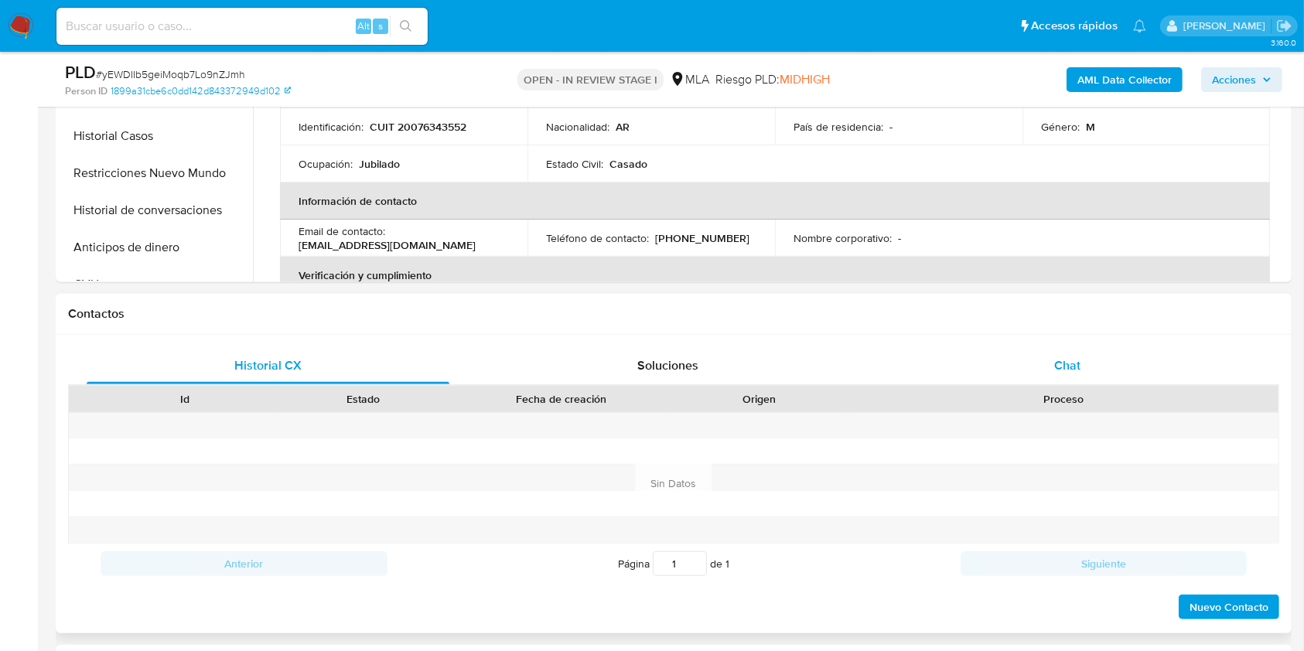
click at [999, 373] on div "Chat" at bounding box center [1067, 365] width 363 height 37
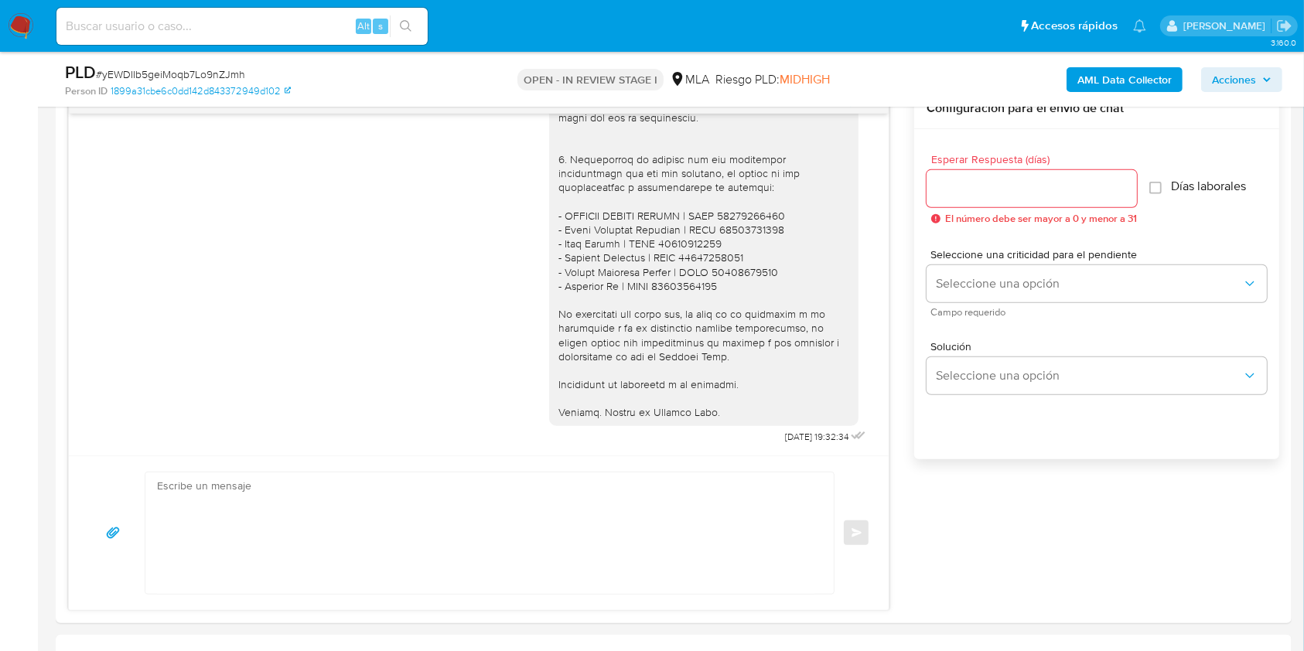
scroll to position [722, 0]
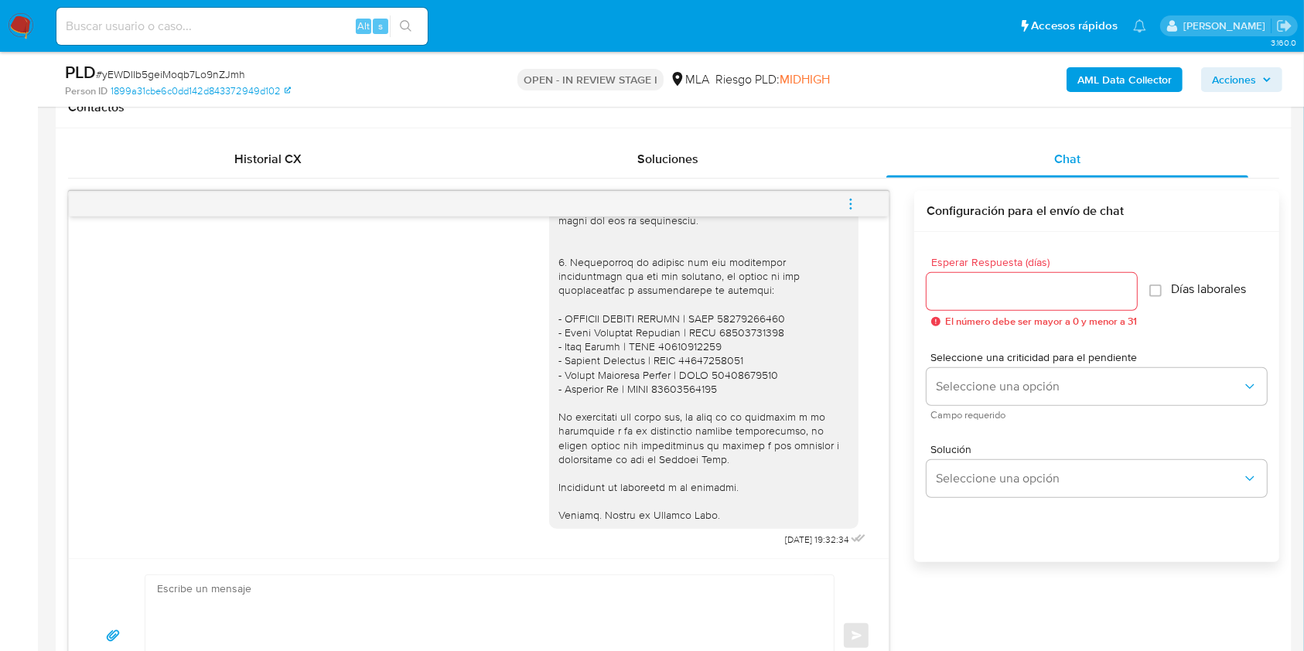
click at [698, 514] on div at bounding box center [703, 93] width 291 height 858
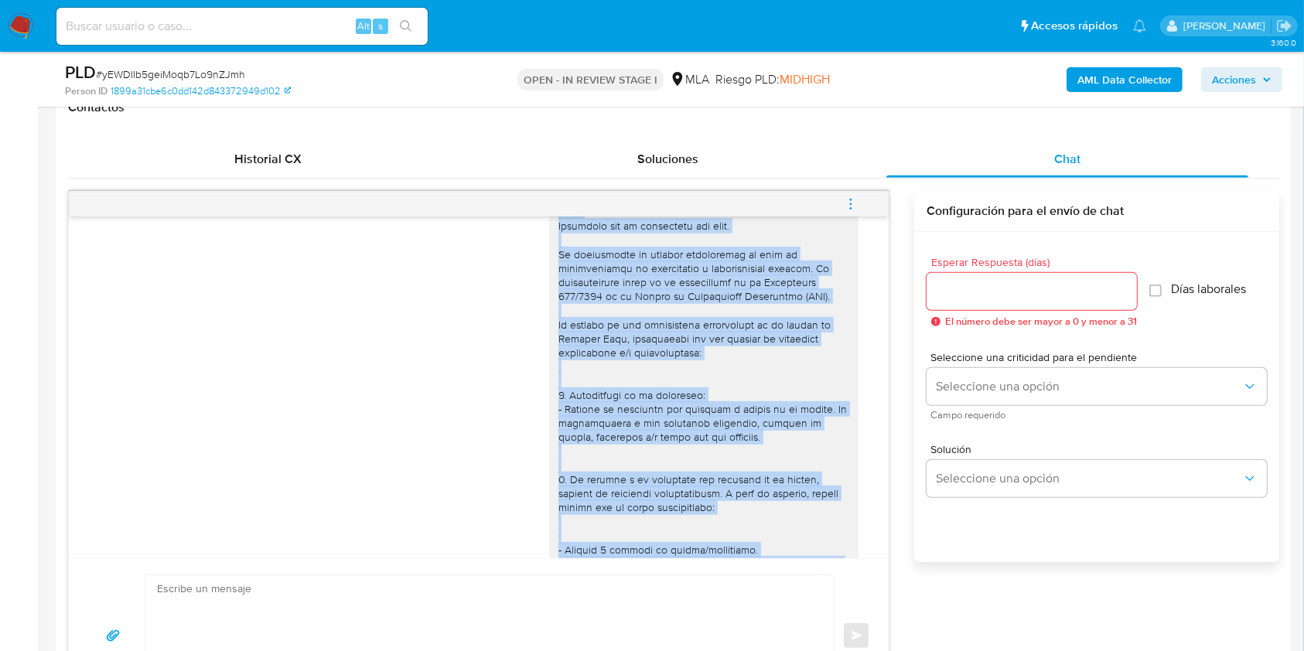
scroll to position [1152, 0]
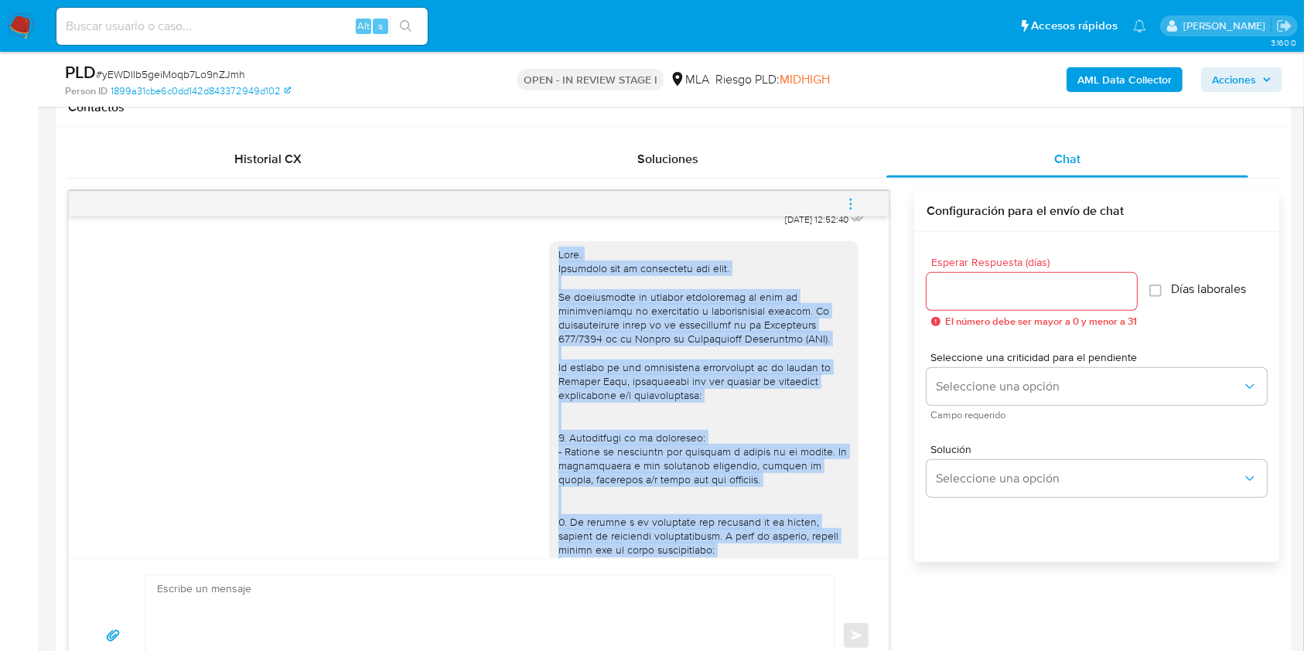
drag, startPoint x: 698, startPoint y: 514, endPoint x: 551, endPoint y: 295, distance: 264.1
copy div "Hola. Esperamos que te encuentres muy bien. Te consultamos si tuviste oportunid…"
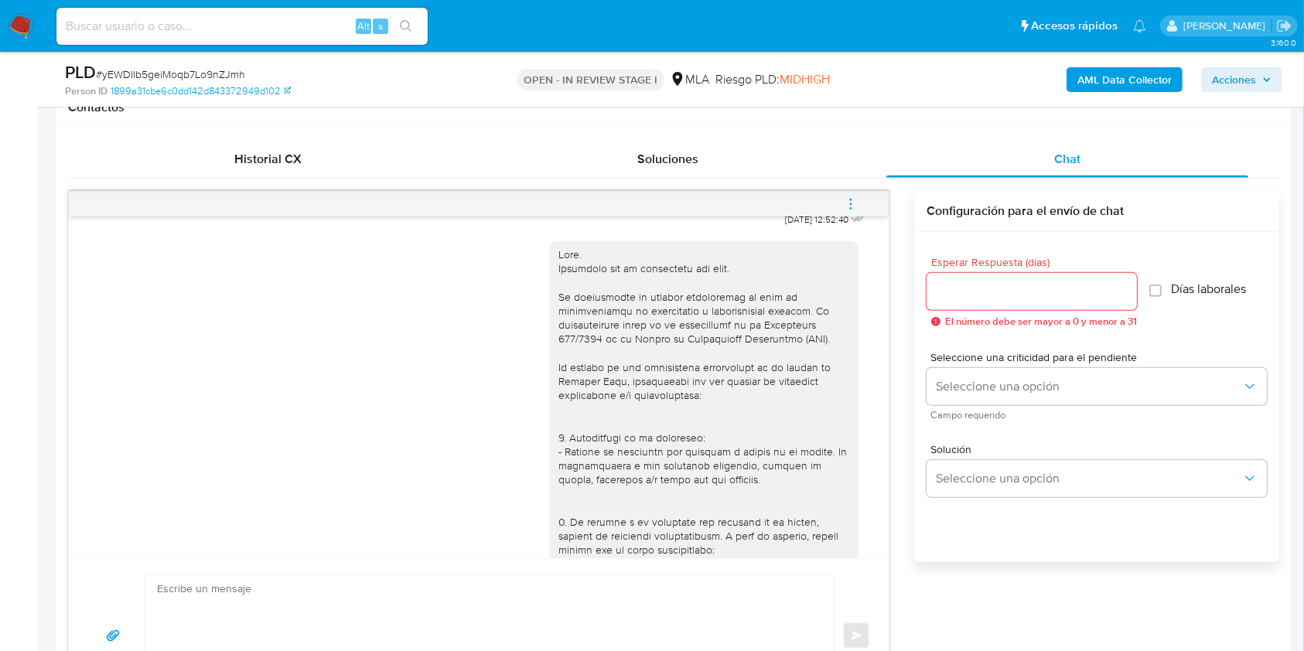
click at [302, 25] on input at bounding box center [241, 26] width 371 height 20
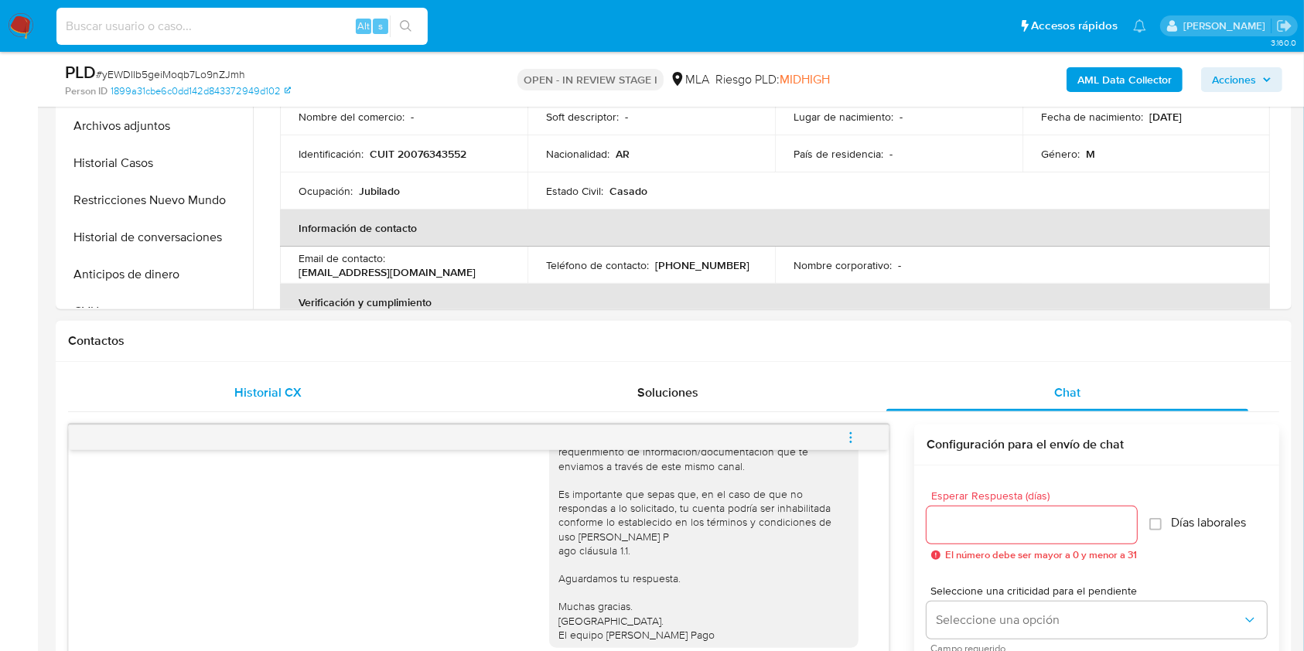
scroll to position [515, 0]
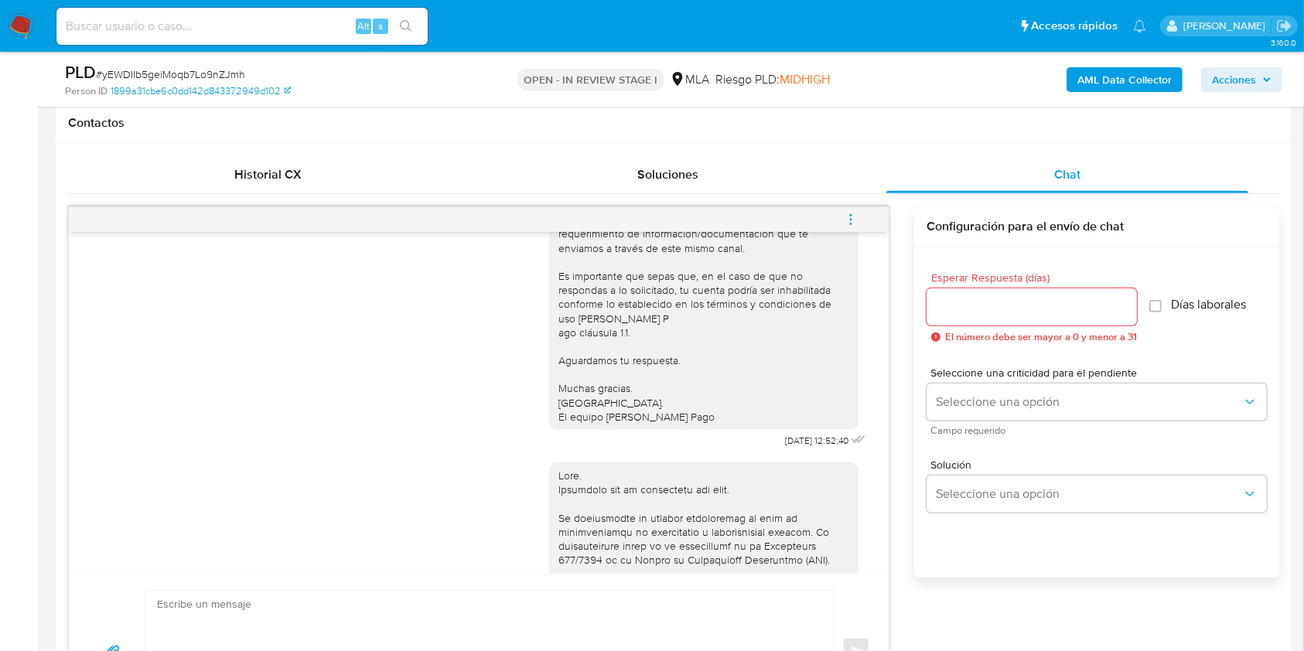
scroll to position [1031, 0]
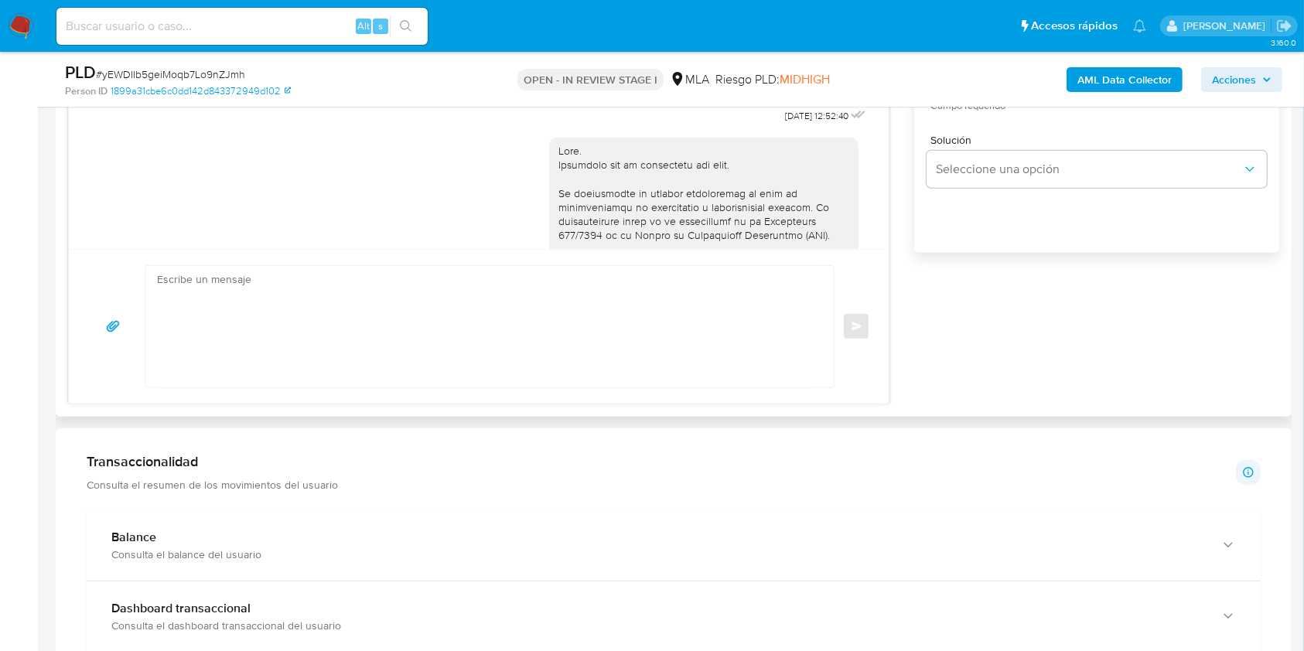
click at [375, 339] on textarea at bounding box center [485, 326] width 657 height 121
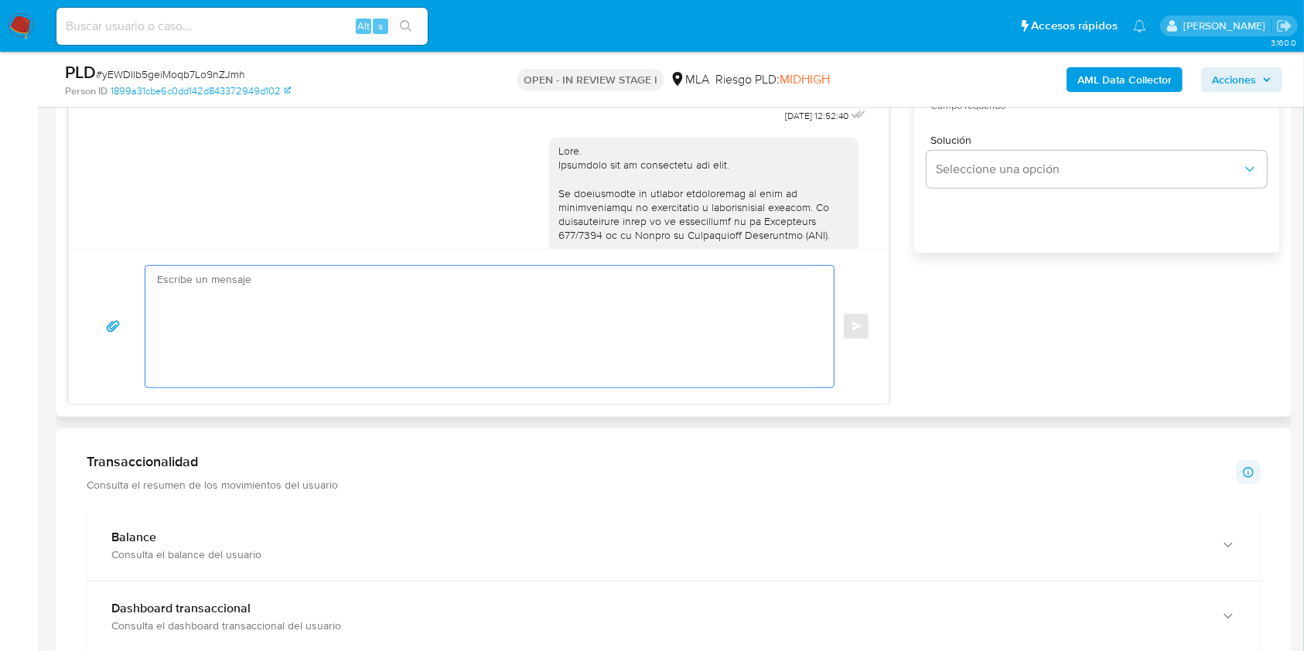
paste textarea "Hola. Esperamos que te encuentres muy bien. Te pedimos que desestimes el mensaj…"
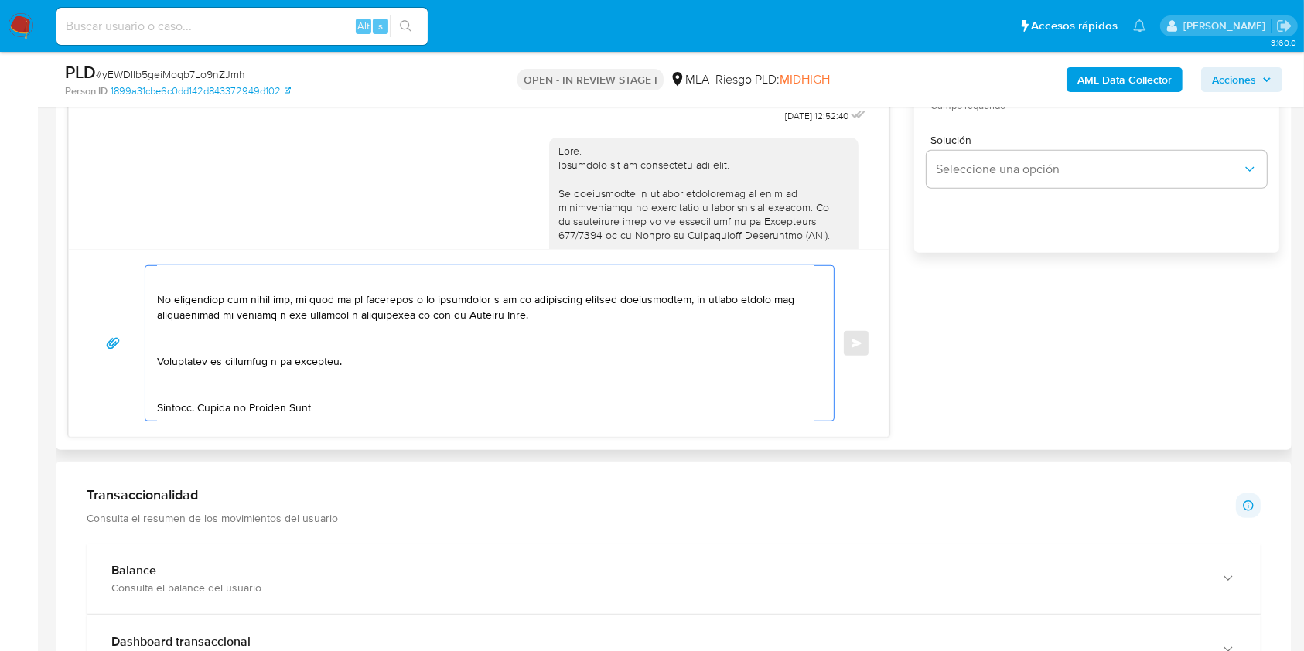
scroll to position [963, 0]
click at [224, 381] on textarea at bounding box center [485, 343] width 657 height 155
click at [363, 406] on textarea at bounding box center [485, 343] width 657 height 155
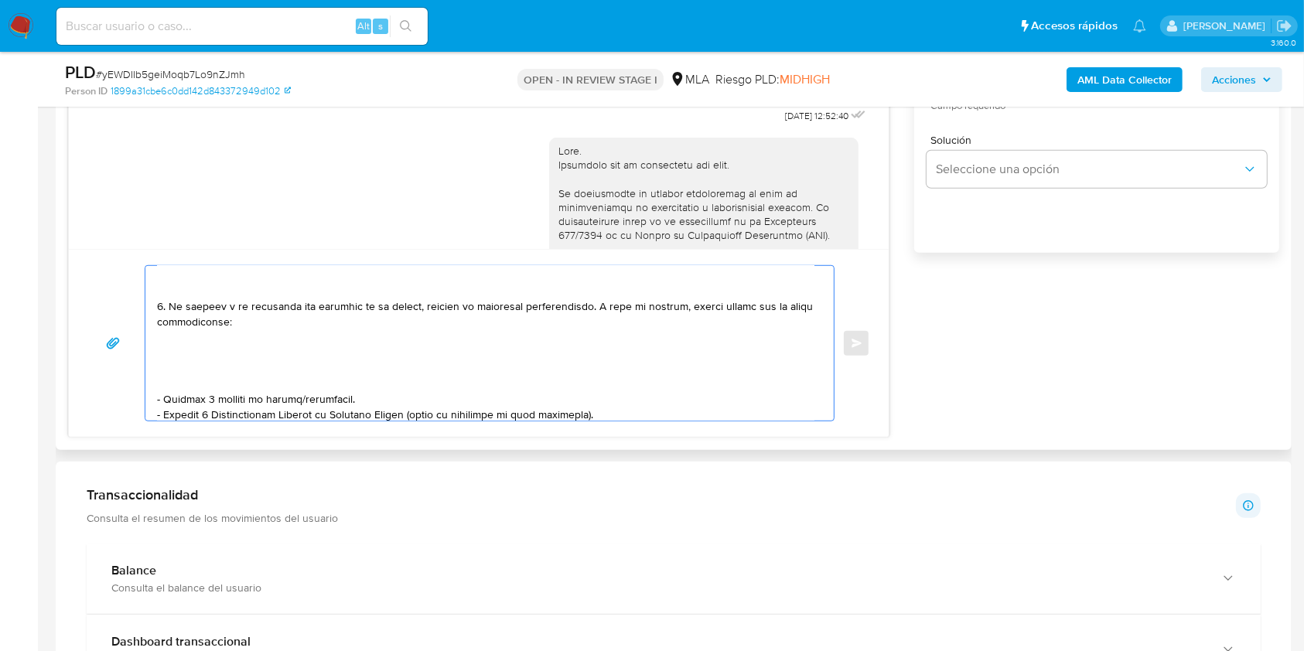
scroll to position [0, 0]
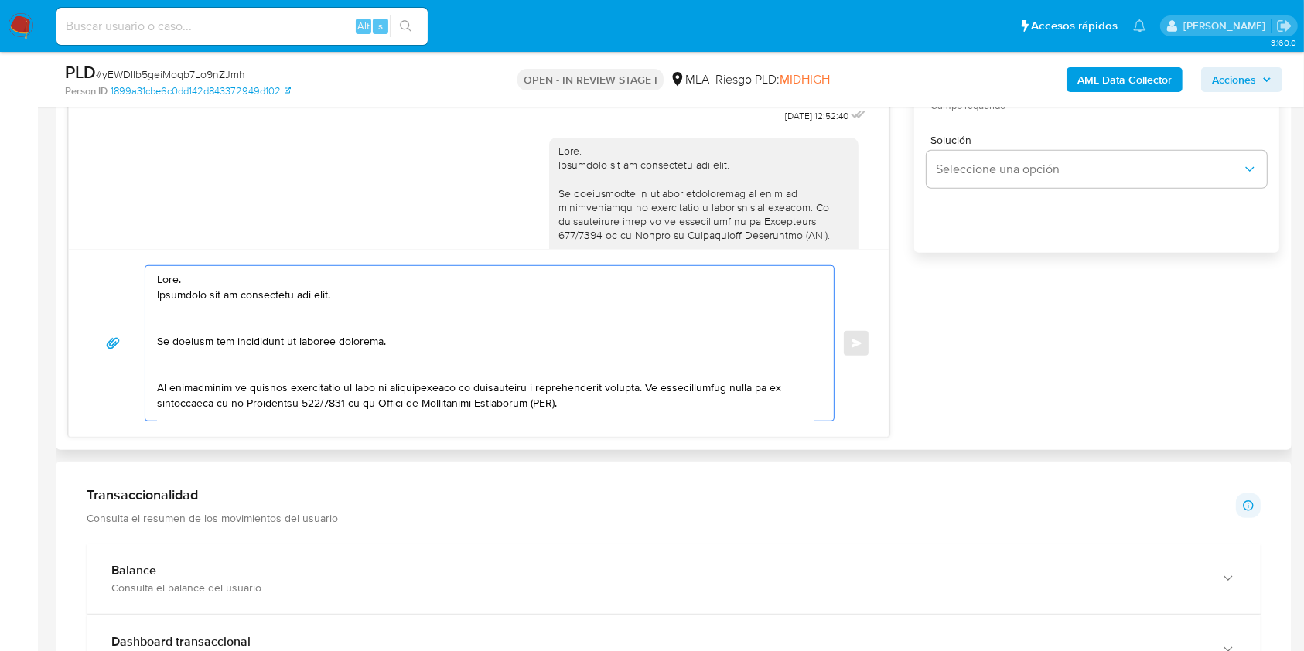
click at [200, 325] on textarea at bounding box center [485, 343] width 657 height 155
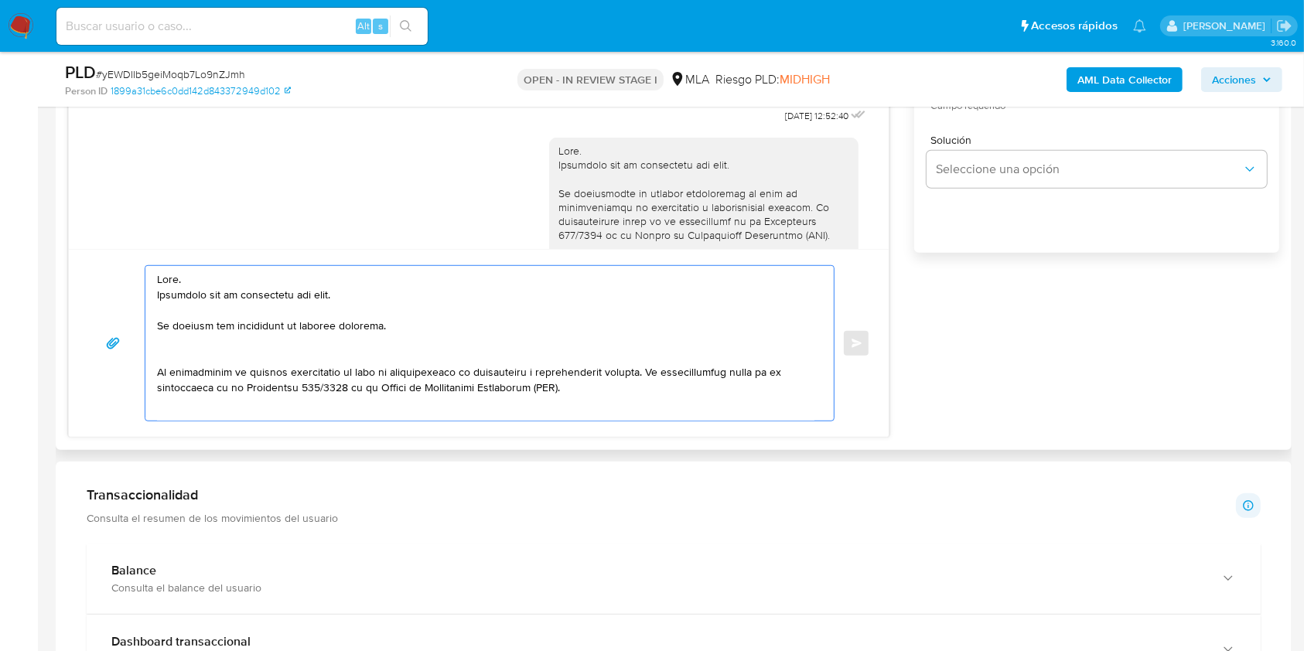
click at [203, 356] on textarea at bounding box center [485, 343] width 657 height 155
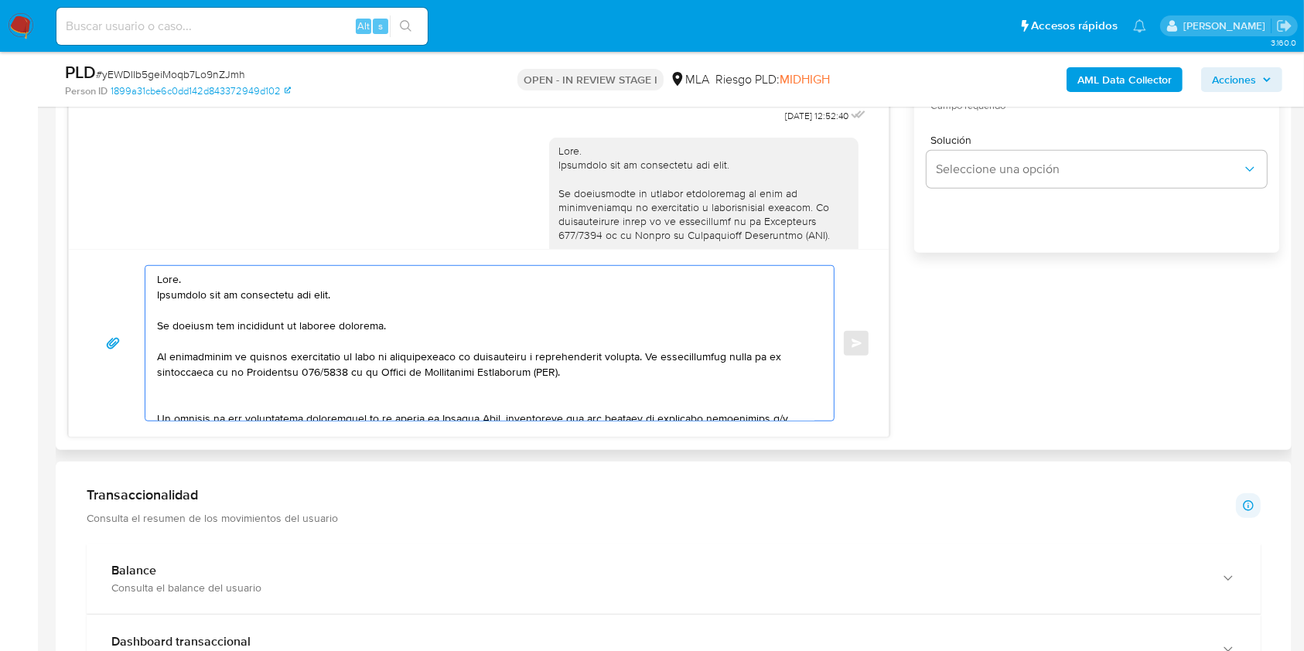
click at [208, 384] on textarea at bounding box center [485, 343] width 657 height 155
drag, startPoint x: 416, startPoint y: 321, endPoint x: 146, endPoint y: 327, distance: 270.0
click at [146, 327] on div at bounding box center [485, 343] width 681 height 155
click at [429, 316] on textarea at bounding box center [485, 343] width 657 height 155
click at [422, 324] on textarea at bounding box center [485, 343] width 657 height 155
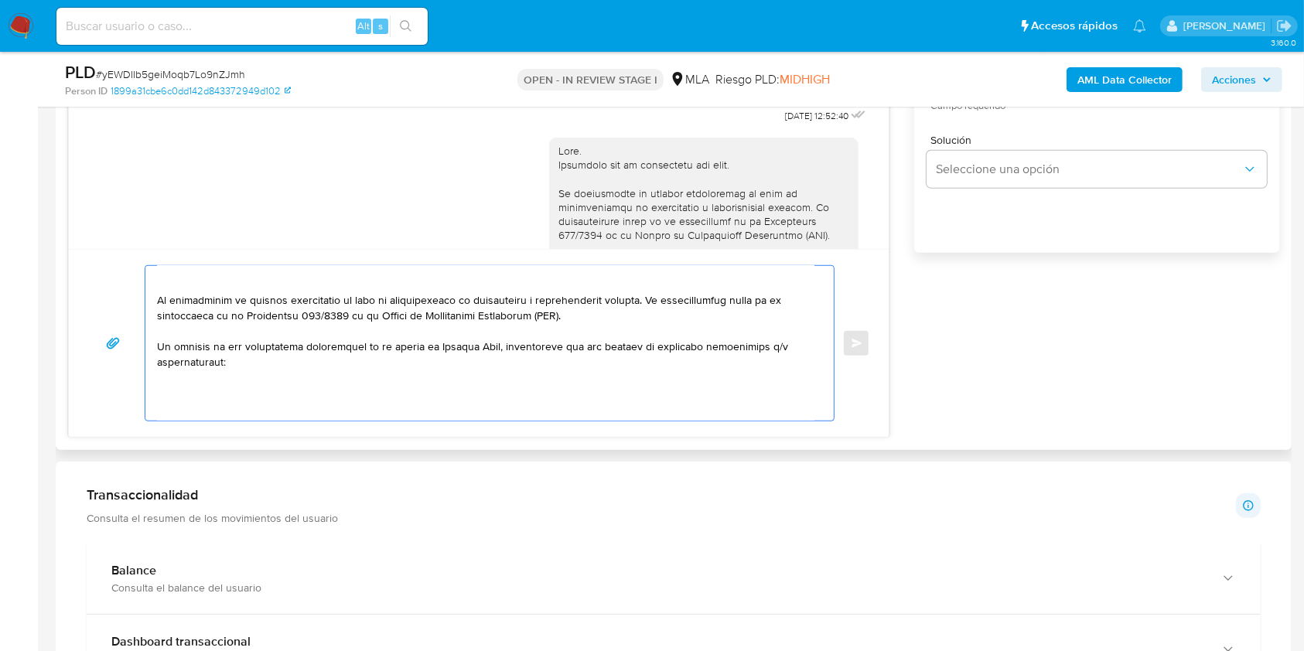
scroll to position [103, 0]
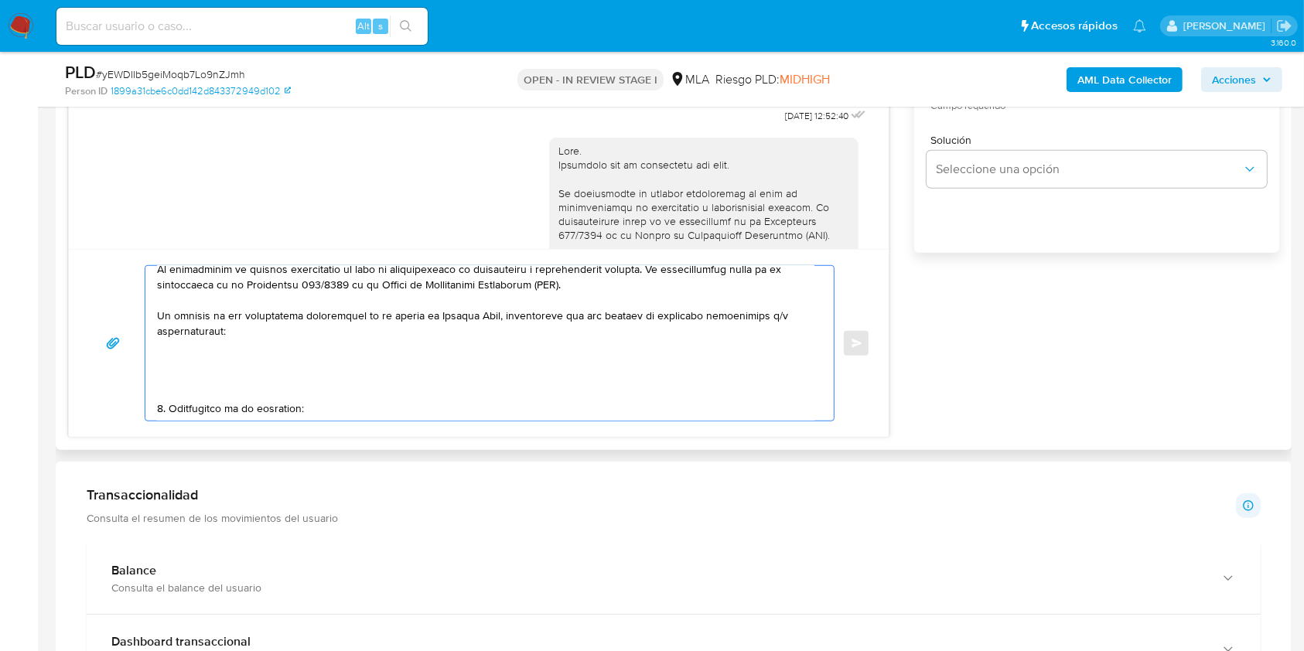
click at [243, 382] on textarea at bounding box center [485, 343] width 657 height 155
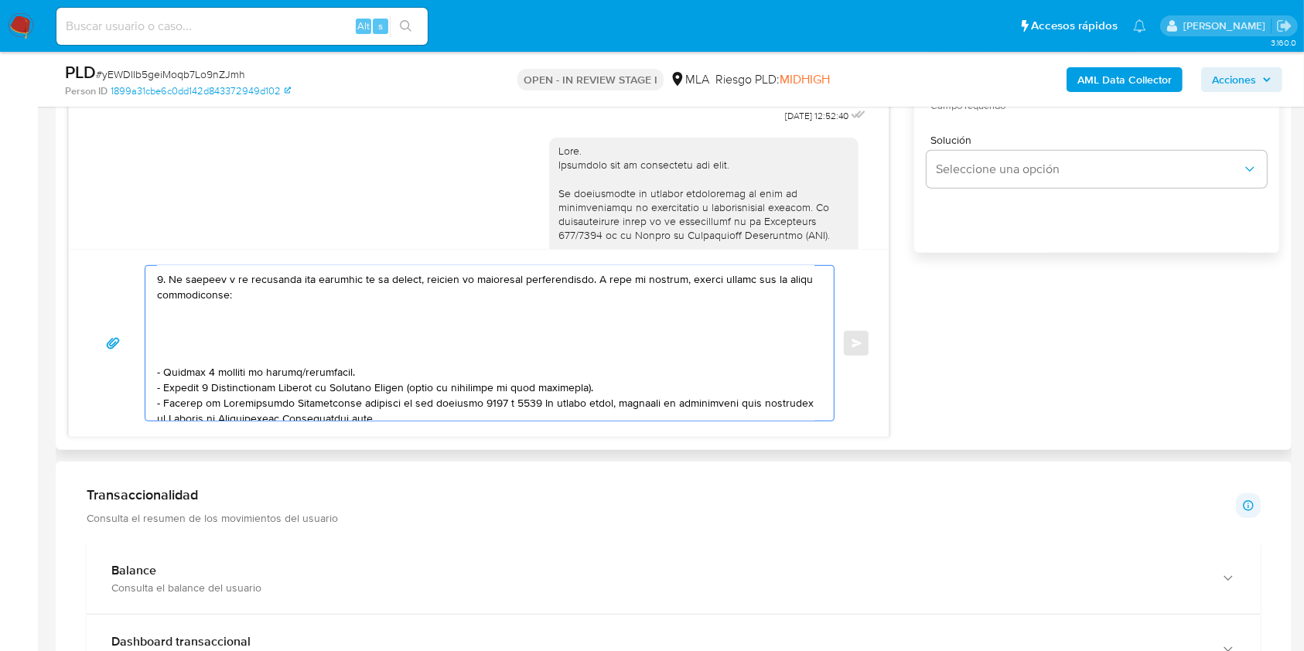
scroll to position [206, 0]
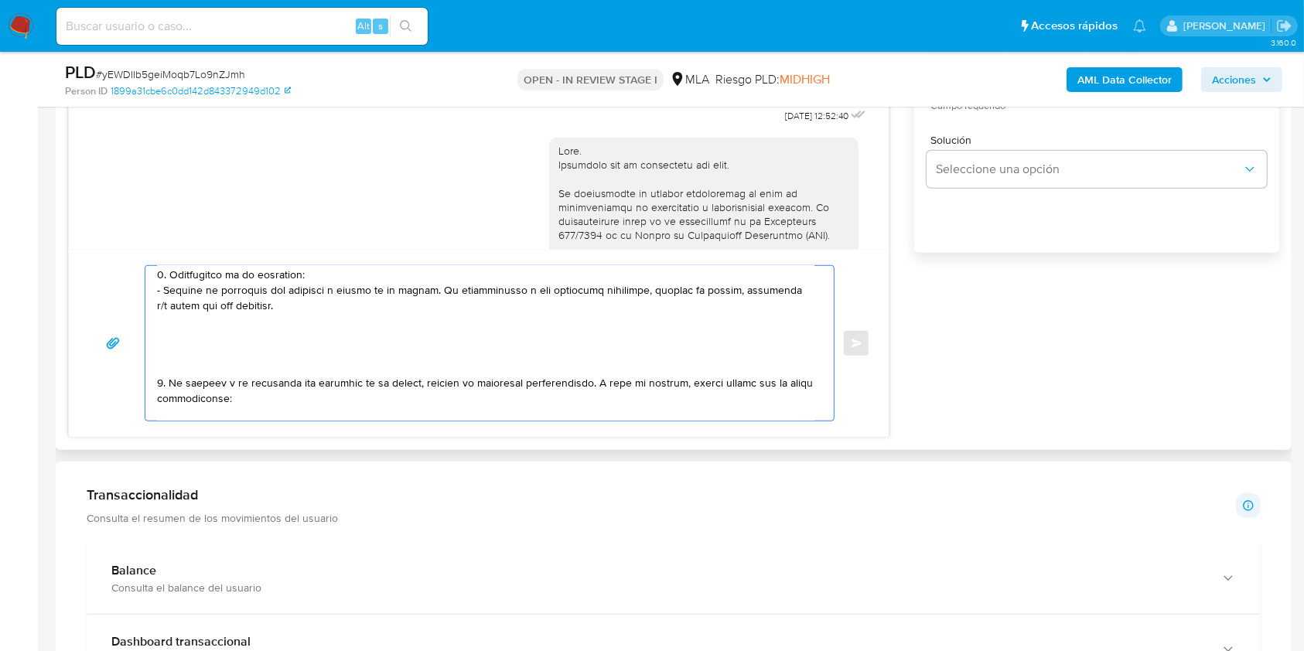
click at [219, 357] on textarea at bounding box center [485, 343] width 657 height 155
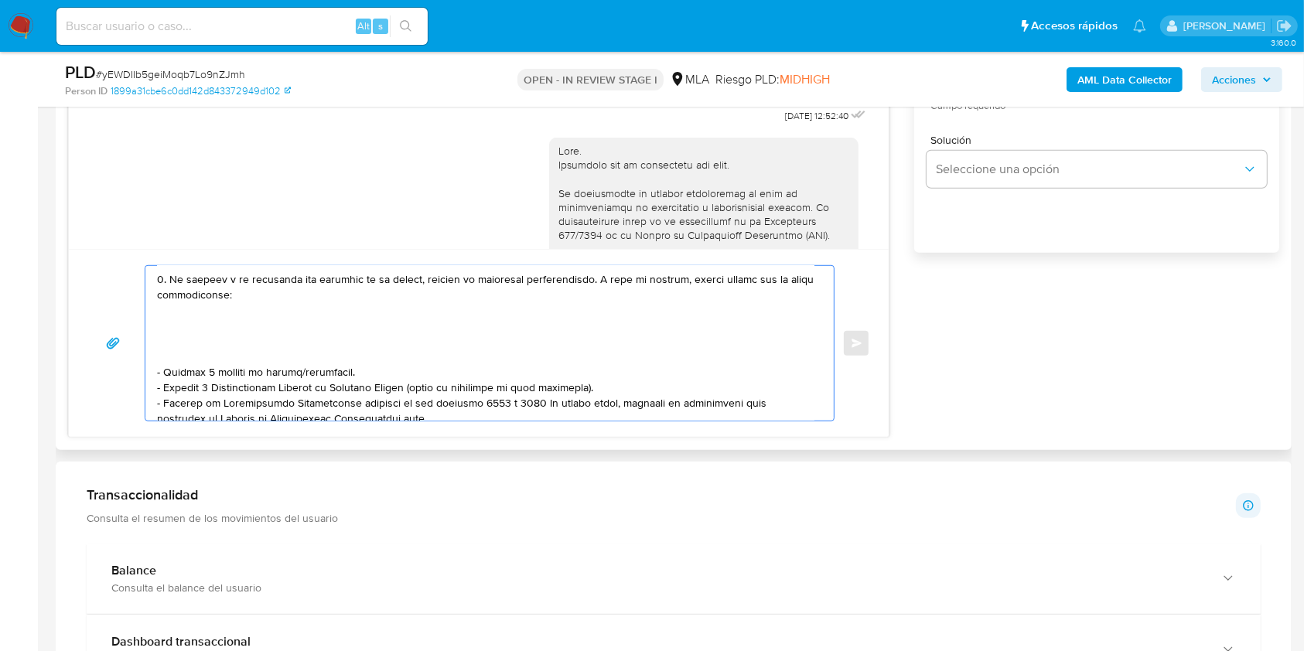
scroll to position [309, 0]
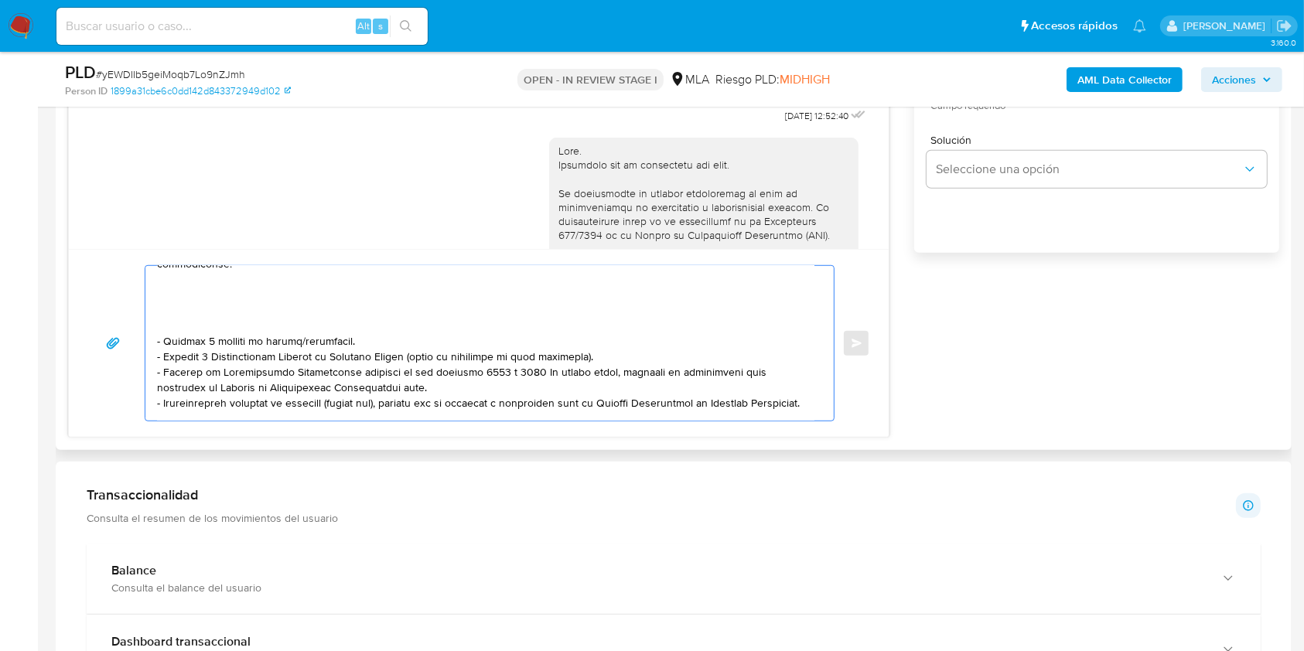
click at [200, 328] on textarea at bounding box center [485, 343] width 657 height 155
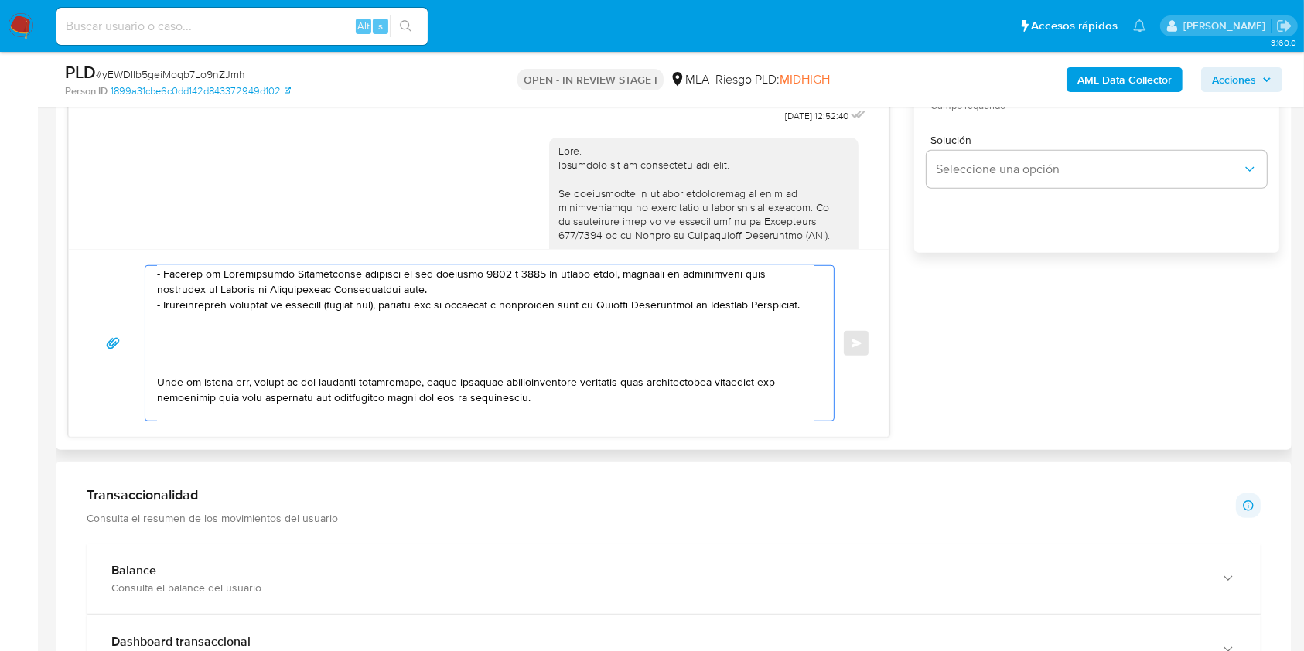
scroll to position [412, 0]
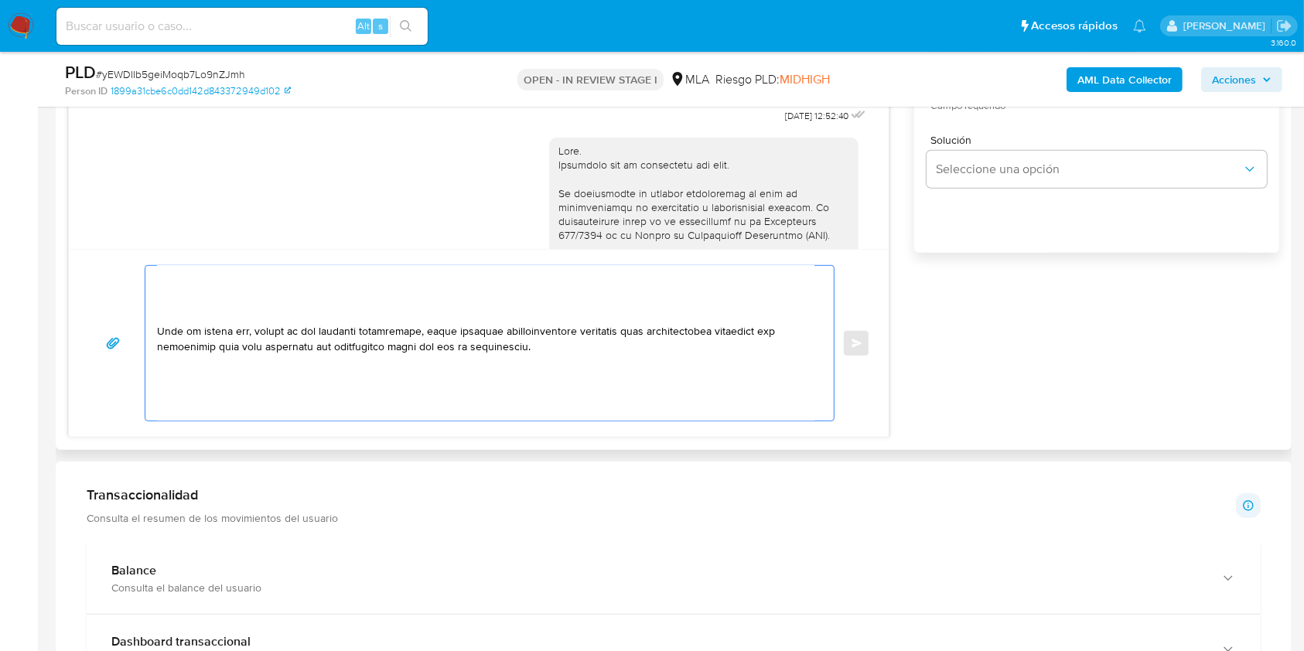
click at [227, 331] on textarea at bounding box center [485, 343] width 657 height 155
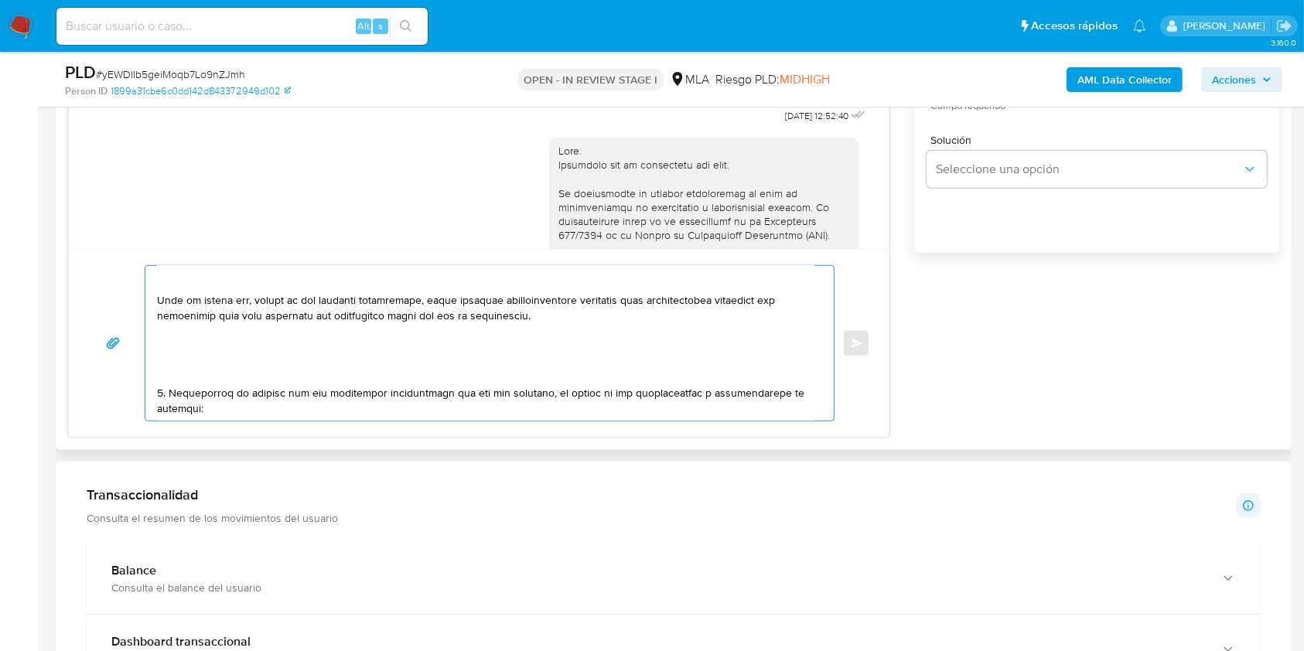
click at [247, 385] on textarea at bounding box center [485, 343] width 657 height 155
click at [231, 301] on textarea at bounding box center [485, 343] width 657 height 155
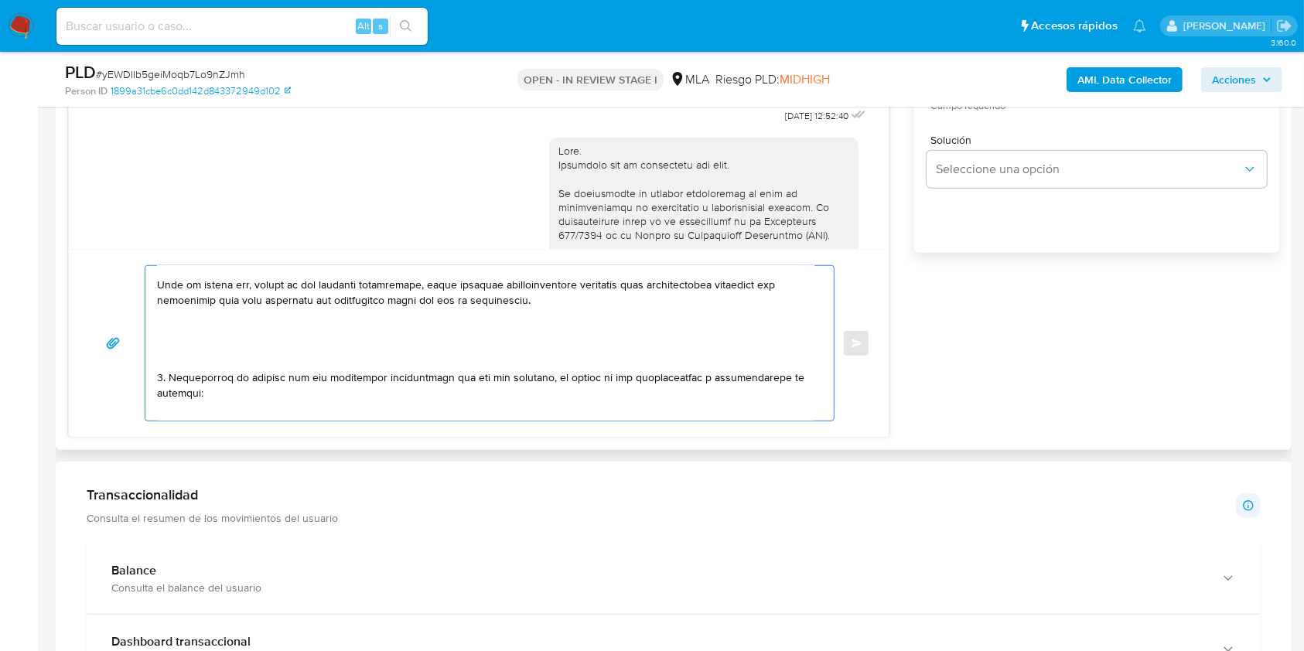
click at [236, 359] on textarea at bounding box center [485, 343] width 657 height 155
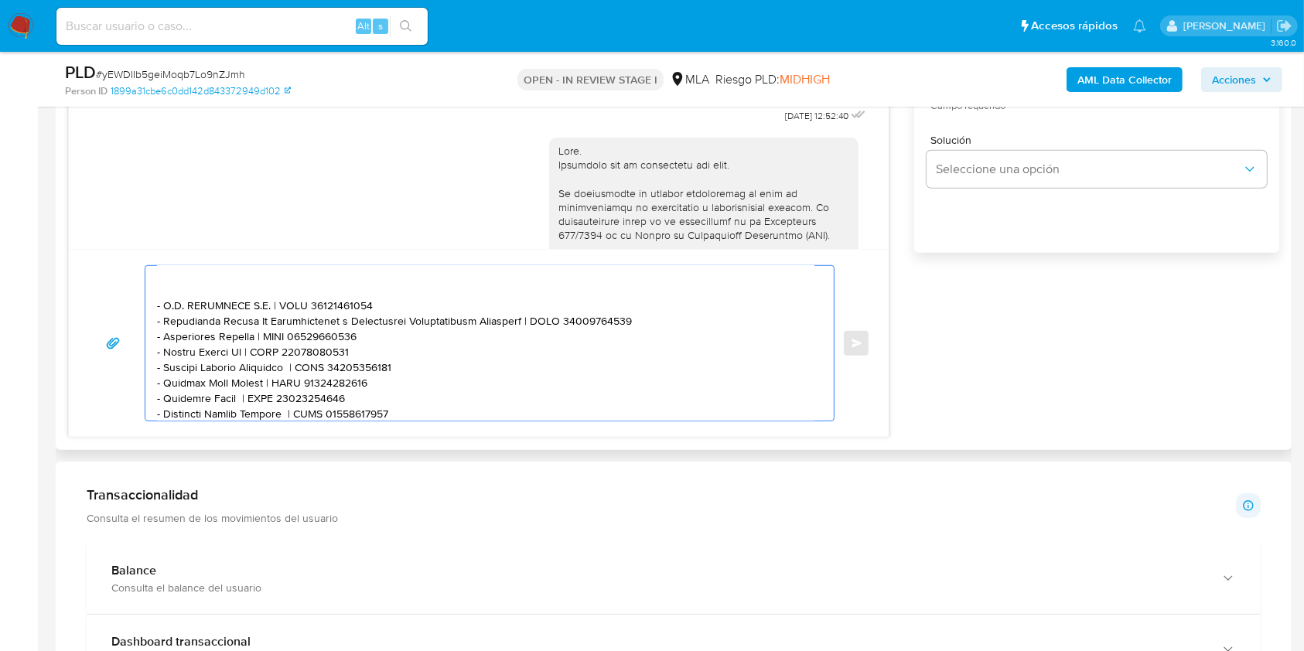
click at [207, 306] on textarea at bounding box center [485, 343] width 657 height 155
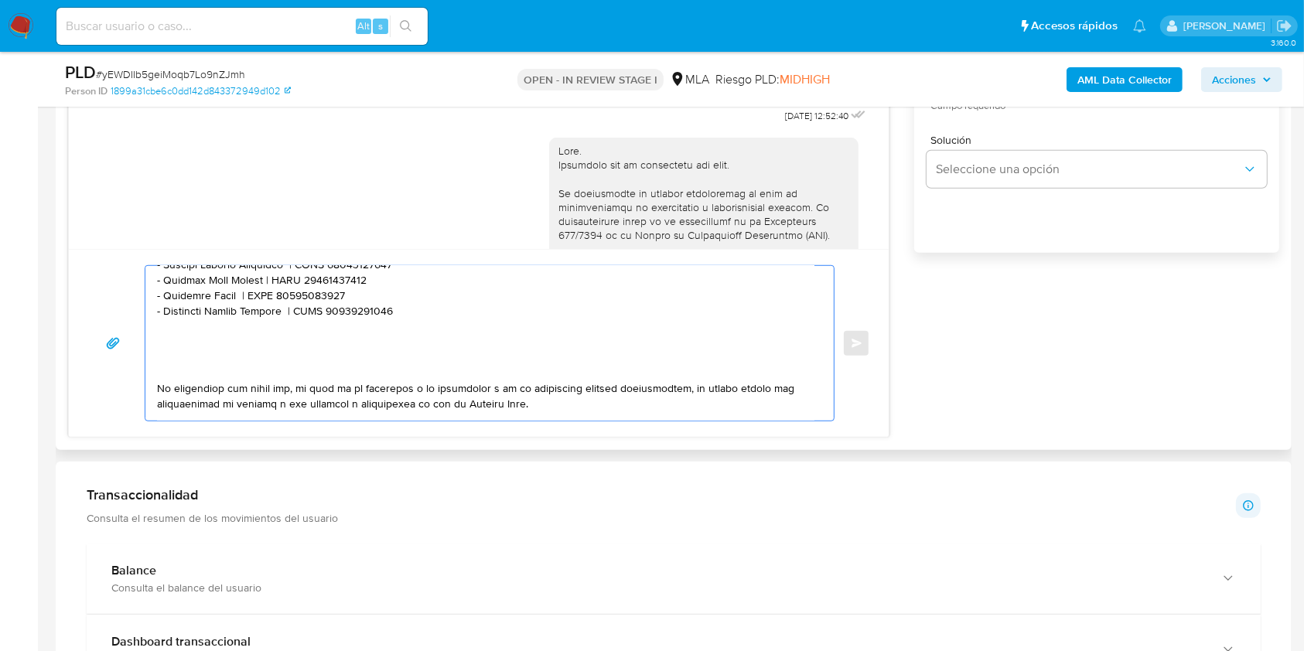
click at [426, 336] on textarea at bounding box center [485, 343] width 657 height 155
click at [322, 367] on textarea at bounding box center [485, 343] width 657 height 155
click at [294, 391] on textarea at bounding box center [485, 343] width 657 height 155
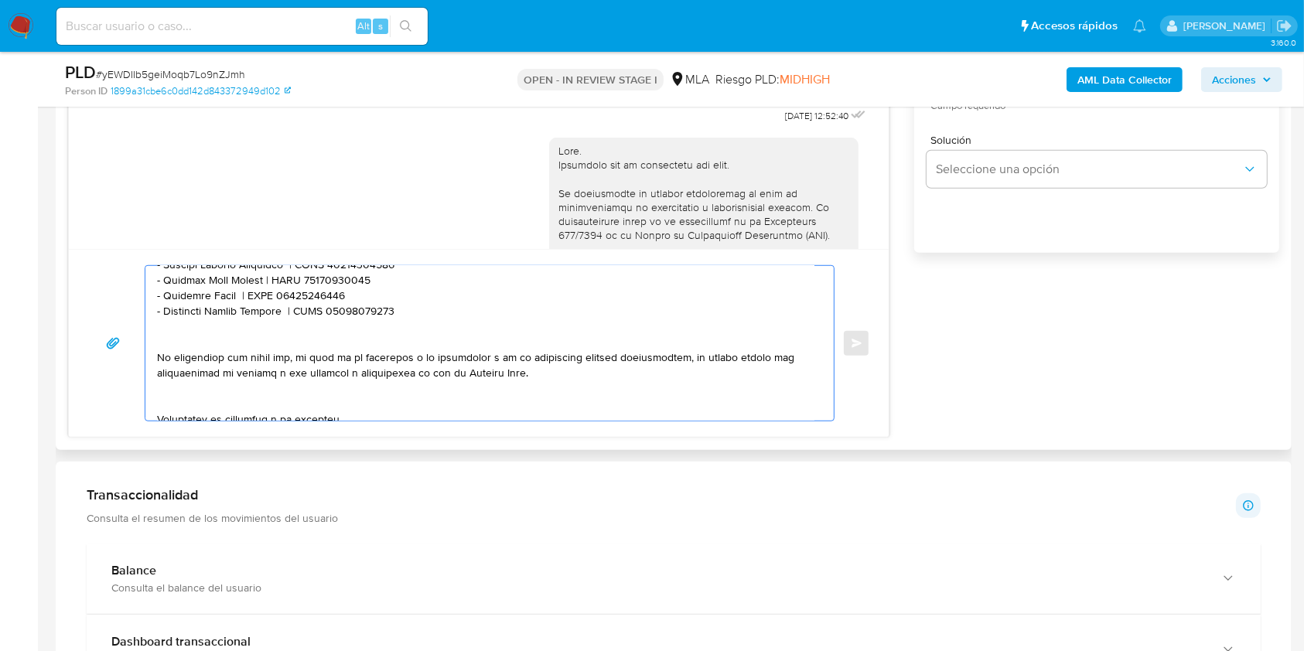
scroll to position [694, 0]
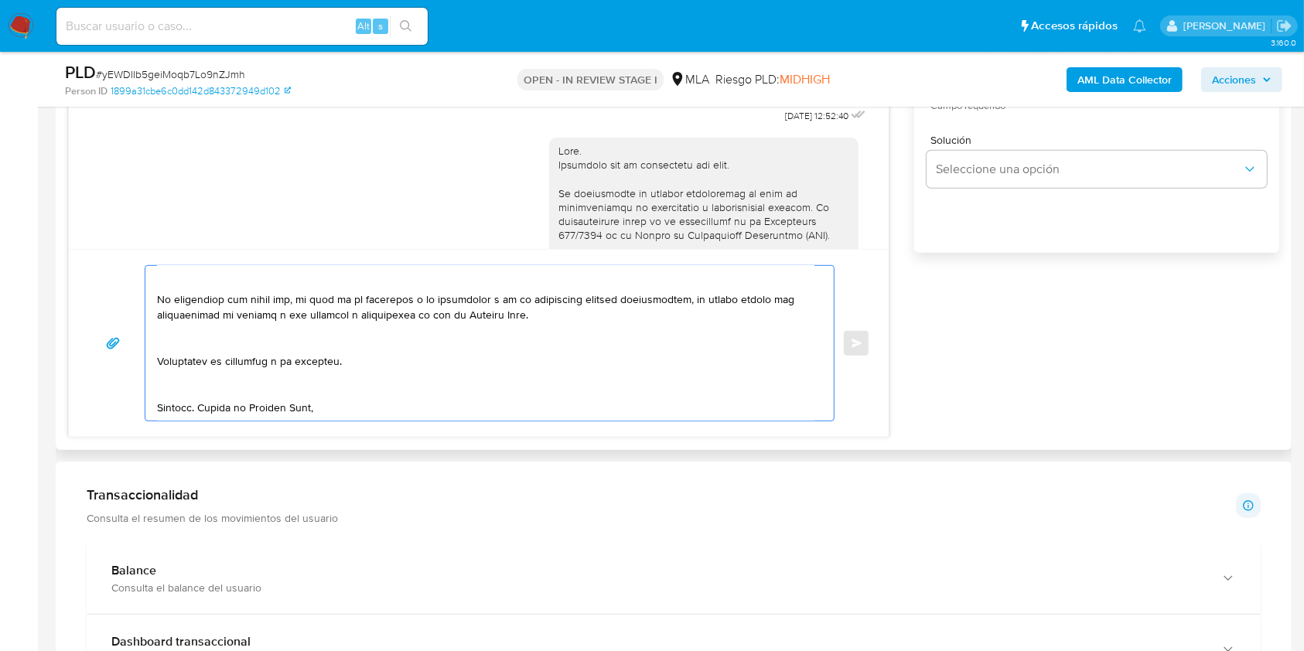
click at [281, 335] on textarea at bounding box center [485, 343] width 657 height 155
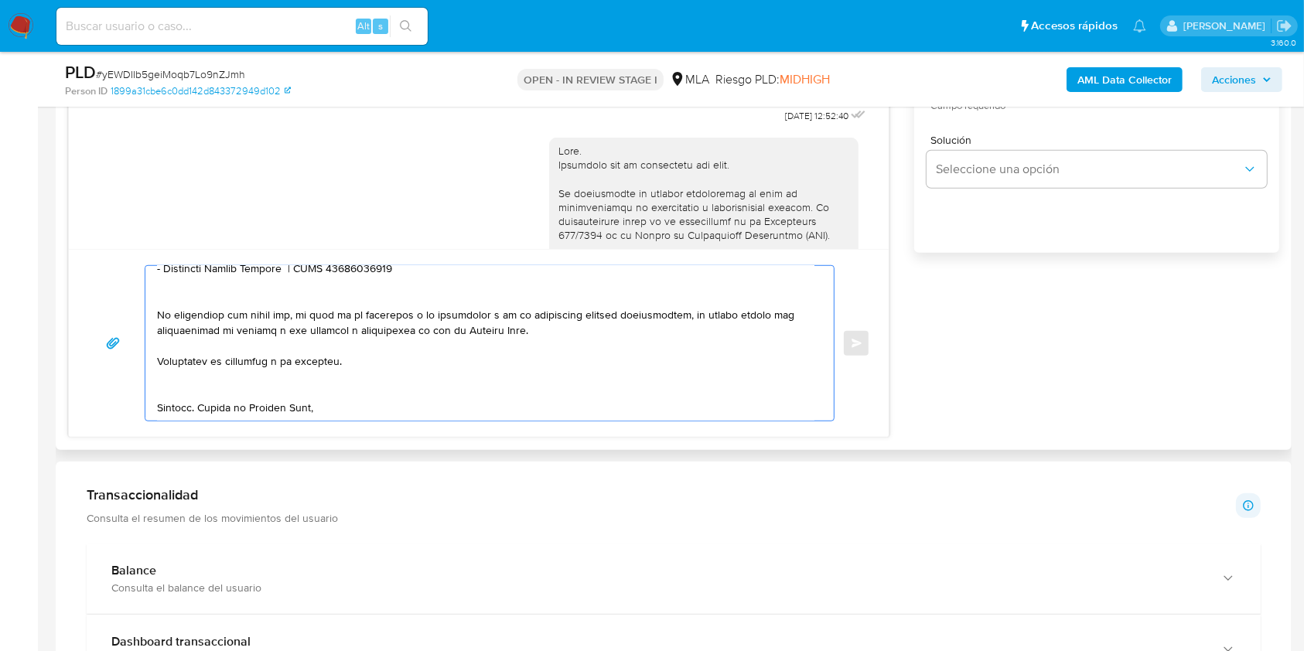
click at [270, 374] on textarea at bounding box center [485, 343] width 657 height 155
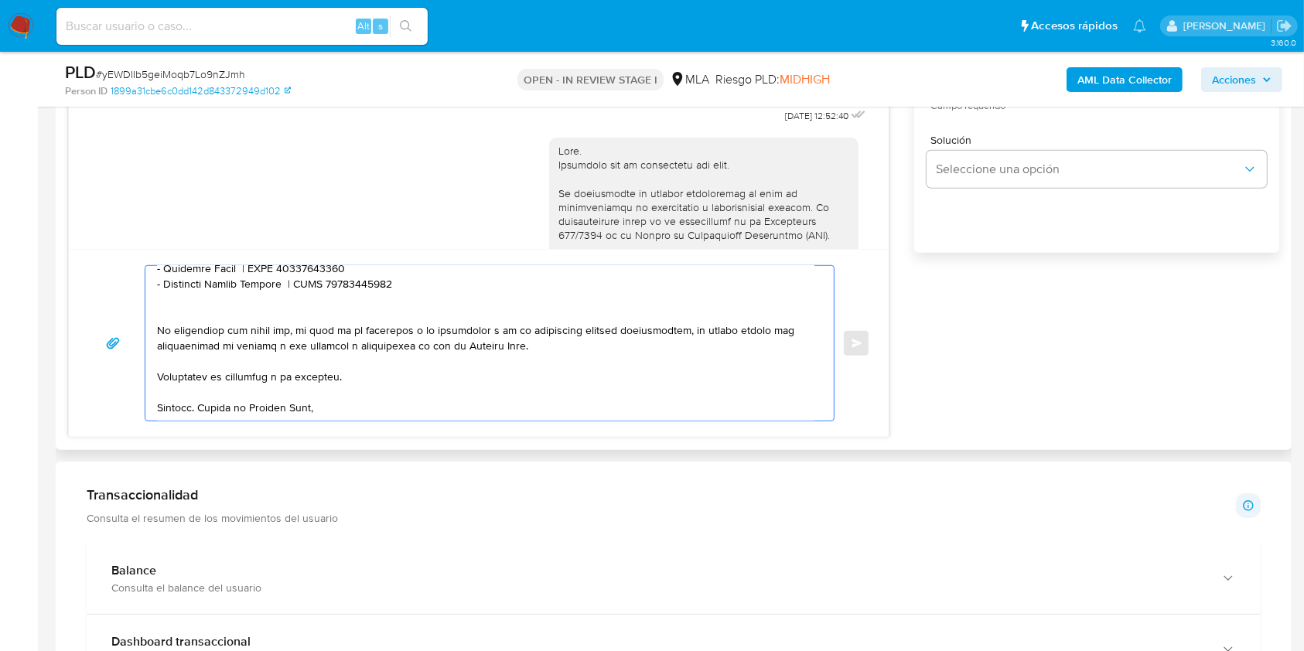
scroll to position [662, 0]
click at [405, 406] on textarea at bounding box center [485, 343] width 657 height 155
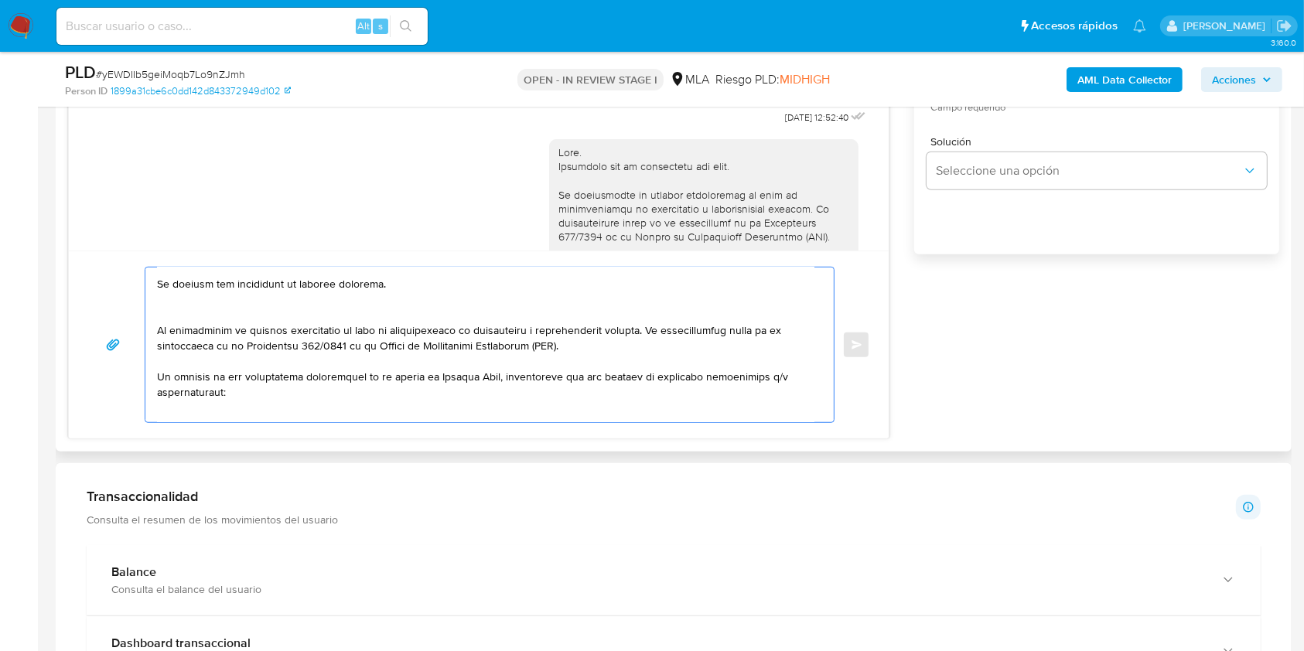
scroll to position [619, 0]
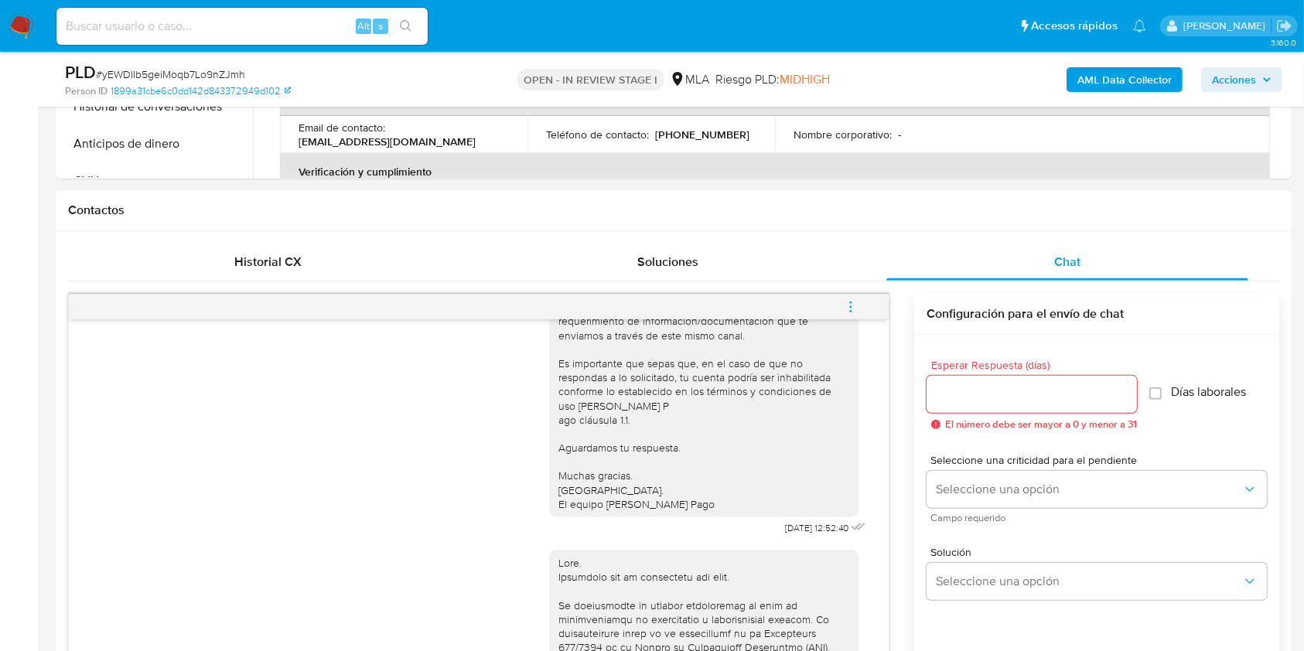
type textarea "Hola. Esperamos que te encuentres muy bien. Te pedimos que desestimes el mensaj…"
click at [984, 399] on input "Esperar Respuesta (días)" at bounding box center [1032, 394] width 210 height 20
type input "1"
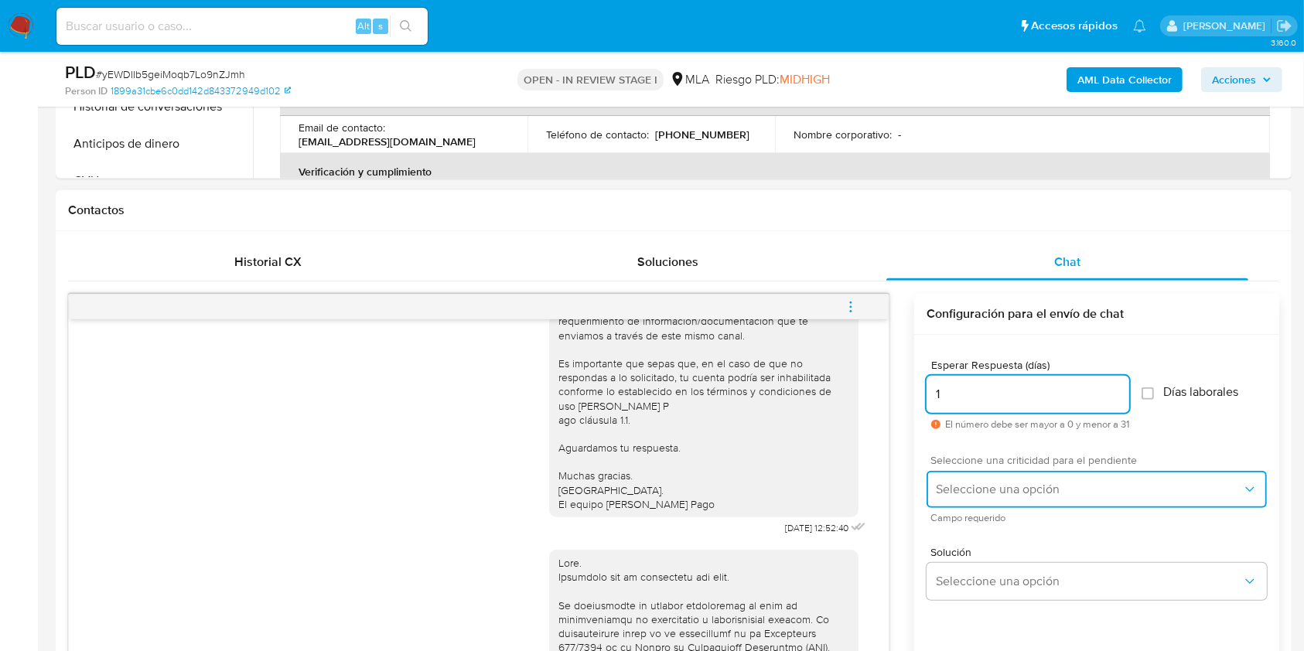
click at [957, 483] on span "Seleccione una opción" at bounding box center [1089, 489] width 306 height 15
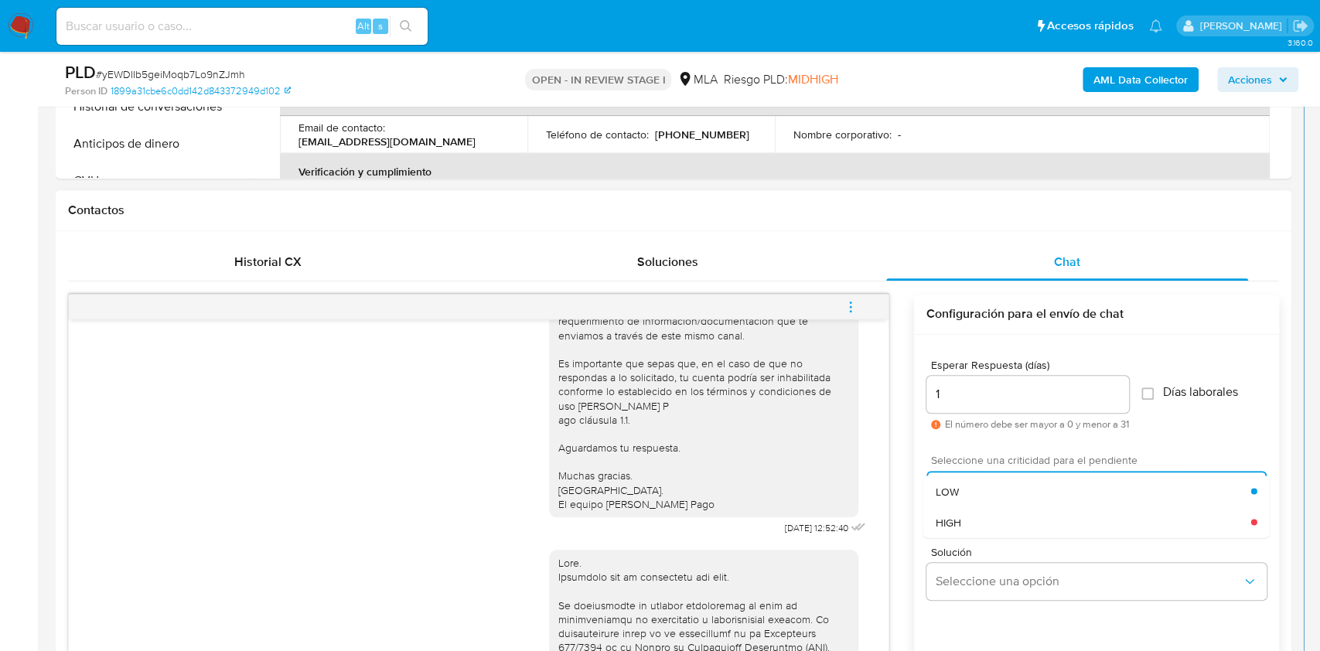
drag, startPoint x: 965, startPoint y: 512, endPoint x: 944, endPoint y: 511, distance: 20.9
click at [964, 511] on div "HIGH" at bounding box center [1094, 522] width 316 height 31
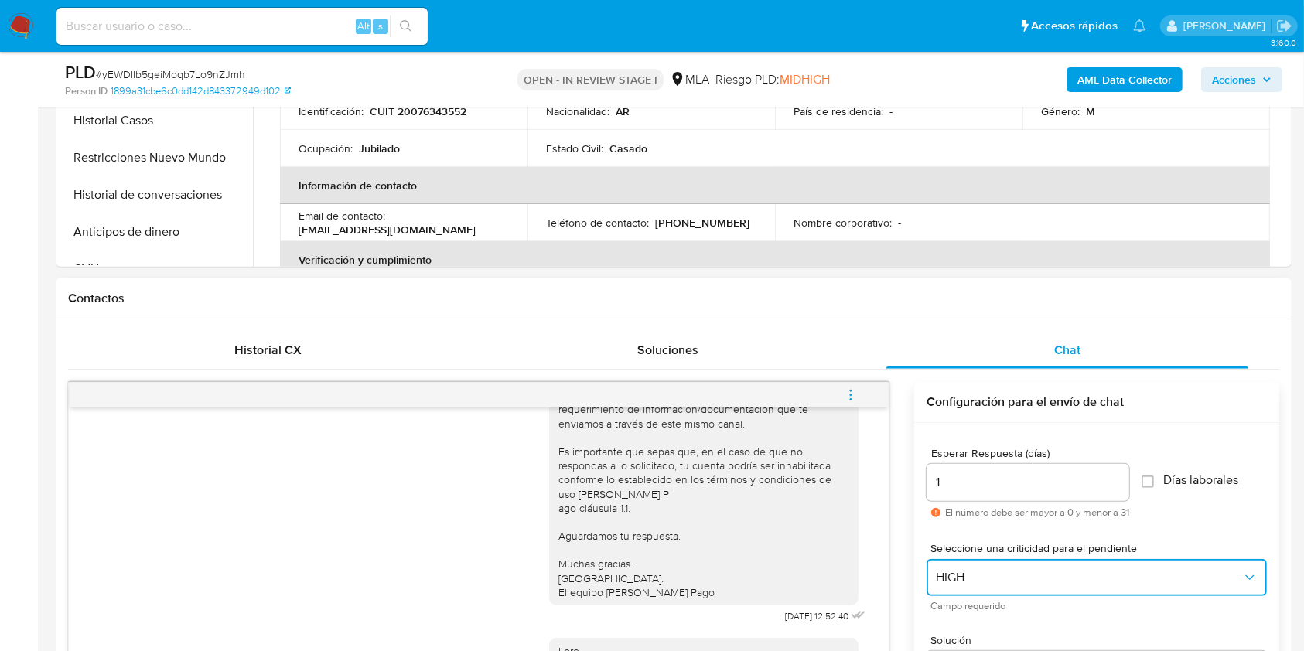
scroll to position [825, 0]
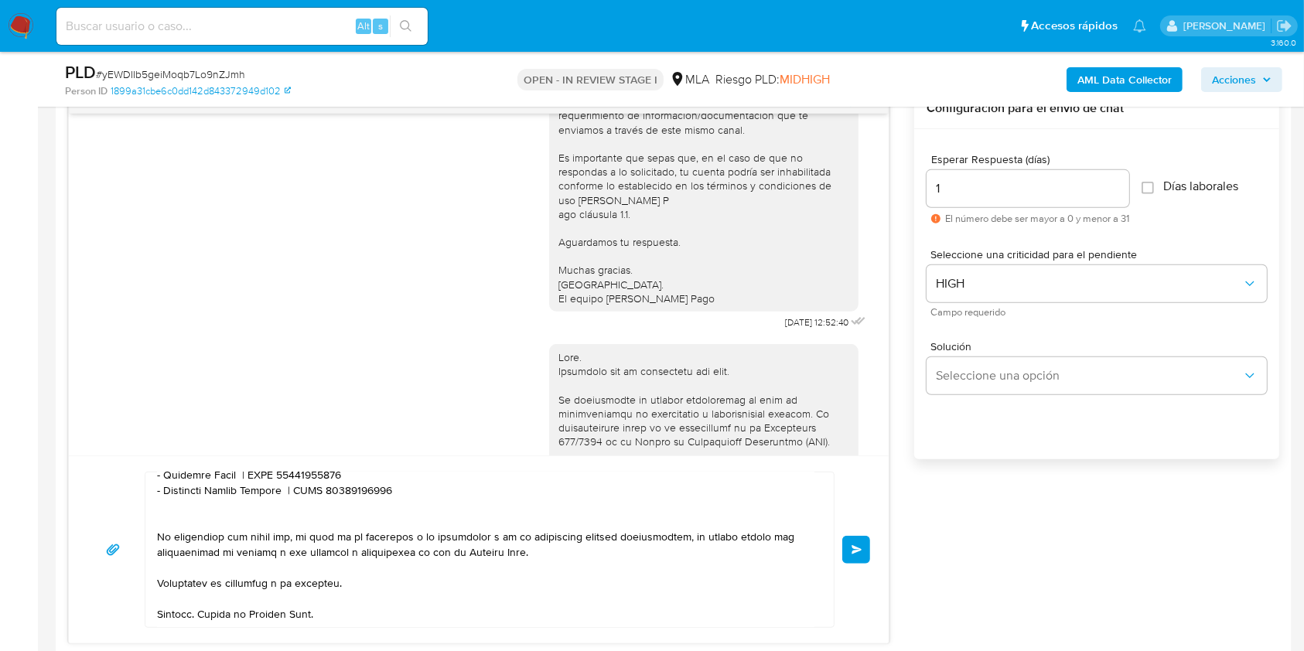
click at [864, 545] on button "Enviar" at bounding box center [856, 550] width 28 height 28
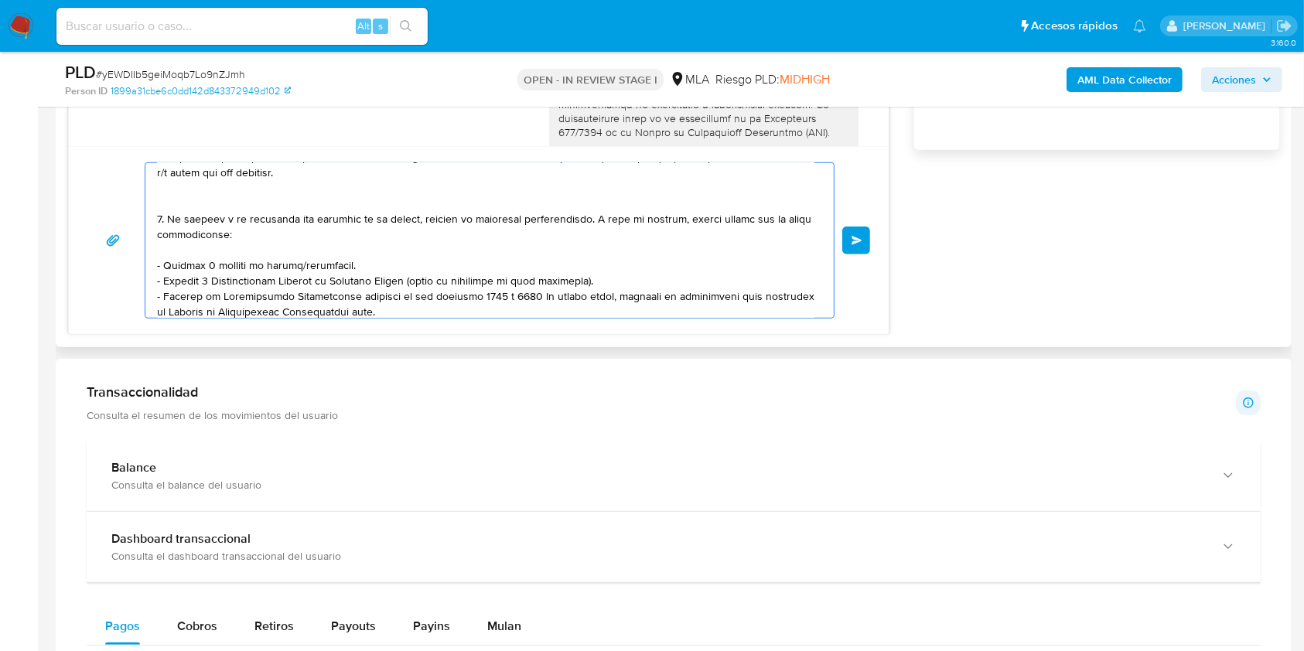
scroll to position [0, 0]
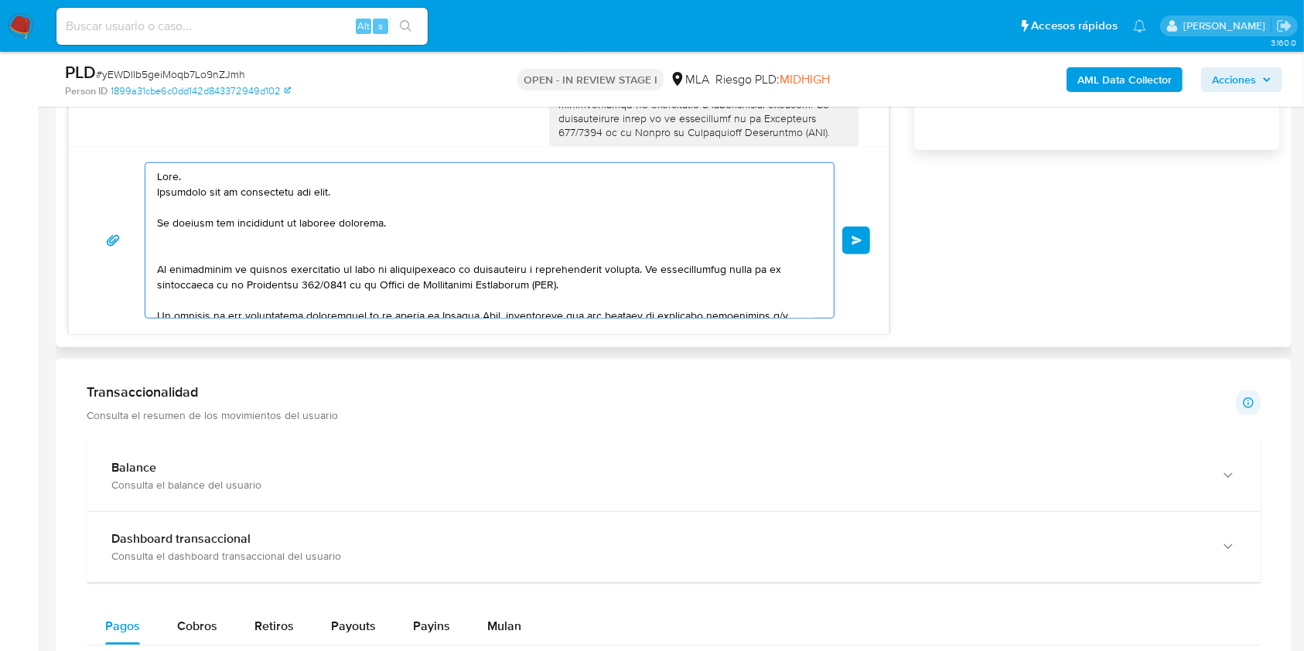
drag, startPoint x: 382, startPoint y: 300, endPoint x: 82, endPoint y: 133, distance: 343.5
click at [82, 133] on div "18/08/2025 17:37:56 Hola, Esperamos que te encuentres muy bien. Te consultamos …" at bounding box center [478, 57] width 821 height 556
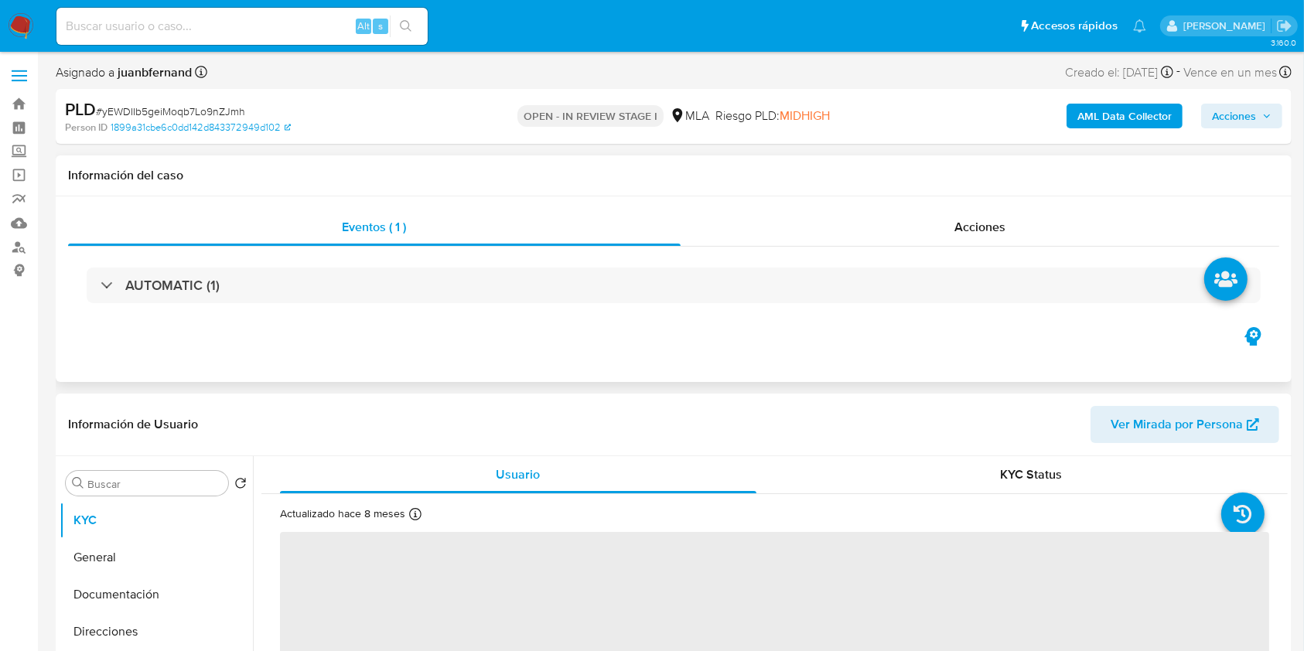
select select "10"
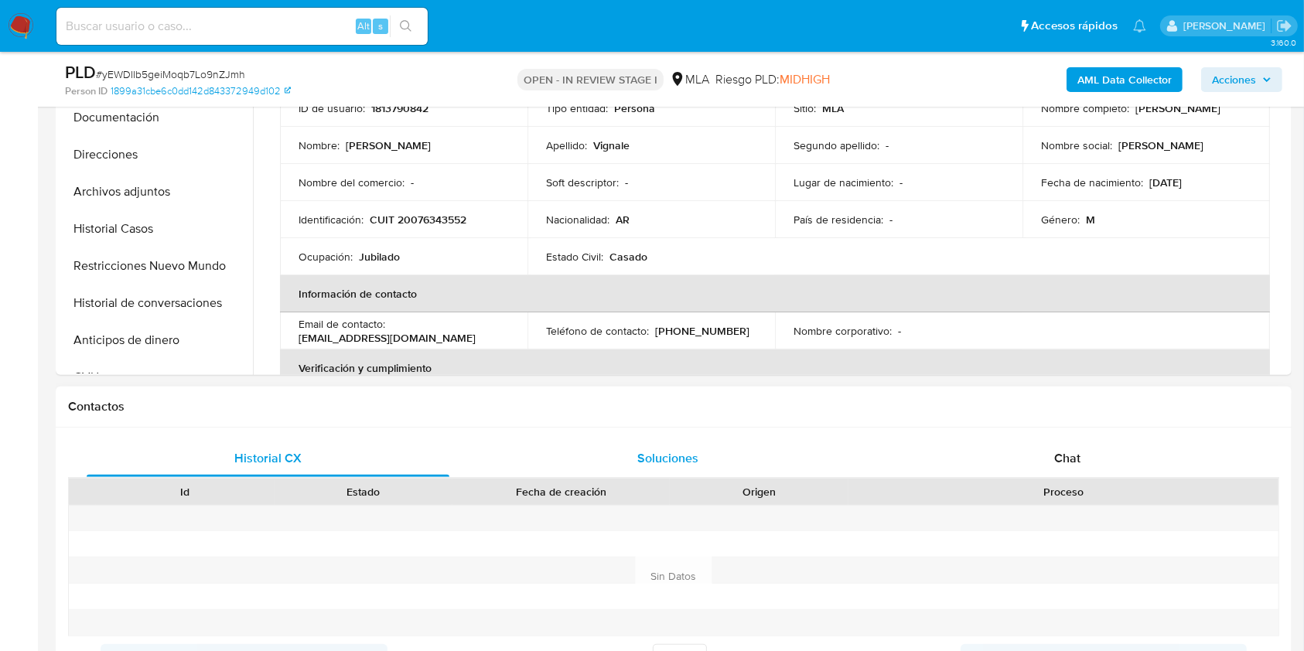
scroll to position [515, 0]
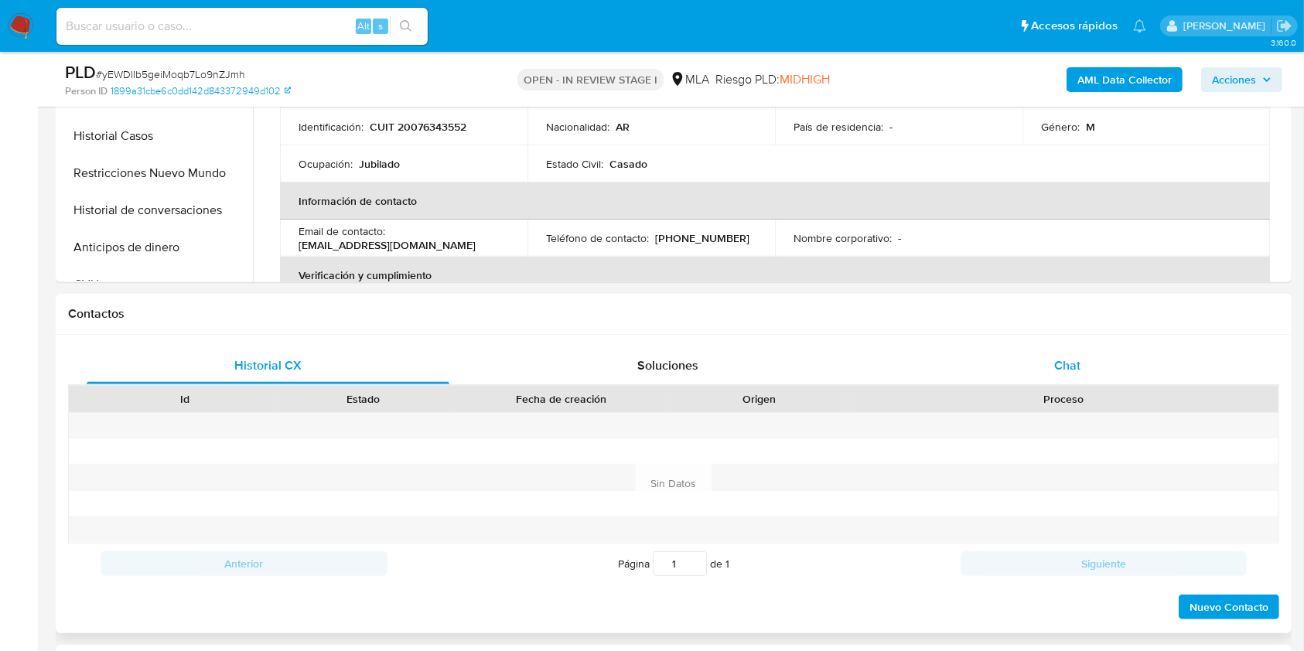
click at [1090, 367] on div "Chat" at bounding box center [1067, 365] width 363 height 37
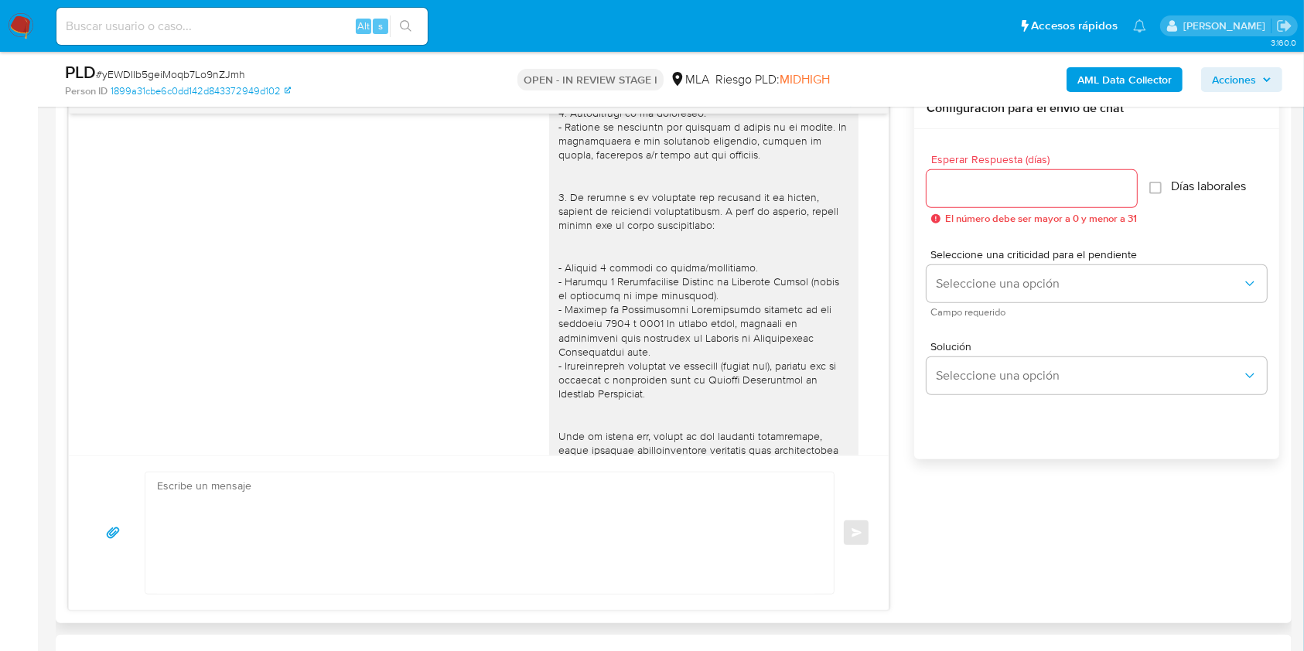
scroll to position [1777, 0]
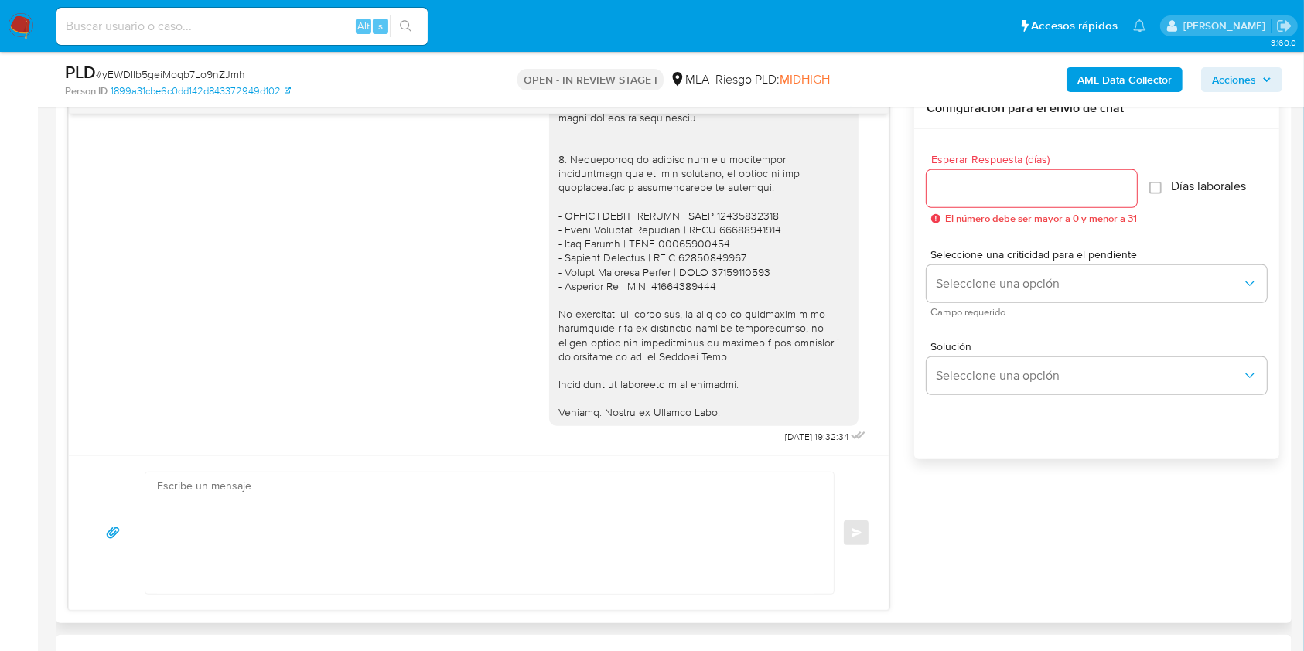
click at [336, 527] on textarea at bounding box center [485, 533] width 657 height 121
paste textarea "Lore. Ipsumdolo sit am consectetu adi elit. Se doeiusm tem incididunt ut labore…"
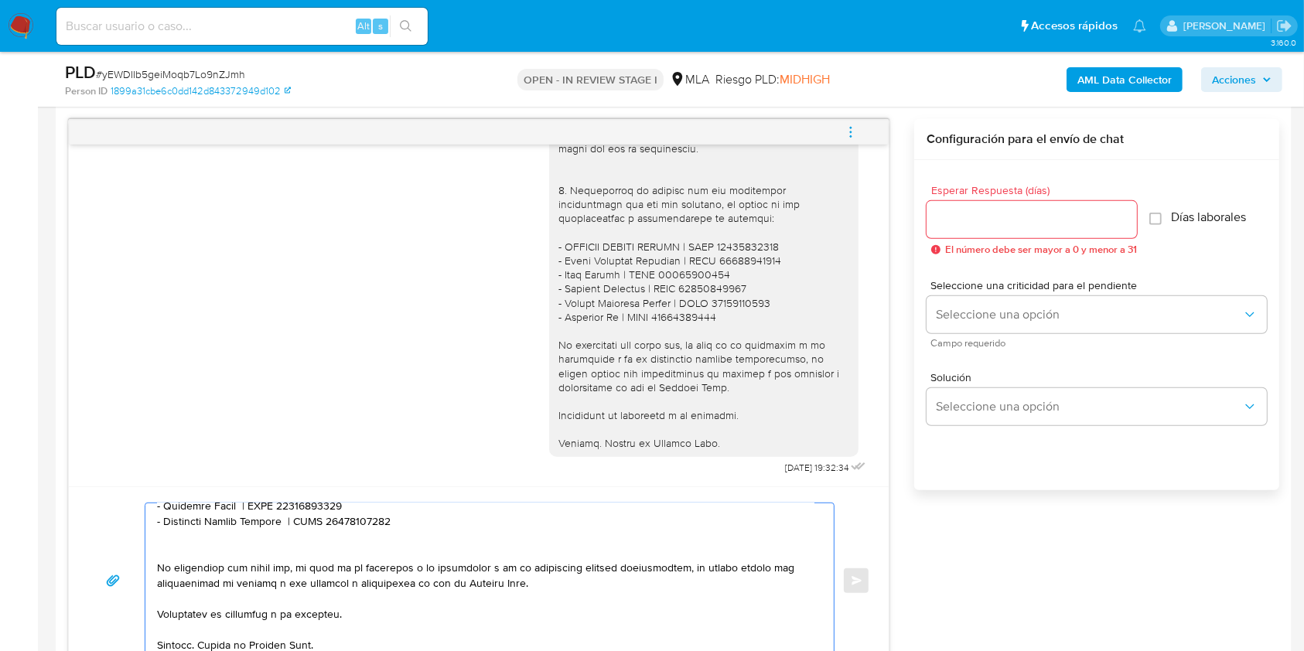
scroll to position [722, 0]
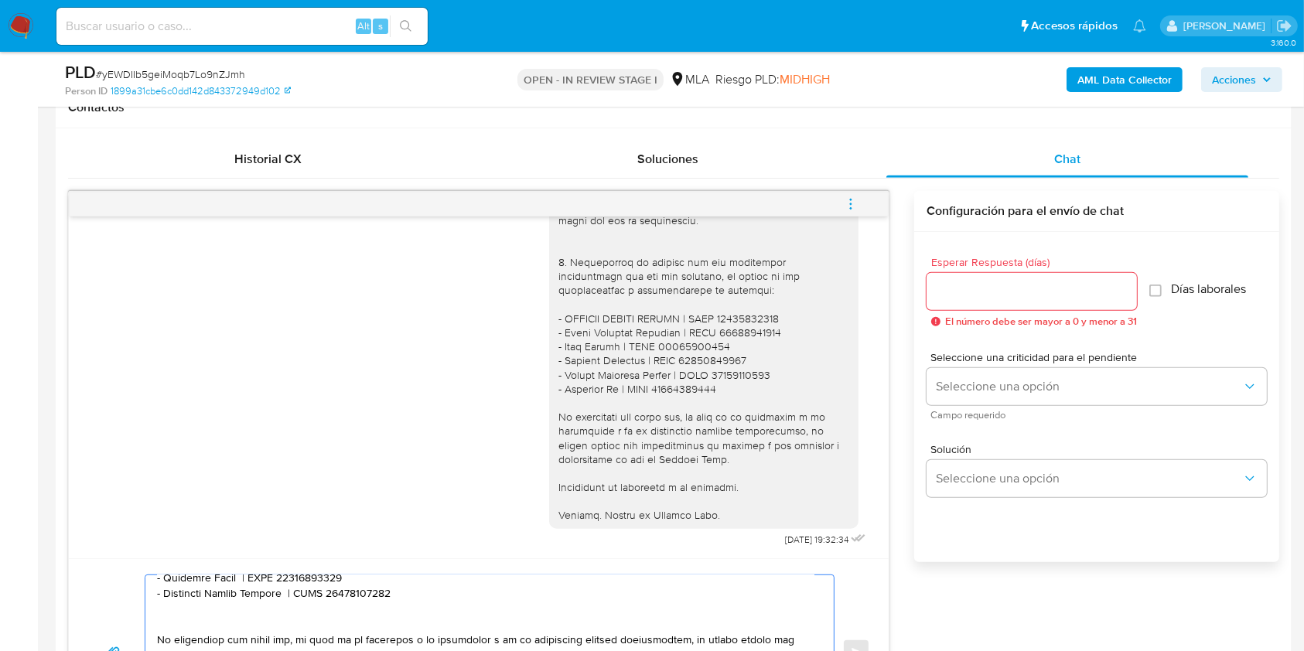
type textarea "Lore. Ipsumdolo sit am consectetu adi elit. Se doeiusm tem incididunt ut labore…"
click at [985, 296] on input "Esperar Respuesta (días)" at bounding box center [1032, 292] width 210 height 20
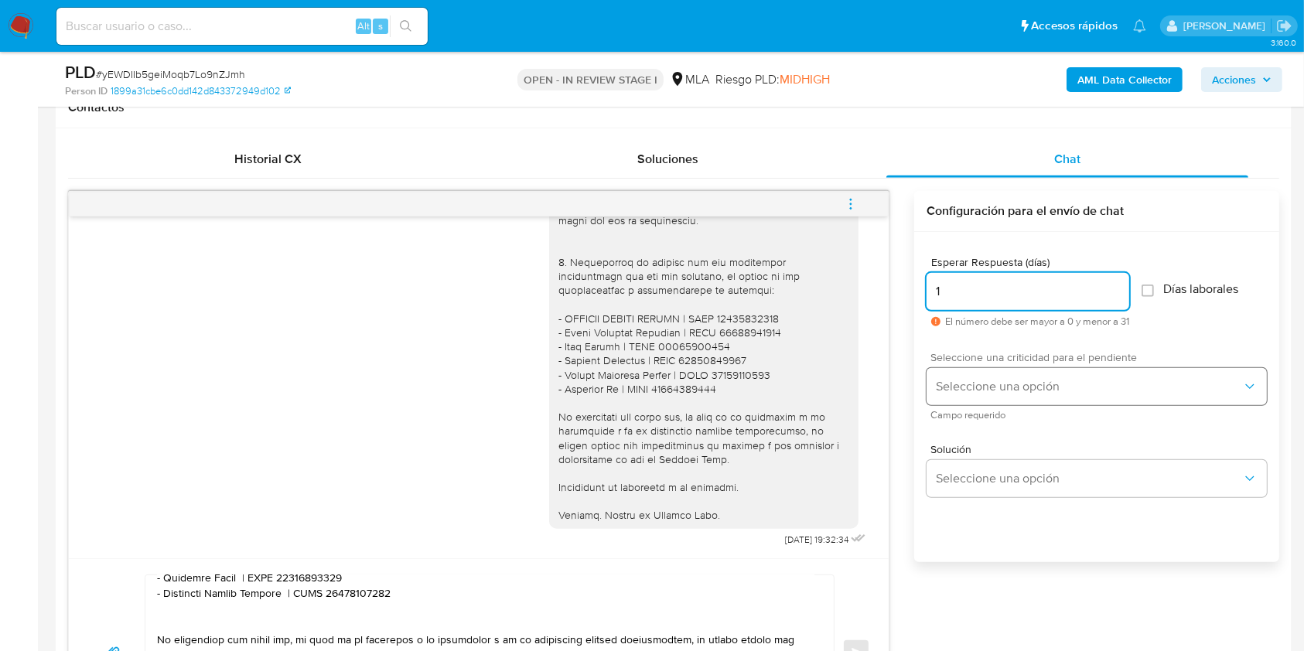
type input "1"
click at [1007, 370] on button "Seleccione una opción" at bounding box center [1097, 386] width 340 height 37
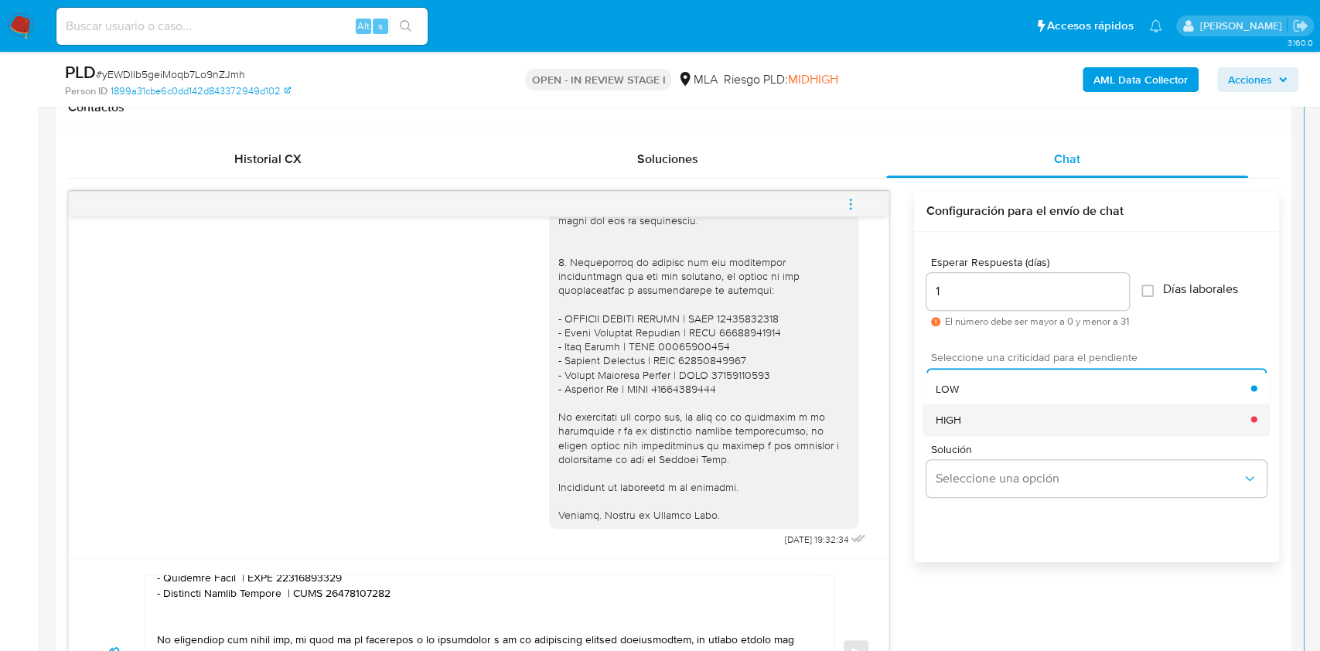
click at [995, 408] on div "HIGH" at bounding box center [1094, 419] width 316 height 31
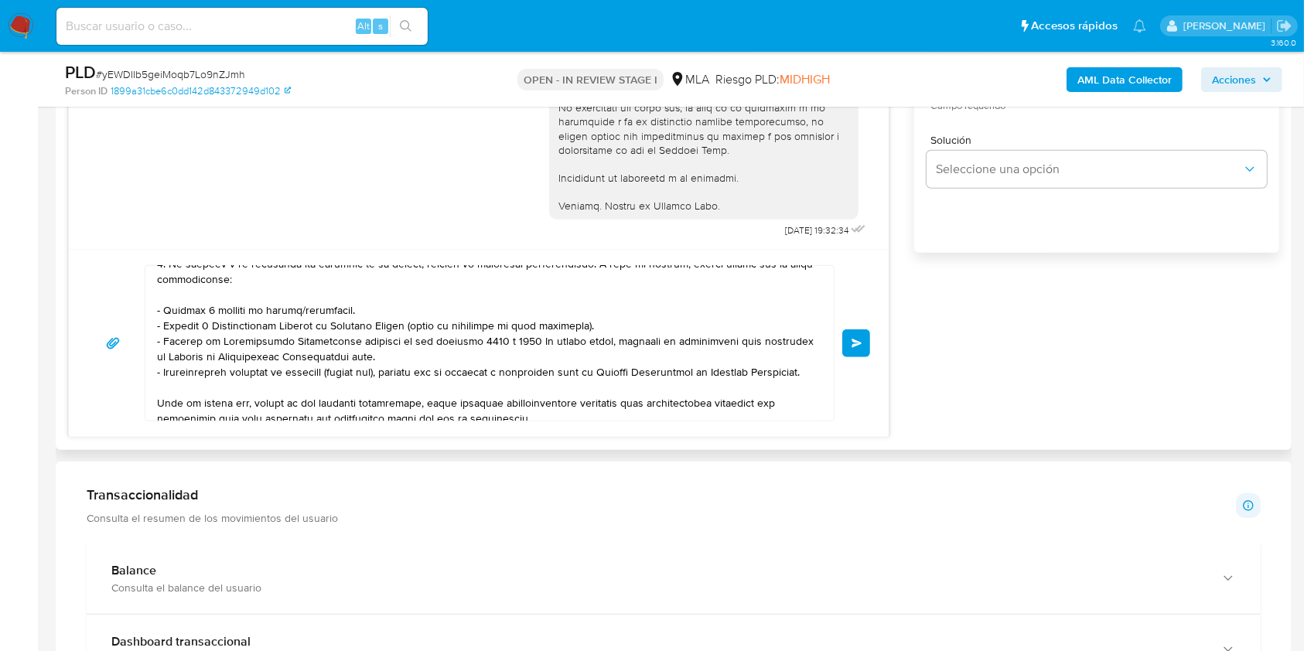
scroll to position [662, 0]
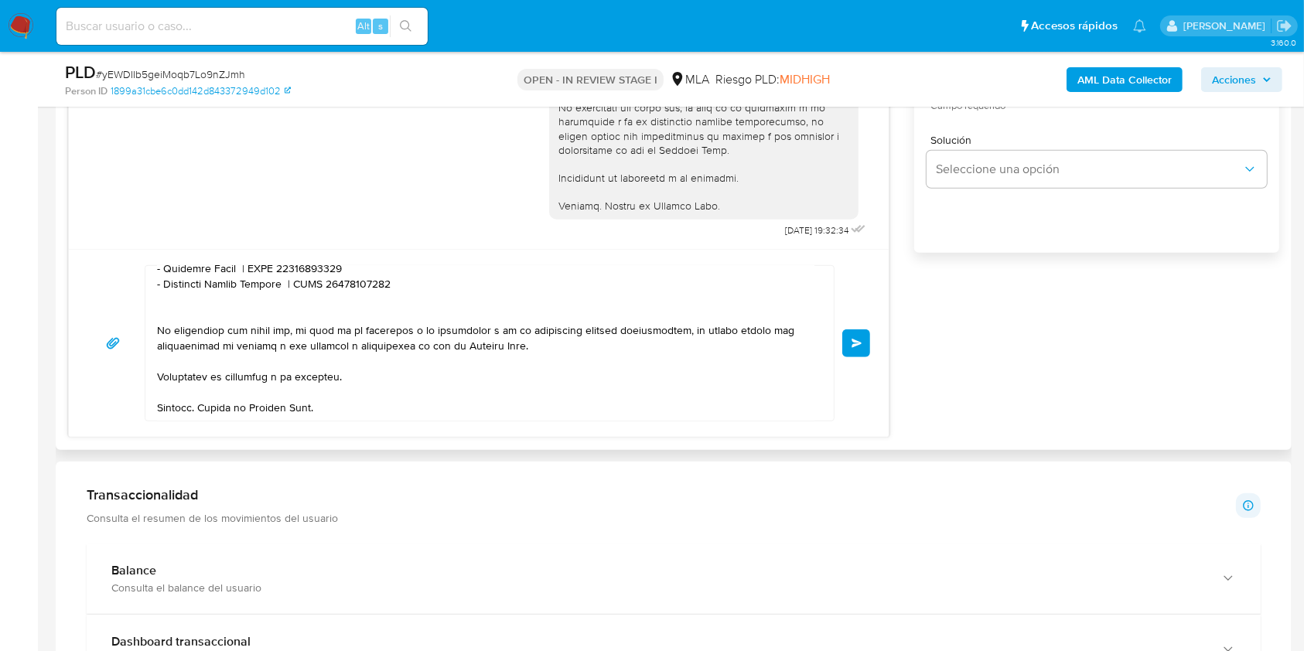
click at [850, 351] on button "Enviar" at bounding box center [856, 343] width 28 height 28
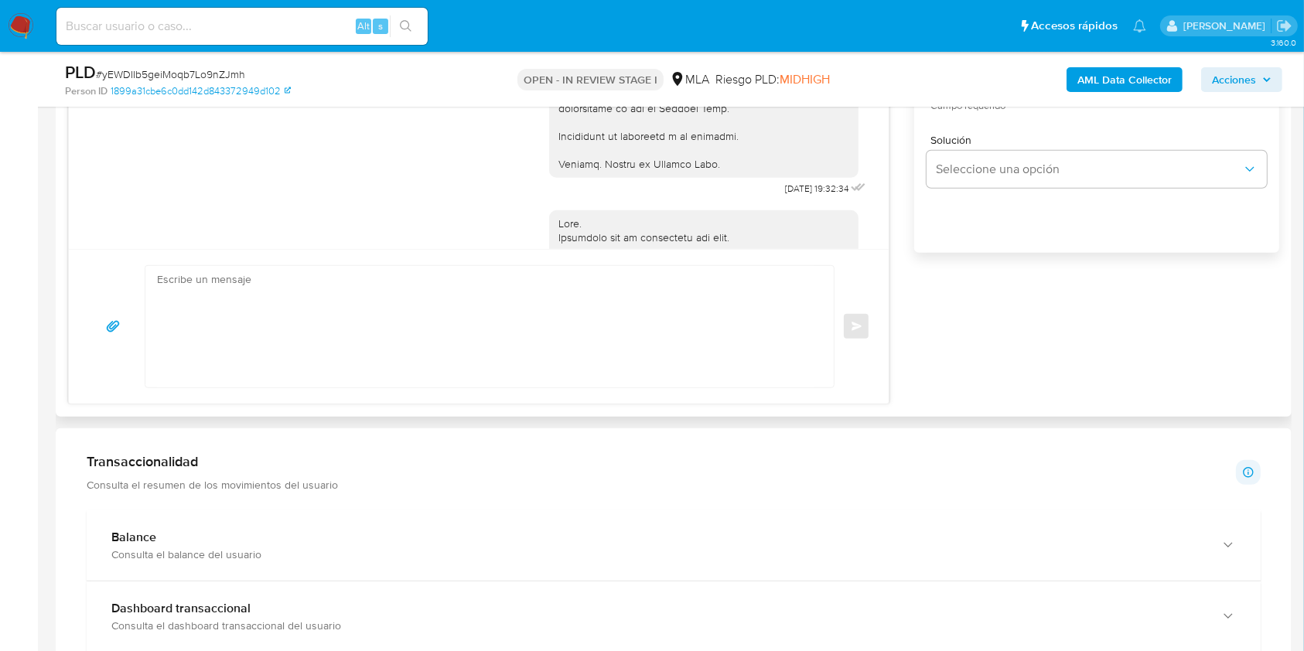
scroll to position [2751, 0]
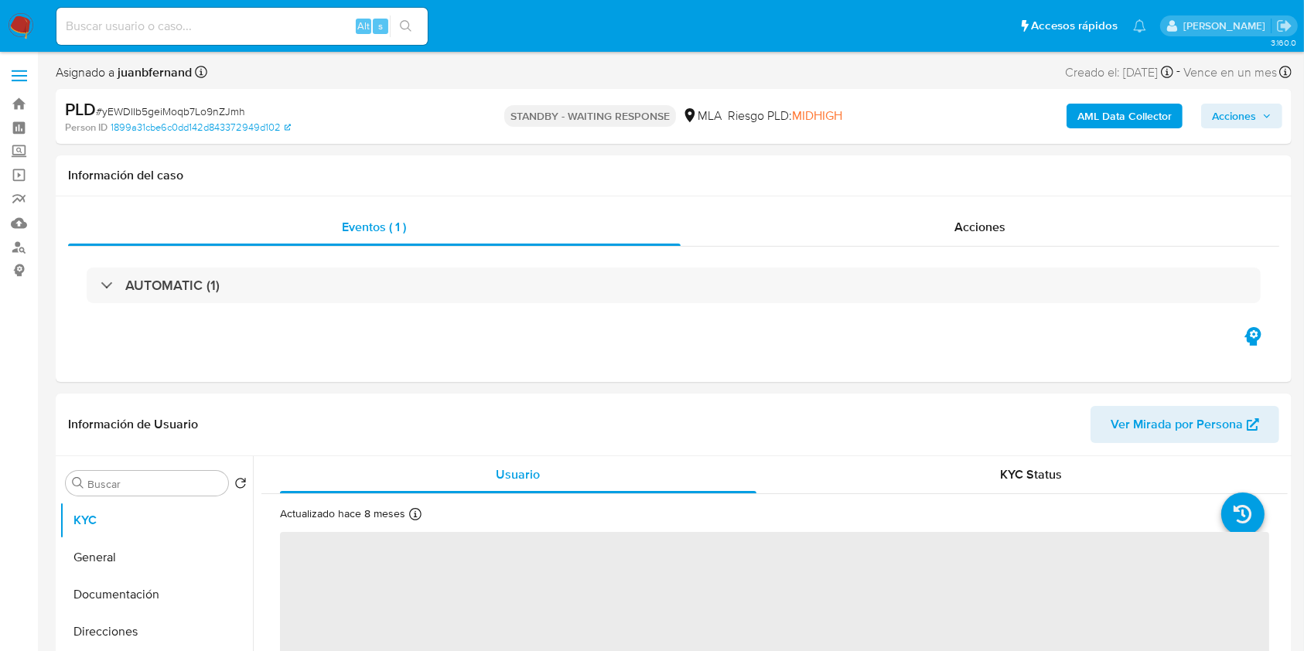
select select "10"
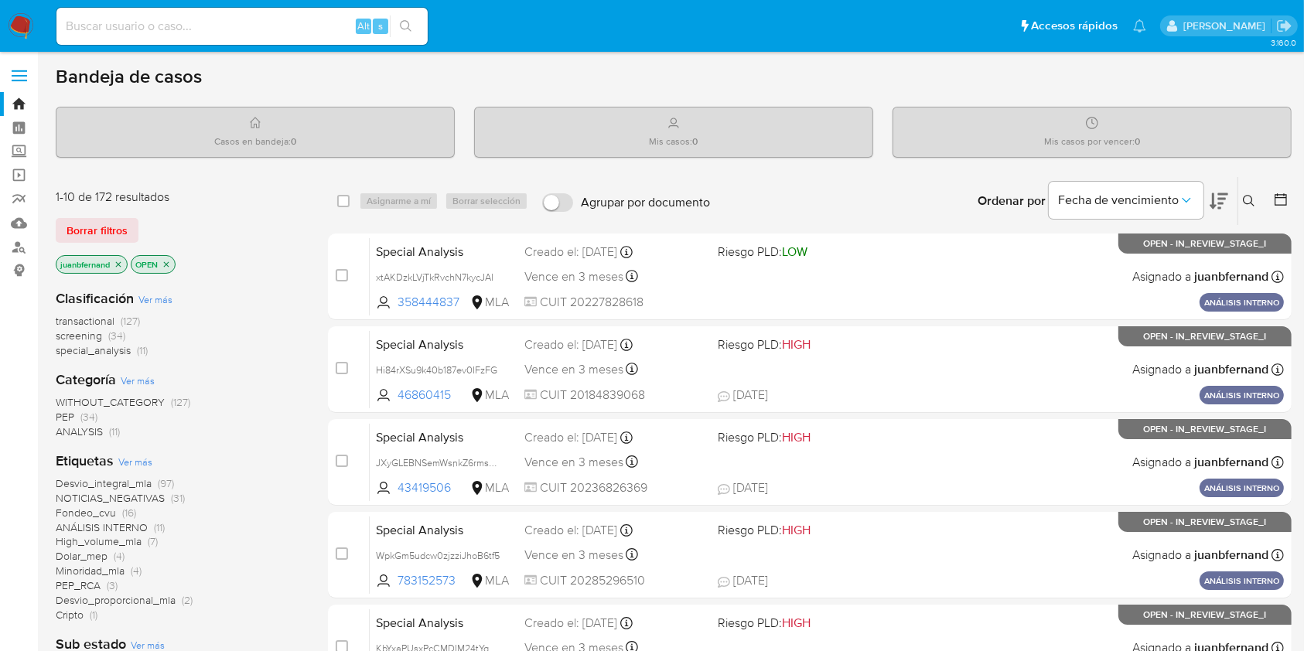
click at [178, 18] on input at bounding box center [241, 26] width 371 height 20
paste input "vw8RKJ895ZLJmjv864x7S4xj"
type input "vw8RKJ895ZLJmjv864x7S4xj"
click at [402, 28] on icon "search-icon" at bounding box center [406, 26] width 12 height 12
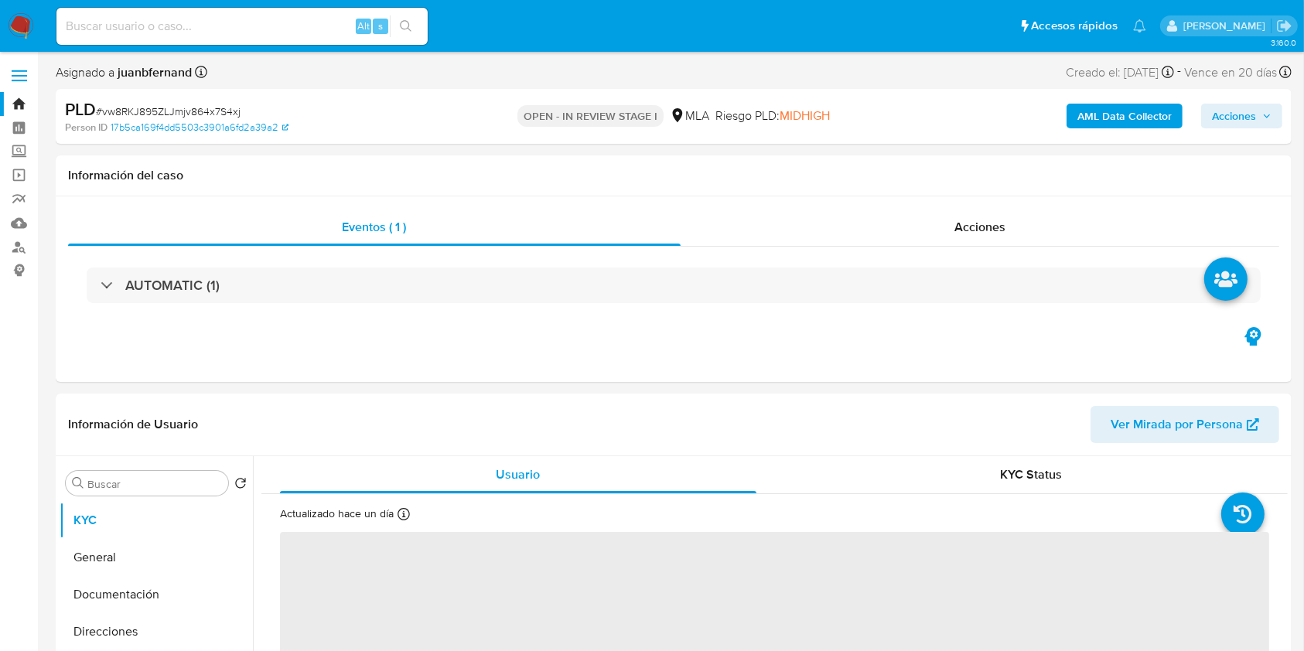
select select "10"
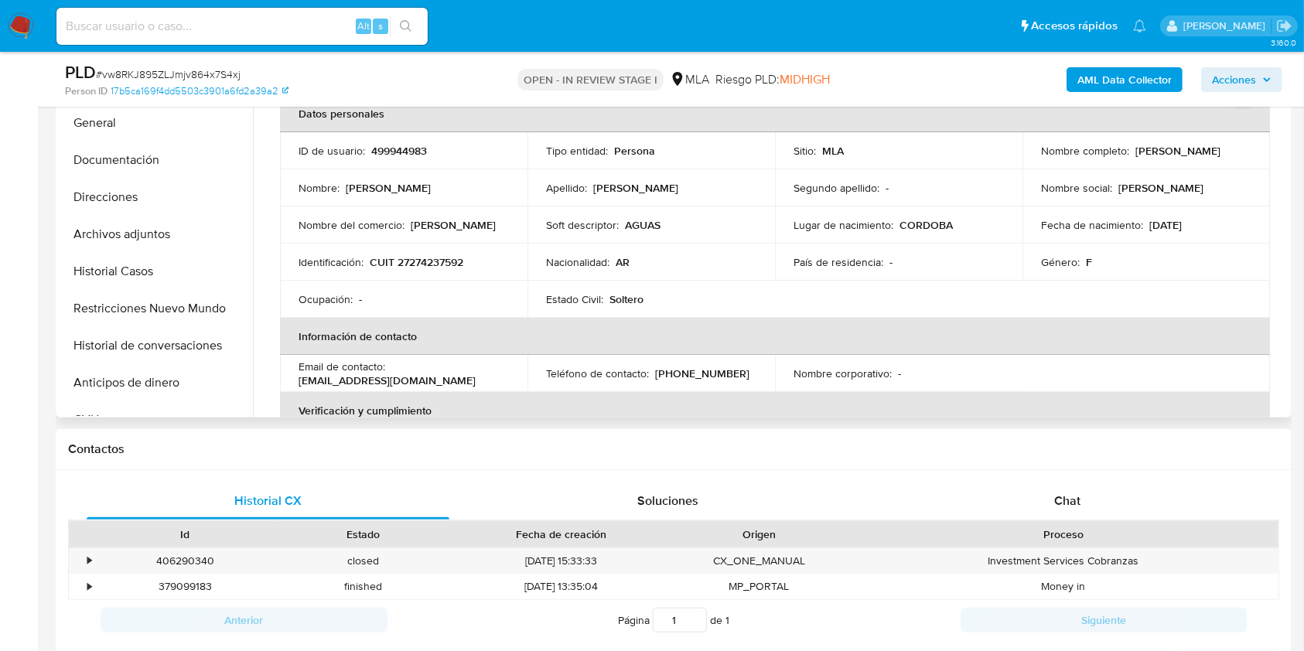
scroll to position [412, 0]
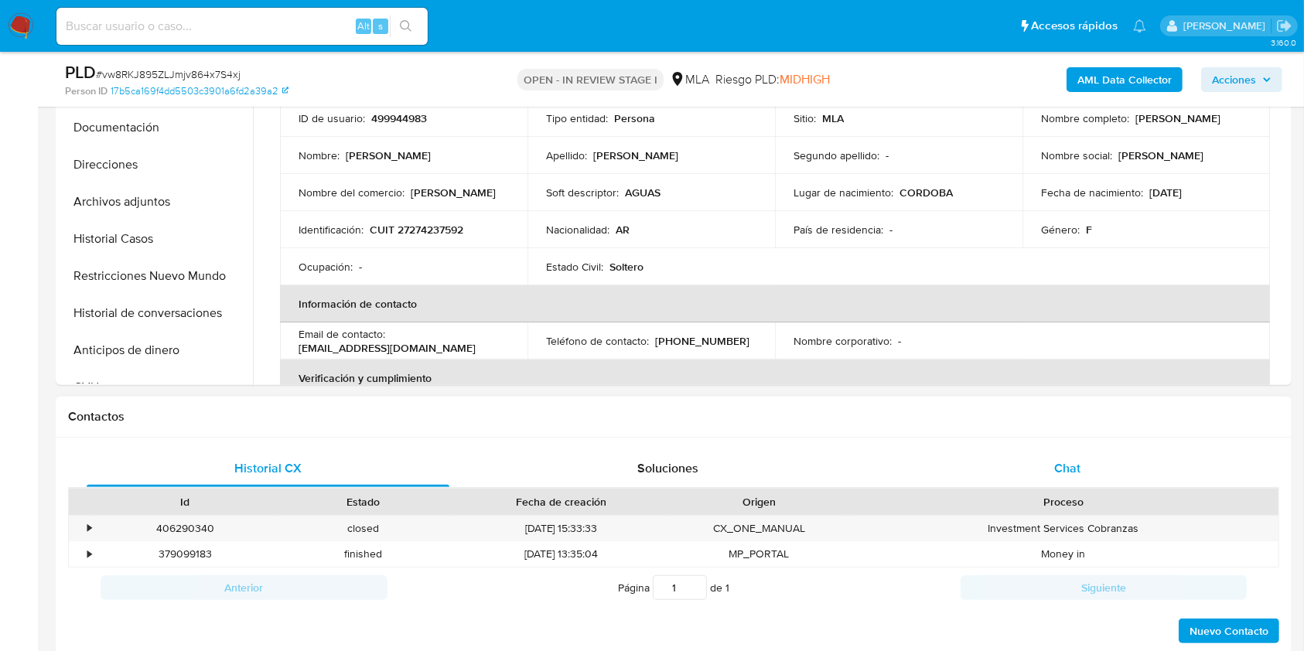
click at [1052, 471] on div "Chat" at bounding box center [1067, 468] width 363 height 37
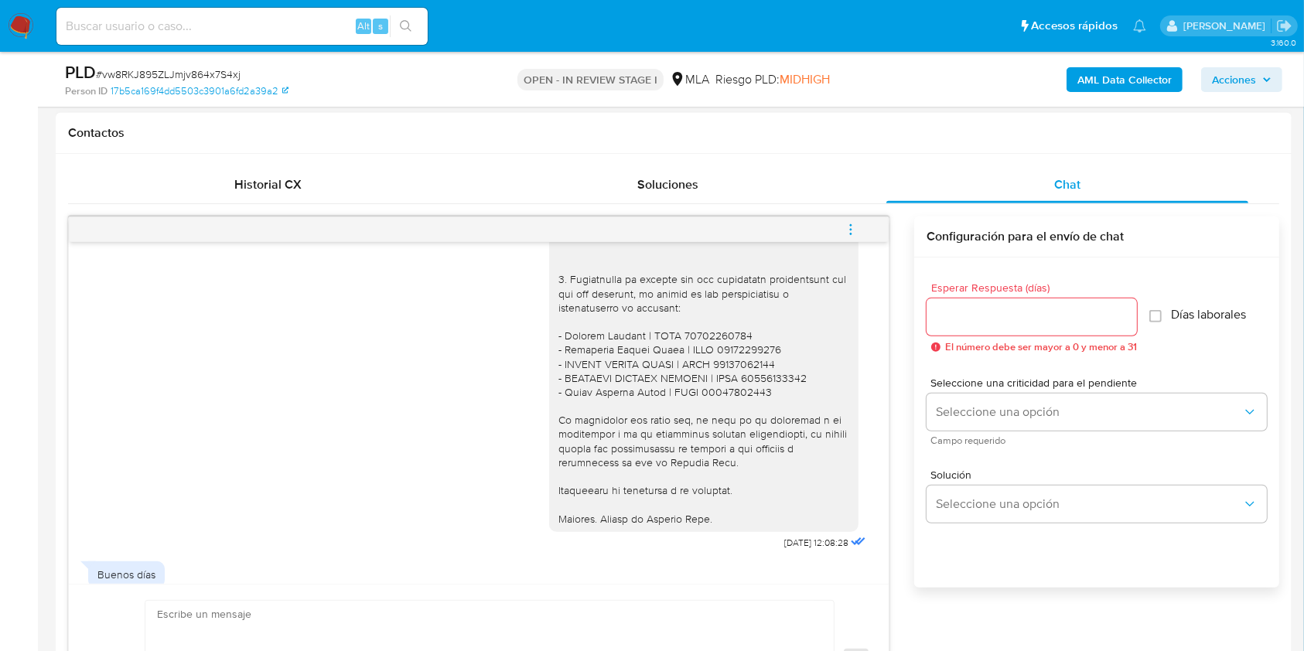
scroll to position [515, 0]
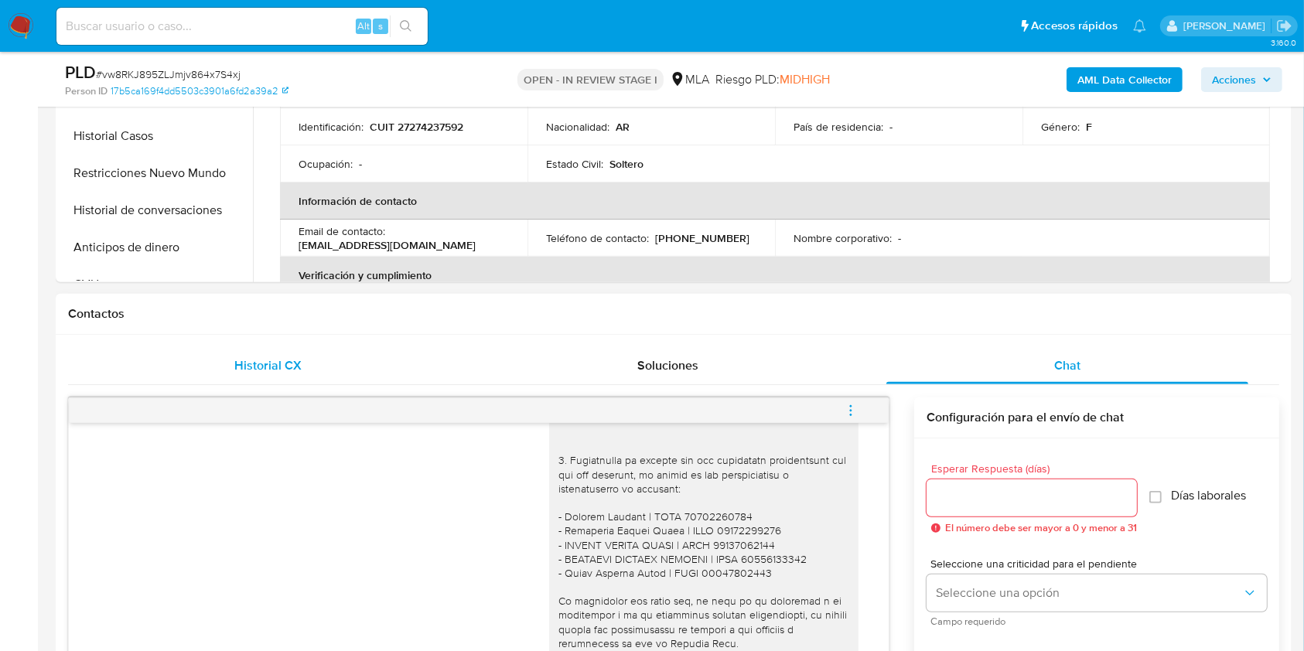
click at [251, 364] on span "Historial CX" at bounding box center [267, 366] width 67 height 18
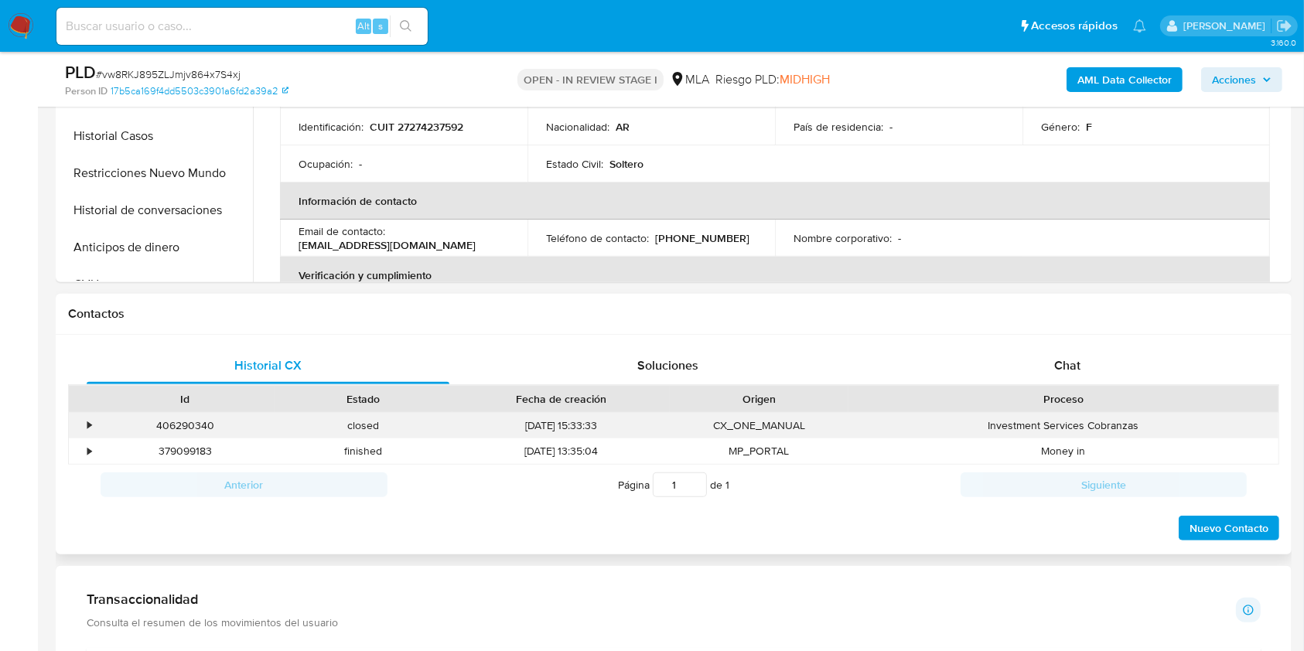
click at [193, 430] on div "406290340" at bounding box center [185, 426] width 179 height 26
copy div "406290340"
click at [193, 427] on div "406290340" at bounding box center [185, 426] width 179 height 26
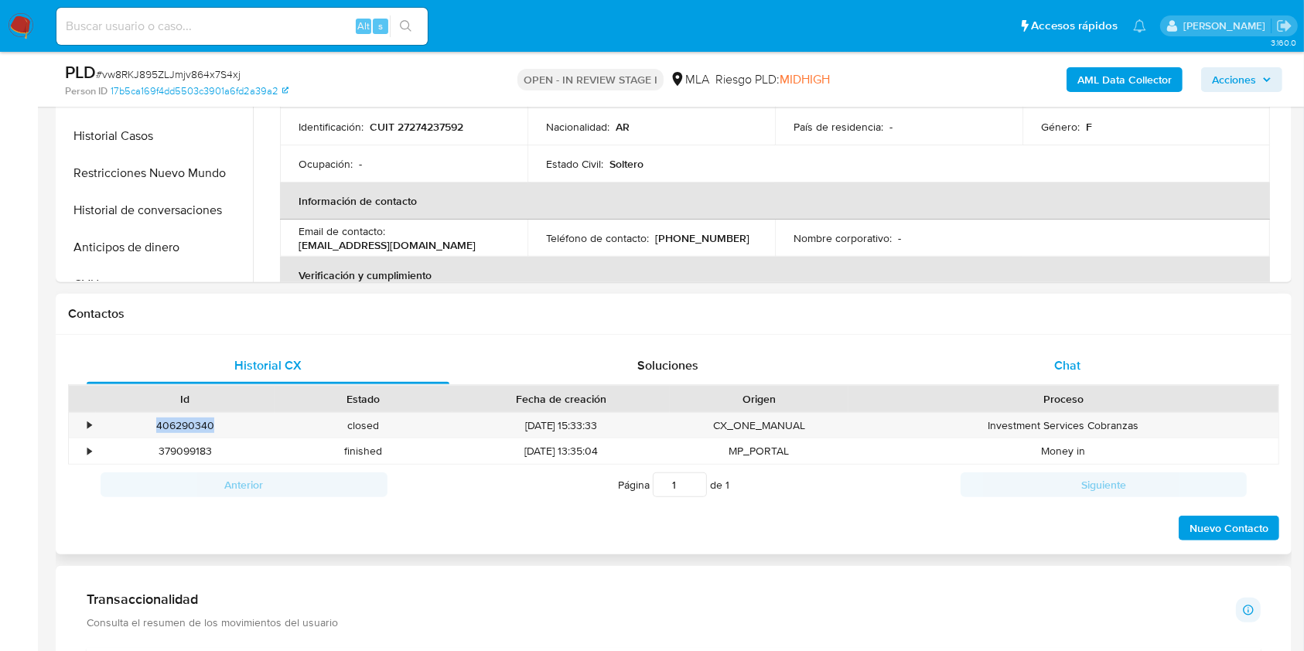
click at [1095, 370] on div "Chat" at bounding box center [1067, 365] width 363 height 37
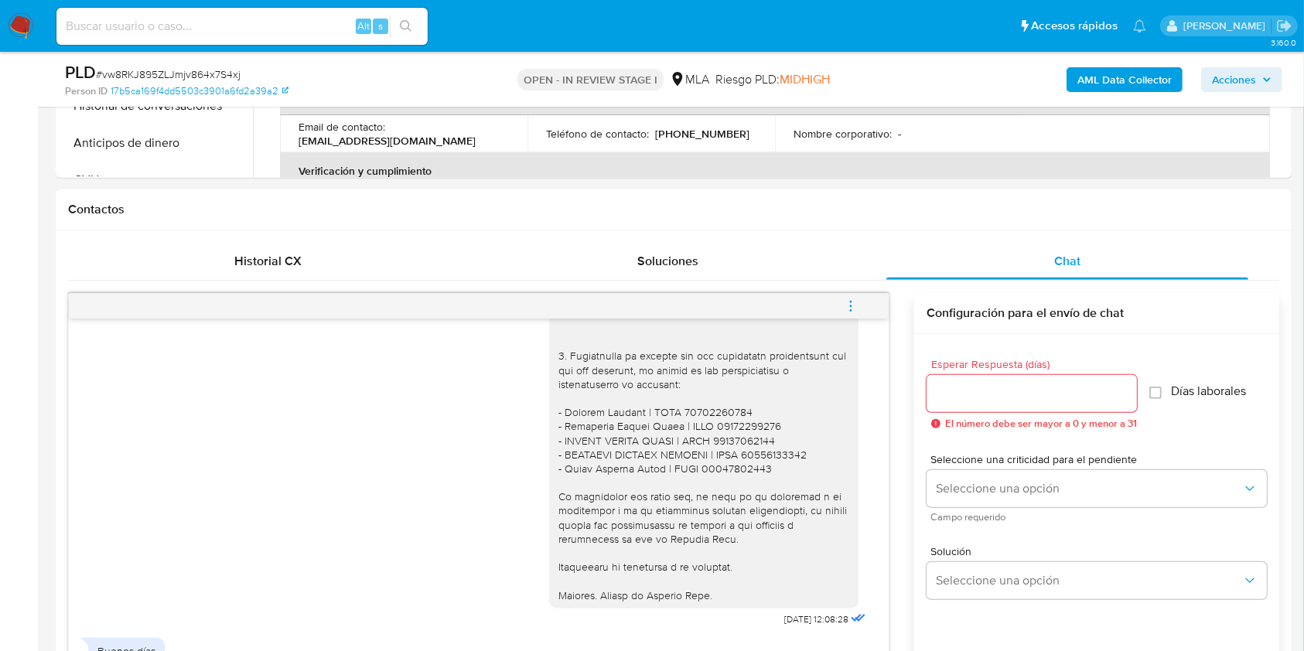
scroll to position [722, 0]
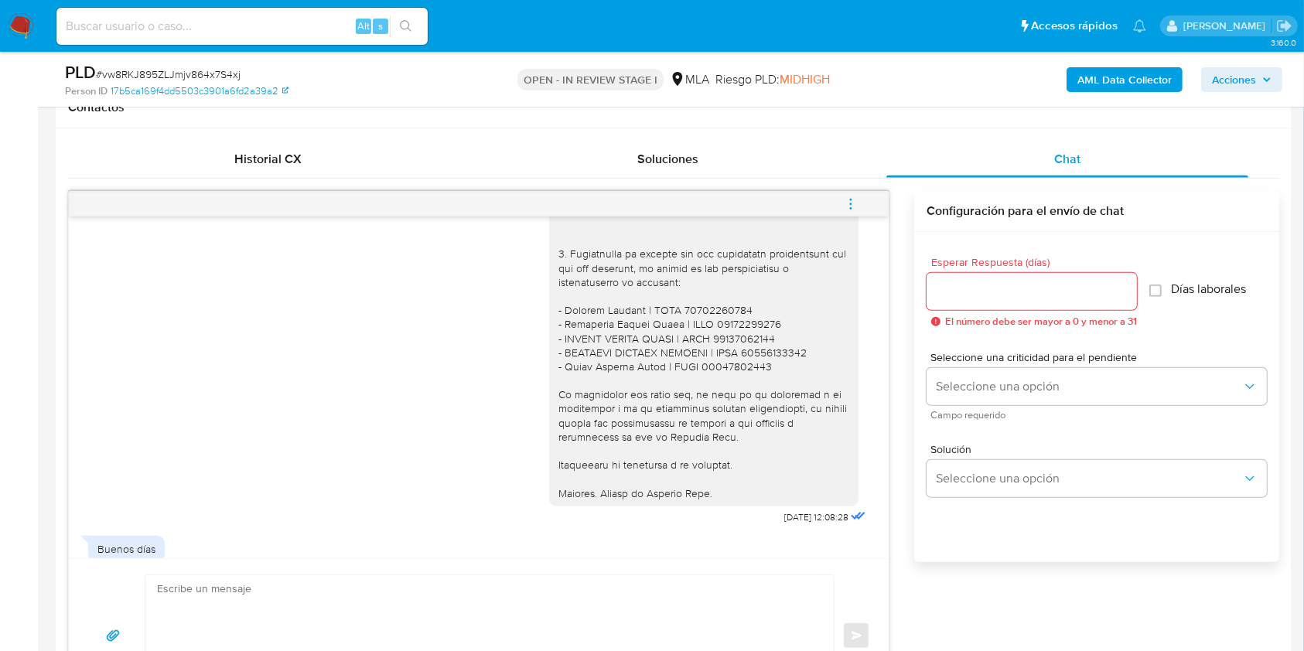
click at [316, 34] on input at bounding box center [241, 26] width 371 height 20
click at [316, 30] on input at bounding box center [241, 26] width 371 height 20
paste input "1Fwng5ryHUFQZOmNQSQEUbXR"
type input "1Fwng5ryHUFQZOmNQSQEUbXR"
click at [398, 22] on button "search-icon" at bounding box center [406, 26] width 32 height 22
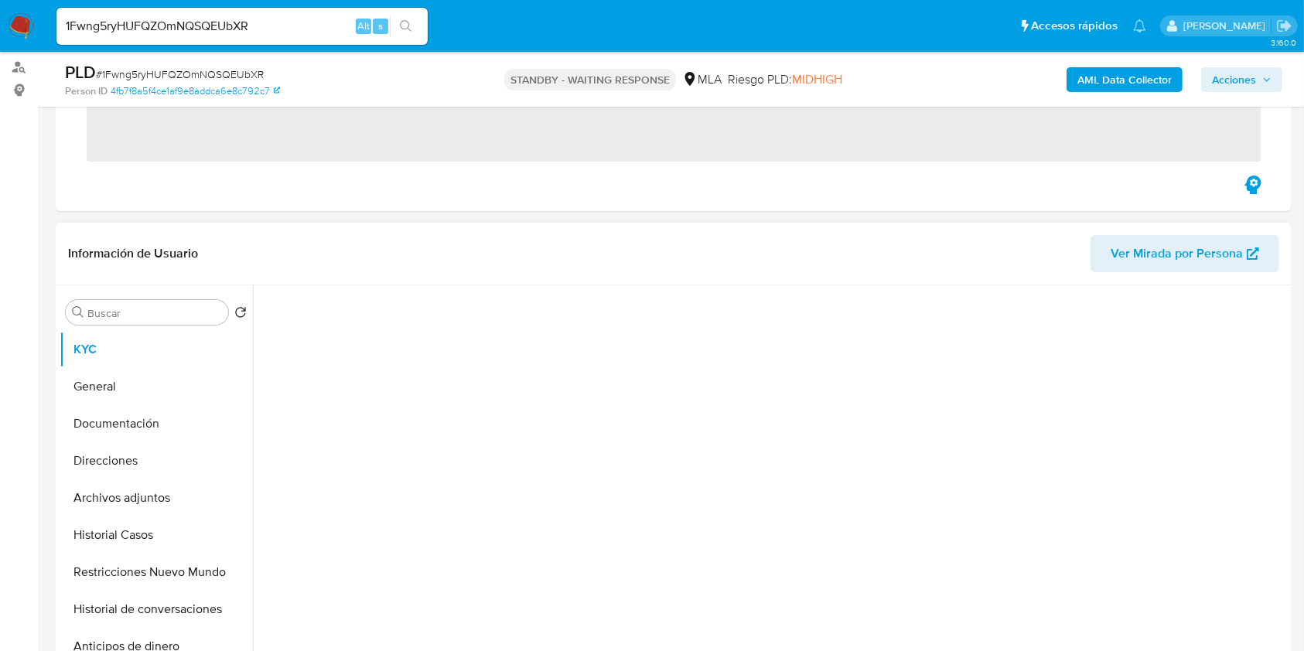
scroll to position [515, 0]
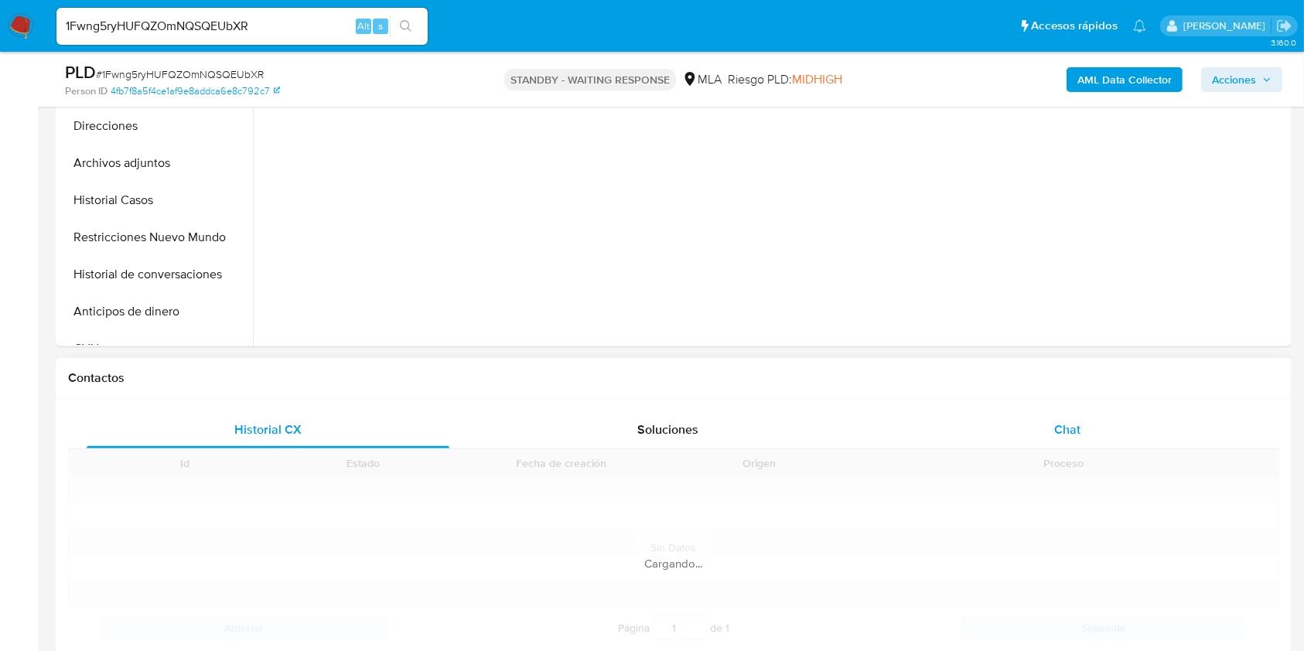
click at [1190, 441] on div "Chat" at bounding box center [1067, 429] width 363 height 37
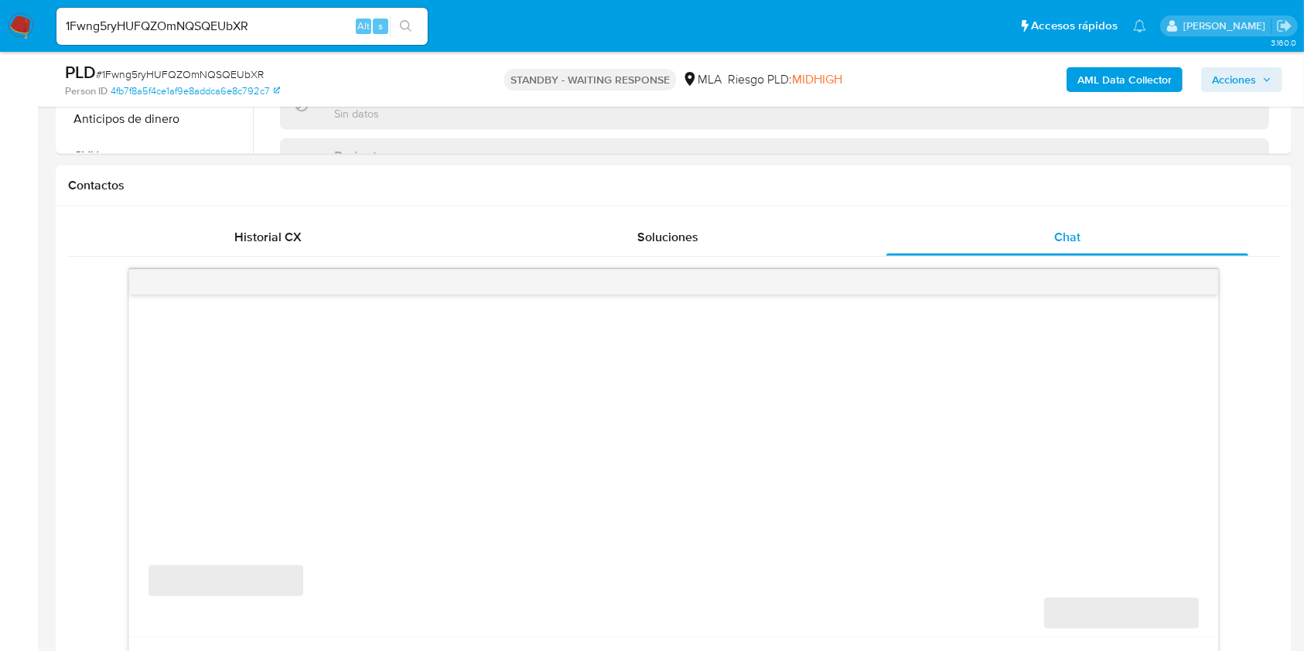
select select "10"
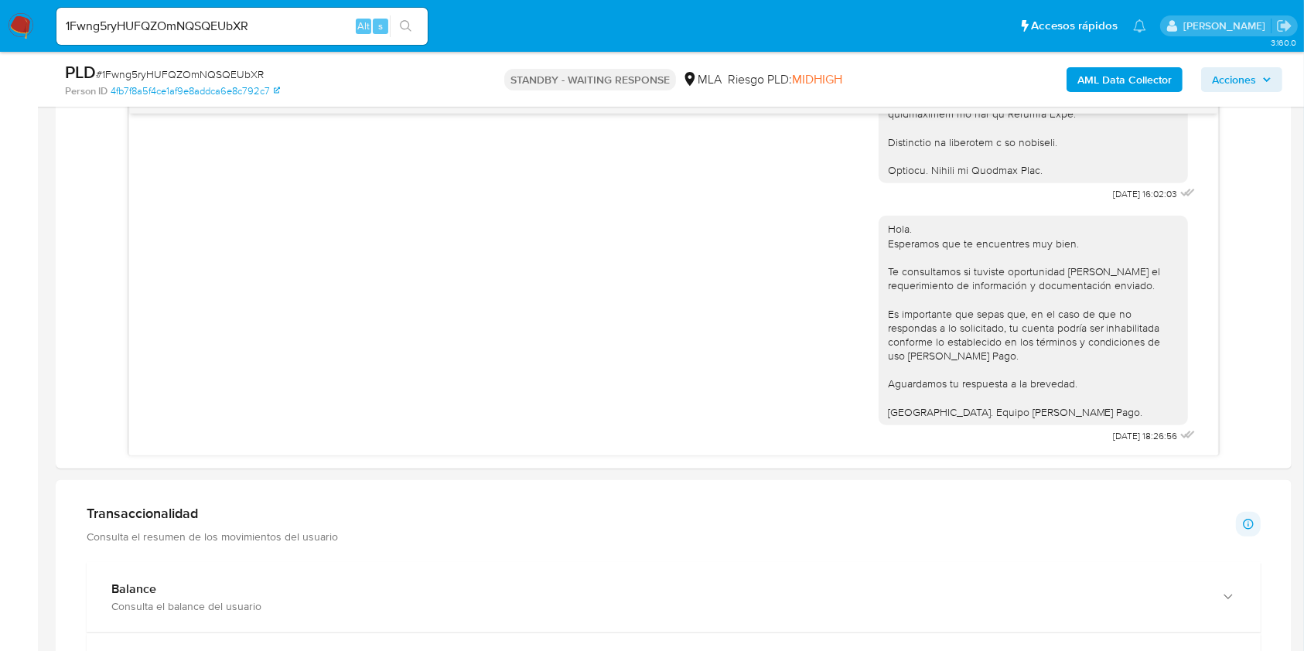
scroll to position [619, 0]
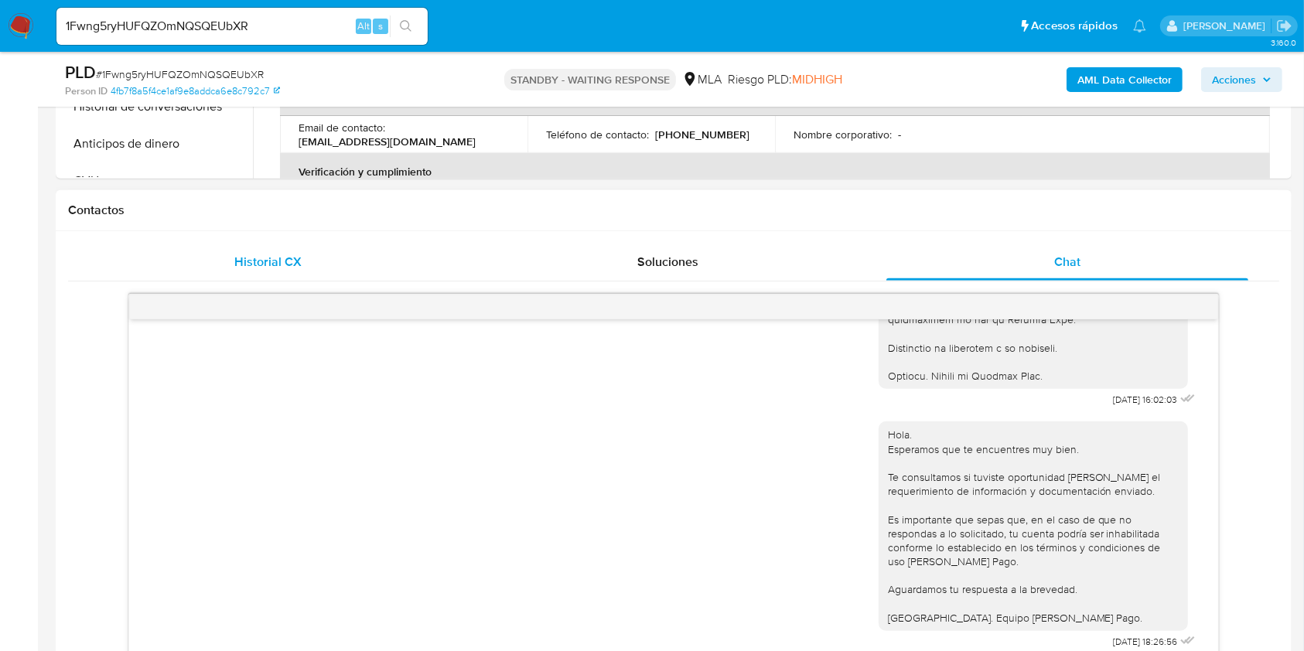
click at [301, 257] on div "Historial CX" at bounding box center [268, 262] width 363 height 37
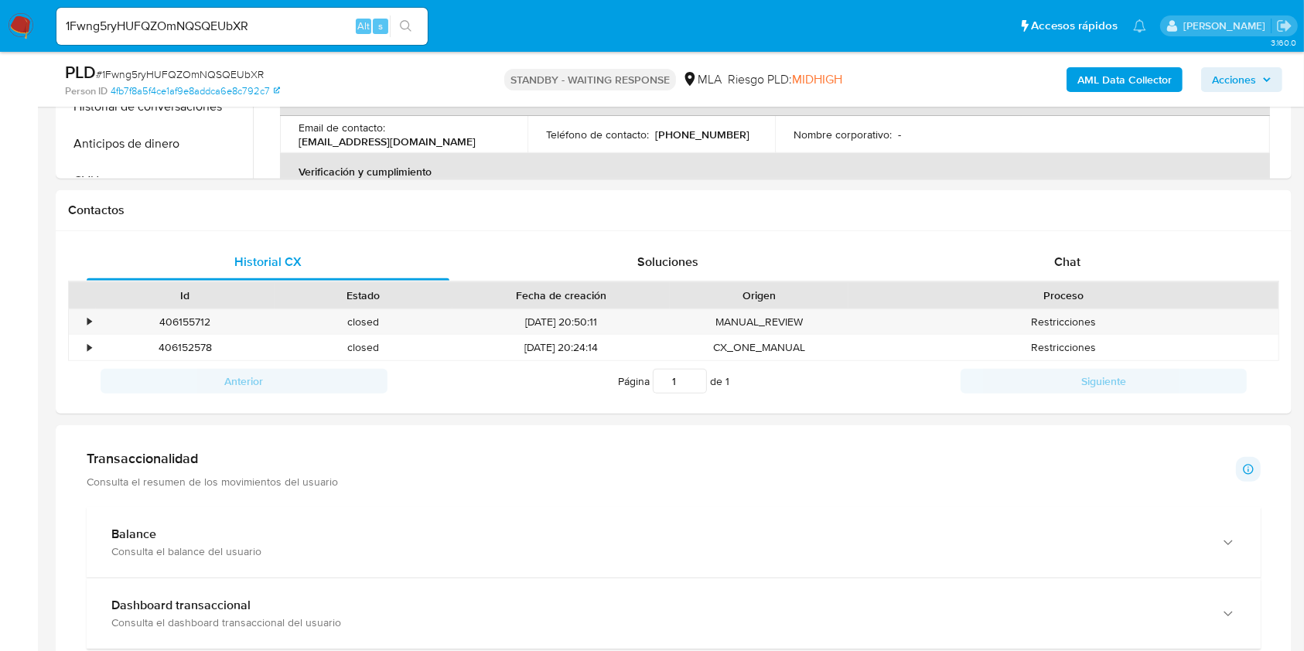
click at [169, 24] on input "1Fwng5ryHUFQZOmNQSQEUbXR" at bounding box center [241, 26] width 371 height 20
paste input "dBufnn9nq4Ky1VlqIbkT9FY9"
type input "dBufnn9nq4Ky1VlqIbkT9FY9"
click at [410, 26] on icon "search-icon" at bounding box center [406, 26] width 12 height 12
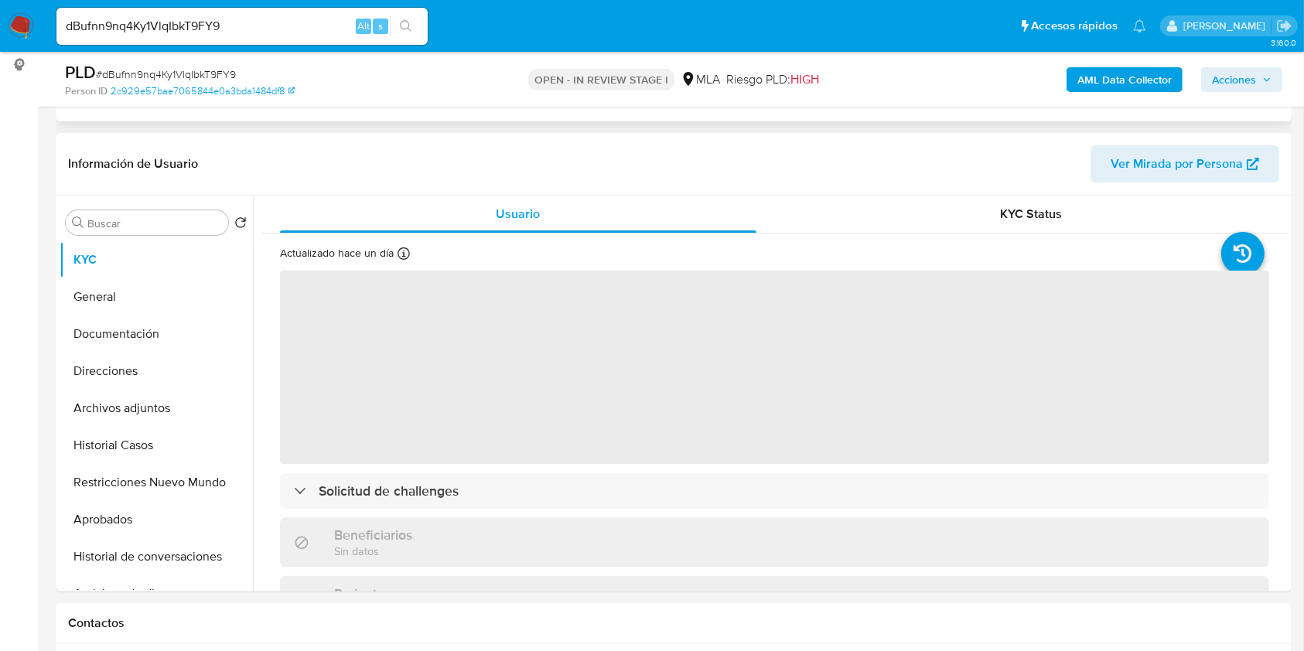
select select "10"
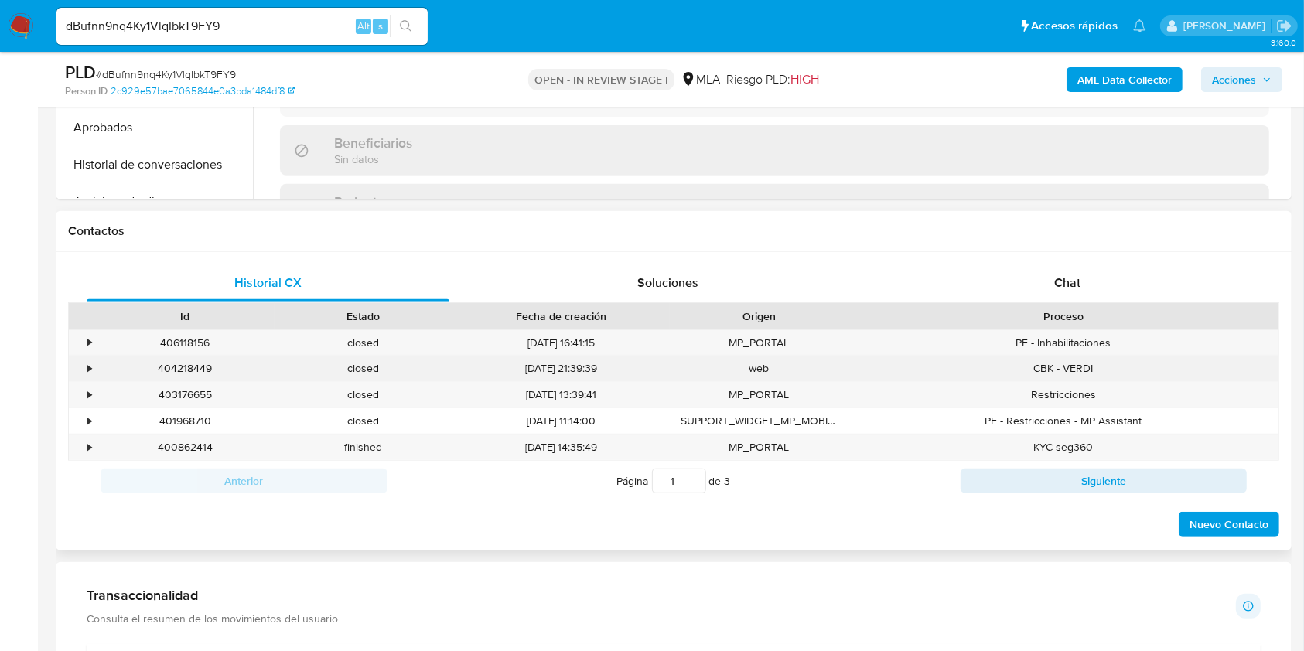
scroll to position [619, 0]
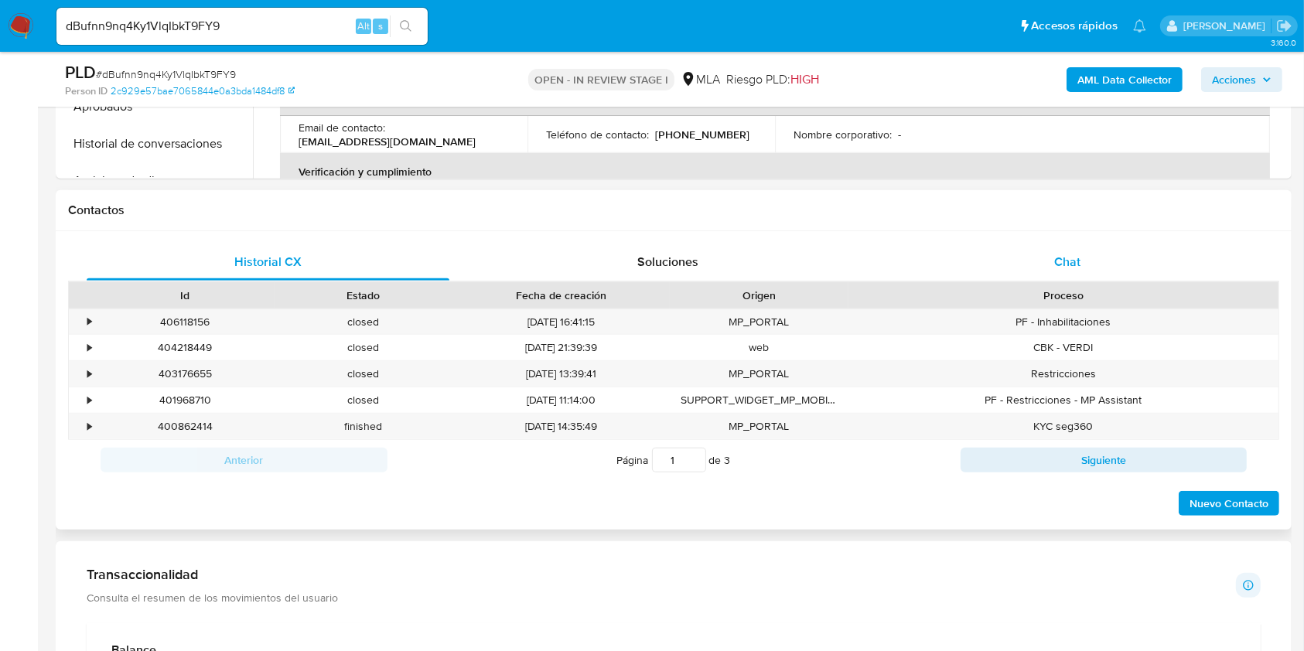
click at [1089, 258] on div "Chat" at bounding box center [1067, 262] width 363 height 37
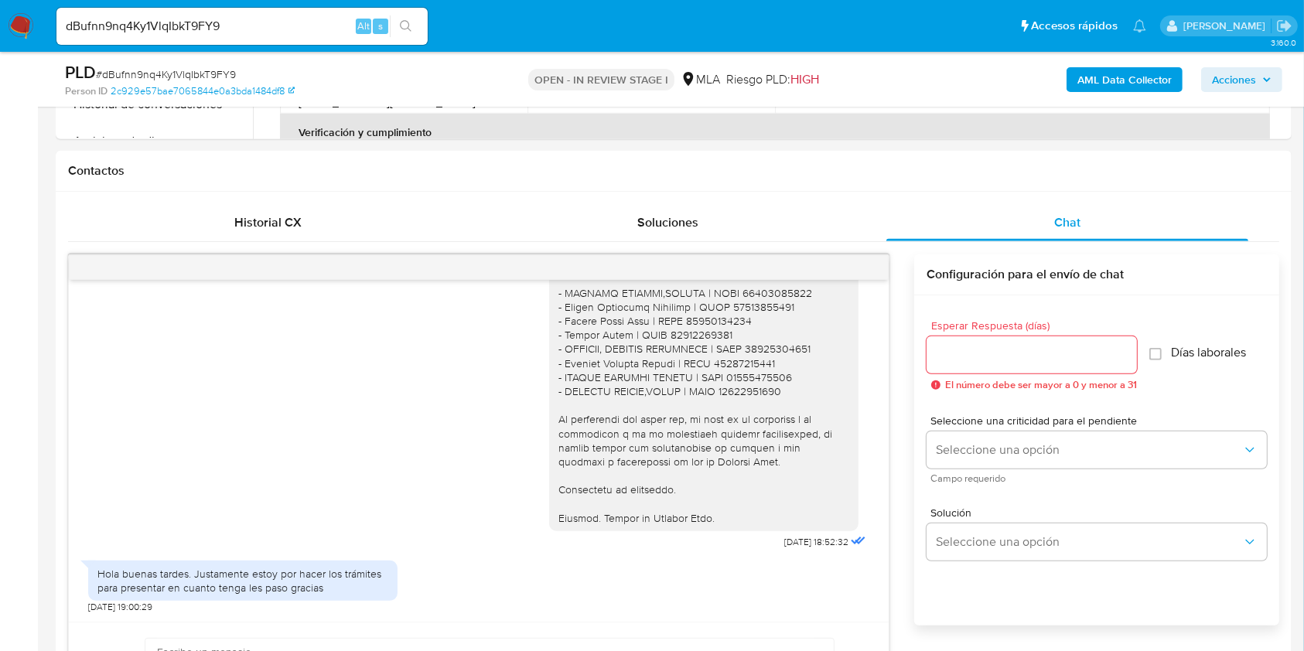
scroll to position [722, 0]
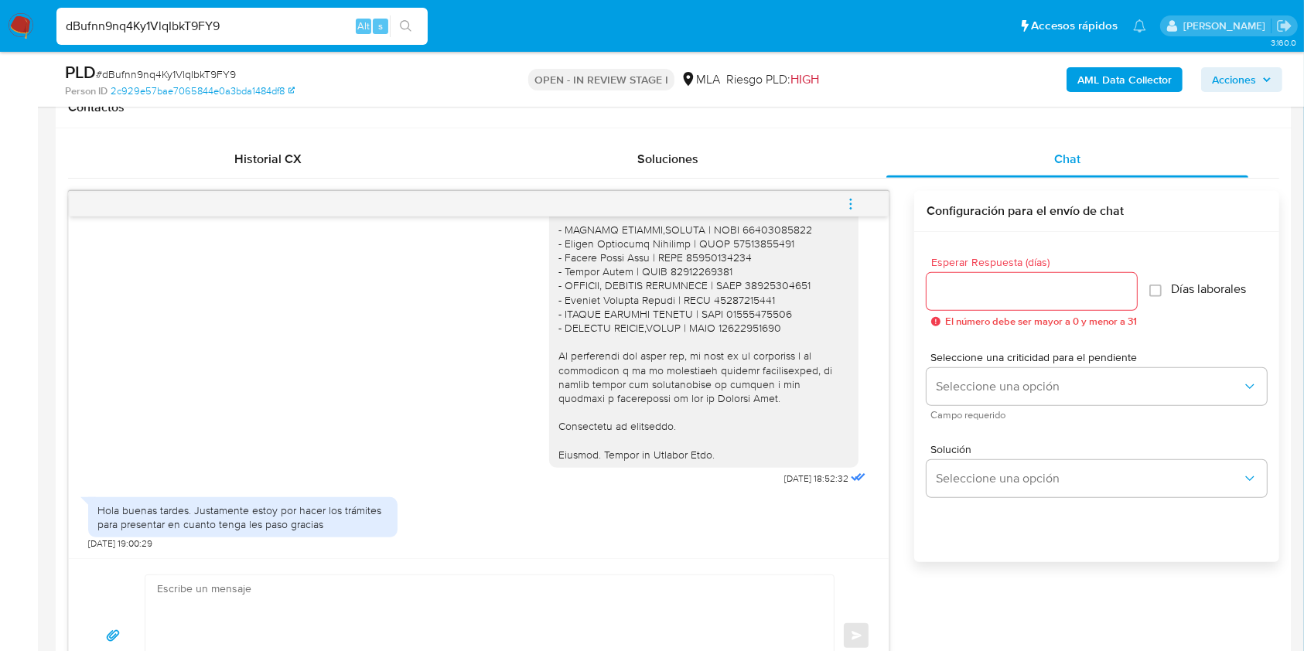
click at [297, 30] on input "dBufnn9nq4Ky1VlqIbkT9FY9" at bounding box center [241, 26] width 371 height 20
paste input "S8yCyDXOCNN0dGHOoq55WohB"
type input "S8yCyDXOCNN0dGHOoq55WohB"
click at [411, 20] on icon "search-icon" at bounding box center [406, 26] width 12 height 12
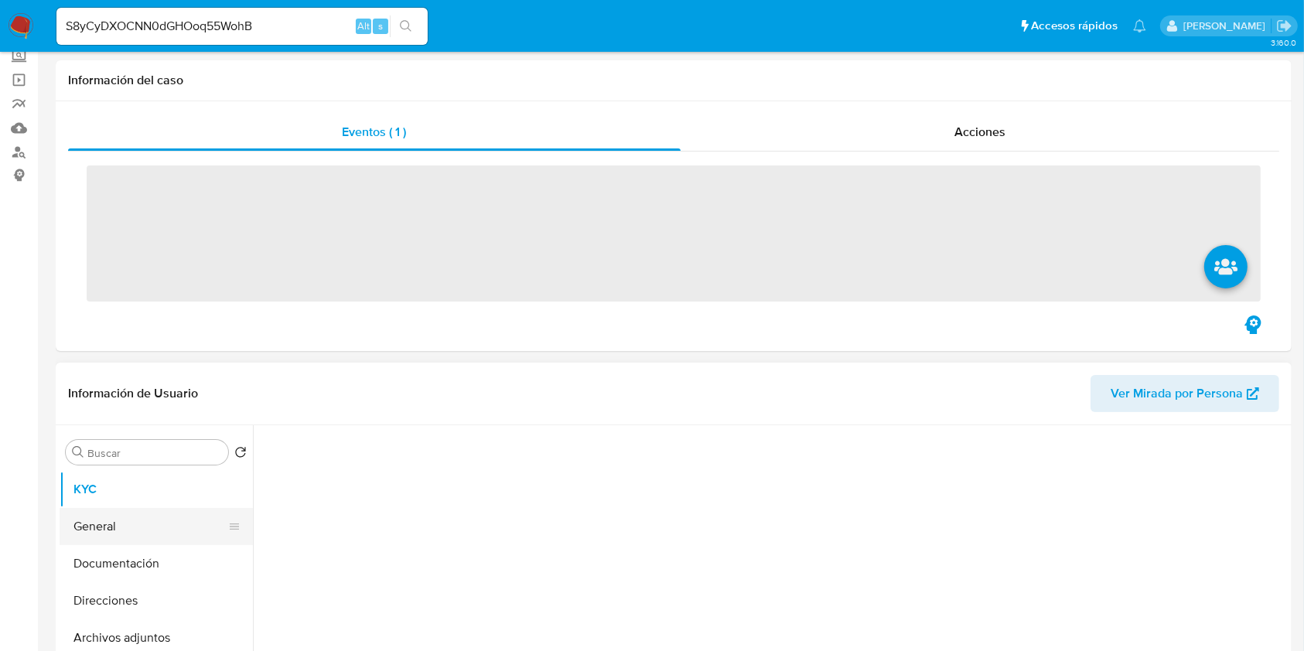
scroll to position [412, 0]
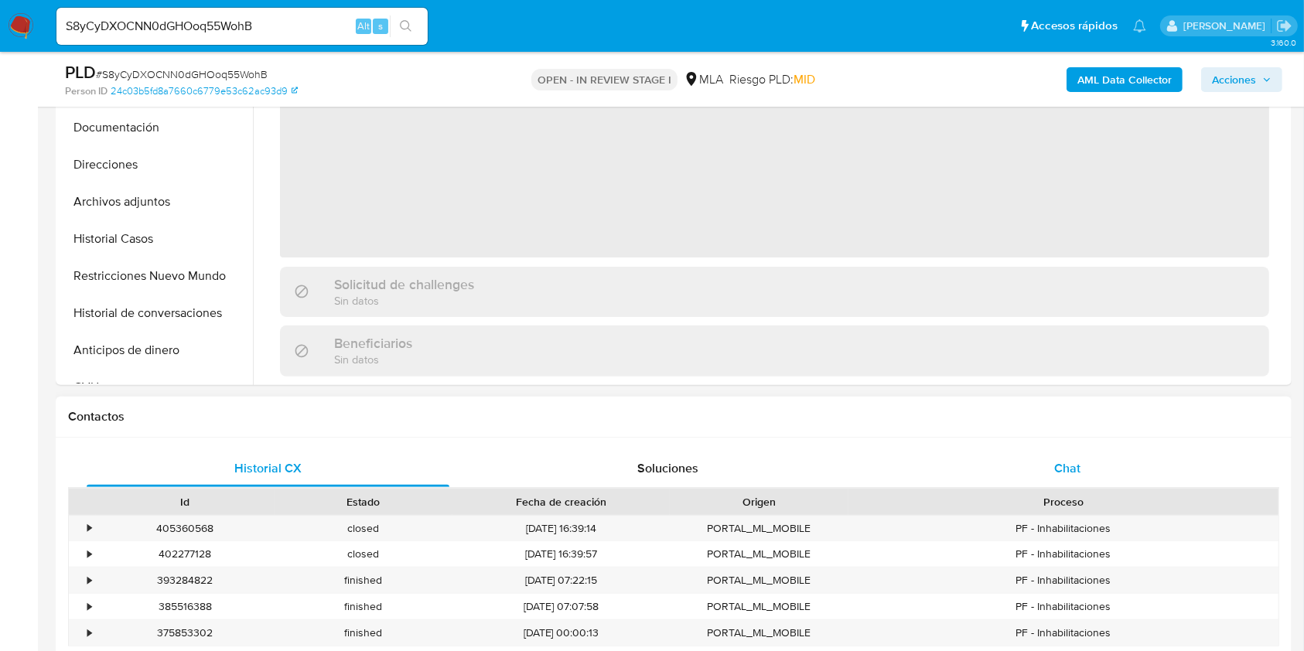
click at [1184, 469] on div "Chat" at bounding box center [1067, 468] width 363 height 37
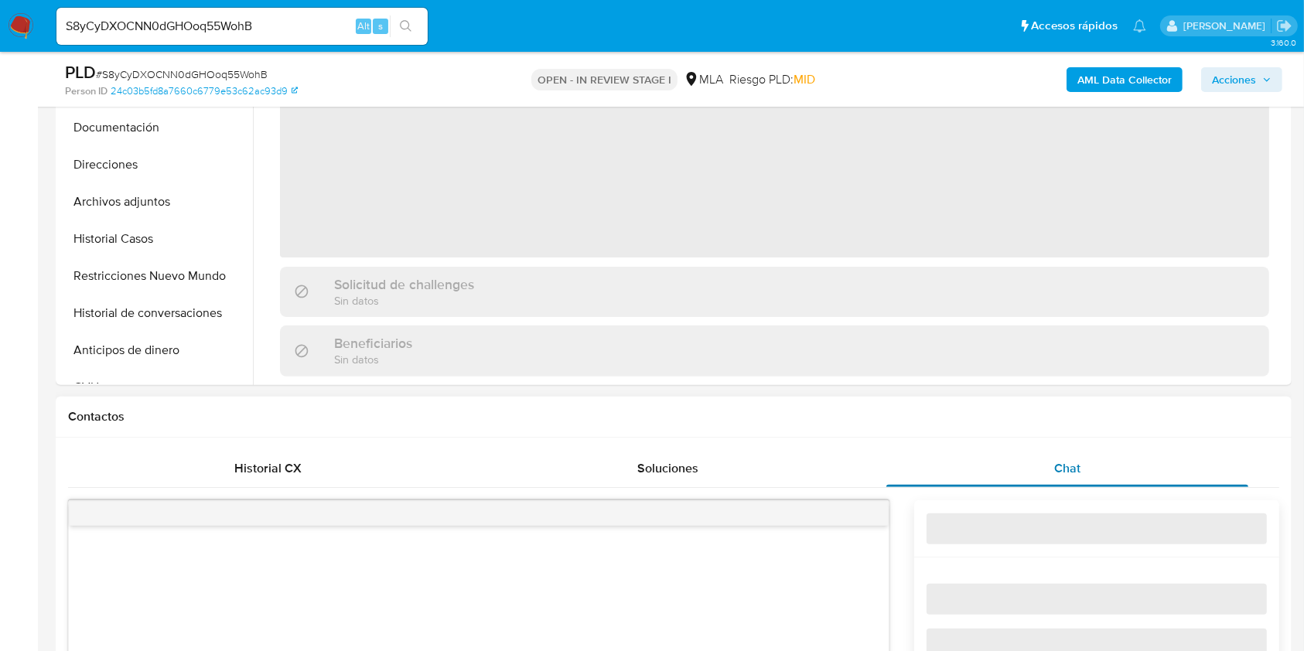
select select "10"
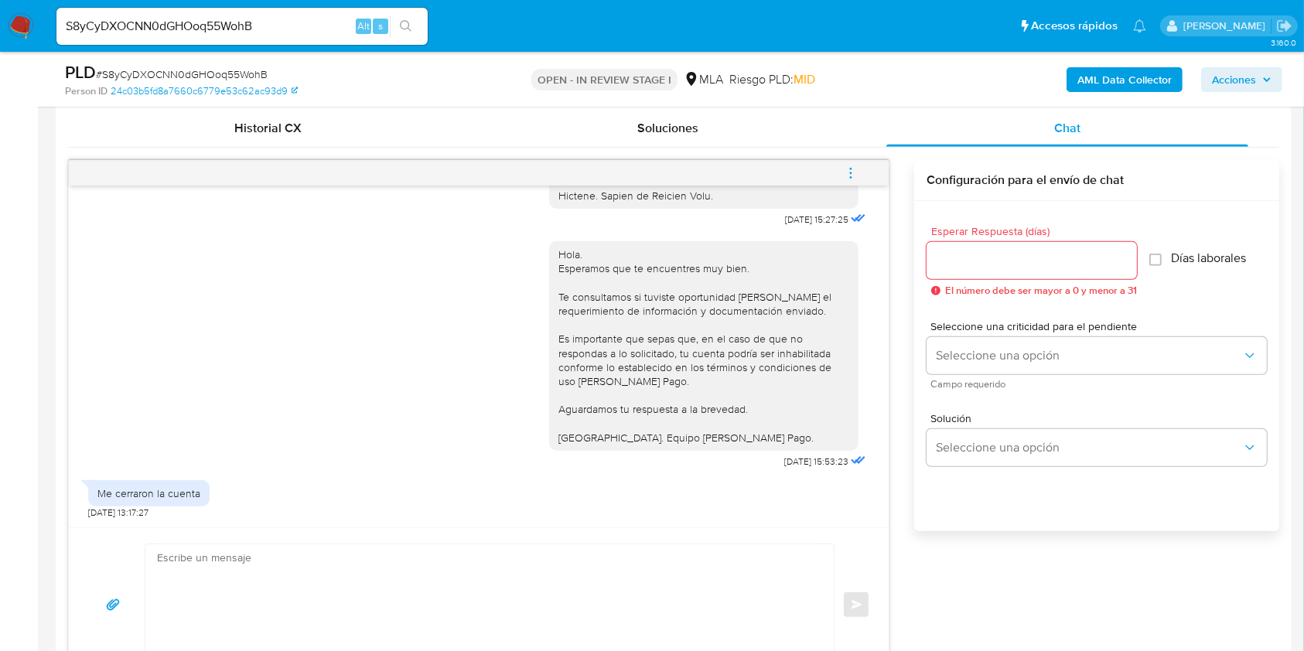
scroll to position [722, 0]
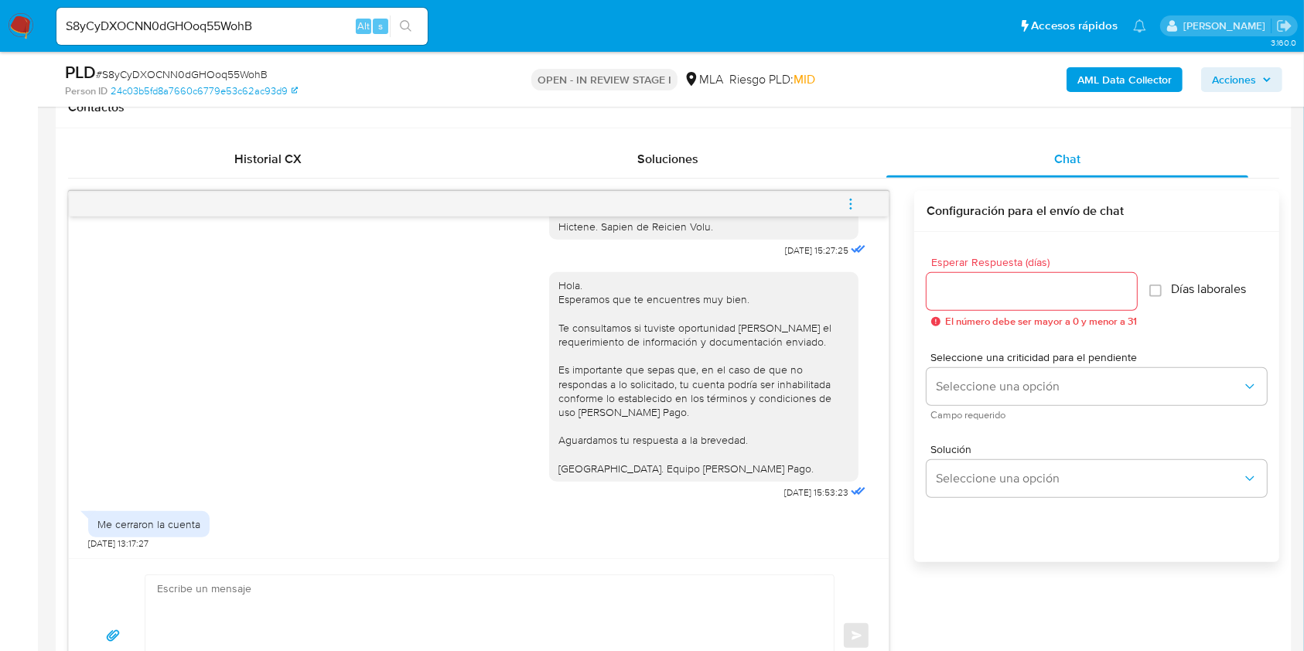
click at [203, 139] on div "Historial CX Soluciones Chat Id Estado Fecha de creación Origen Proceso • 40536…" at bounding box center [674, 427] width 1236 height 598
click at [278, 17] on input "S8yCyDXOCNN0dGHOoq55WohB" at bounding box center [241, 26] width 371 height 20
paste input "ExZY47psVThMX1TlXLC08ClS"
type input "ExZY47psVThMX1TlXLC08ClS"
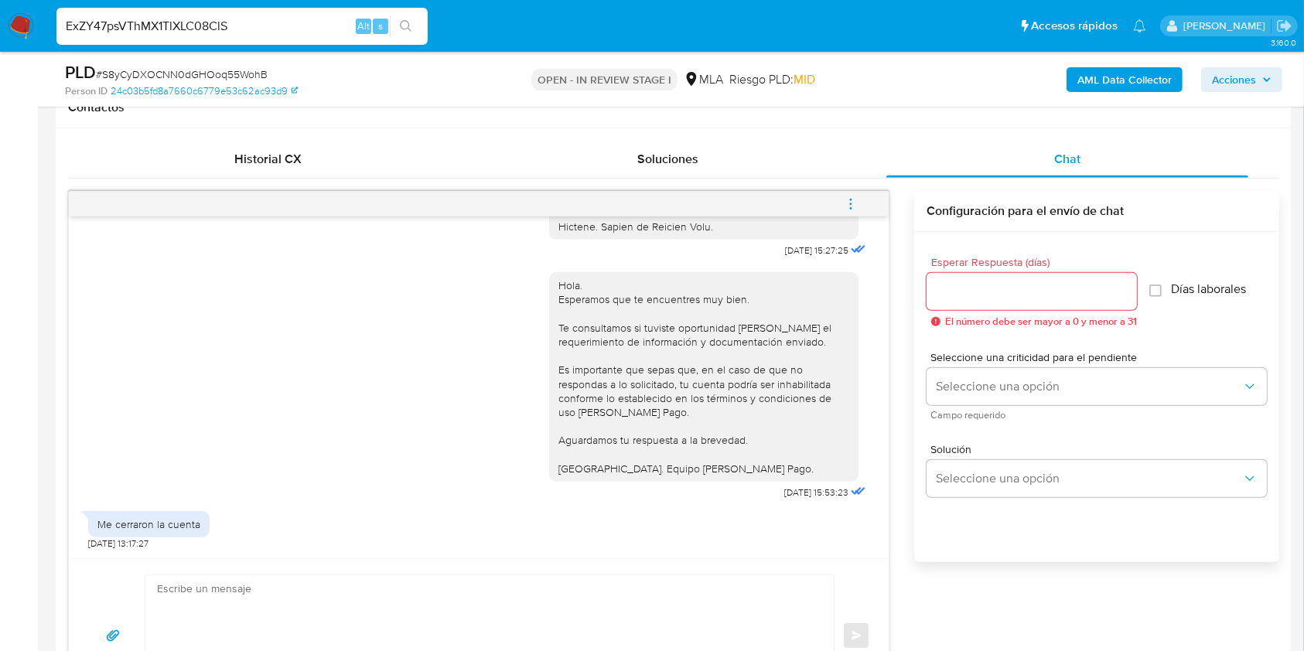
click at [377, 22] on div "s" at bounding box center [380, 26] width 15 height 15
click at [408, 22] on icon "search-icon" at bounding box center [406, 26] width 12 height 12
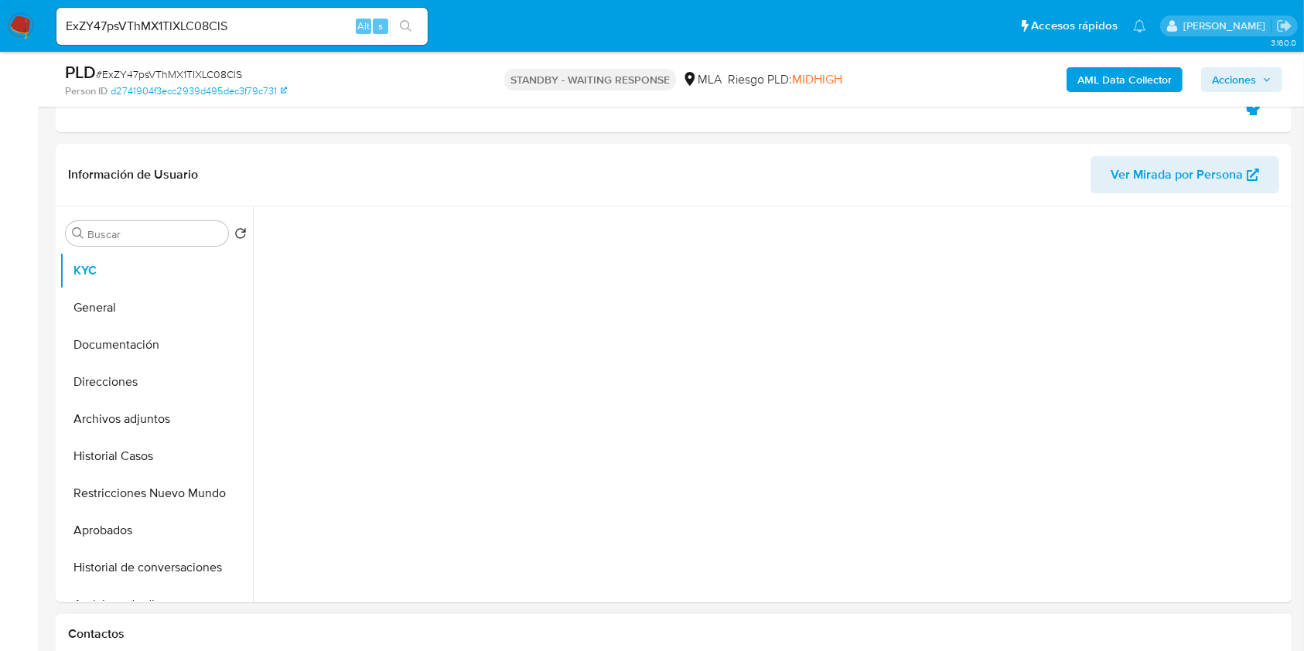
scroll to position [619, 0]
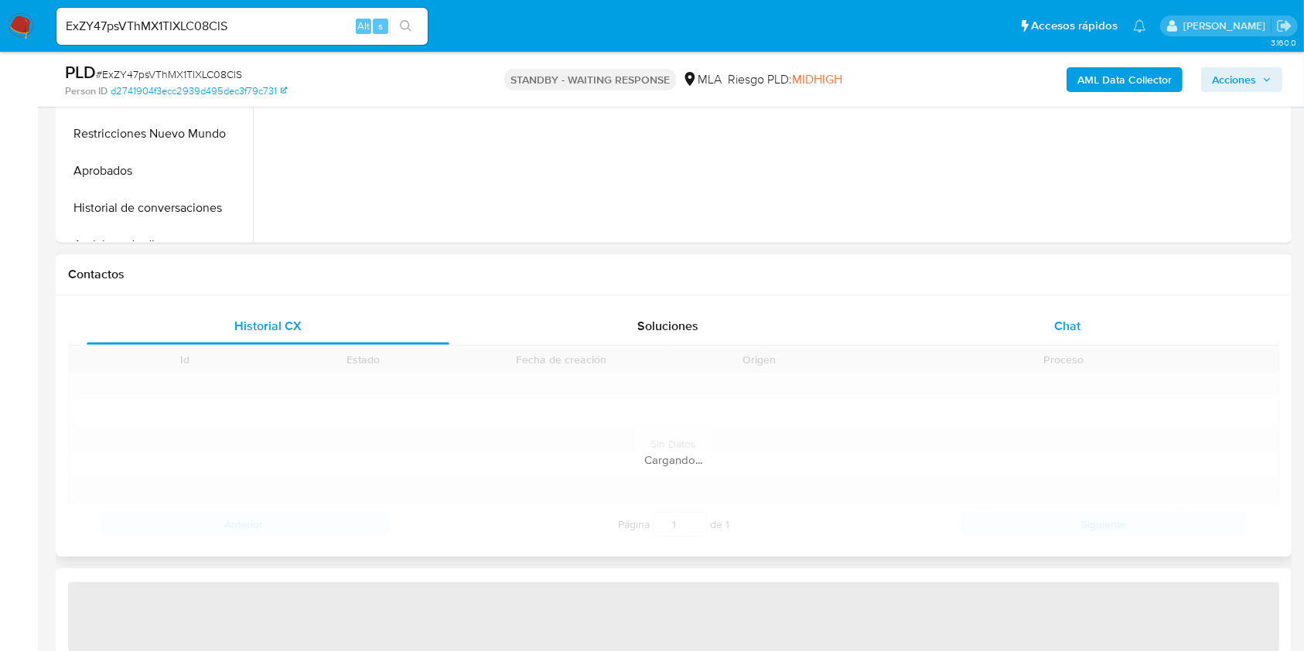
click at [1039, 328] on div "Chat" at bounding box center [1067, 326] width 363 height 37
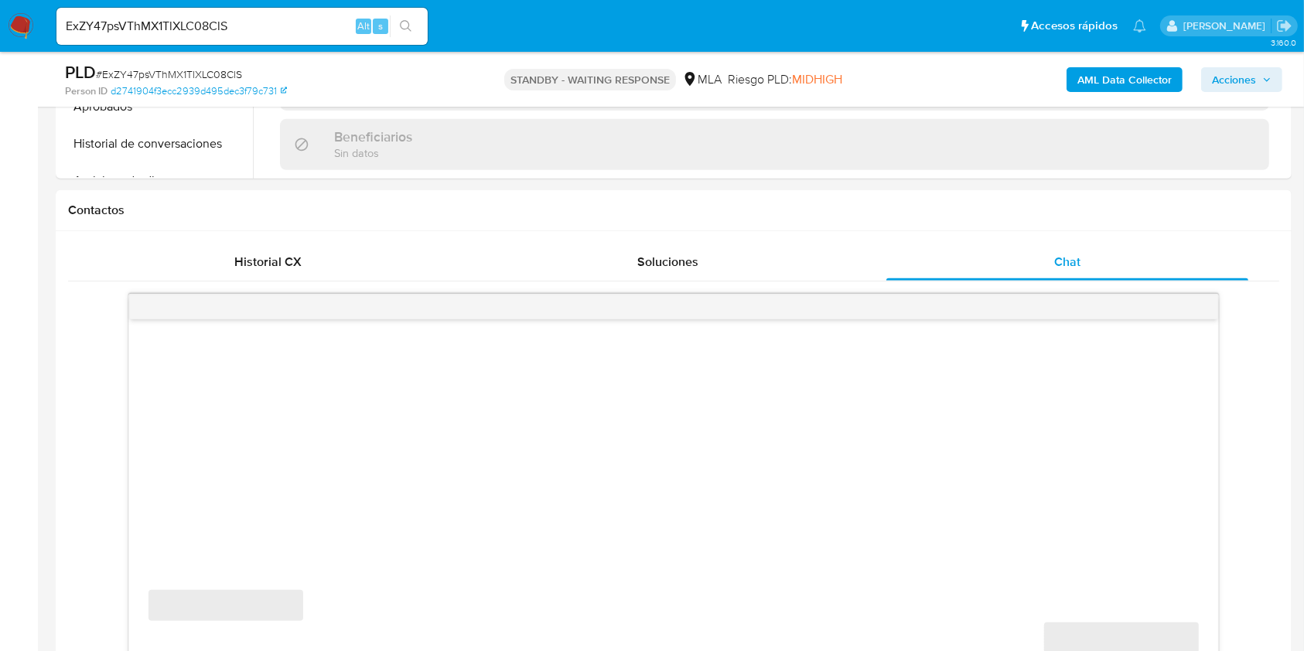
select select "10"
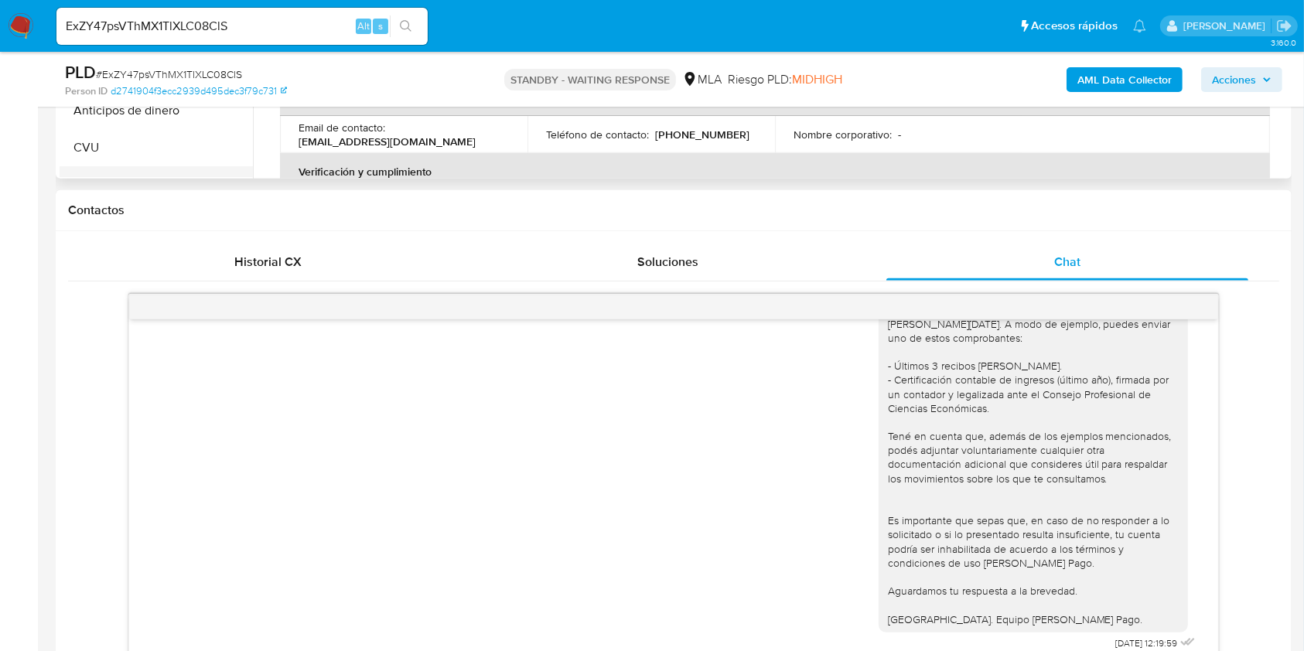
scroll to position [103, 0]
